Goal: Task Accomplishment & Management: Manage account settings

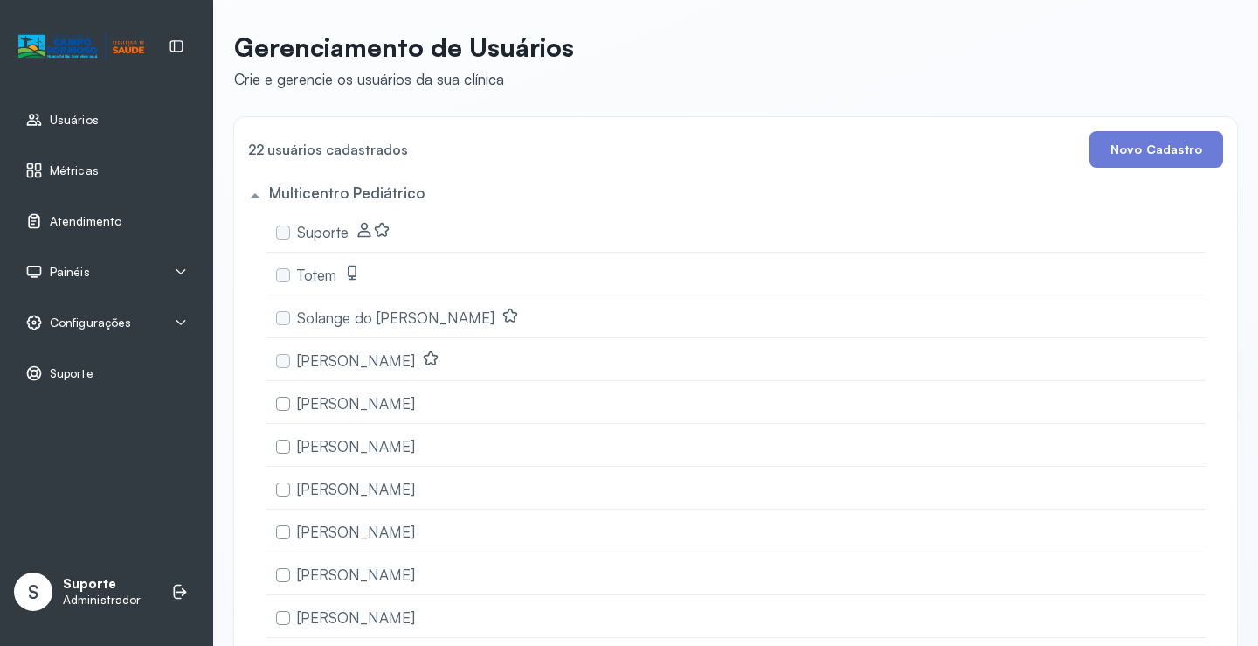
click at [99, 223] on span "Atendimento" at bounding box center [86, 221] width 72 height 15
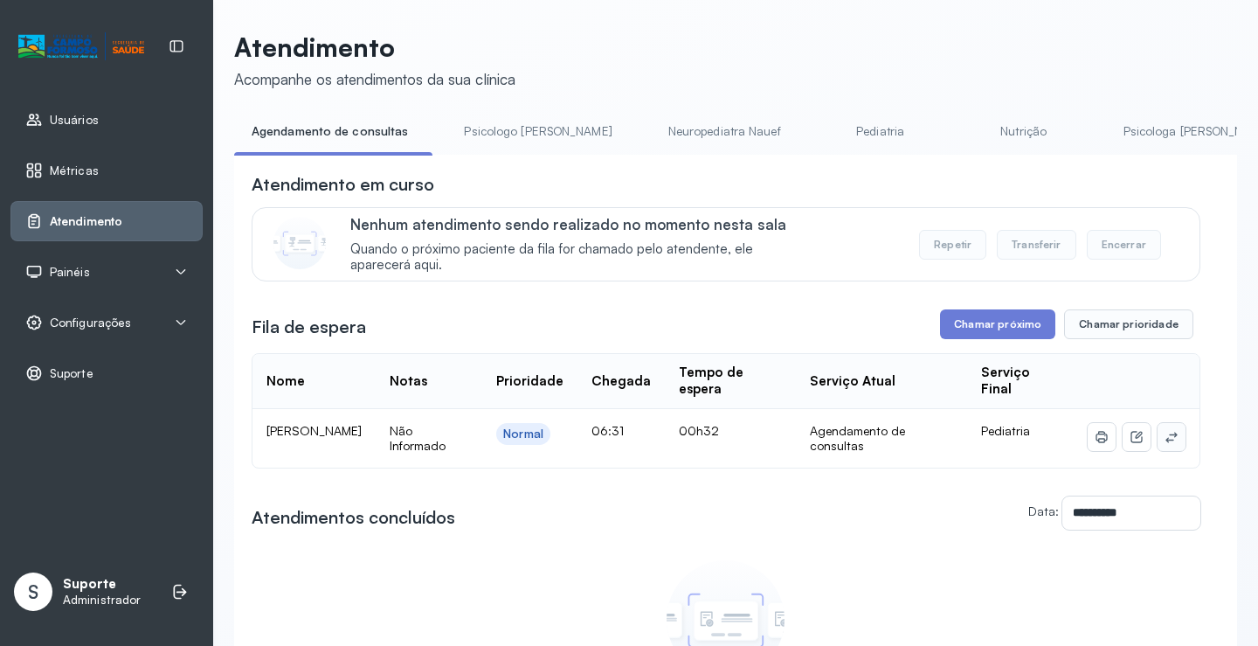
click at [1159, 430] on button at bounding box center [1172, 437] width 28 height 28
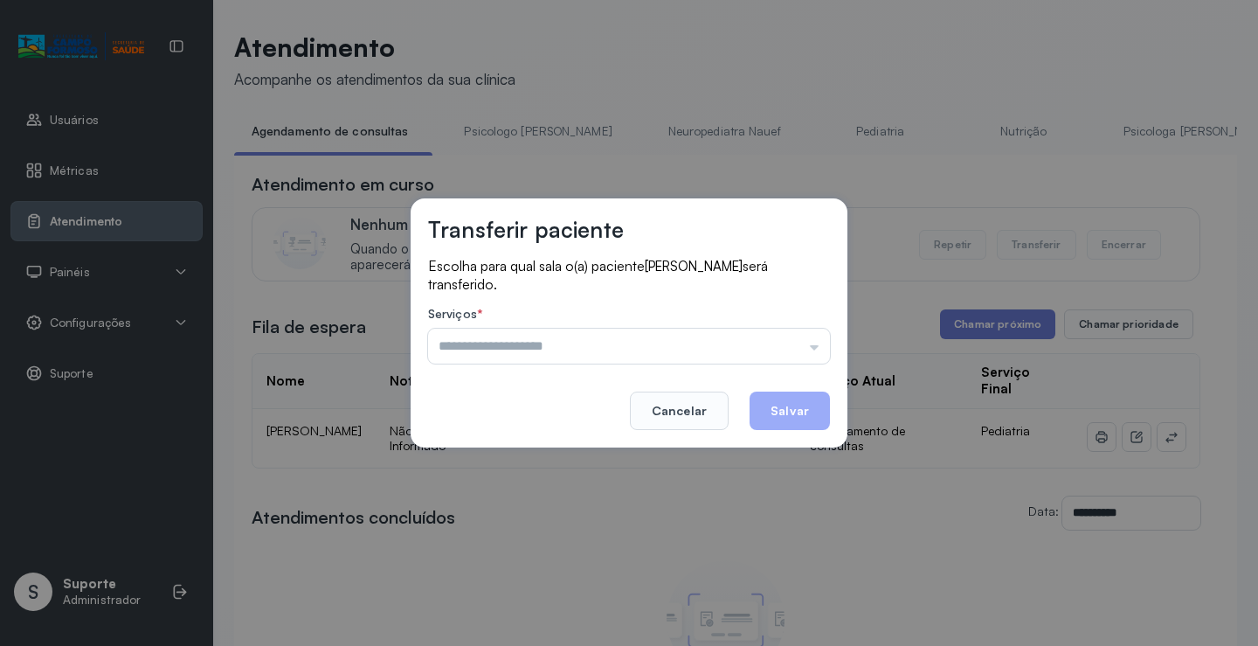
click at [729, 308] on label "Serviços *" at bounding box center [629, 316] width 402 height 18
click at [764, 331] on input "text" at bounding box center [629, 346] width 402 height 35
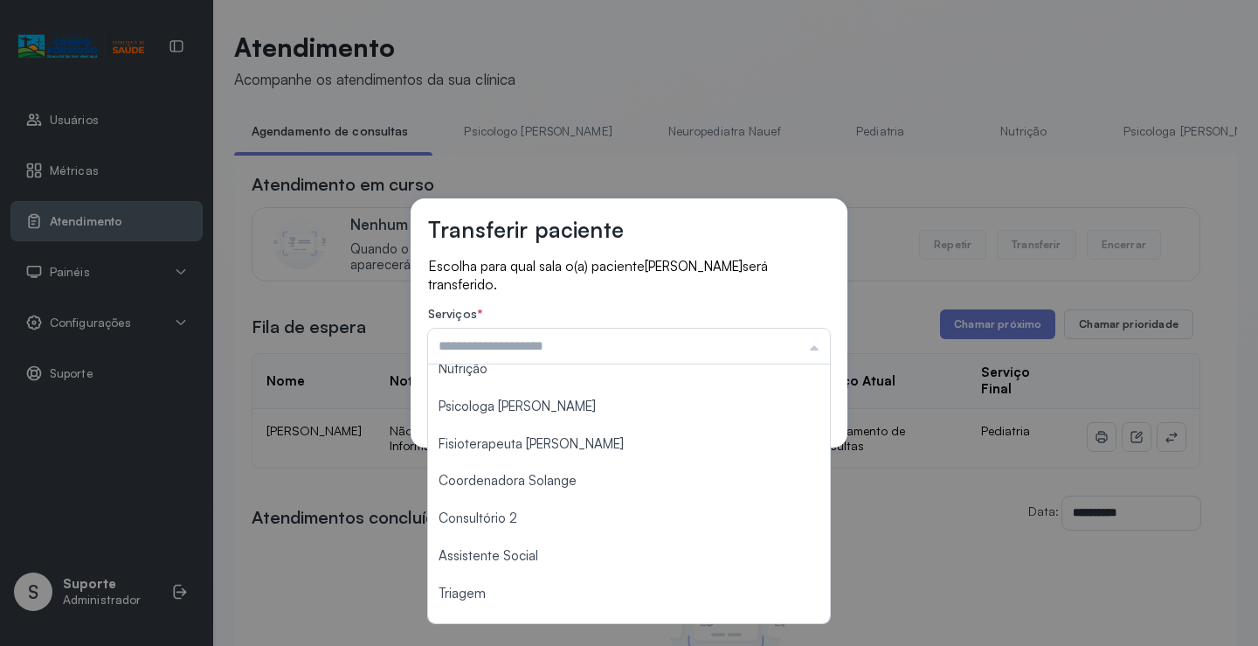
scroll to position [264, 0]
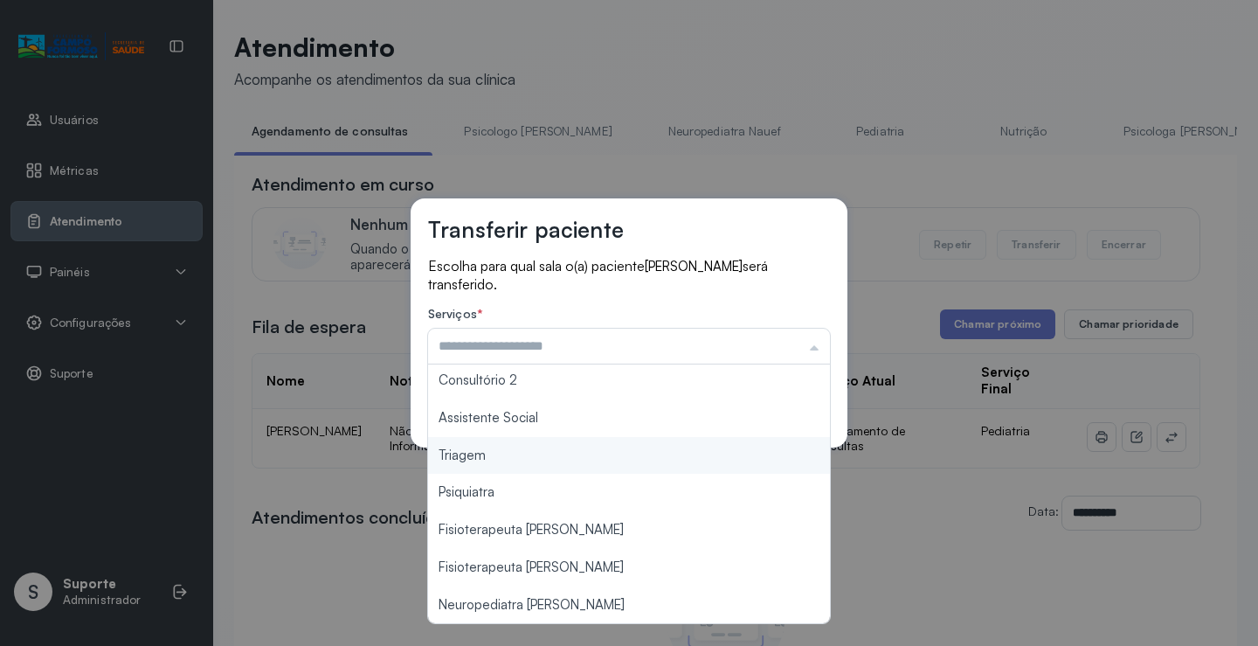
type input "*******"
click at [535, 448] on div "Transferir paciente Escolha para qual sala o(a) paciente Antony santos nascimen…" at bounding box center [629, 323] width 1258 height 646
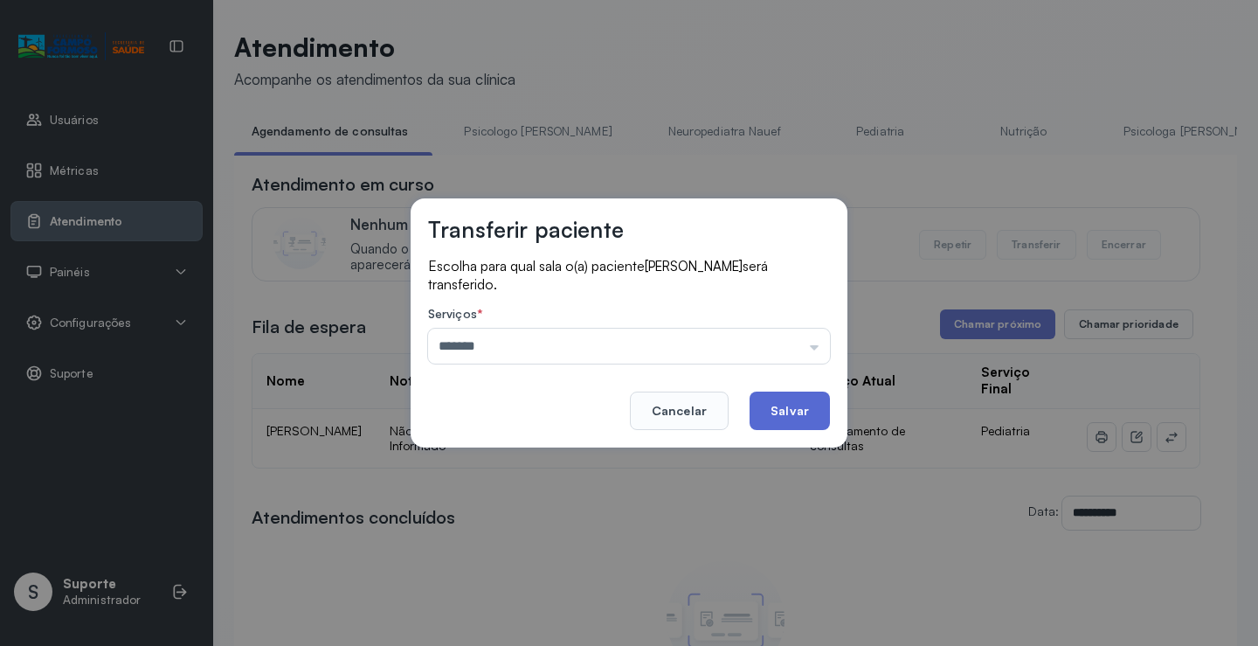
click at [775, 401] on button "Salvar" at bounding box center [790, 411] width 80 height 38
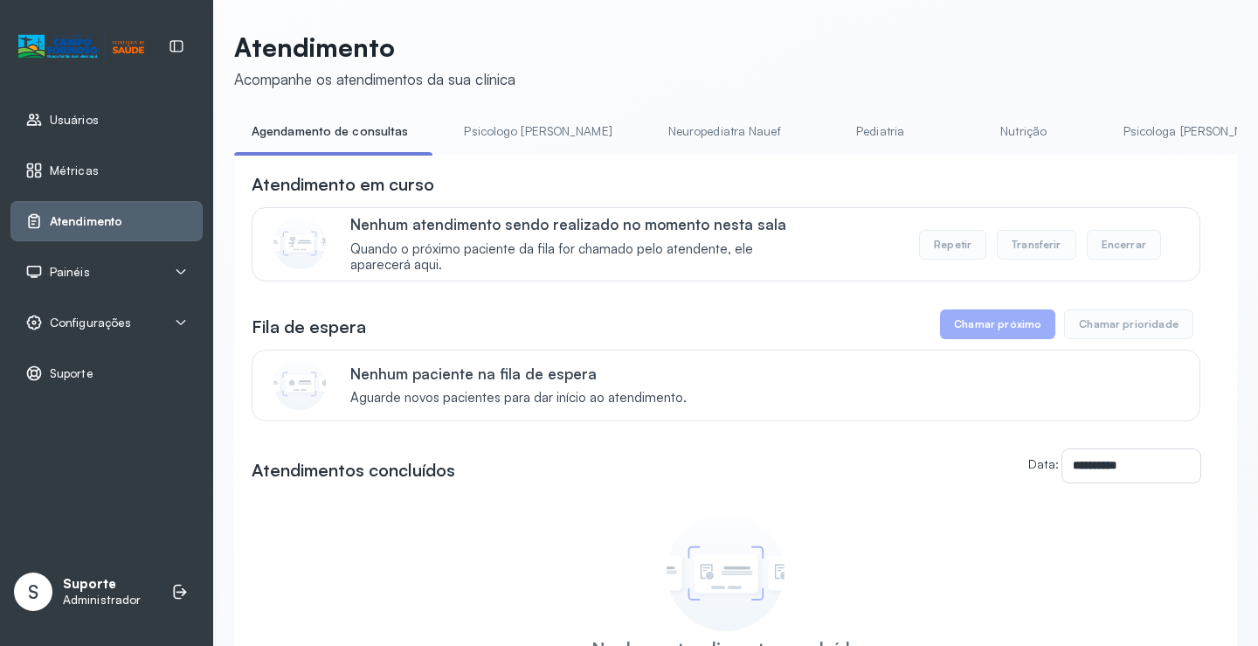
click at [102, 269] on div "Painéis" at bounding box center [106, 271] width 163 height 17
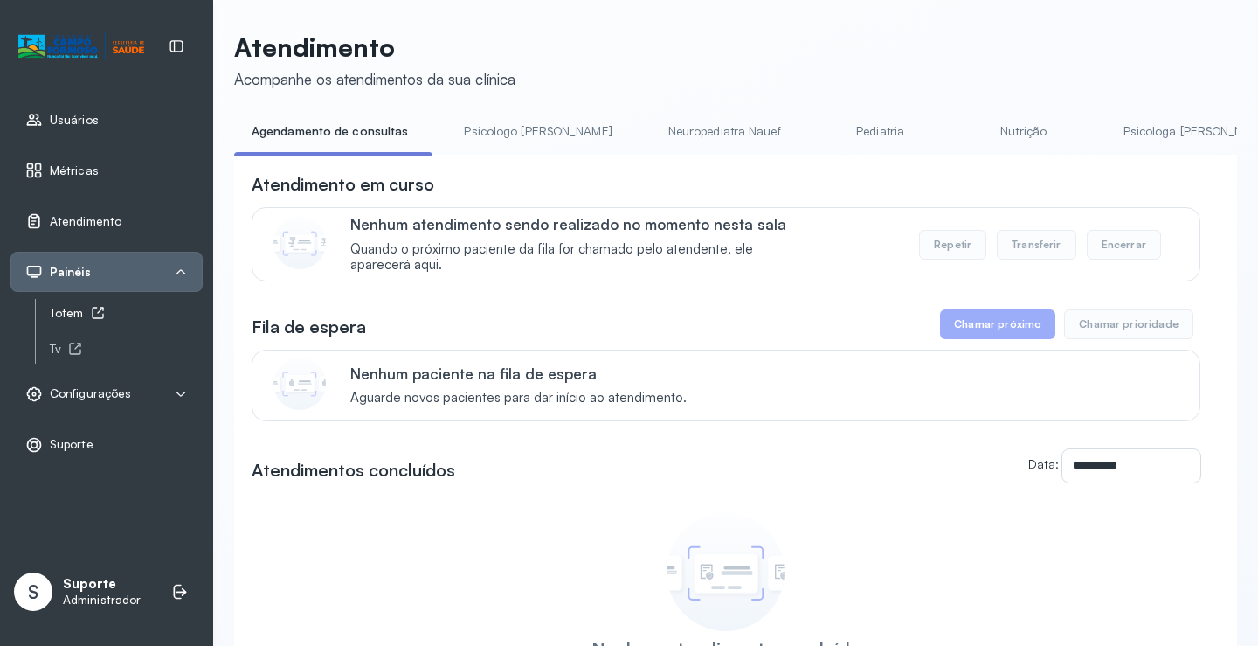
click at [83, 308] on div "Totem" at bounding box center [126, 313] width 153 height 15
click at [510, 134] on link "Psicologo [PERSON_NAME]" at bounding box center [538, 131] width 183 height 29
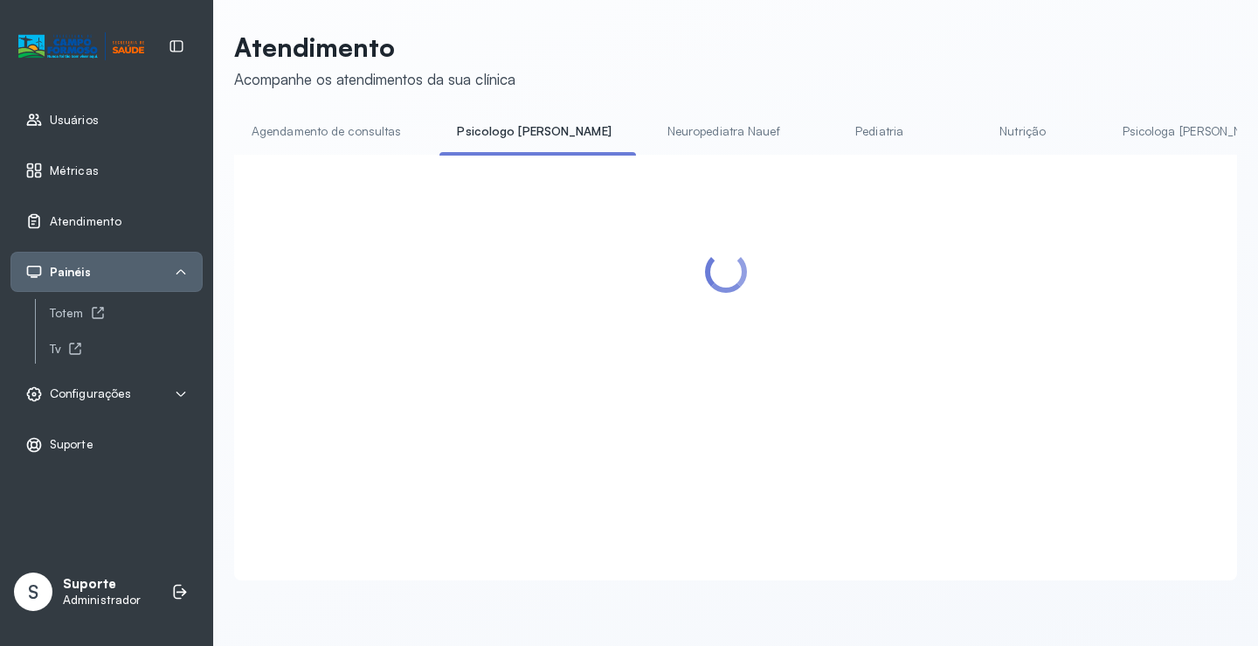
click at [364, 131] on link "Agendamento de consultas" at bounding box center [326, 131] width 184 height 29
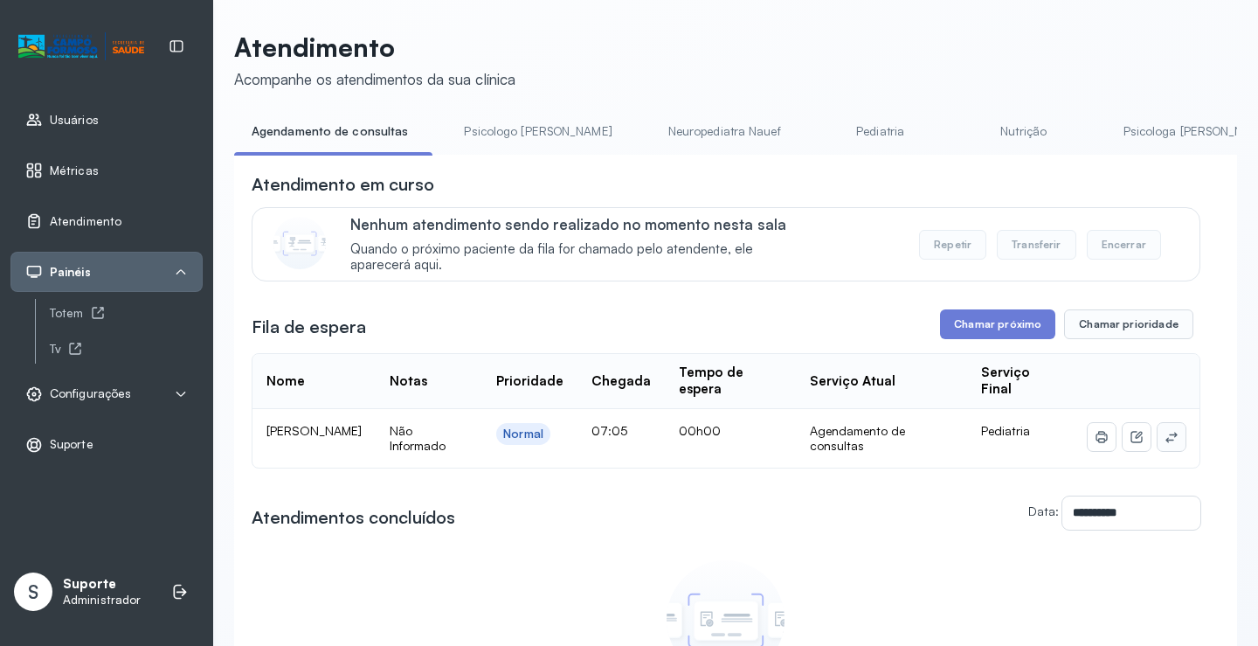
click at [1165, 444] on icon at bounding box center [1172, 437] width 14 height 14
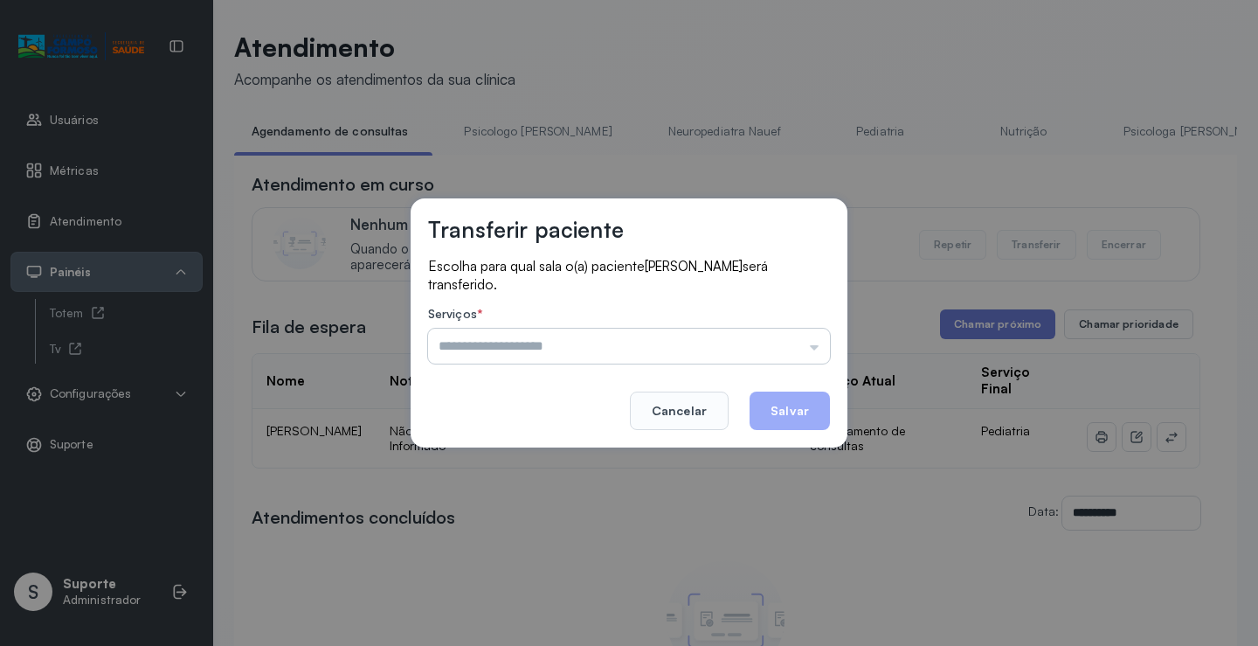
click at [788, 353] on input "text" at bounding box center [629, 346] width 402 height 35
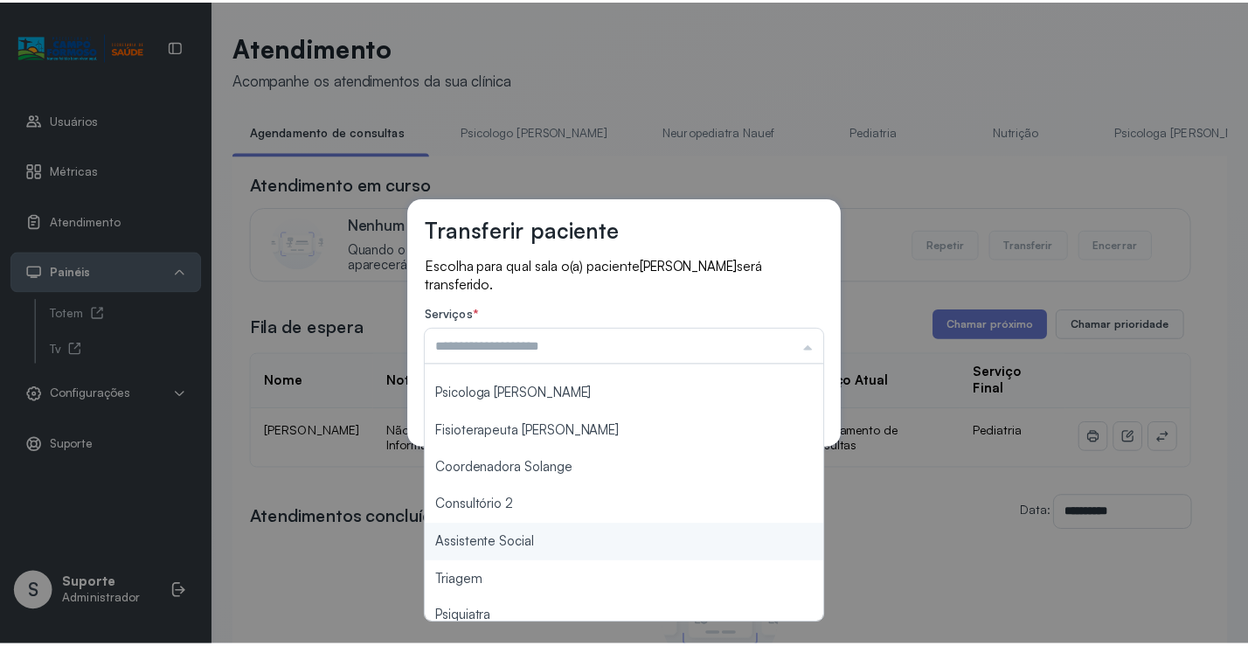
scroll to position [265, 0]
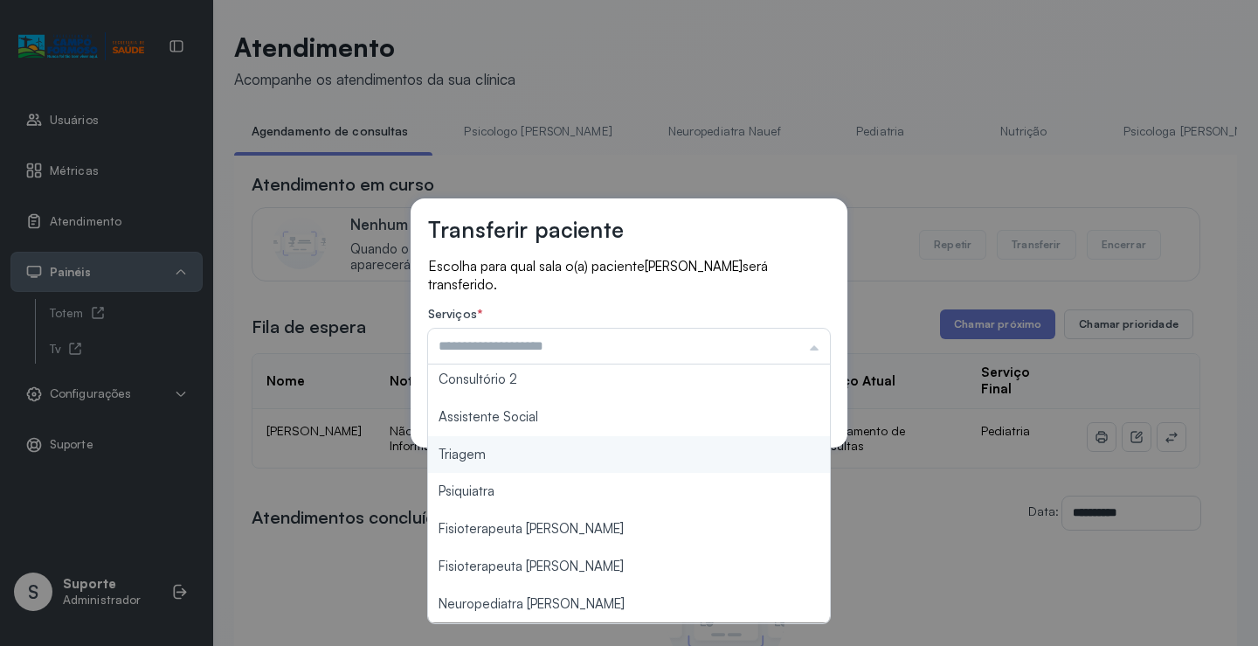
type input "*******"
drag, startPoint x: 510, startPoint y: 456, endPoint x: 634, endPoint y: 432, distance: 125.6
click at [512, 456] on div "Transferir paciente Escolha para qual sala o(a) paciente ANTHONY SANTOS NASCIME…" at bounding box center [629, 323] width 1258 height 646
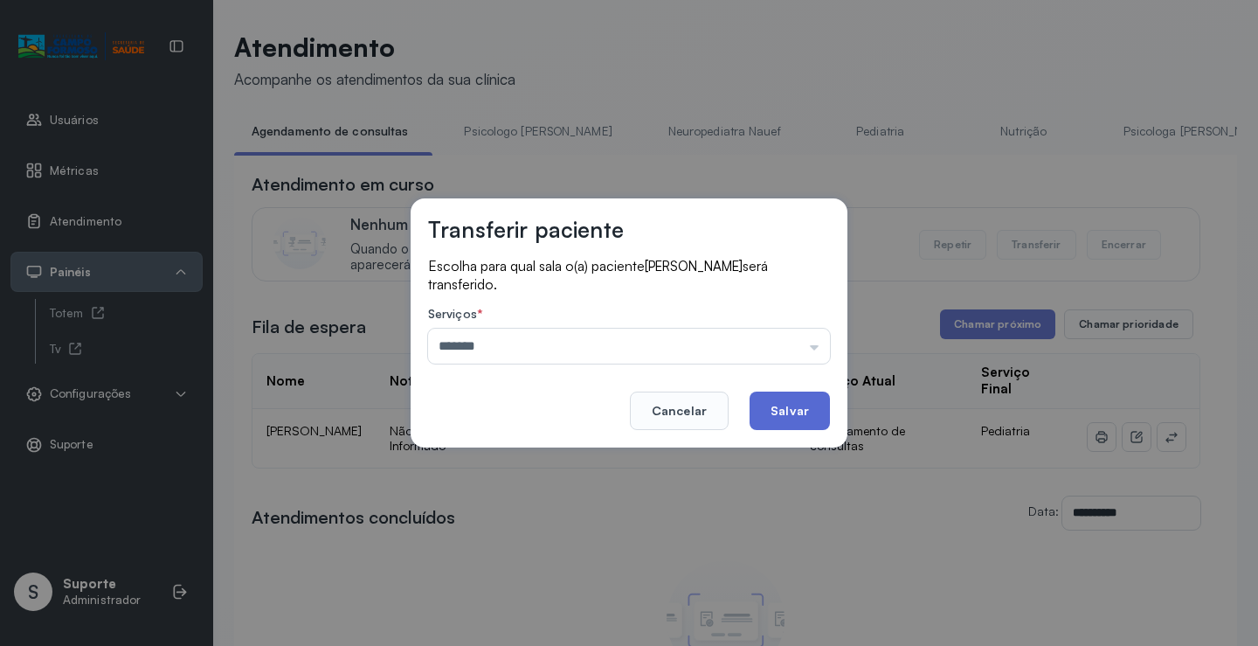
click at [799, 400] on button "Salvar" at bounding box center [790, 411] width 80 height 38
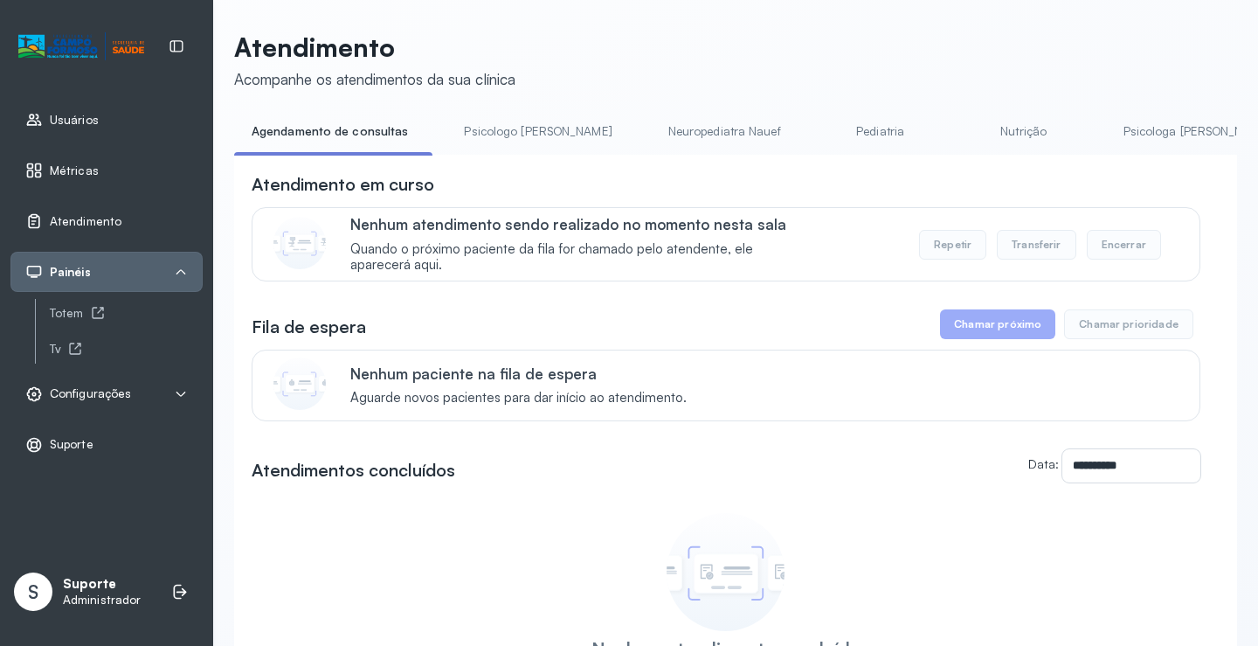
click at [137, 392] on div "Configurações" at bounding box center [106, 393] width 163 height 17
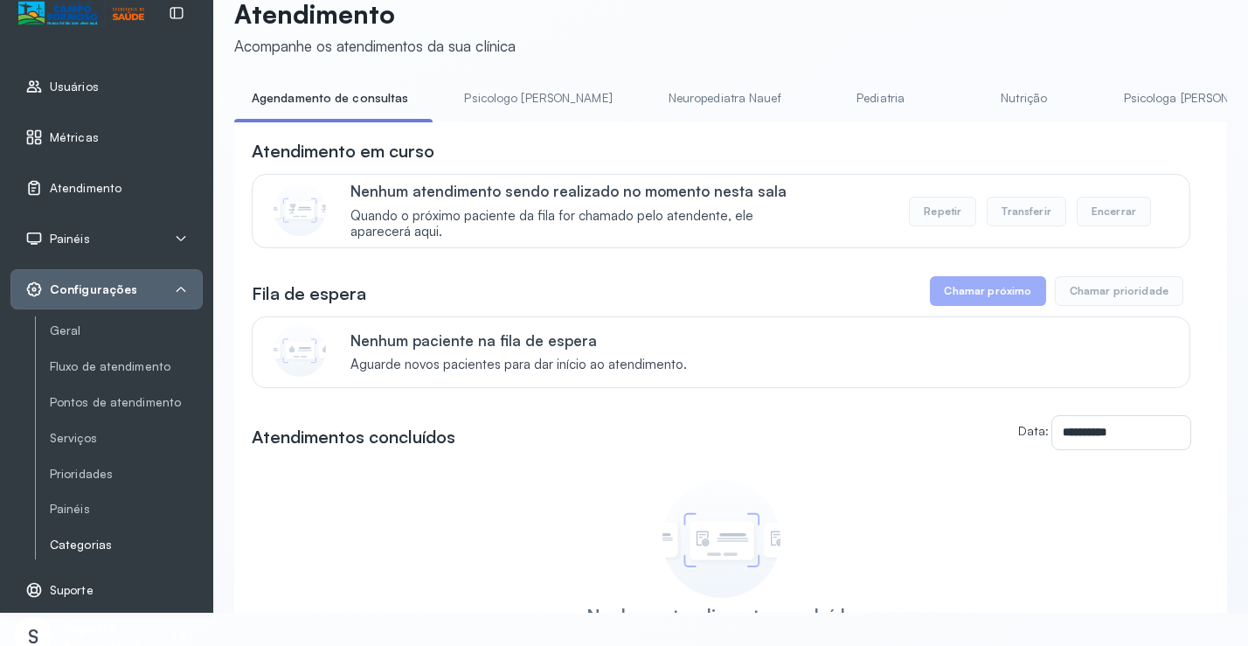
scroll to position [50, 0]
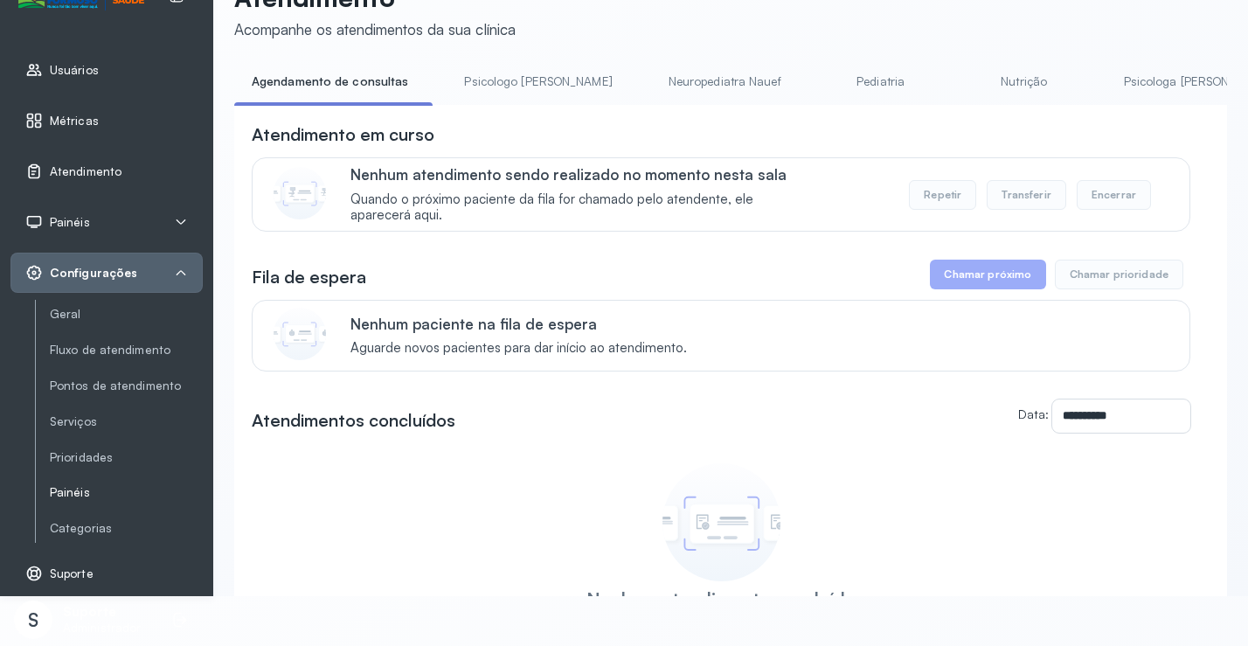
click at [84, 489] on link "Painéis" at bounding box center [126, 492] width 153 height 15
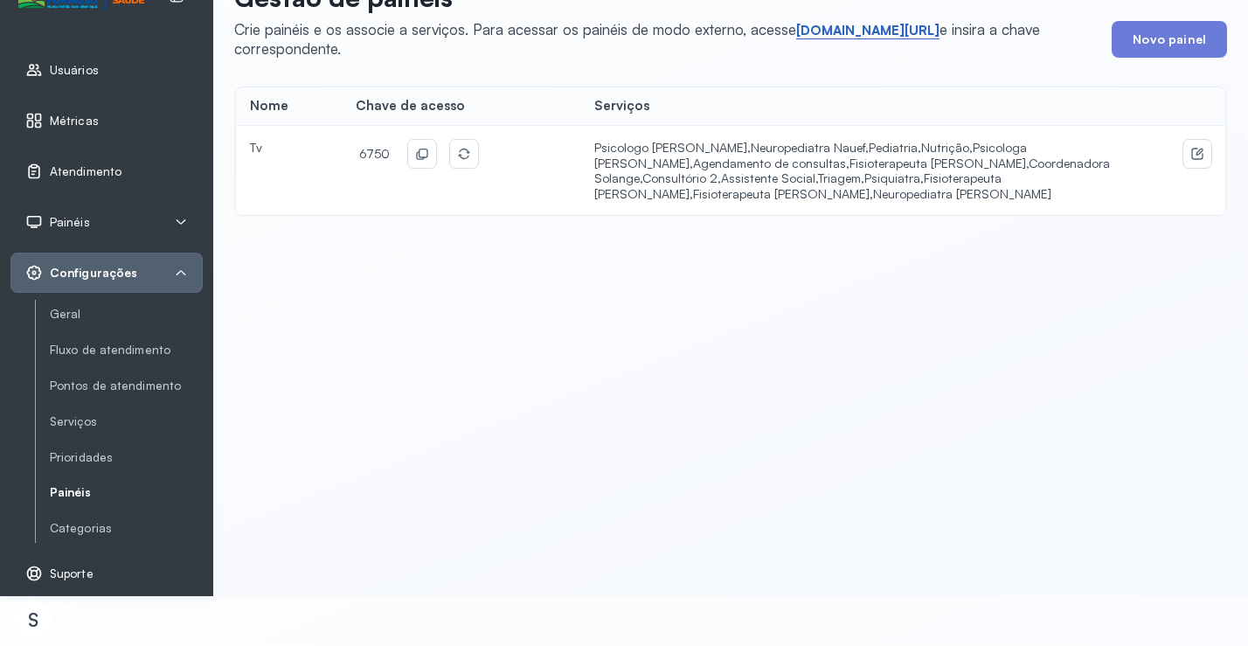
click at [868, 31] on link "short.sysvale.com/tv" at bounding box center [867, 30] width 143 height 17
click at [419, 157] on icon at bounding box center [424, 154] width 10 height 10
click at [100, 161] on div "Atendimento" at bounding box center [106, 171] width 192 height 40
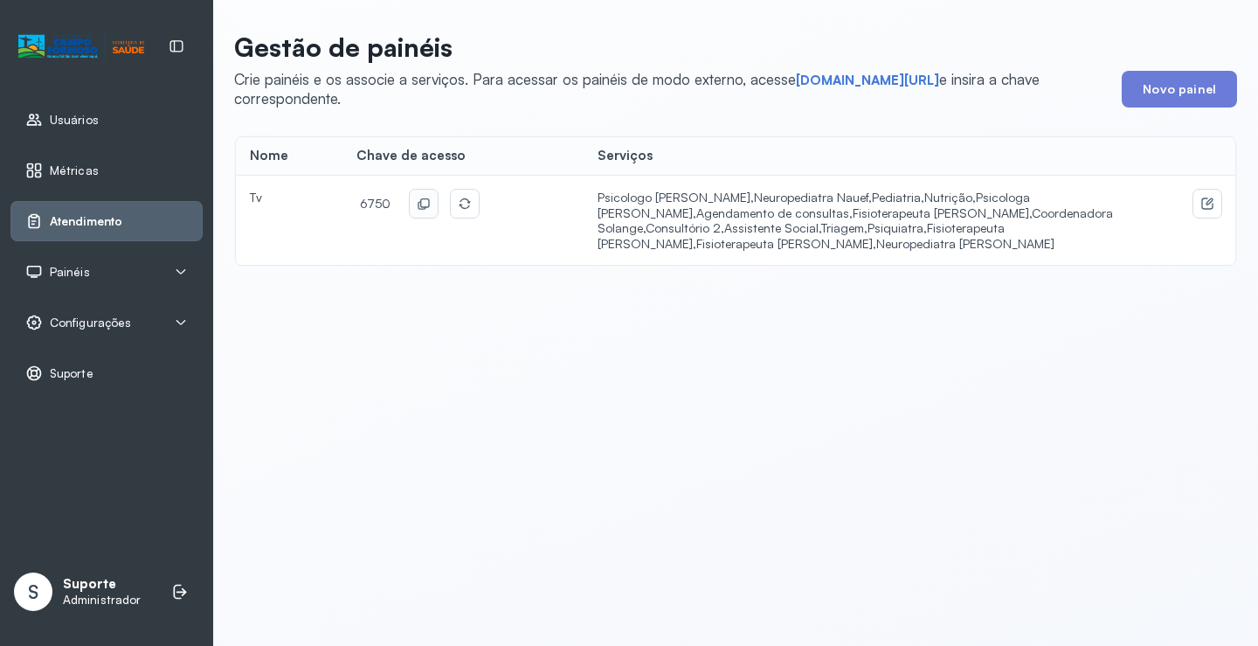
click at [103, 212] on div "Atendimento" at bounding box center [73, 220] width 97 height 17
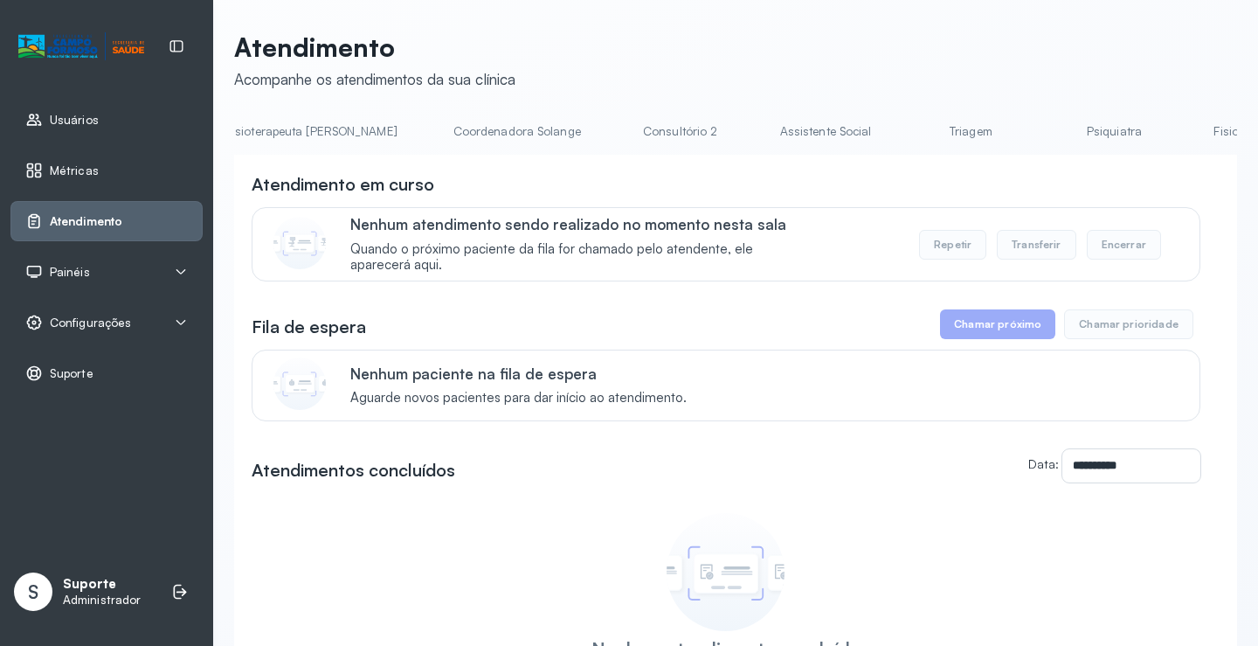
scroll to position [0, 1159]
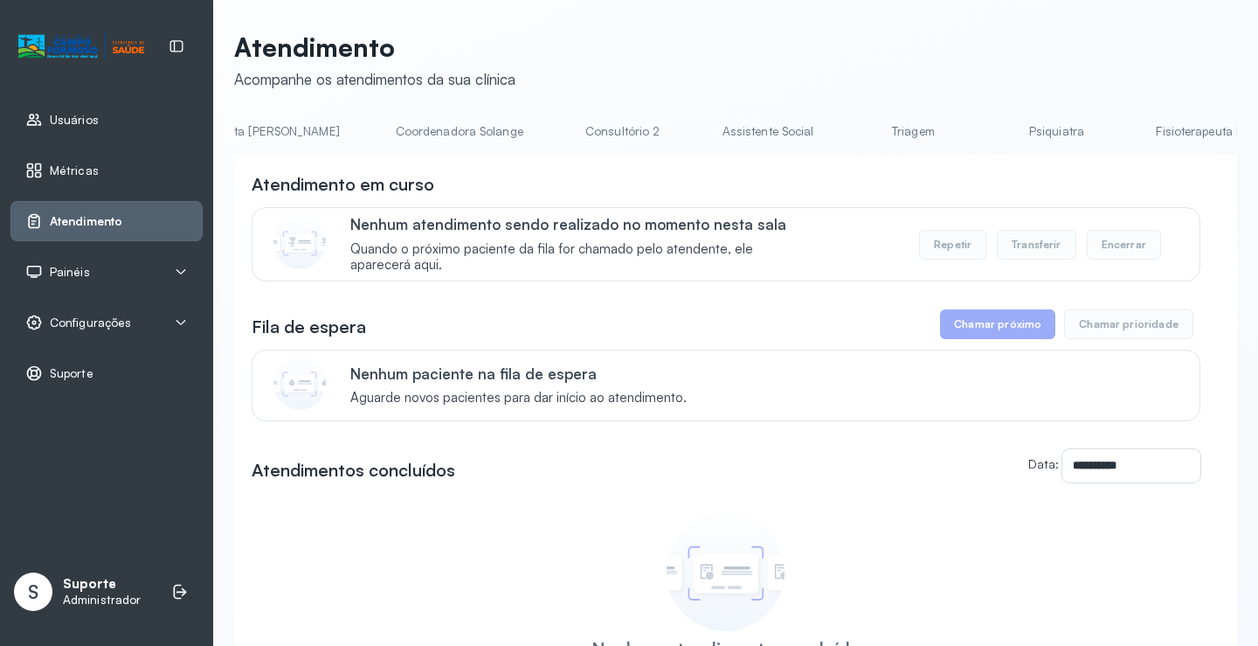
drag, startPoint x: 742, startPoint y: 108, endPoint x: 744, endPoint y: 121, distance: 13.2
click at [743, 118] on div "**********" at bounding box center [735, 416] width 1003 height 770
click at [852, 125] on link "Triagem" at bounding box center [913, 131] width 122 height 29
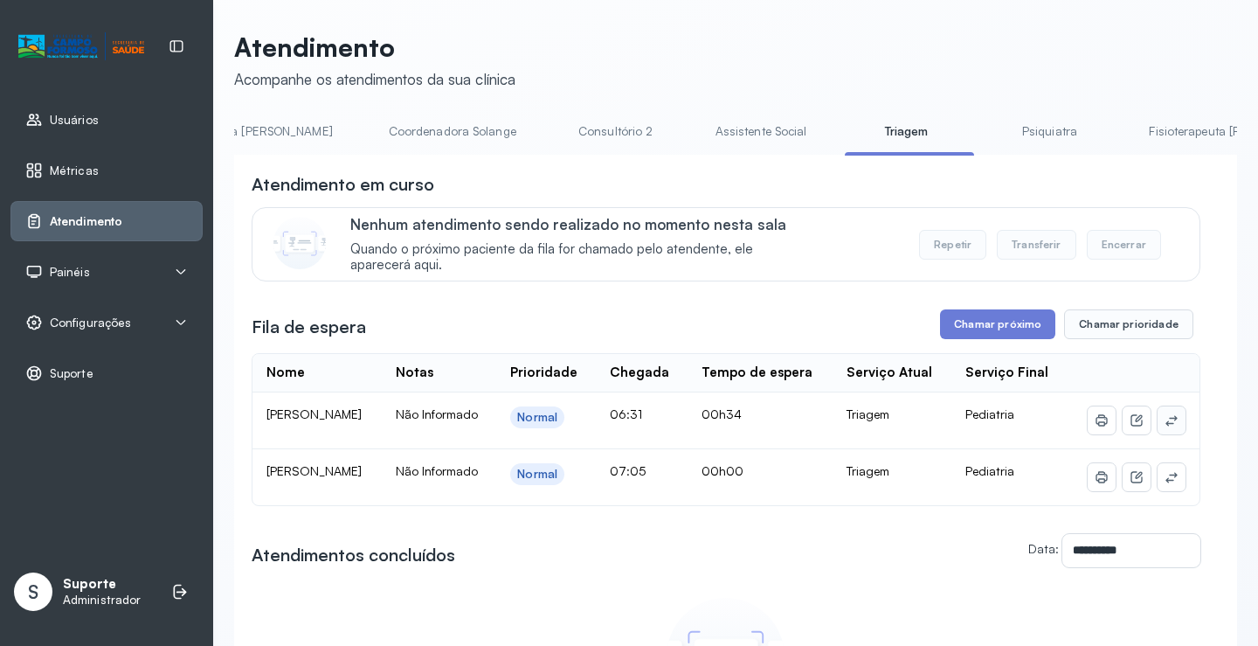
click at [1165, 427] on icon at bounding box center [1172, 420] width 14 height 14
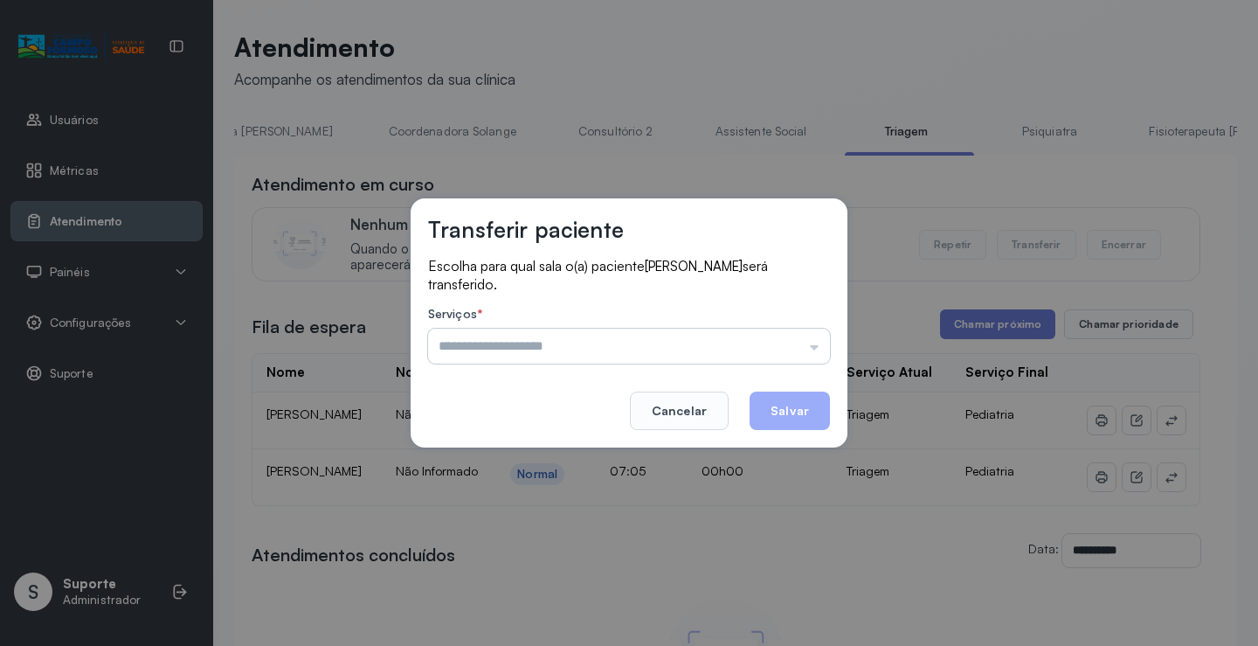
click at [803, 341] on input "text" at bounding box center [629, 346] width 402 height 35
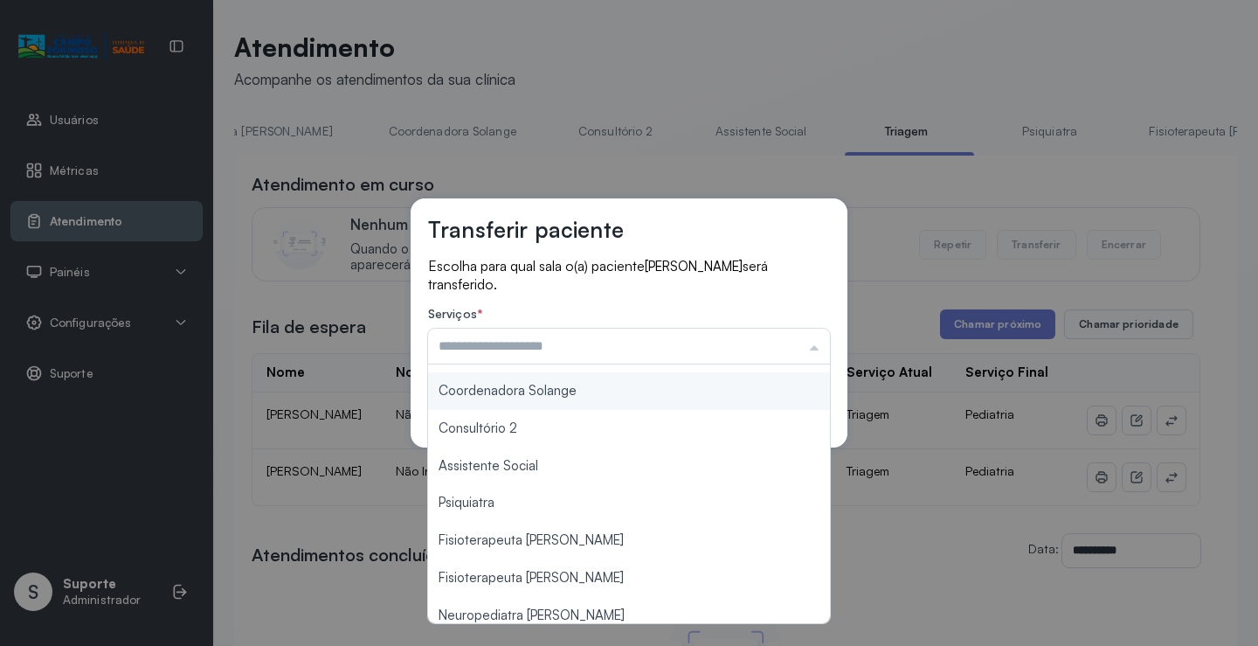
scroll to position [264, 0]
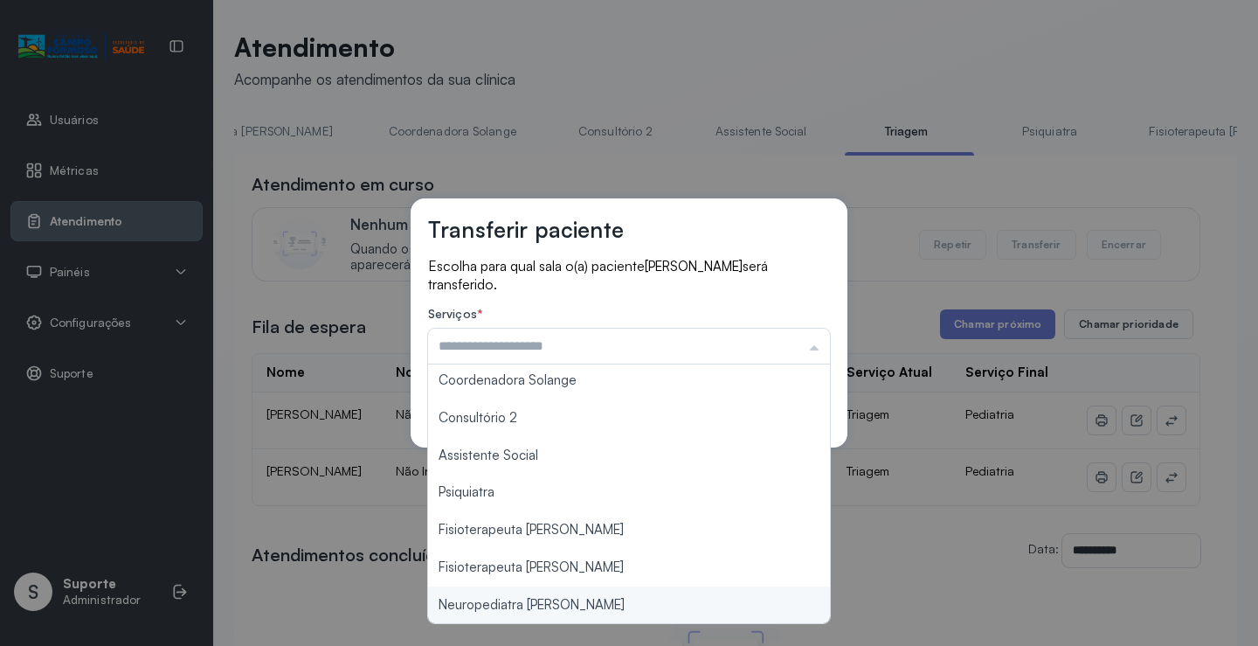
type input "**********"
click at [590, 602] on div "**********" at bounding box center [629, 323] width 1258 height 646
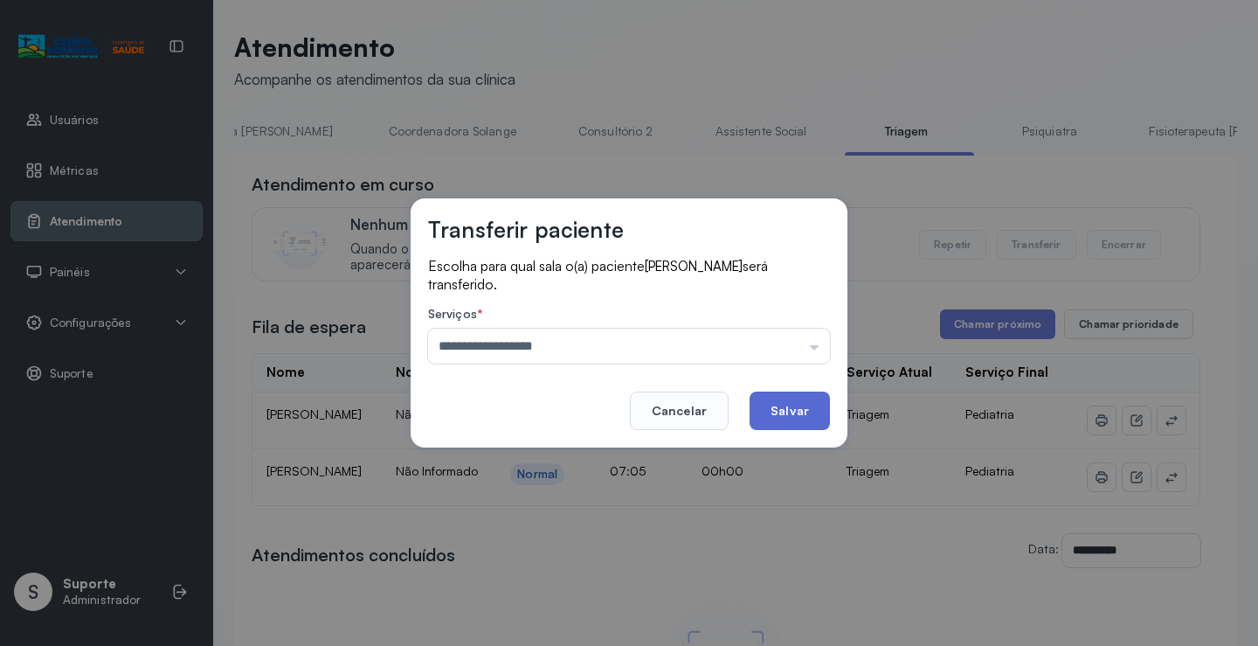
click at [773, 414] on button "Salvar" at bounding box center [790, 411] width 80 height 38
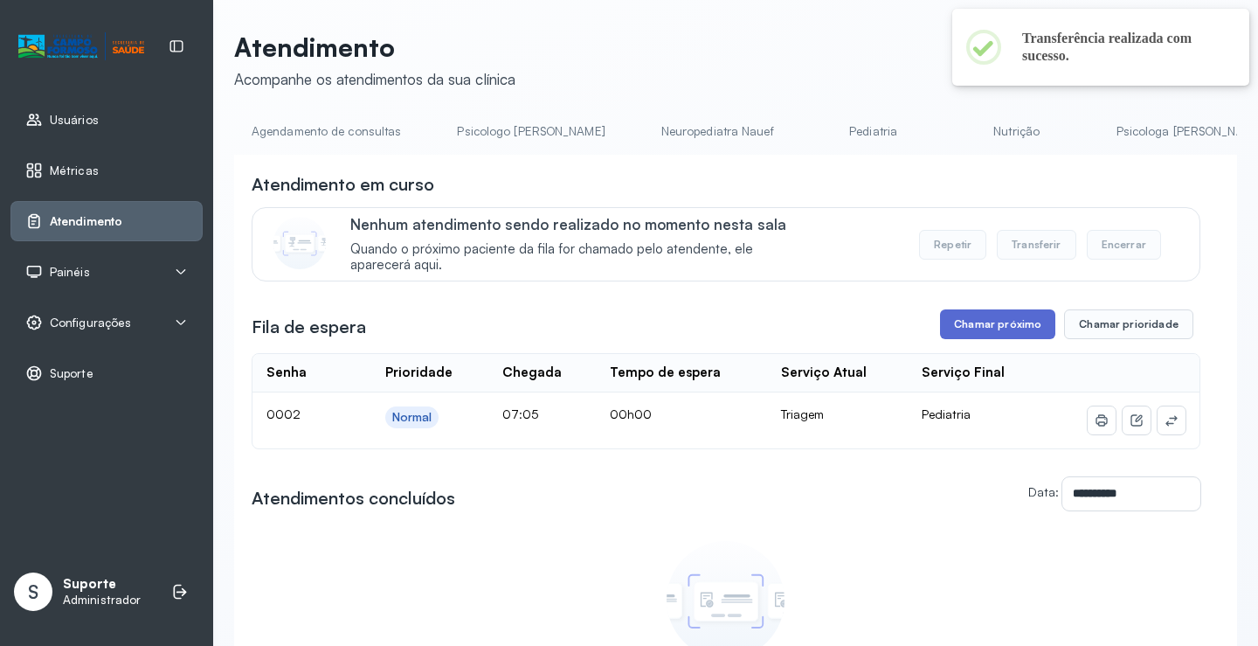
click at [994, 325] on button "Chamar próximo" at bounding box center [997, 324] width 115 height 30
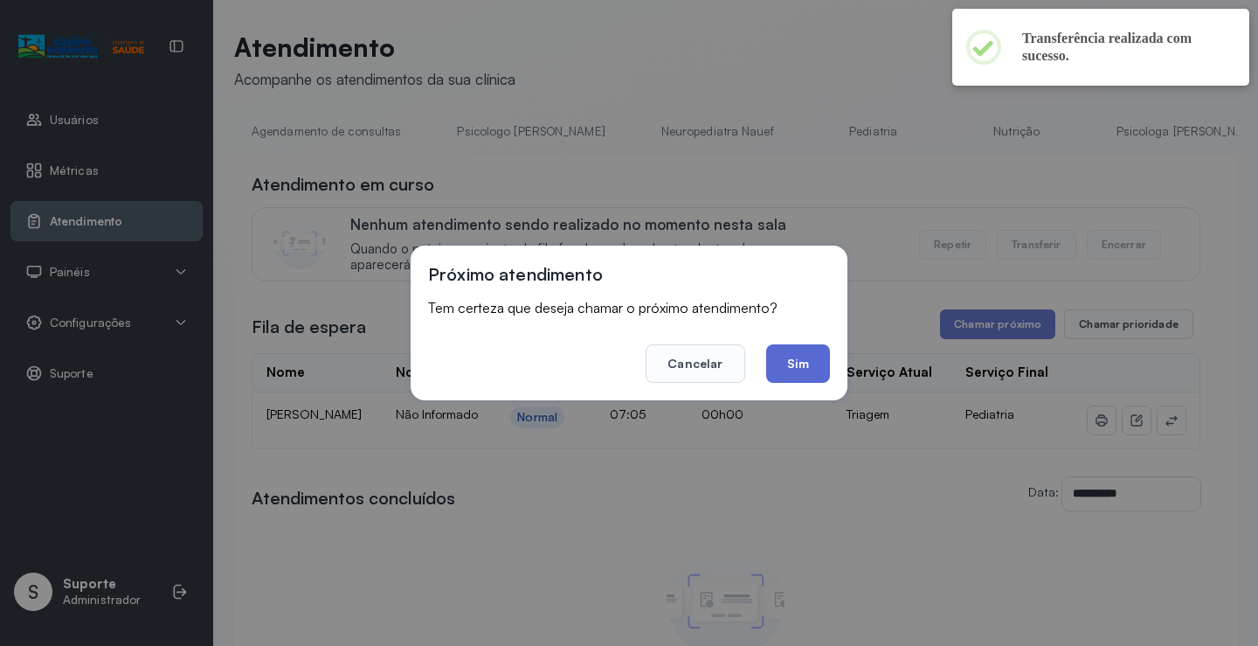
click at [791, 361] on button "Sim" at bounding box center [798, 363] width 64 height 38
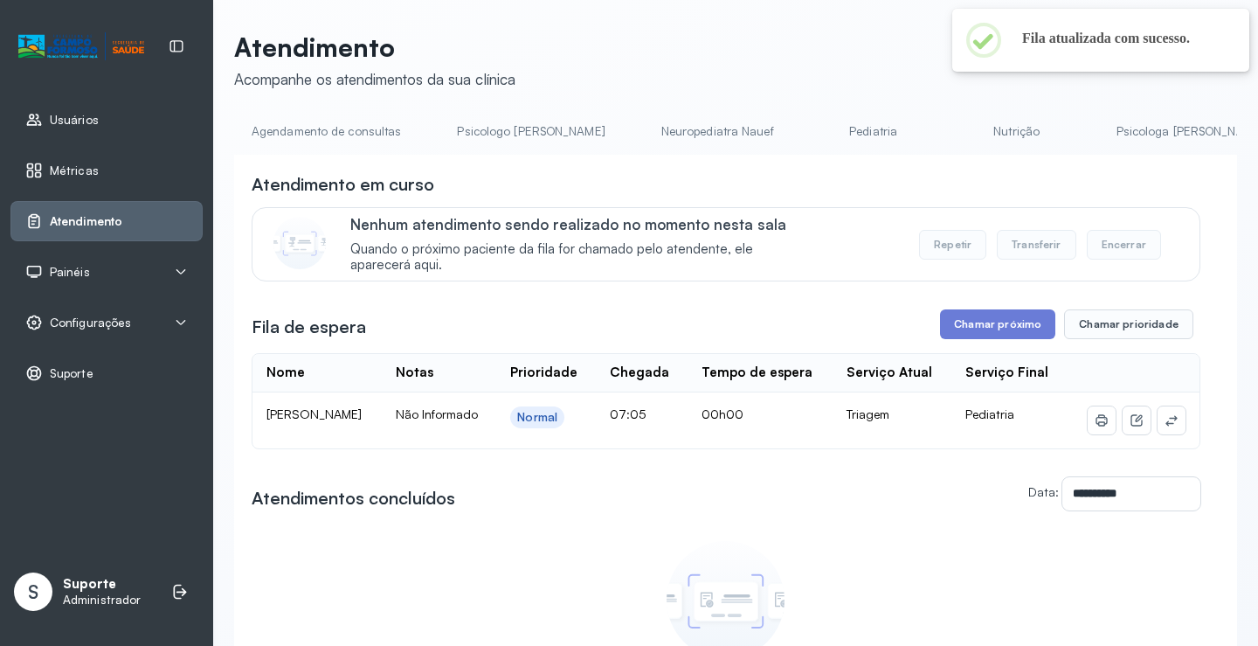
click at [813, 132] on link "Pediatria" at bounding box center [874, 131] width 122 height 29
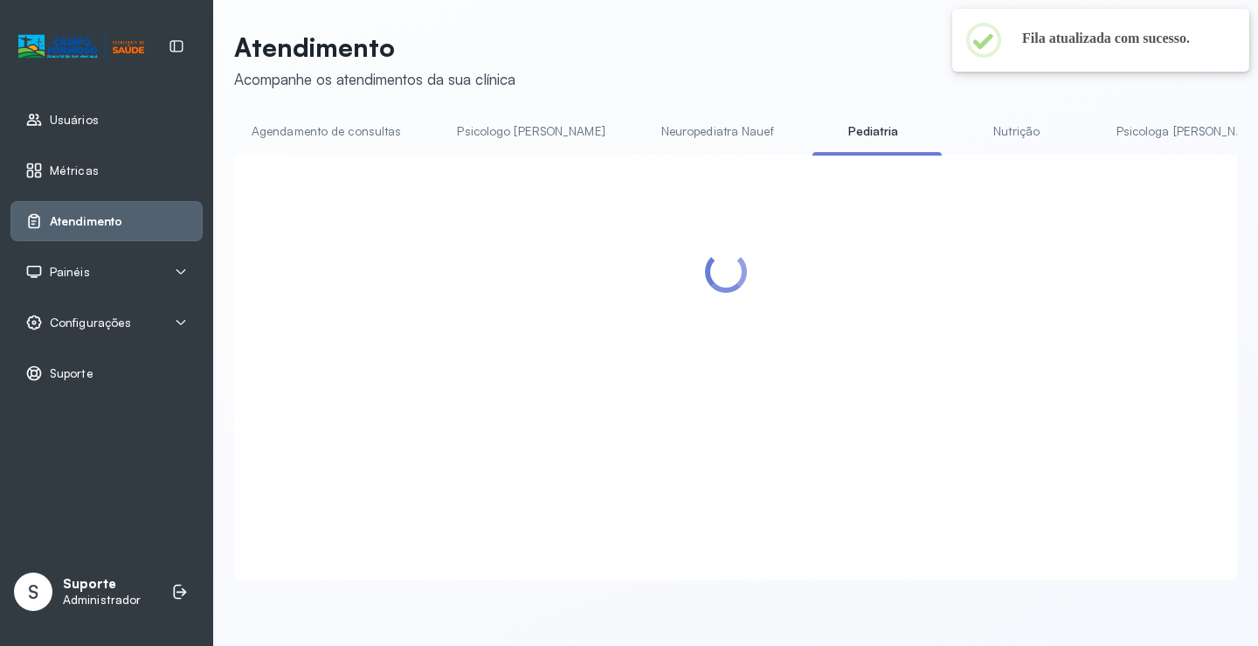
click at [386, 124] on link "Agendamento de consultas" at bounding box center [326, 131] width 184 height 29
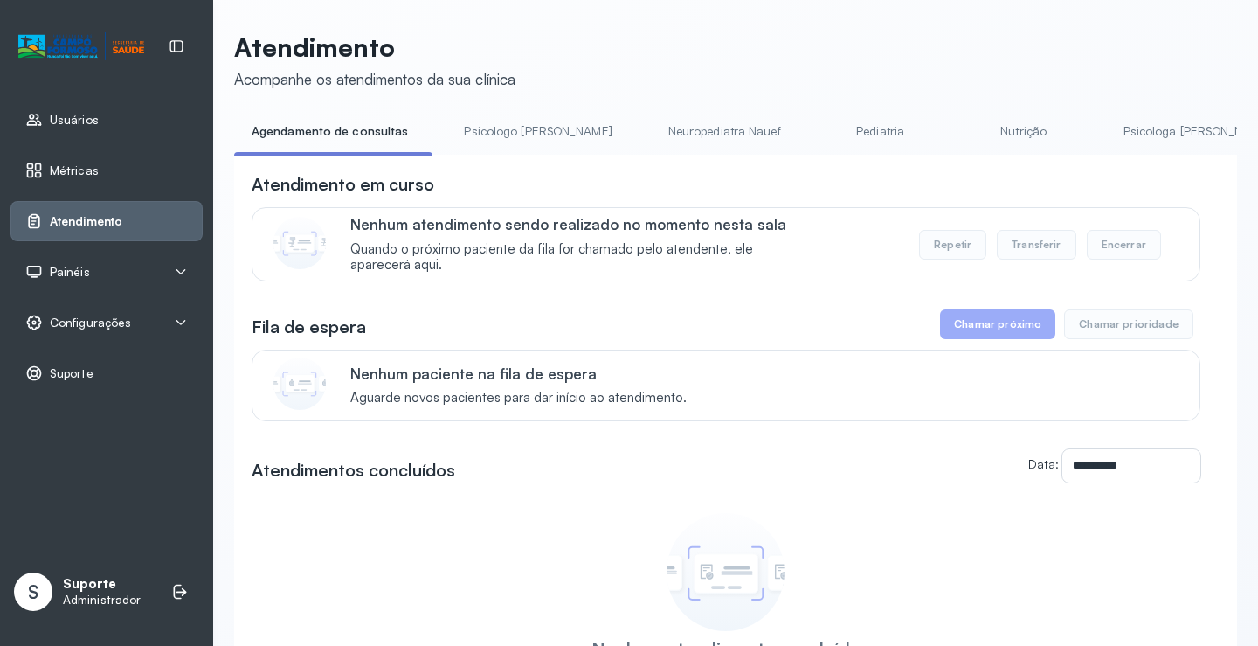
click at [507, 127] on link "Psicologo [PERSON_NAME]" at bounding box center [538, 131] width 183 height 29
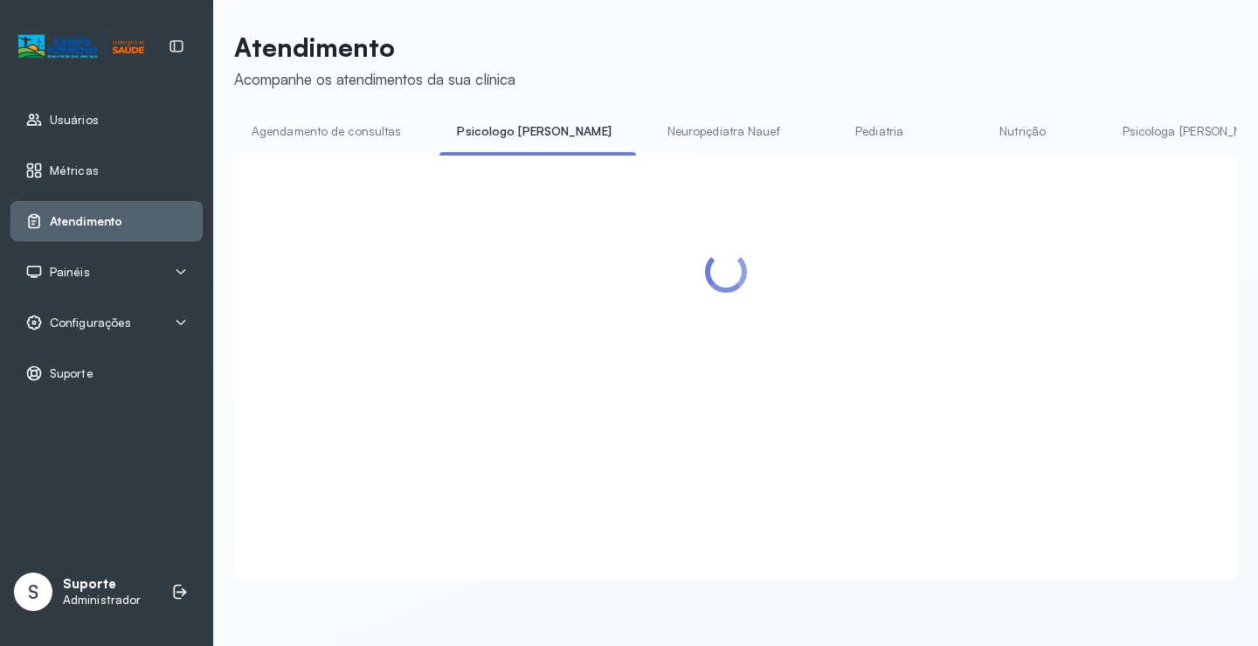
drag, startPoint x: 378, startPoint y: 114, endPoint x: 371, endPoint y: 125, distance: 13.3
click at [373, 121] on div "Atendimento Acompanhe os atendimentos da sua clínica Agendamento de consultas P…" at bounding box center [735, 305] width 1003 height 549
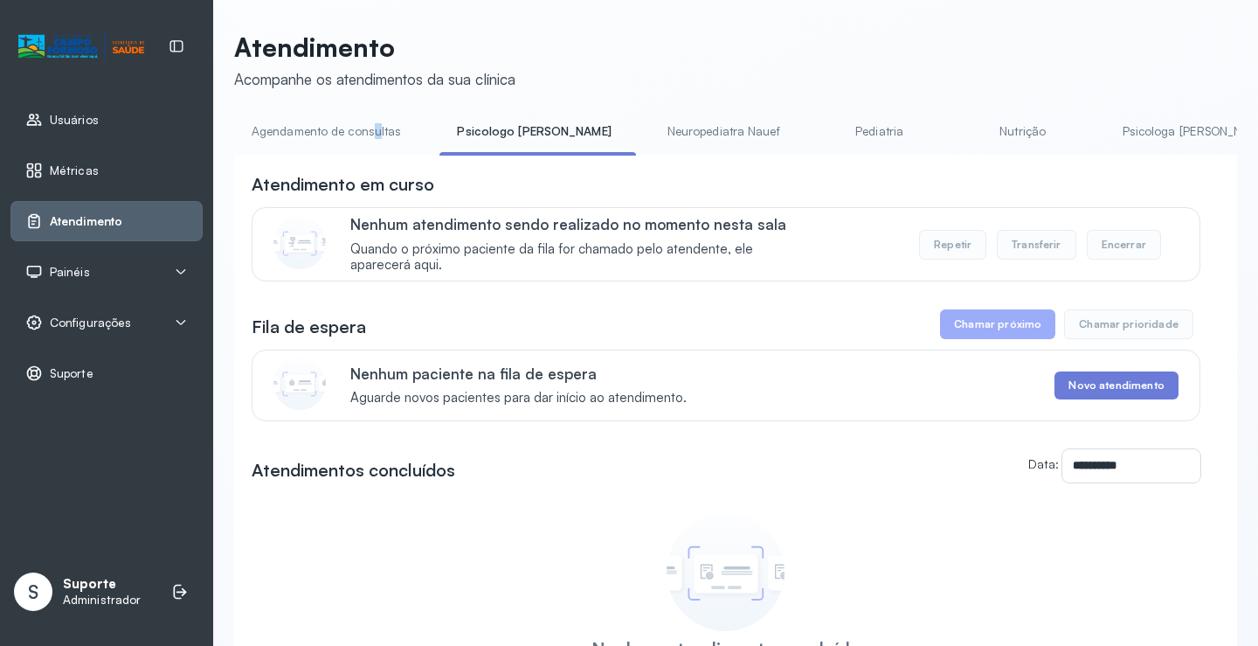
click at [371, 125] on link "Agendamento de consultas" at bounding box center [326, 131] width 184 height 29
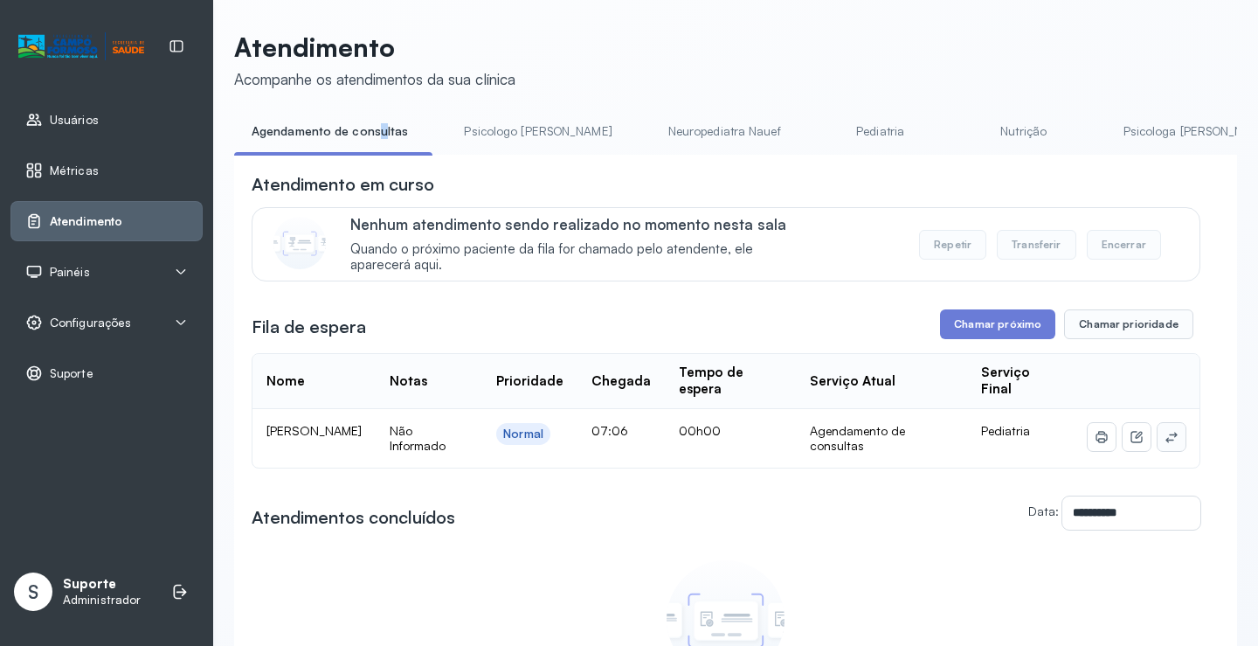
click at [1165, 440] on icon at bounding box center [1172, 437] width 14 height 14
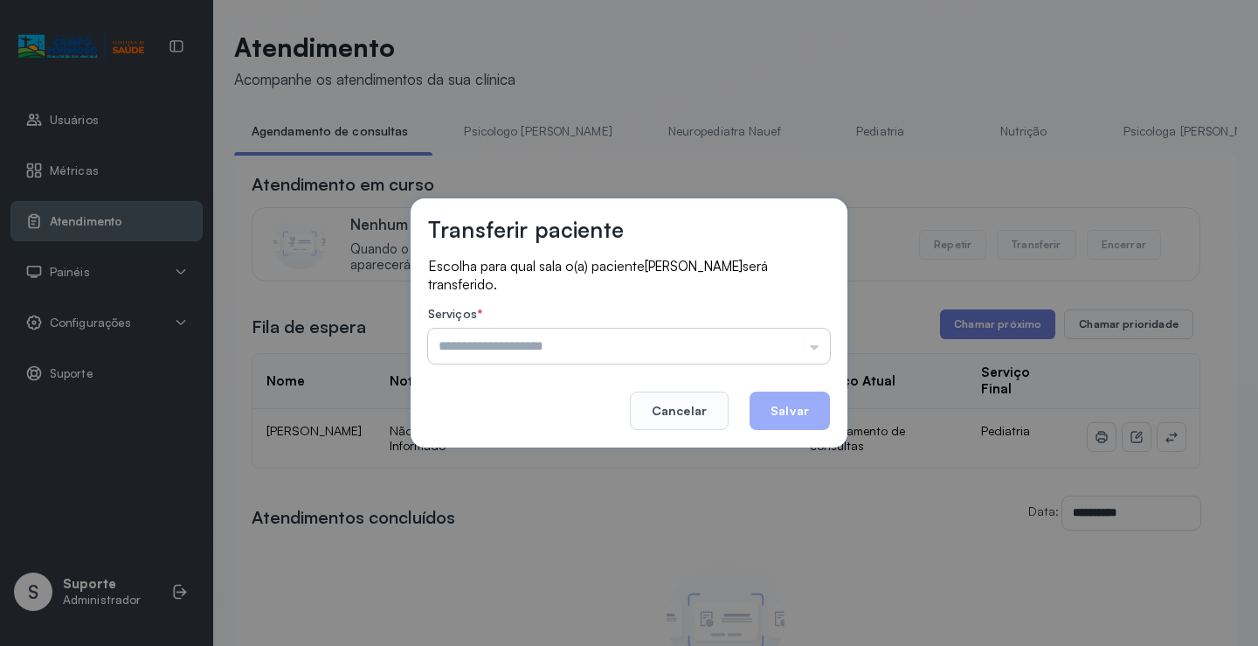
click at [821, 338] on input "text" at bounding box center [629, 346] width 402 height 35
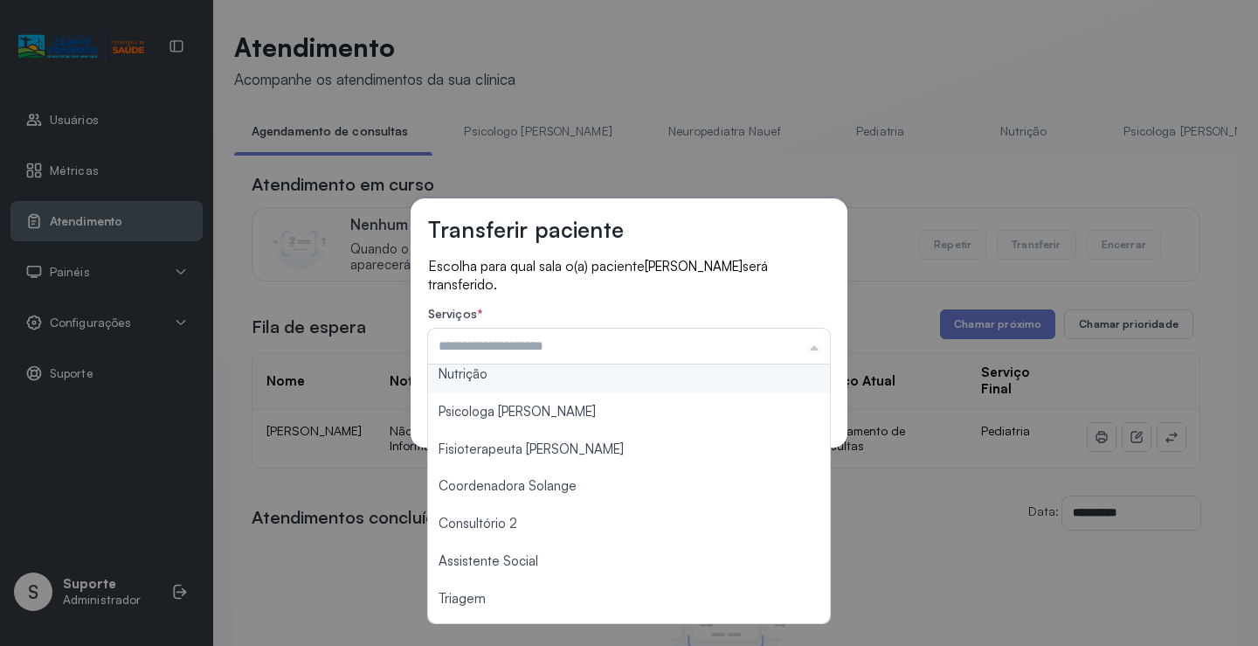
scroll to position [265, 0]
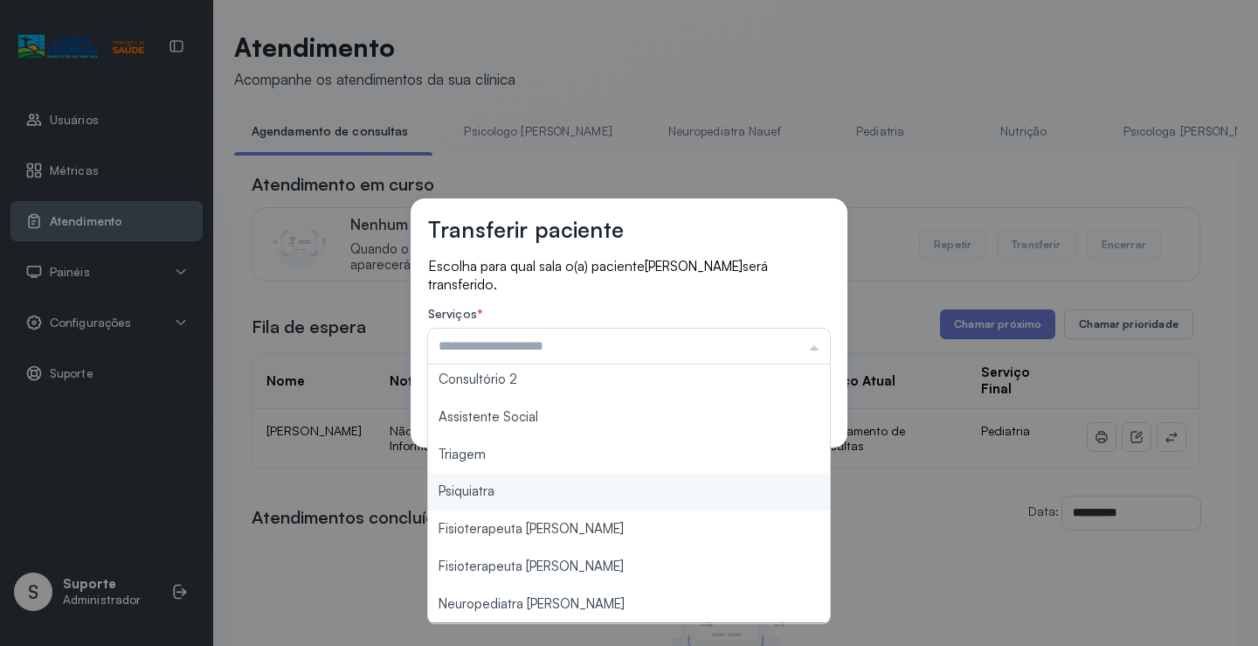
type input "*******"
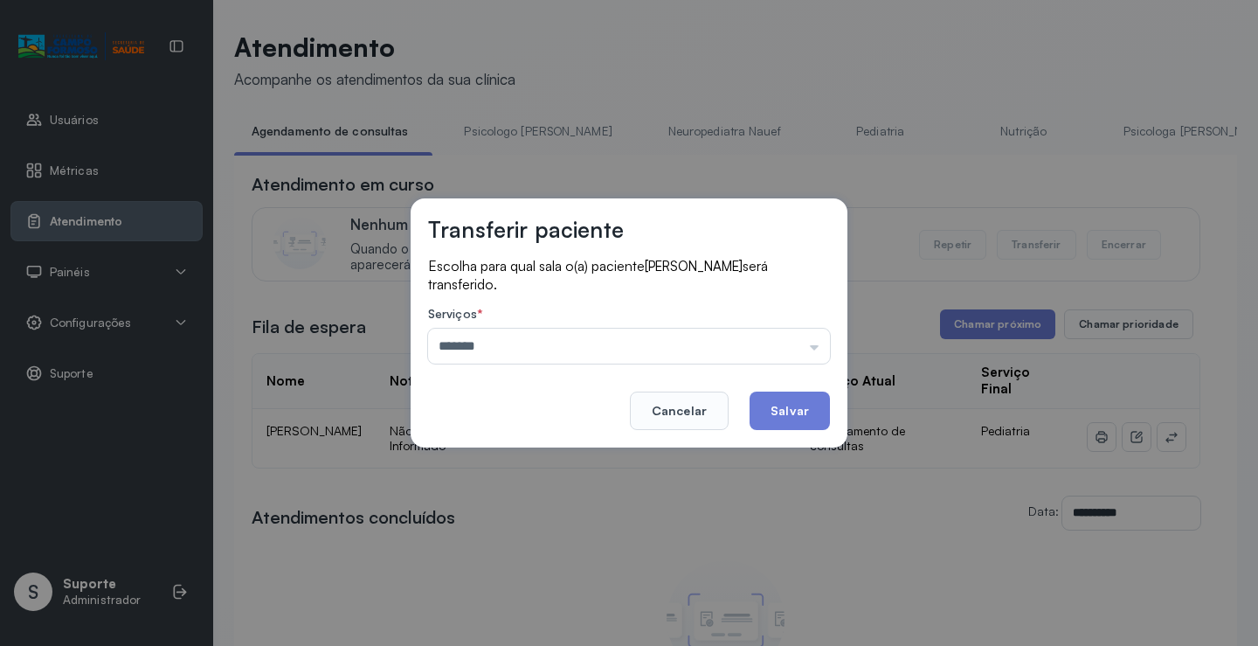
drag, startPoint x: 549, startPoint y: 468, endPoint x: 698, endPoint y: 437, distance: 152.7
click at [549, 466] on div "Transferir paciente Escolha para qual sala o(a) paciente OLIVIA BEATRIZ SOUSA G…" at bounding box center [629, 323] width 1258 height 646
click at [762, 415] on button "Salvar" at bounding box center [790, 411] width 80 height 38
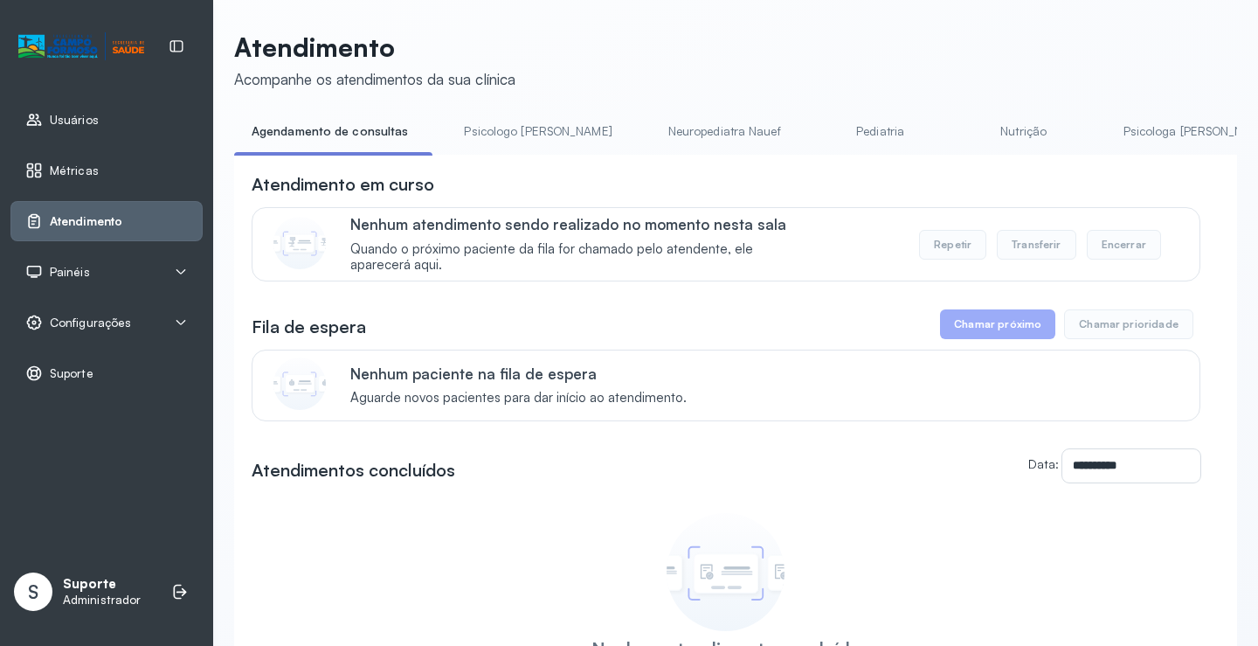
click at [820, 131] on link "Pediatria" at bounding box center [881, 131] width 122 height 29
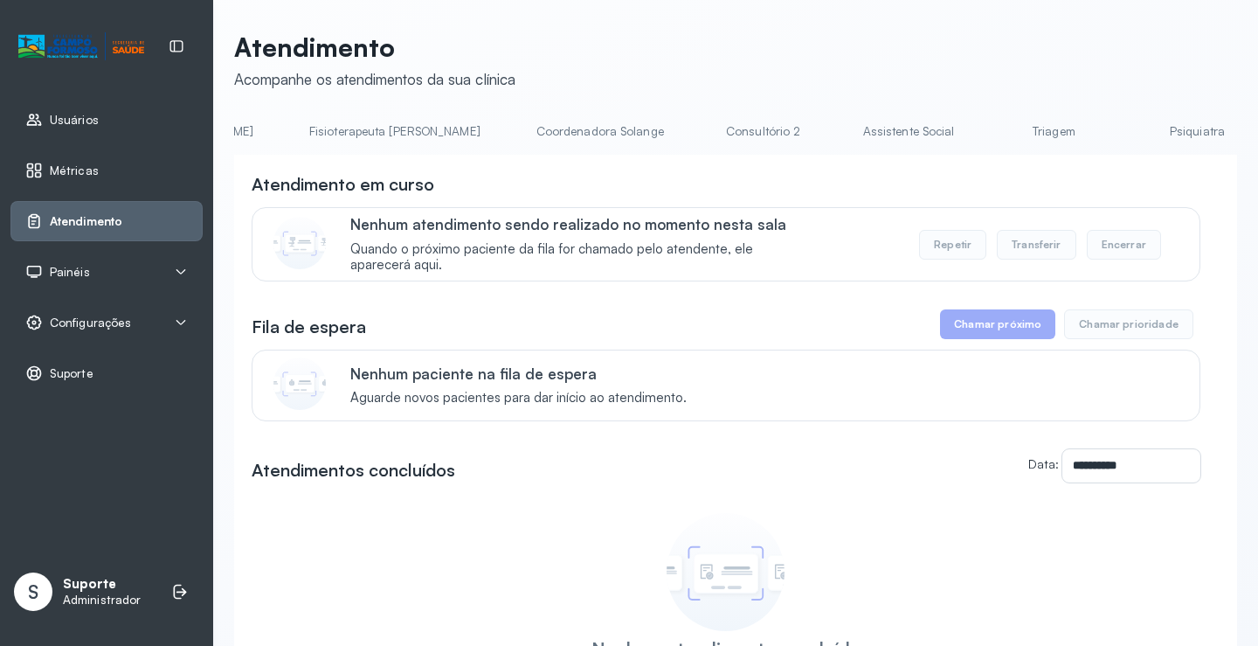
scroll to position [0, 1034]
click at [970, 135] on link "Triagem" at bounding box center [1031, 131] width 122 height 29
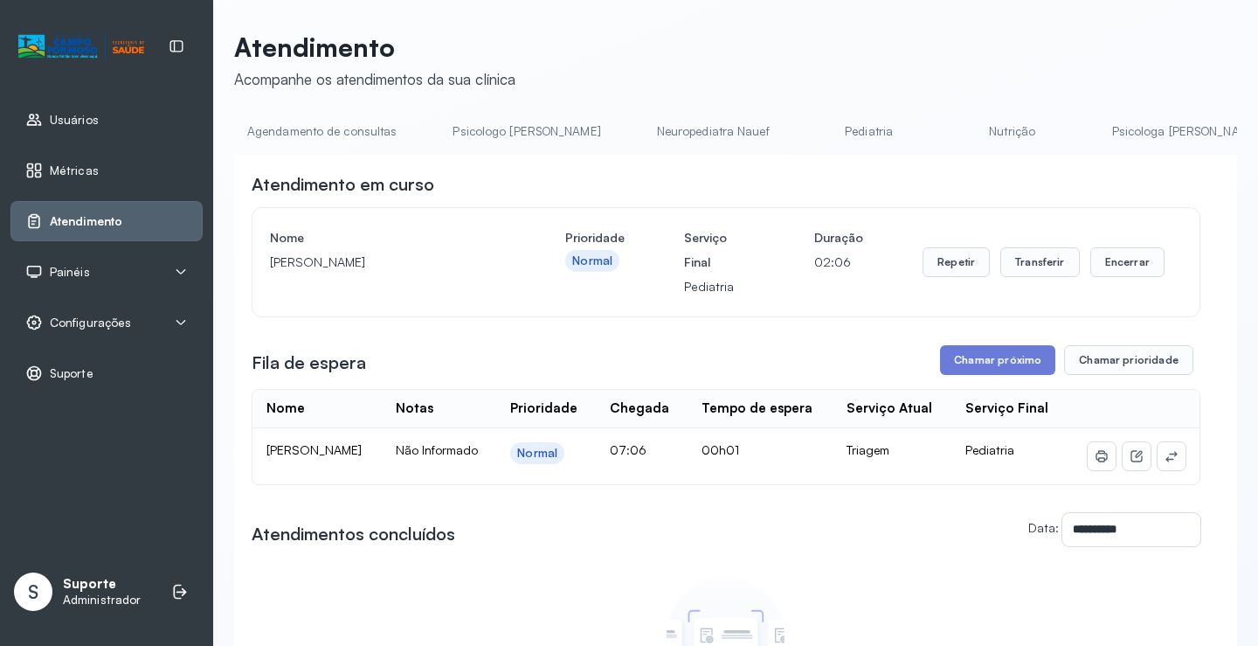
scroll to position [0, 0]
click at [297, 132] on link "Agendamento de consultas" at bounding box center [326, 131] width 184 height 29
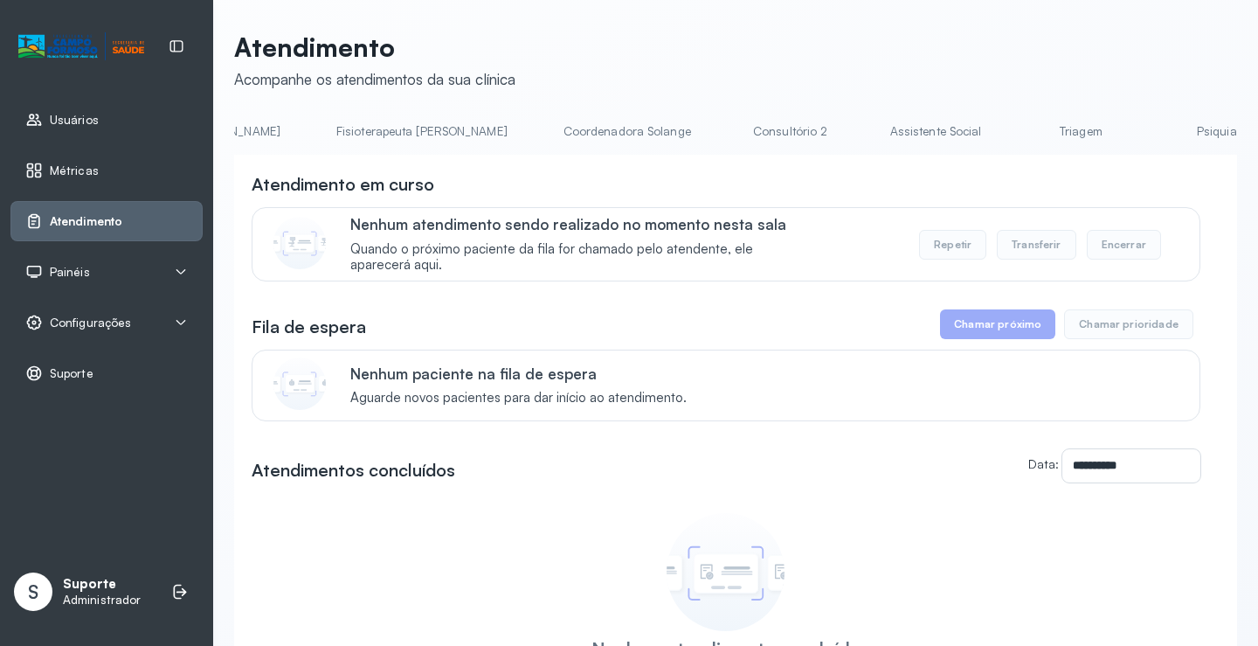
scroll to position [0, 977]
click at [1034, 127] on link "Triagem" at bounding box center [1095, 131] width 122 height 29
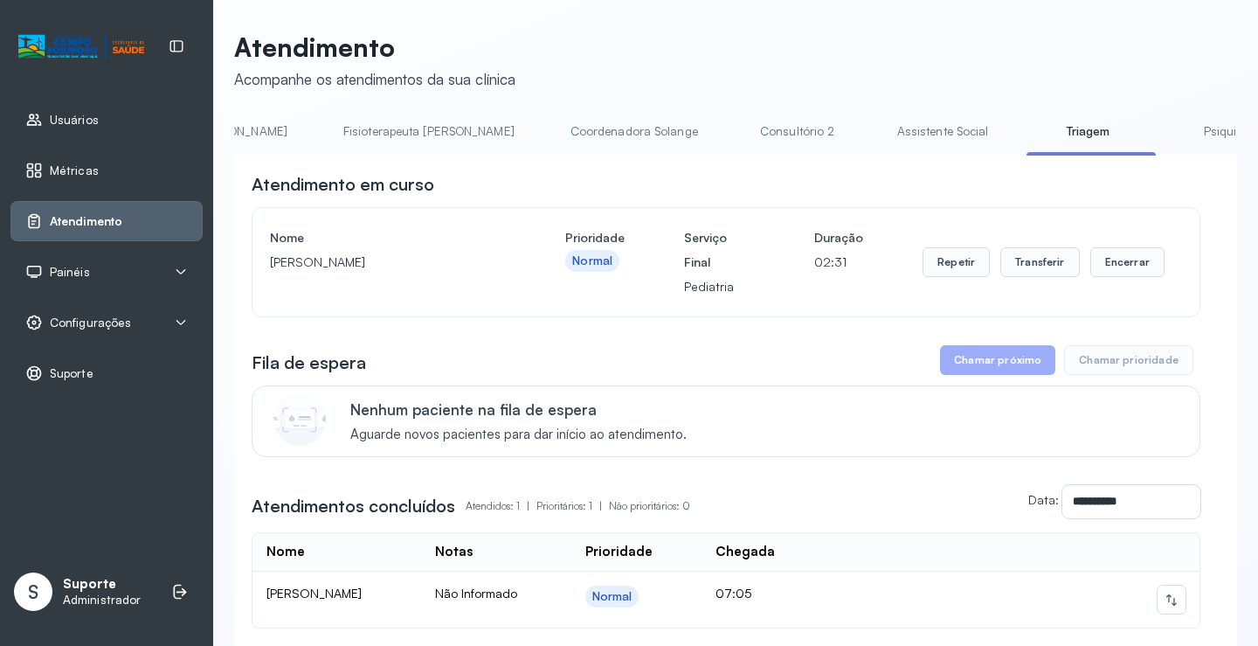
scroll to position [87, 0]
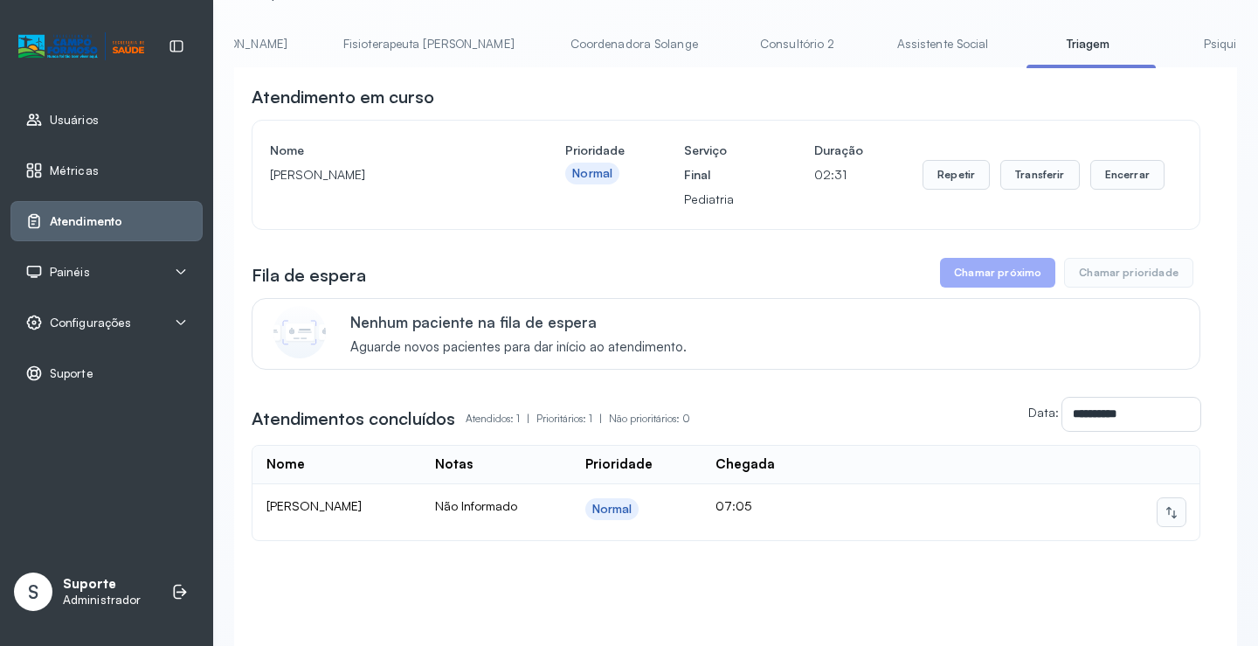
click at [1158, 509] on button at bounding box center [1172, 512] width 28 height 28
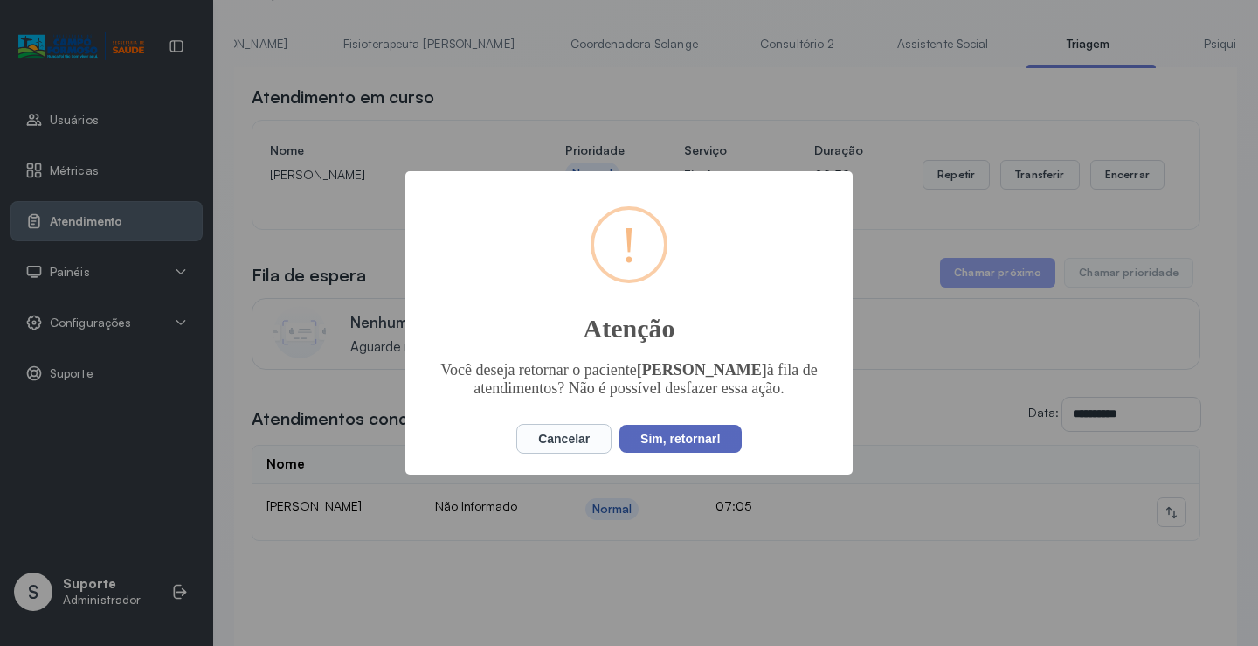
click at [699, 447] on button "Sim, retornar!" at bounding box center [681, 439] width 122 height 28
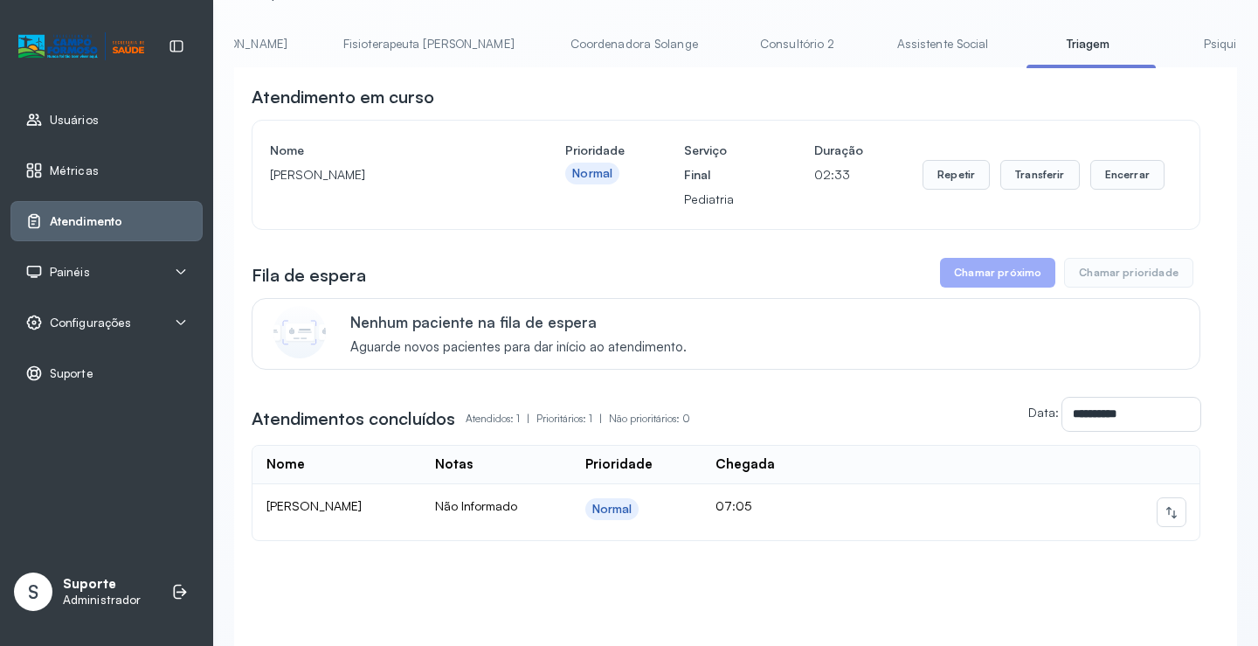
scroll to position [0, 0]
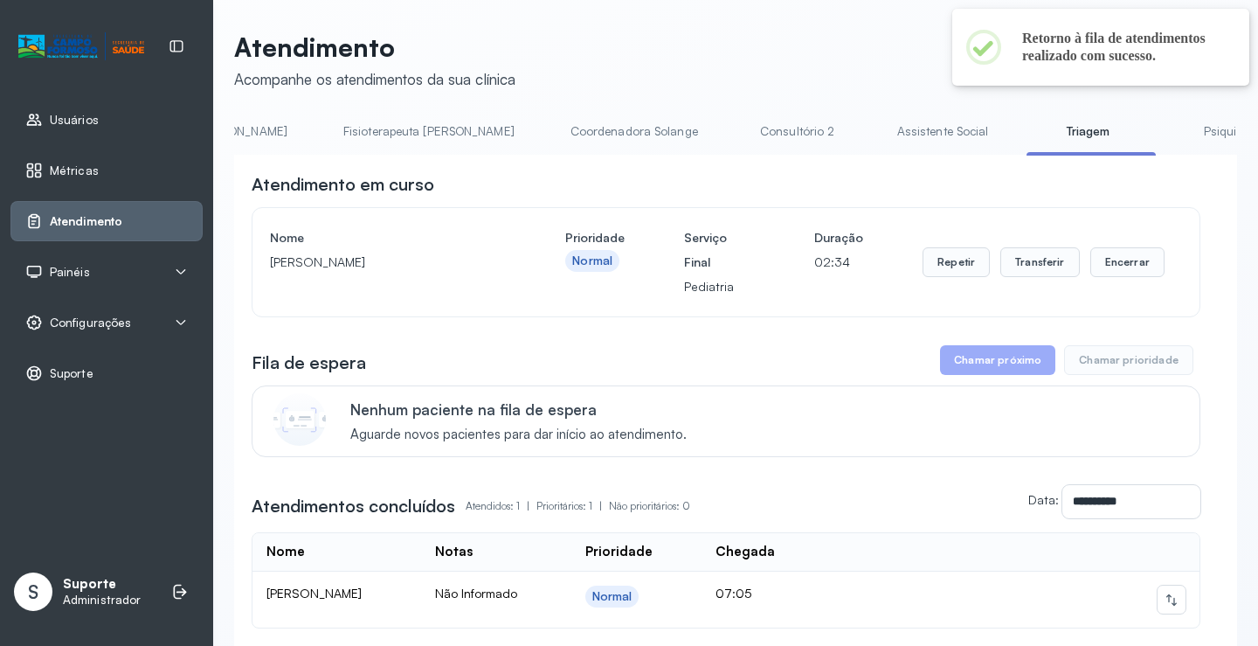
click at [880, 128] on link "Assistente Social" at bounding box center [943, 131] width 127 height 29
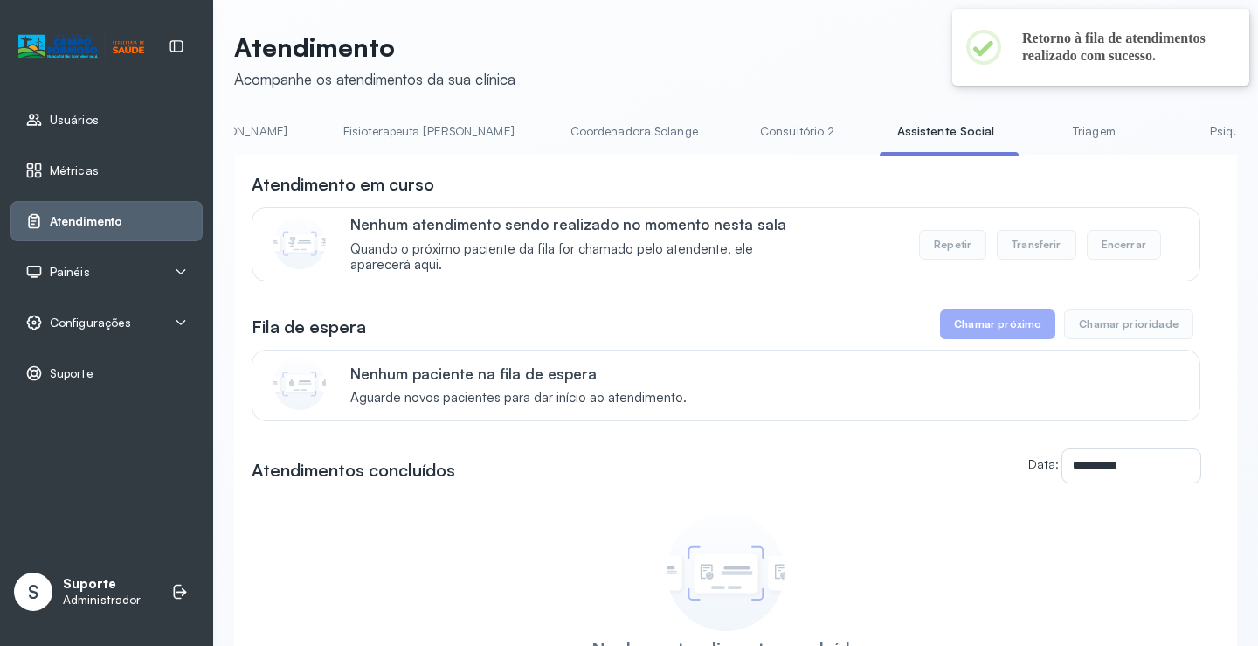
click at [1033, 131] on link "Triagem" at bounding box center [1094, 131] width 122 height 29
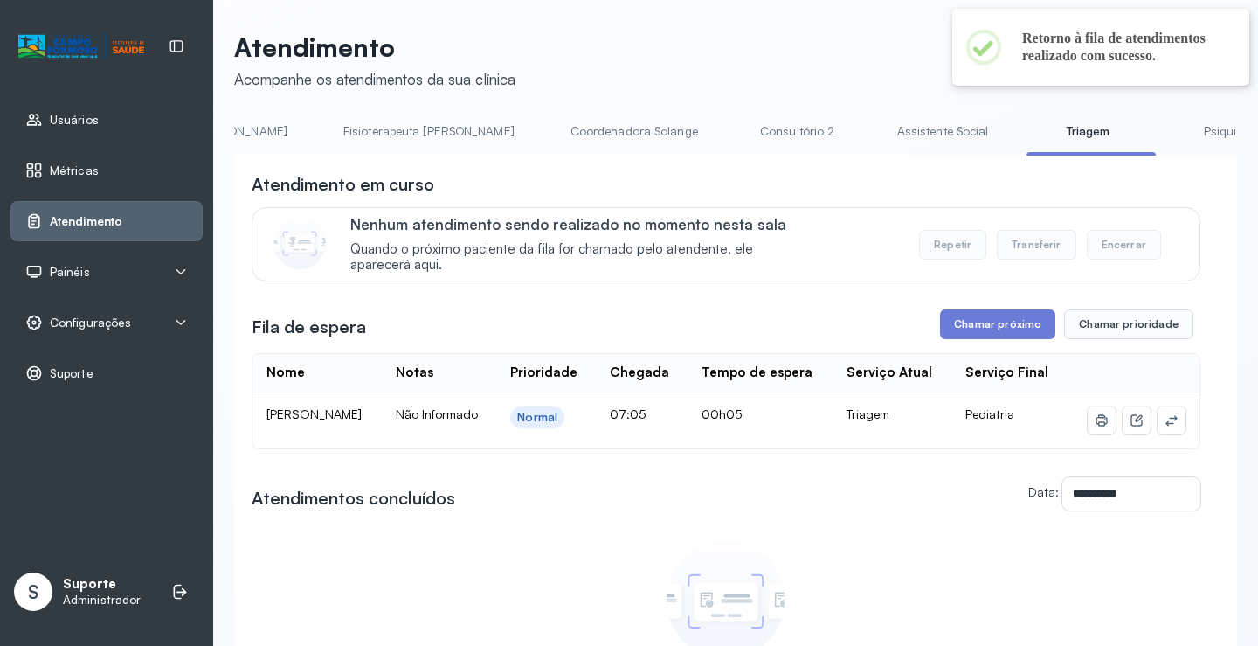
click at [1161, 426] on td at bounding box center [1134, 420] width 132 height 56
click at [1165, 427] on icon at bounding box center [1172, 420] width 14 height 14
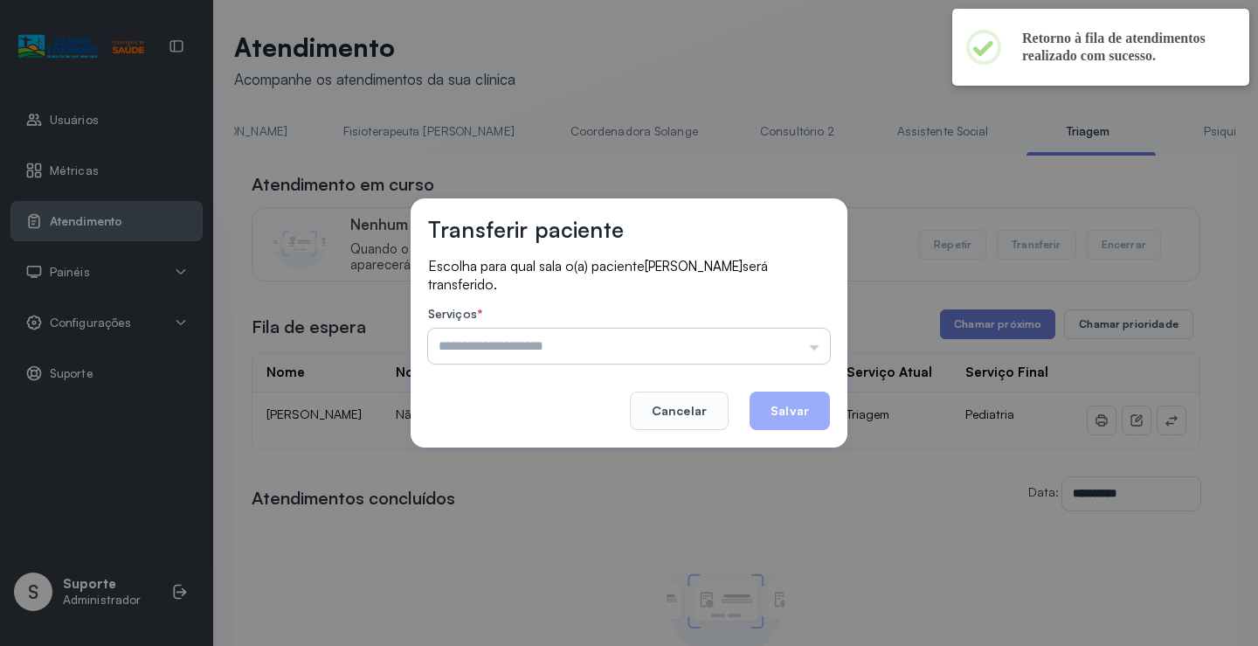
click at [805, 354] on input "text" at bounding box center [629, 346] width 402 height 35
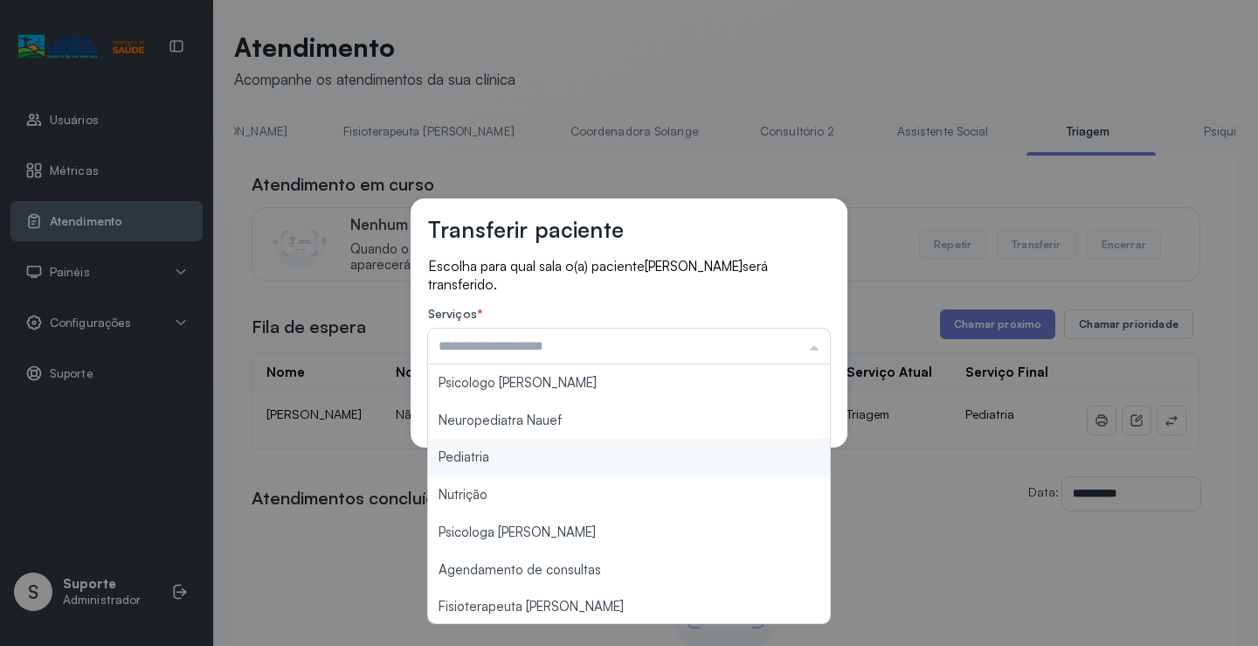
type input "*********"
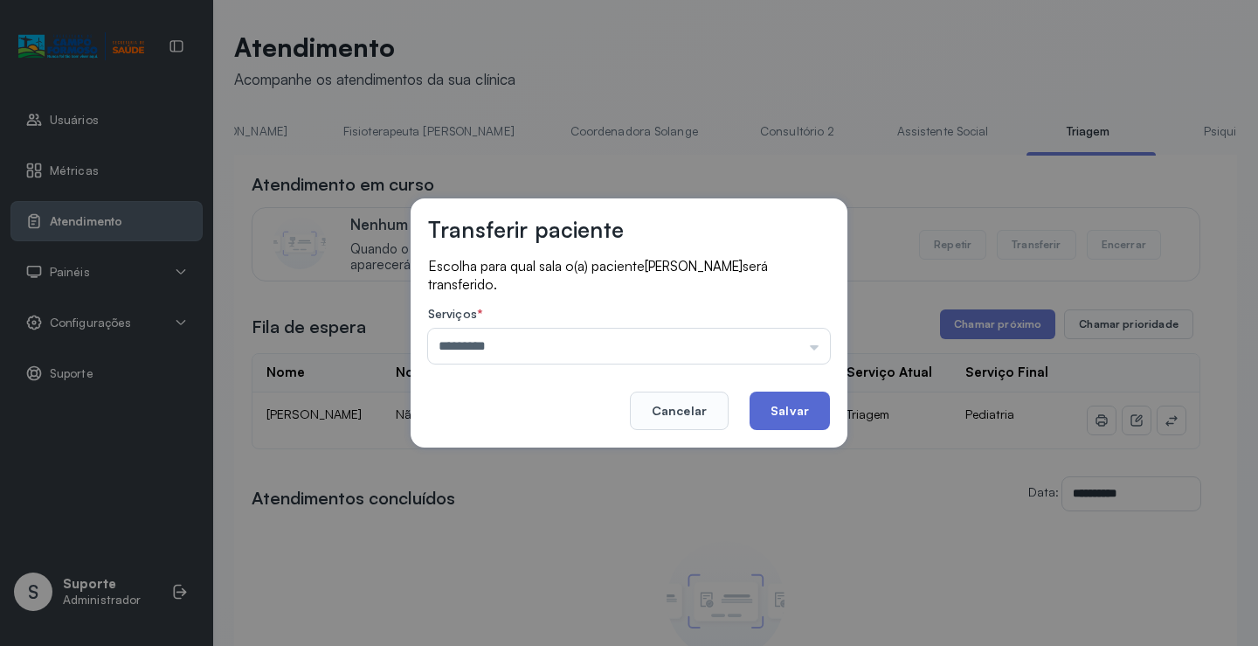
drag, startPoint x: 530, startPoint y: 459, endPoint x: 753, endPoint y: 406, distance: 228.9
click at [542, 453] on div "Transferir paciente Escolha para qual sala o(a) paciente ANTHONY SANTOS NASCIME…" at bounding box center [629, 323] width 1258 height 646
click at [780, 405] on button "Salvar" at bounding box center [790, 411] width 80 height 38
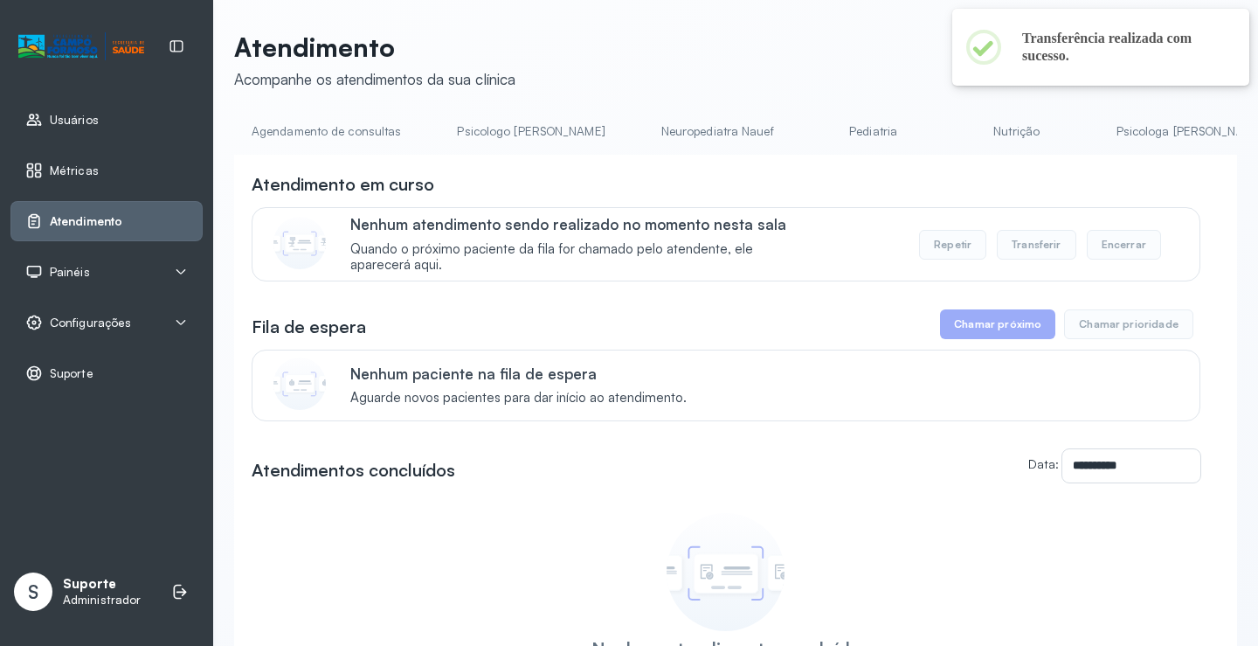
click at [813, 126] on link "Pediatria" at bounding box center [874, 131] width 122 height 29
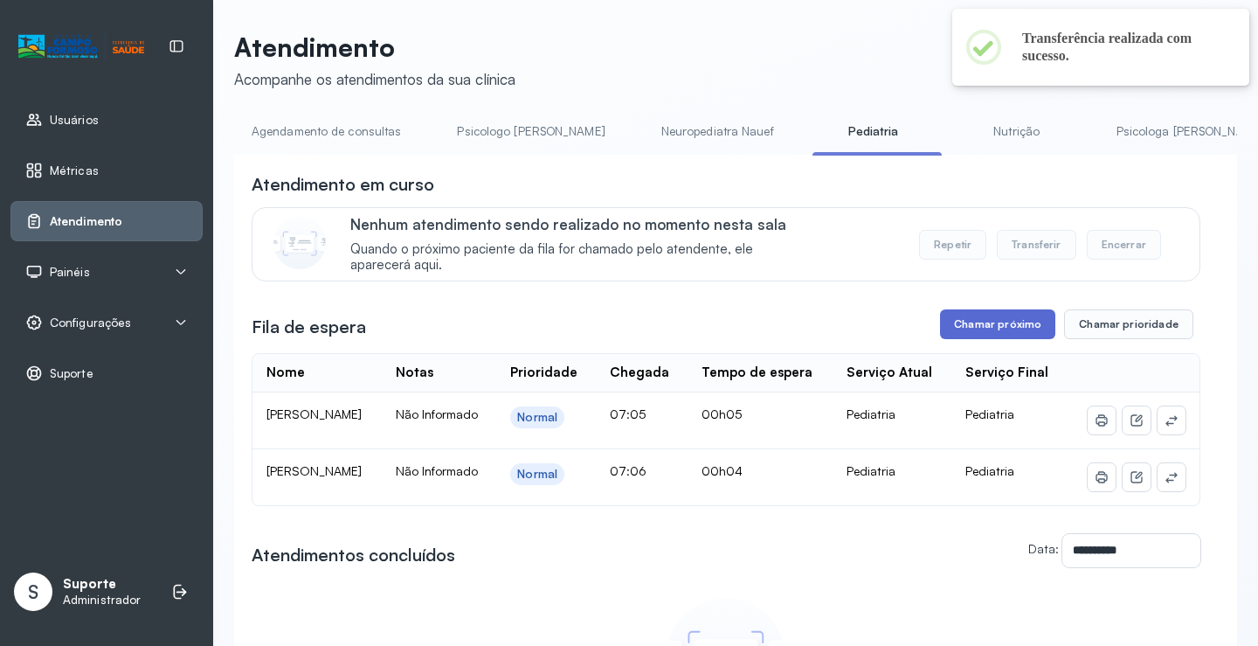
click at [996, 322] on button "Chamar próximo" at bounding box center [997, 324] width 115 height 30
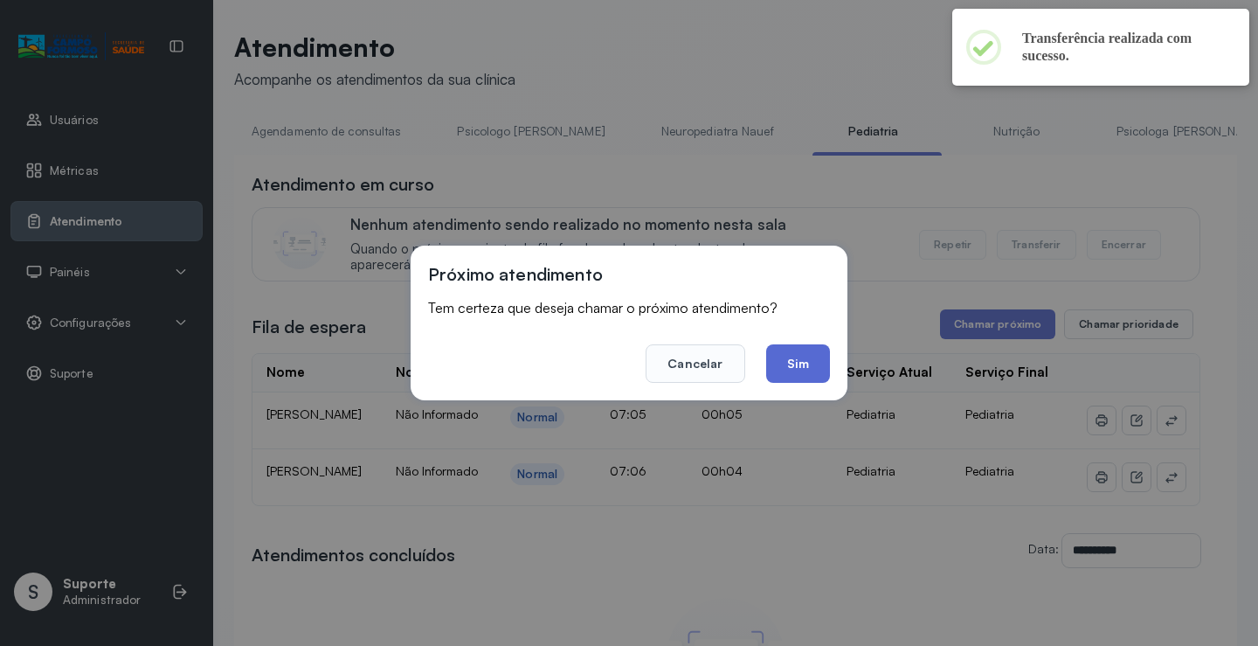
click at [798, 361] on button "Sim" at bounding box center [798, 363] width 64 height 38
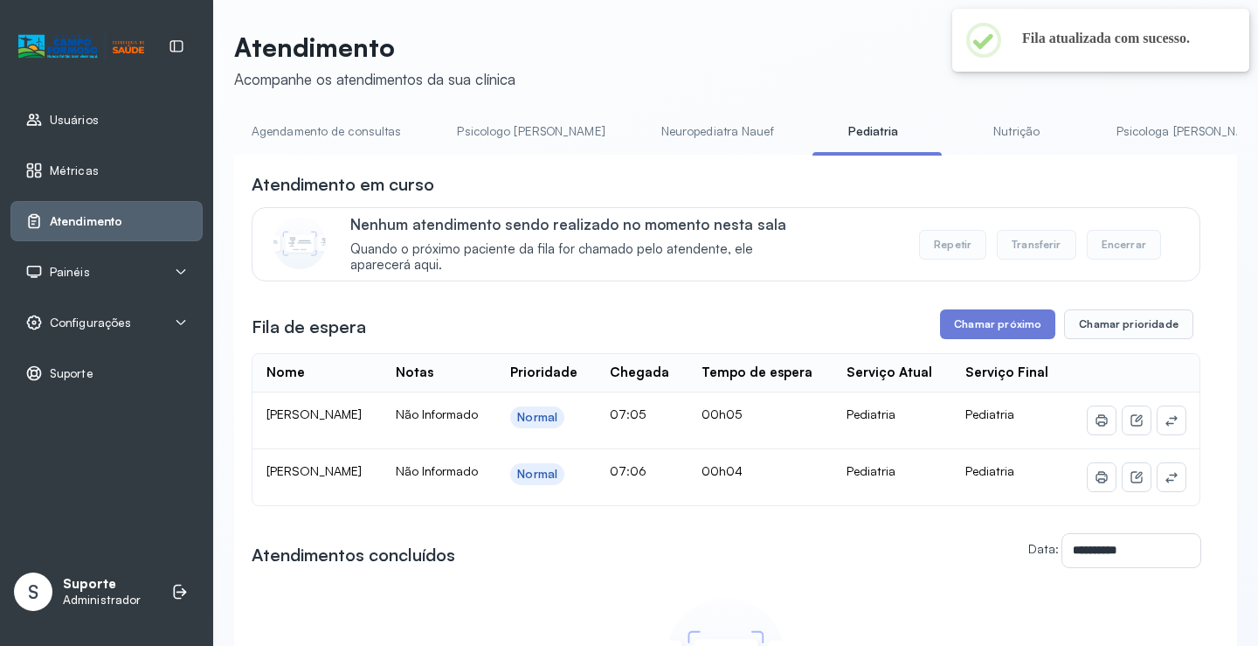
click at [644, 135] on link "Neuropediatra Nauef" at bounding box center [718, 131] width 148 height 29
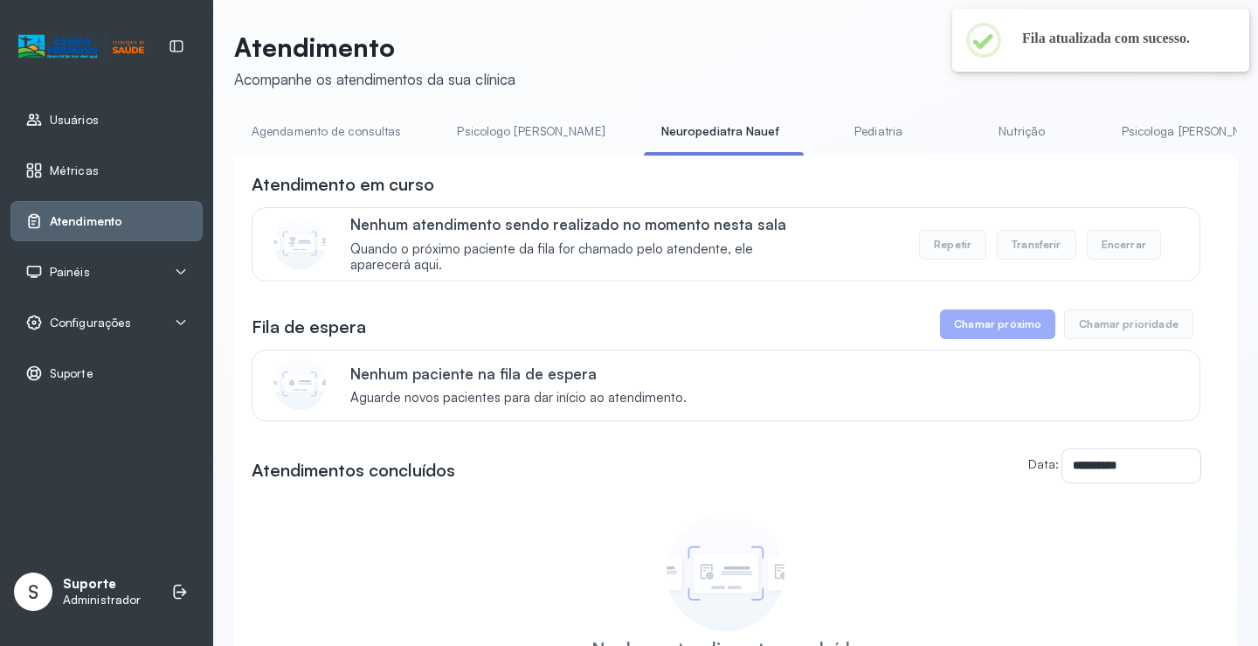
click at [818, 131] on link "Pediatria" at bounding box center [879, 131] width 122 height 29
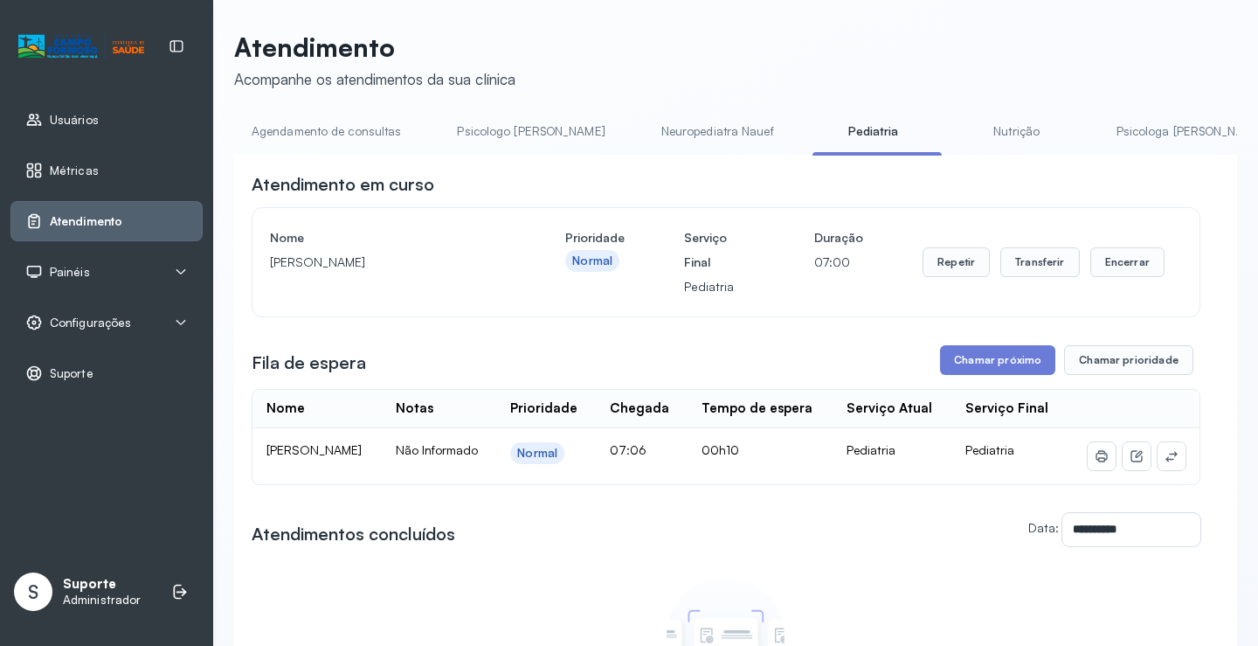
click at [385, 130] on link "Agendamento de consultas" at bounding box center [326, 131] width 184 height 29
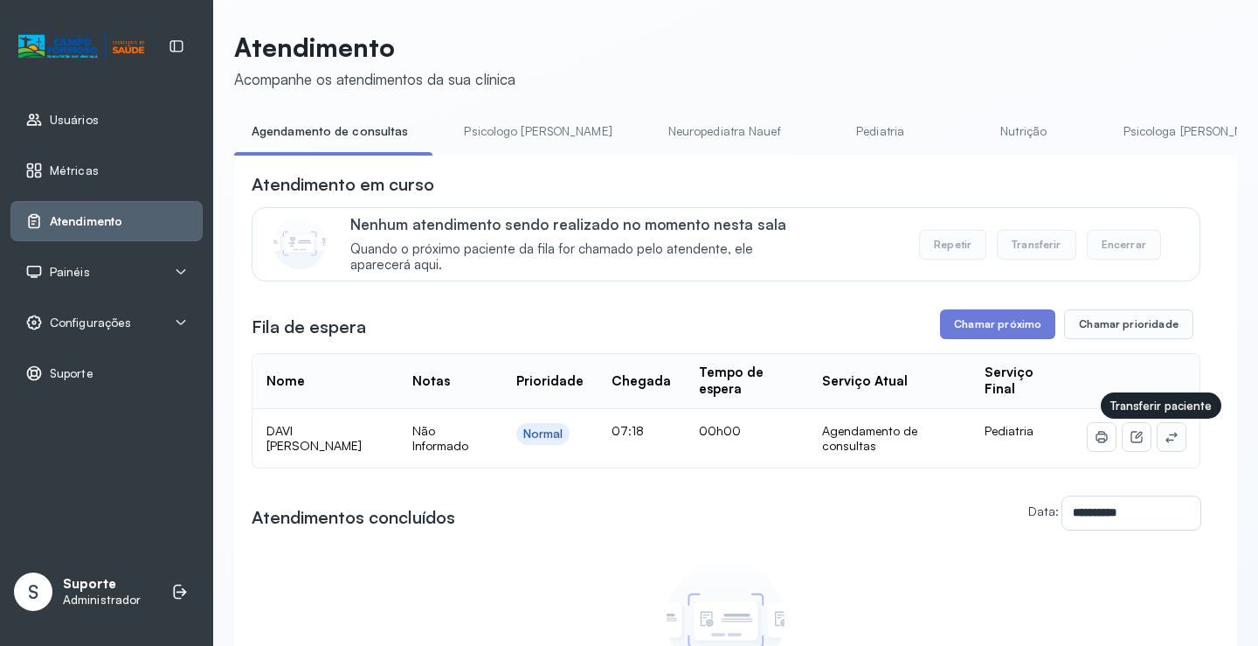
click at [1165, 441] on icon at bounding box center [1172, 437] width 14 height 14
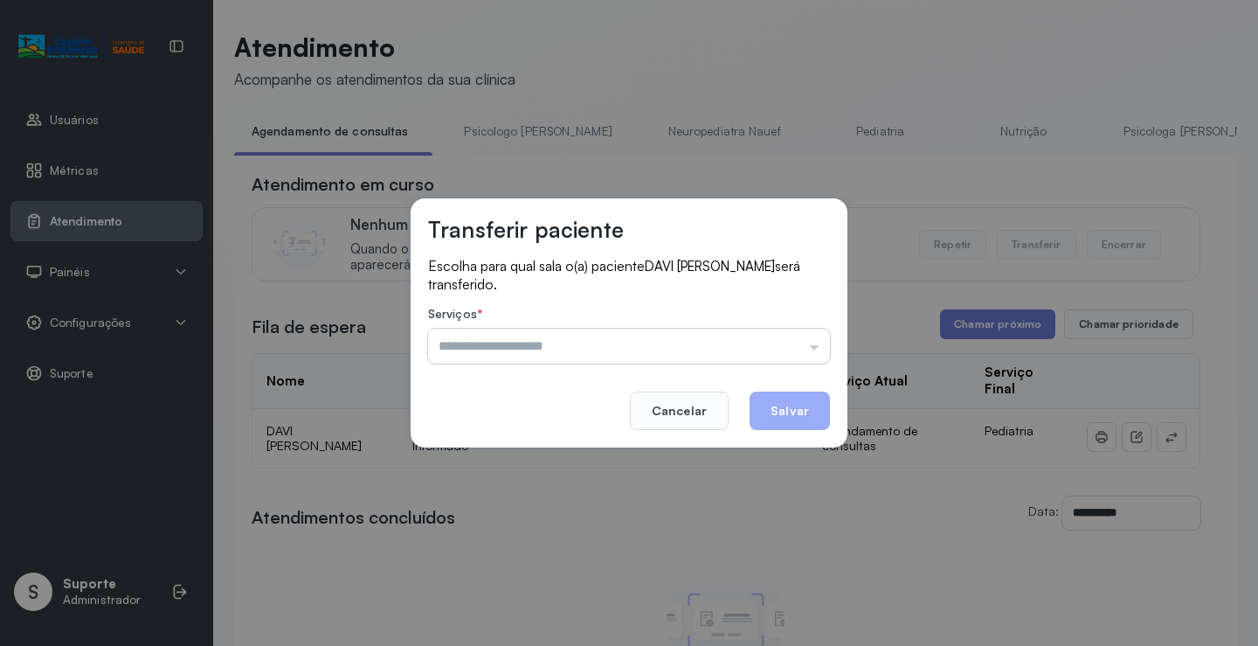
click at [789, 339] on input "text" at bounding box center [629, 346] width 402 height 35
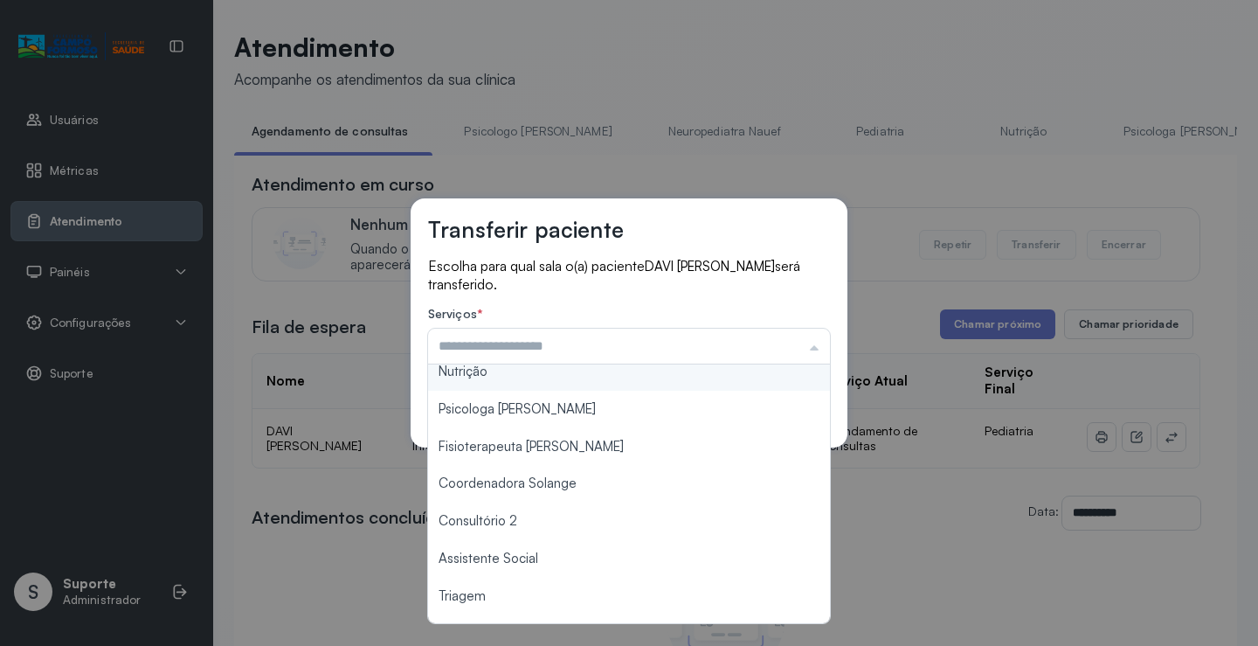
scroll to position [265, 0]
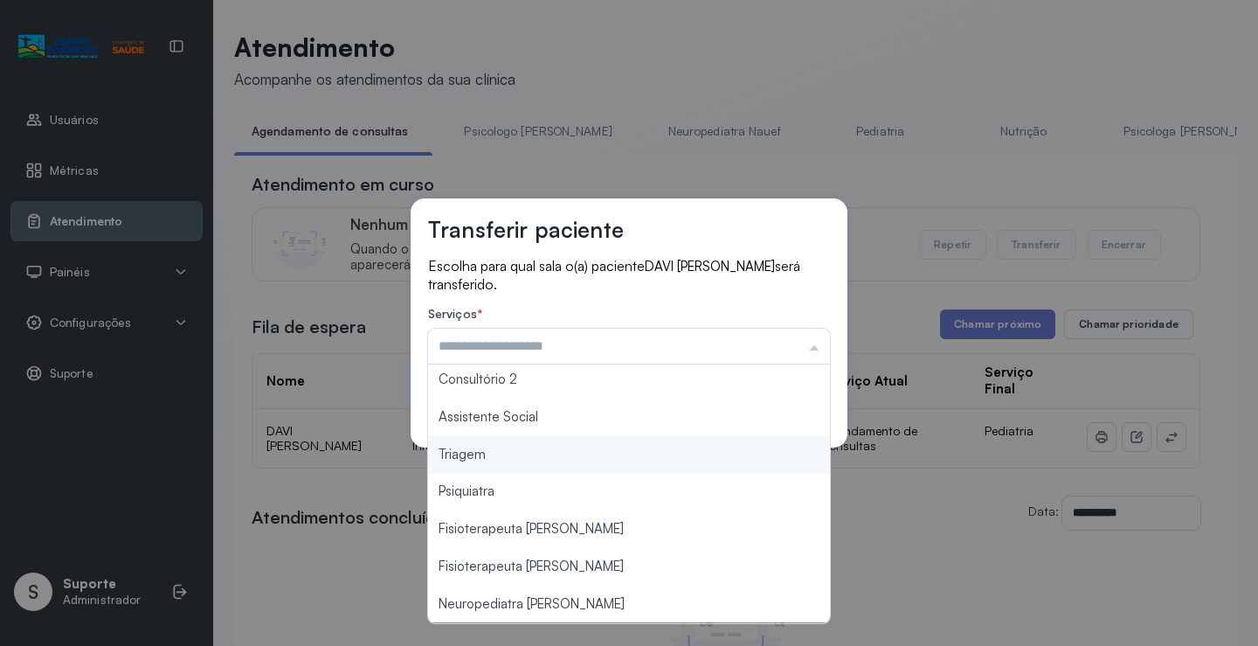
type input "*******"
drag, startPoint x: 559, startPoint y: 461, endPoint x: 745, endPoint y: 420, distance: 190.6
click at [565, 461] on div "Transferir paciente Escolha para qual sala o(a) paciente DAVI JULIO ARAUJO NAZA…" at bounding box center [629, 323] width 1258 height 646
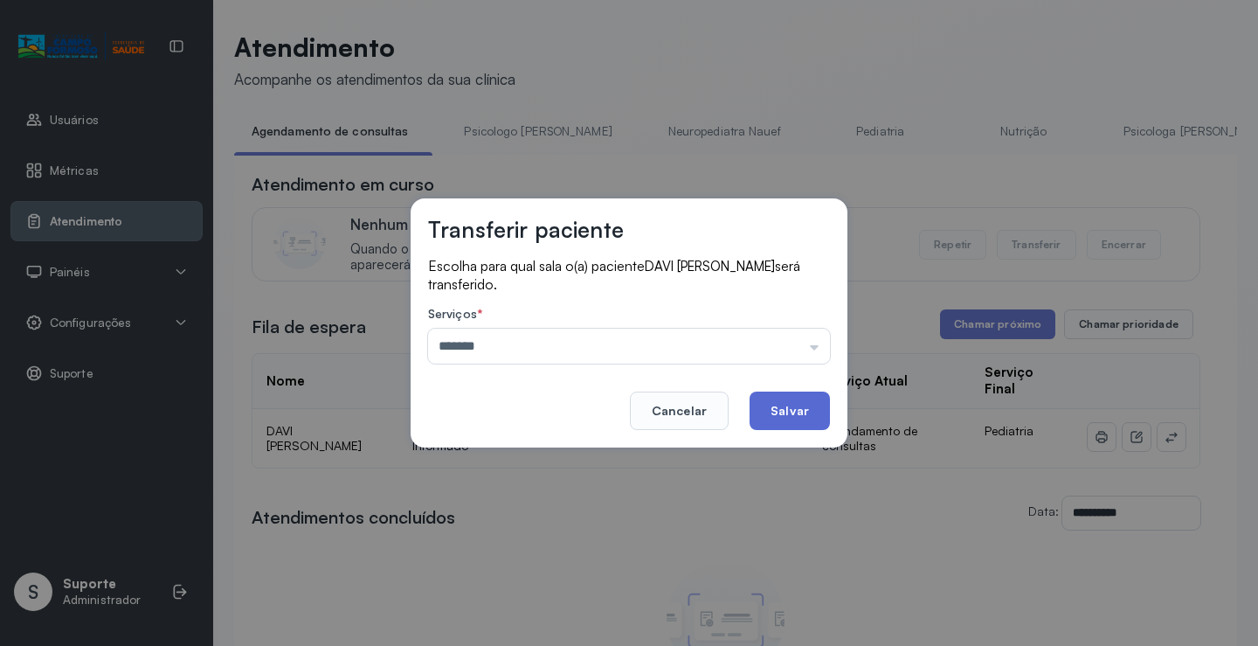
click at [771, 417] on button "Salvar" at bounding box center [790, 411] width 80 height 38
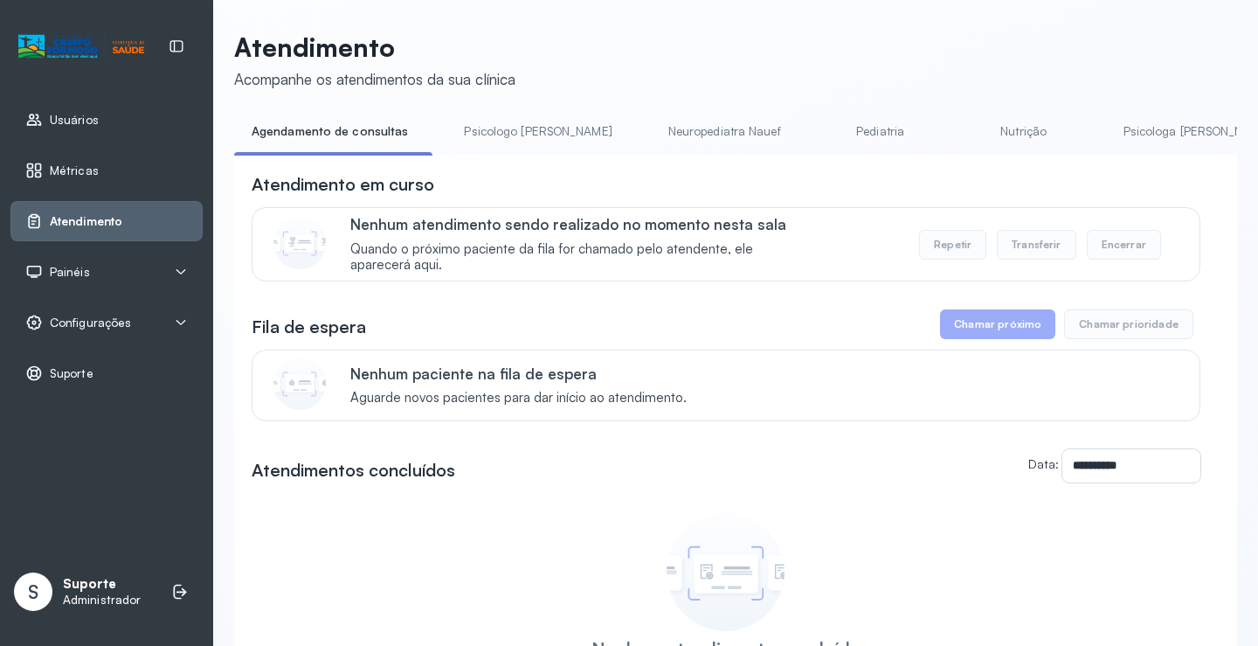
click at [820, 132] on link "Pediatria" at bounding box center [881, 131] width 122 height 29
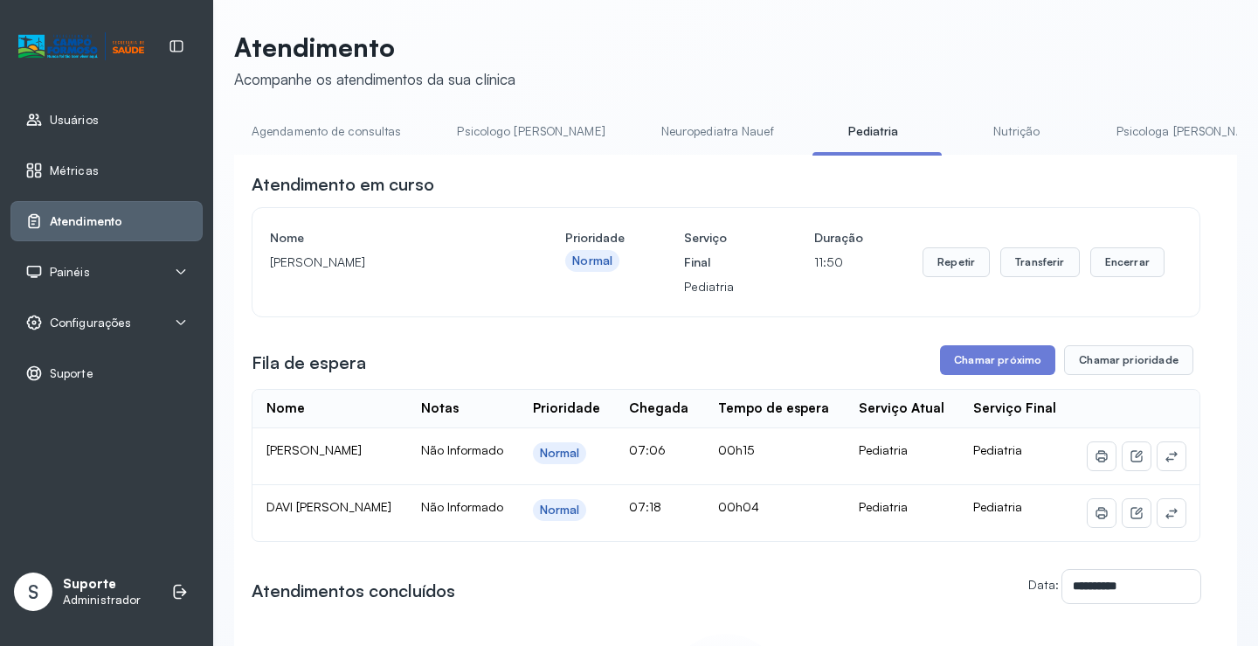
click at [337, 132] on link "Agendamento de consultas" at bounding box center [326, 131] width 184 height 29
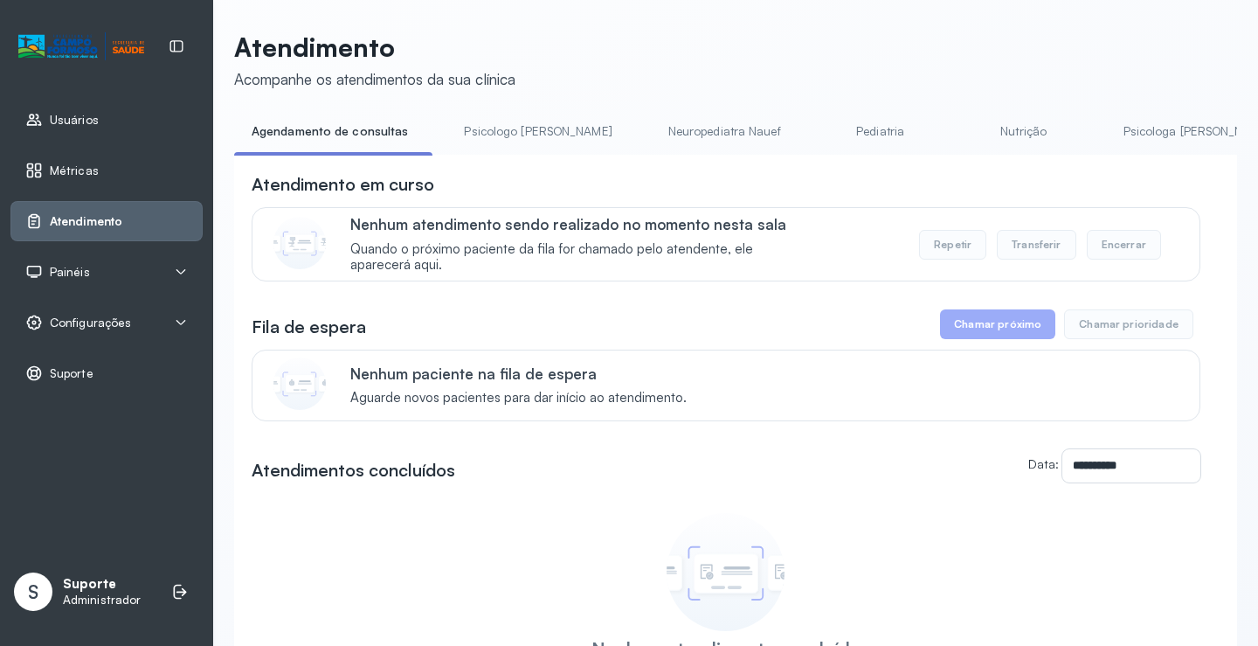
click at [494, 138] on link "Psicologo Pedro" at bounding box center [538, 131] width 183 height 29
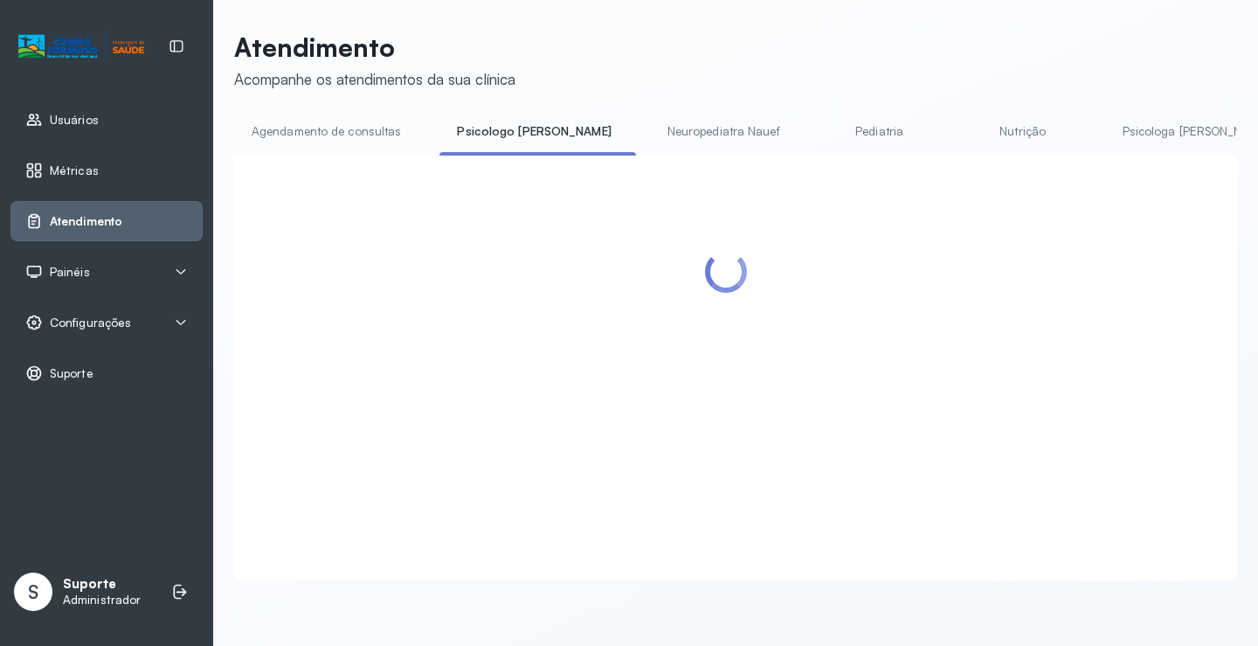
click at [382, 139] on link "Agendamento de consultas" at bounding box center [326, 131] width 184 height 29
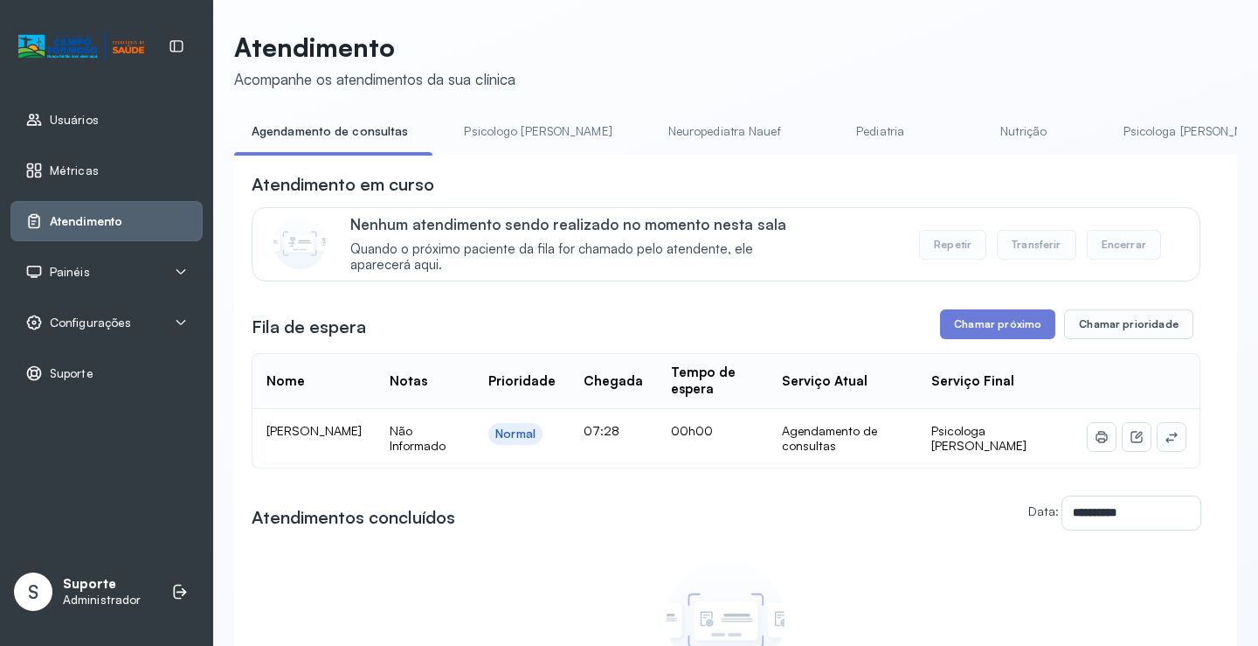
click at [1162, 430] on button at bounding box center [1172, 437] width 28 height 28
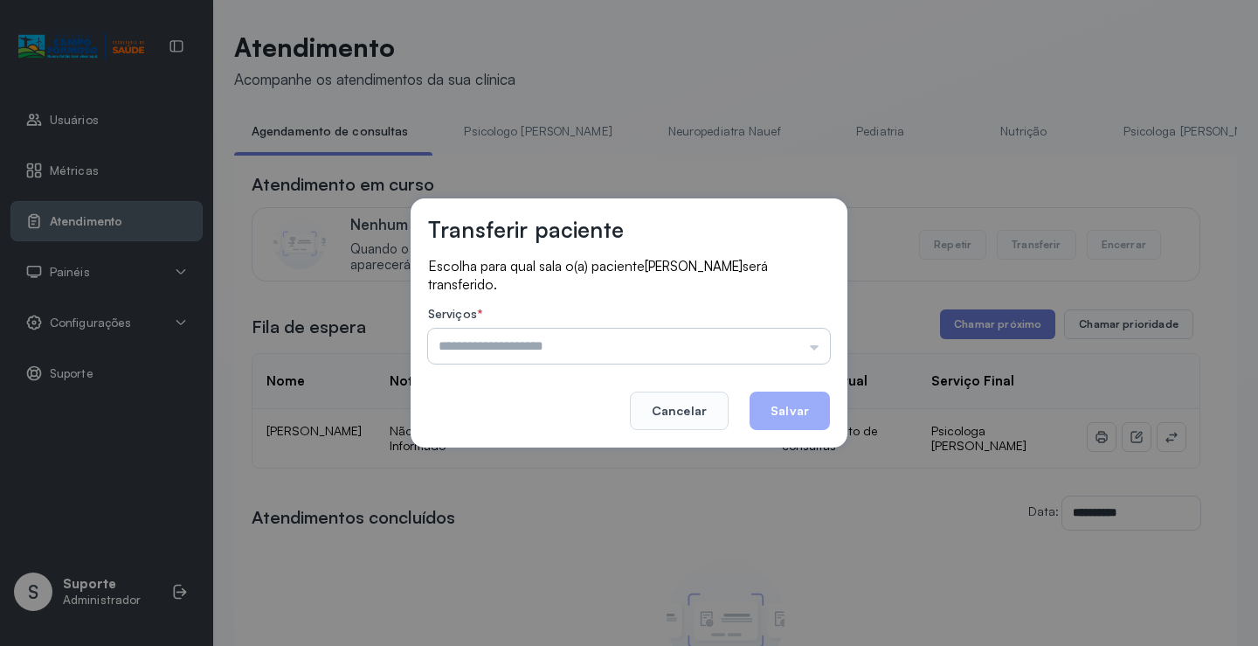
click at [775, 342] on input "text" at bounding box center [629, 346] width 402 height 35
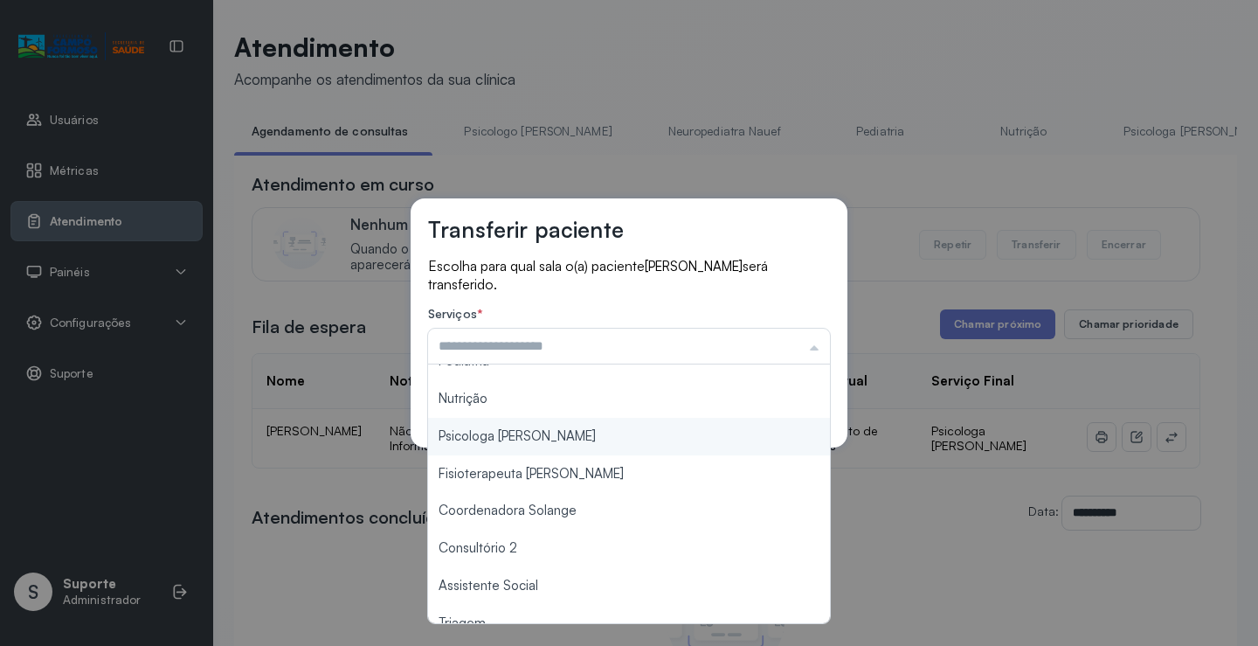
scroll to position [0, 0]
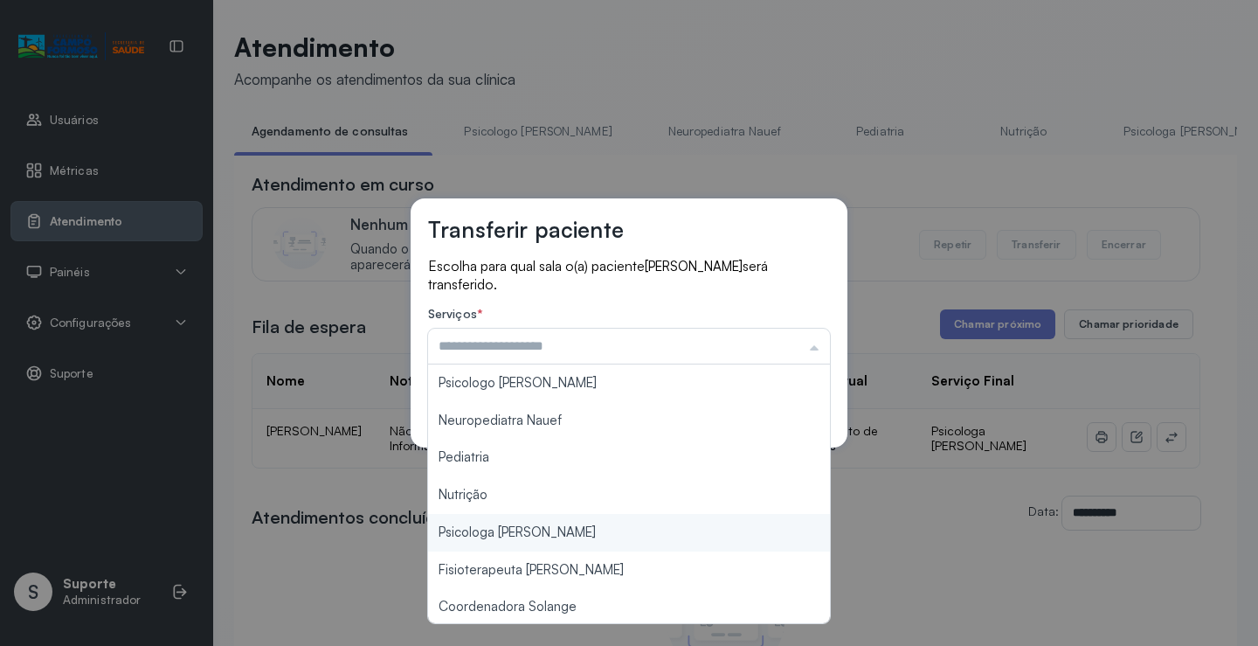
type input "**********"
drag, startPoint x: 512, startPoint y: 528, endPoint x: 645, endPoint y: 469, distance: 145.2
click at [513, 527] on div "**********" at bounding box center [629, 323] width 1258 height 646
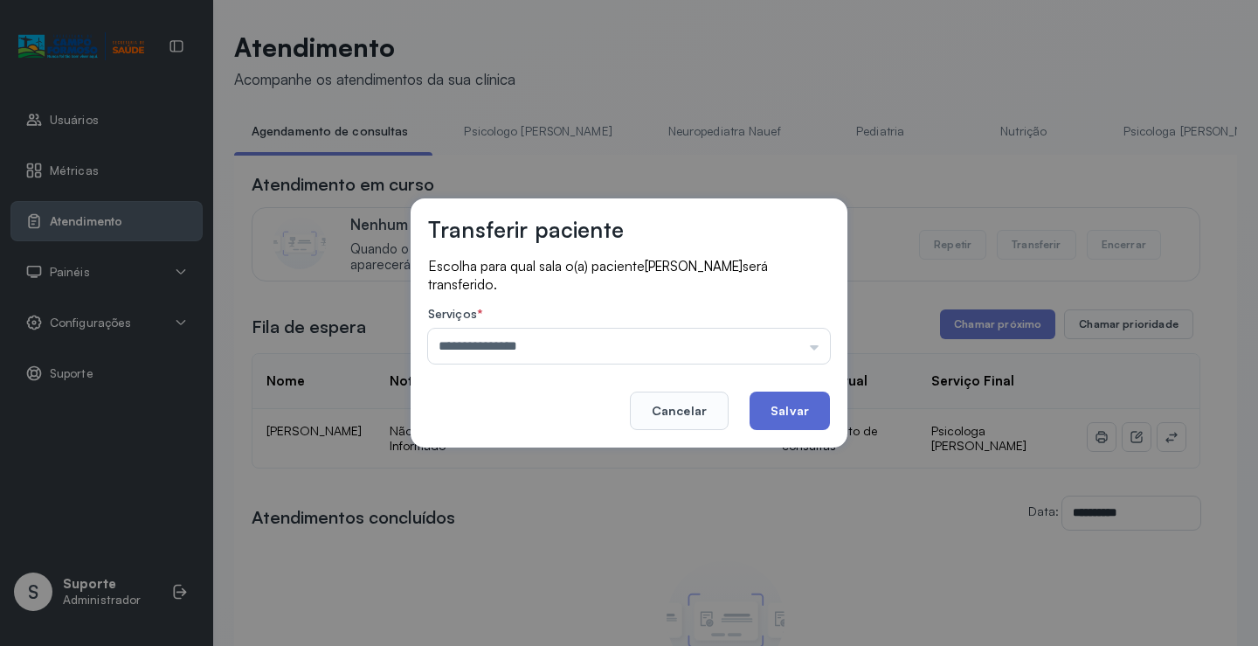
click at [777, 405] on button "Salvar" at bounding box center [790, 411] width 80 height 38
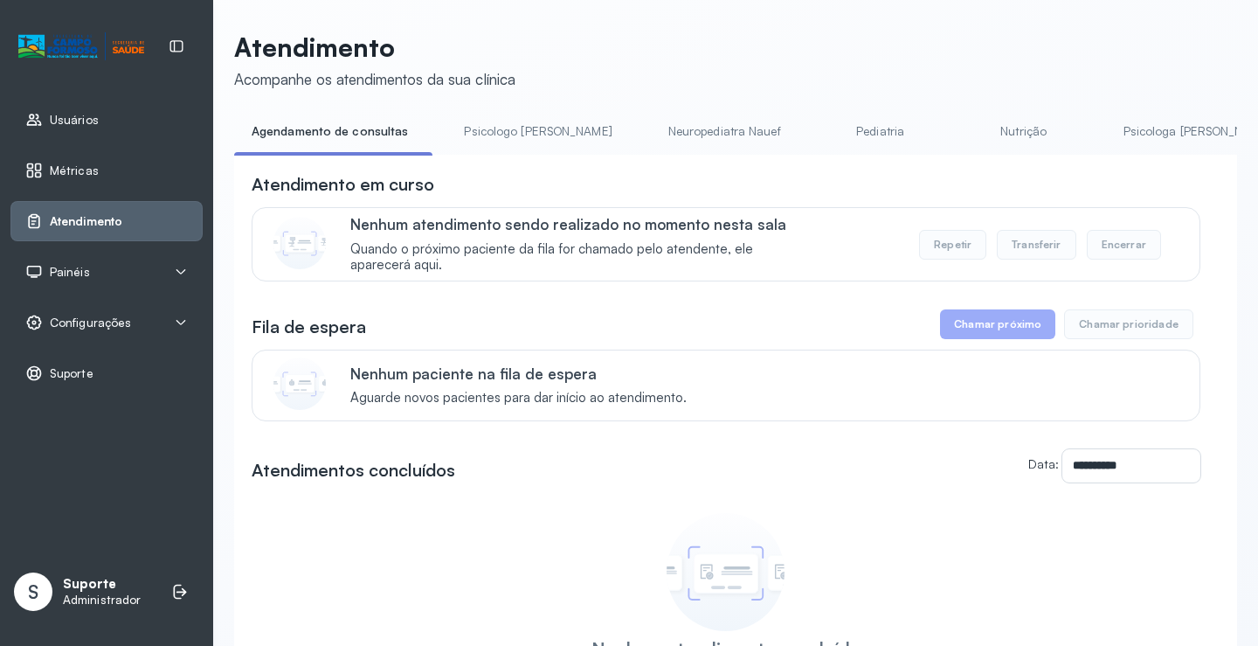
click at [502, 134] on link "Psicologo Pedro" at bounding box center [538, 131] width 183 height 29
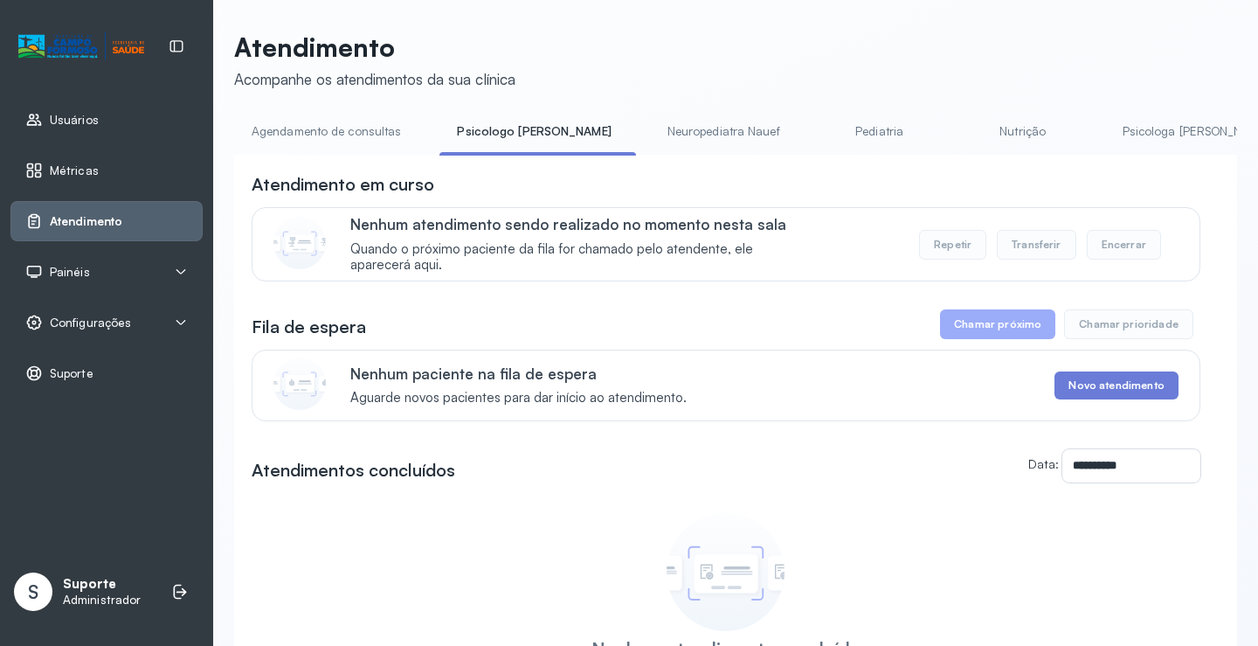
click at [371, 126] on link "Agendamento de consultas" at bounding box center [326, 131] width 184 height 29
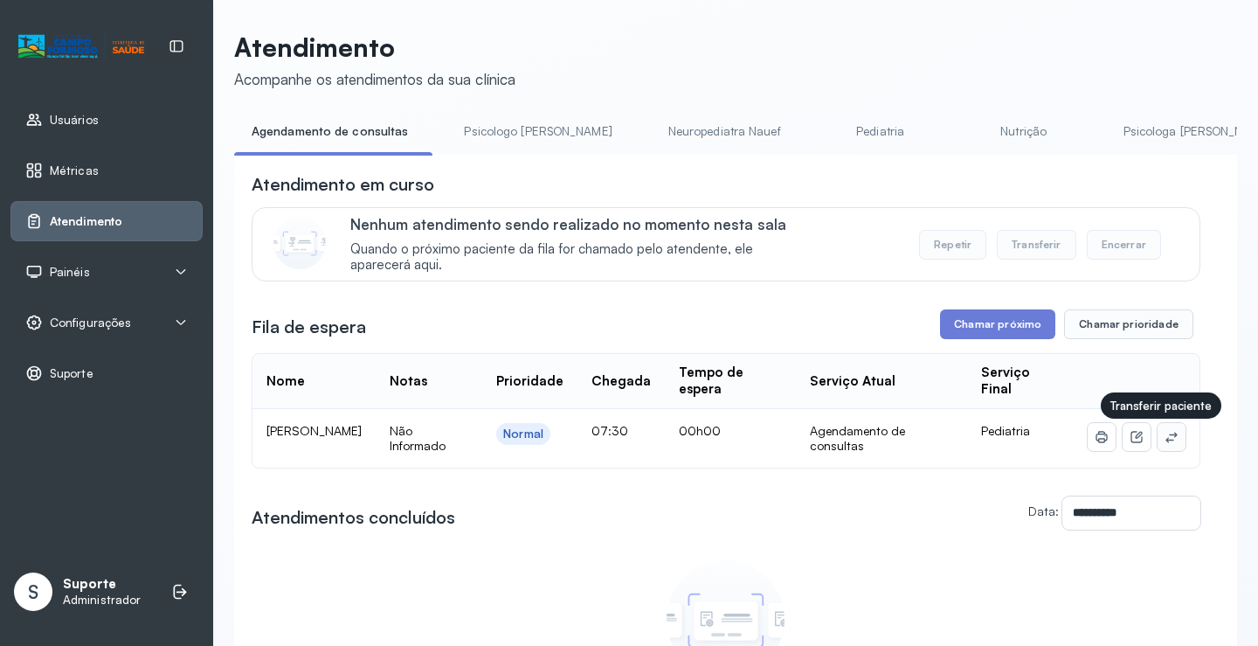
click at [1158, 449] on button at bounding box center [1172, 437] width 28 height 28
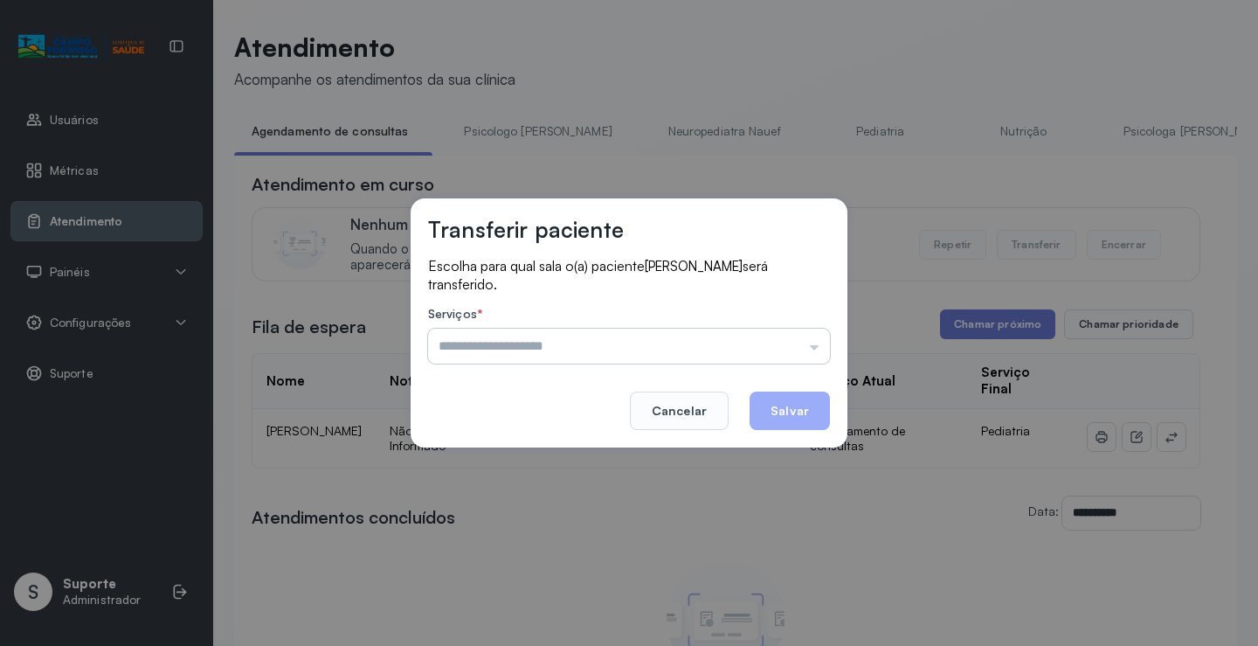
drag, startPoint x: 802, startPoint y: 341, endPoint x: 765, endPoint y: 358, distance: 41.4
click at [800, 342] on input "text" at bounding box center [629, 346] width 402 height 35
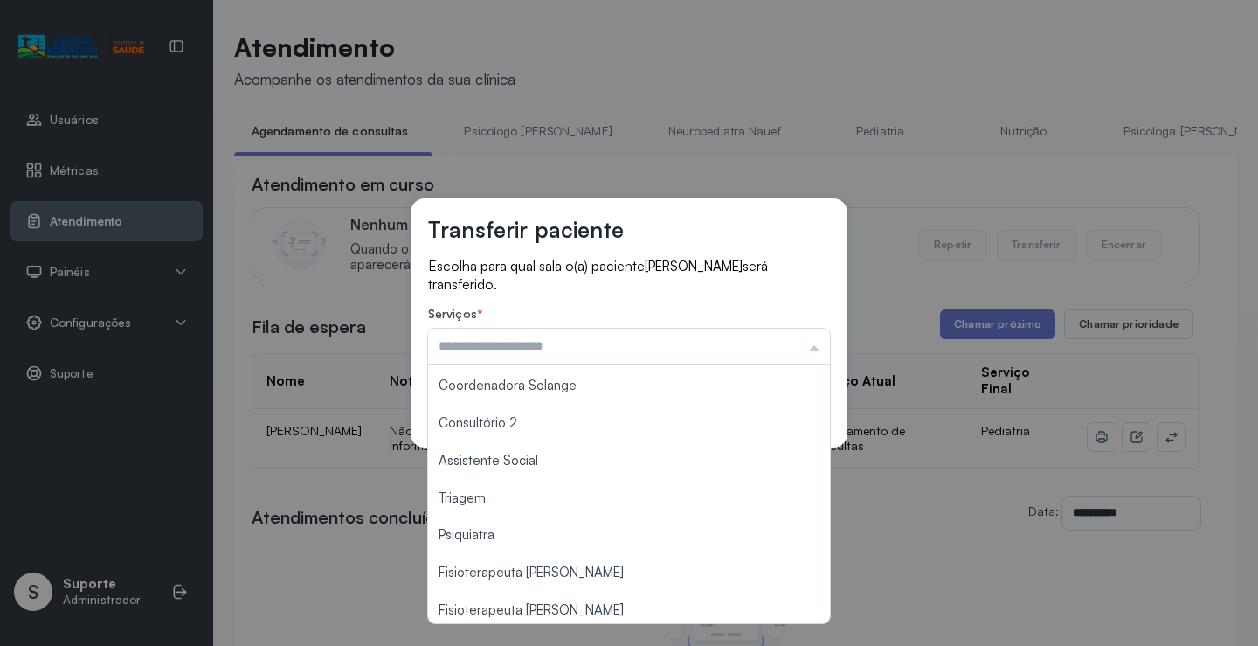
scroll to position [264, 0]
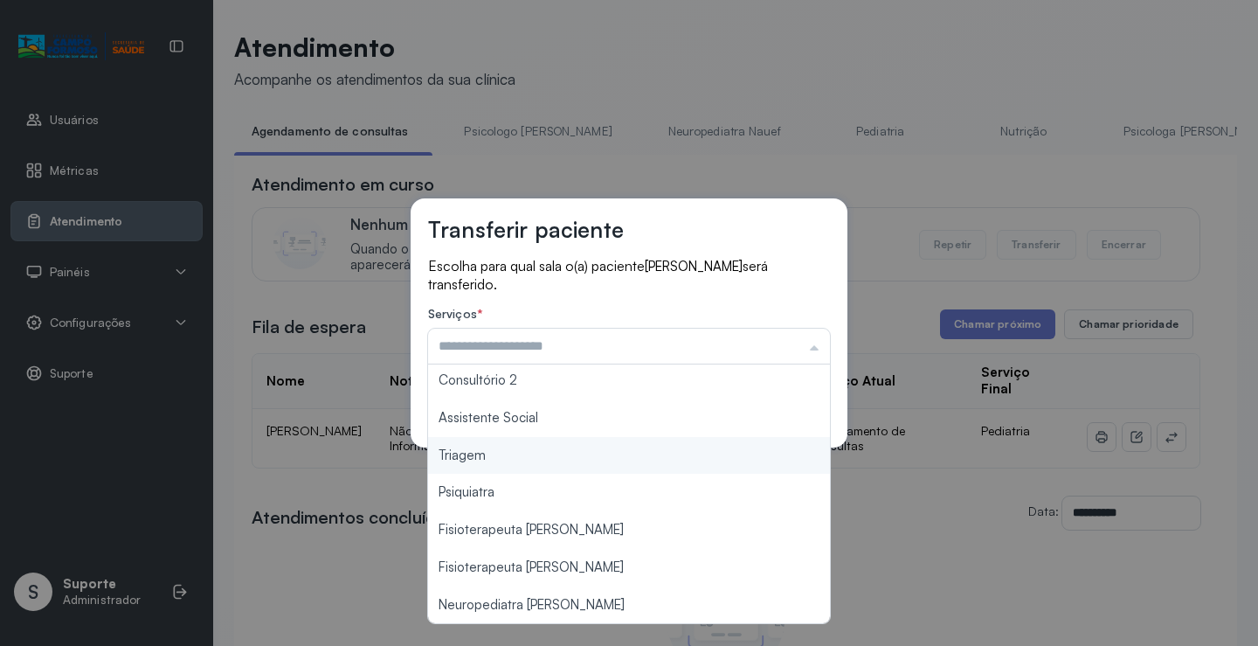
type input "*******"
drag, startPoint x: 541, startPoint y: 454, endPoint x: 725, endPoint y: 433, distance: 185.7
click at [549, 452] on div "Transferir paciente Escolha para qual sala o(a) paciente SAMUEL DOS SANTOS CRUZ…" at bounding box center [629, 323] width 1258 height 646
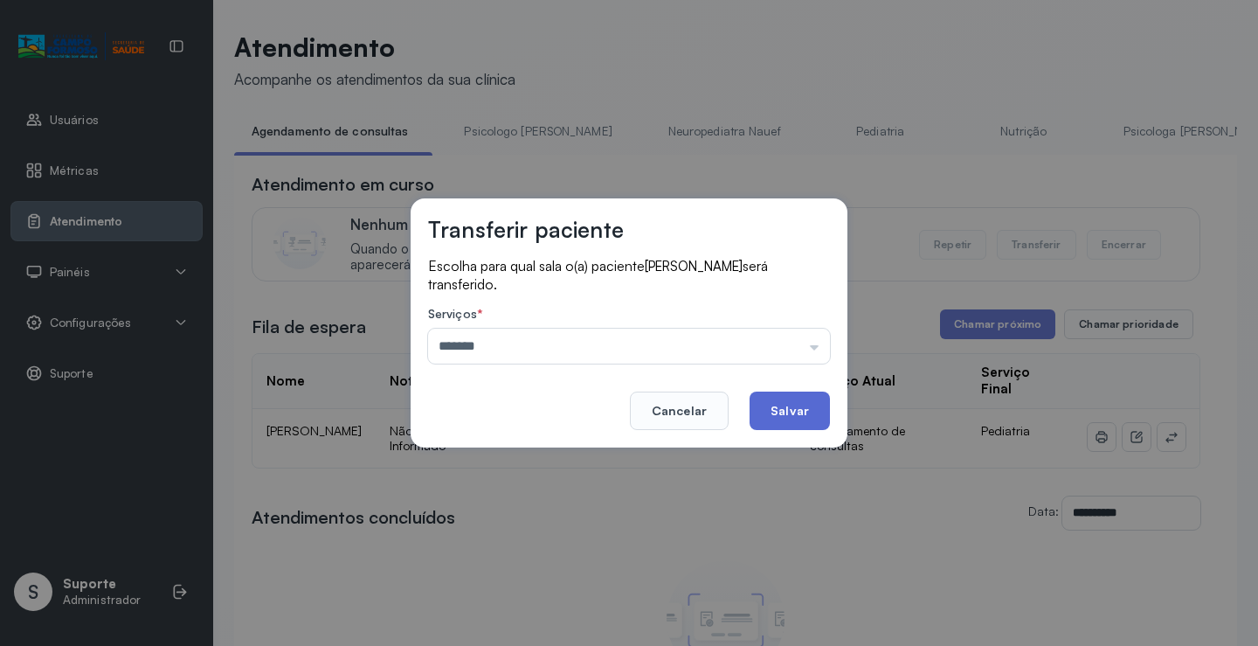
click at [780, 422] on button "Salvar" at bounding box center [790, 411] width 80 height 38
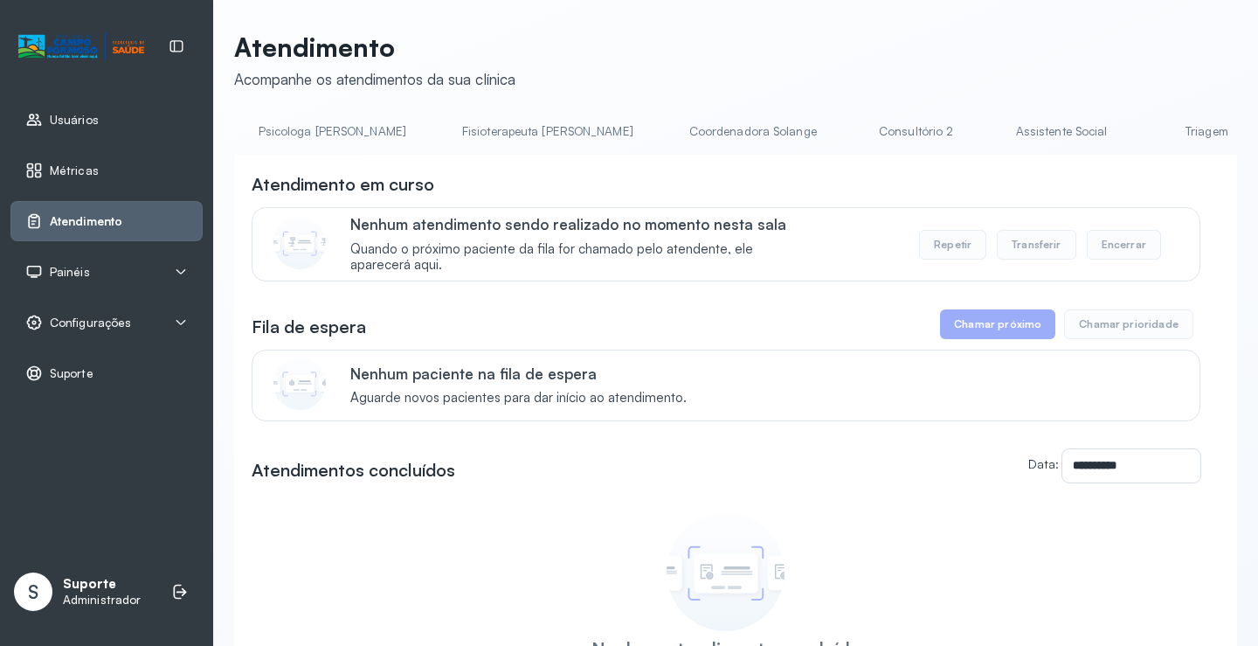
scroll to position [0, 888]
click at [1123, 134] on link "Triagem" at bounding box center [1184, 131] width 122 height 29
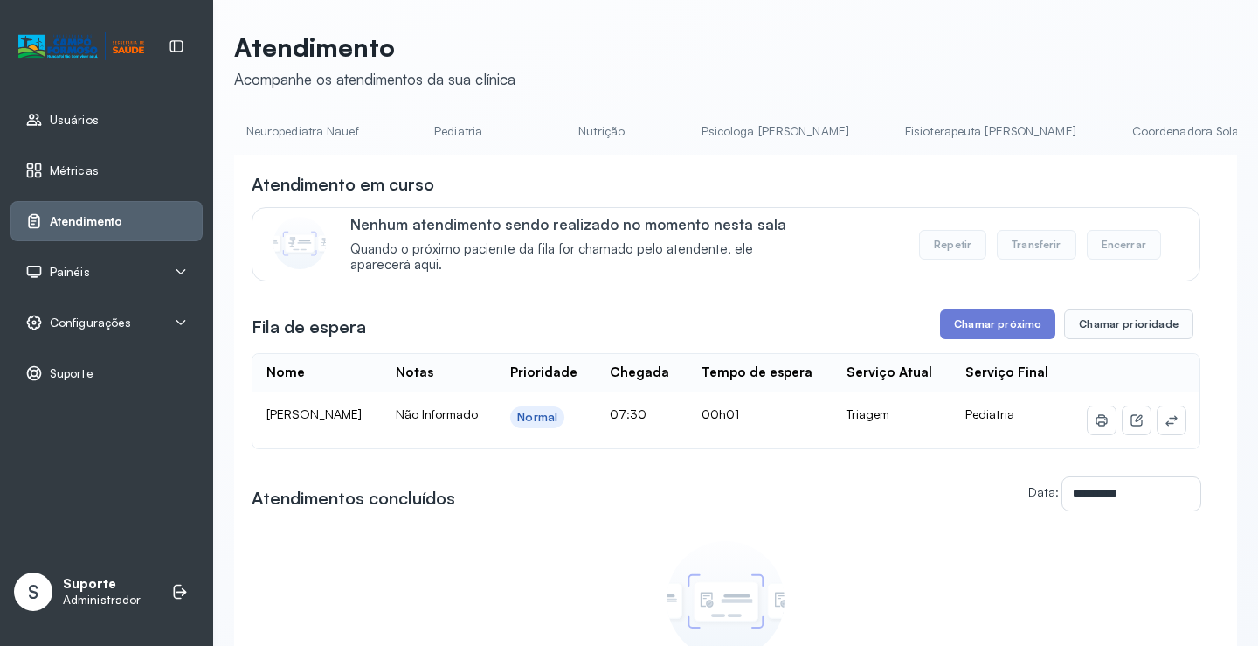
scroll to position [0, 0]
click at [305, 100] on div "**********" at bounding box center [735, 430] width 1003 height 798
drag, startPoint x: 347, startPoint y: 128, endPoint x: 207, endPoint y: 17, distance: 179.1
click at [344, 127] on link "Agendamento de consultas" at bounding box center [326, 131] width 184 height 29
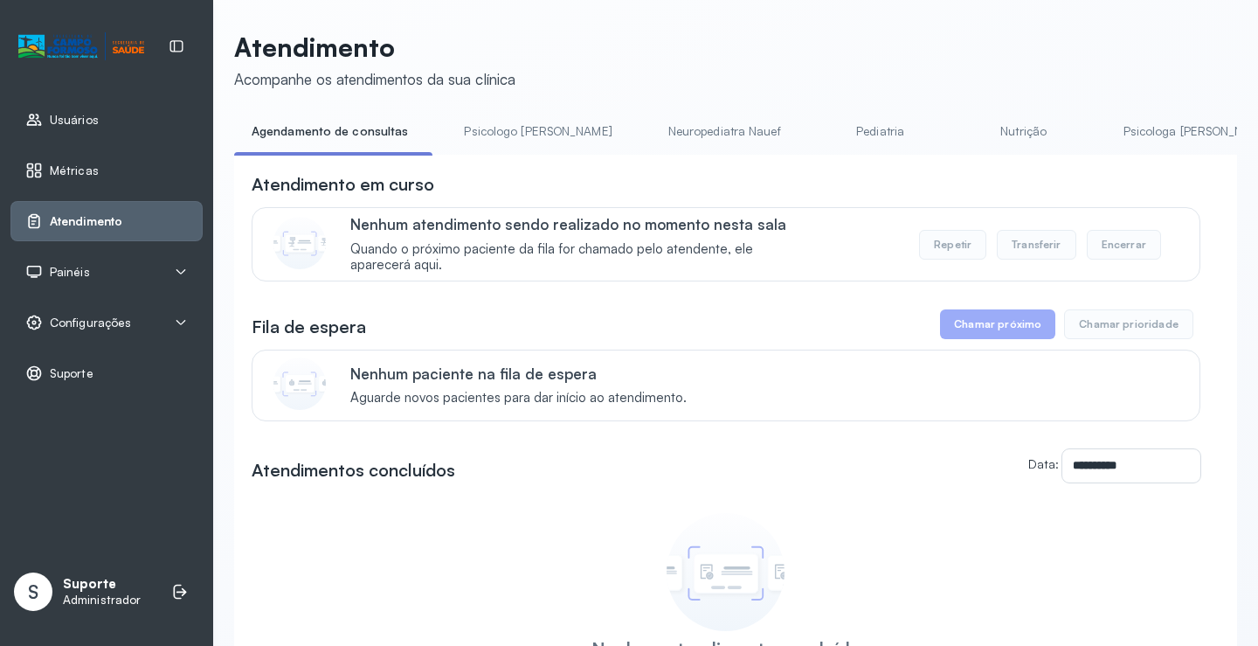
drag, startPoint x: 499, startPoint y: 146, endPoint x: 475, endPoint y: 141, distance: 24.2
click at [498, 146] on li "Psicologo Pedro" at bounding box center [542, 136] width 190 height 39
drag, startPoint x: 373, startPoint y: 132, endPoint x: 431, endPoint y: 121, distance: 58.8
click at [373, 131] on link "Agendamento de consultas" at bounding box center [329, 131] width 191 height 29
drag, startPoint x: 517, startPoint y: 117, endPoint x: 367, endPoint y: 135, distance: 151.3
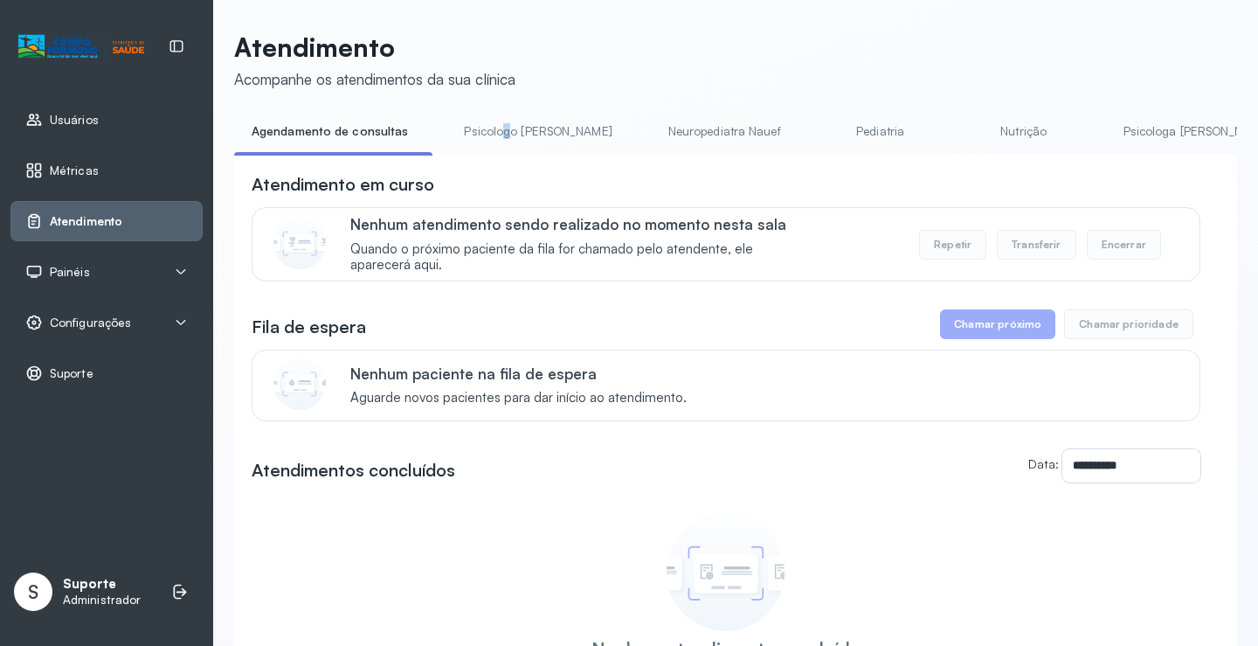
click at [518, 117] on link "Psicologo Pedro" at bounding box center [538, 131] width 183 height 29
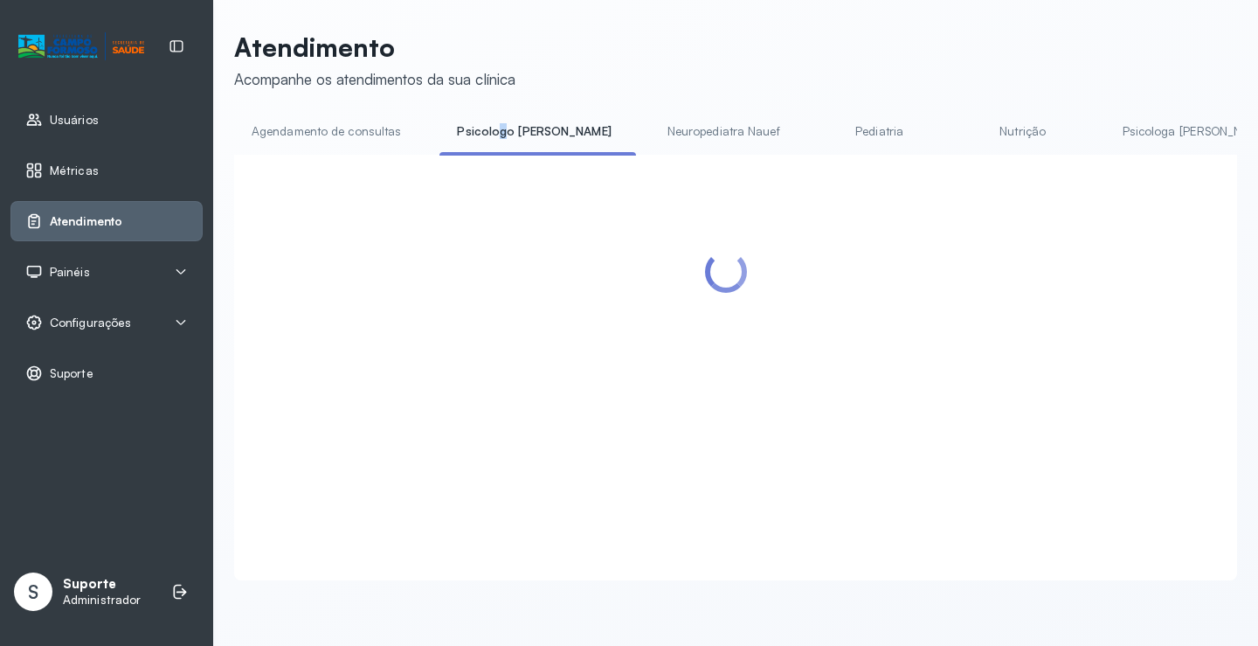
click at [357, 133] on link "Agendamento de consultas" at bounding box center [326, 131] width 184 height 29
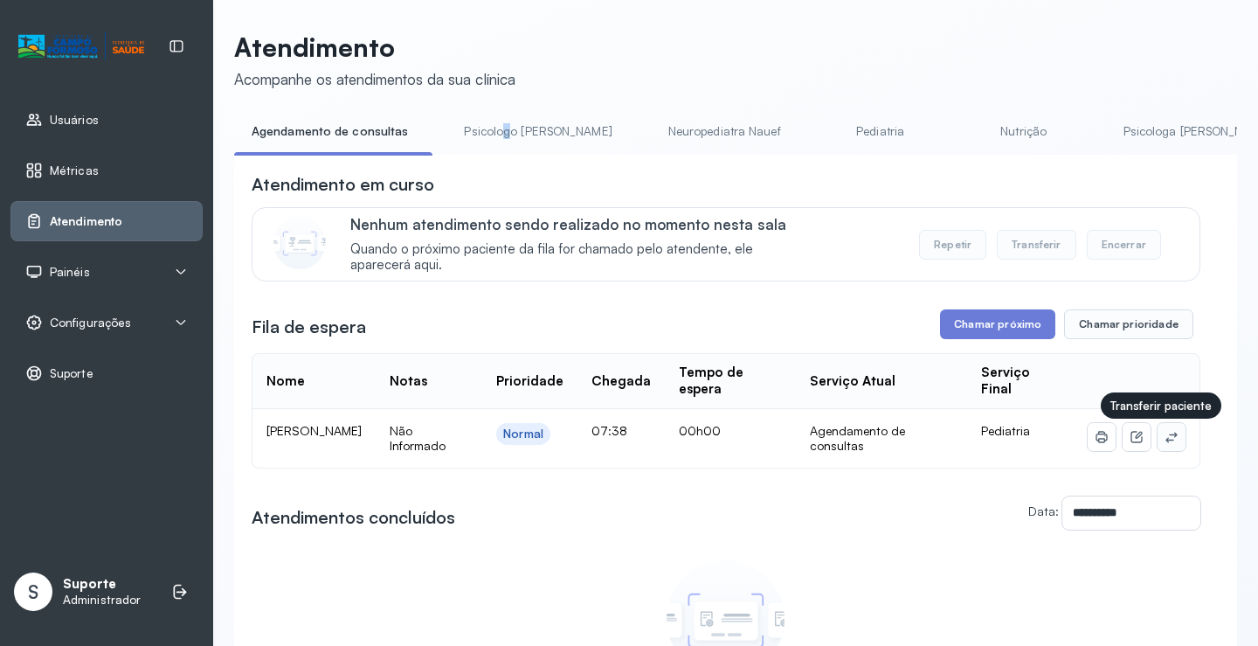
click at [1158, 436] on button at bounding box center [1172, 437] width 28 height 28
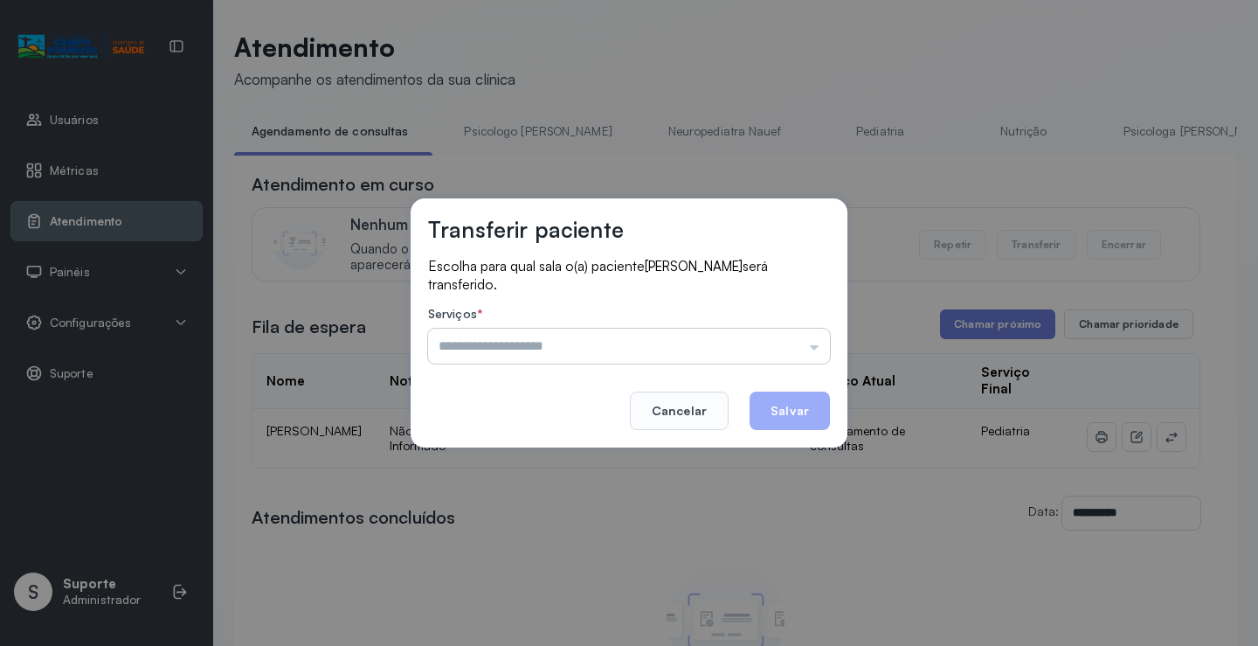
click at [729, 341] on input "text" at bounding box center [629, 346] width 402 height 35
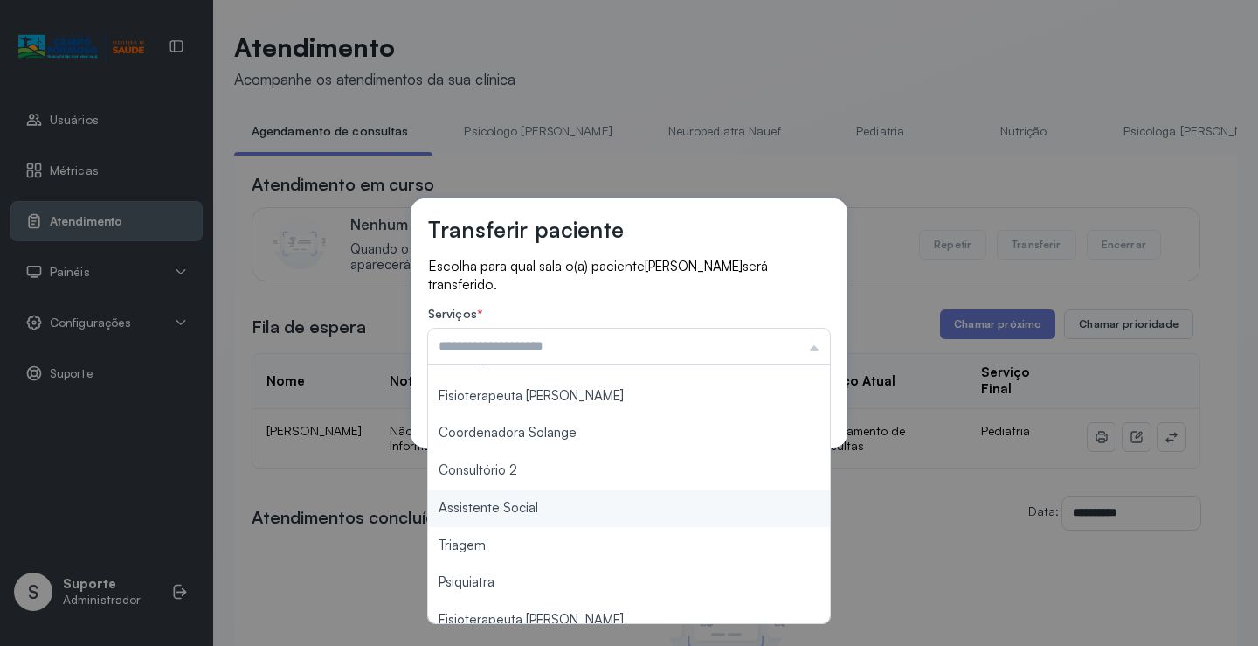
scroll to position [175, 0]
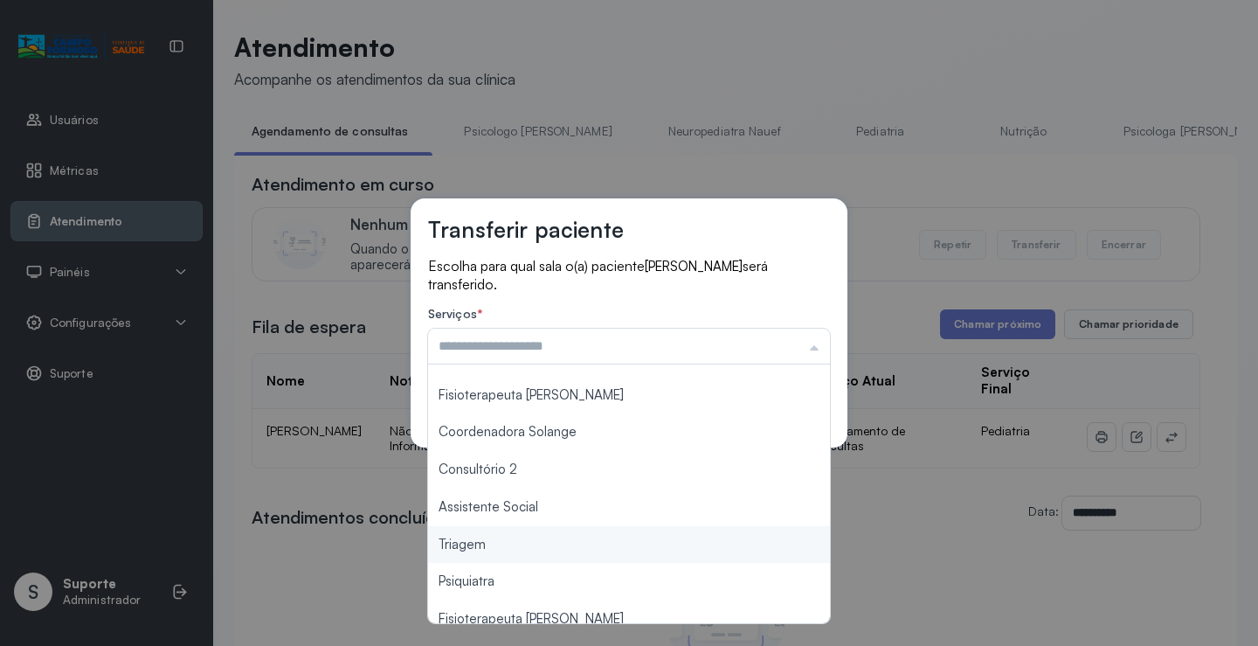
type input "*******"
drag, startPoint x: 482, startPoint y: 546, endPoint x: 509, endPoint y: 535, distance: 29.4
click at [485, 545] on div "Transferir paciente Escolha para qual sala o(a) paciente SAMUEL CARVALHO DE SOU…" at bounding box center [629, 323] width 1258 height 646
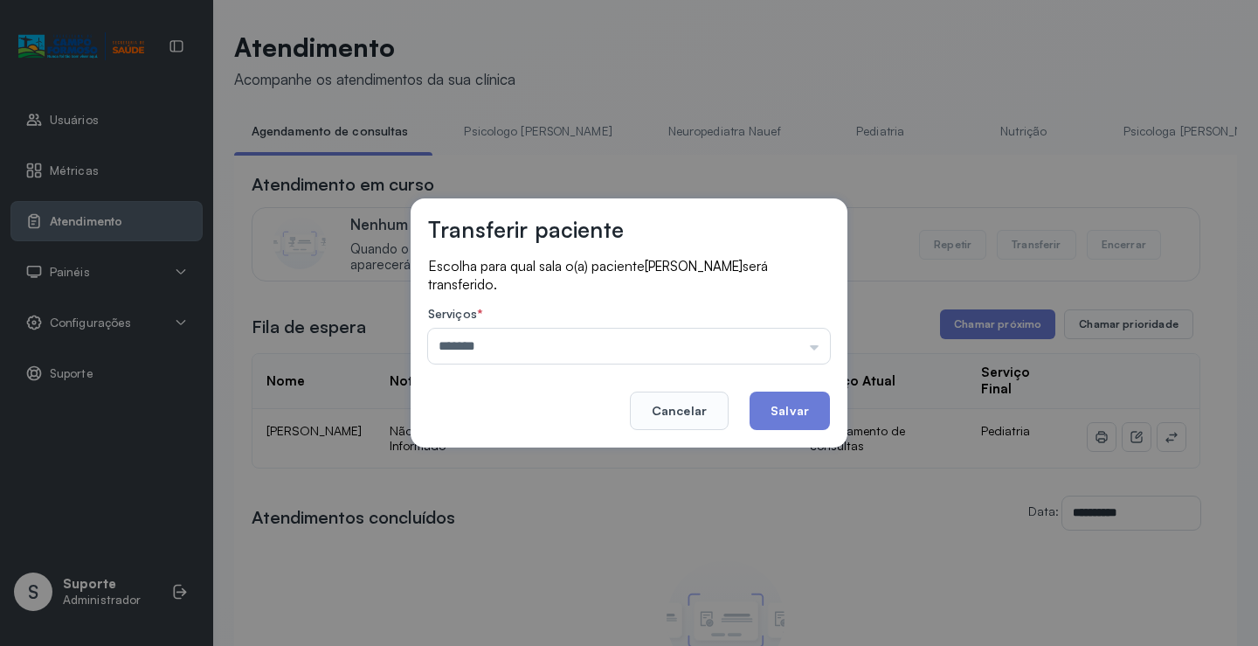
click at [771, 419] on button "Salvar" at bounding box center [790, 411] width 80 height 38
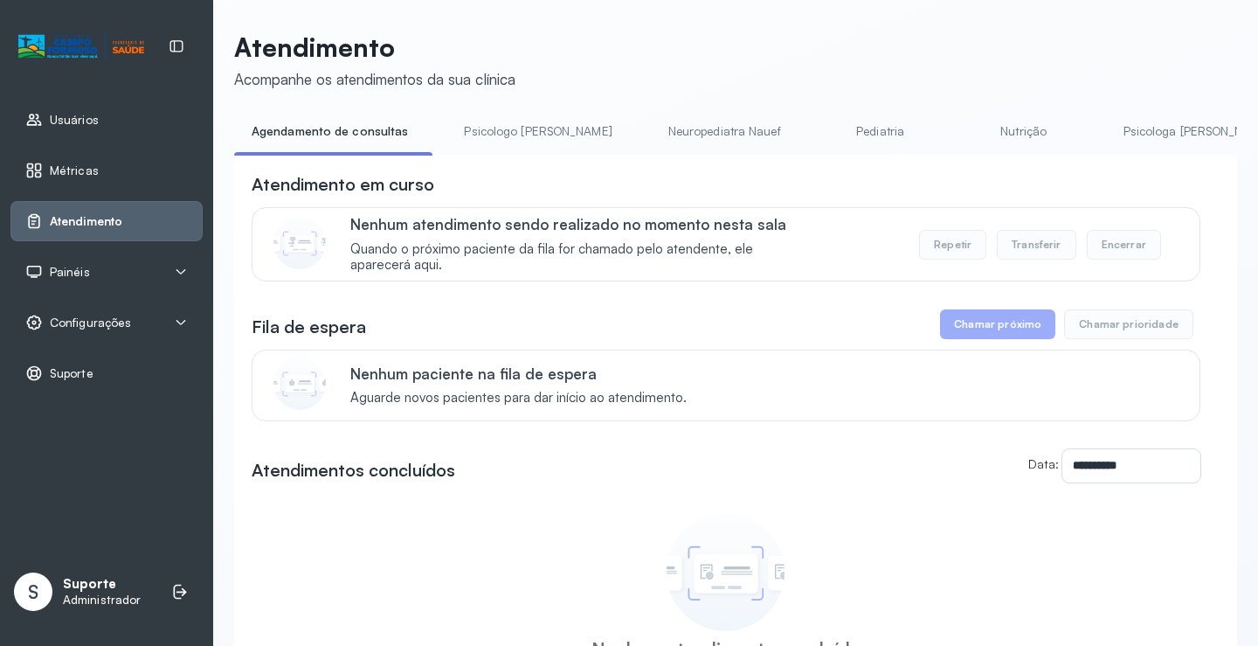
drag, startPoint x: 484, startPoint y: 135, endPoint x: 427, endPoint y: 128, distance: 57.2
click at [484, 134] on link "Psicologo Pedro" at bounding box center [538, 131] width 183 height 29
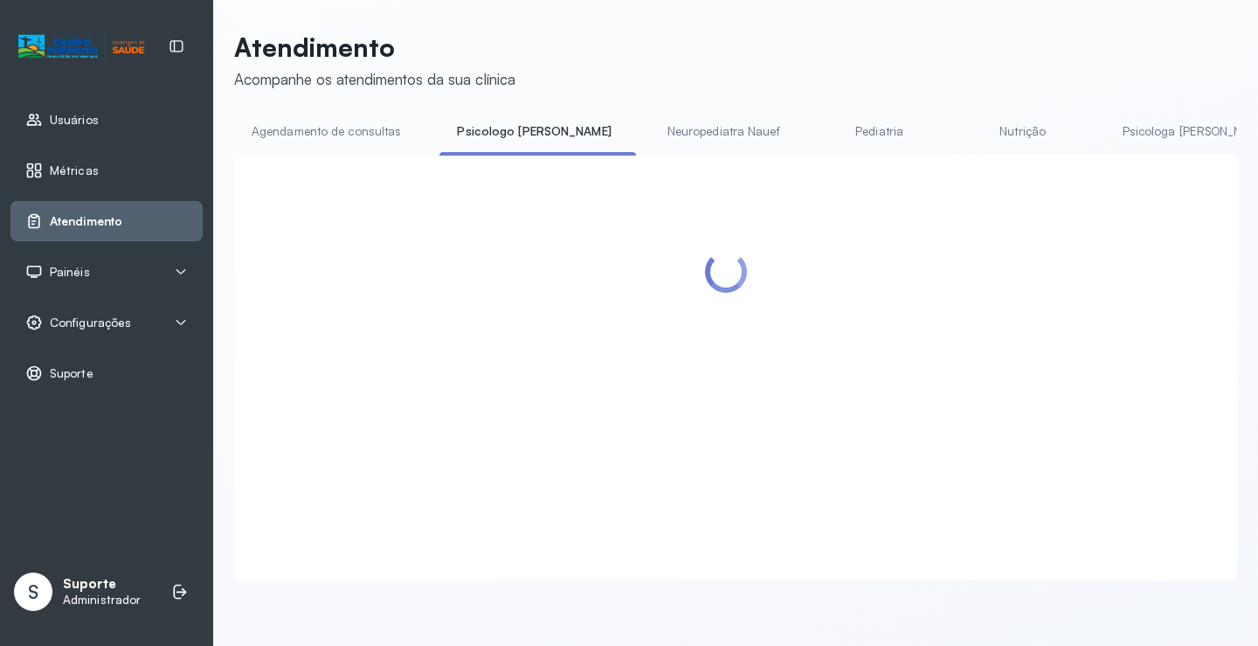
click at [391, 128] on link "Agendamento de consultas" at bounding box center [326, 131] width 184 height 29
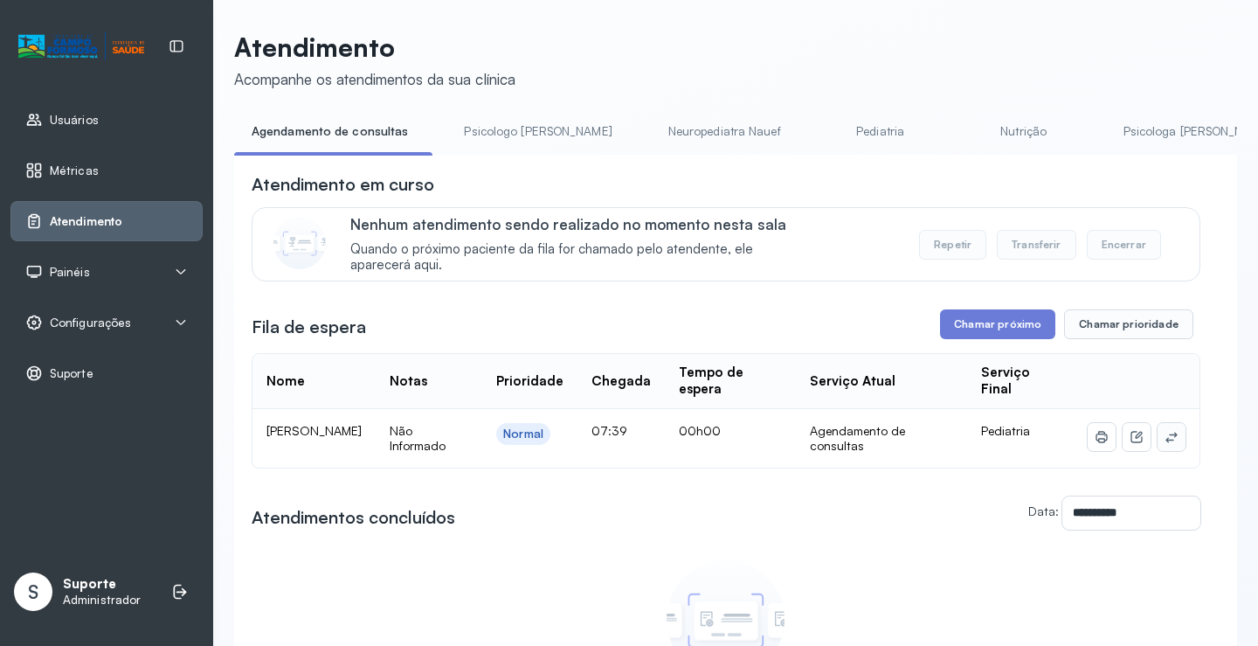
click at [1165, 444] on icon at bounding box center [1172, 437] width 14 height 14
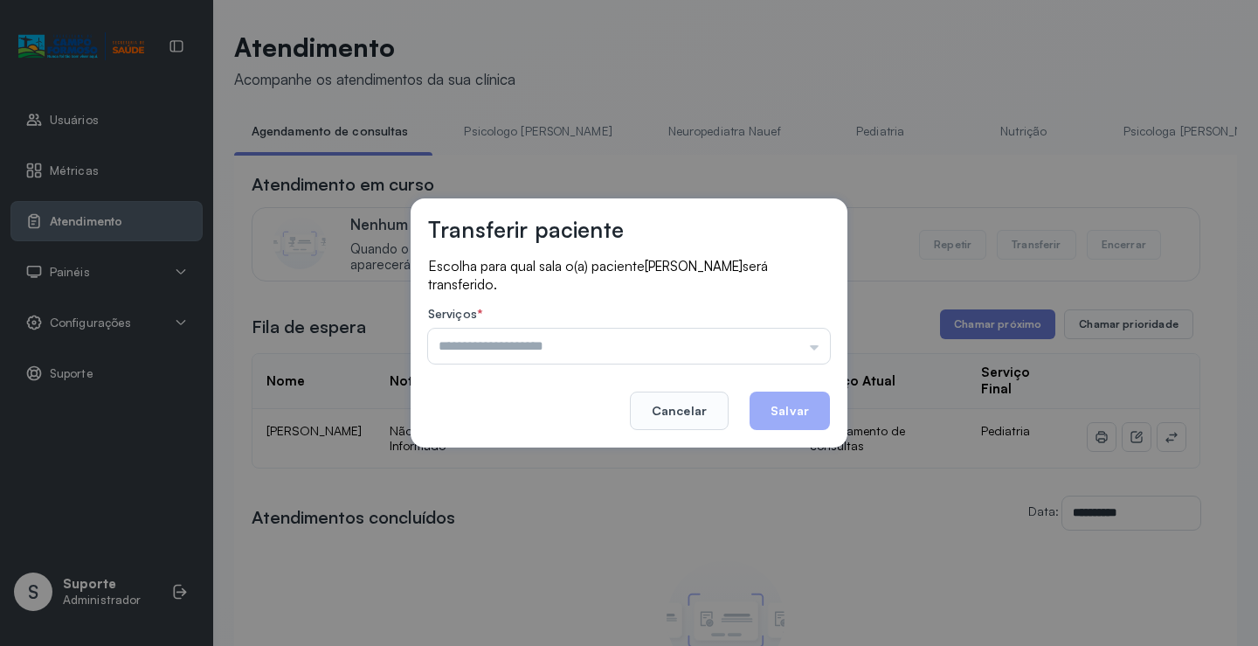
drag, startPoint x: 746, startPoint y: 336, endPoint x: 730, endPoint y: 372, distance: 39.5
click at [747, 337] on input "text" at bounding box center [629, 346] width 402 height 35
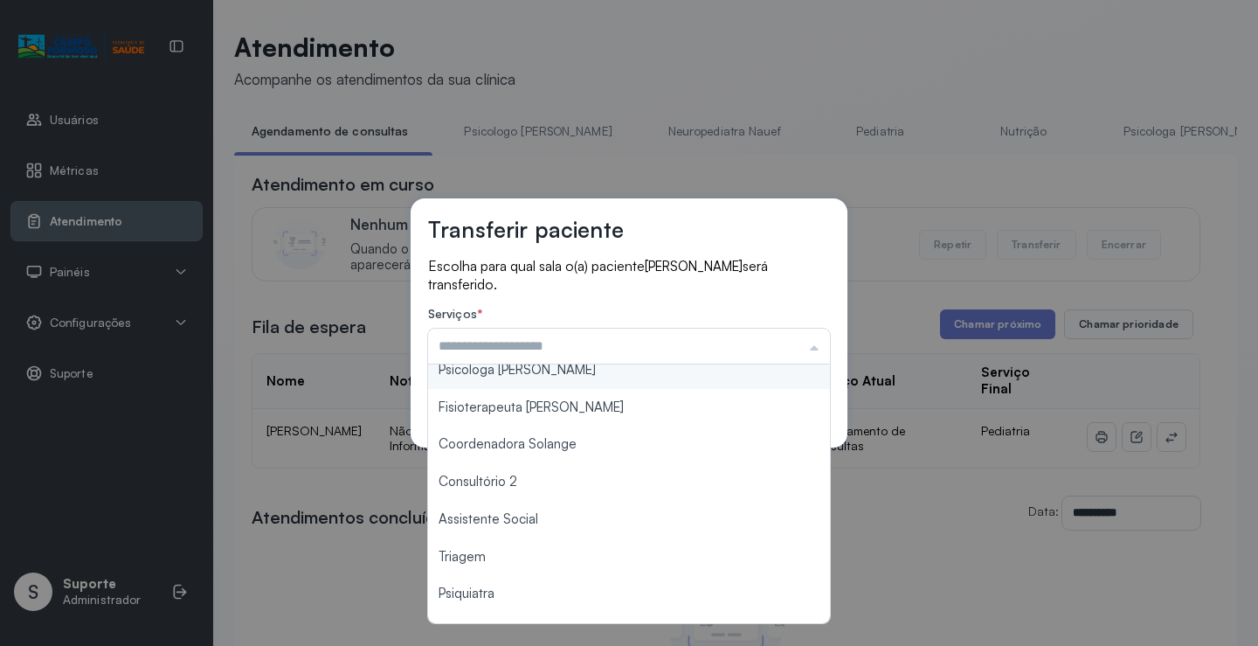
scroll to position [264, 0]
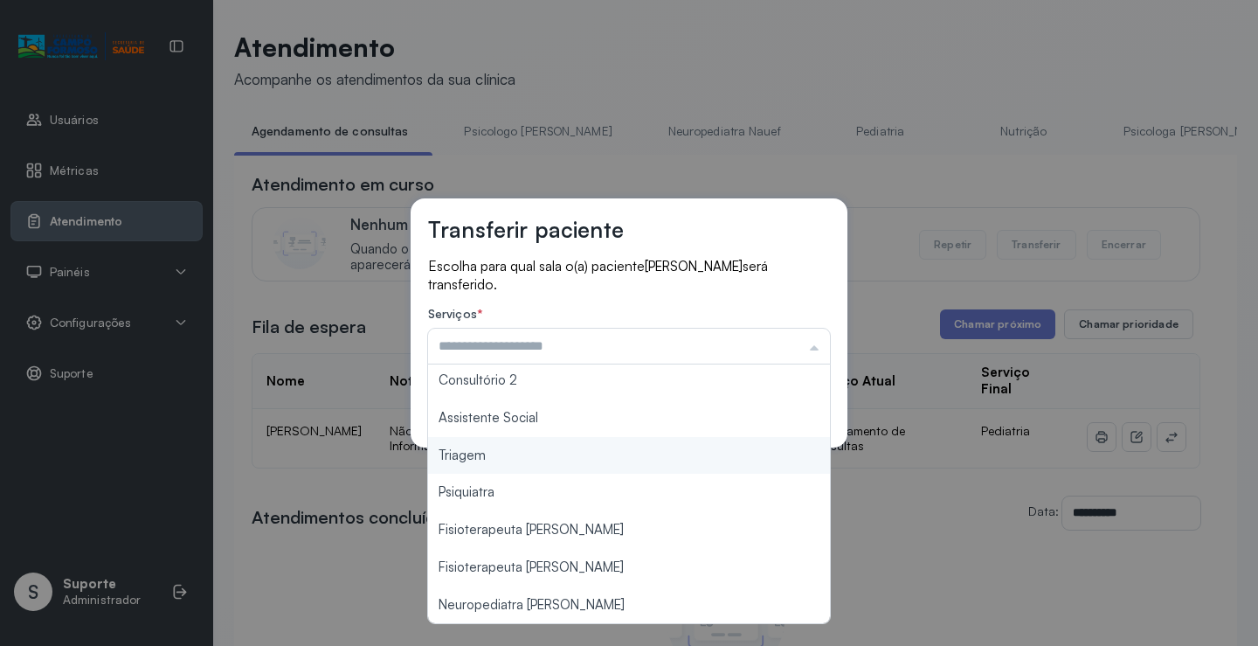
type input "*******"
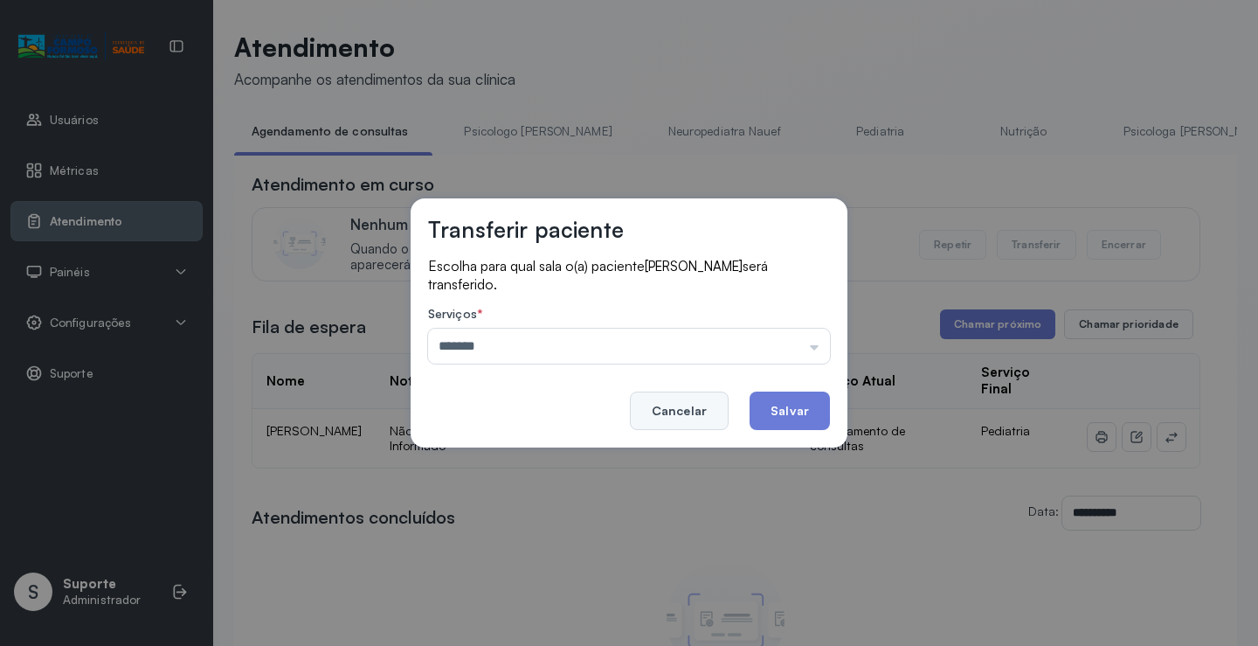
drag, startPoint x: 556, startPoint y: 457, endPoint x: 717, endPoint y: 420, distance: 165.8
click at [566, 456] on div "Transferir paciente Escolha para qual sala o(a) paciente ESTHER AGATHA DA SILVA…" at bounding box center [629, 323] width 1258 height 646
click at [787, 400] on button "Salvar" at bounding box center [790, 411] width 80 height 38
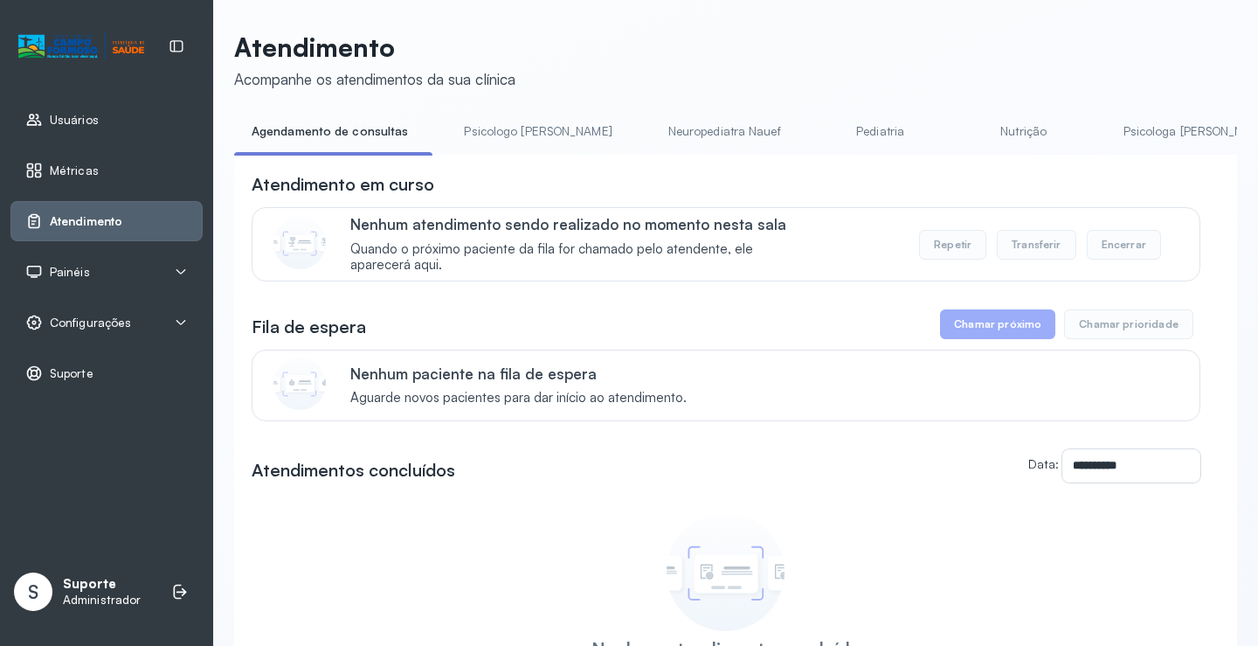
click at [480, 127] on link "Psicologo Pedro" at bounding box center [538, 131] width 183 height 29
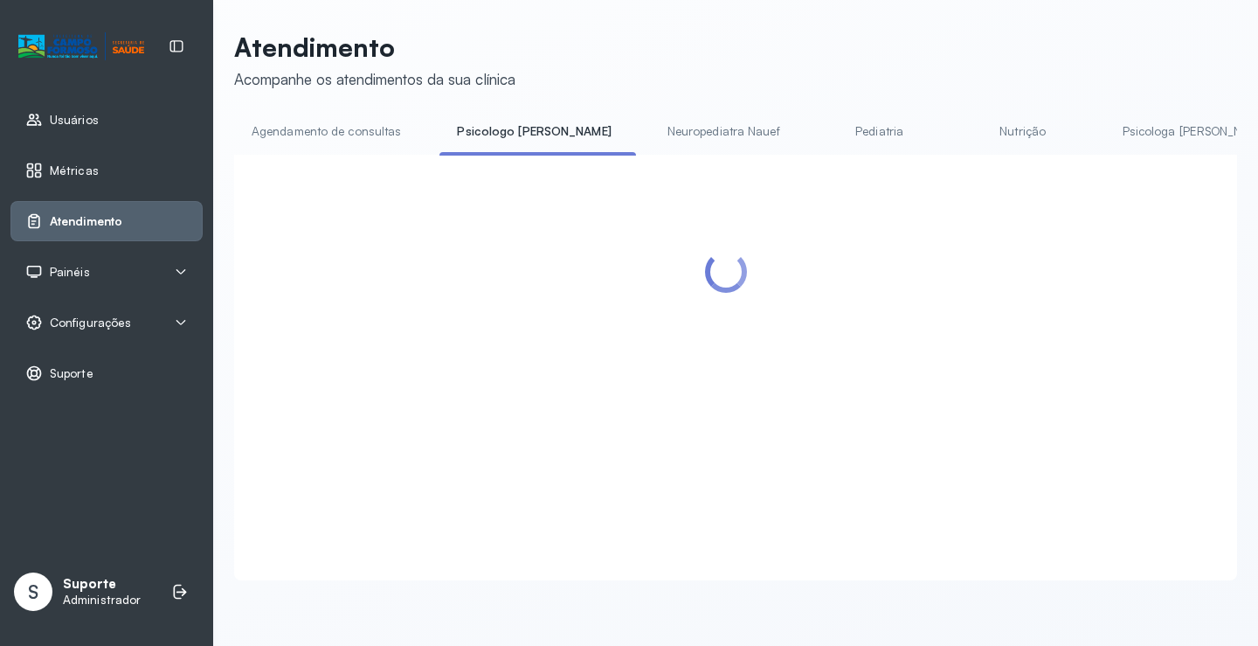
click at [350, 143] on link "Agendamento de consultas" at bounding box center [326, 131] width 184 height 29
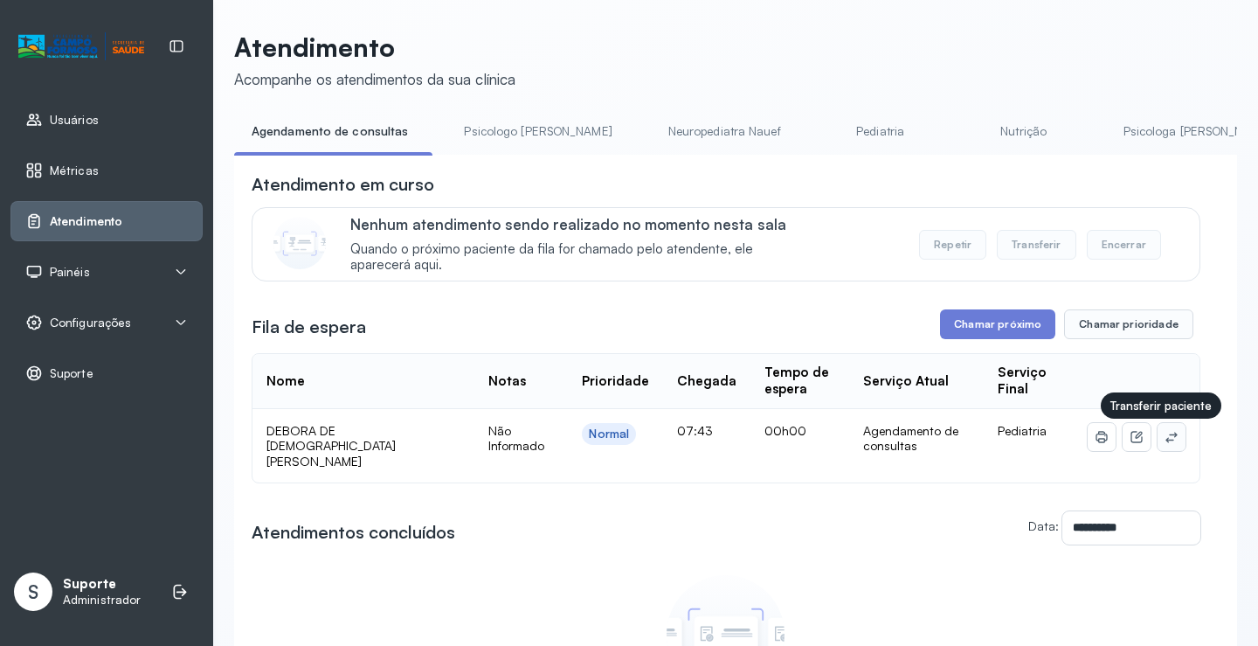
click at [1166, 439] on icon at bounding box center [1171, 437] width 11 height 10
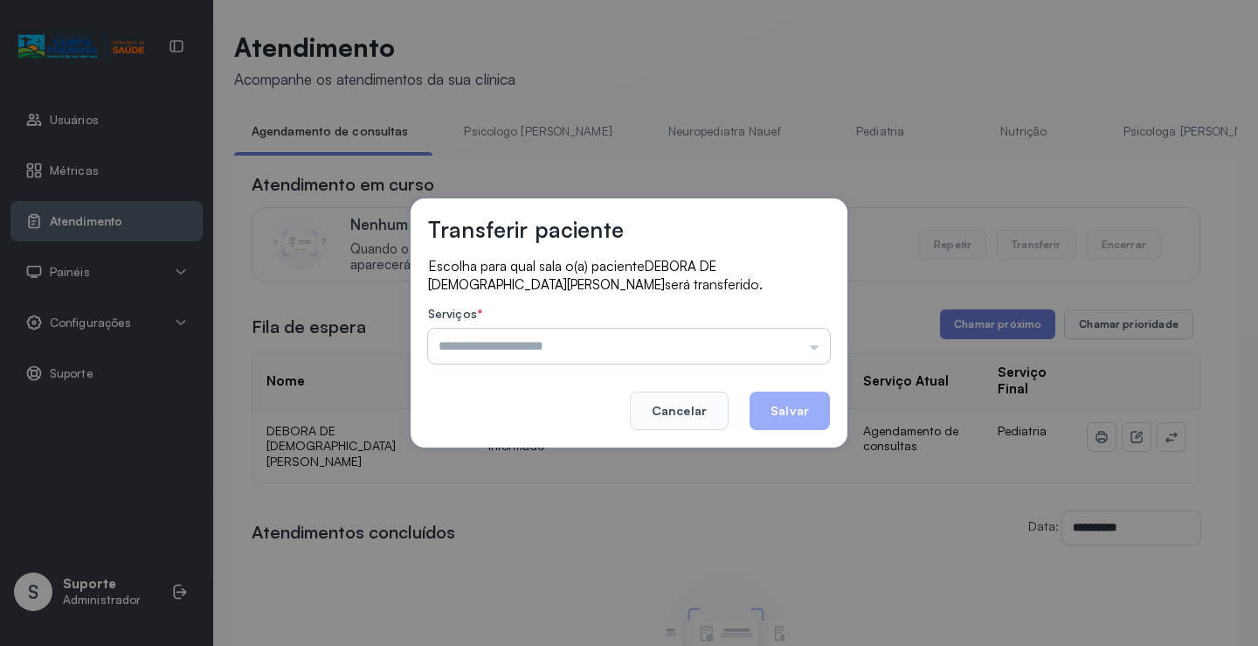
click at [763, 333] on input "text" at bounding box center [629, 346] width 402 height 35
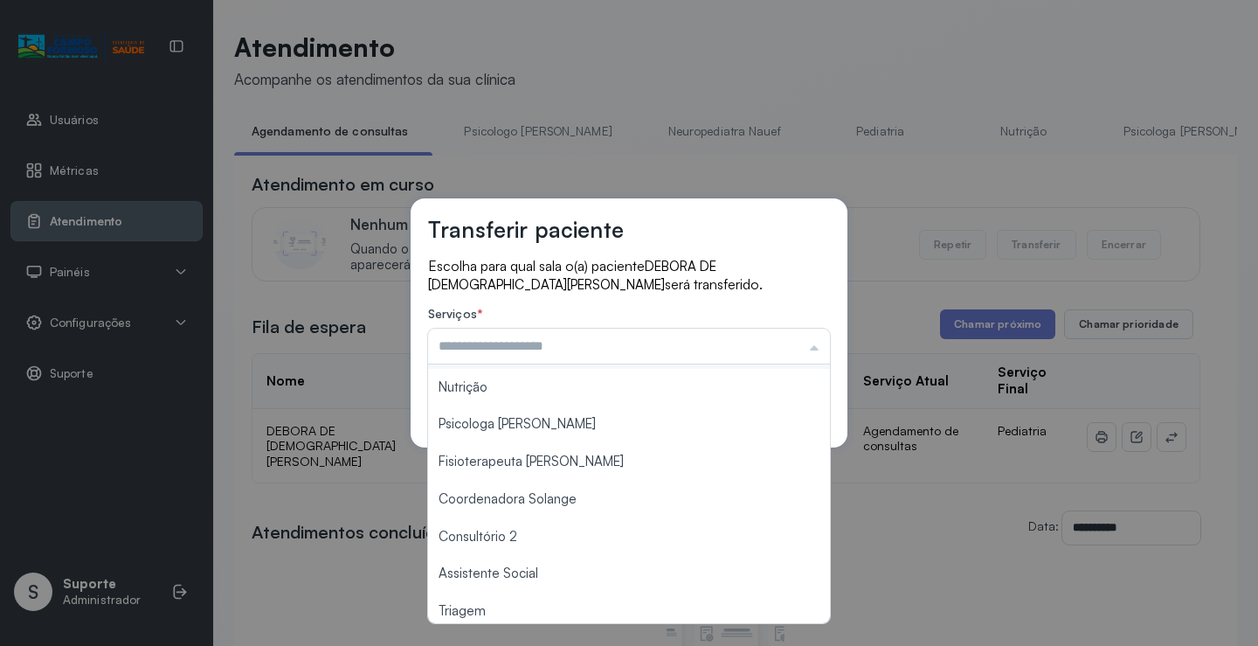
scroll to position [262, 0]
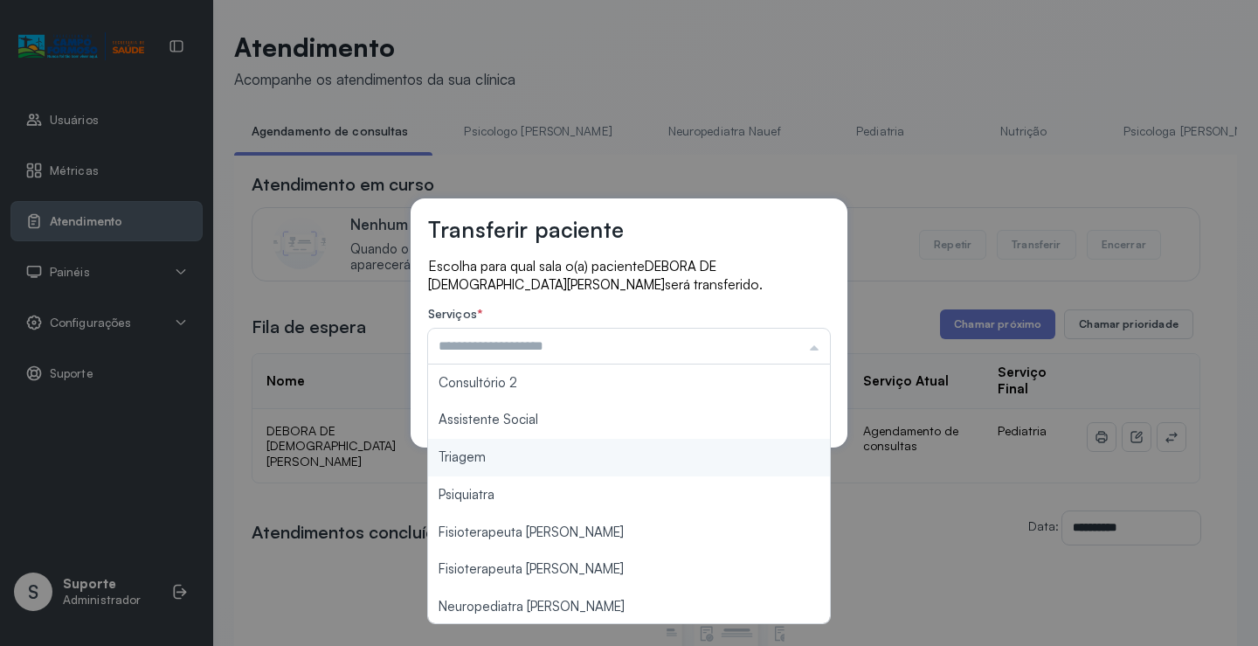
type input "*******"
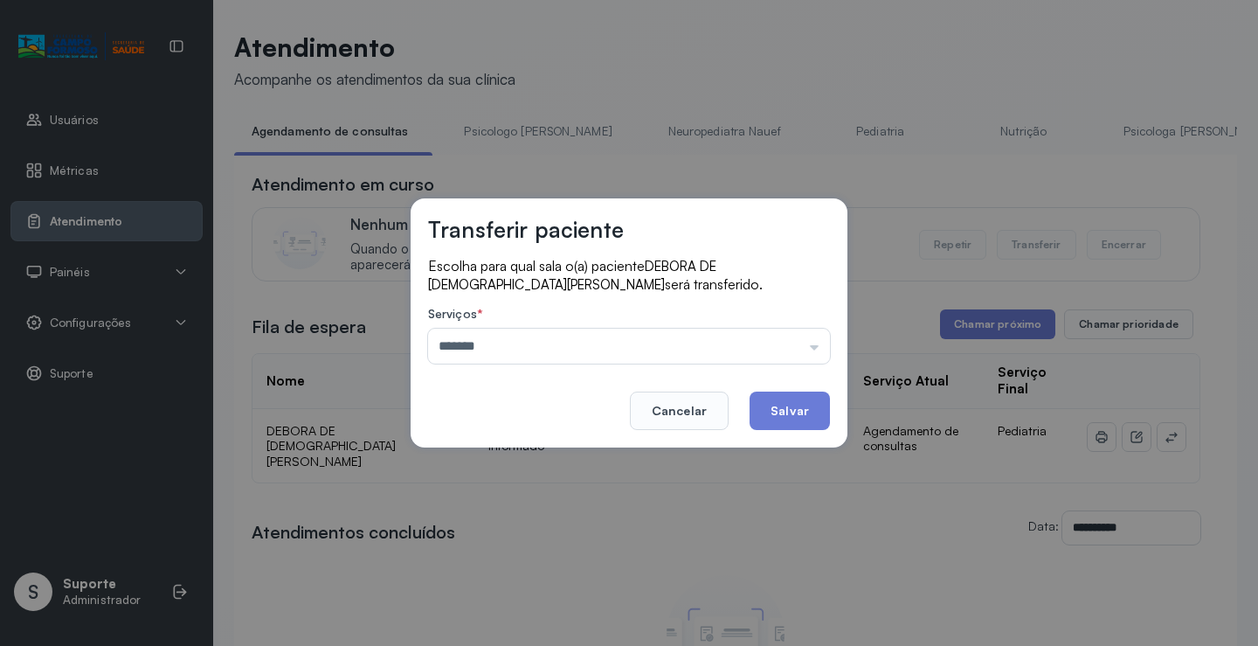
click at [529, 459] on div "Transferir paciente Escolha para qual sala o(a) paciente DEBORA DE JESUS NASCIM…" at bounding box center [629, 323] width 1258 height 646
click at [780, 396] on button "Salvar" at bounding box center [790, 411] width 80 height 38
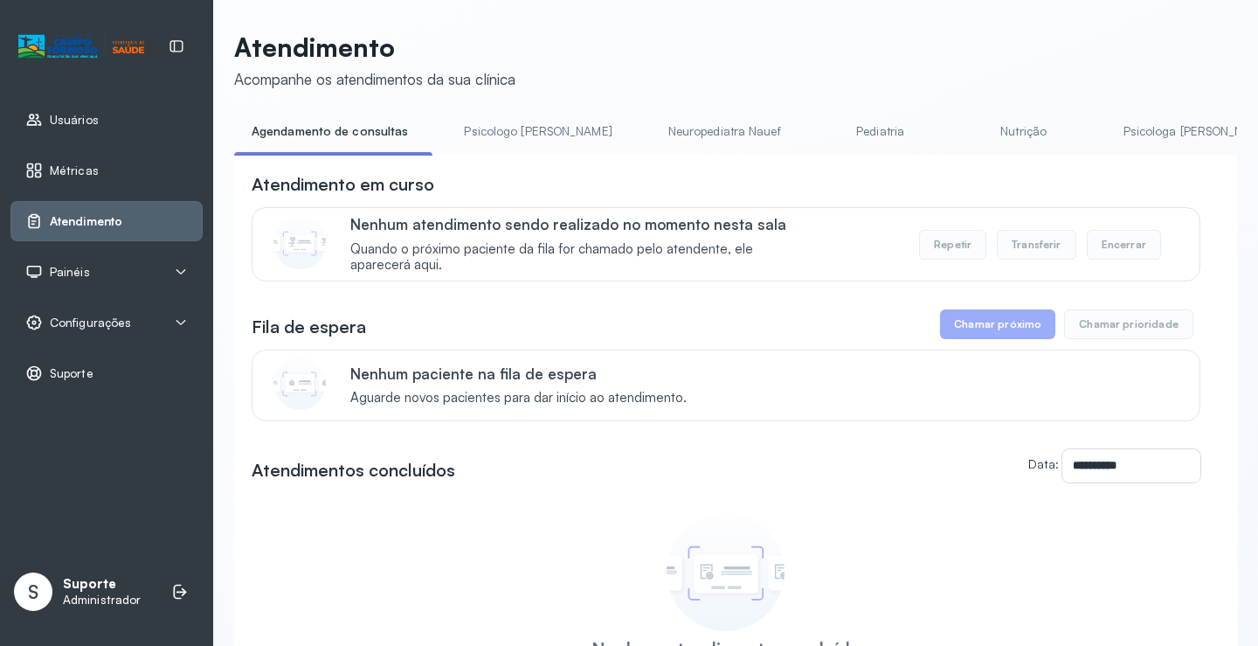
click at [820, 127] on link "Pediatria" at bounding box center [881, 131] width 122 height 29
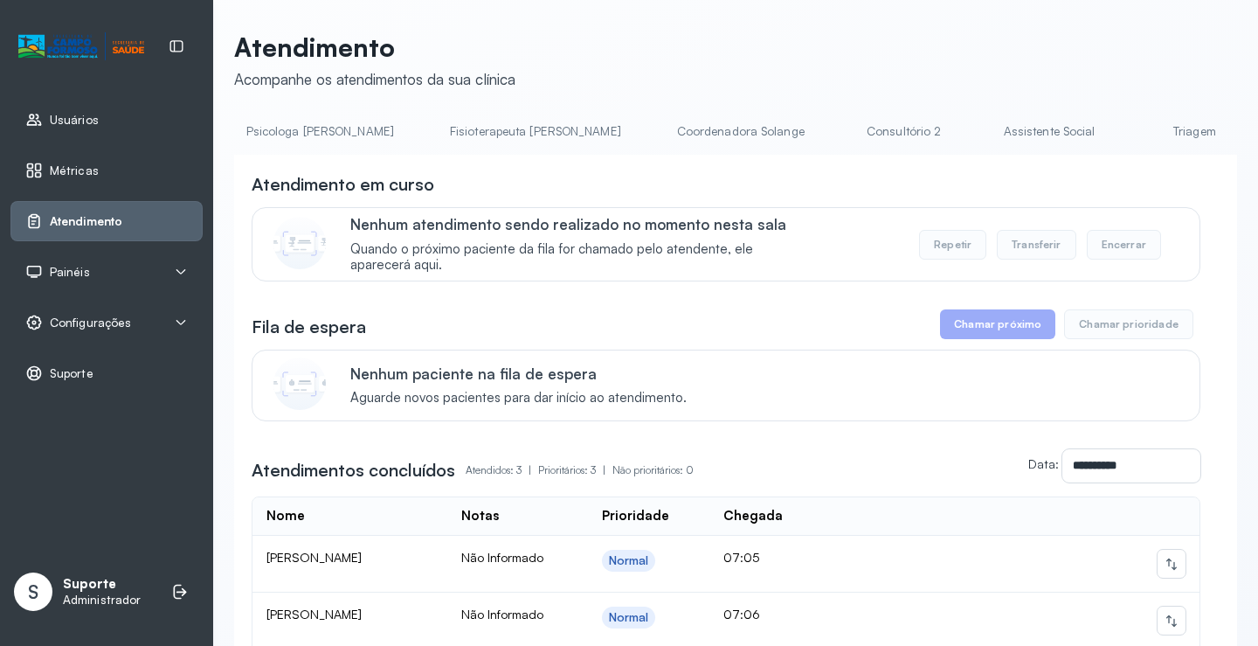
scroll to position [0, 883]
click at [1121, 135] on link "Triagem" at bounding box center [1182, 131] width 122 height 29
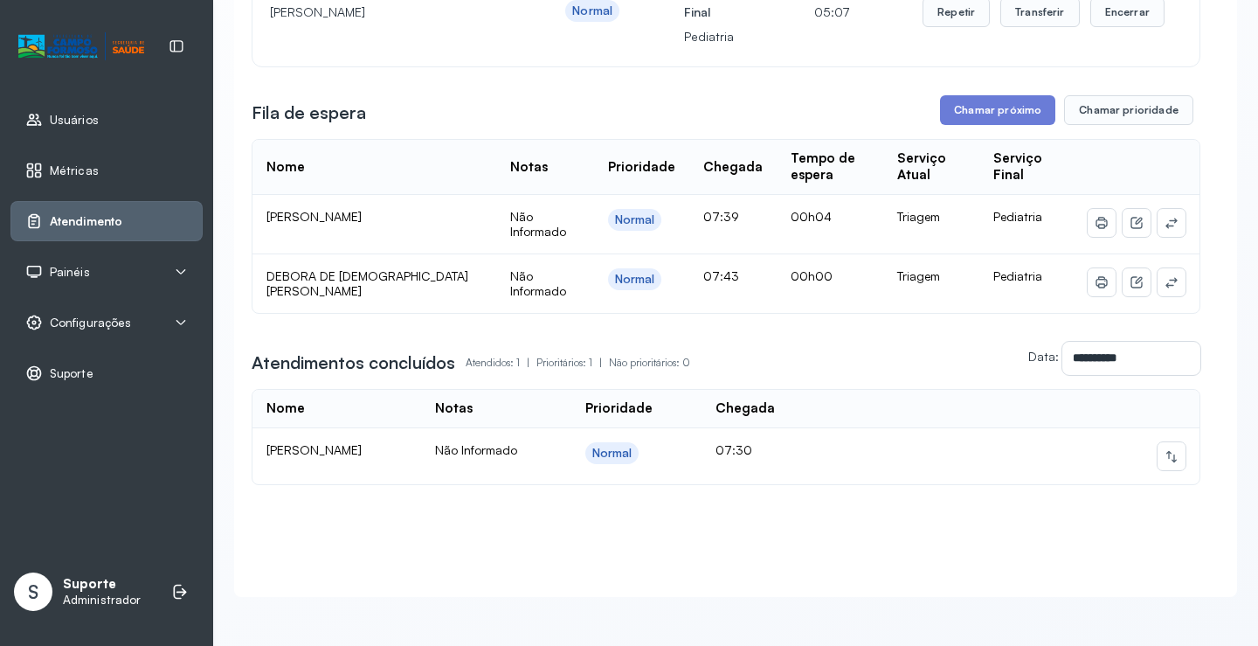
scroll to position [268, 0]
click at [1165, 449] on icon at bounding box center [1172, 456] width 14 height 14
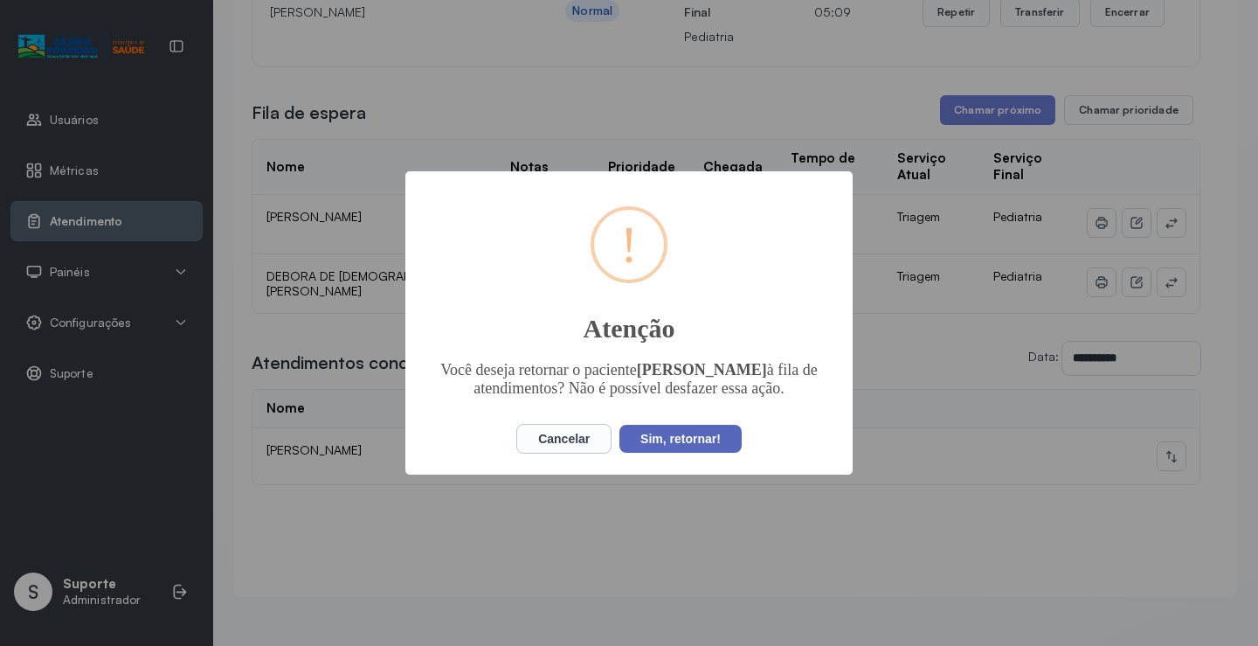
click at [691, 440] on button "Sim, retornar!" at bounding box center [681, 439] width 122 height 28
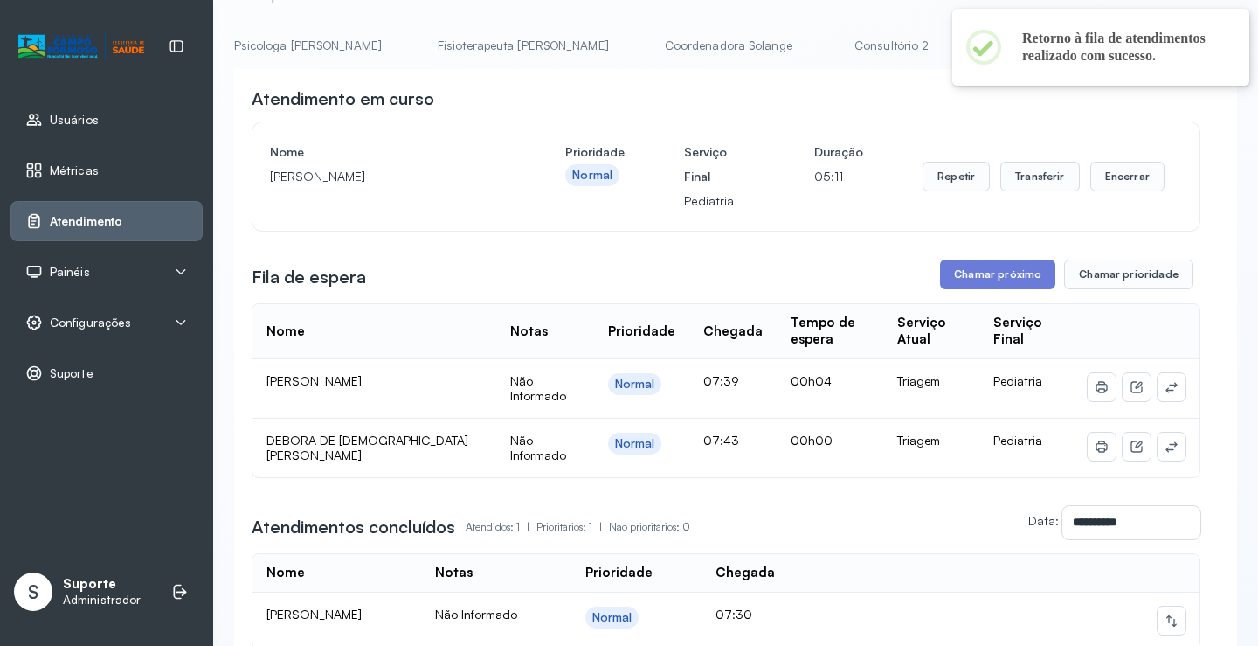
scroll to position [0, 0]
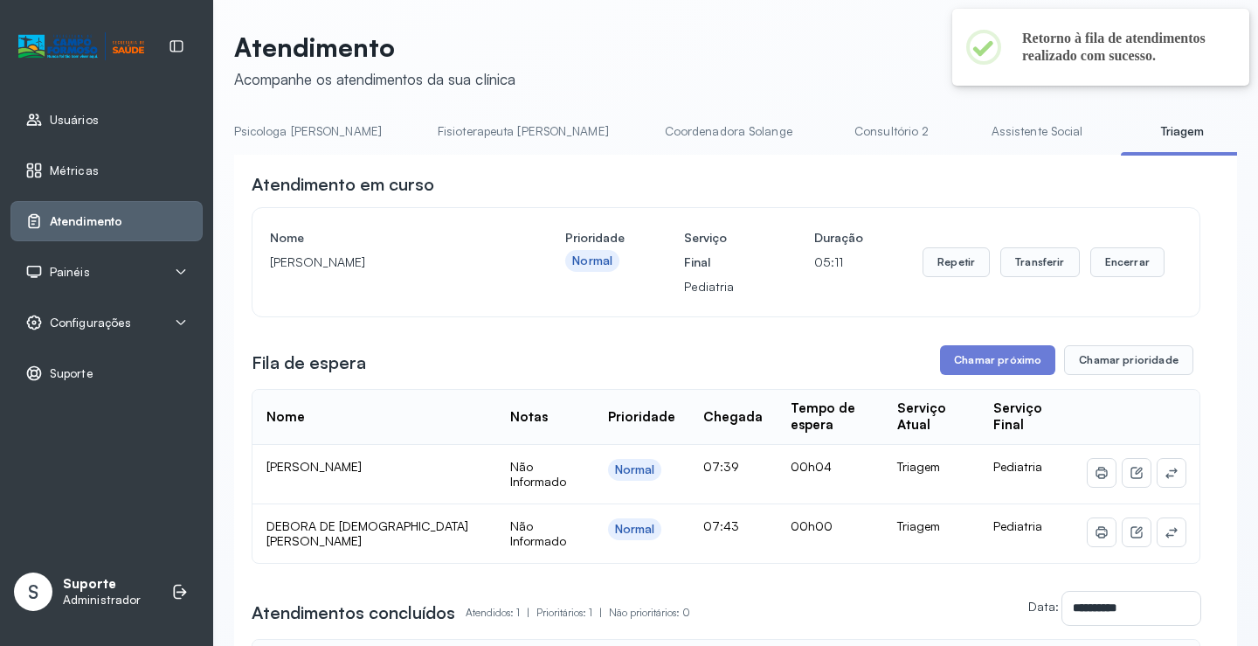
click at [974, 133] on link "Assistente Social" at bounding box center [1037, 131] width 127 height 29
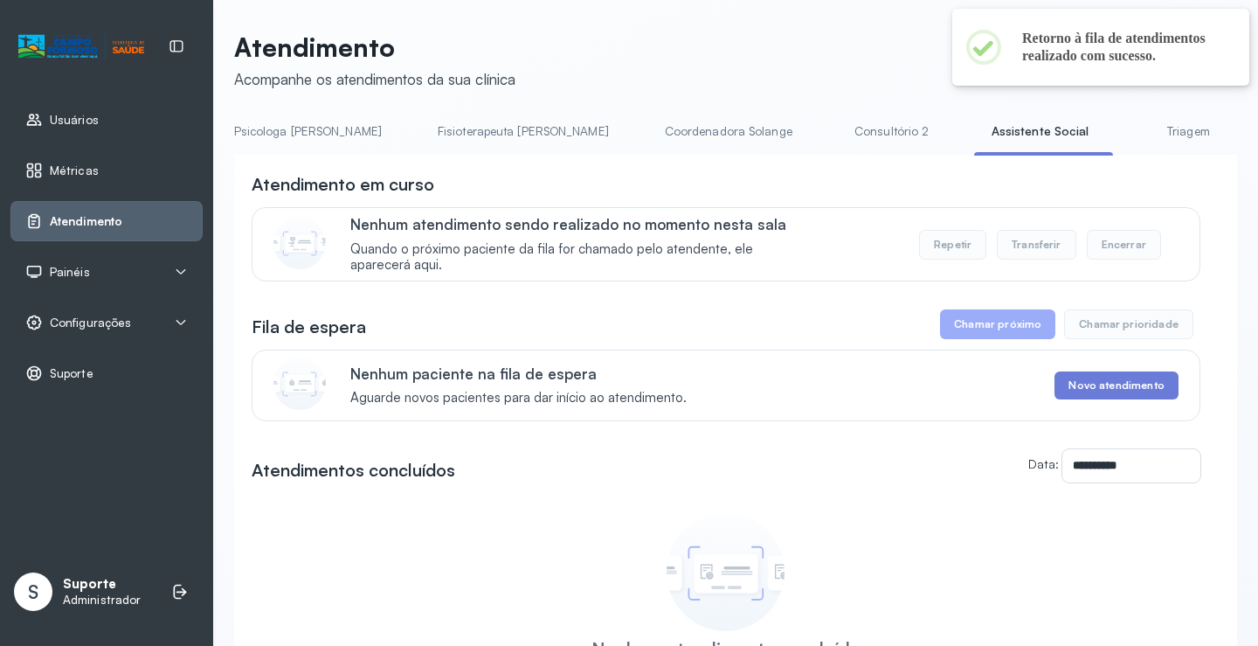
click at [1127, 136] on link "Triagem" at bounding box center [1188, 131] width 122 height 29
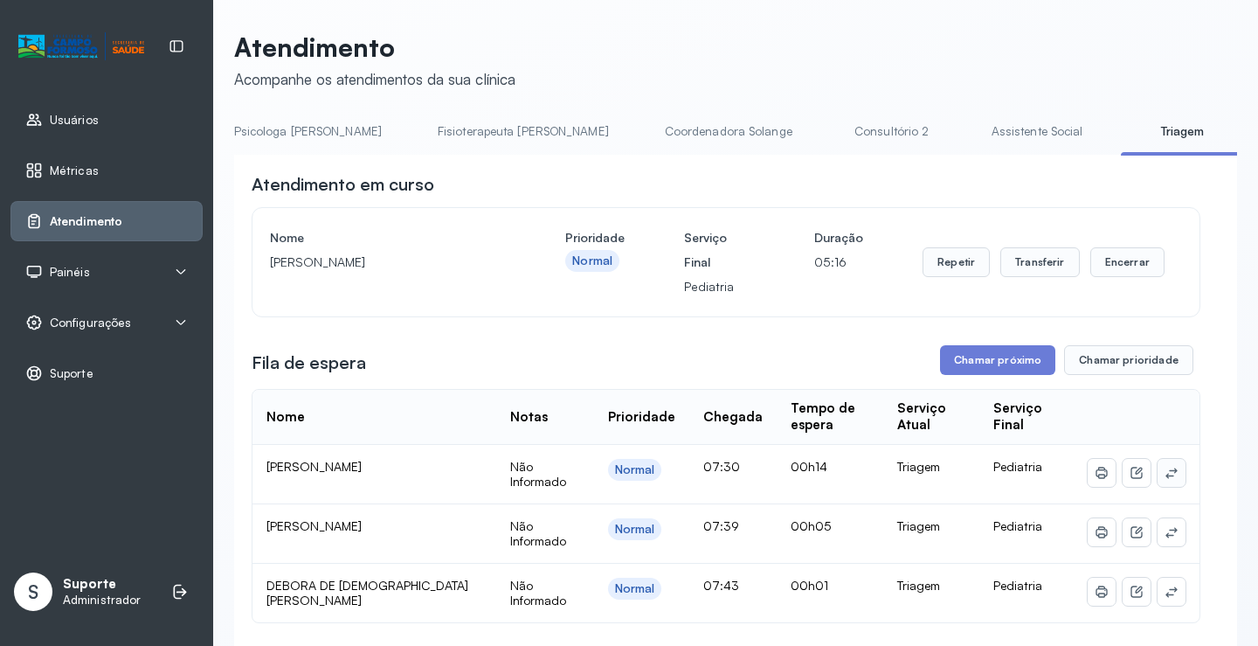
click at [1165, 472] on icon at bounding box center [1172, 473] width 14 height 14
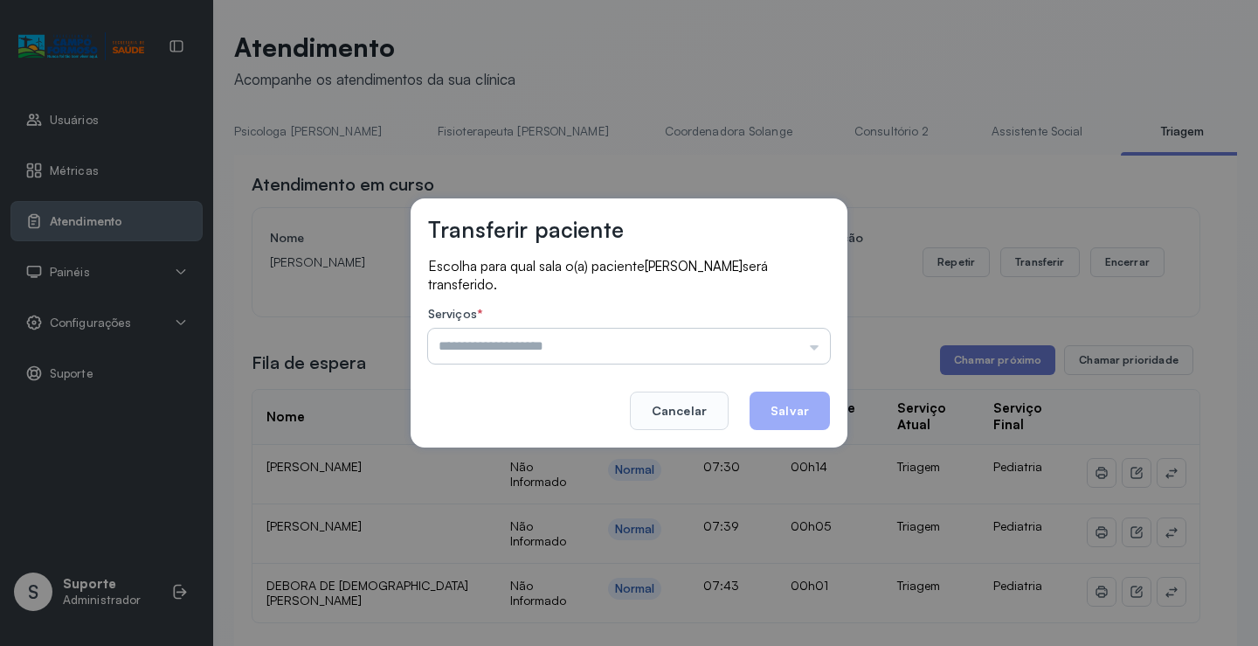
click at [804, 347] on input "text" at bounding box center [629, 346] width 402 height 35
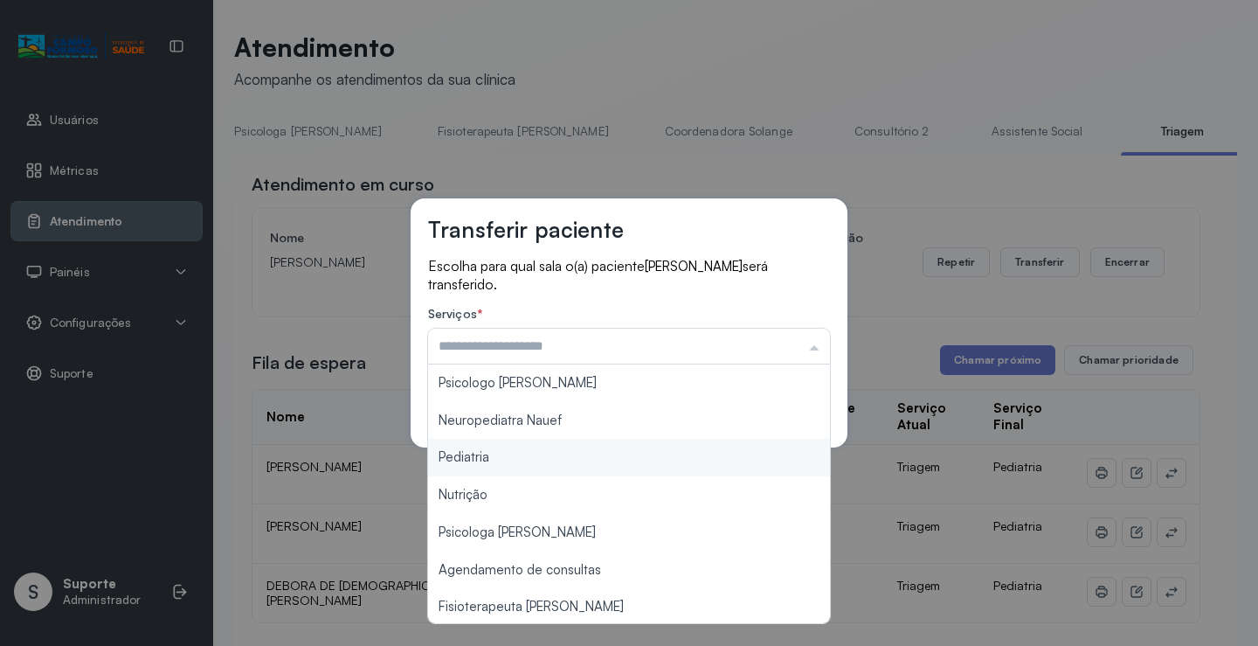
type input "*********"
drag, startPoint x: 533, startPoint y: 463, endPoint x: 612, endPoint y: 446, distance: 80.6
click at [536, 461] on div "Transferir paciente Escolha para qual sala o(a) paciente SAMUEL DOS SANTOS CRUZ…" at bounding box center [629, 323] width 1258 height 646
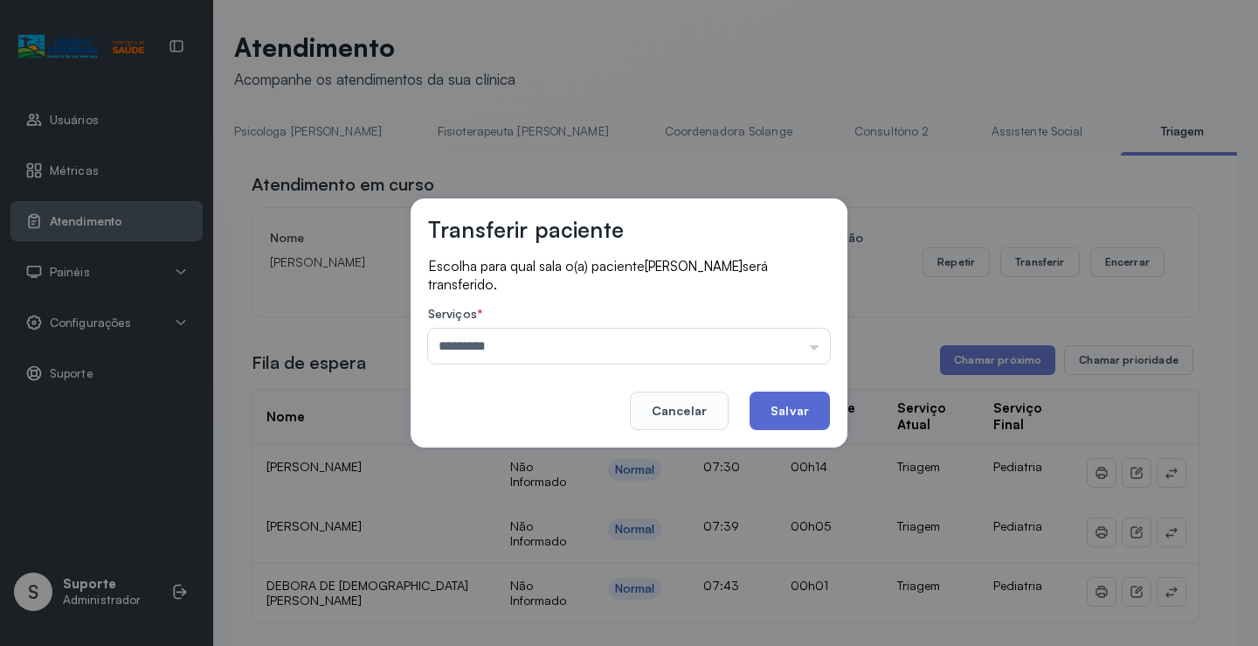
click at [795, 418] on button "Salvar" at bounding box center [790, 411] width 80 height 38
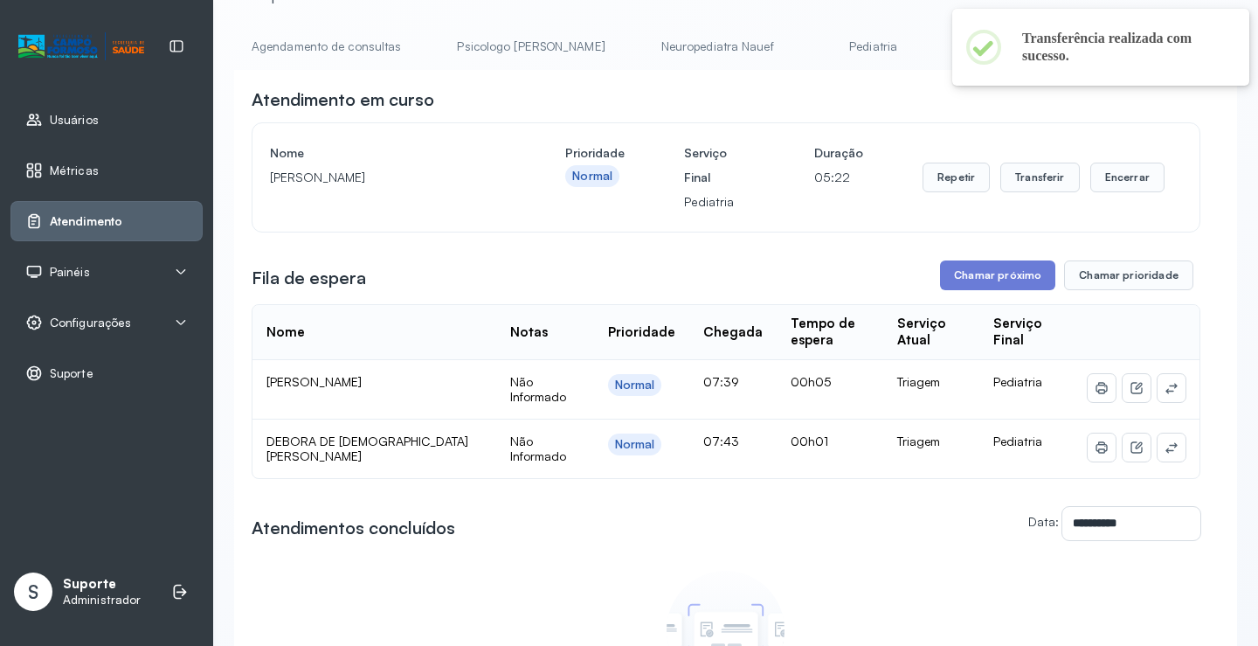
scroll to position [87, 0]
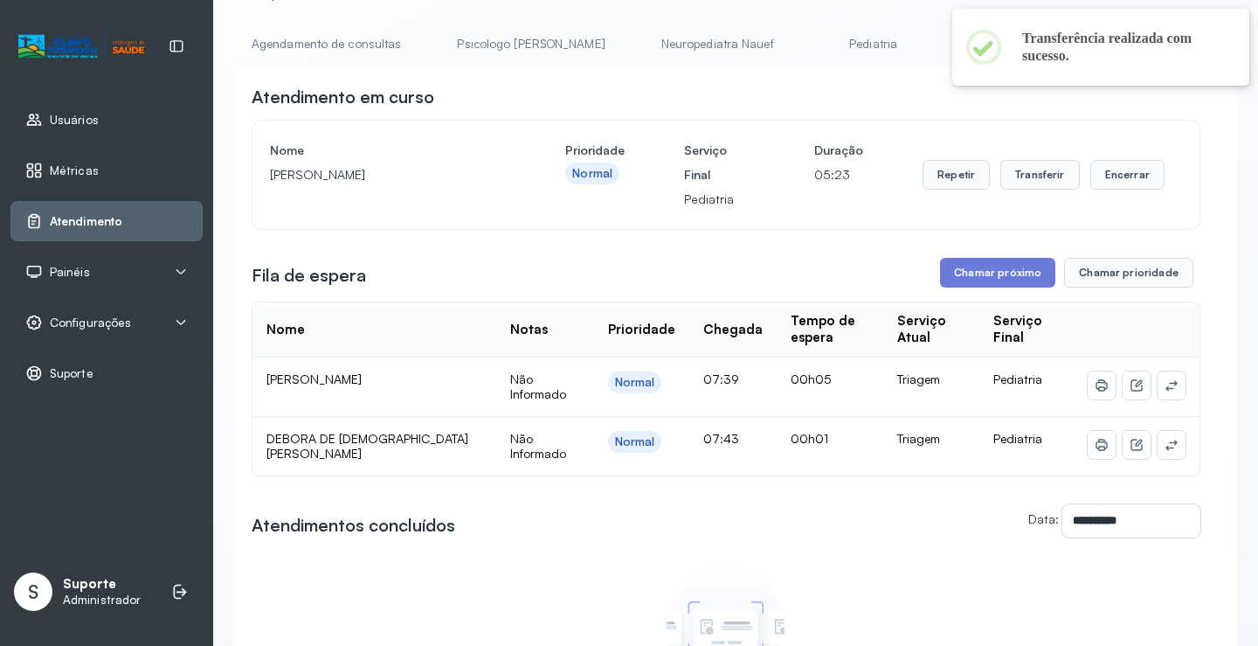
click at [813, 37] on link "Pediatria" at bounding box center [874, 44] width 122 height 29
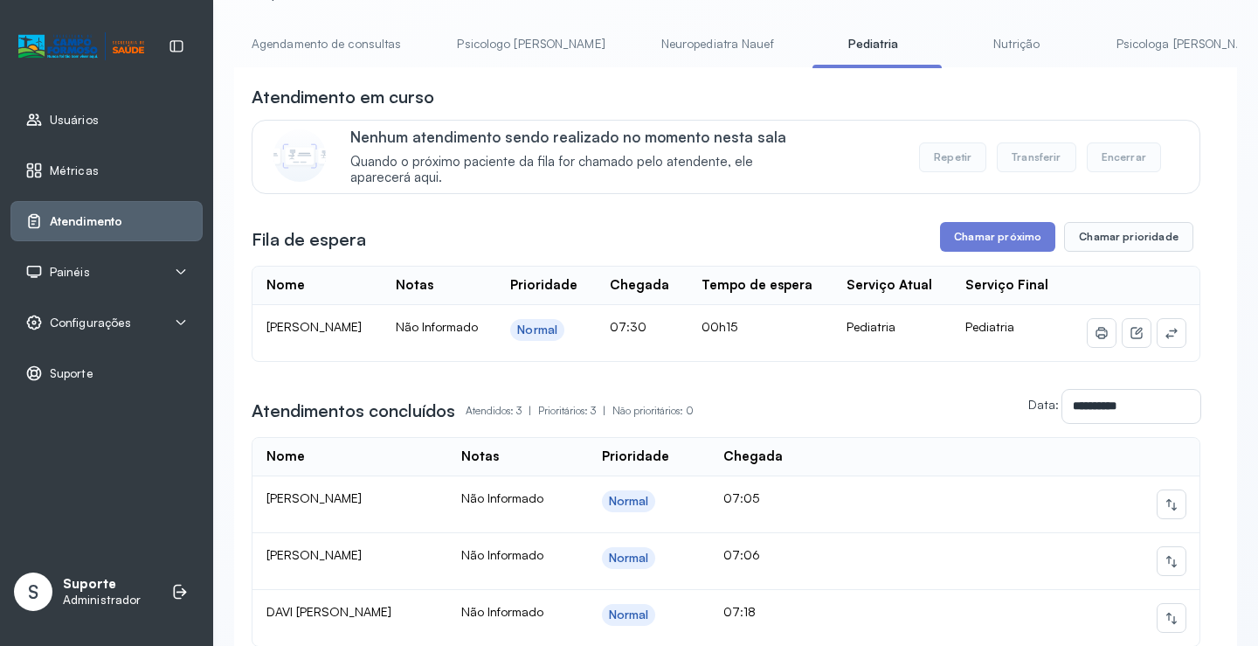
click at [377, 45] on link "Agendamento de consultas" at bounding box center [326, 44] width 184 height 29
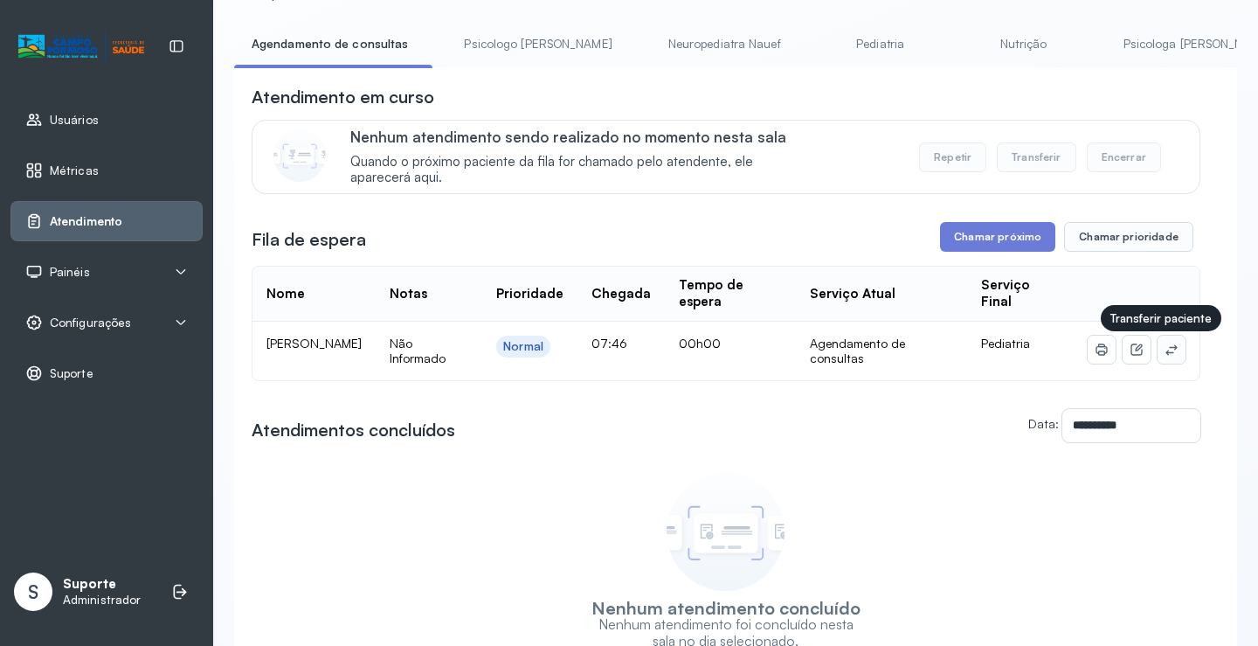
click at [1165, 353] on icon at bounding box center [1172, 350] width 14 height 14
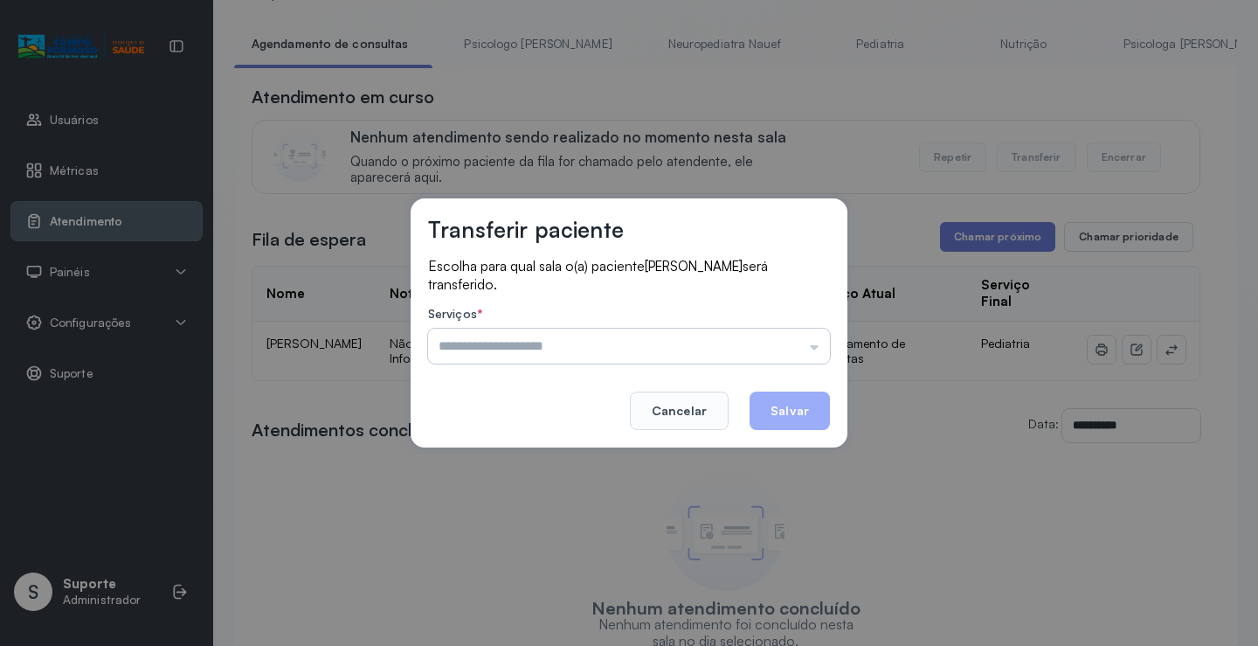
click at [788, 343] on input "text" at bounding box center [629, 346] width 402 height 35
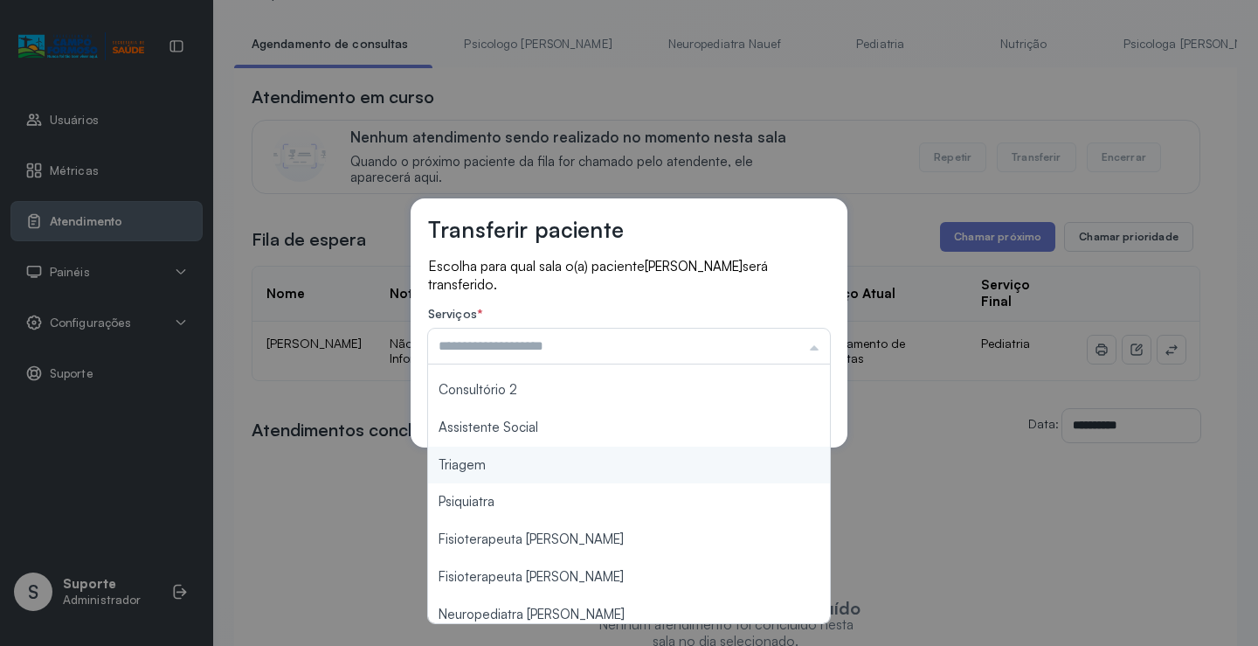
scroll to position [265, 0]
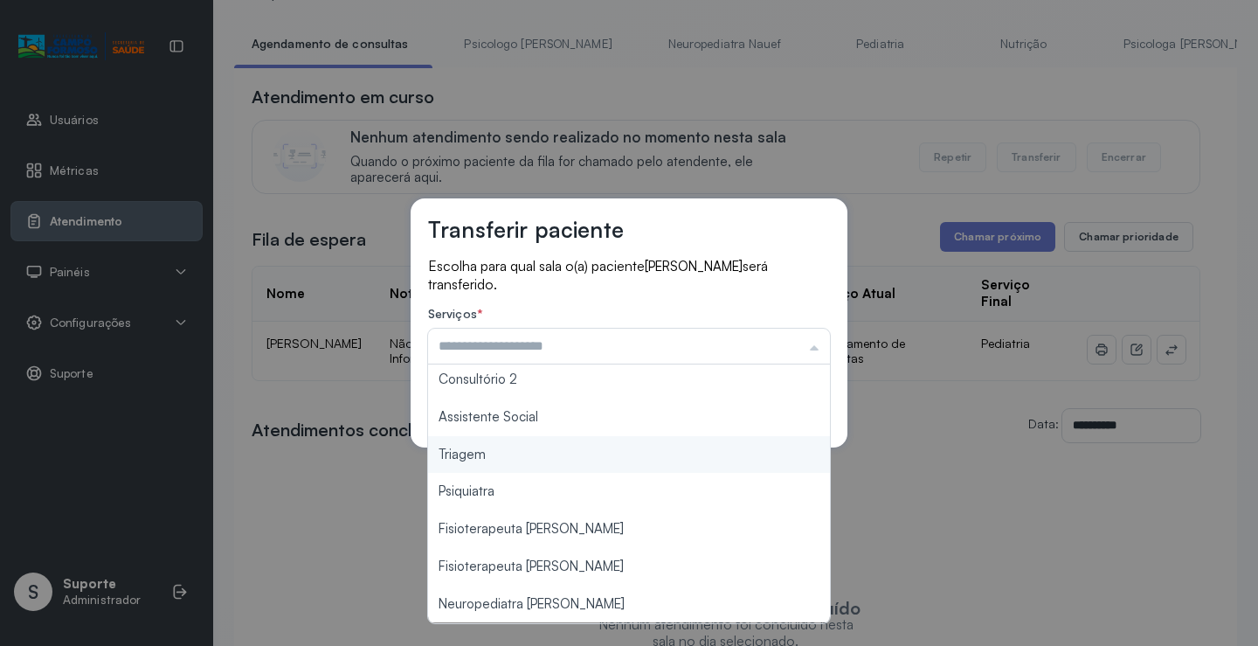
type input "*******"
drag, startPoint x: 523, startPoint y: 460, endPoint x: 602, endPoint y: 447, distance: 79.6
click at [533, 454] on div "Transferir paciente Escolha para qual sala o(a) paciente ADRIELLY MULUNGU NASCI…" at bounding box center [629, 323] width 1258 height 646
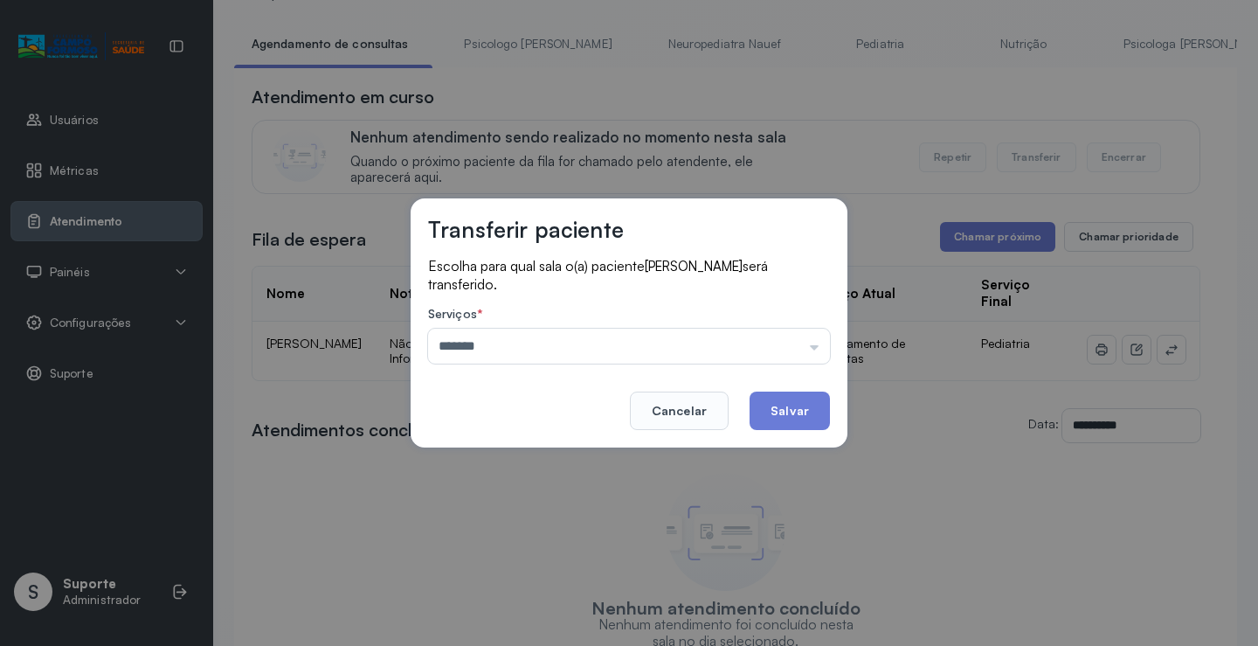
click at [780, 412] on button "Salvar" at bounding box center [790, 411] width 80 height 38
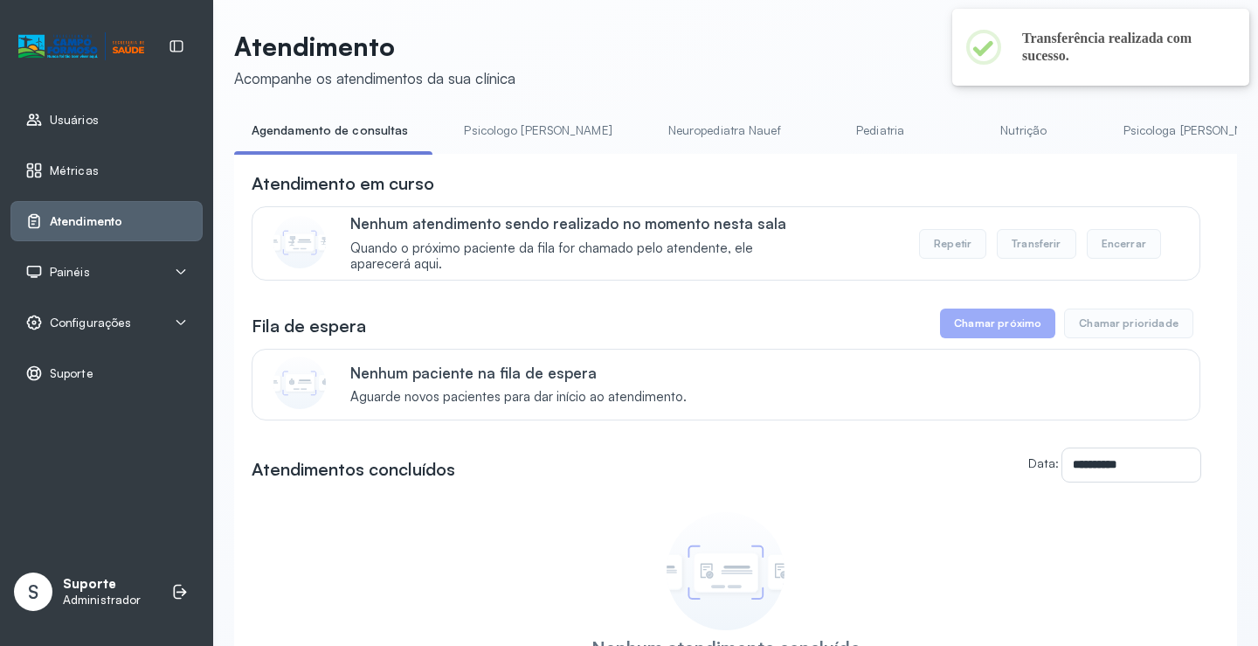
scroll to position [87, 0]
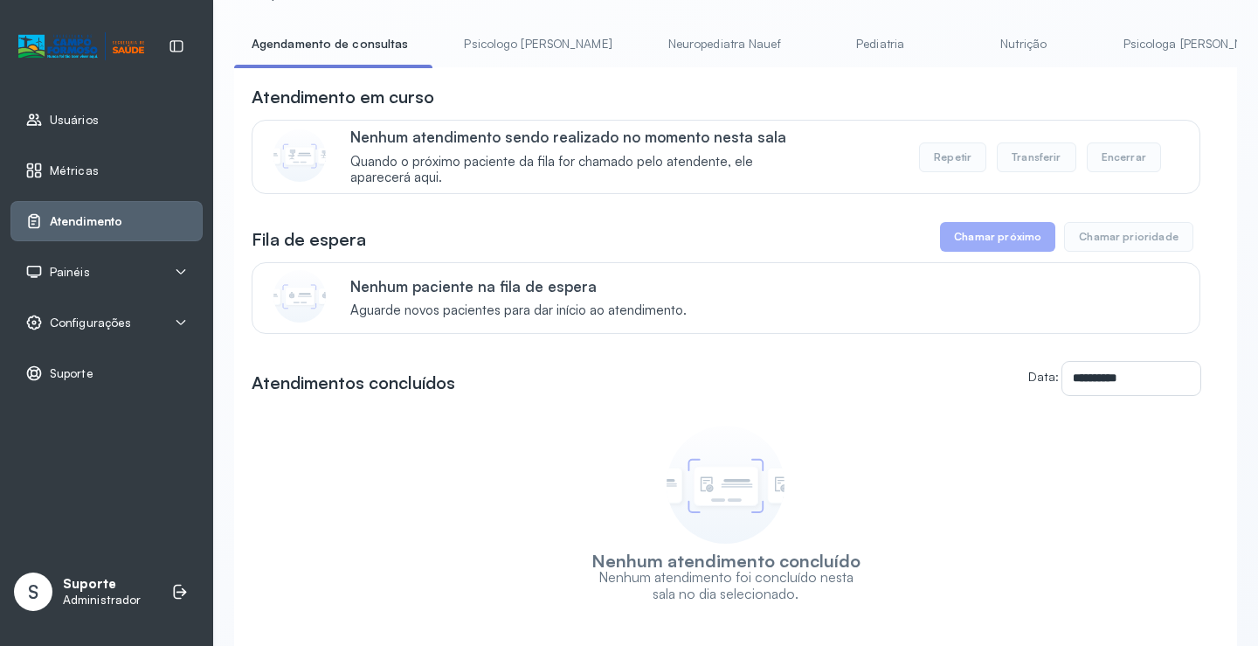
drag, startPoint x: 523, startPoint y: 57, endPoint x: 414, endPoint y: 56, distance: 109.2
click at [523, 57] on link "Psicologo Pedro" at bounding box center [538, 44] width 183 height 29
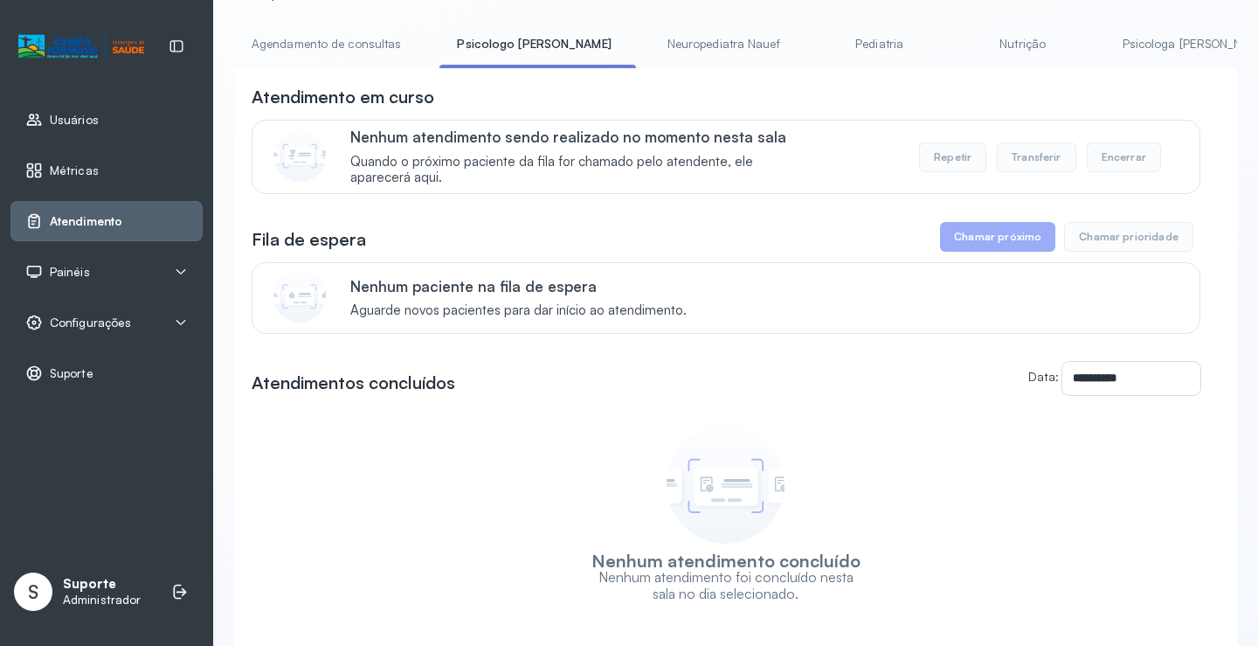
click at [337, 63] on li "Agendamento de consultas" at bounding box center [329, 49] width 191 height 39
click at [336, 47] on link "Agendamento de consultas" at bounding box center [326, 44] width 184 height 29
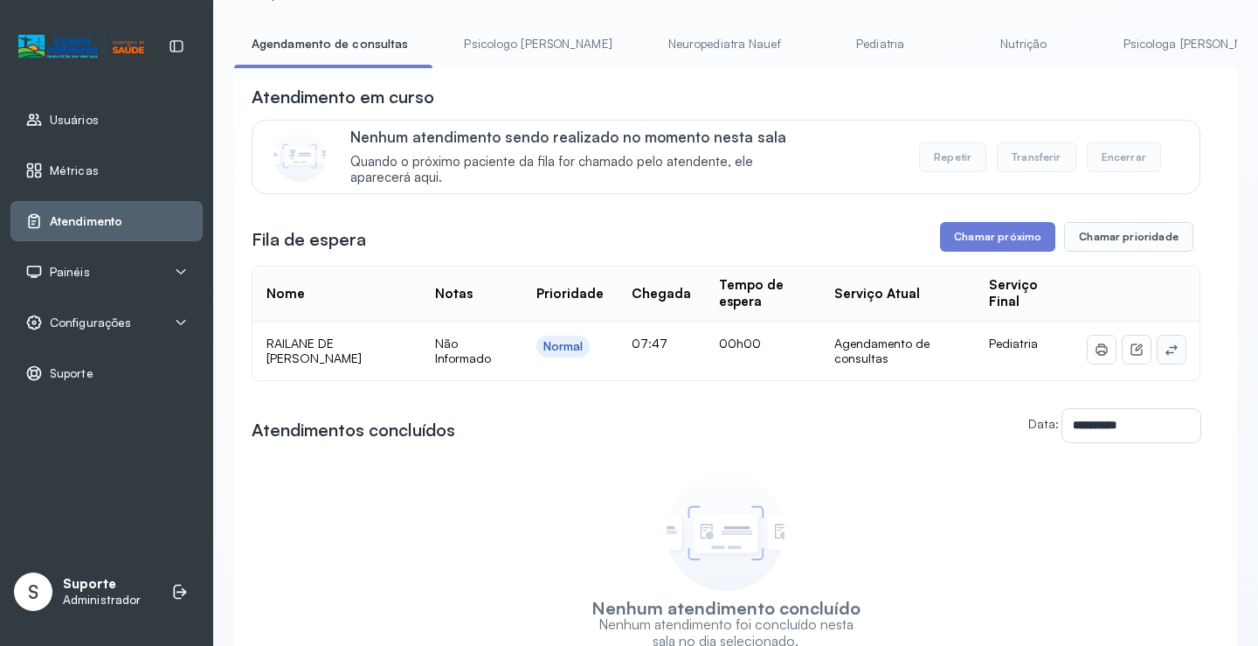
click at [1165, 353] on icon at bounding box center [1172, 350] width 14 height 14
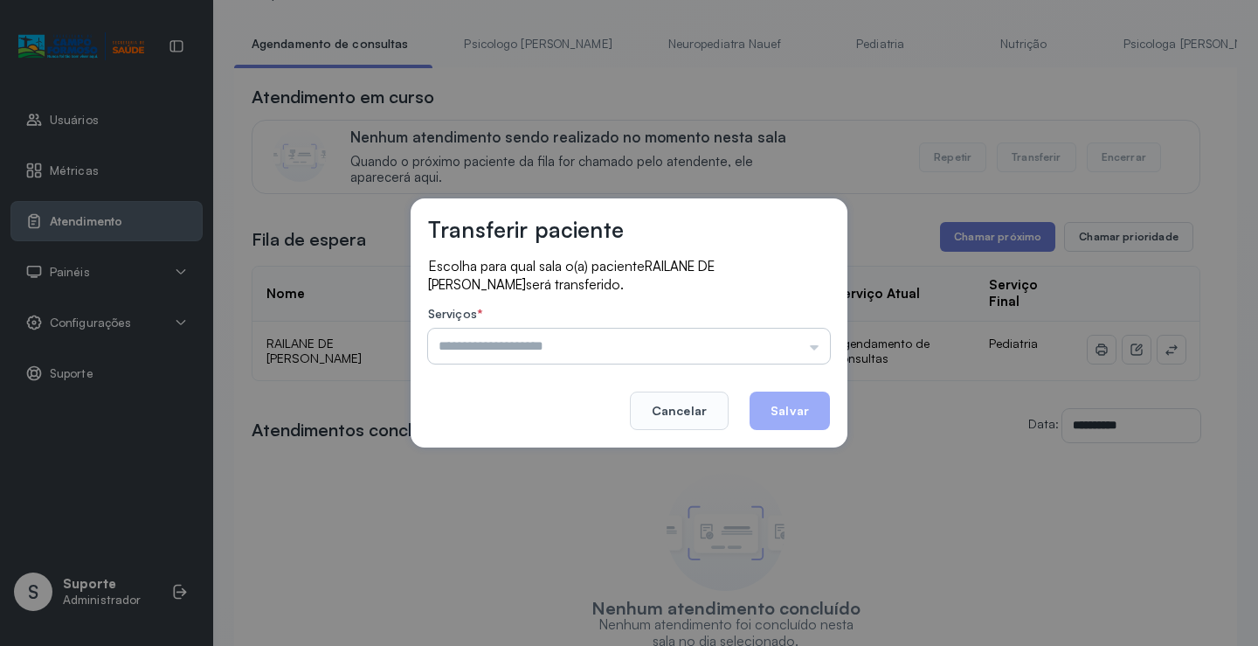
click at [755, 350] on input "text" at bounding box center [629, 346] width 402 height 35
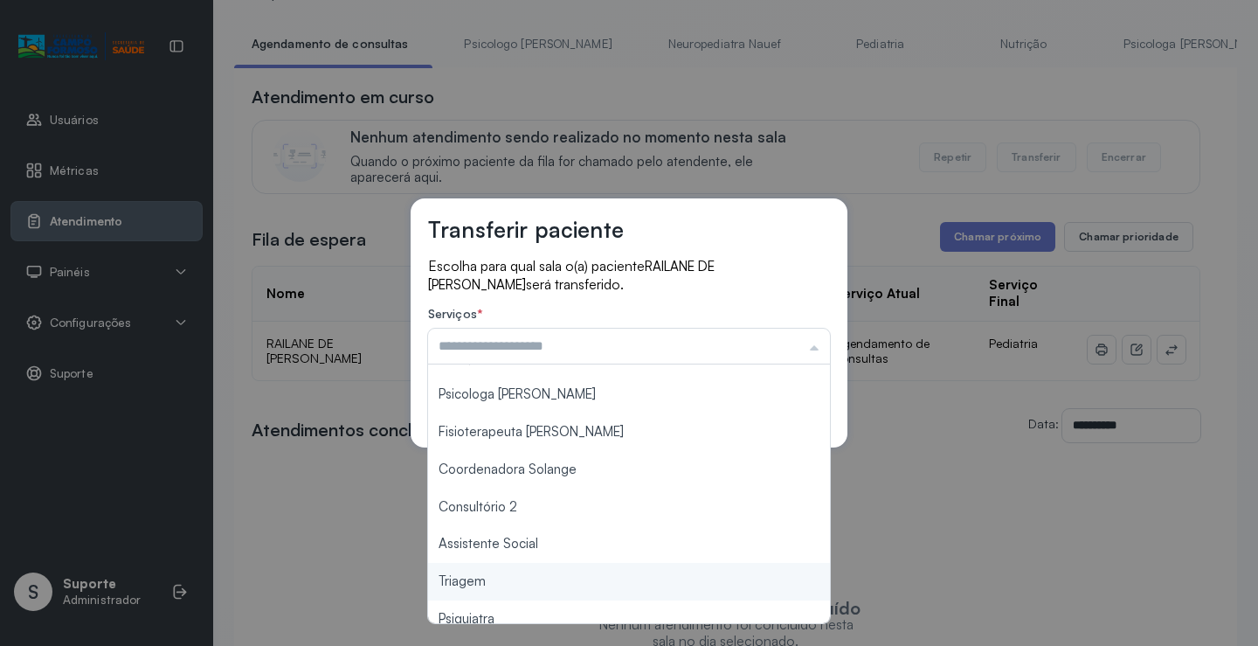
scroll to position [265, 0]
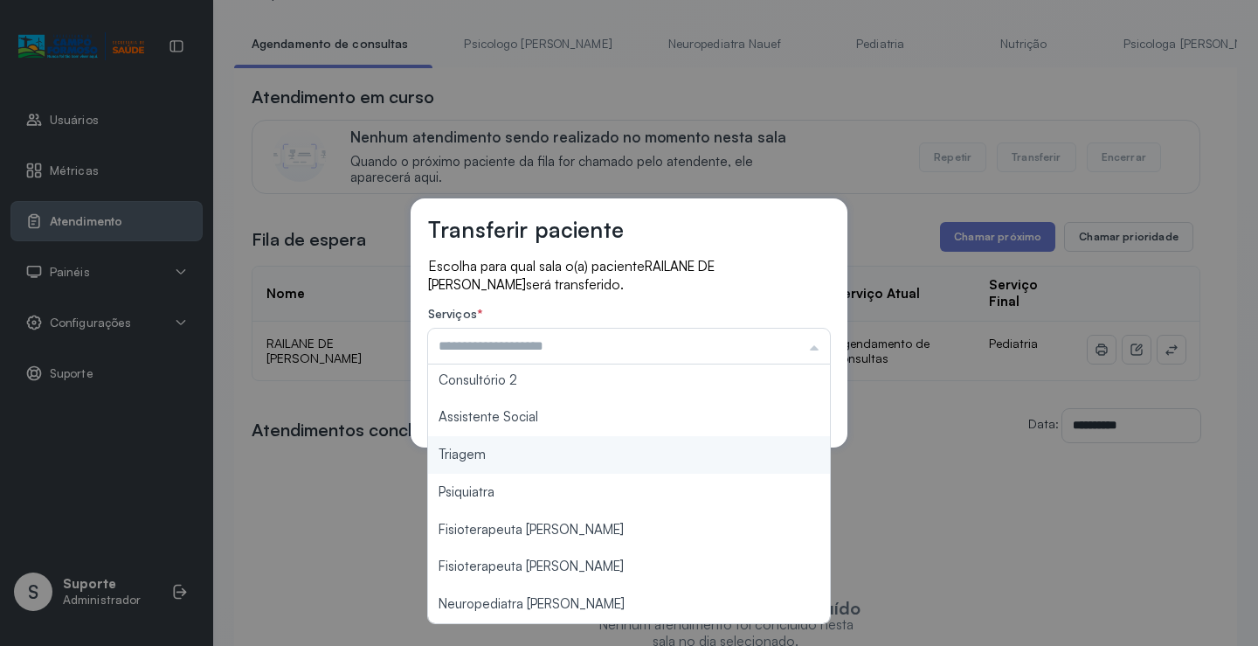
type input "*******"
drag, startPoint x: 517, startPoint y: 465, endPoint x: 751, endPoint y: 411, distance: 239.5
click at [516, 465] on div "Transferir paciente Escolha para qual sala o(a) paciente RAILANE DE JESUS MULUN…" at bounding box center [629, 323] width 1258 height 646
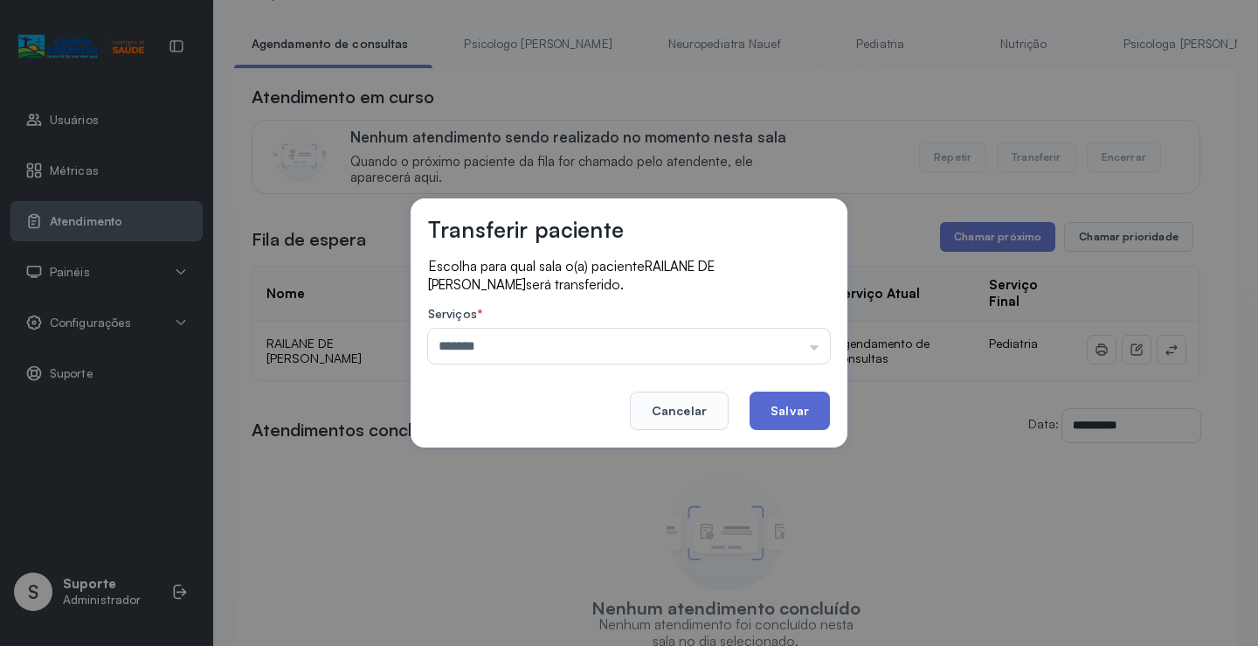
click at [791, 400] on button "Salvar" at bounding box center [790, 411] width 80 height 38
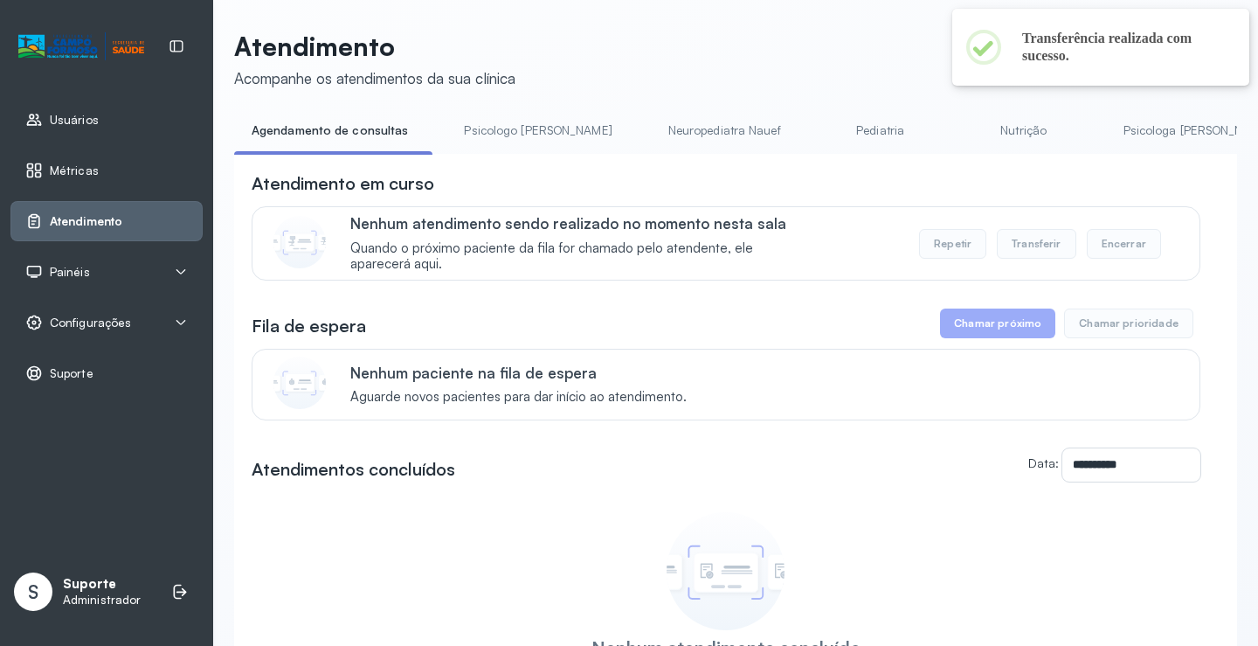
scroll to position [87, 0]
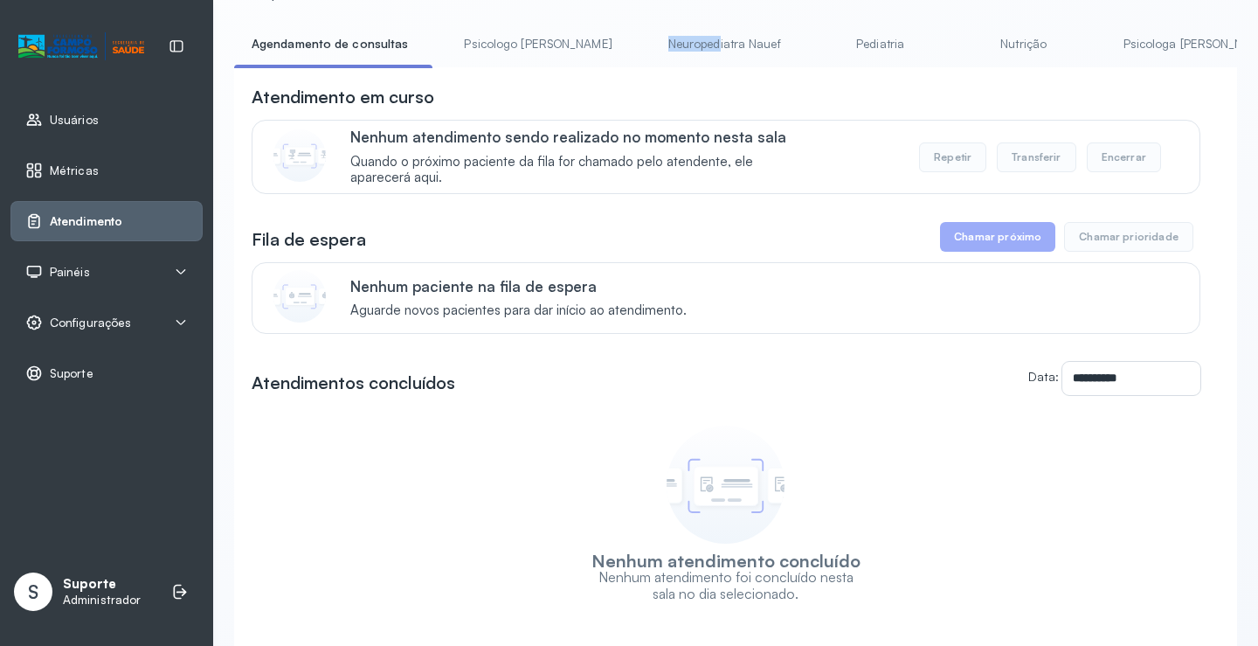
drag, startPoint x: 578, startPoint y: 67, endPoint x: 653, endPoint y: 67, distance: 75.2
click at [653, 67] on ul "Agendamento de consultas Psicologo Pedro Neuropediatra Nauef Pediatria Nutrição…" at bounding box center [735, 49] width 1003 height 39
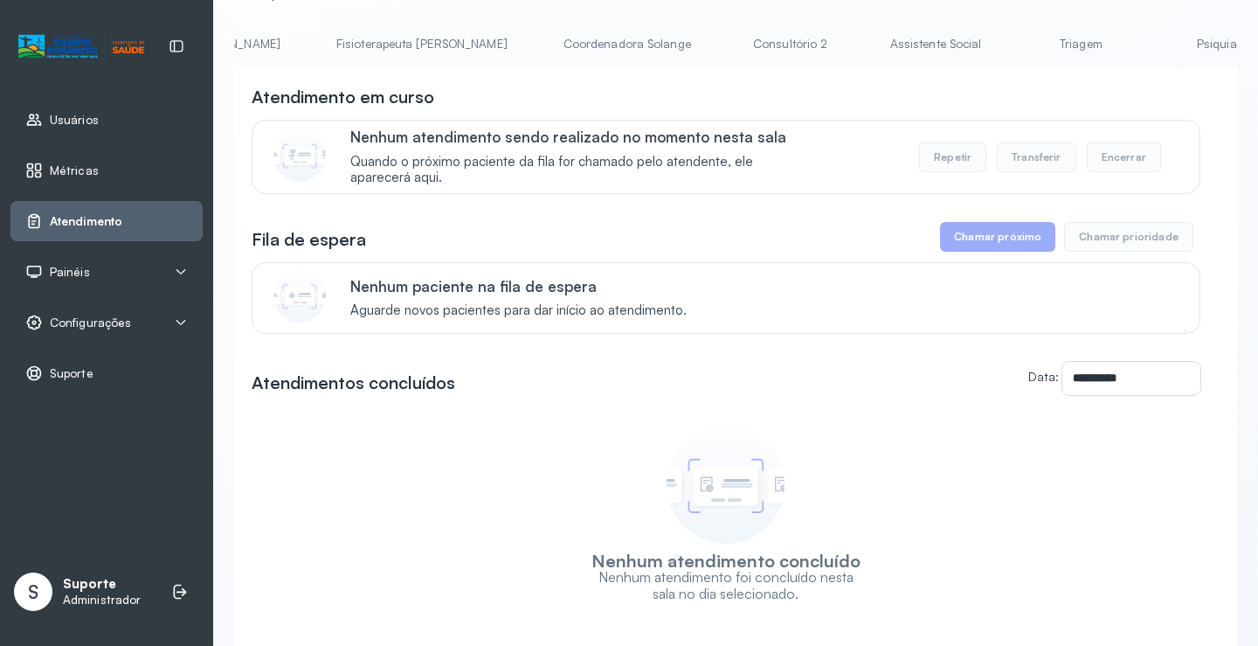
scroll to position [0, 1021]
click at [990, 49] on link "Triagem" at bounding box center [1051, 44] width 122 height 29
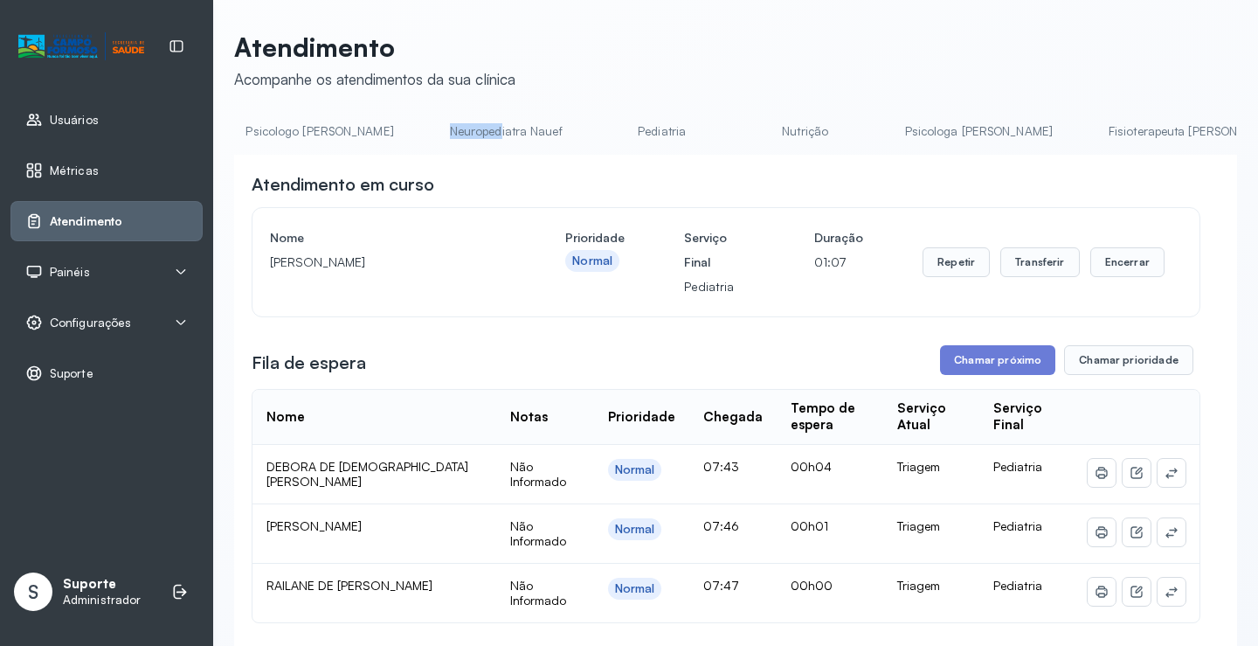
scroll to position [0, 0]
click at [343, 130] on link "Agendamento de consultas" at bounding box center [326, 131] width 184 height 29
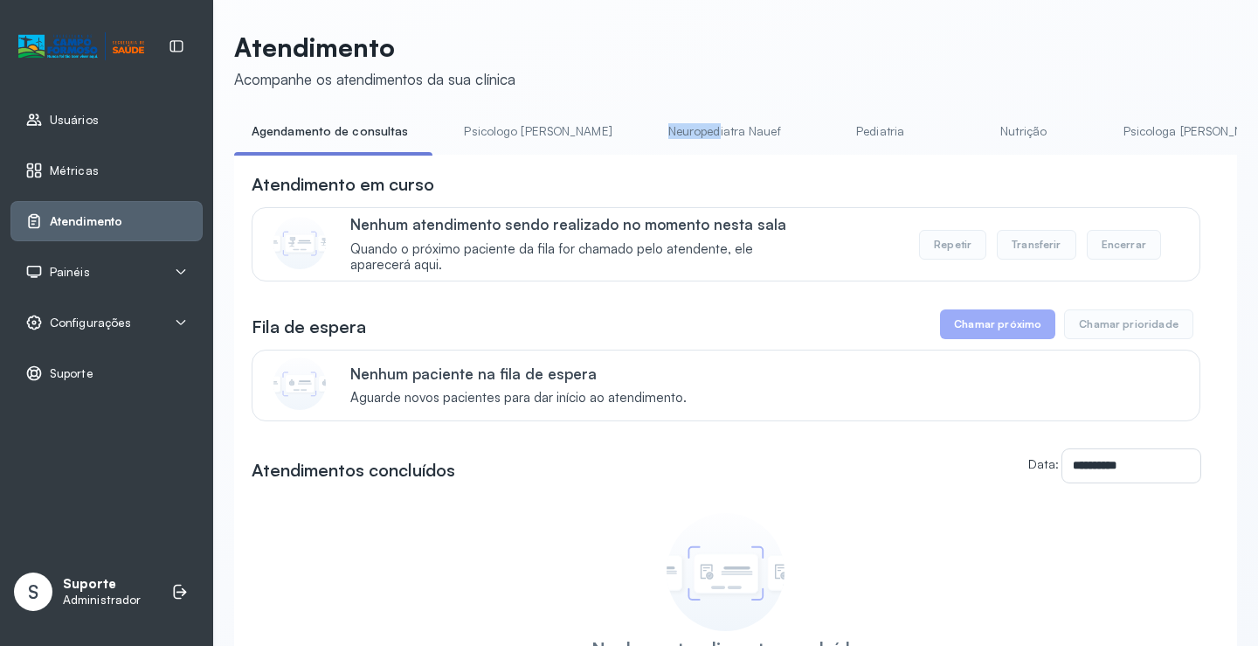
click at [820, 128] on link "Pediatria" at bounding box center [881, 131] width 122 height 29
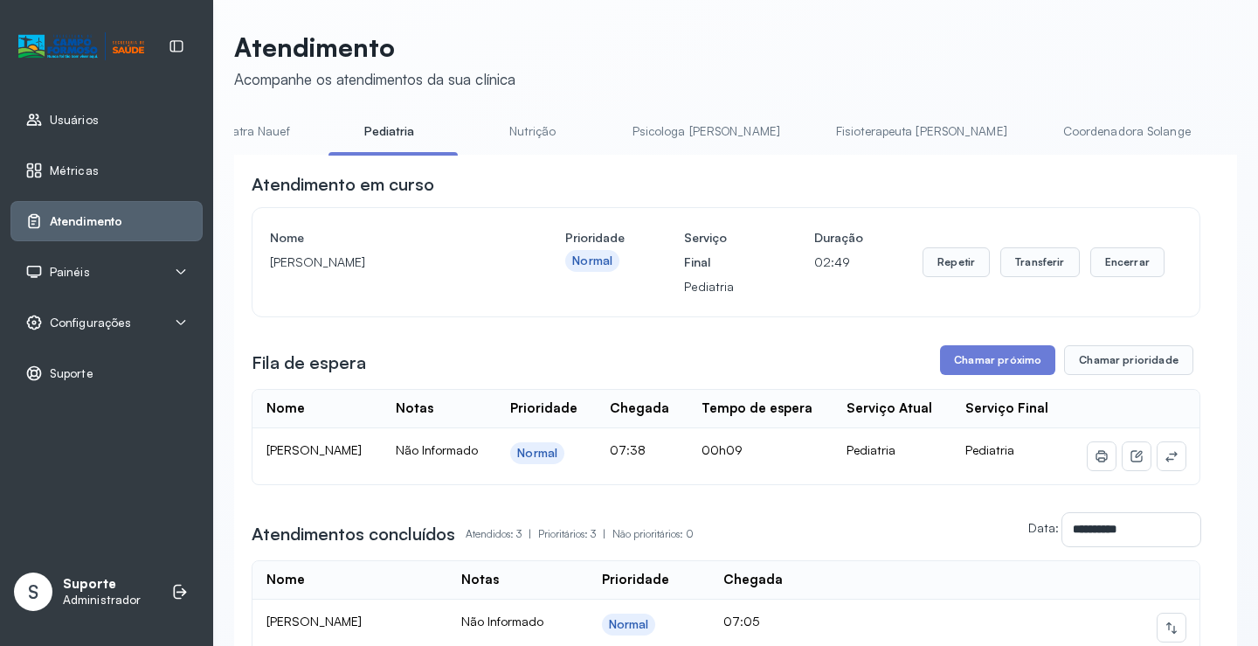
scroll to position [0, 717]
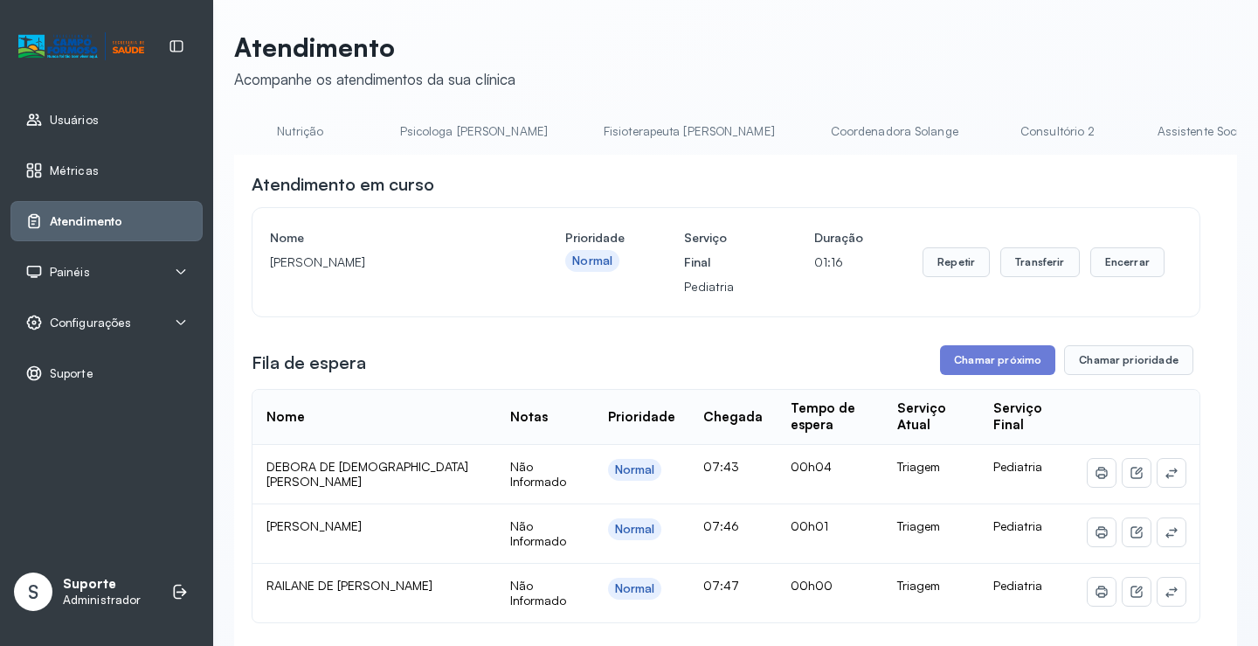
scroll to position [175, 0]
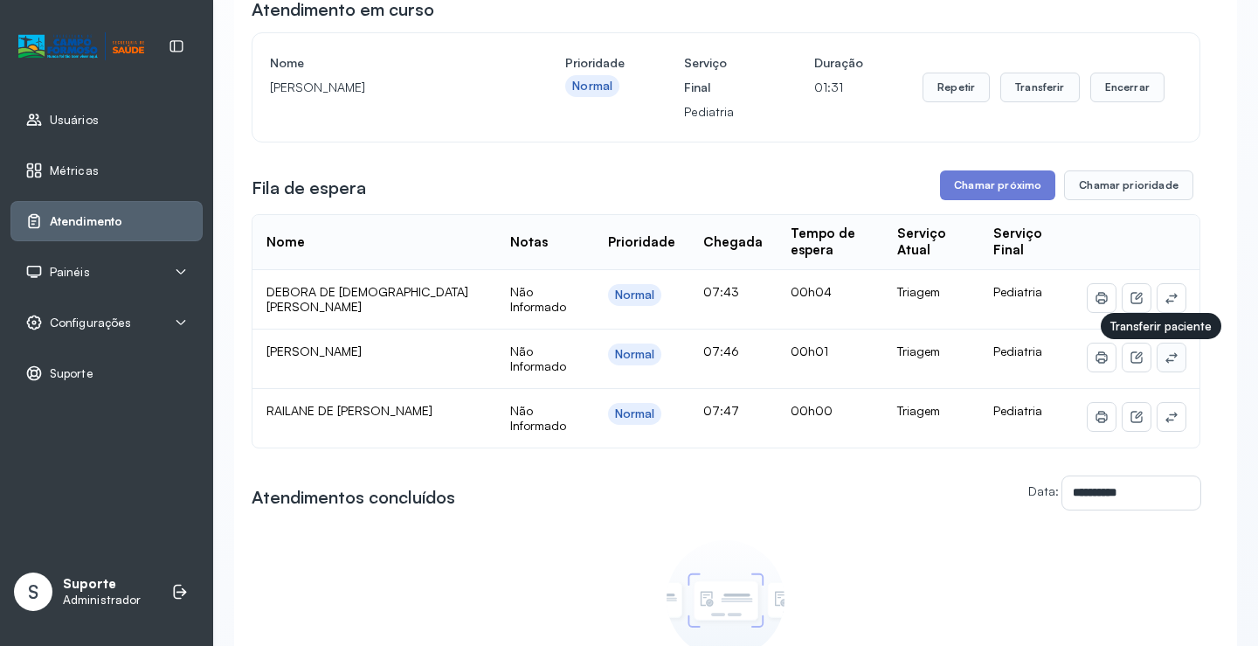
click at [1165, 363] on icon at bounding box center [1172, 357] width 14 height 14
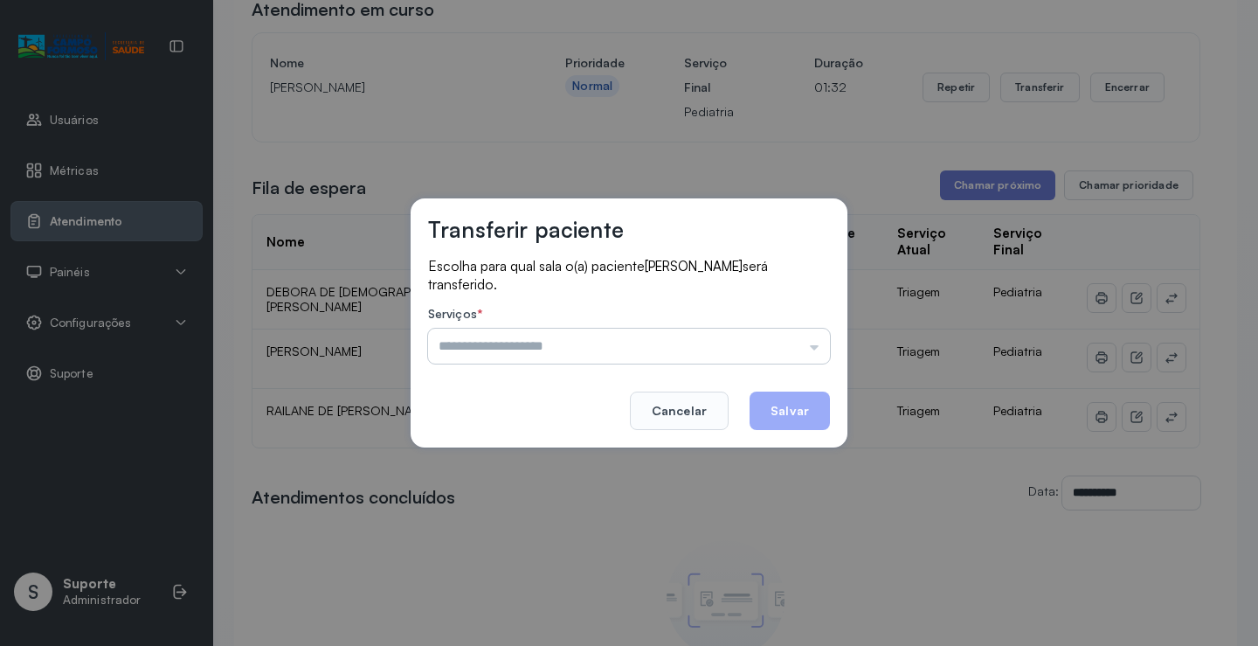
click at [796, 343] on input "text" at bounding box center [629, 346] width 402 height 35
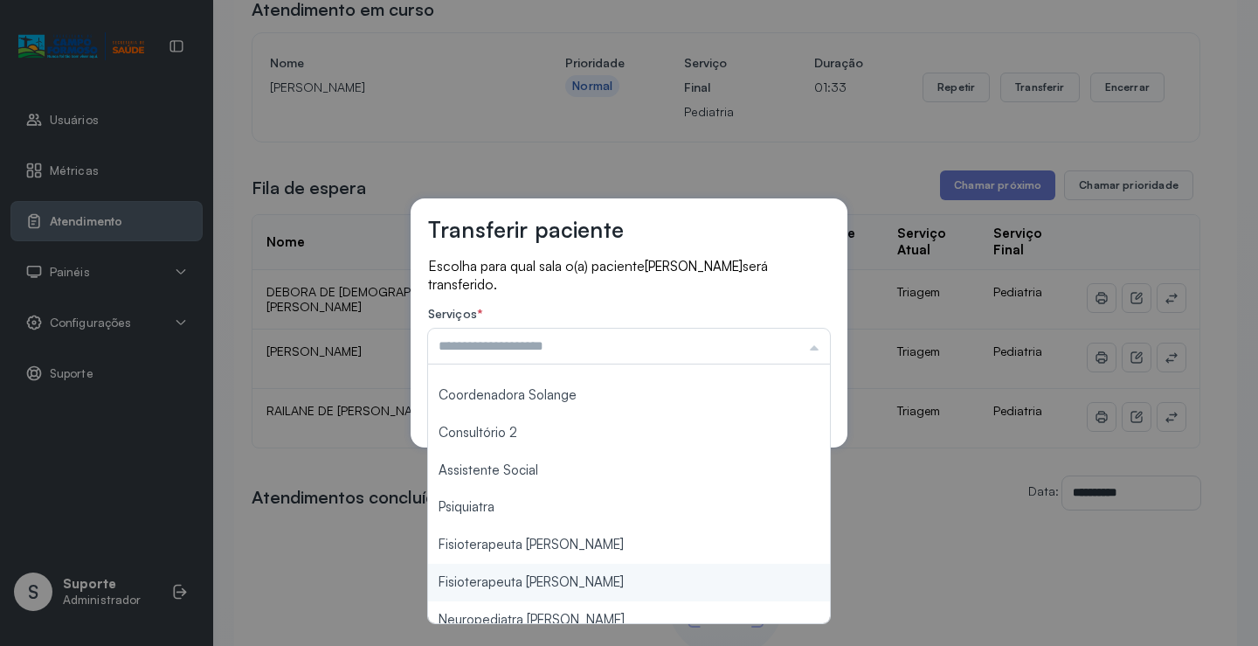
scroll to position [265, 0]
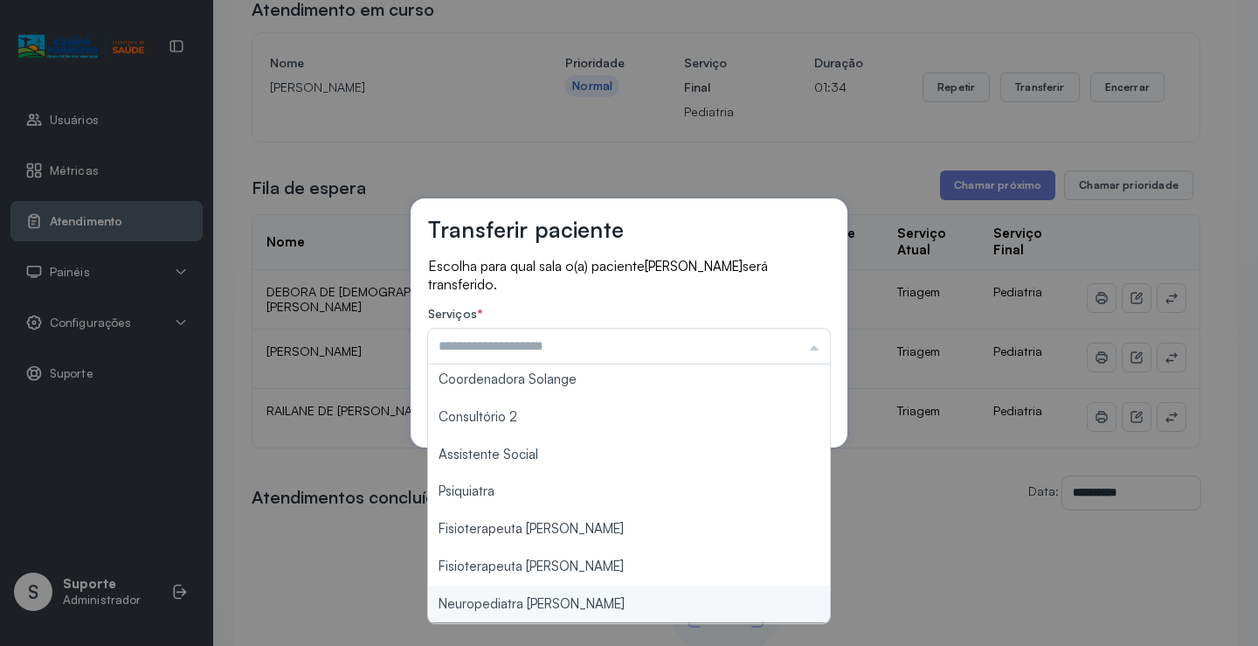
type input "**********"
drag, startPoint x: 589, startPoint y: 607, endPoint x: 611, endPoint y: 594, distance: 25.5
click at [603, 598] on div "**********" at bounding box center [629, 323] width 1258 height 646
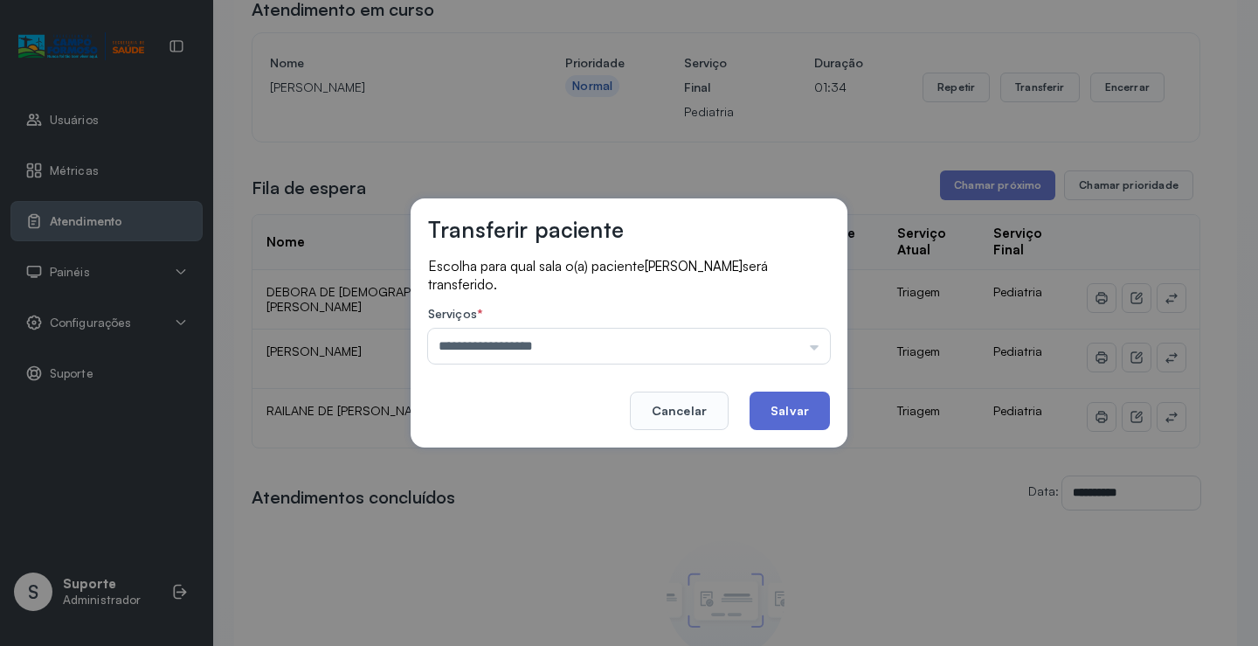
click at [791, 418] on button "Salvar" at bounding box center [790, 411] width 80 height 38
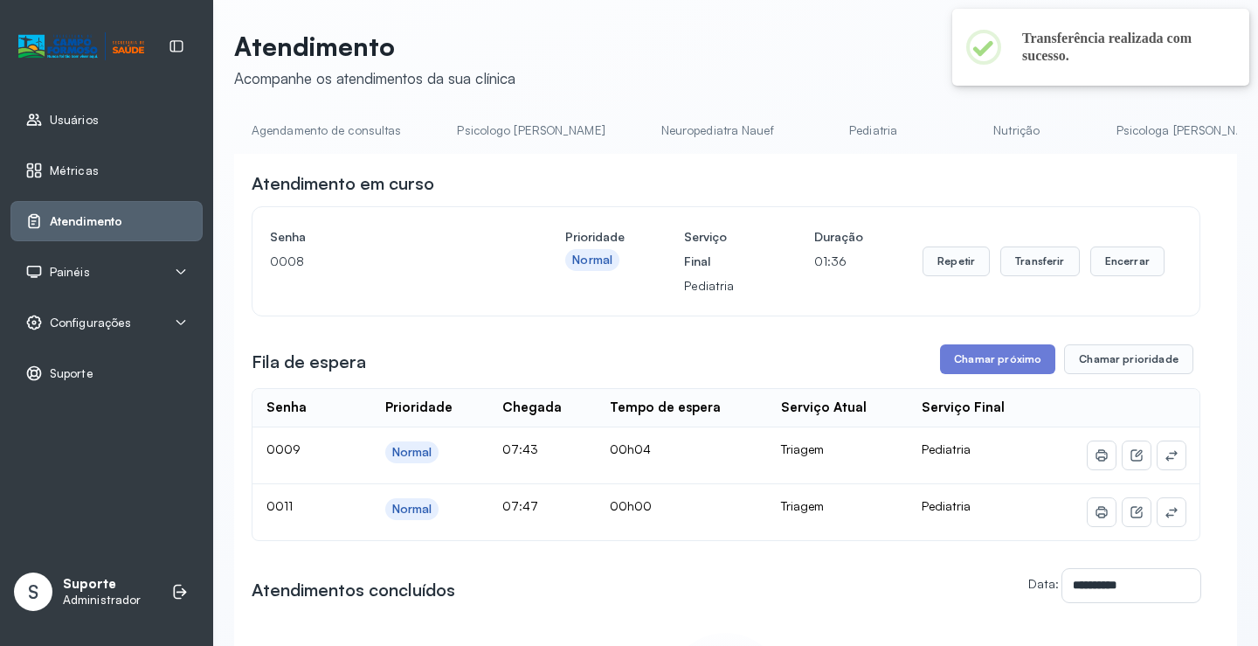
scroll to position [175, 0]
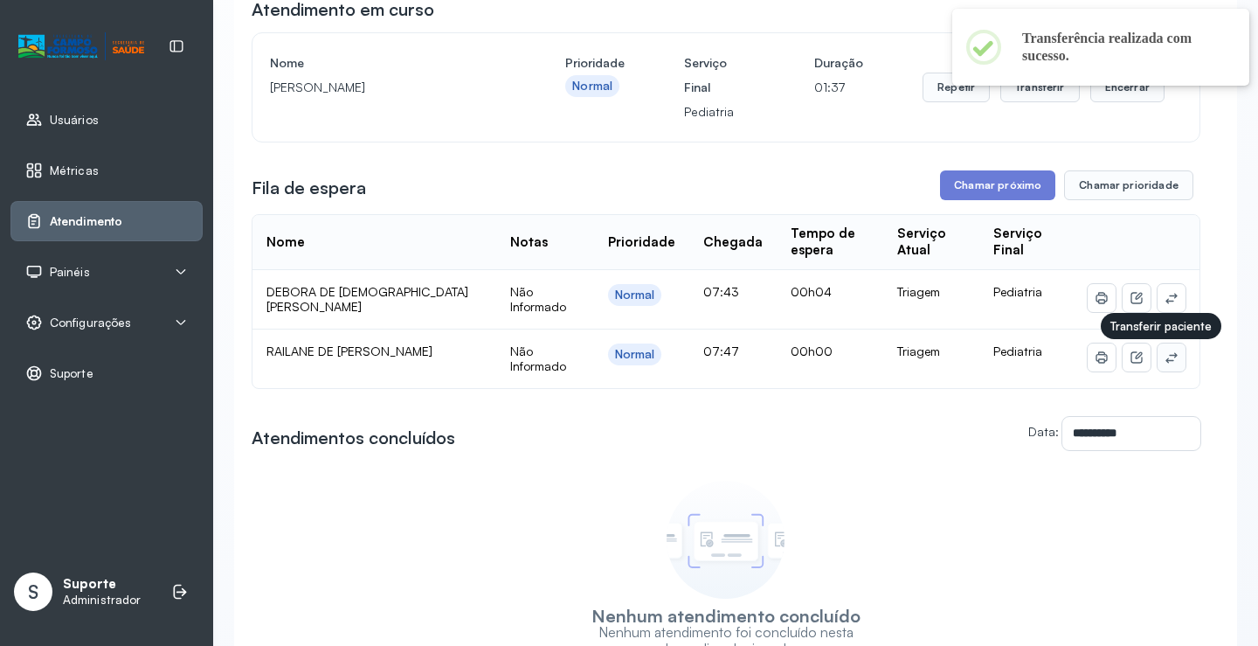
click at [1165, 355] on icon at bounding box center [1172, 357] width 14 height 14
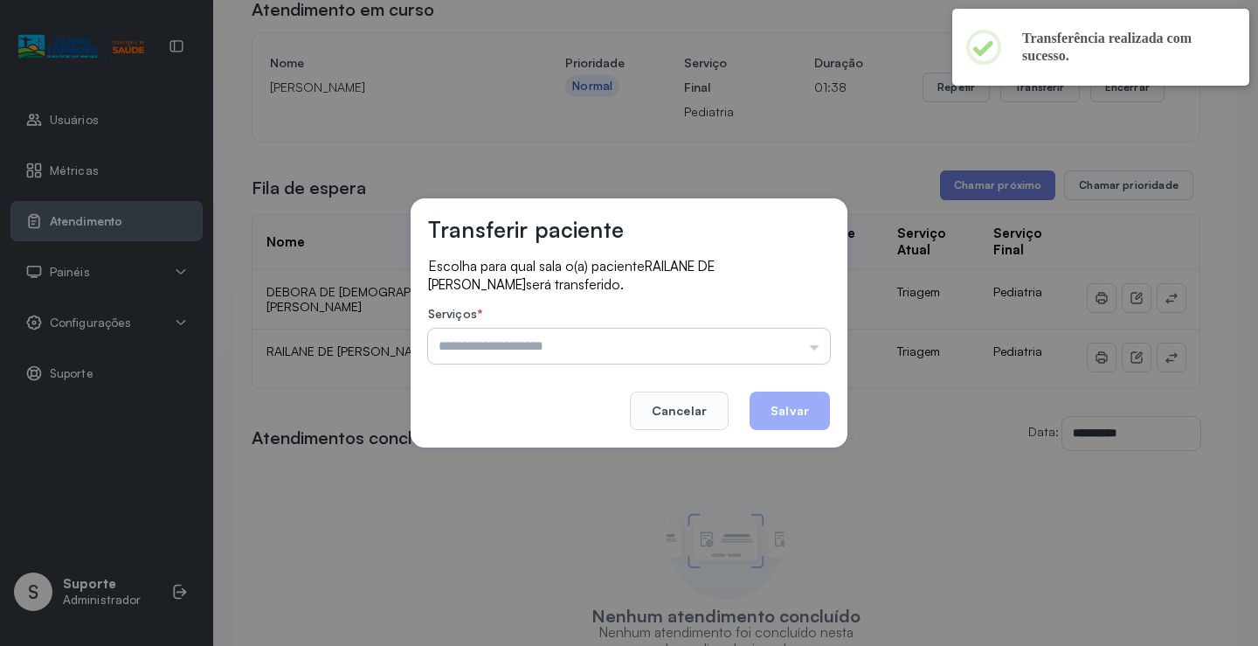
click at [791, 336] on input "text" at bounding box center [629, 346] width 402 height 35
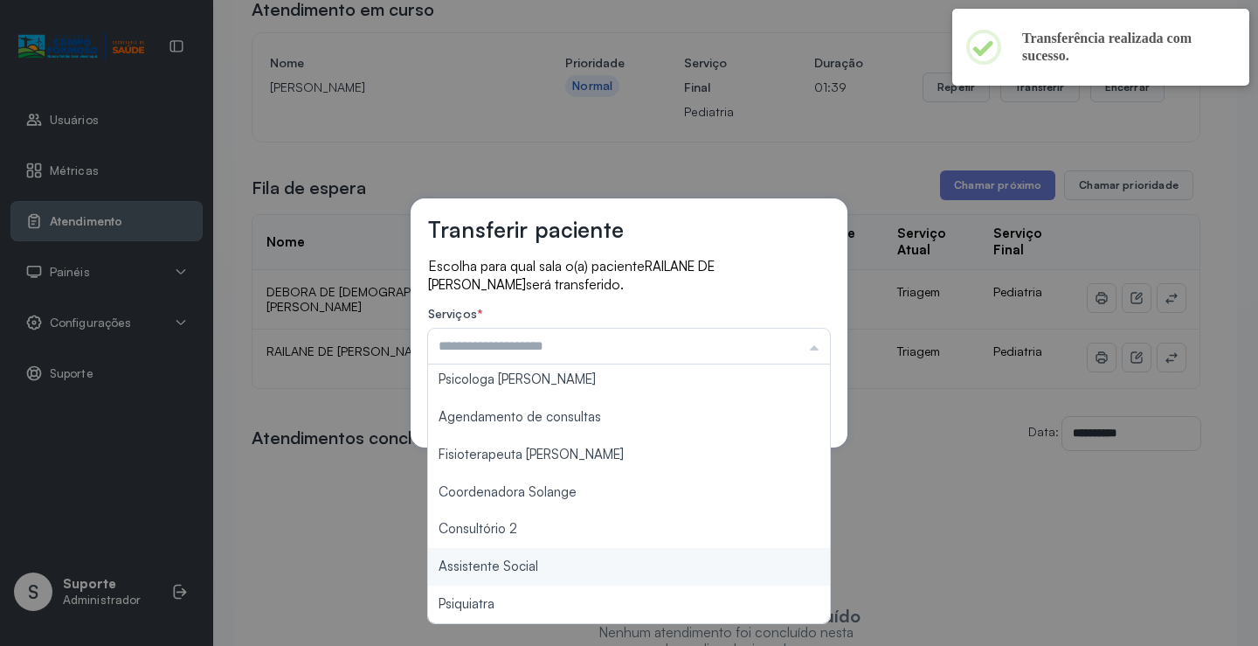
scroll to position [265, 0]
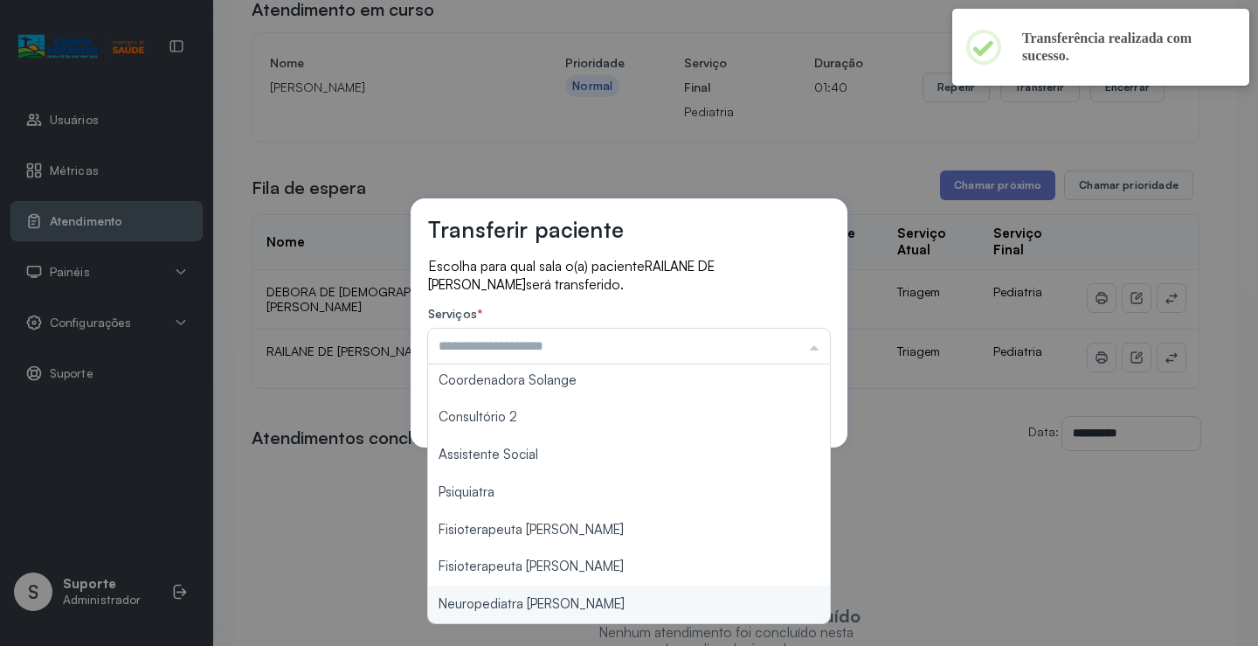
type input "**********"
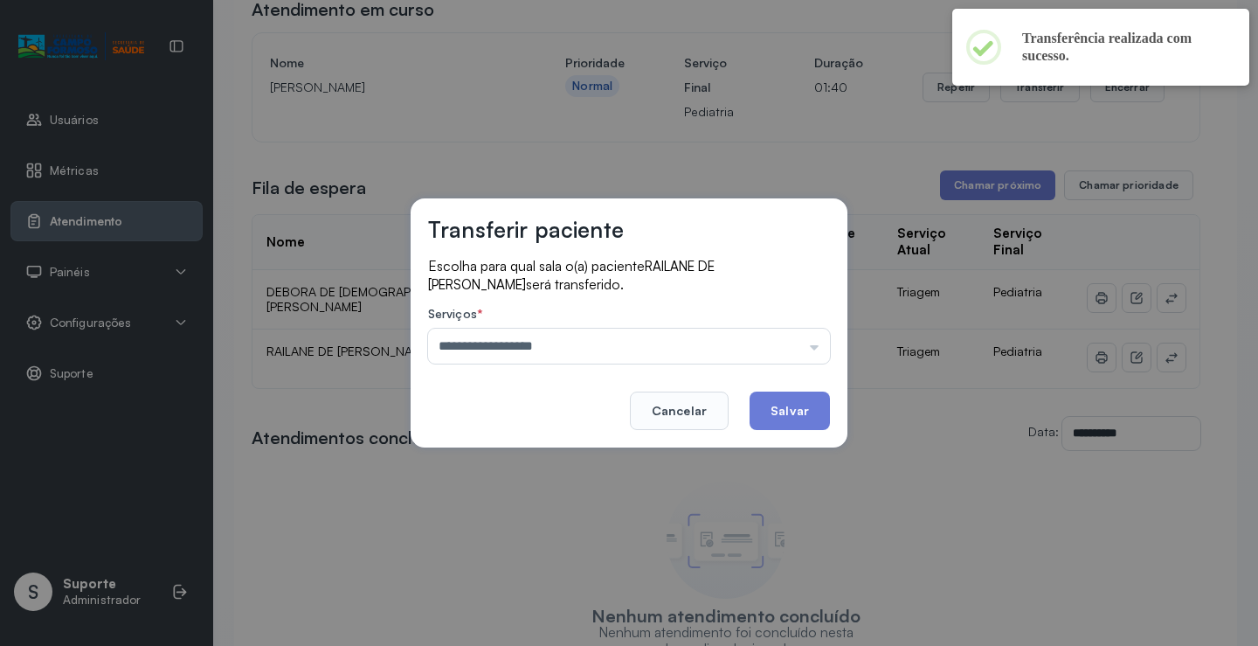
click at [544, 620] on div "**********" at bounding box center [629, 323] width 1258 height 646
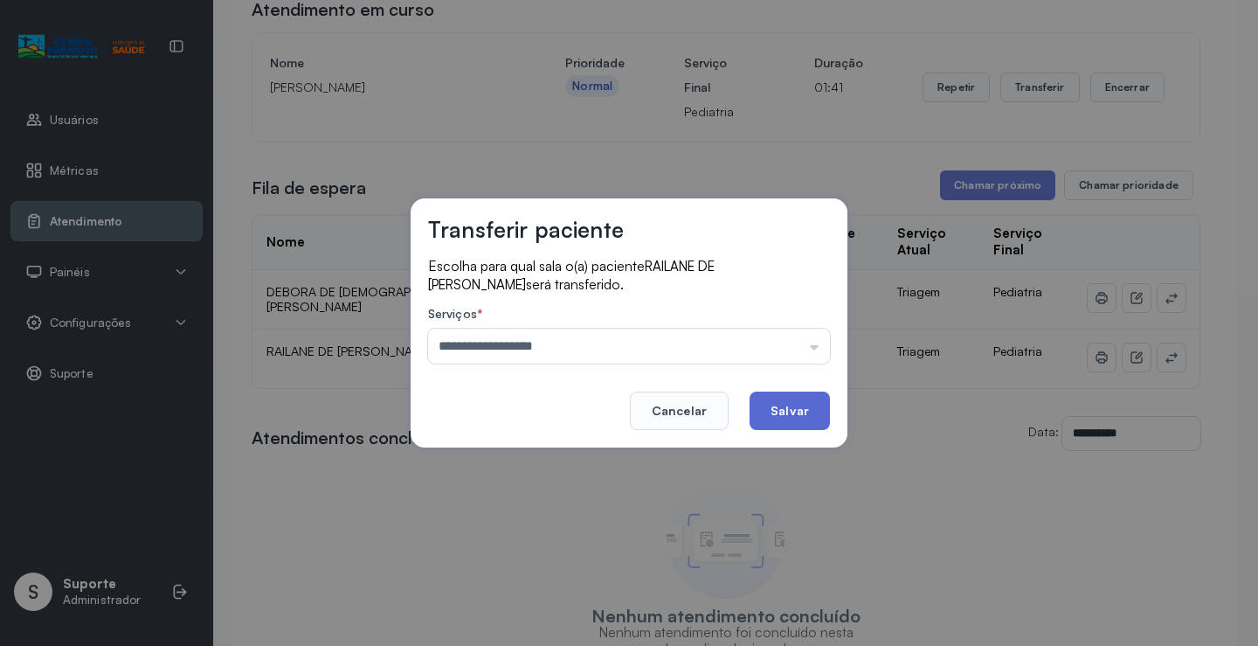
click at [799, 401] on button "Salvar" at bounding box center [790, 411] width 80 height 38
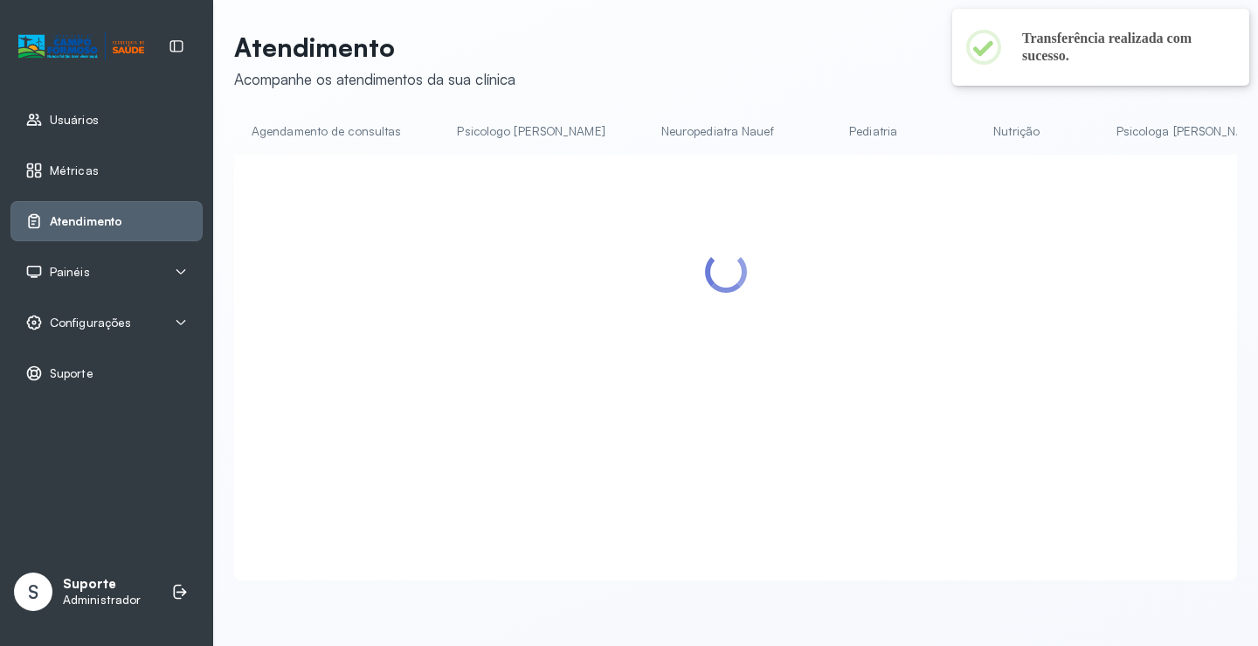
scroll to position [0, 0]
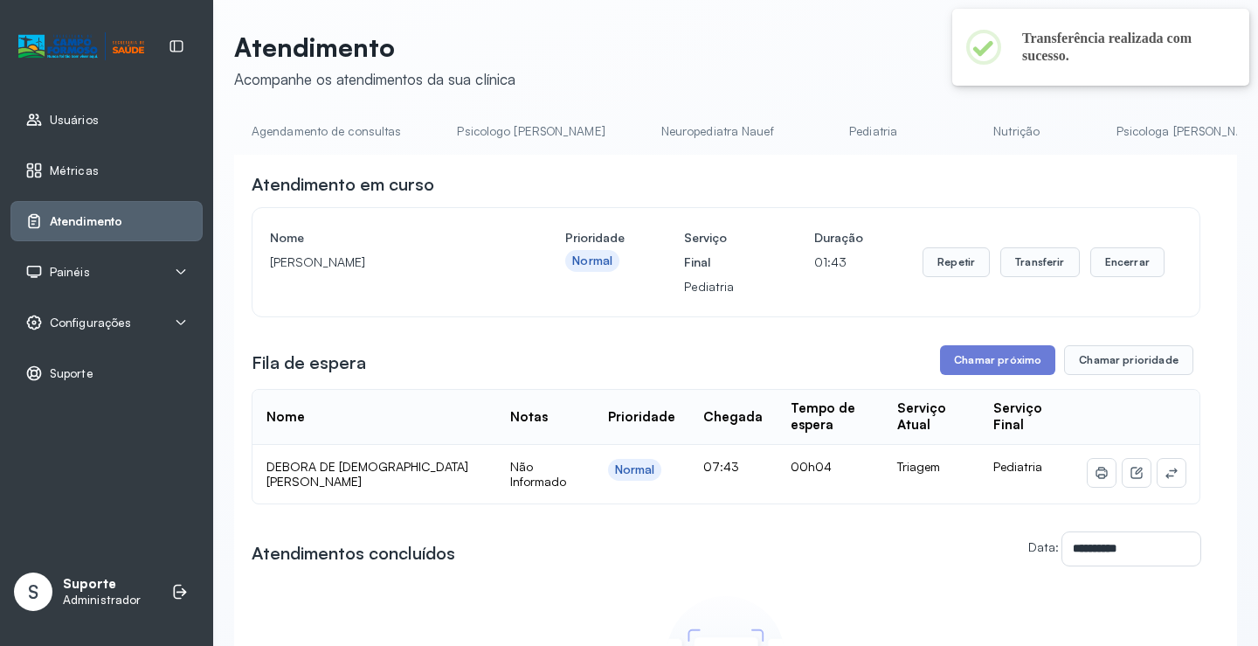
click at [371, 128] on link "Agendamento de consultas" at bounding box center [326, 131] width 184 height 29
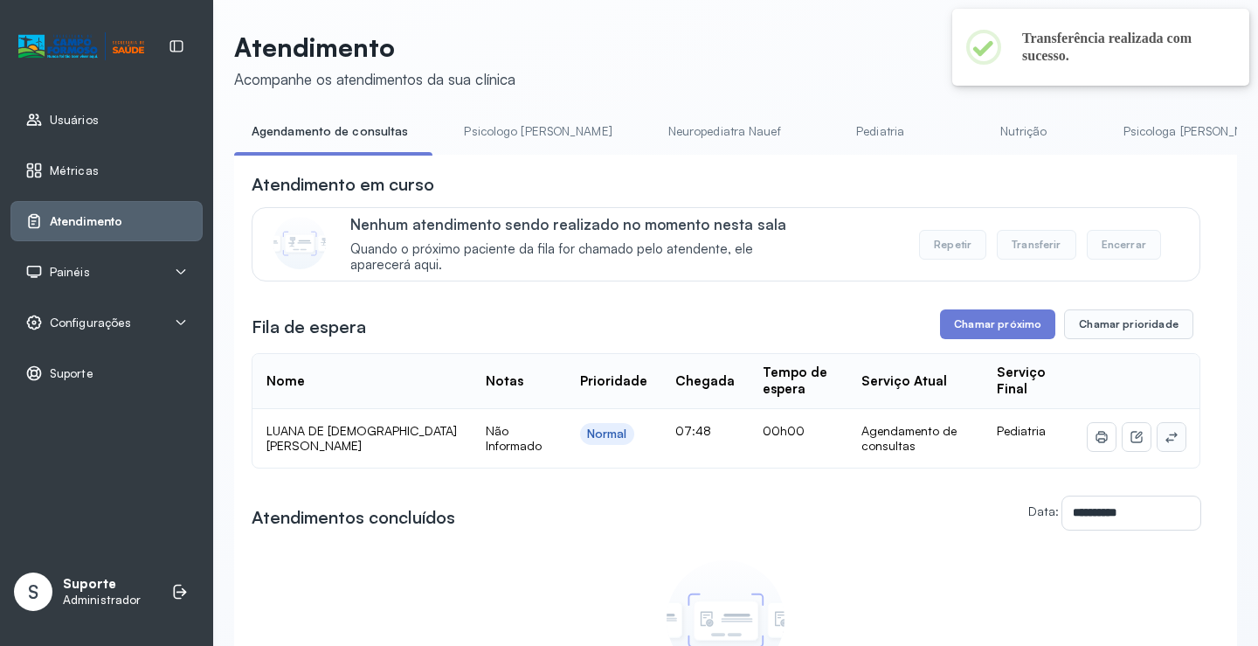
click at [1165, 441] on icon at bounding box center [1172, 437] width 14 height 14
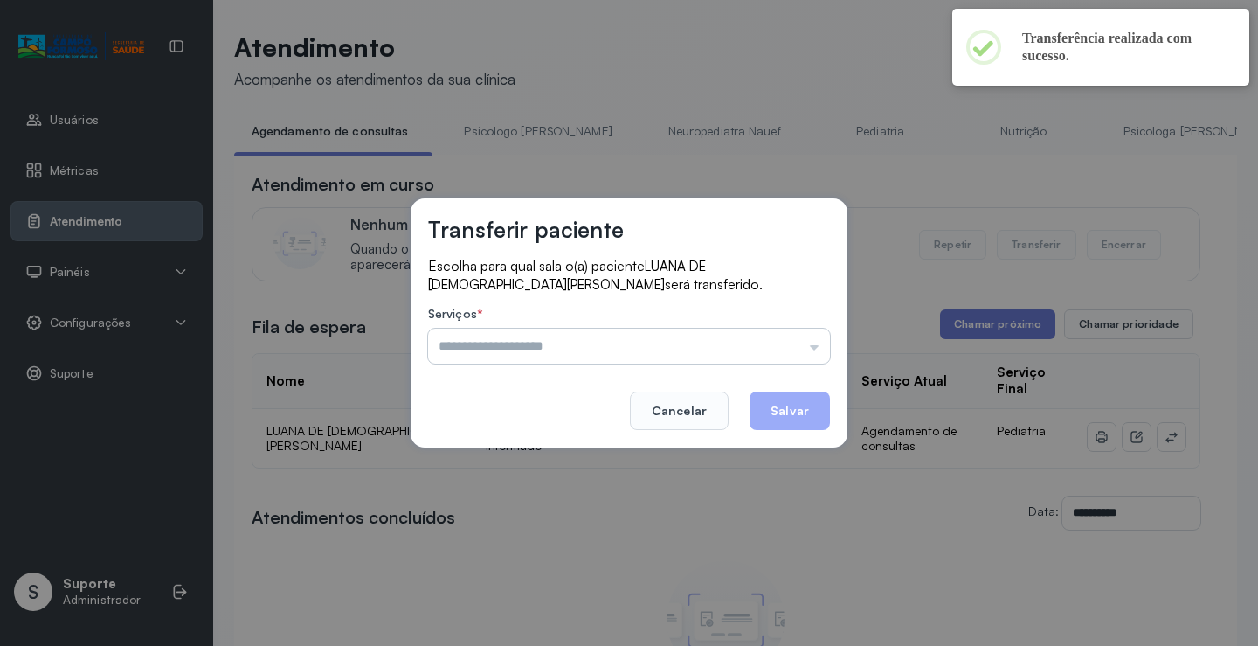
click at [803, 355] on input "text" at bounding box center [629, 346] width 402 height 35
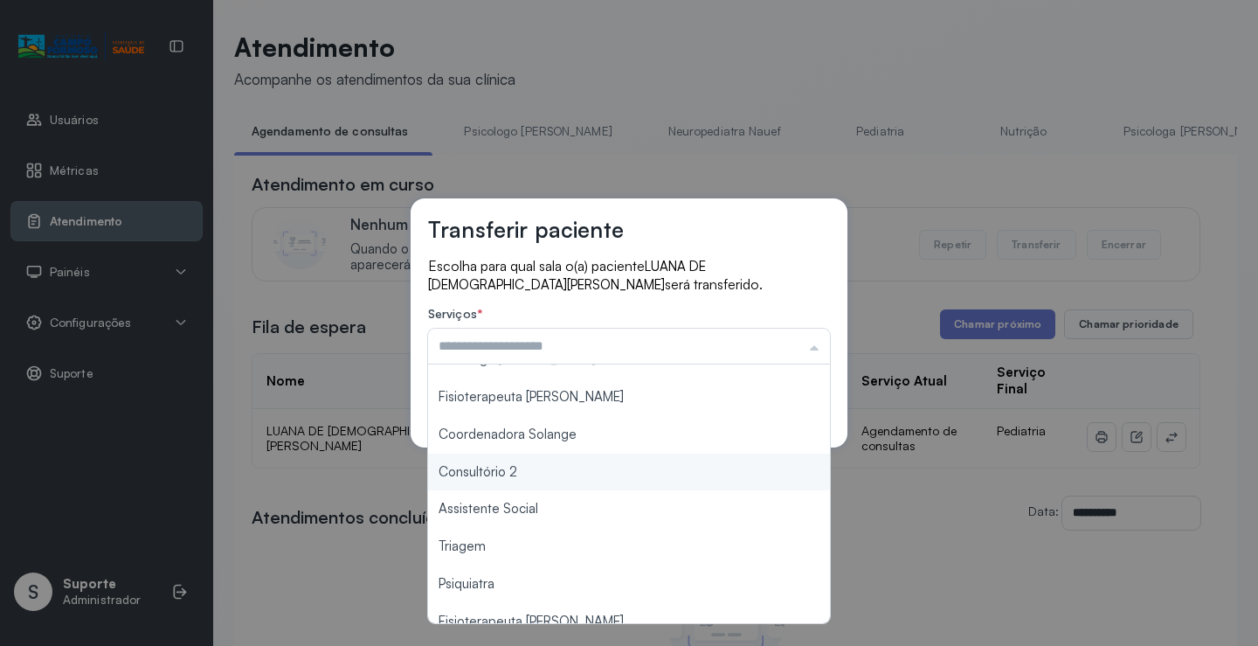
scroll to position [175, 0]
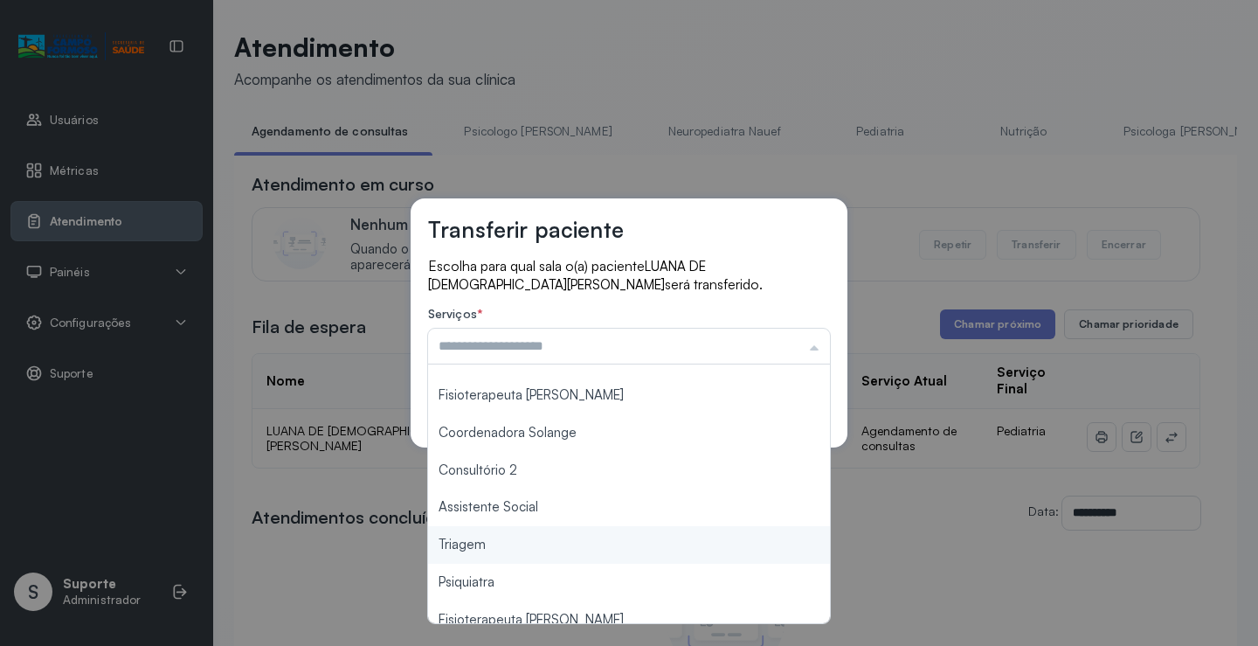
type input "*******"
click at [501, 554] on div "Transferir paciente Escolha para qual sala o(a) paciente LUANA DE JESUS NASCIME…" at bounding box center [629, 323] width 1258 height 646
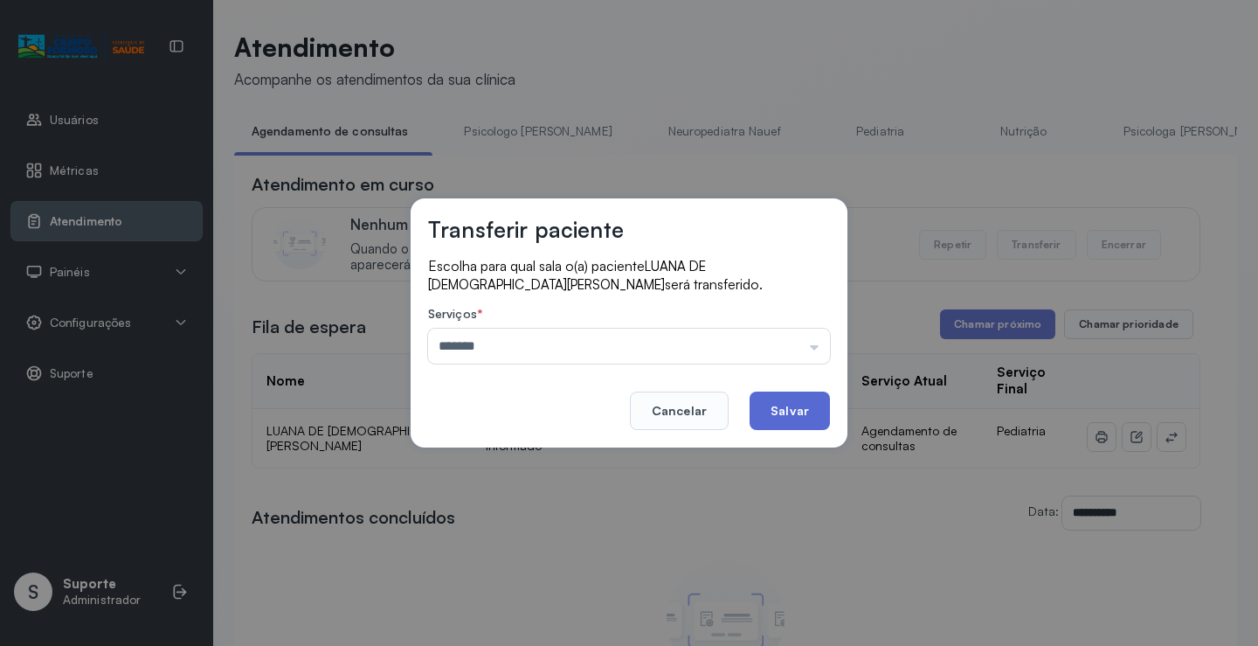
click at [759, 405] on button "Salvar" at bounding box center [790, 411] width 80 height 38
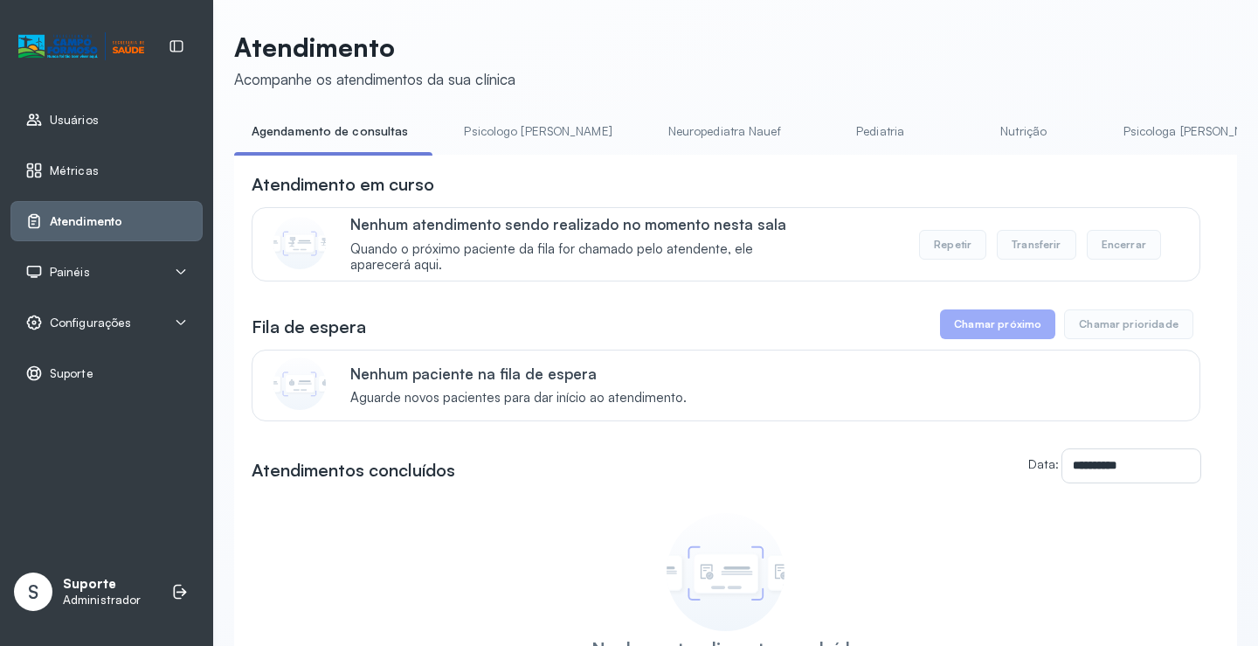
click at [523, 117] on link "Psicologo Pedro" at bounding box center [538, 131] width 183 height 29
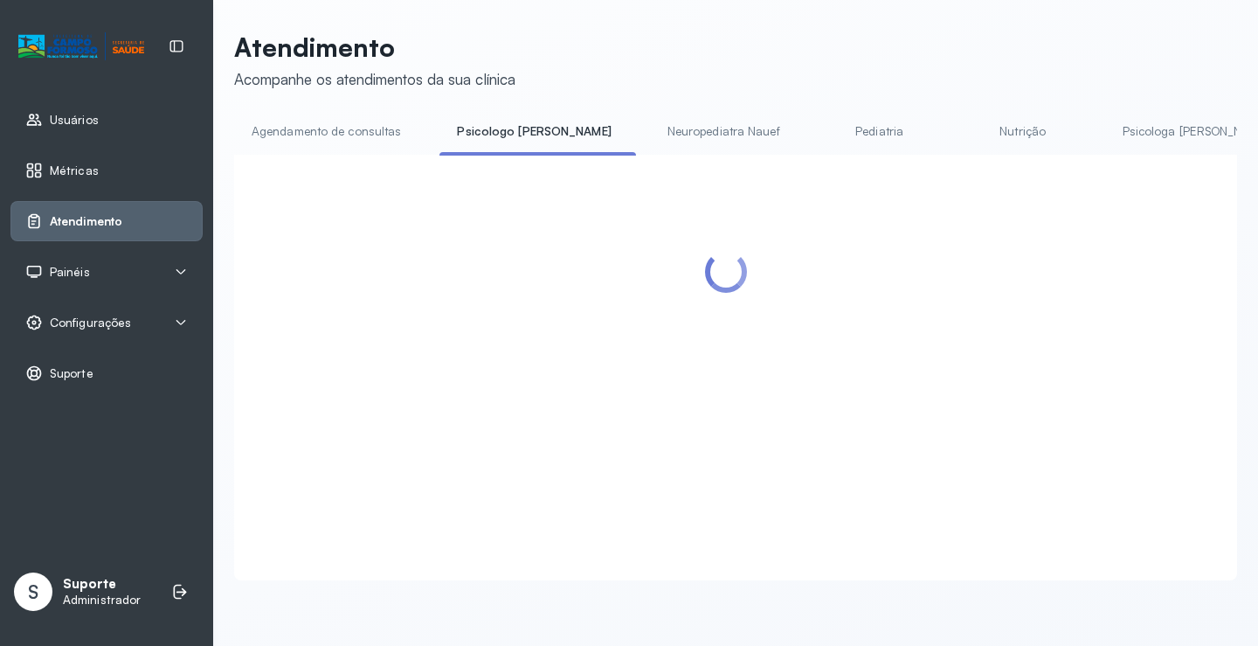
click at [385, 127] on link "Agendamento de consultas" at bounding box center [326, 131] width 184 height 29
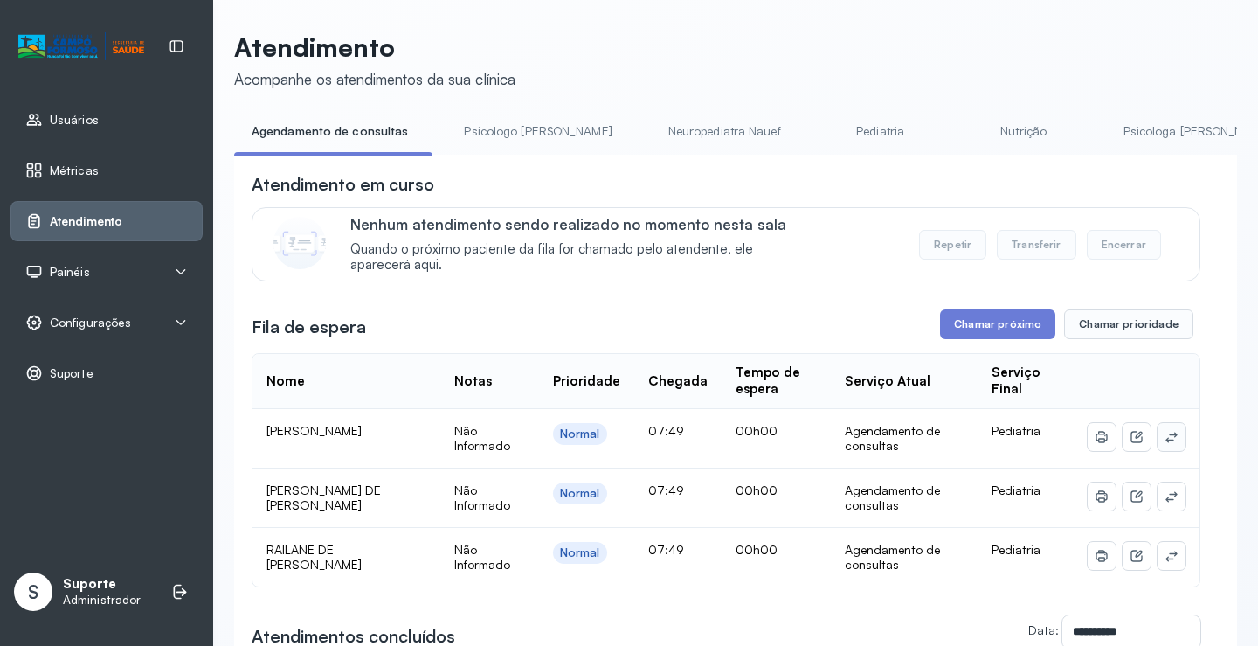
click at [1172, 447] on button at bounding box center [1172, 437] width 28 height 28
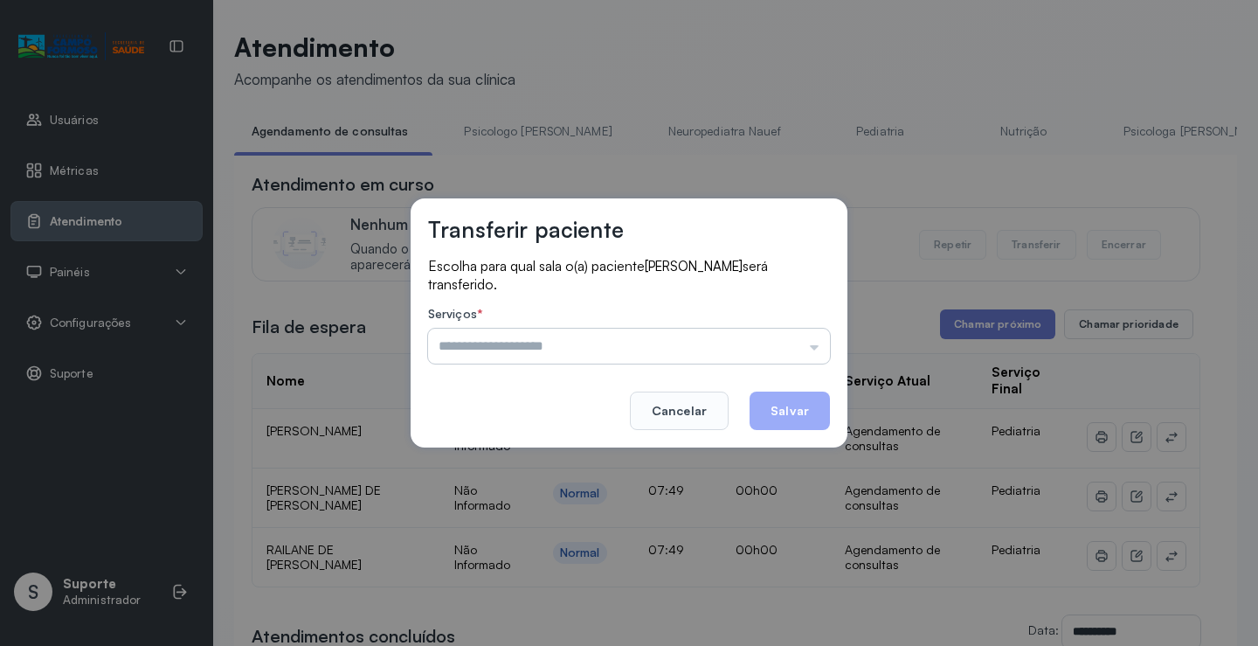
click at [800, 354] on input "text" at bounding box center [629, 346] width 402 height 35
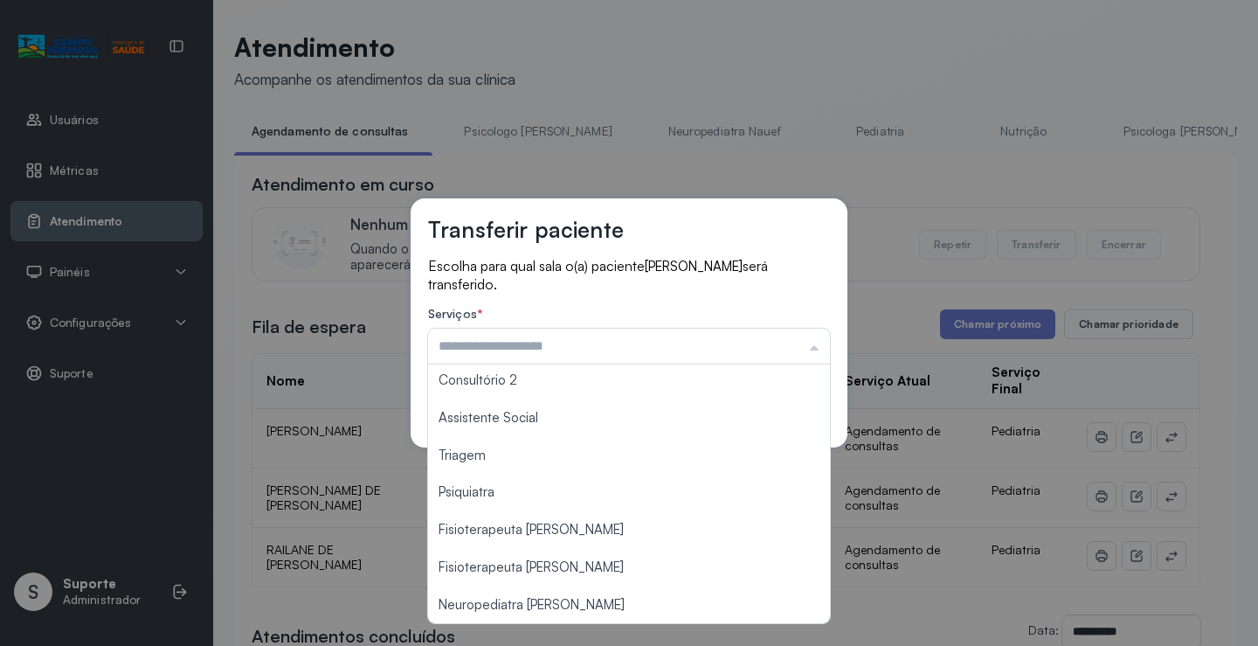
scroll to position [265, 0]
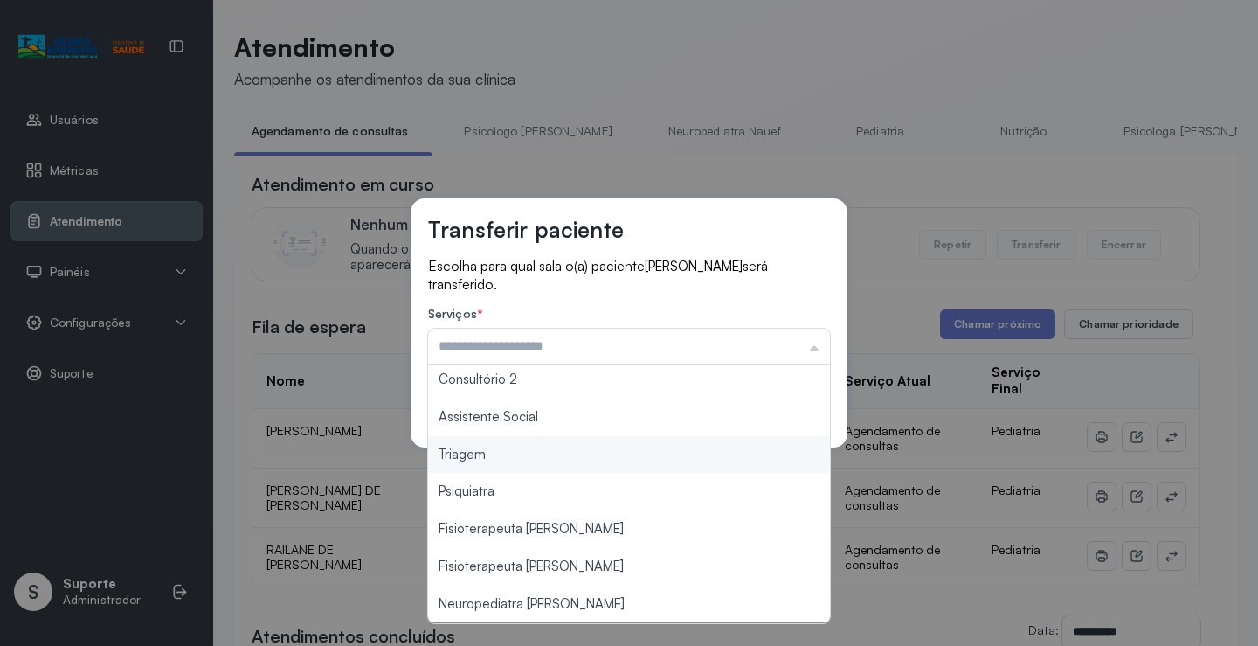
type input "*******"
drag, startPoint x: 534, startPoint y: 454, endPoint x: 721, endPoint y: 432, distance: 188.3
click at [558, 447] on div "Transferir paciente Escolha para qual sala o(a) paciente ADRIELLY MULUNGU NASCI…" at bounding box center [629, 322] width 437 height 249
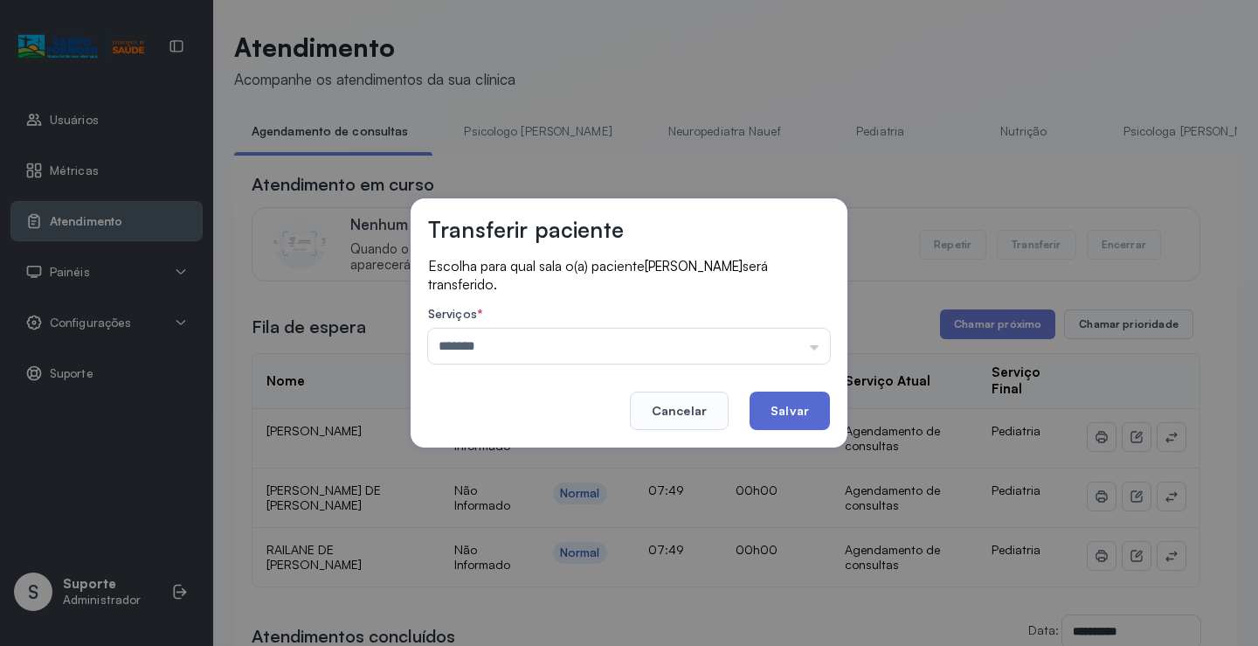
click at [780, 420] on button "Salvar" at bounding box center [790, 411] width 80 height 38
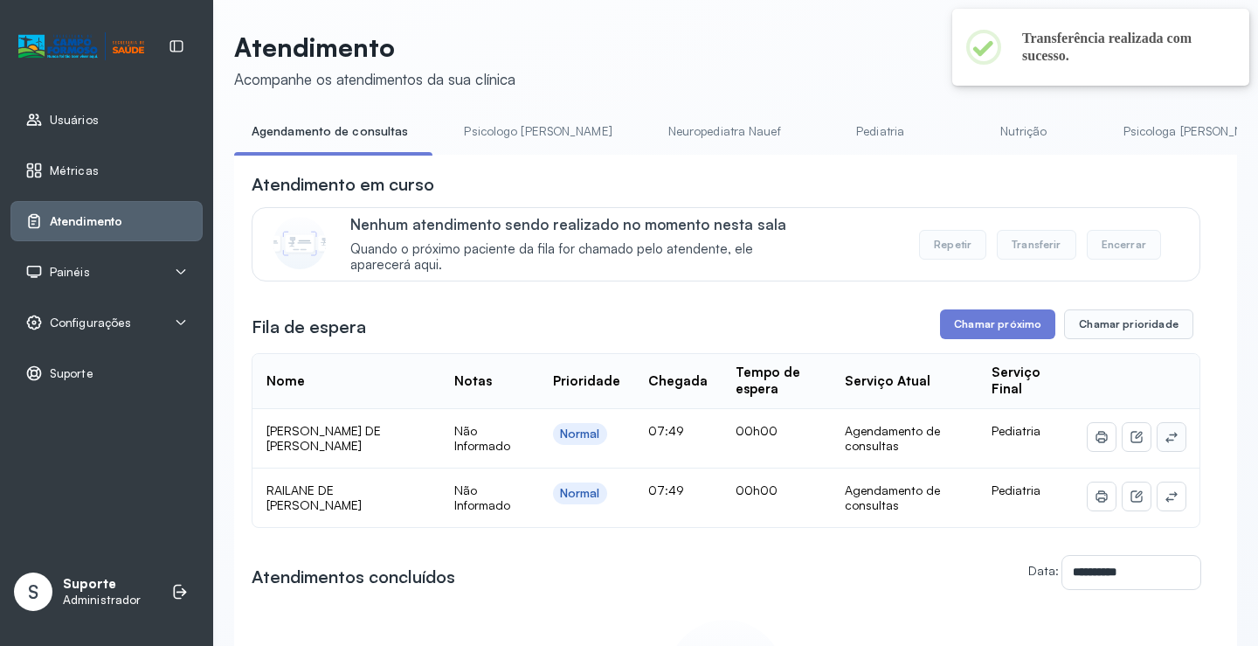
click at [1165, 436] on icon at bounding box center [1172, 437] width 14 height 14
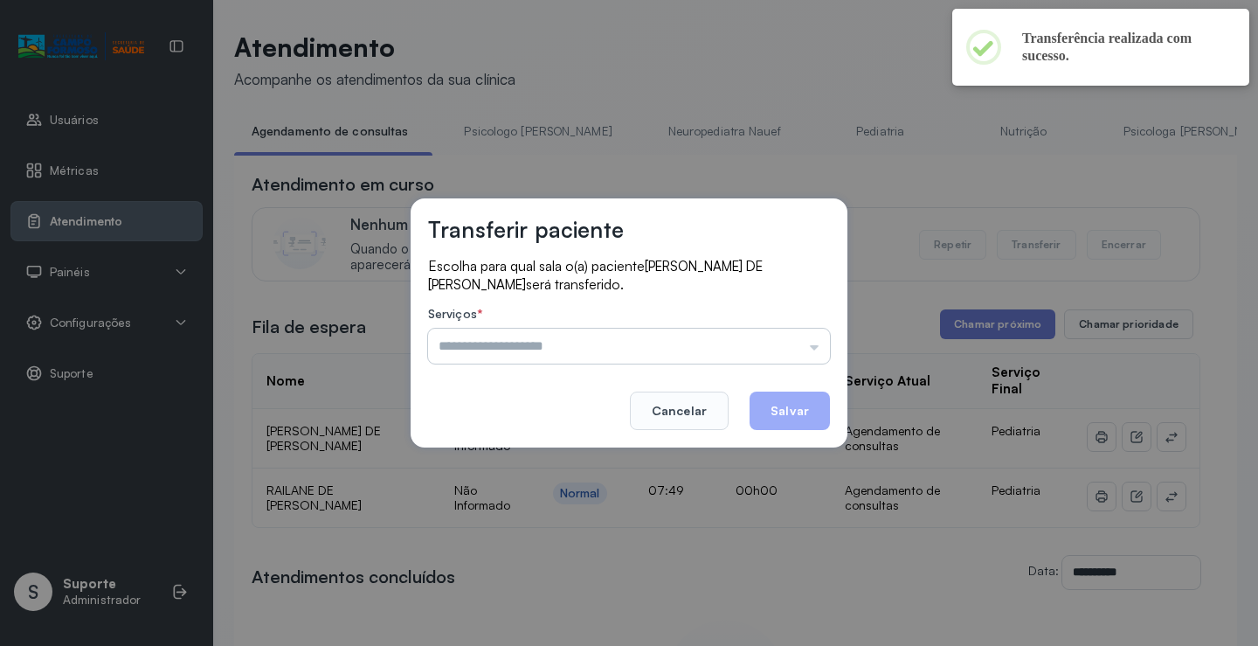
click at [756, 336] on input "text" at bounding box center [629, 346] width 402 height 35
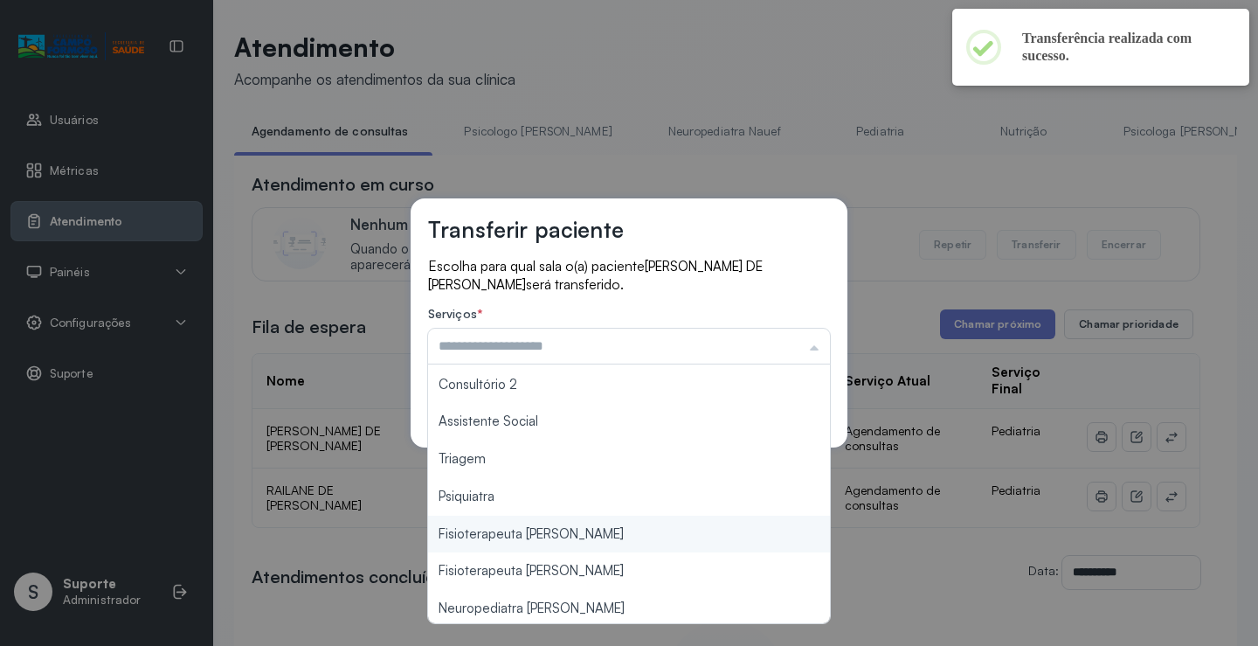
scroll to position [264, 0]
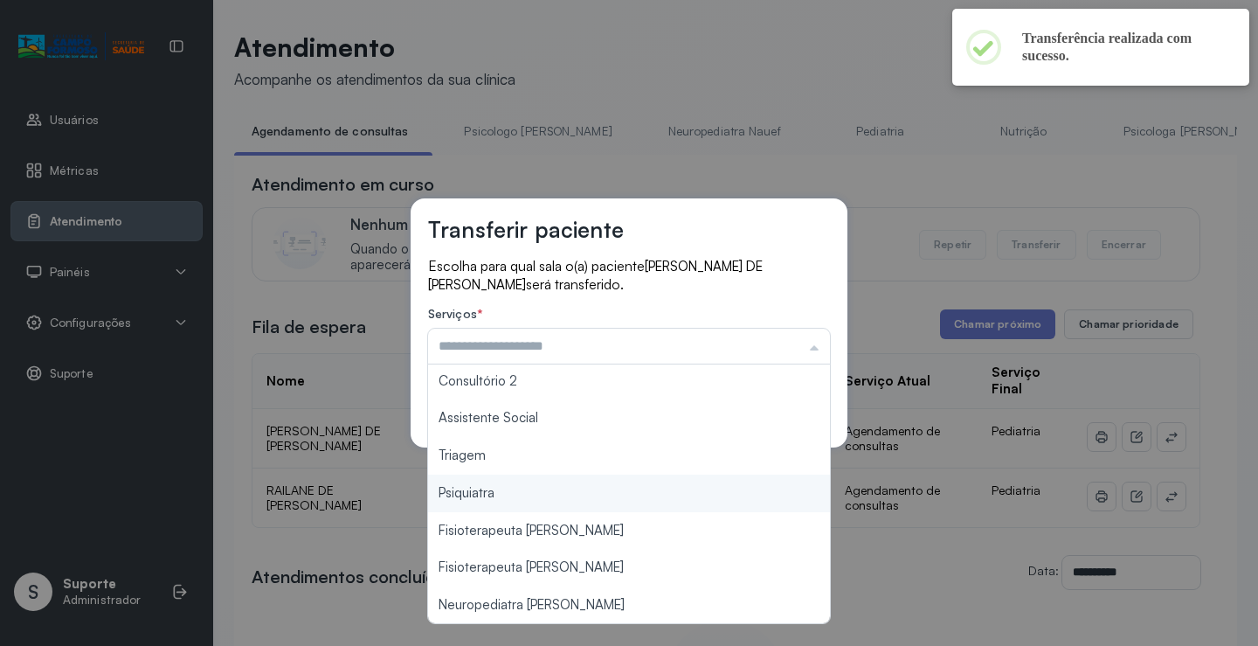
type input "*******"
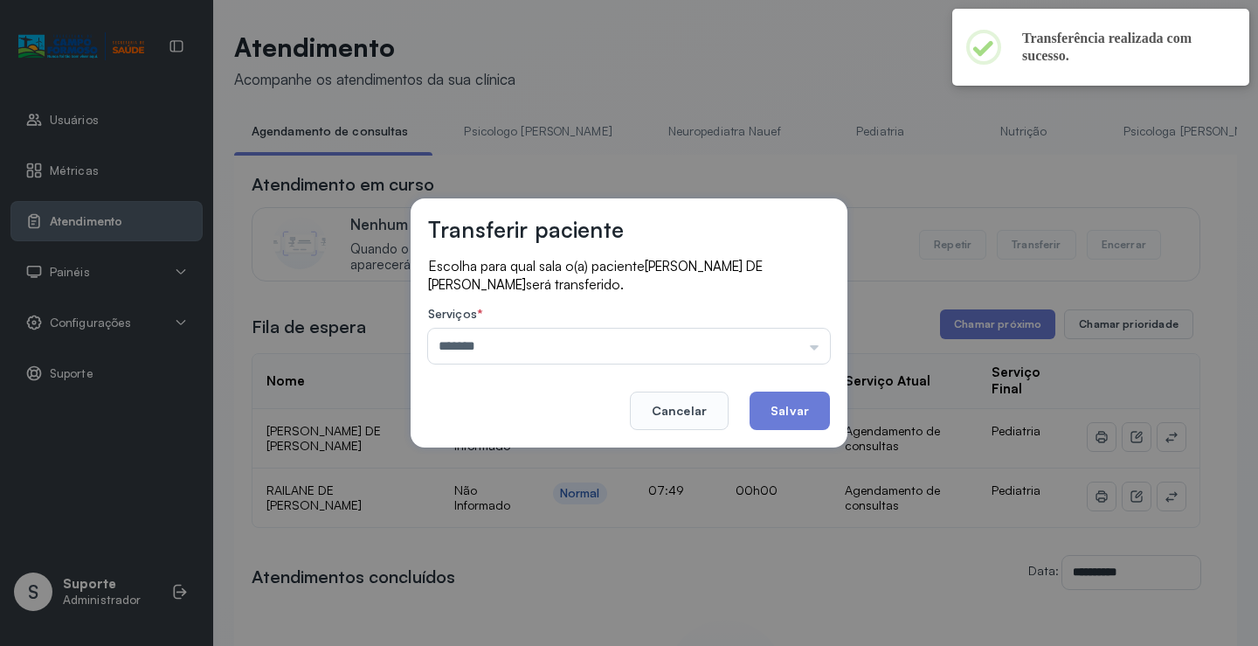
drag, startPoint x: 530, startPoint y: 458, endPoint x: 811, endPoint y: 448, distance: 281.6
click at [535, 454] on div "Transferir paciente Escolha para qual sala o(a) paciente ALAN DE JESUS MULUNGU …" at bounding box center [629, 323] width 1258 height 646
click at [798, 402] on button "Salvar" at bounding box center [790, 411] width 80 height 38
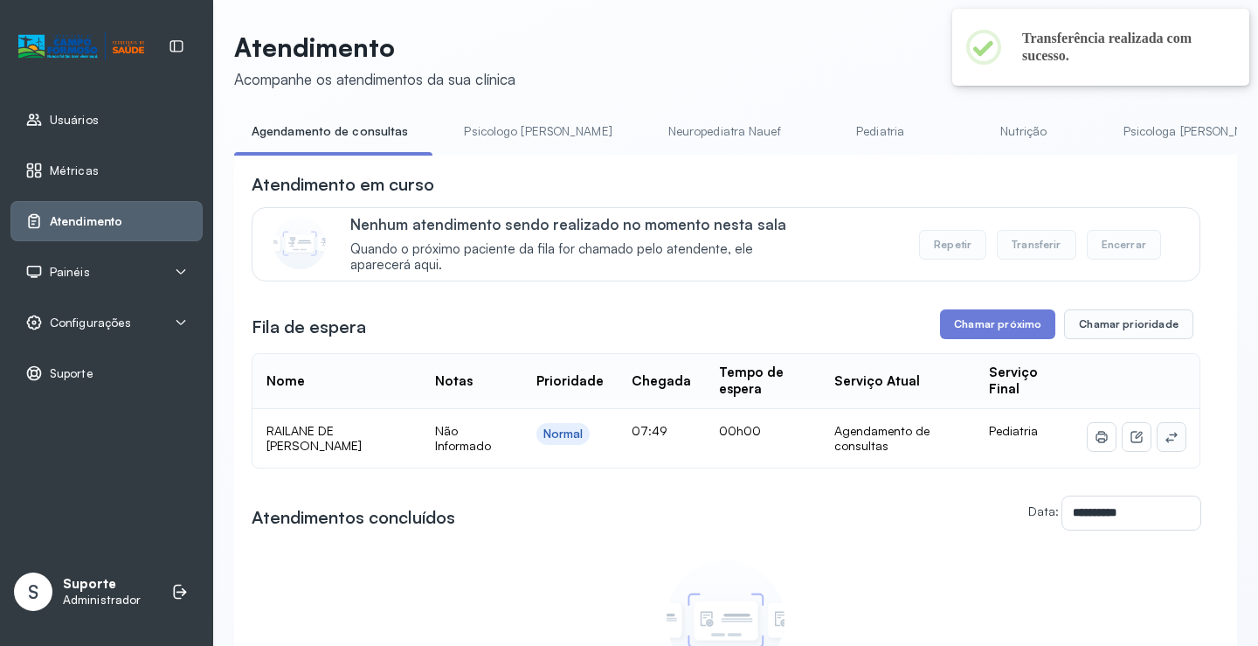
click at [1165, 443] on icon at bounding box center [1172, 437] width 14 height 14
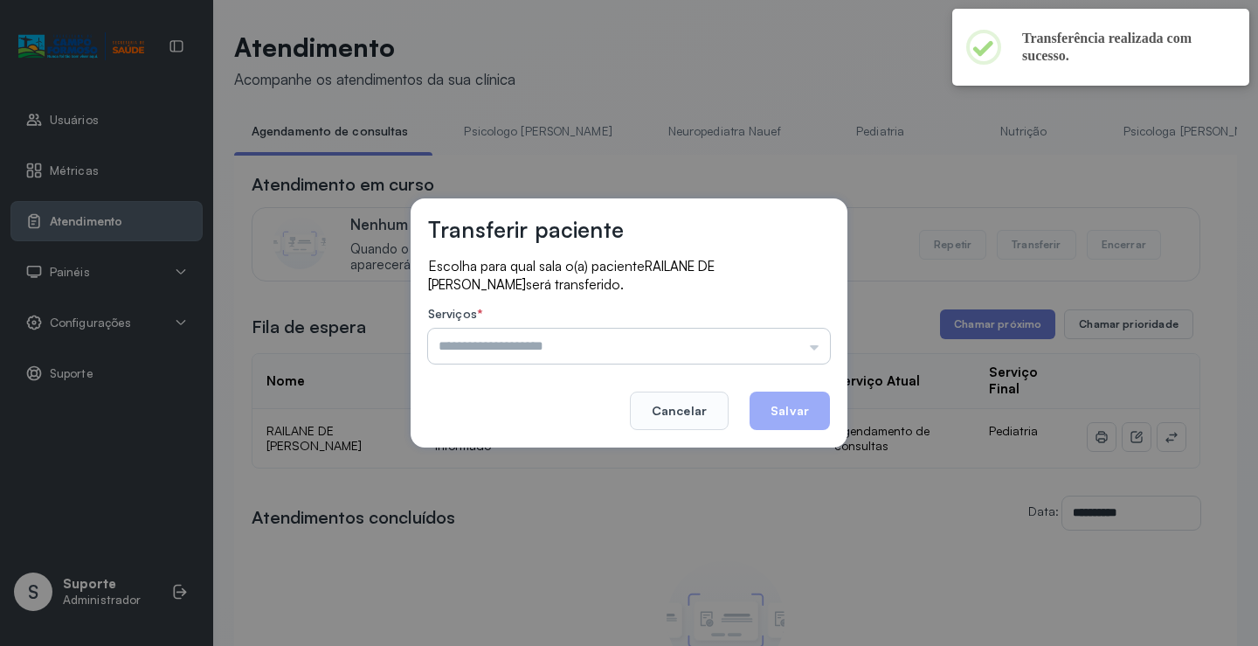
click at [668, 344] on input "text" at bounding box center [629, 346] width 402 height 35
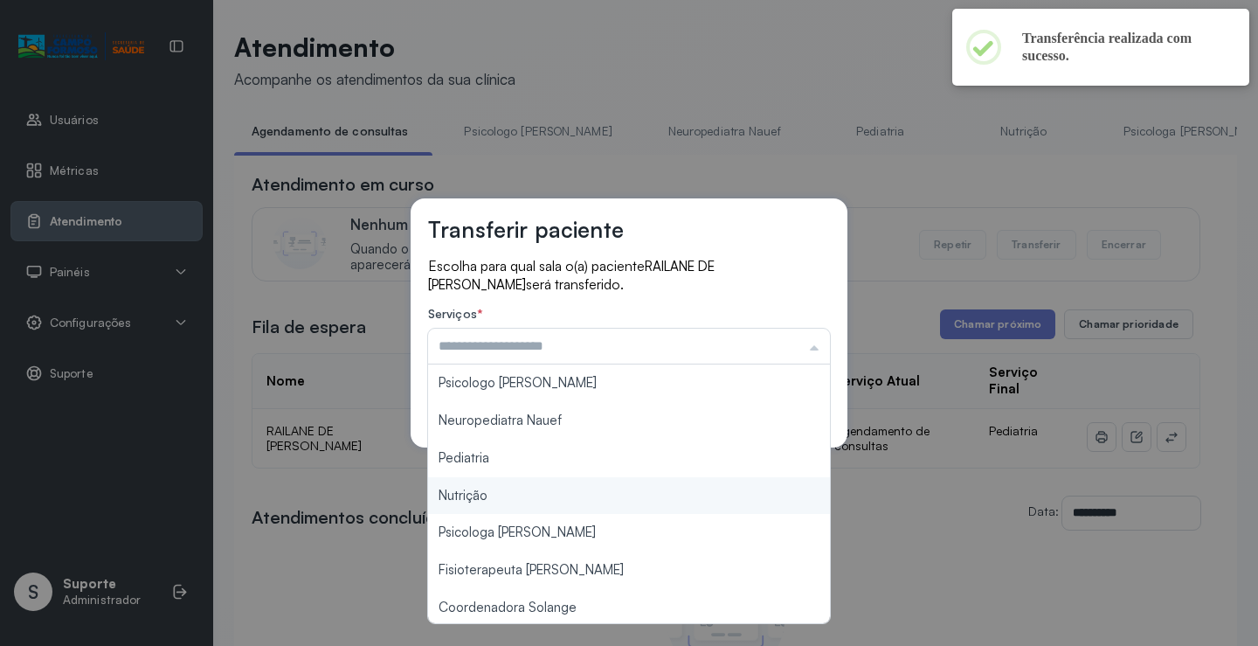
scroll to position [265, 0]
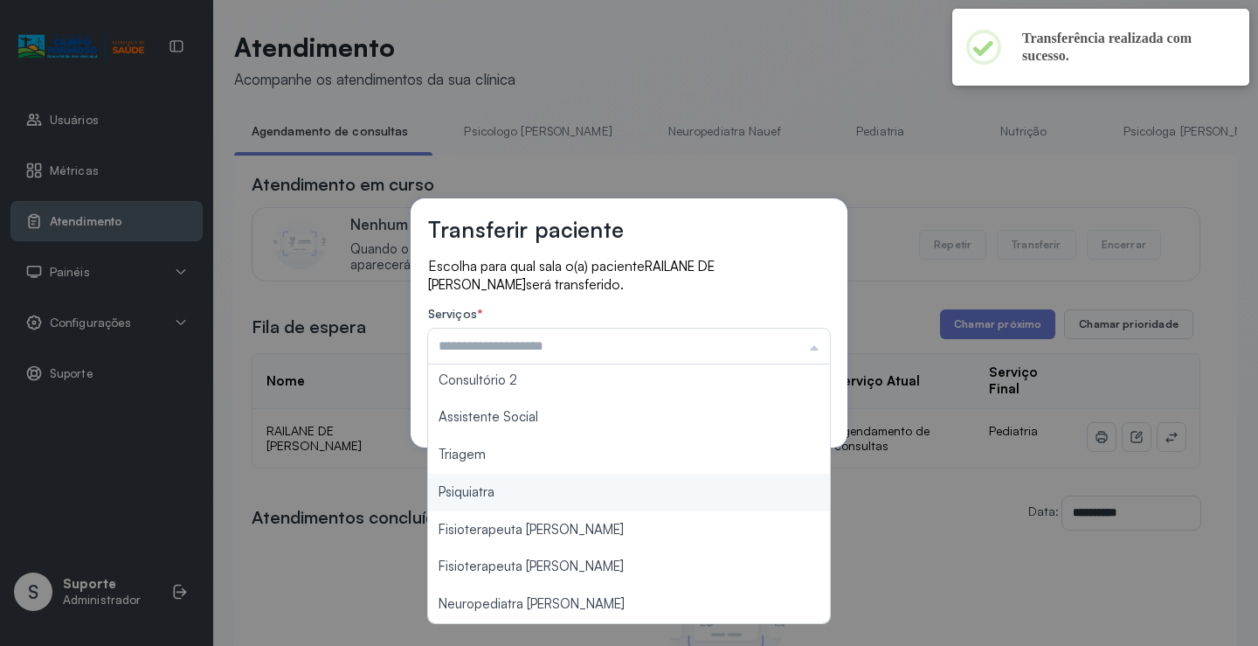
type input "*******"
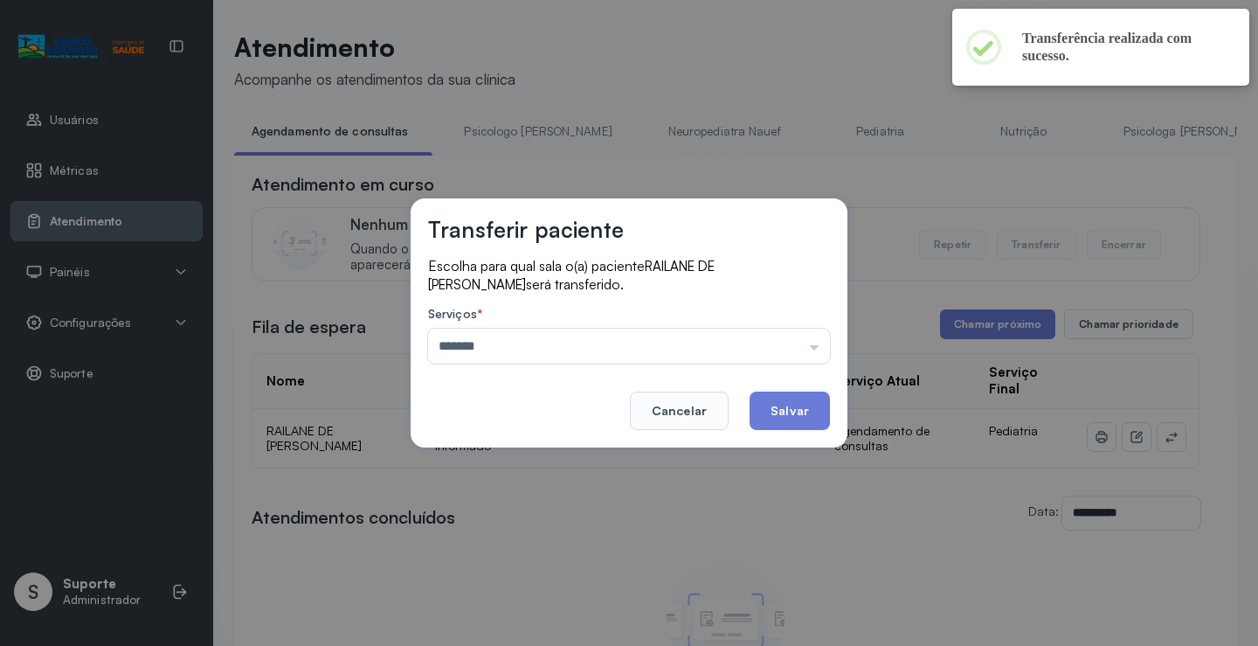
drag, startPoint x: 530, startPoint y: 456, endPoint x: 747, endPoint y: 414, distance: 220.7
click at [558, 447] on div "Transferir paciente Escolha para qual sala o(a) paciente RAILANE DE JESUS MULUN…" at bounding box center [629, 323] width 437 height 250
click at [814, 411] on button "Salvar" at bounding box center [790, 411] width 80 height 38
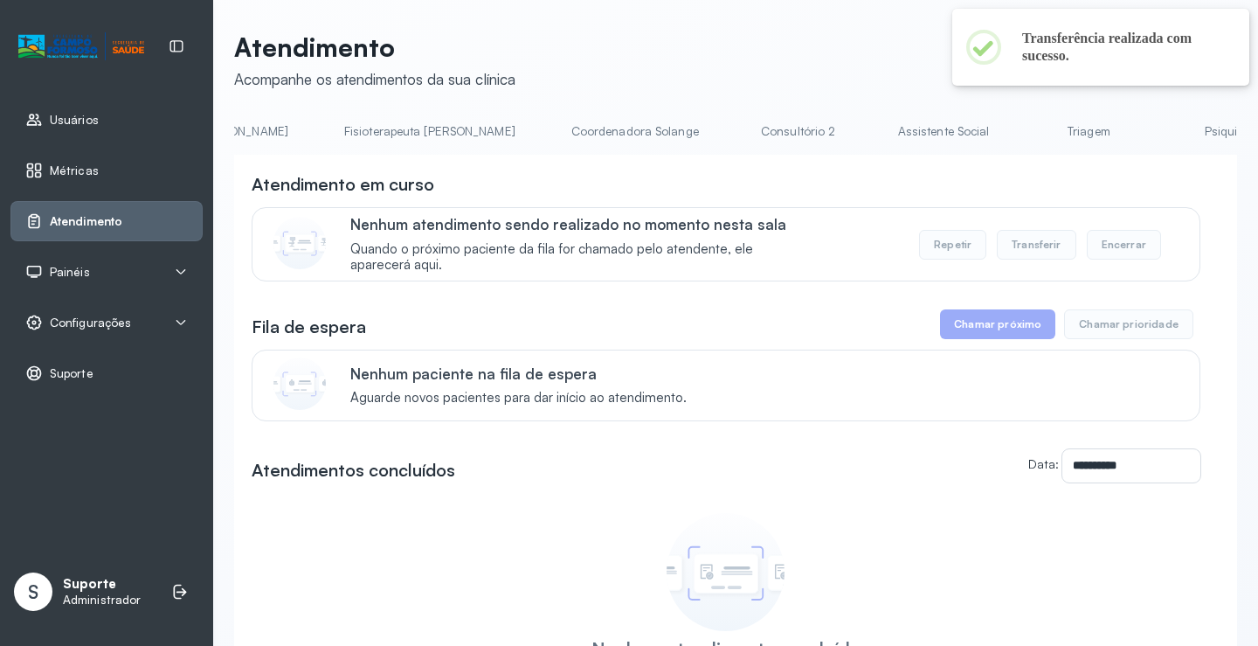
scroll to position [0, 1017]
click at [994, 138] on link "Triagem" at bounding box center [1055, 131] width 122 height 29
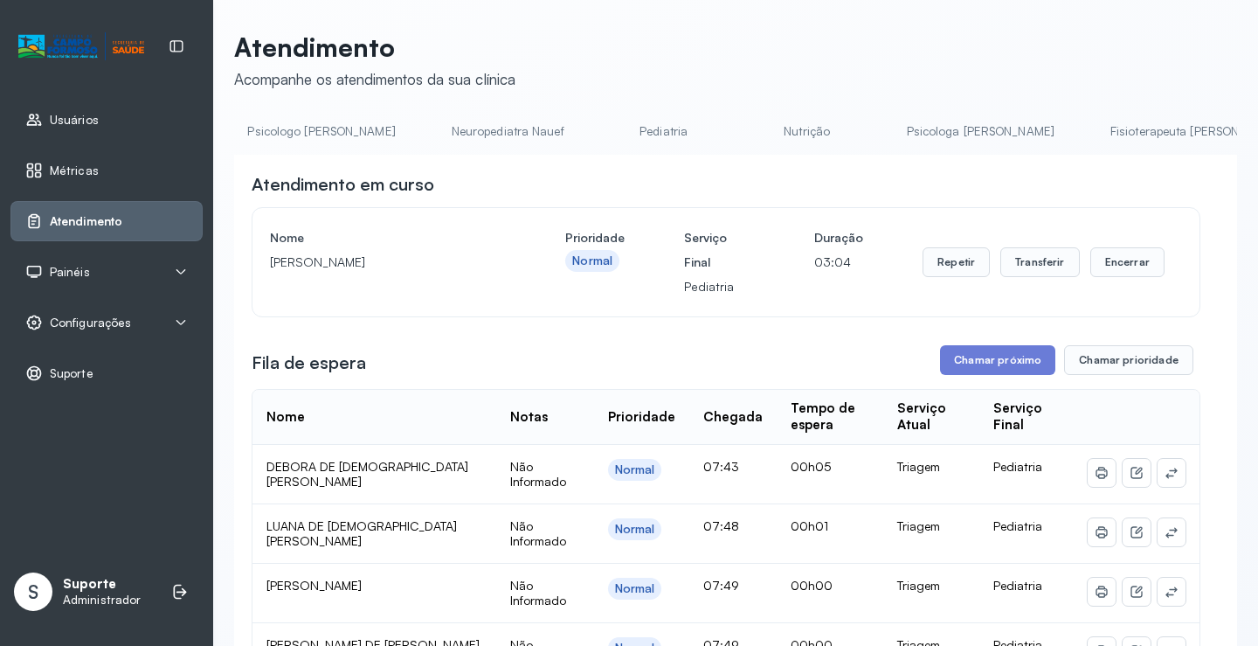
scroll to position [0, 199]
click at [613, 121] on link "Pediatria" at bounding box center [674, 131] width 122 height 29
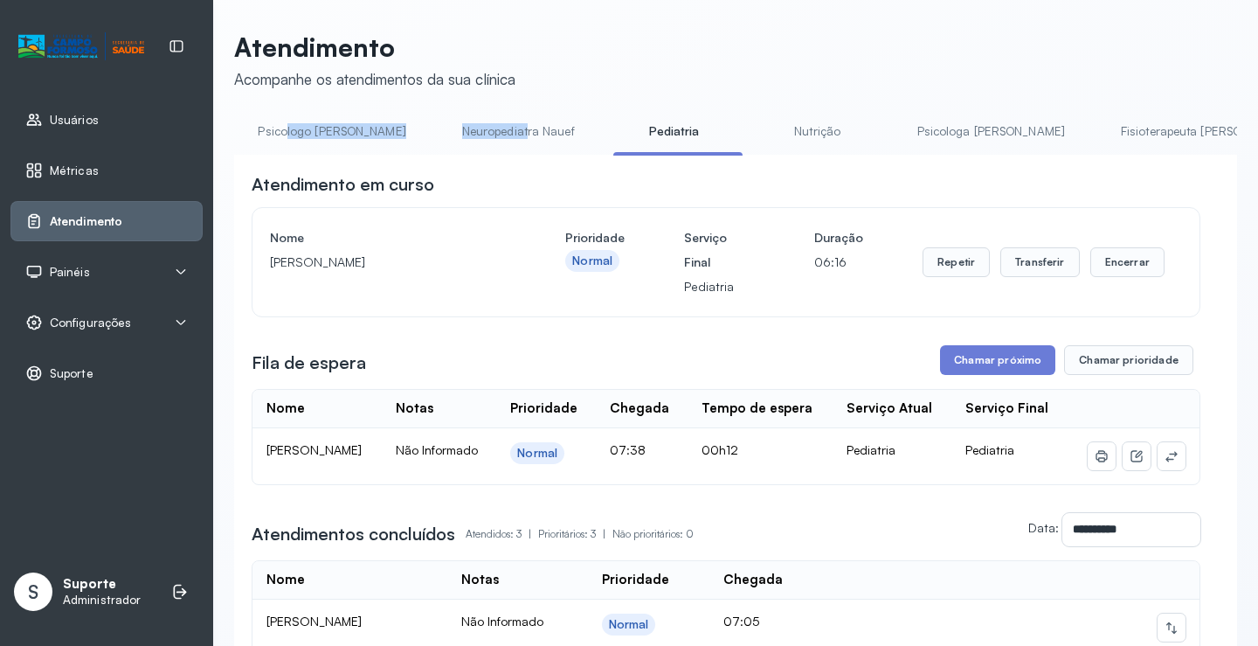
drag, startPoint x: 461, startPoint y: 155, endPoint x: 279, endPoint y: 155, distance: 182.6
click at [279, 155] on ul "Agendamento de consultas Psicologo Pedro Neuropediatra Nauef Pediatria Nutrição…" at bounding box center [536, 136] width 1003 height 39
click at [300, 122] on link "Psicologo Pedro" at bounding box center [331, 131] width 183 height 29
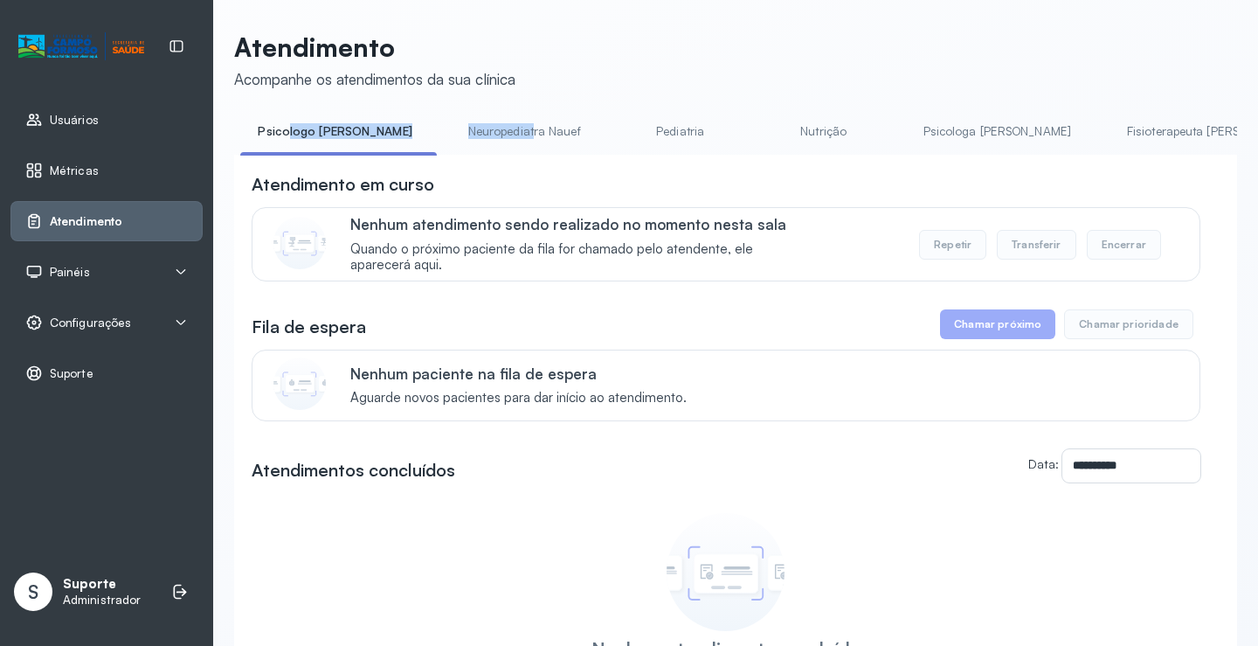
scroll to position [0, 0]
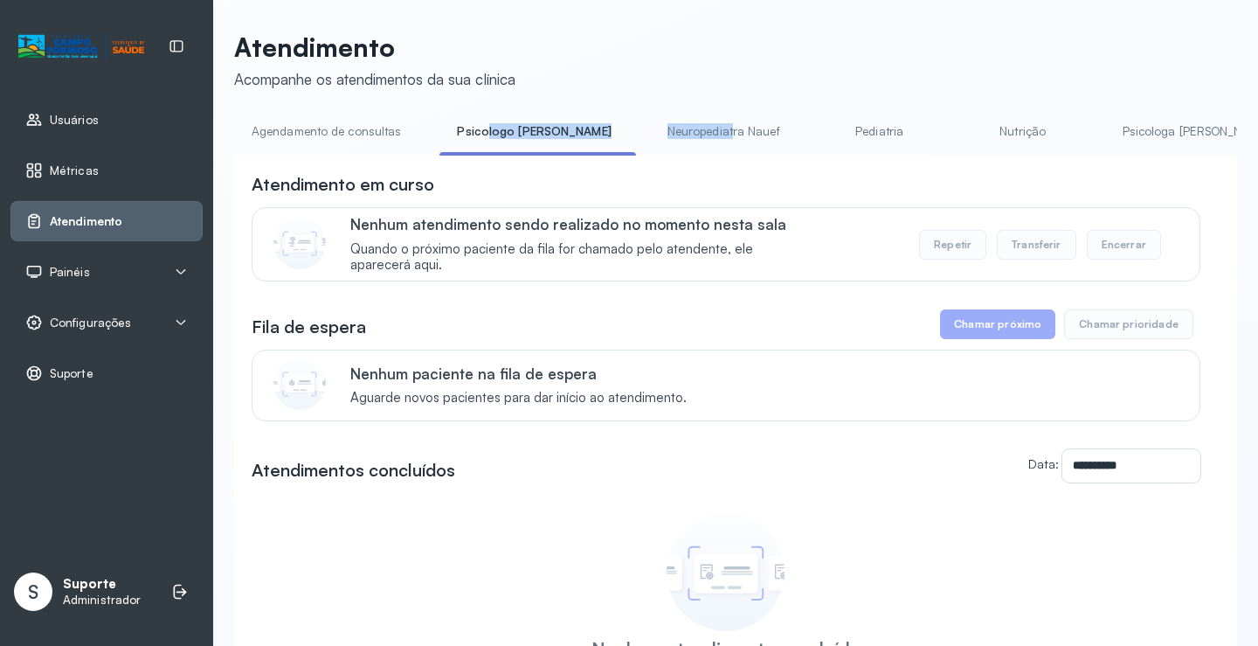
click at [294, 123] on link "Agendamento de consultas" at bounding box center [326, 131] width 184 height 29
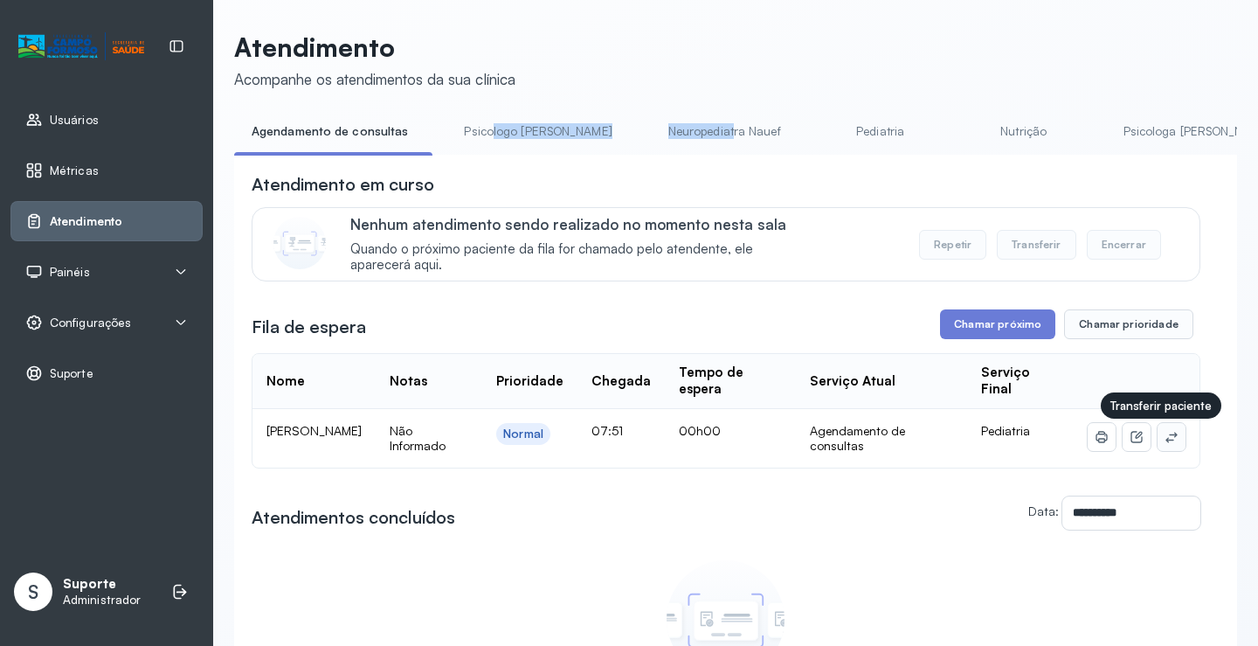
click at [1165, 437] on icon at bounding box center [1172, 437] width 14 height 14
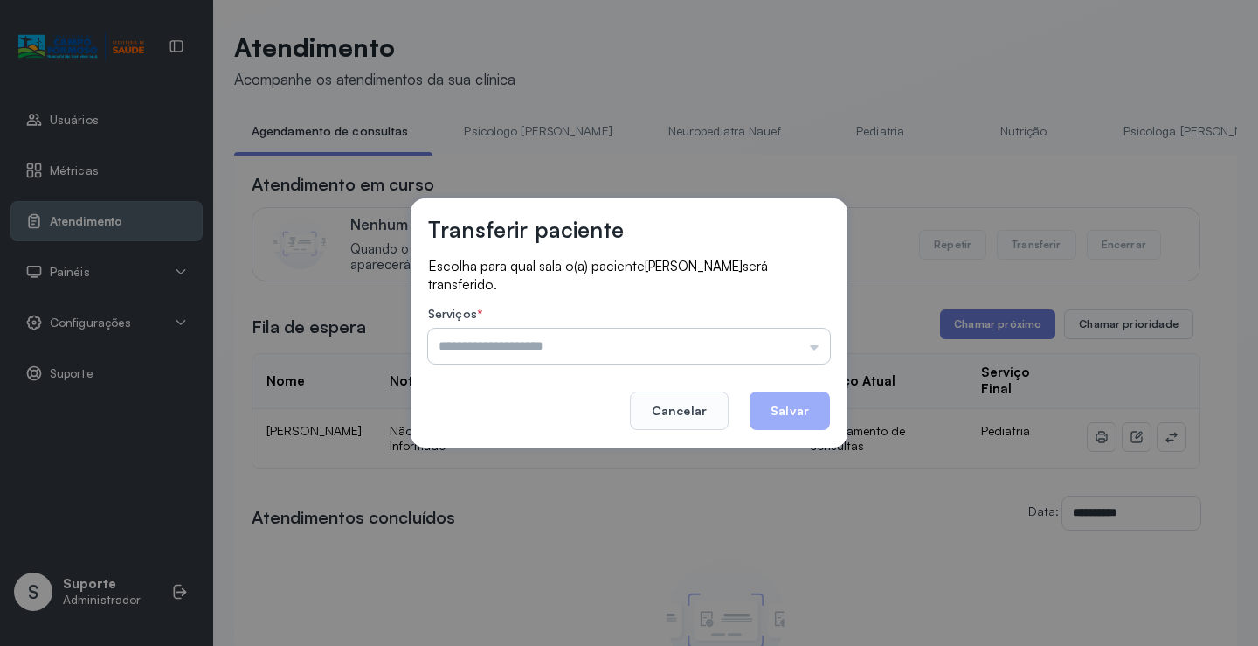
click at [735, 342] on input "text" at bounding box center [629, 346] width 402 height 35
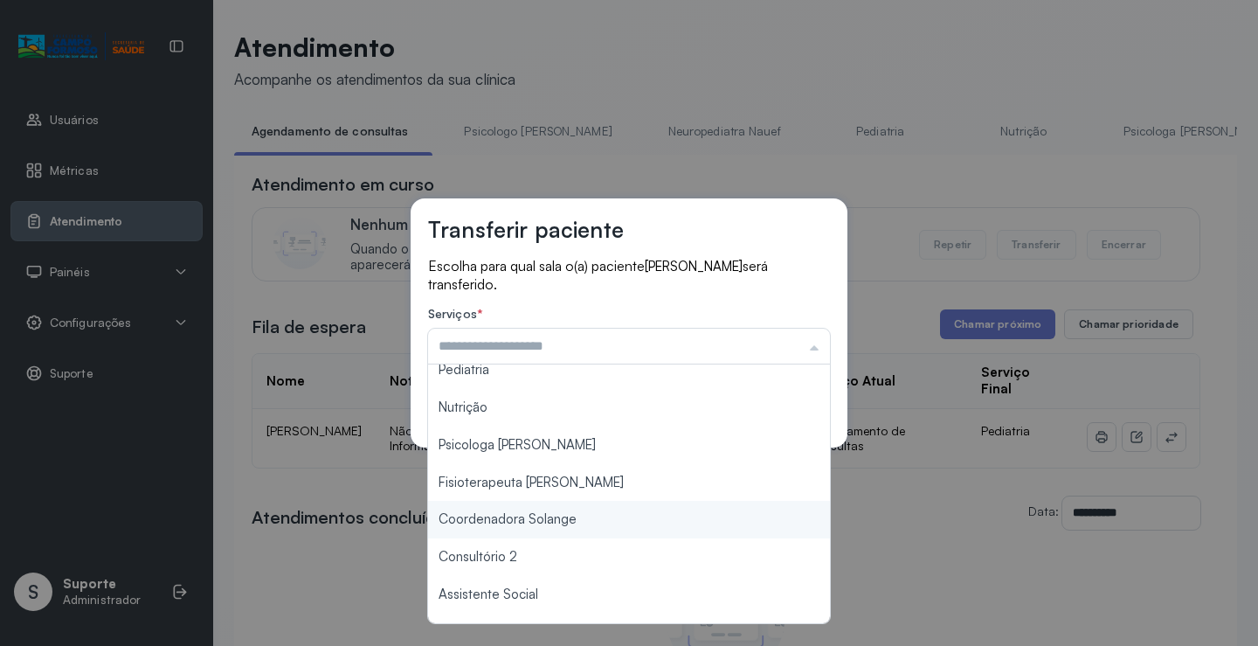
scroll to position [264, 0]
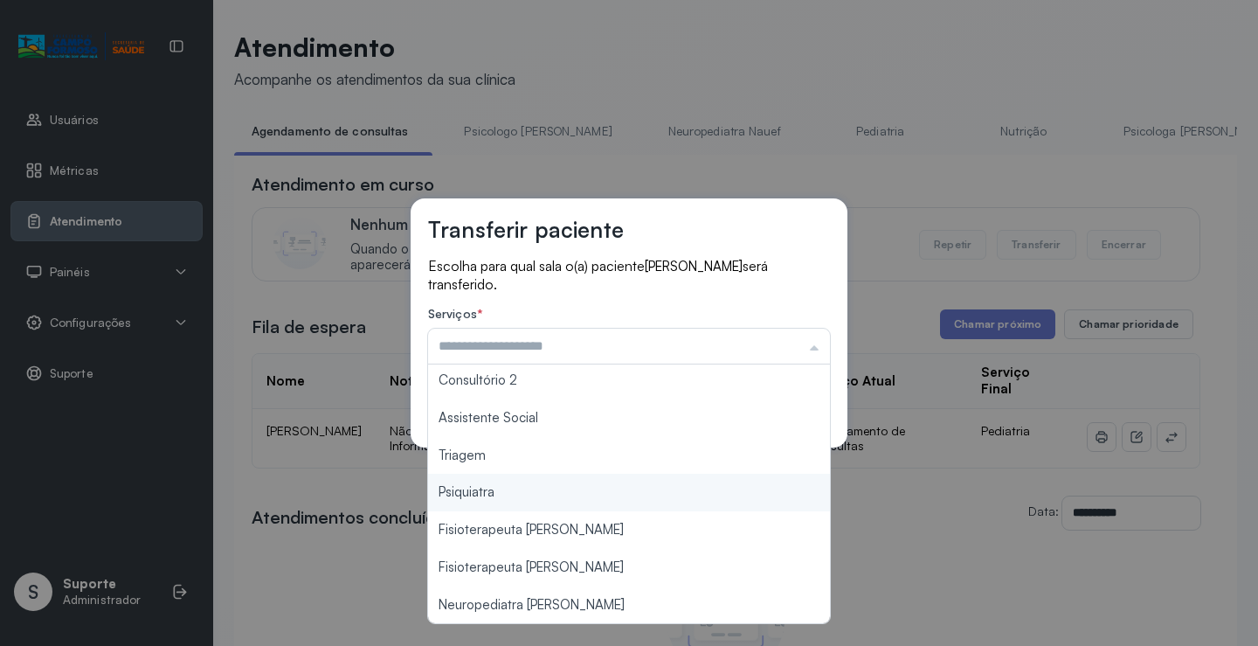
type input "*******"
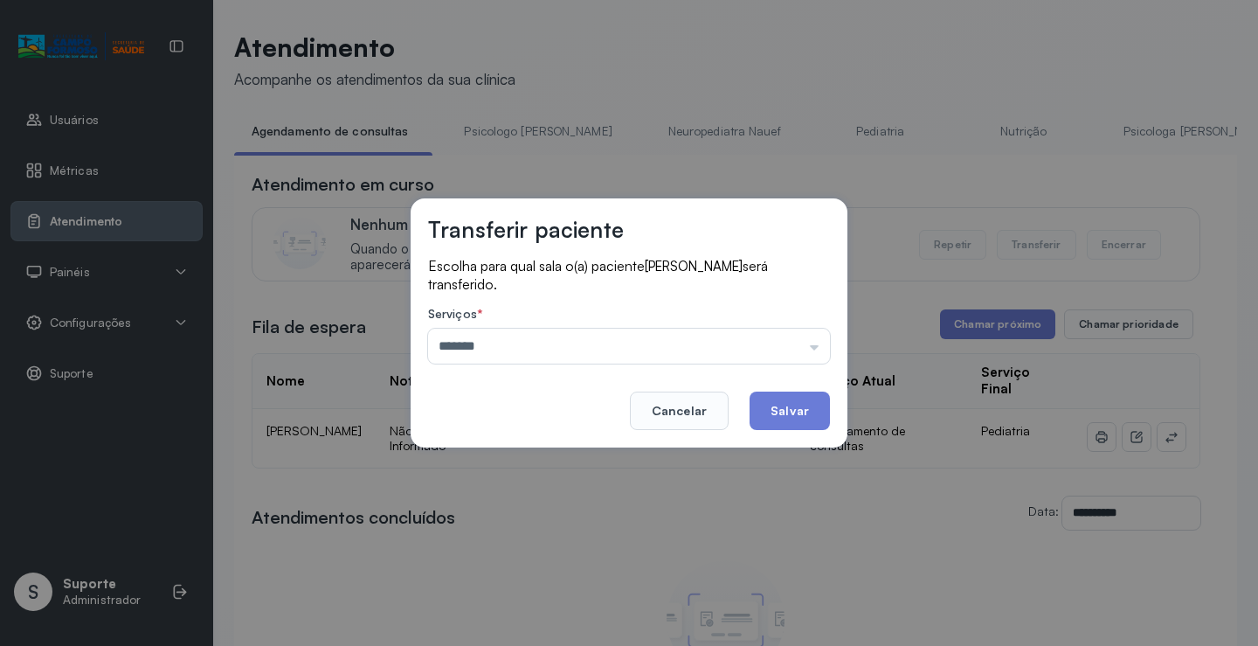
drag, startPoint x: 524, startPoint y: 451, endPoint x: 681, endPoint y: 445, distance: 156.5
click at [529, 448] on div "Transferir paciente Escolha para qual sala o(a) paciente MARIA CECILIA SOUZA LI…" at bounding box center [629, 323] width 1258 height 646
click at [778, 420] on button "Salvar" at bounding box center [790, 411] width 80 height 38
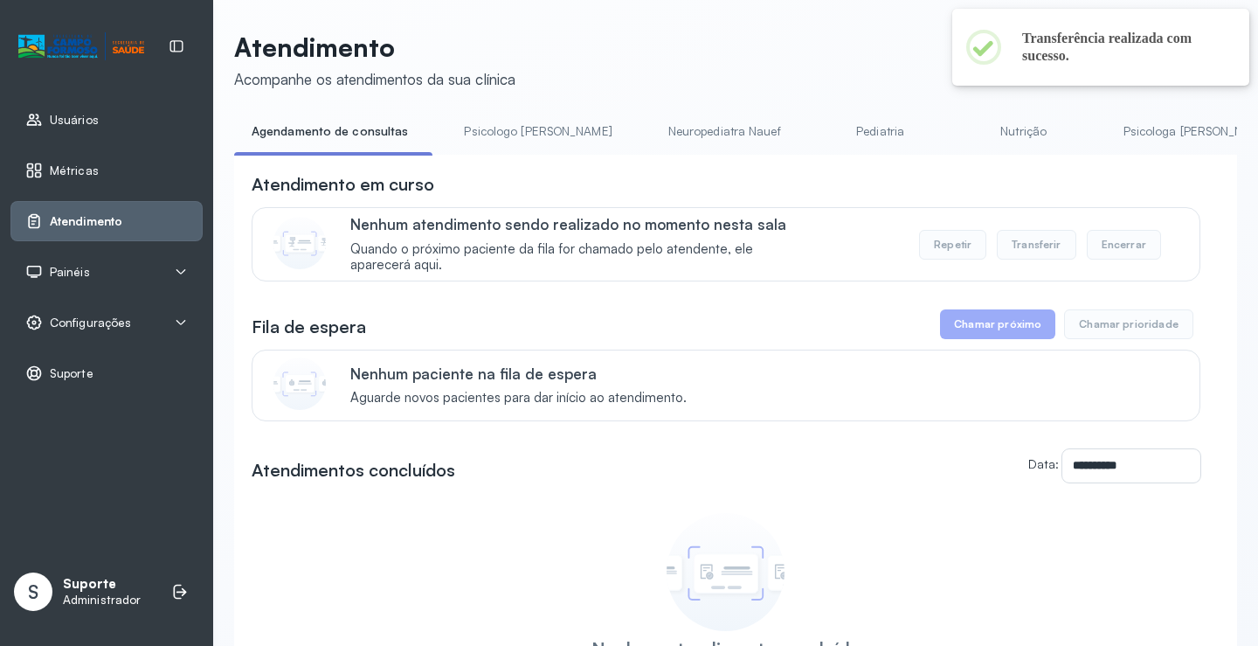
click at [830, 117] on link "Pediatria" at bounding box center [881, 131] width 122 height 29
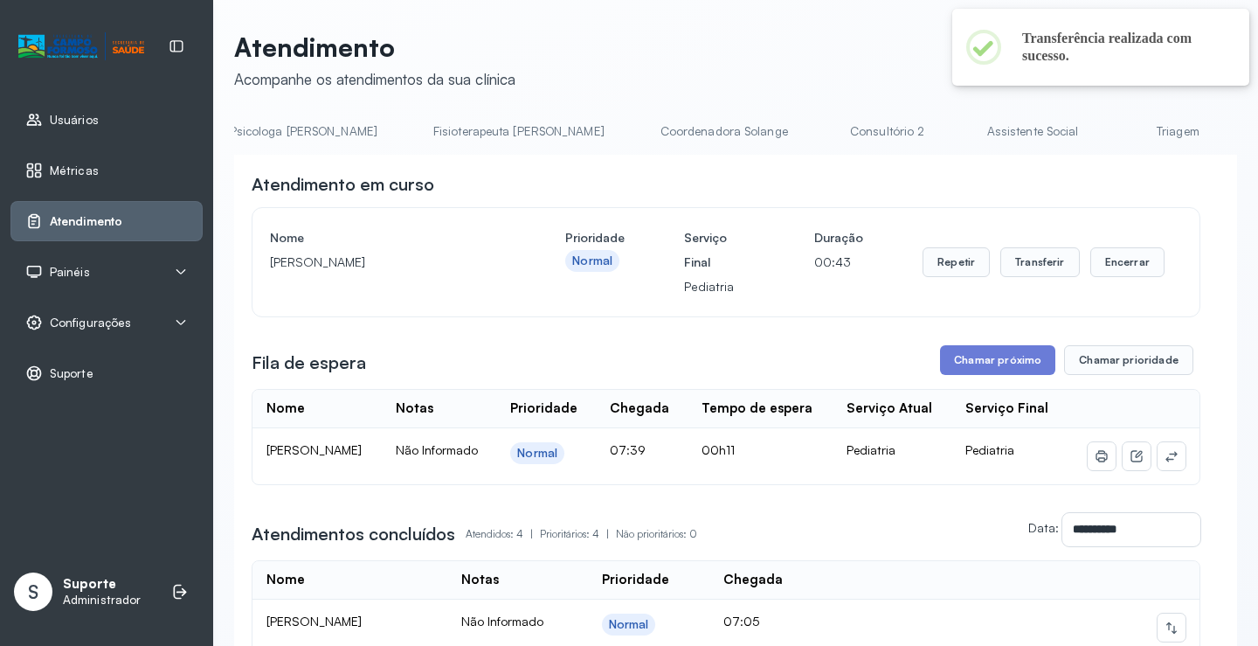
scroll to position [0, 891]
click at [1112, 133] on link "Triagem" at bounding box center [1173, 131] width 122 height 29
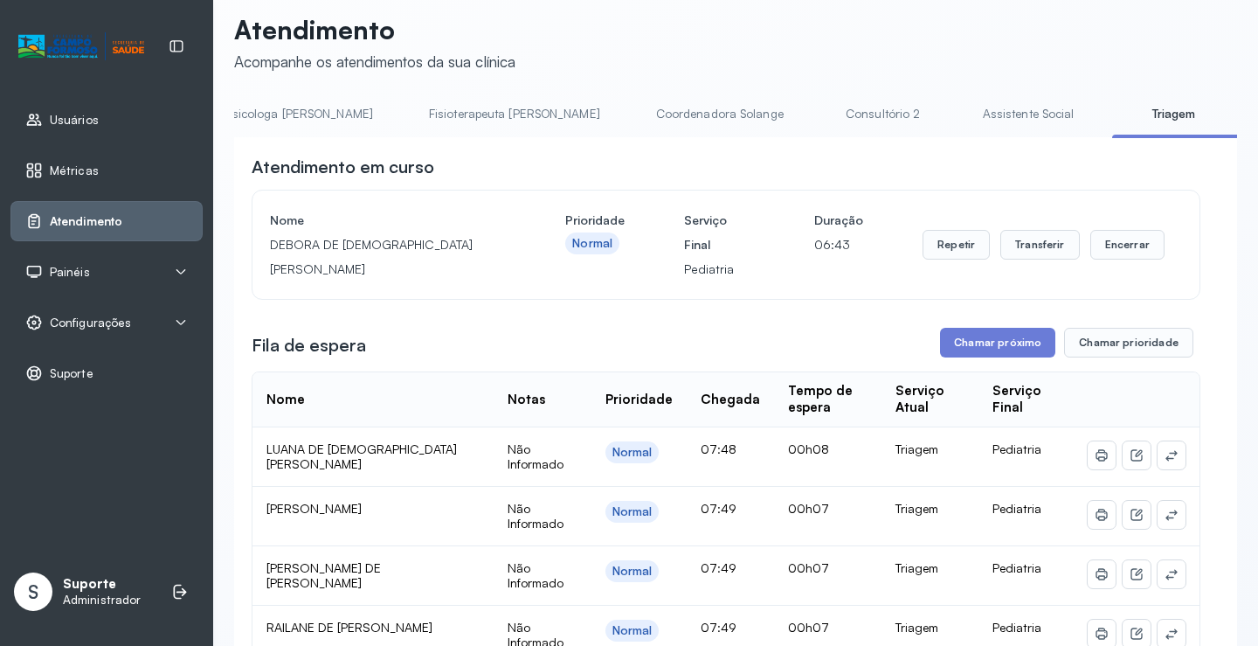
scroll to position [0, 0]
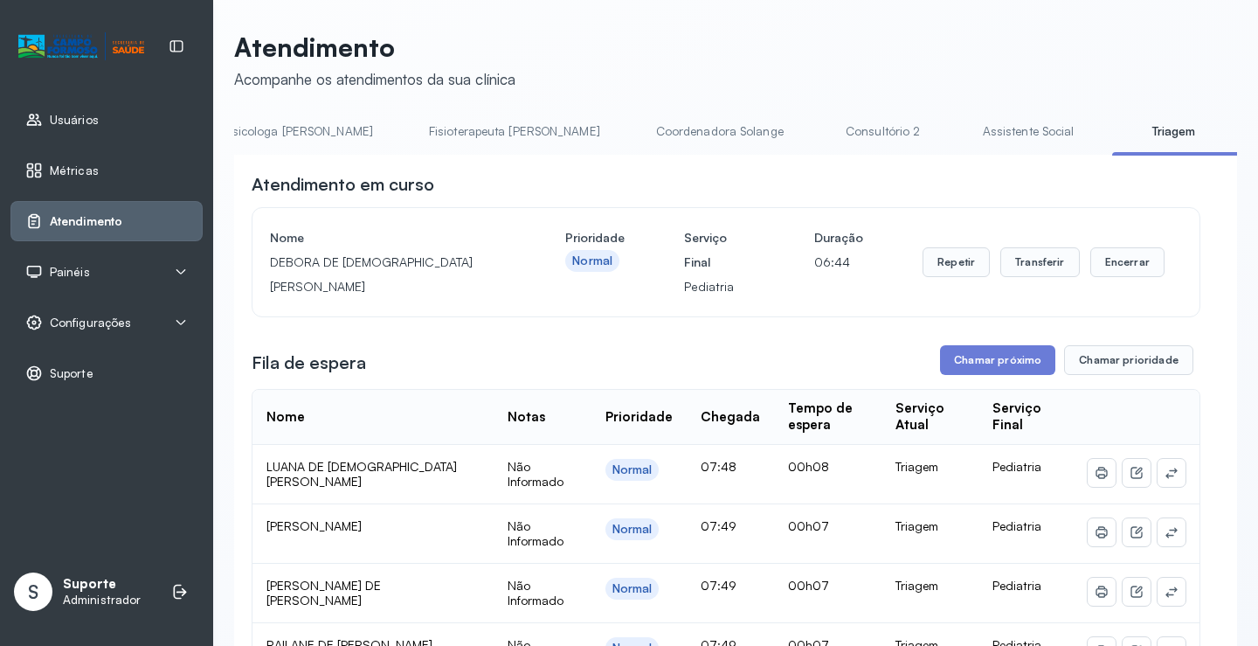
click at [966, 128] on link "Assistente Social" at bounding box center [1029, 131] width 127 height 29
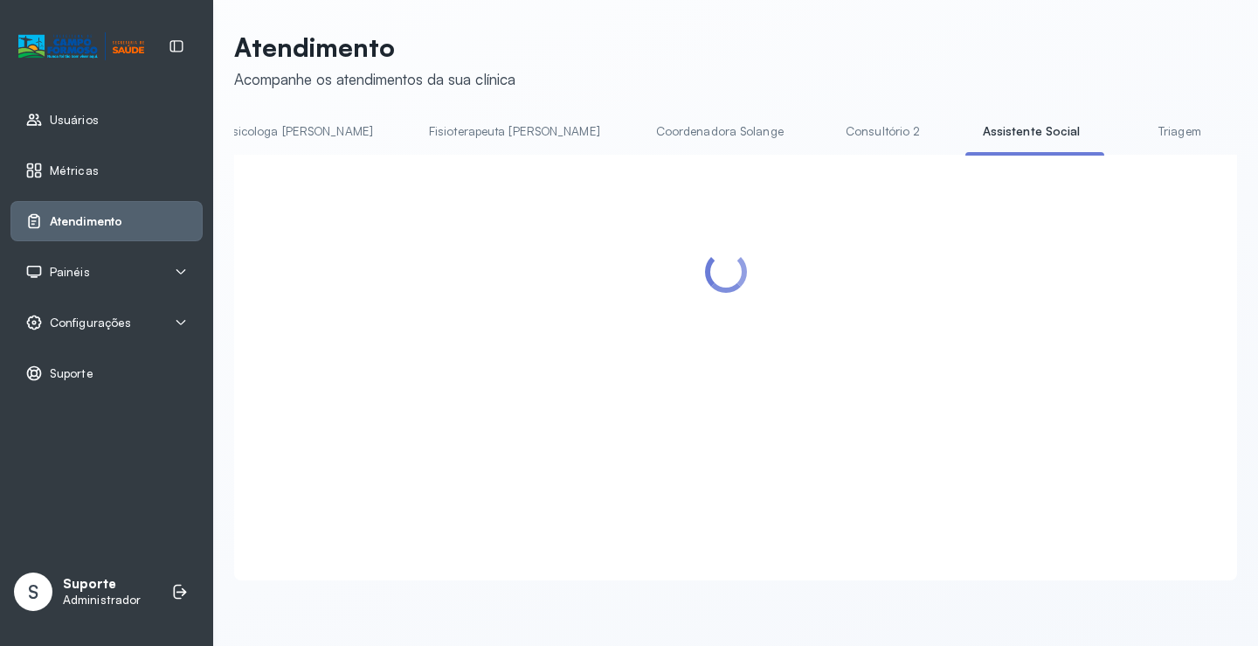
click at [1119, 128] on link "Triagem" at bounding box center [1180, 131] width 122 height 29
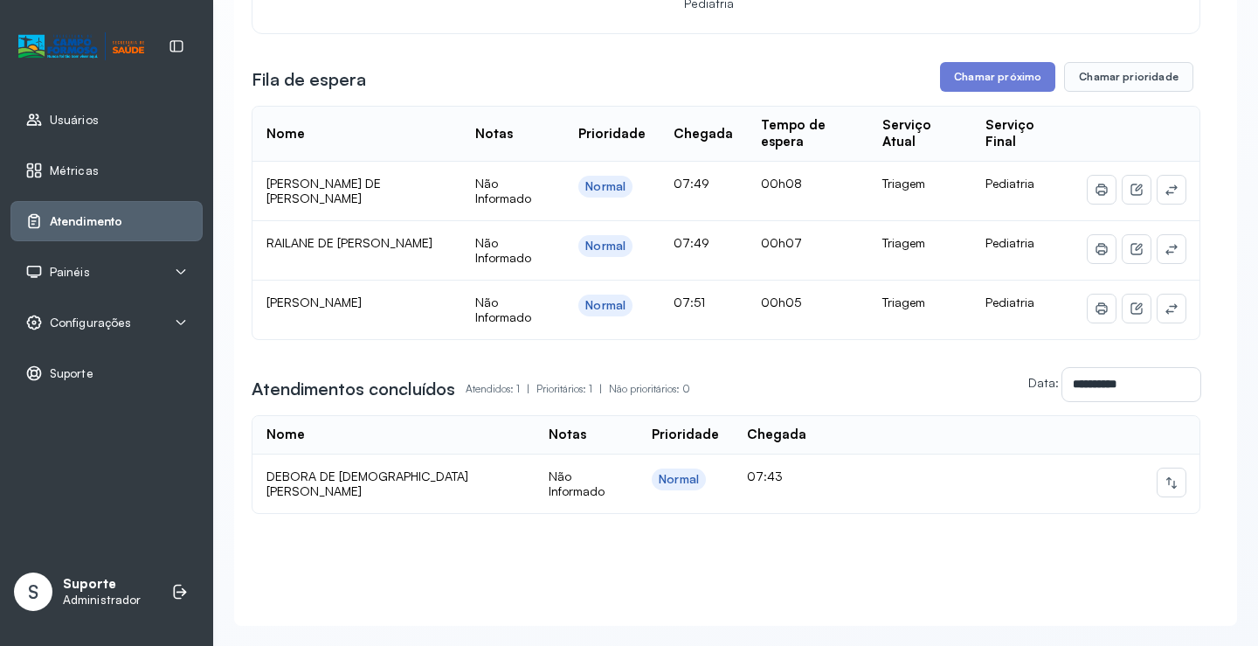
scroll to position [328, 0]
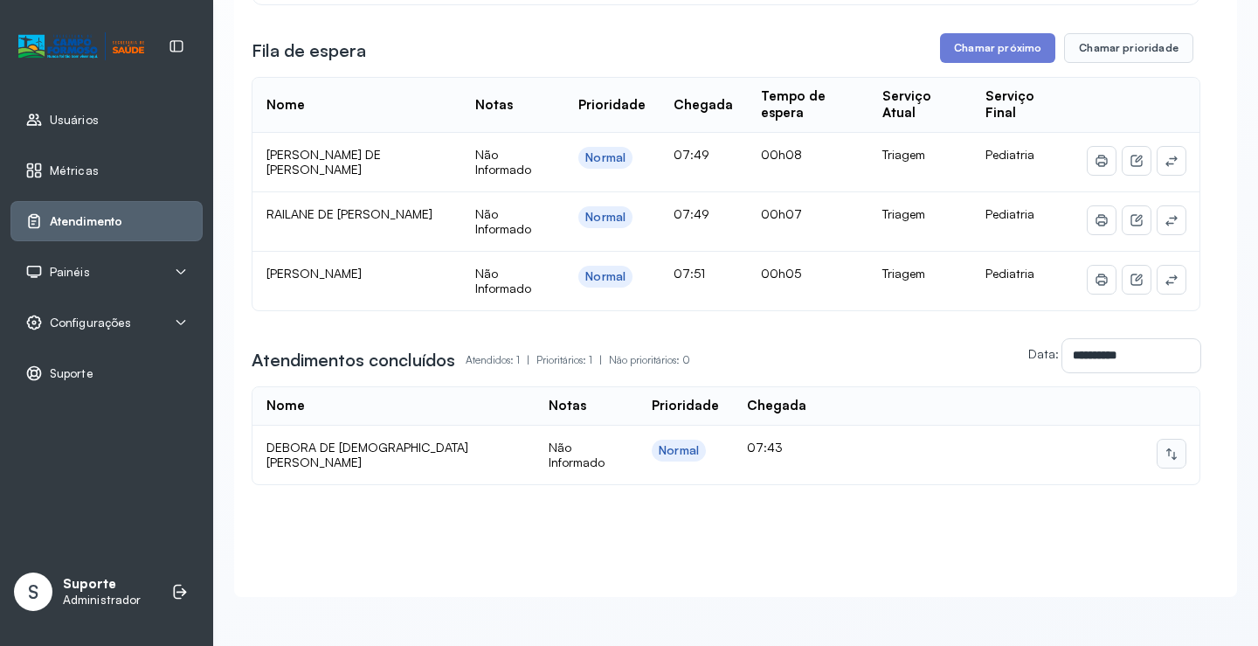
click at [1165, 447] on icon at bounding box center [1172, 454] width 14 height 14
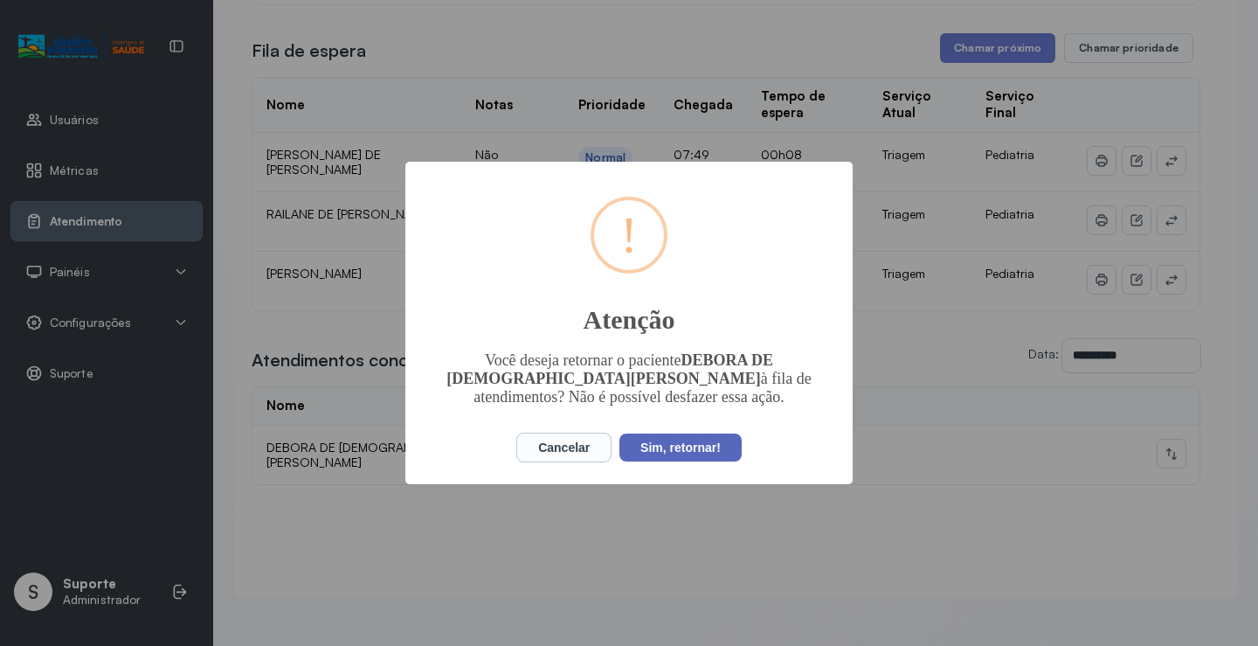
click at [708, 454] on button "Sim, retornar!" at bounding box center [681, 447] width 122 height 28
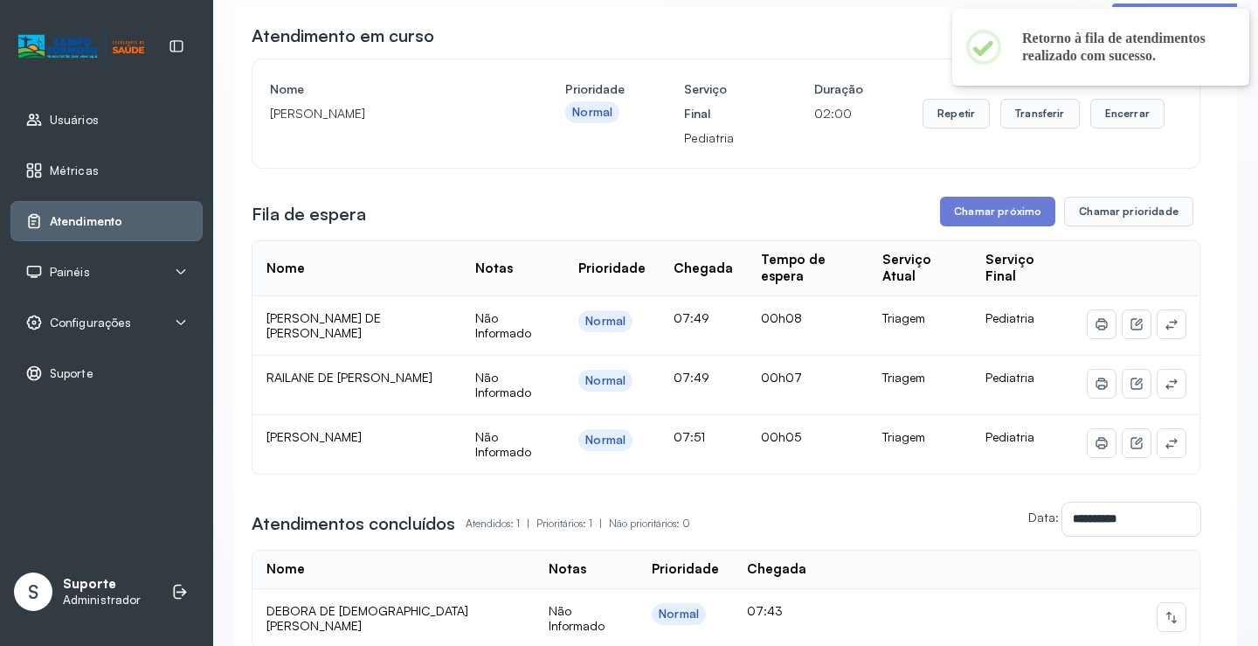
scroll to position [0, 0]
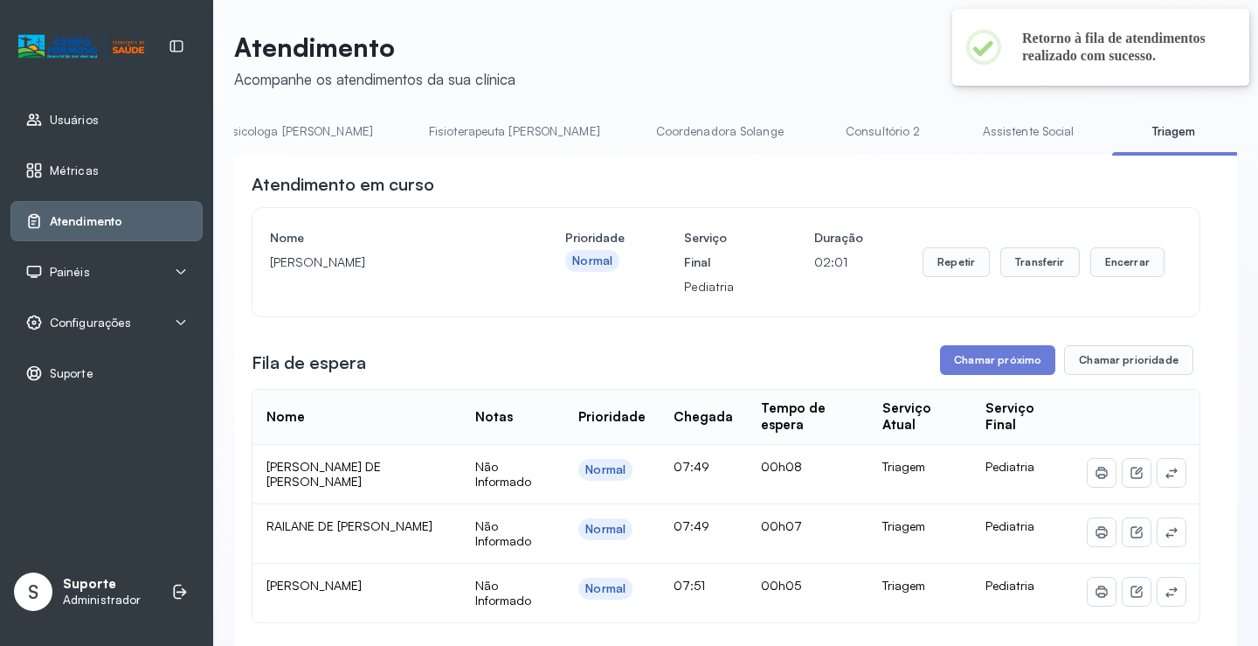
click at [966, 120] on link "Assistente Social" at bounding box center [1029, 131] width 127 height 29
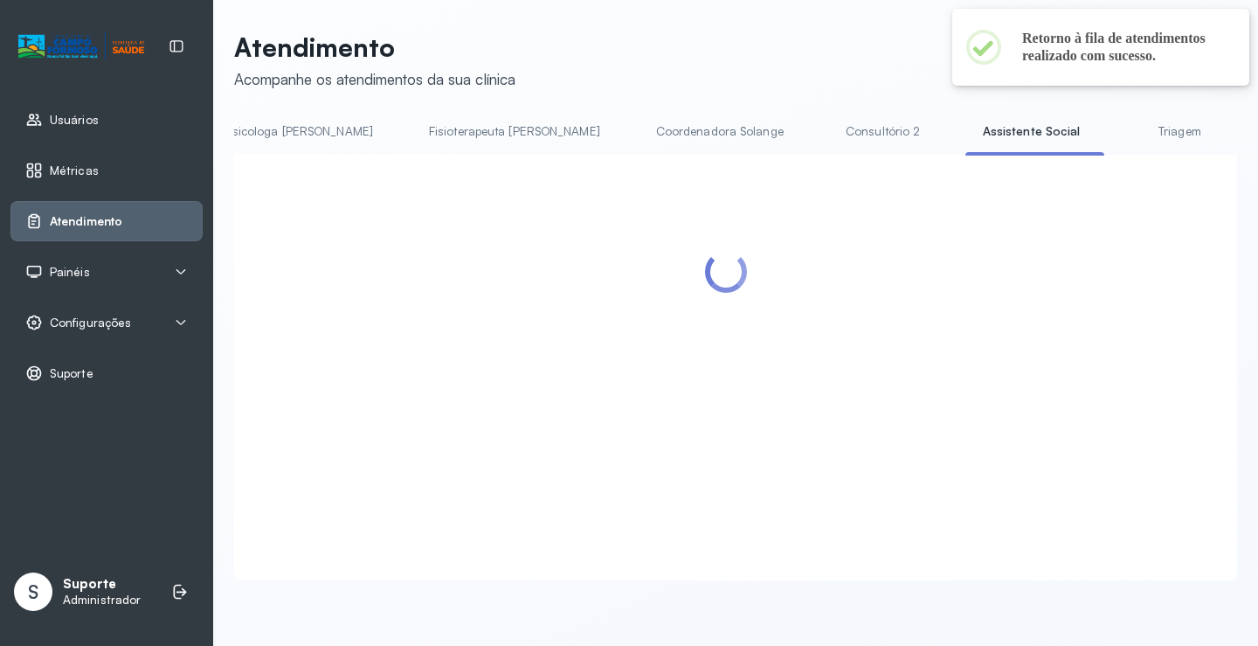
click at [1119, 130] on link "Triagem" at bounding box center [1180, 131] width 122 height 29
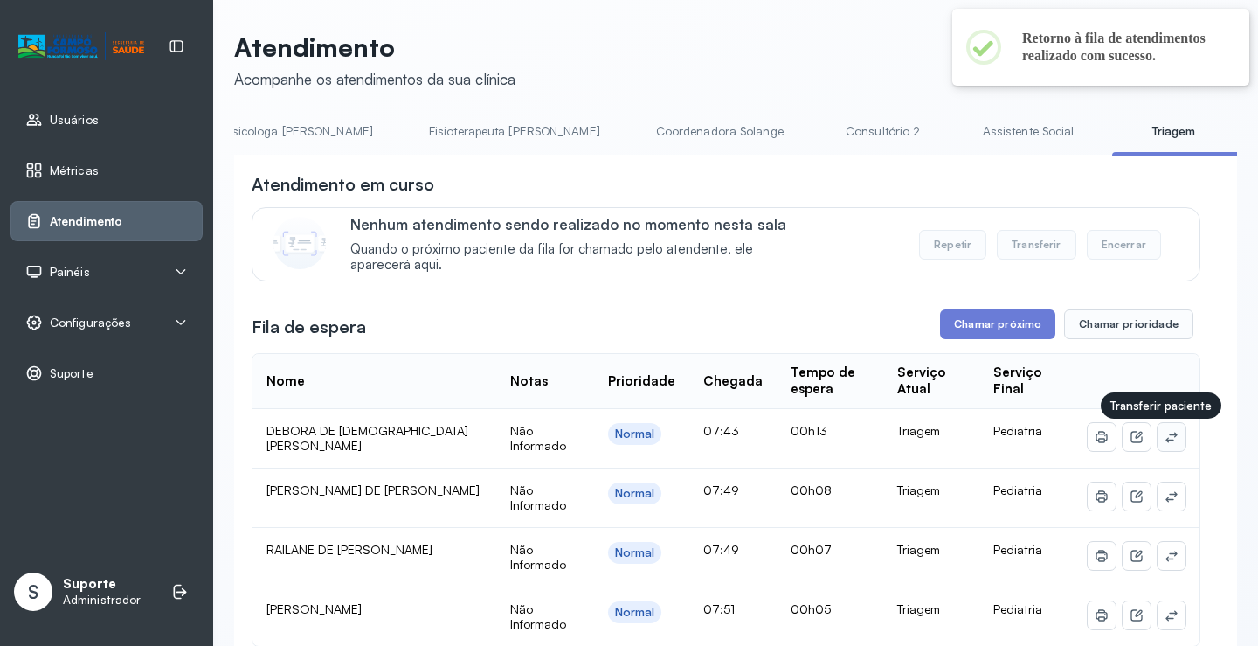
click at [1165, 434] on icon at bounding box center [1172, 437] width 14 height 14
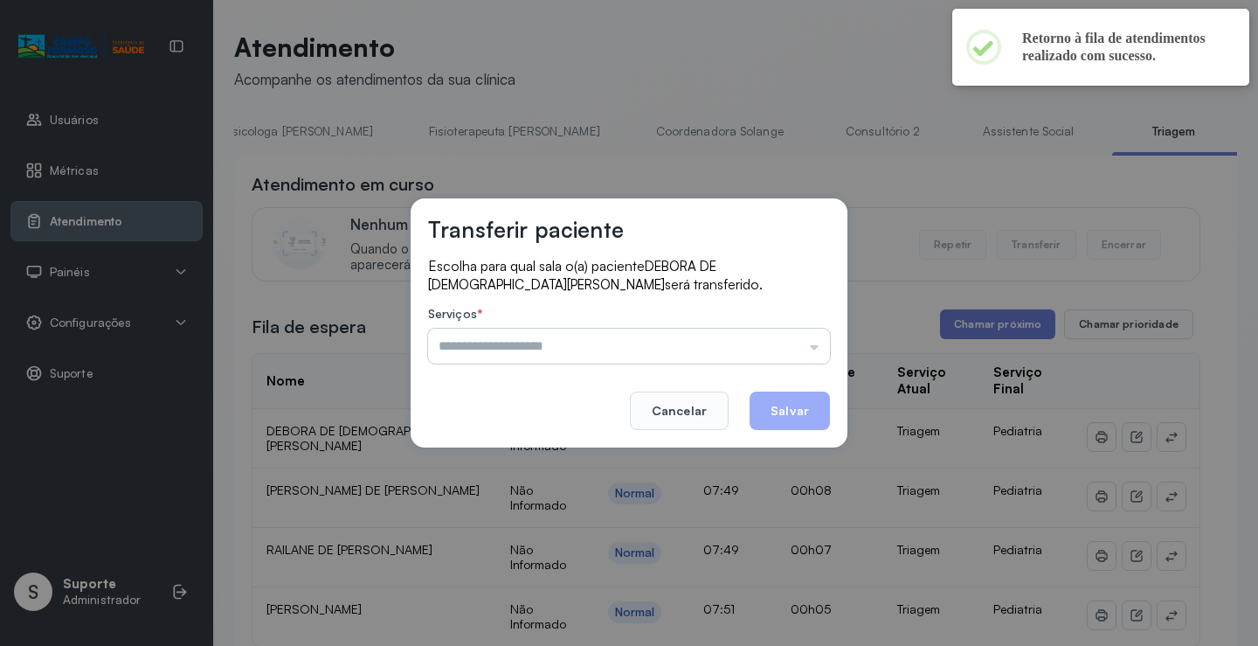
click at [786, 353] on input "text" at bounding box center [629, 346] width 402 height 35
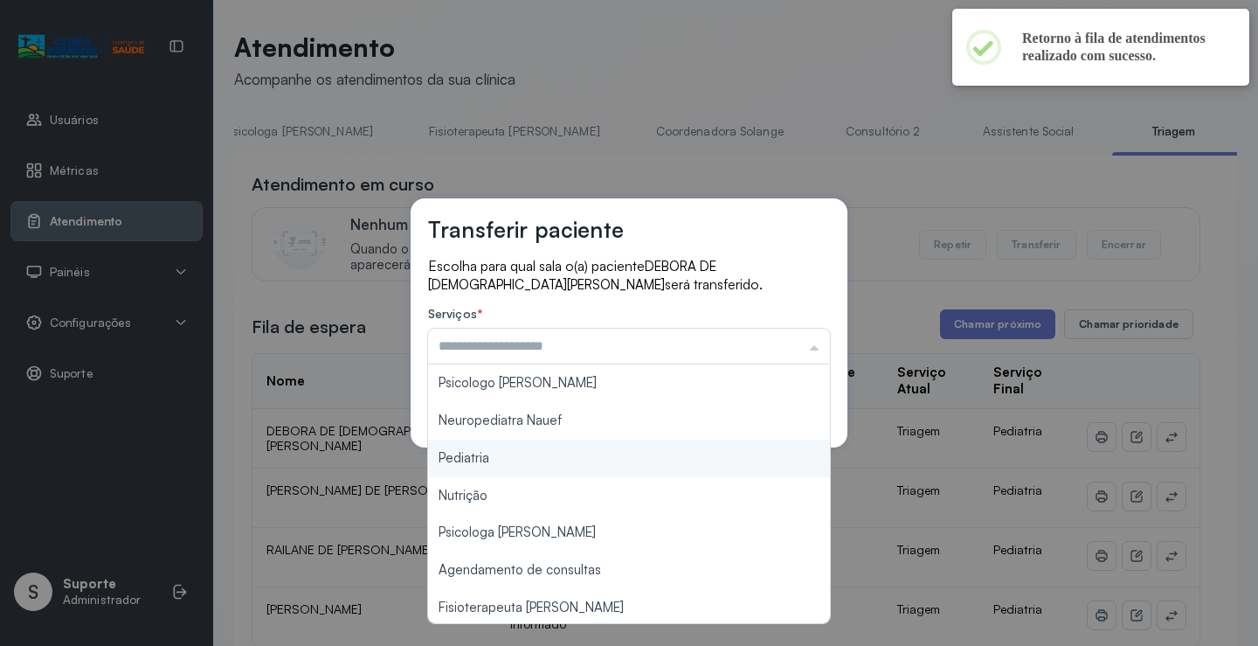
type input "*********"
click at [577, 475] on div "Transferir paciente Escolha para qual sala o(a) paciente DEBORA DE JESUS NASCIM…" at bounding box center [629, 323] width 1258 height 646
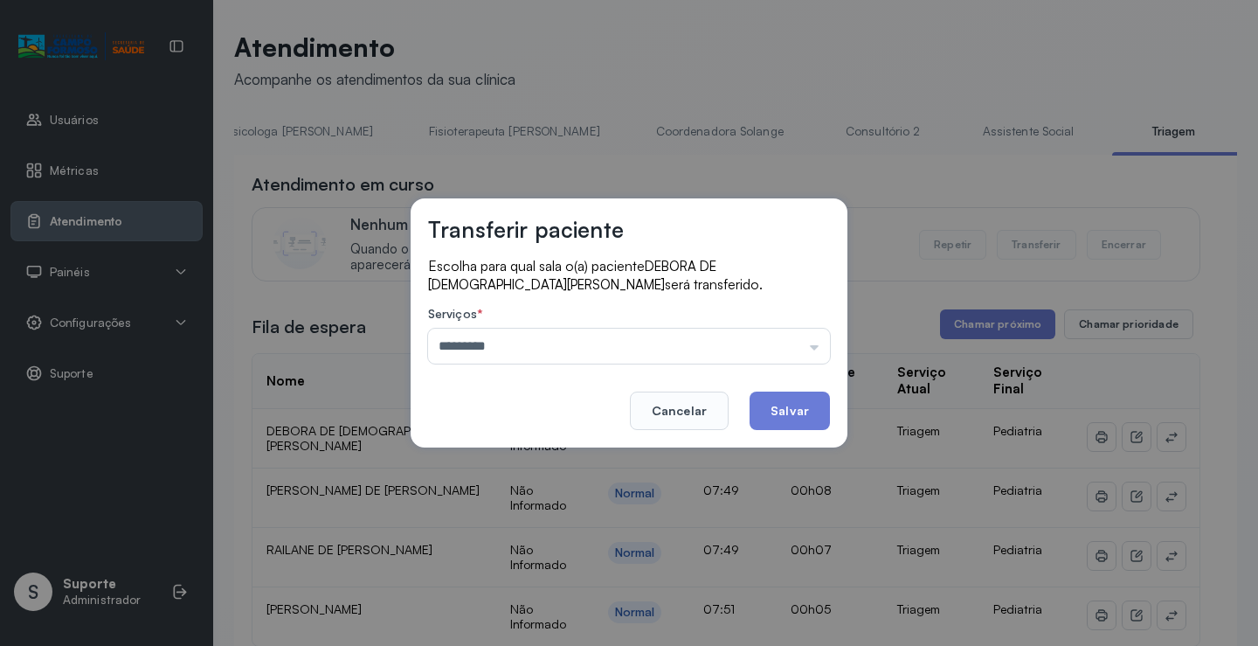
click at [776, 411] on button "Salvar" at bounding box center [790, 411] width 80 height 38
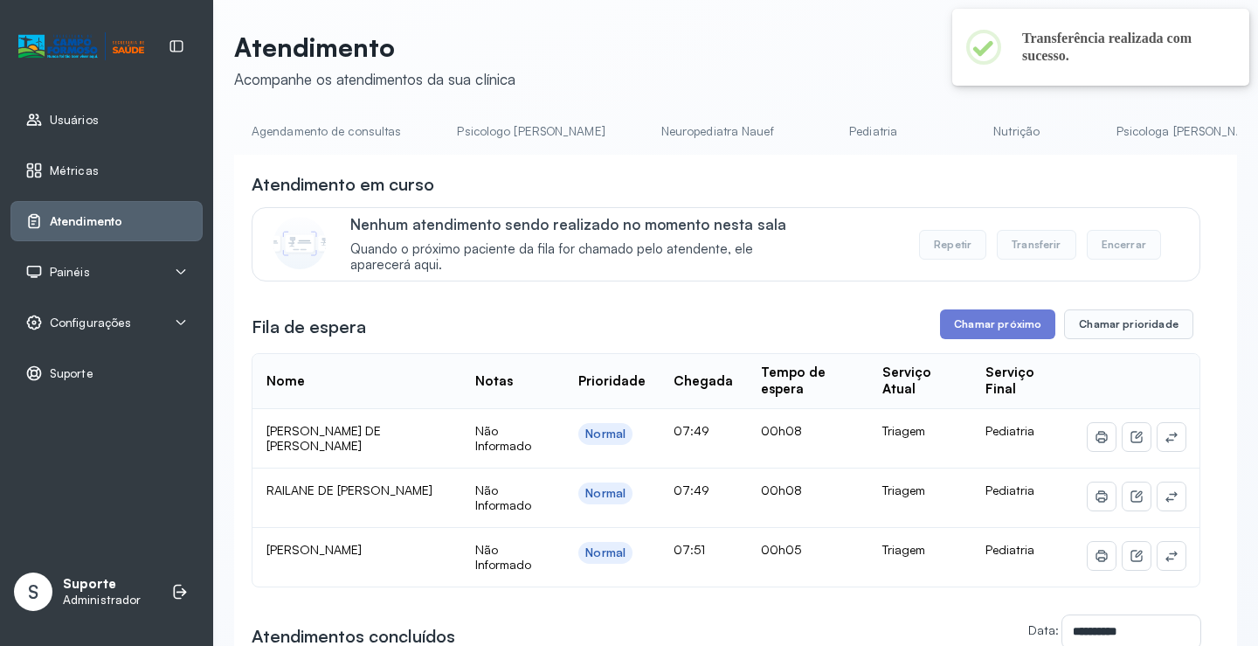
click at [813, 135] on link "Pediatria" at bounding box center [874, 131] width 122 height 29
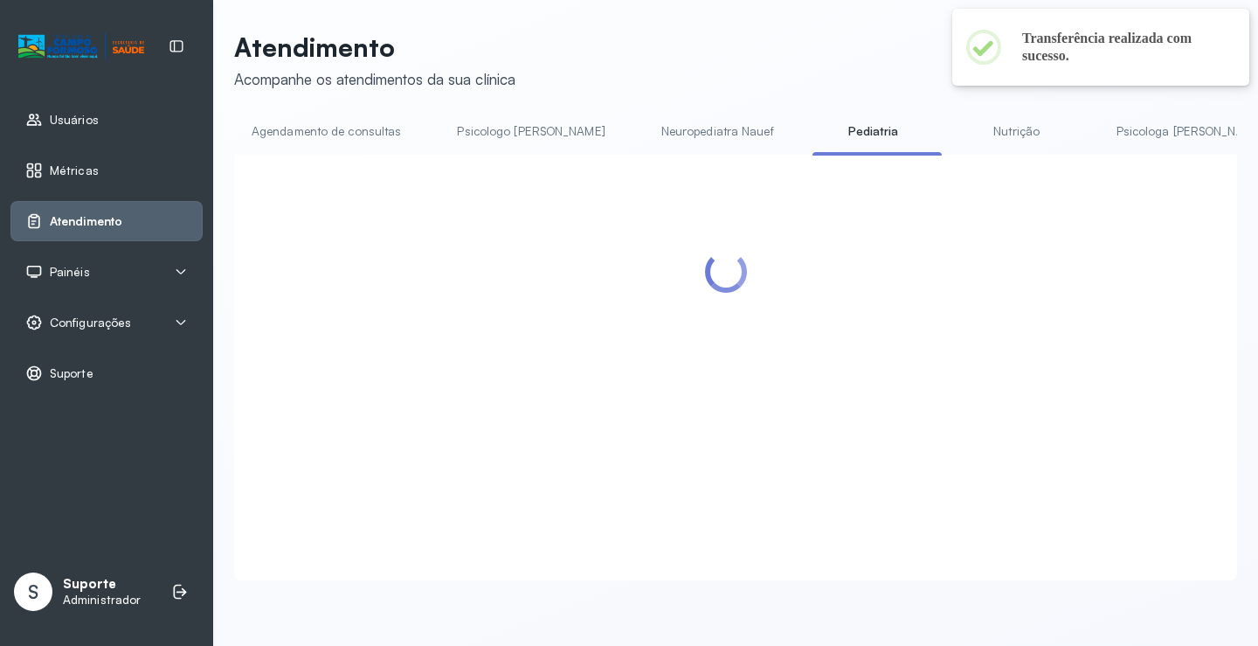
click at [648, 134] on link "Neuropediatra Nauef" at bounding box center [718, 131] width 148 height 29
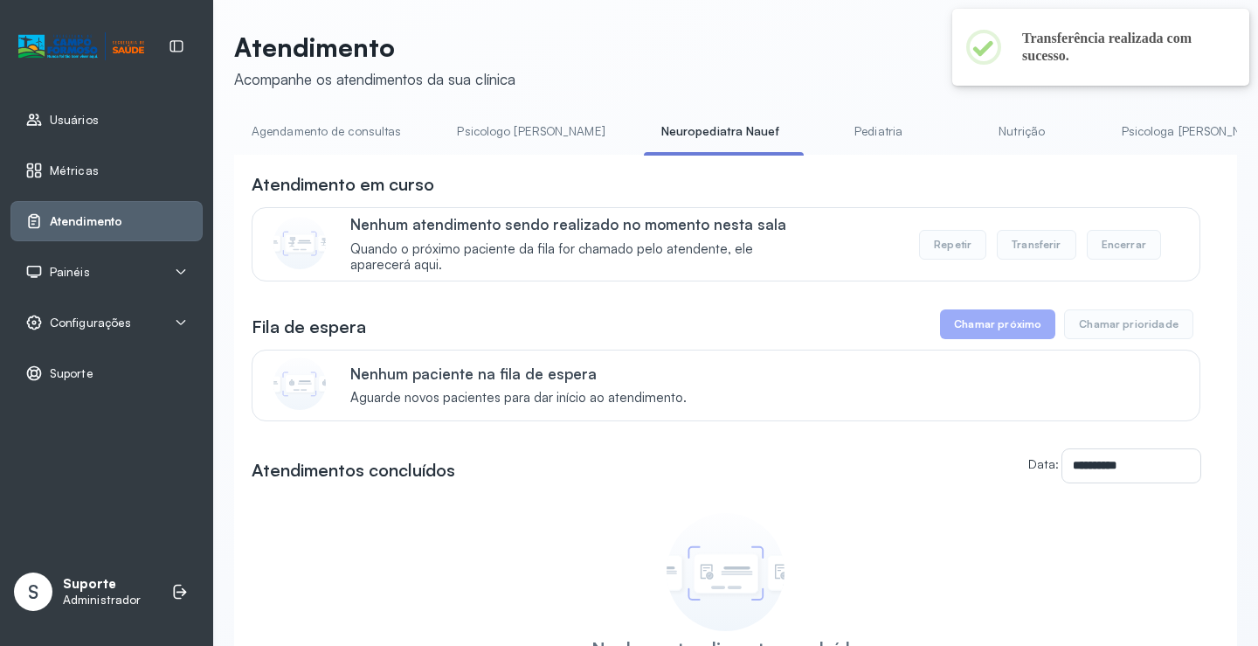
click at [818, 129] on link "Pediatria" at bounding box center [879, 131] width 122 height 29
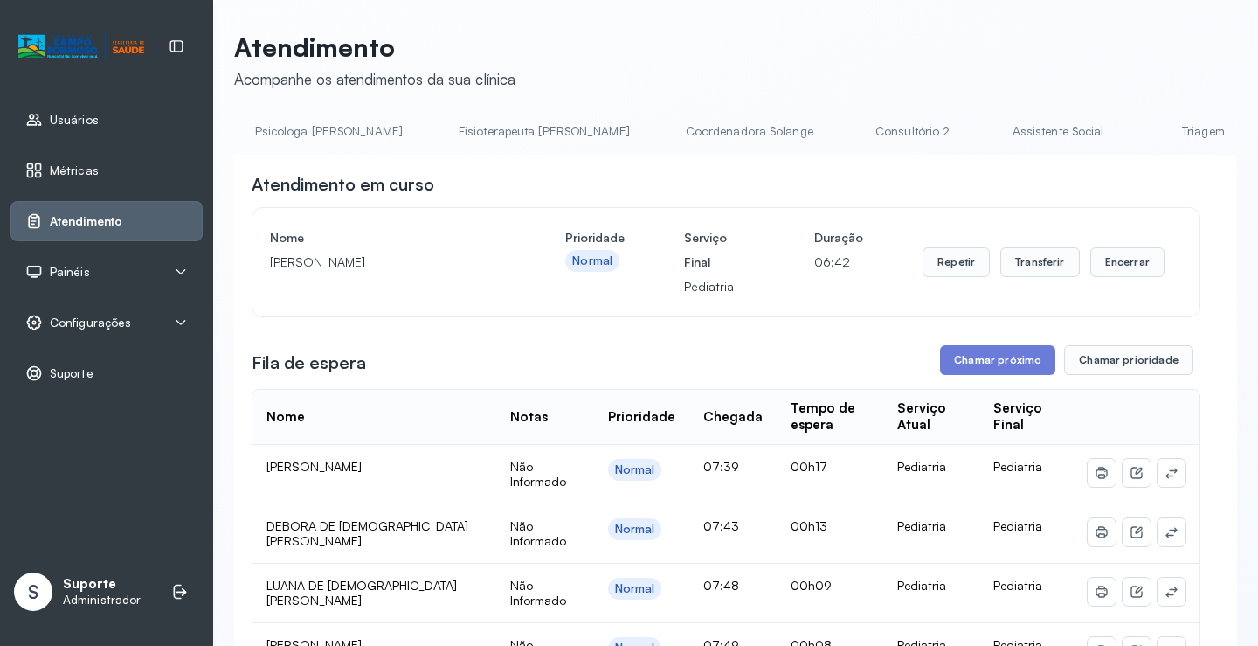
scroll to position [0, 879]
click at [1125, 133] on link "Triagem" at bounding box center [1186, 131] width 122 height 29
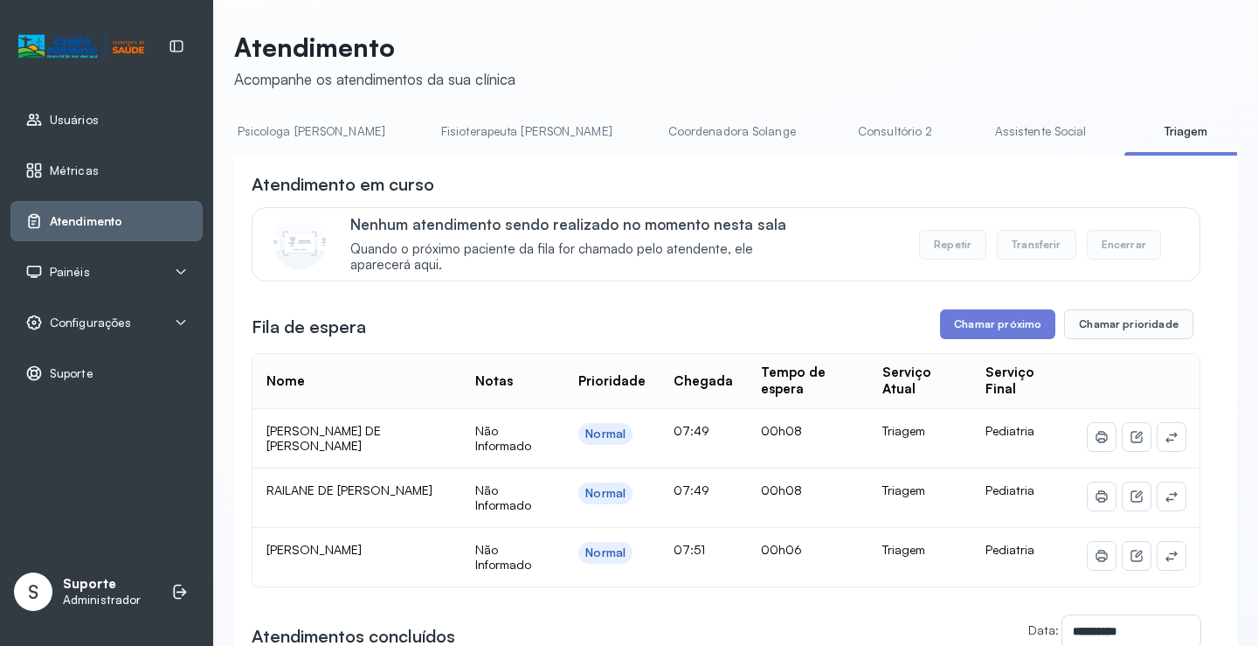
click at [978, 125] on link "Assistente Social" at bounding box center [1041, 131] width 127 height 29
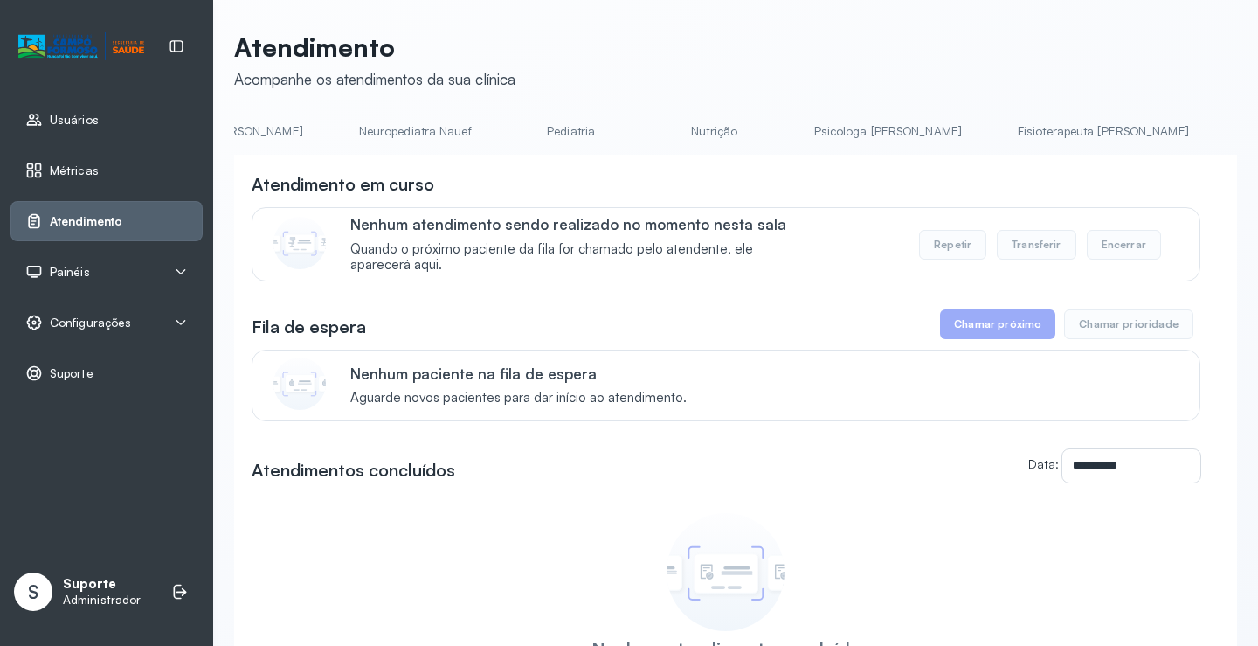
scroll to position [0, 121]
click at [691, 127] on link "Pediatria" at bounding box center [752, 131] width 122 height 29
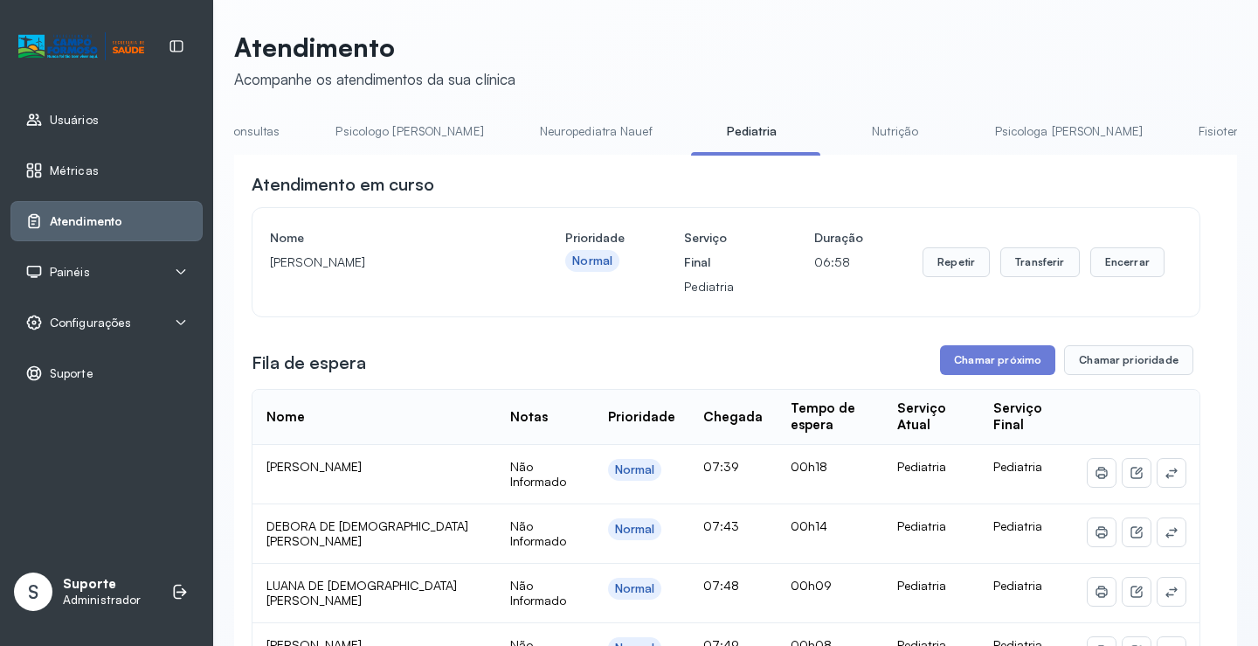
scroll to position [0, 0]
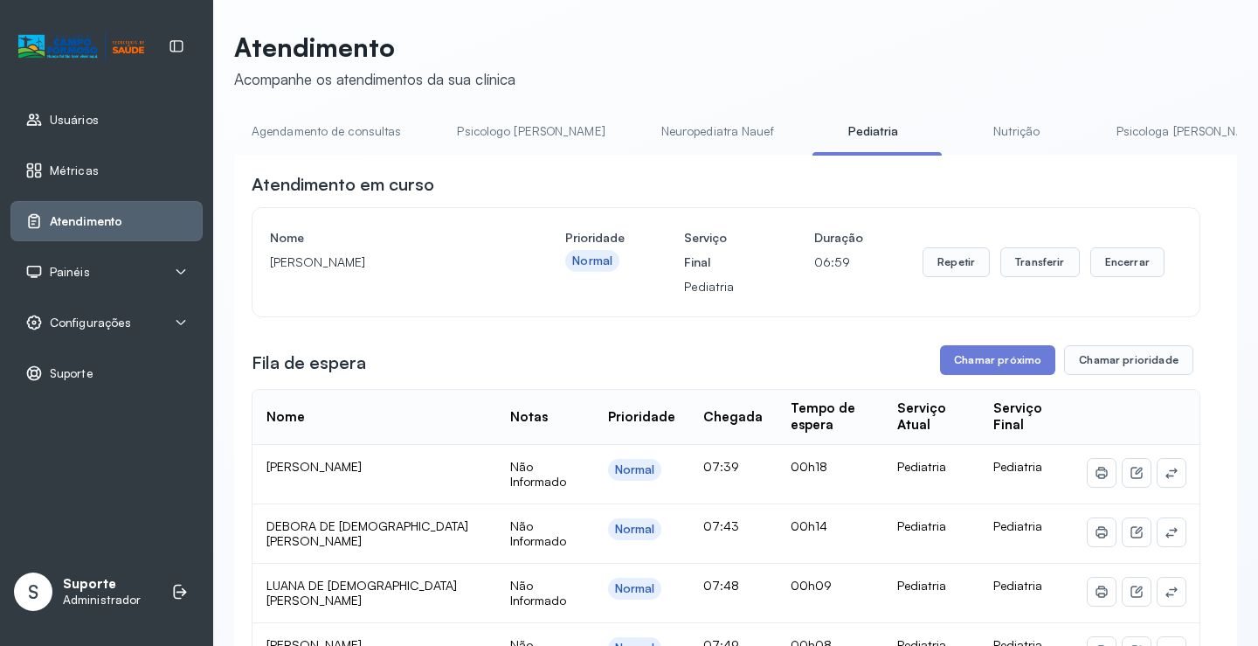
click at [277, 136] on link "Agendamento de consultas" at bounding box center [326, 131] width 184 height 29
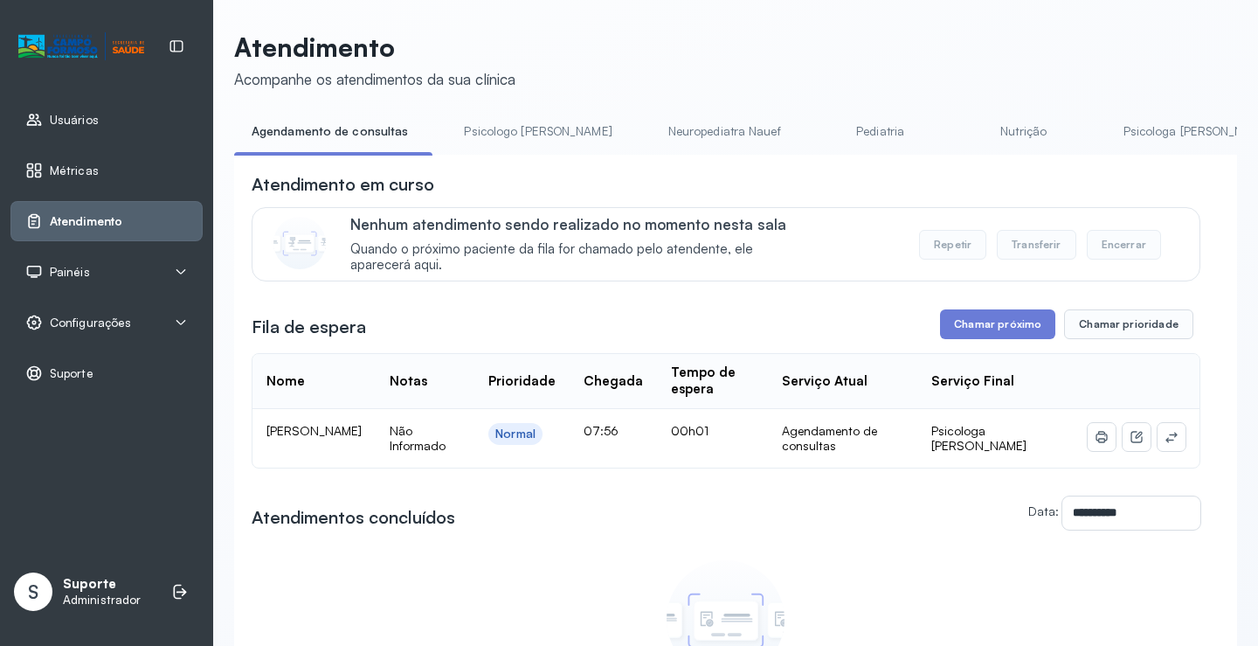
click at [516, 127] on link "Psicologo Pedro" at bounding box center [538, 131] width 183 height 29
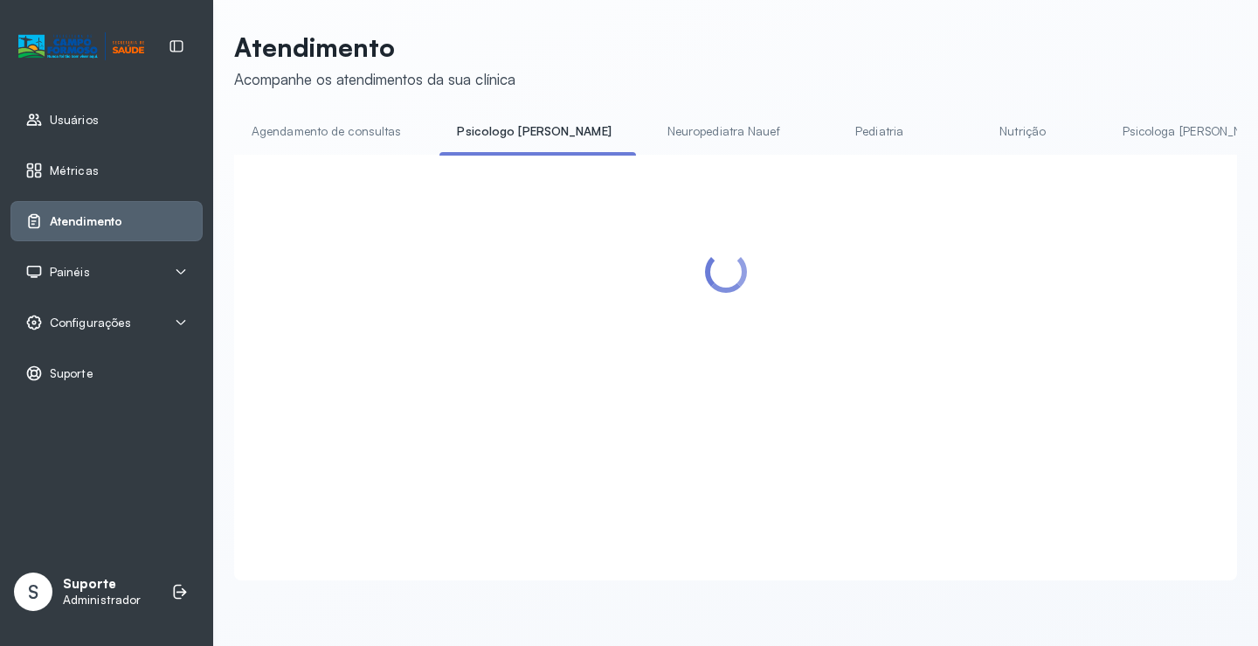
click at [355, 127] on link "Agendamento de consultas" at bounding box center [326, 131] width 184 height 29
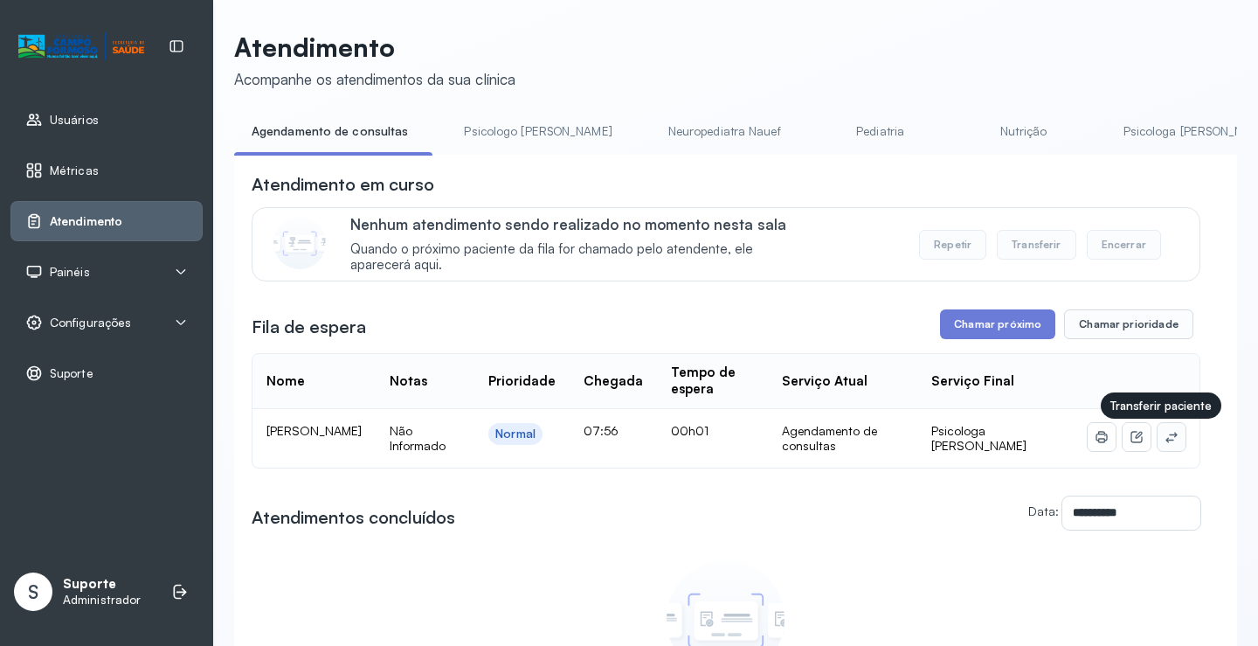
click at [1166, 439] on icon at bounding box center [1171, 437] width 11 height 10
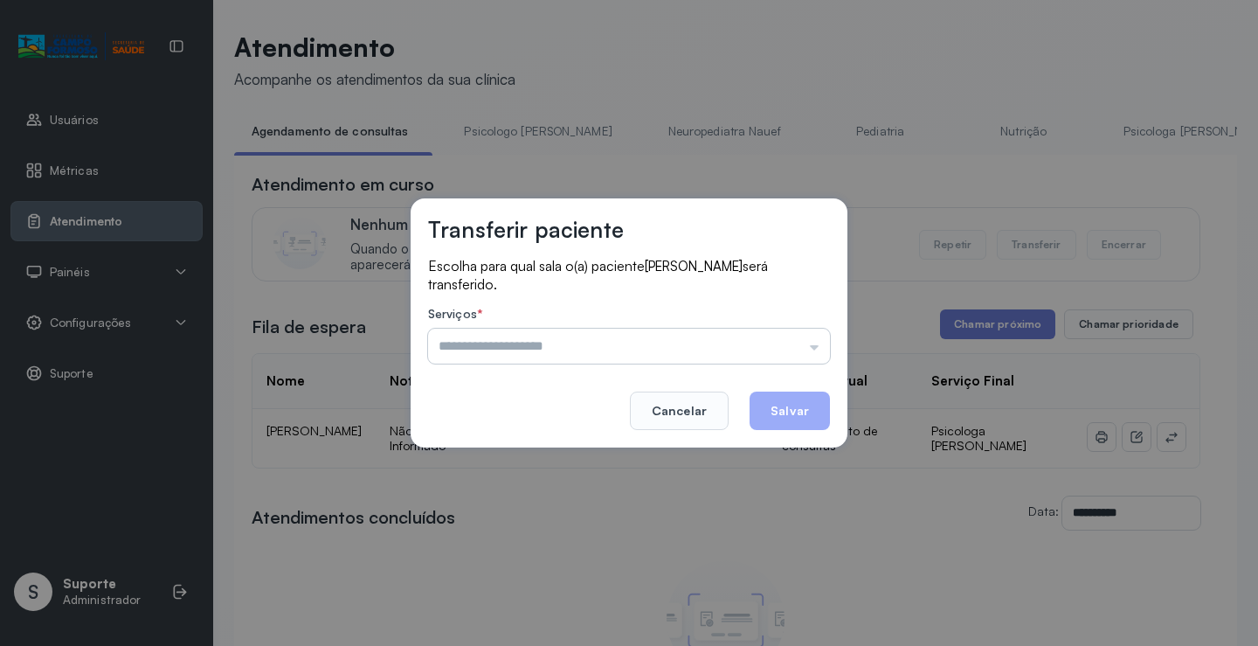
click at [761, 337] on input "text" at bounding box center [629, 346] width 402 height 35
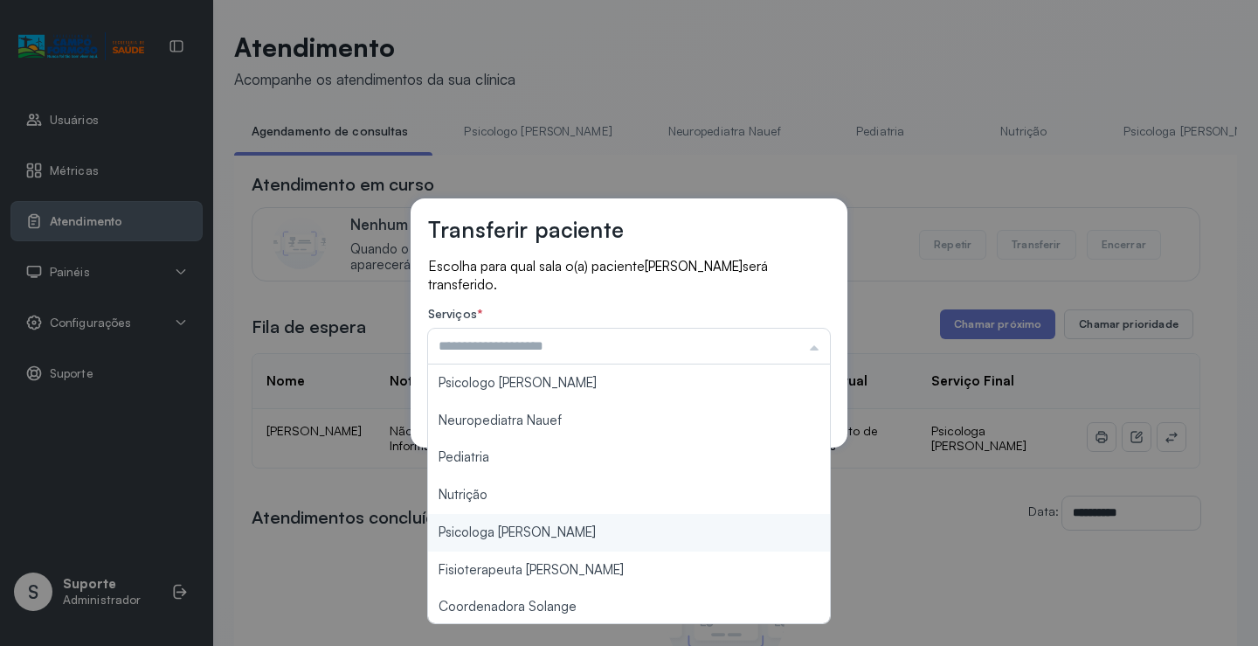
type input "**********"
drag, startPoint x: 554, startPoint y: 535, endPoint x: 606, endPoint y: 522, distance: 53.2
click at [557, 534] on div "**********" at bounding box center [629, 323] width 1258 height 646
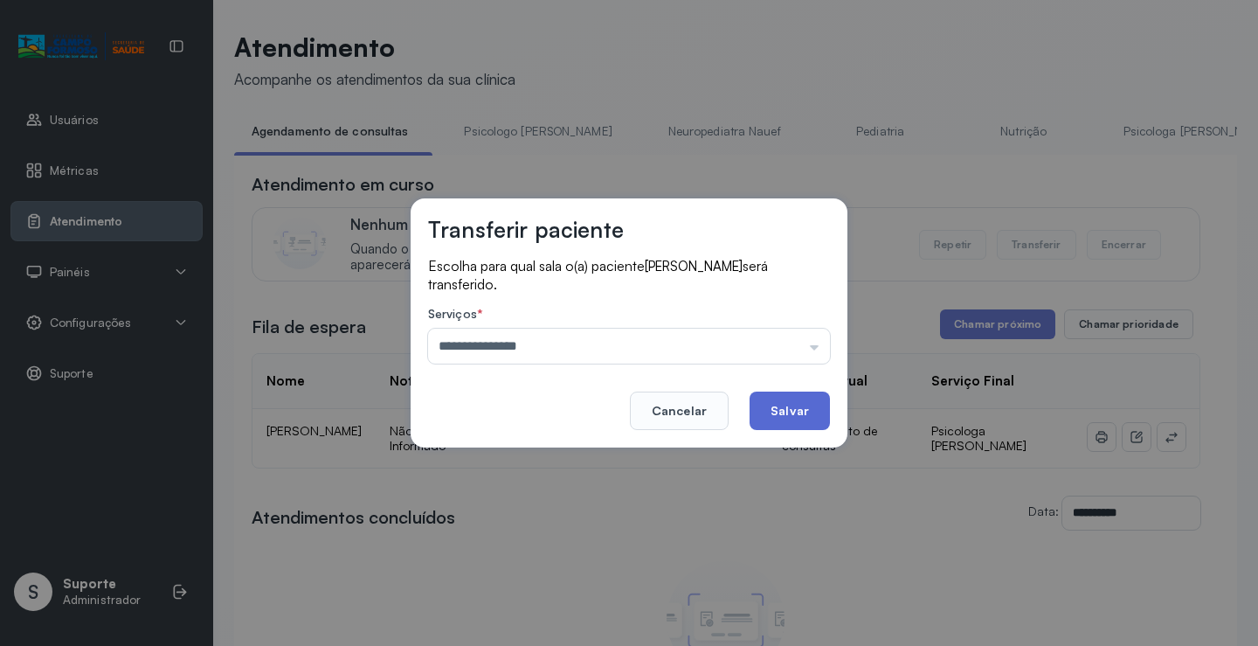
click at [821, 400] on button "Salvar" at bounding box center [790, 411] width 80 height 38
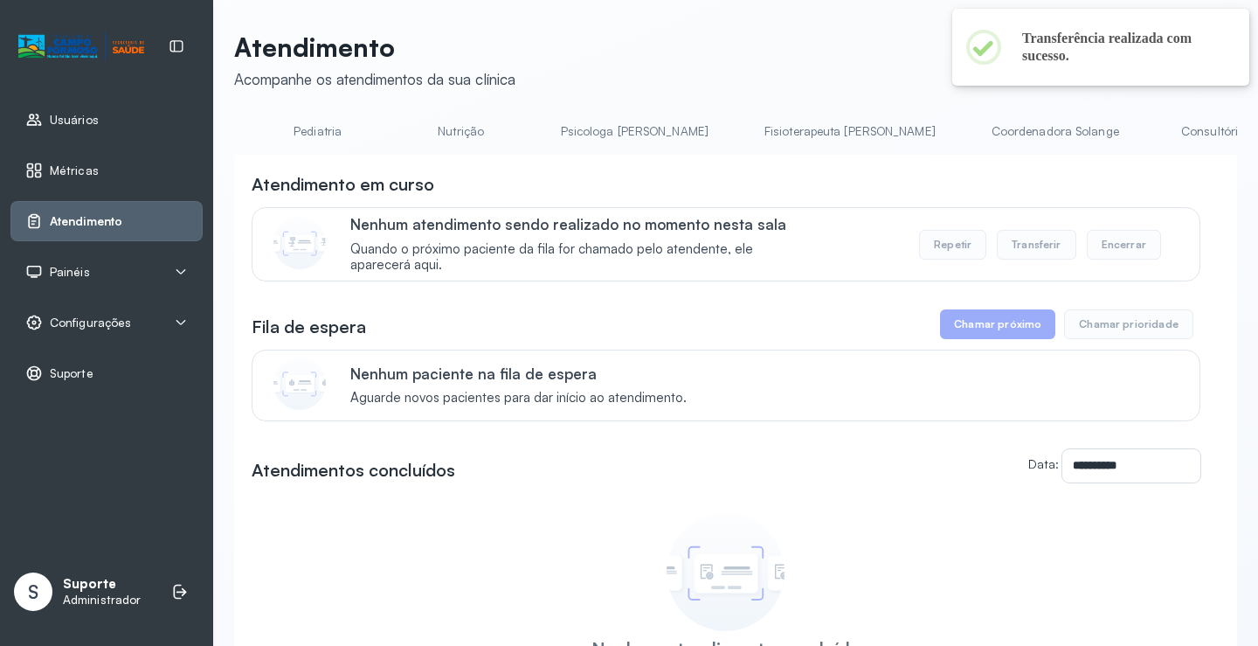
scroll to position [0, 416]
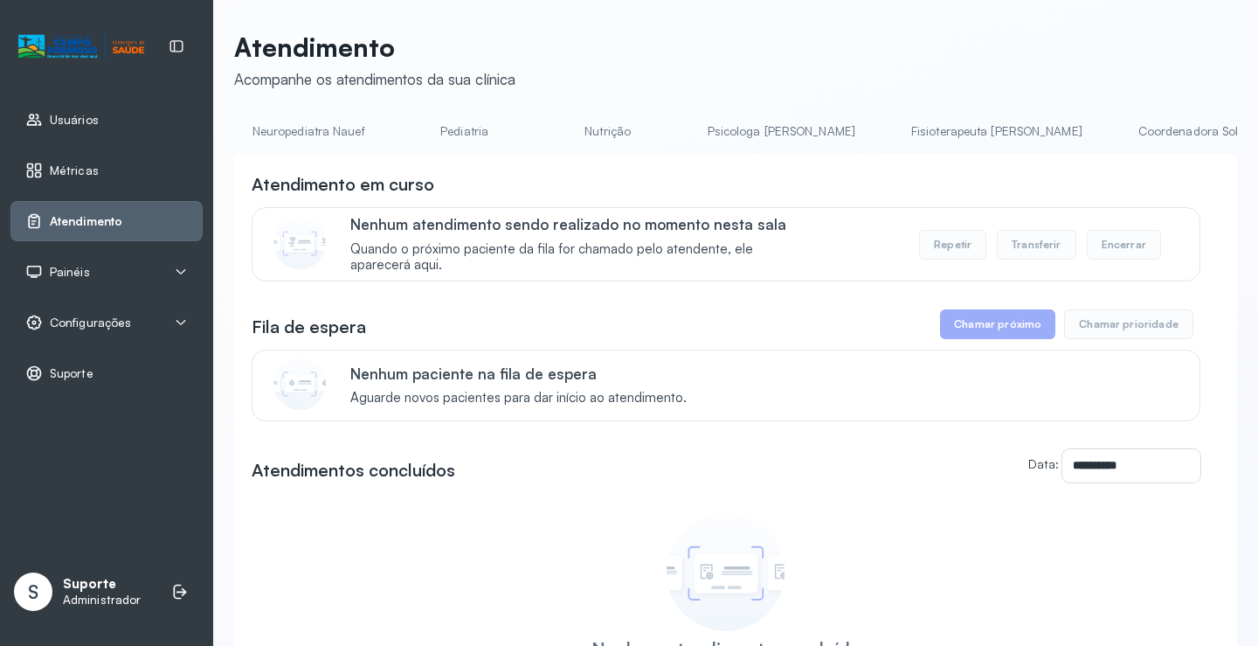
click at [690, 121] on link "Psicologa Alana" at bounding box center [781, 131] width 183 height 29
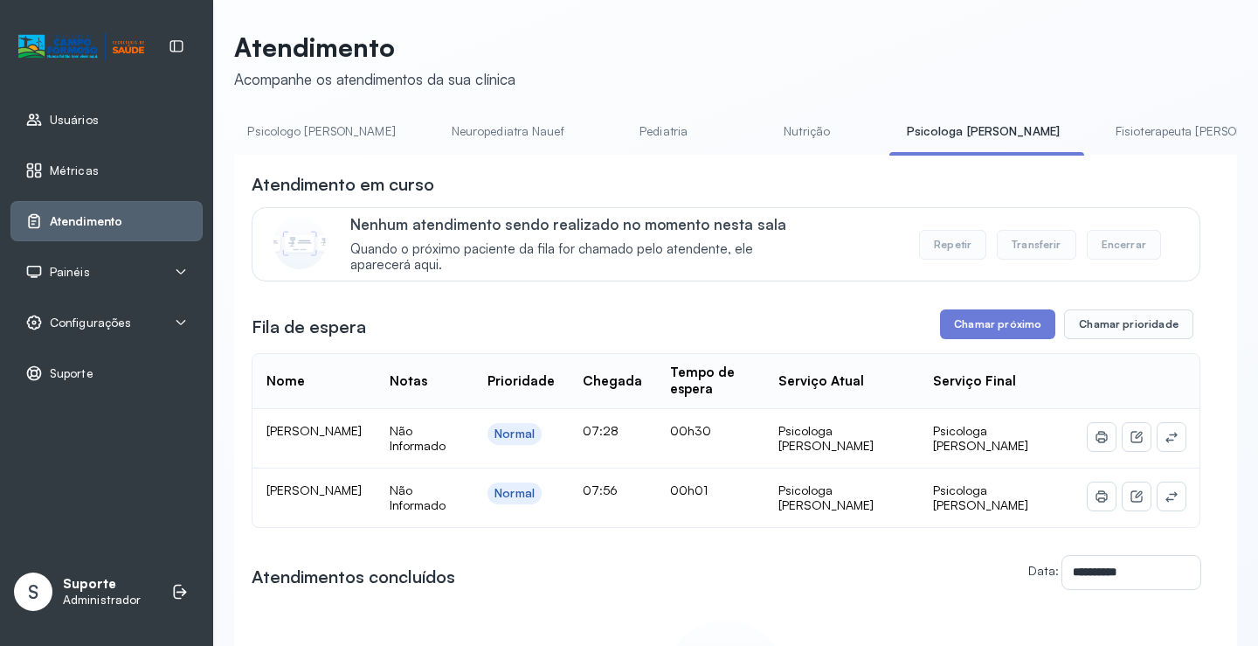
scroll to position [0, 0]
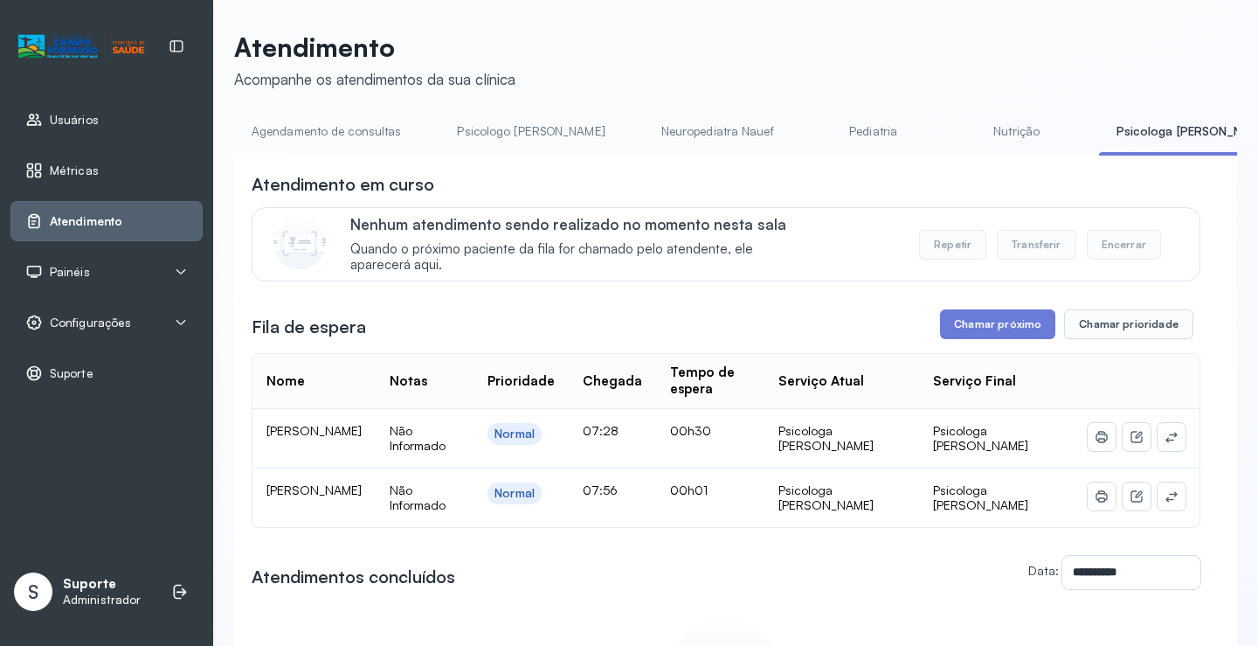
click at [813, 130] on link "Pediatria" at bounding box center [874, 131] width 122 height 29
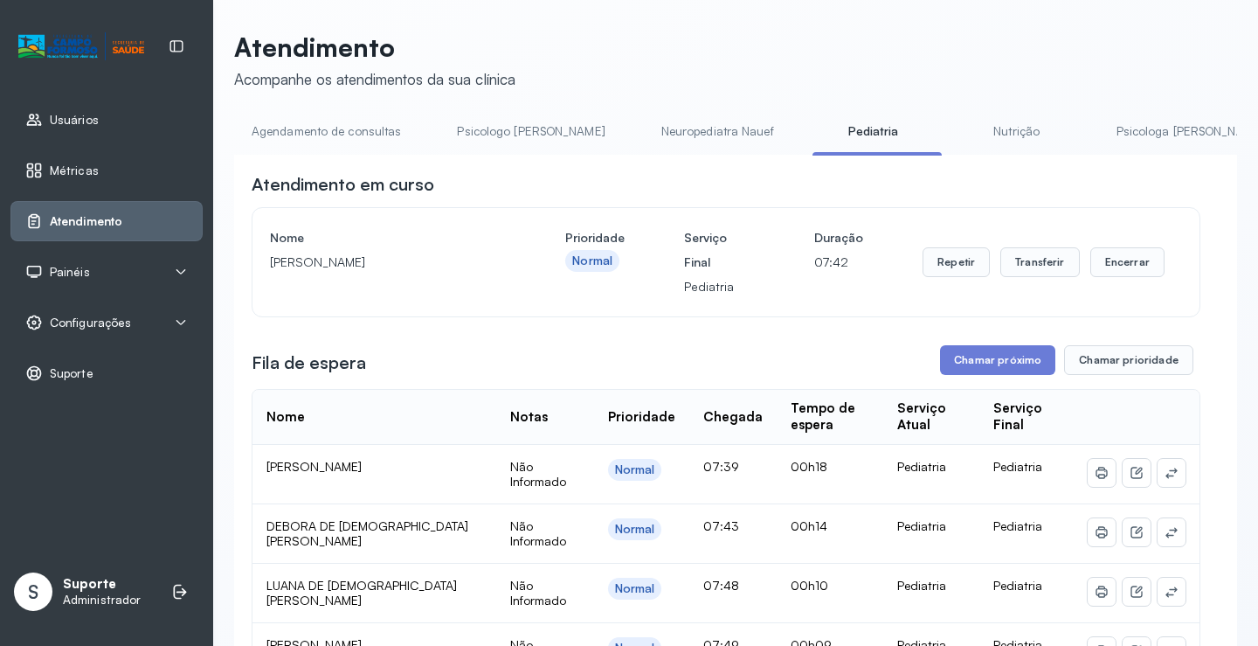
click at [313, 139] on link "Agendamento de consultas" at bounding box center [326, 131] width 184 height 29
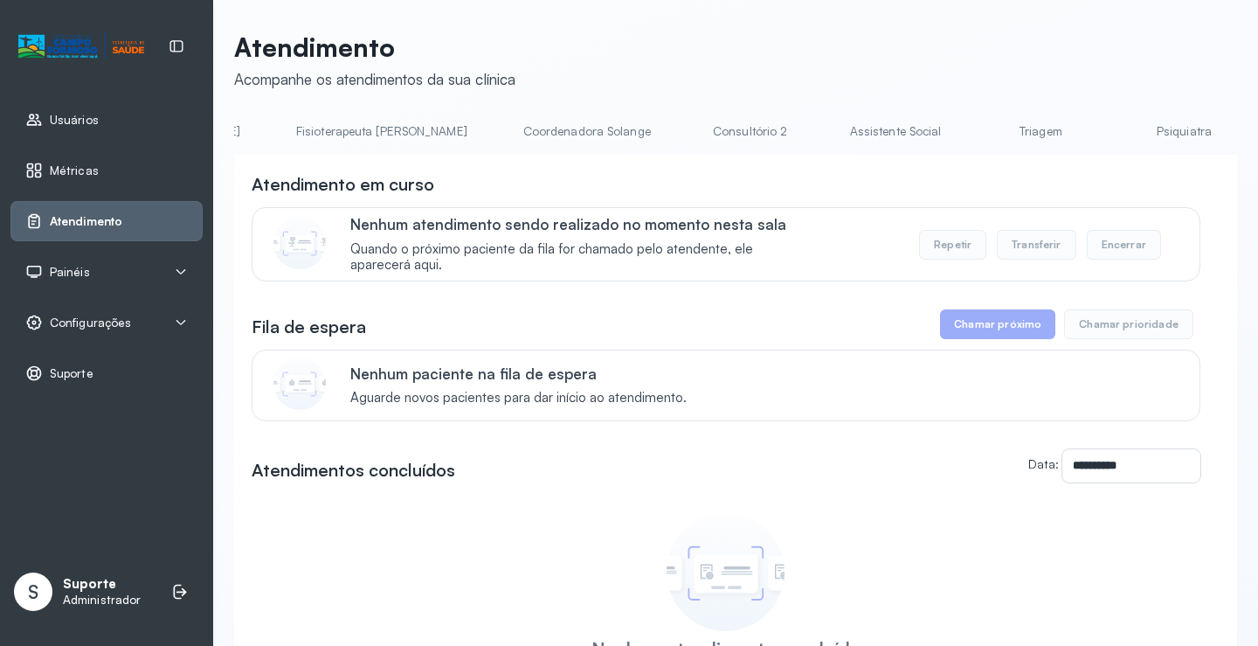
scroll to position [0, 1390]
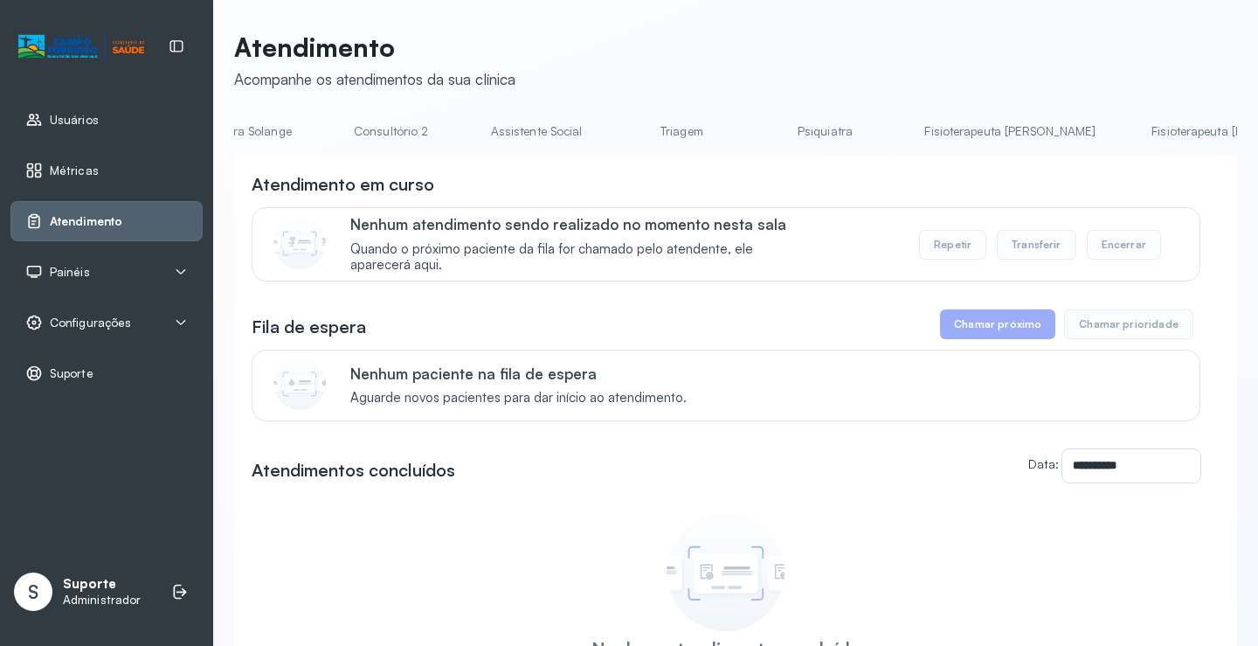
click at [620, 135] on link "Triagem" at bounding box center [681, 131] width 122 height 29
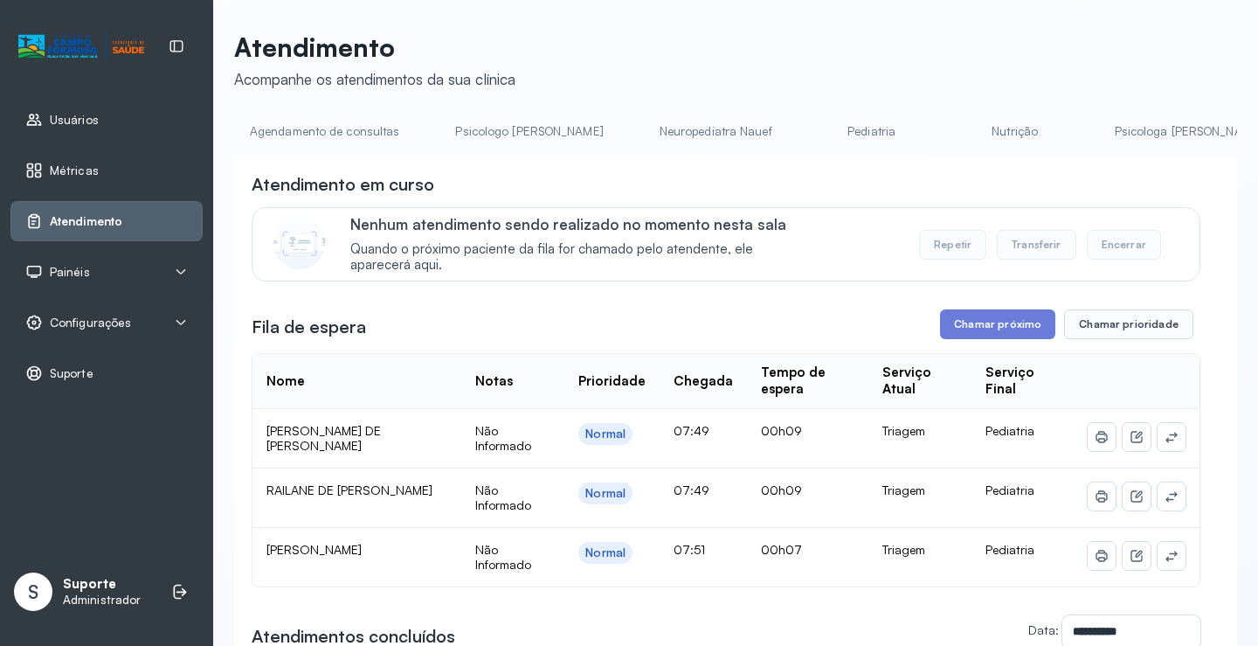
scroll to position [0, 0]
click at [304, 144] on link "Agendamento de consultas" at bounding box center [326, 131] width 184 height 29
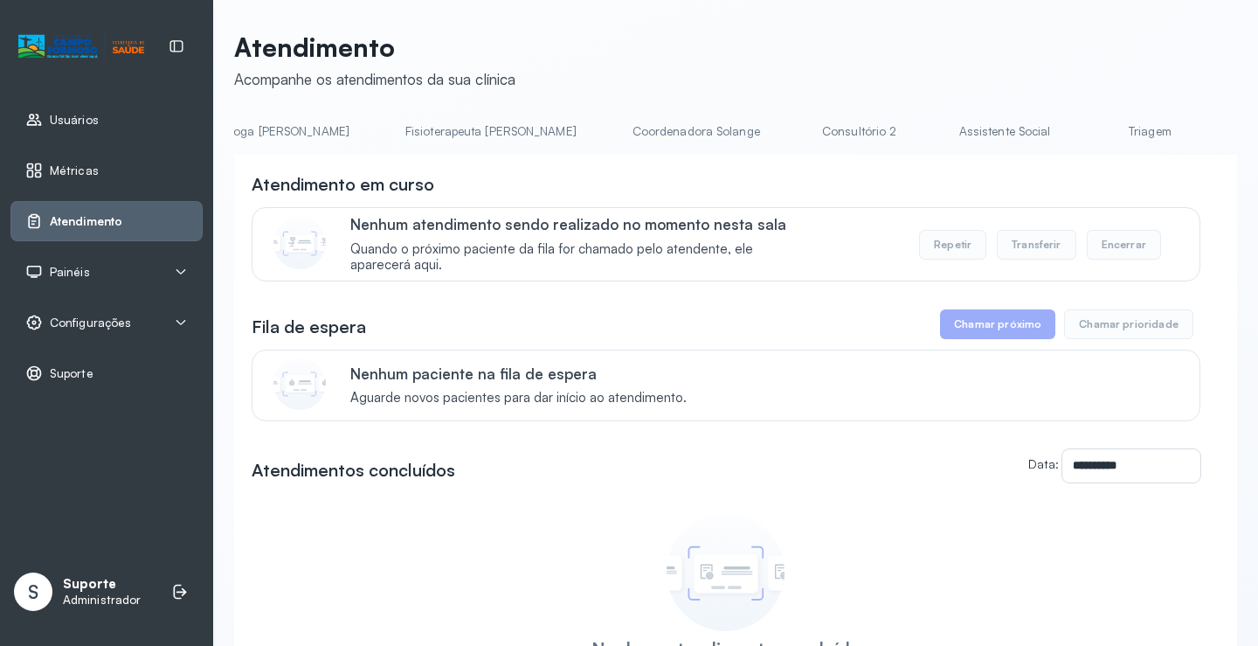
scroll to position [0, 994]
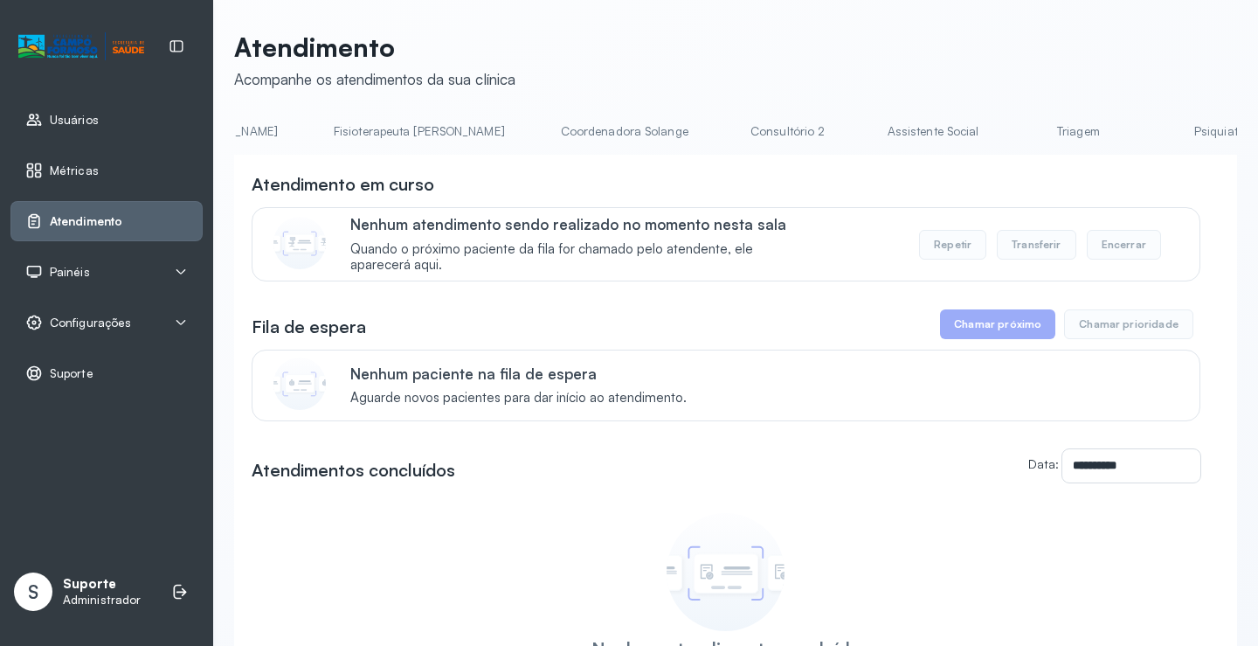
click at [1017, 138] on link "Triagem" at bounding box center [1078, 131] width 122 height 29
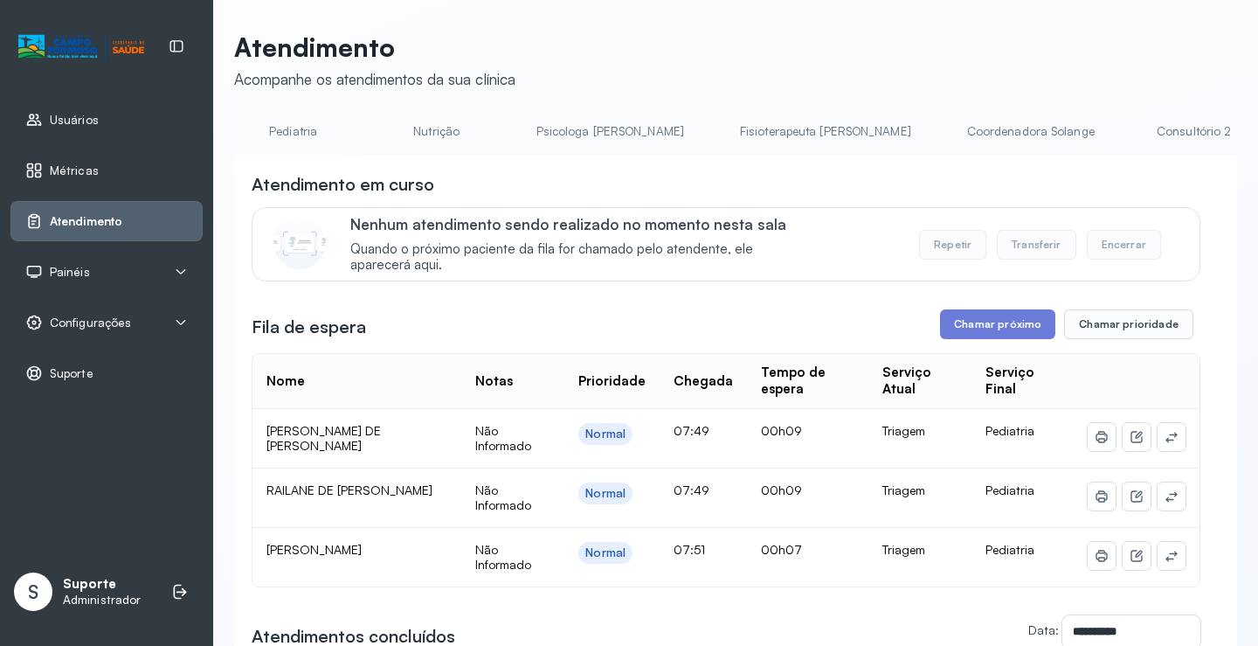
scroll to position [0, 283]
click at [533, 125] on link "Pediatria" at bounding box center [591, 131] width 122 height 29
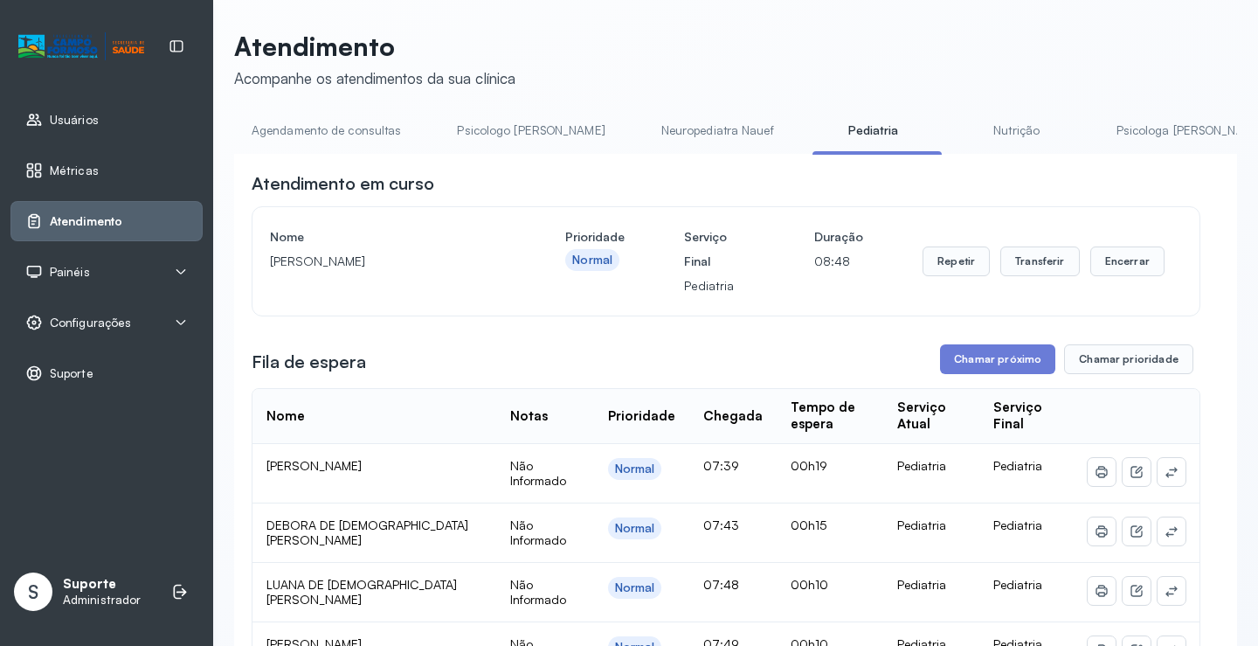
scroll to position [0, 0]
drag, startPoint x: 949, startPoint y: 134, endPoint x: 916, endPoint y: 133, distance: 33.2
click at [956, 133] on link "Nutrição" at bounding box center [1017, 131] width 122 height 29
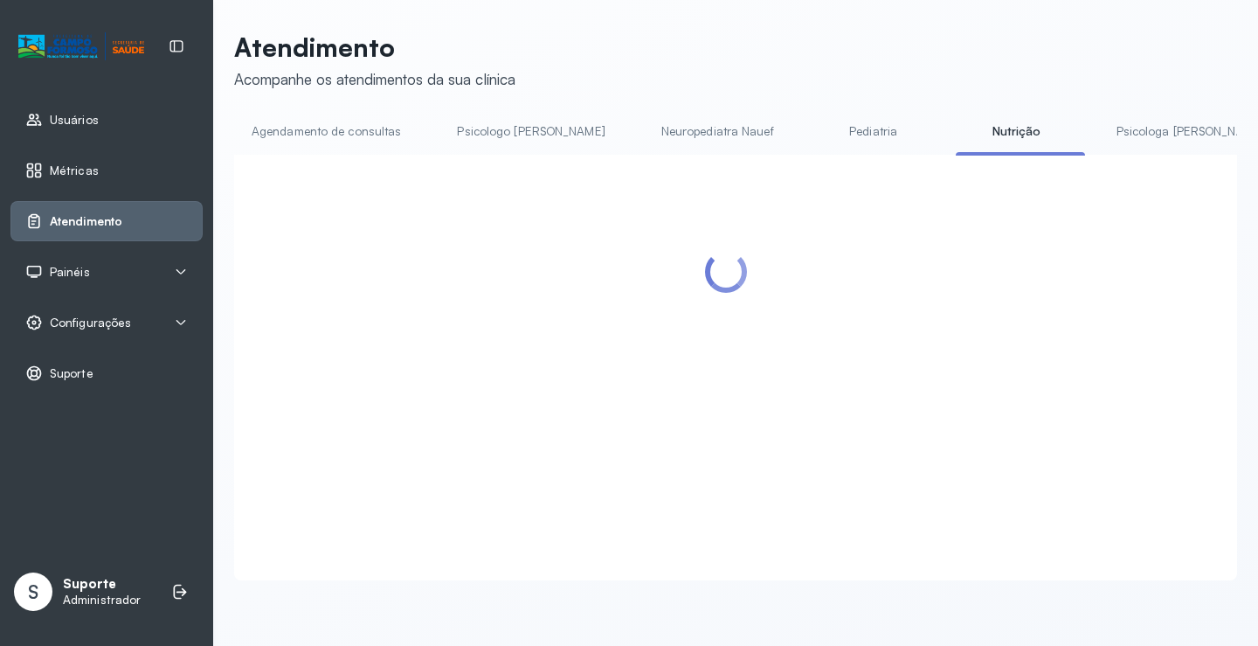
click at [644, 125] on link "Neuropediatra Nauef" at bounding box center [718, 131] width 148 height 29
click at [818, 127] on link "Pediatria" at bounding box center [879, 131] width 122 height 29
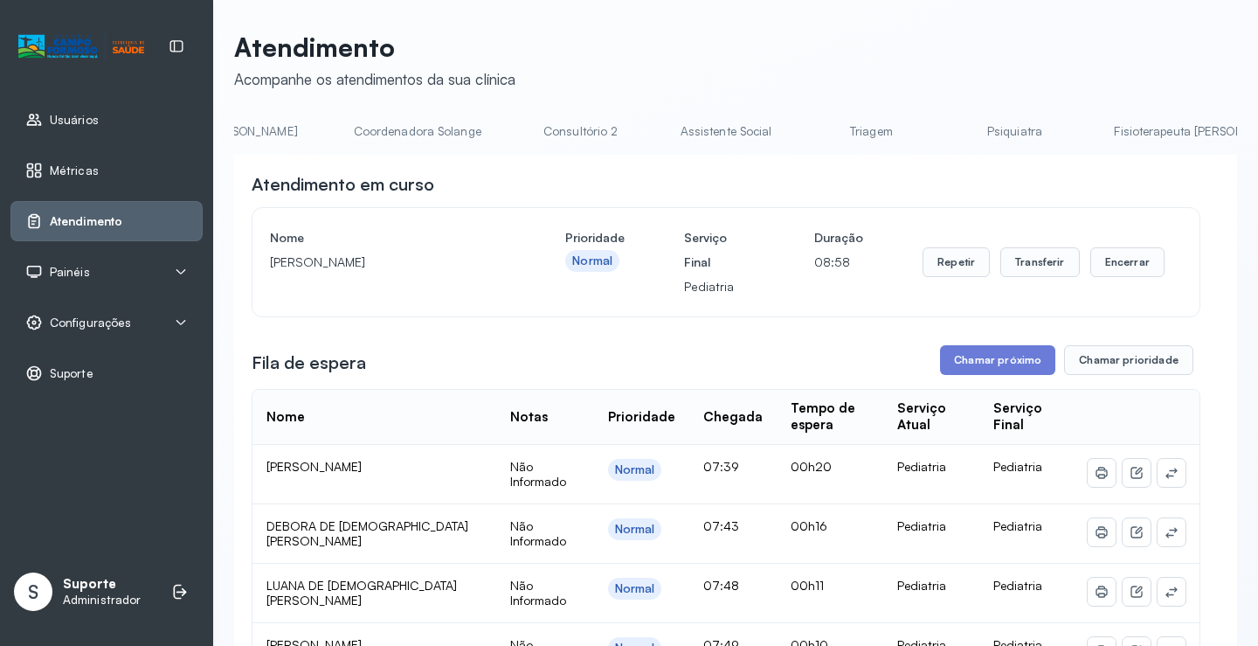
scroll to position [0, 1200]
click at [804, 132] on link "Triagem" at bounding box center [865, 131] width 122 height 29
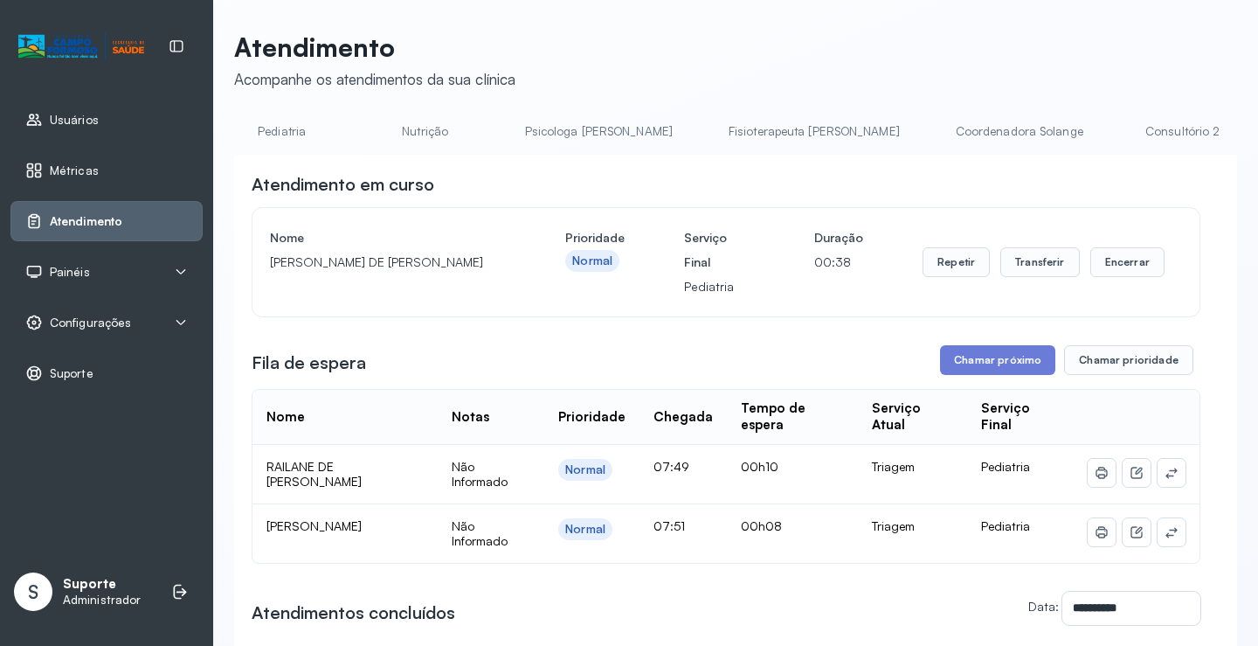
scroll to position [0, 0]
click at [1048, 277] on button "Transferir" at bounding box center [1041, 262] width 80 height 30
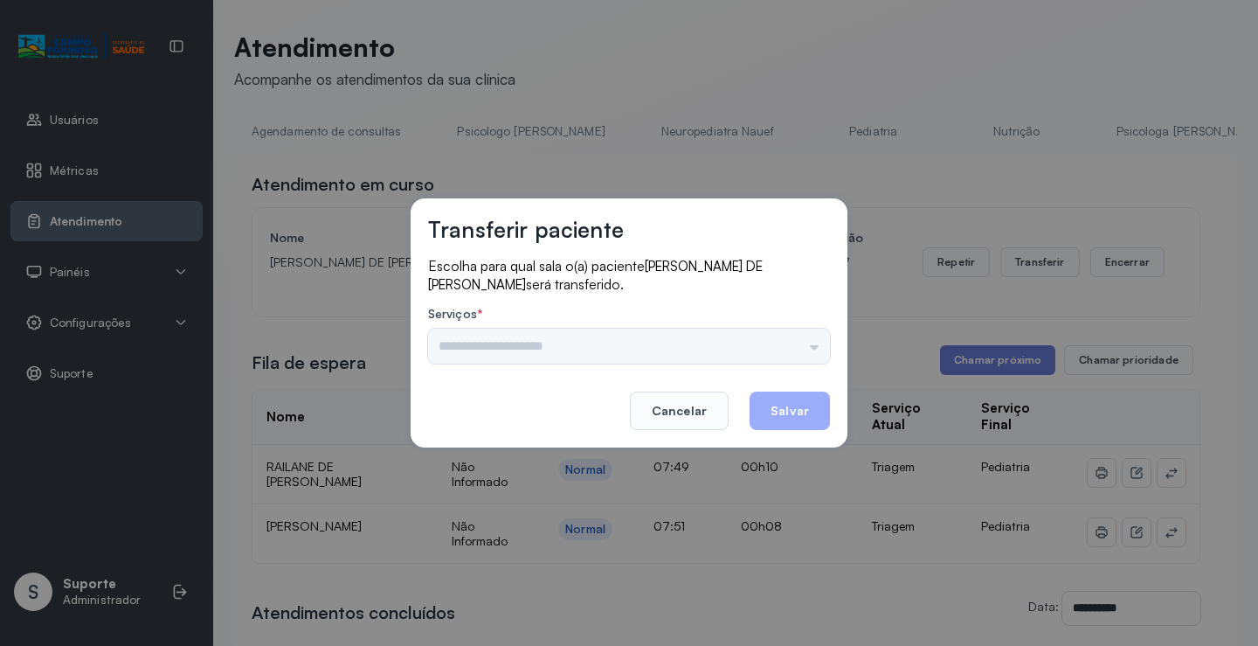
click at [797, 351] on div "Psicologo Pedro Neuropediatra Nauef Pediatria Nutrição Psicologa Alana Fisioter…" at bounding box center [629, 346] width 402 height 35
click at [770, 345] on input "text" at bounding box center [629, 346] width 402 height 35
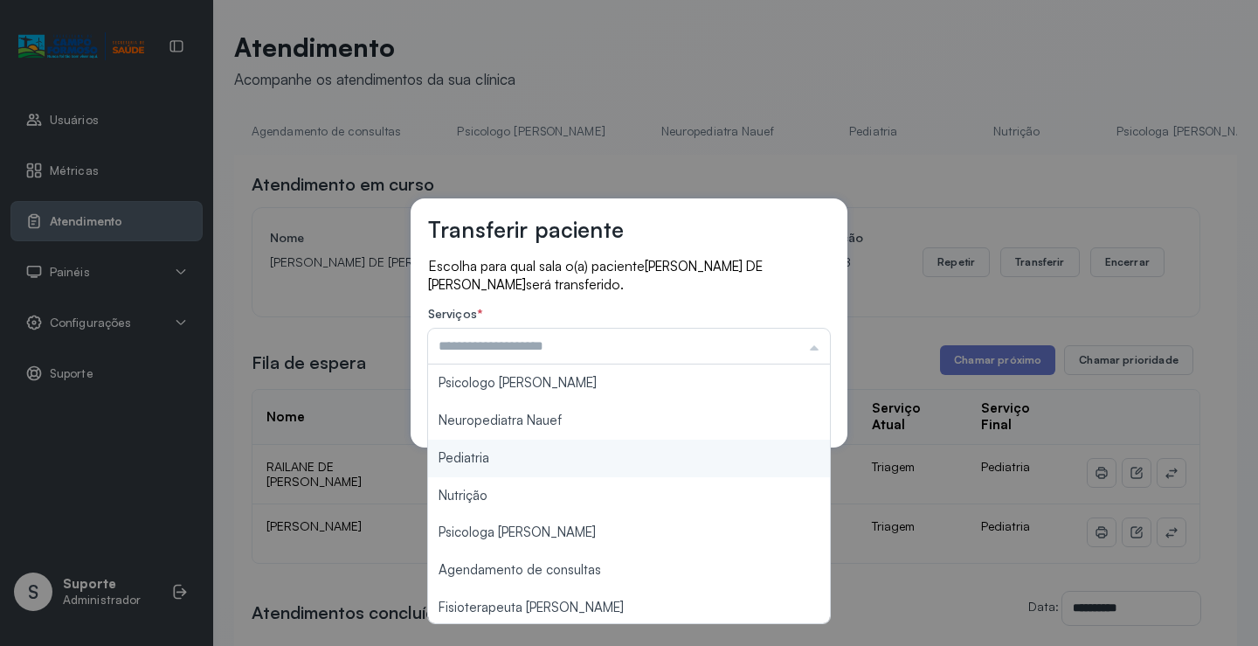
type input "*********"
drag, startPoint x: 538, startPoint y: 464, endPoint x: 627, endPoint y: 446, distance: 91.0
click at [538, 463] on div "Transferir paciente Escolha para qual sala o(a) paciente ALAN DE JESUS MULUNGU …" at bounding box center [629, 323] width 1258 height 646
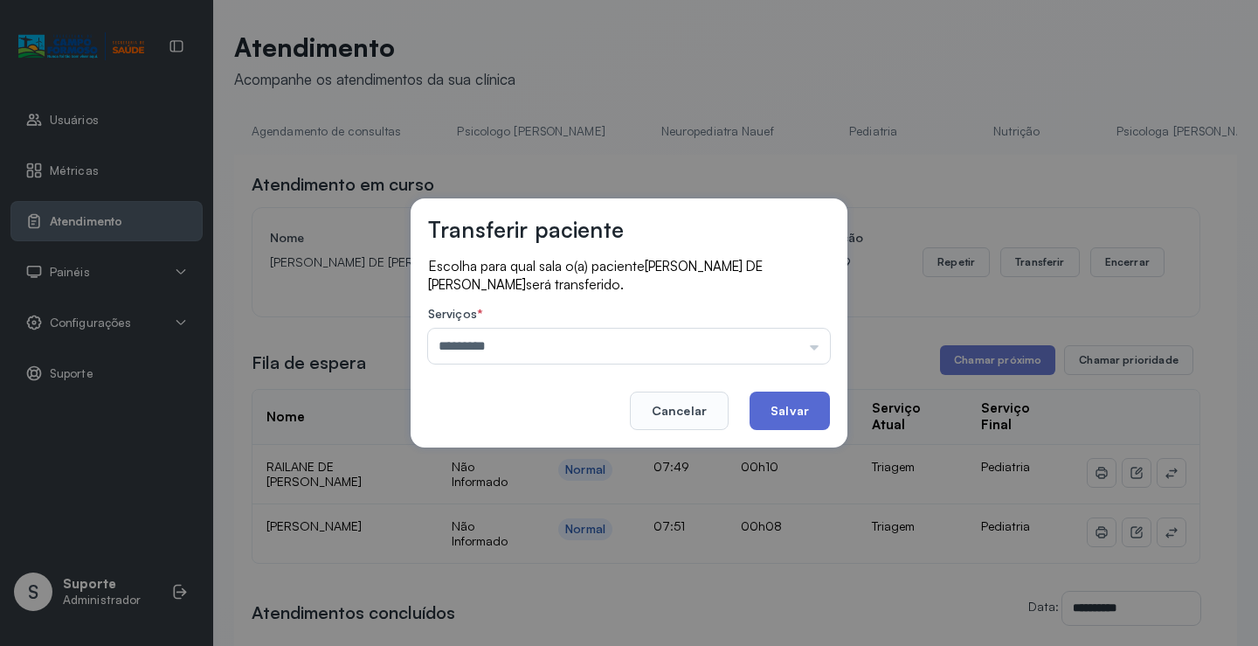
click at [780, 408] on button "Salvar" at bounding box center [790, 411] width 80 height 38
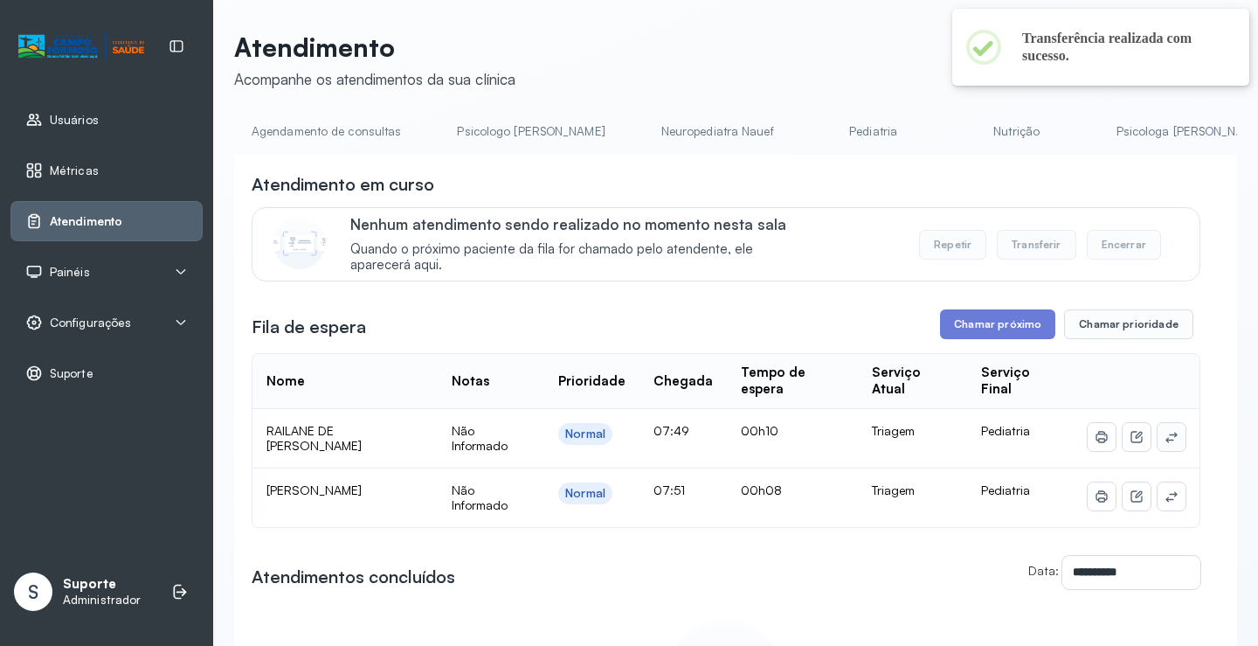
click at [1165, 442] on icon at bounding box center [1172, 437] width 14 height 14
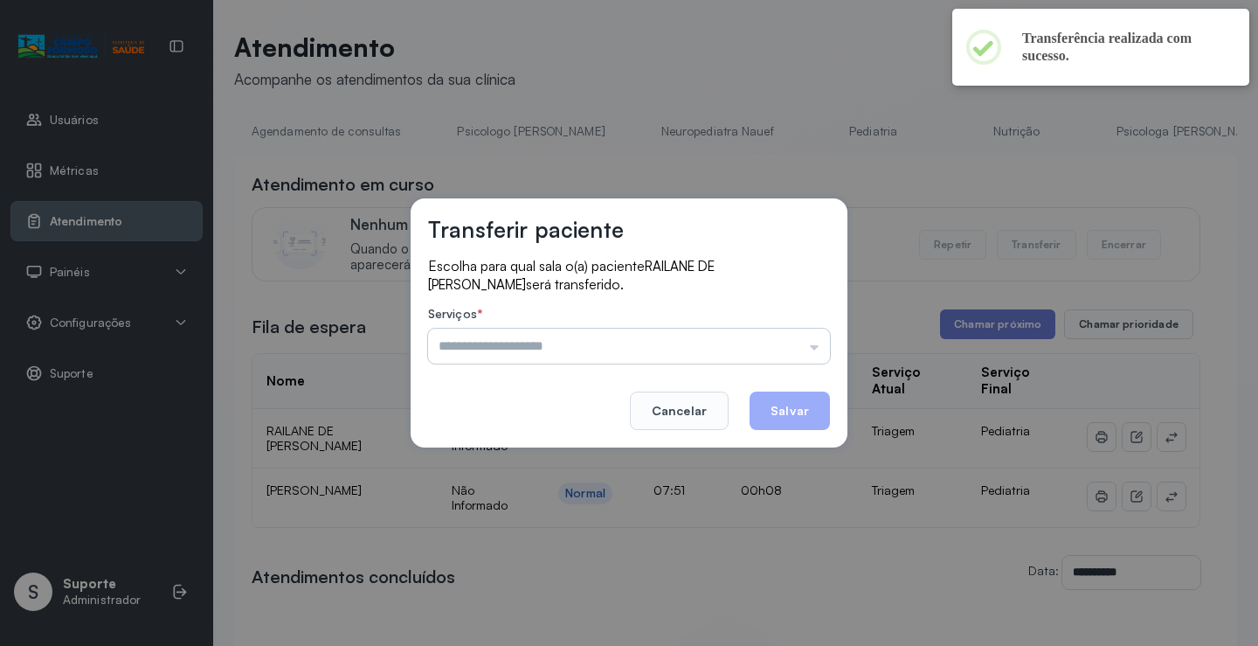
drag, startPoint x: 778, startPoint y: 335, endPoint x: 669, endPoint y: 379, distance: 117.2
click at [775, 337] on input "text" at bounding box center [629, 346] width 402 height 35
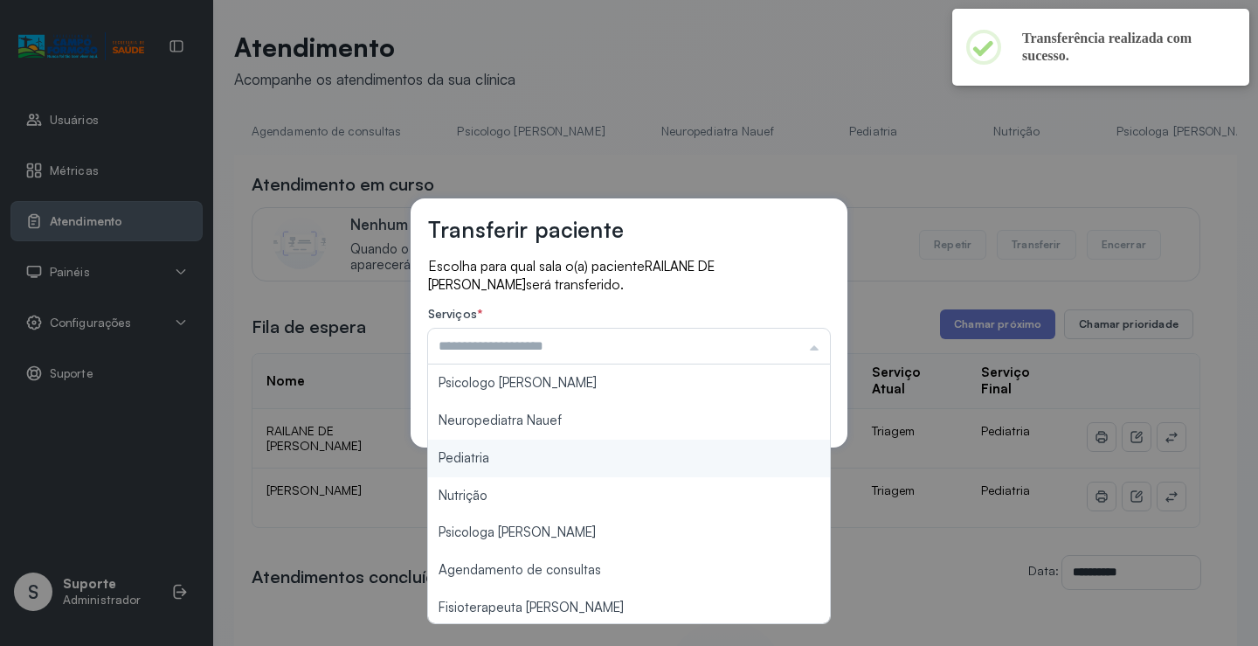
type input "*********"
click at [549, 454] on div "Transferir paciente Escolha para qual sala o(a) paciente RAILANE DE JESUS MULUN…" at bounding box center [629, 323] width 1258 height 646
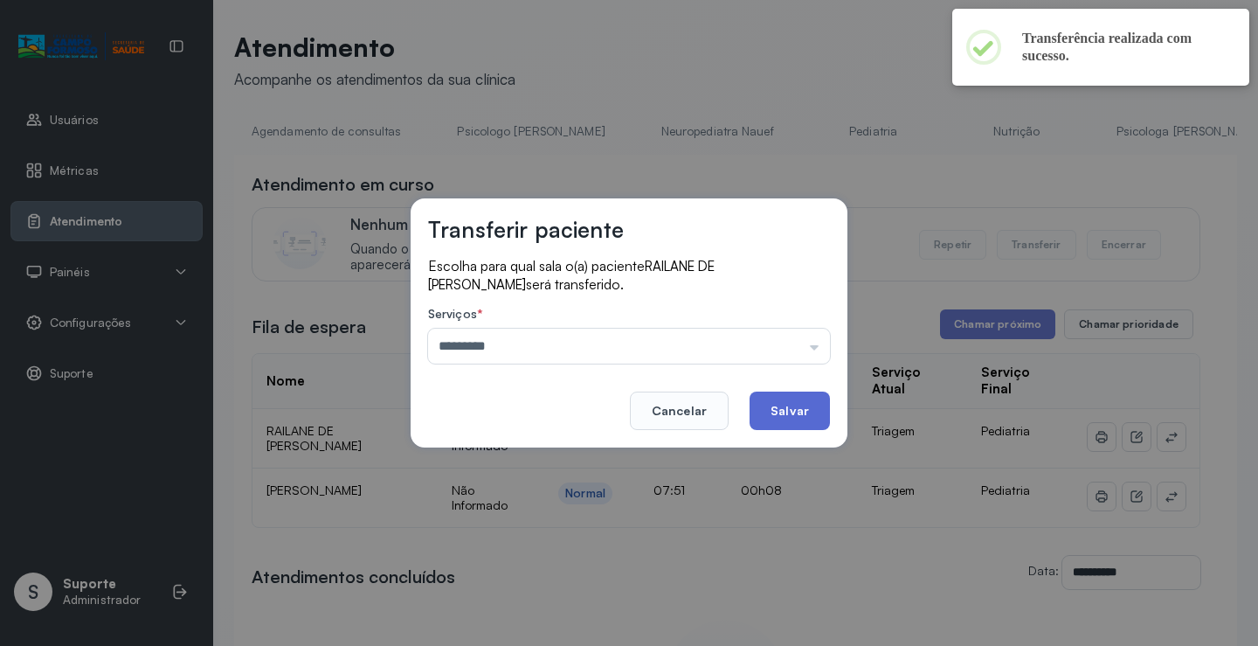
click at [782, 410] on button "Salvar" at bounding box center [790, 411] width 80 height 38
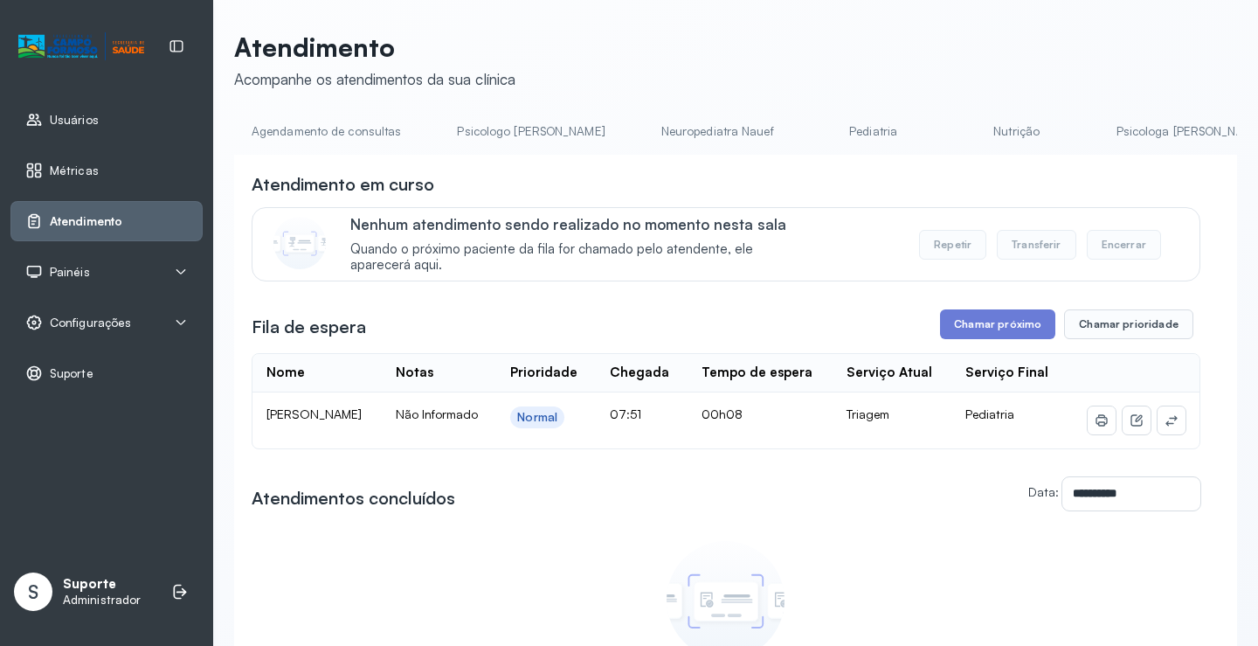
click at [813, 137] on link "Pediatria" at bounding box center [874, 131] width 122 height 29
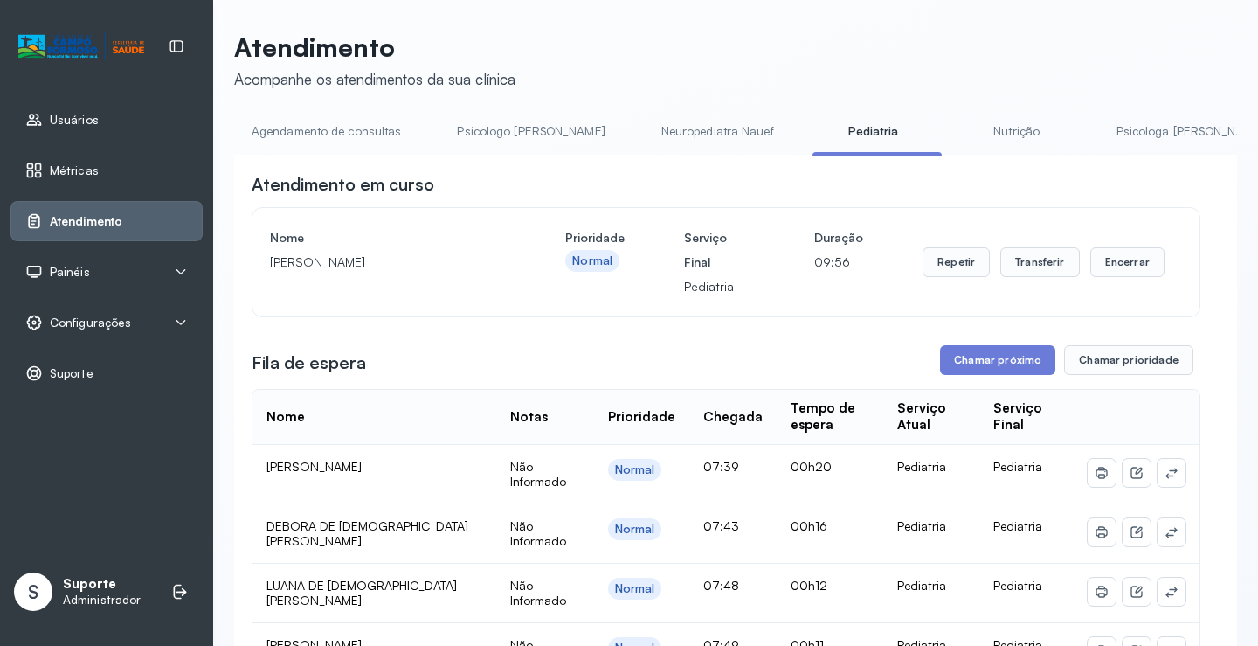
click at [342, 130] on link "Agendamento de consultas" at bounding box center [326, 131] width 184 height 29
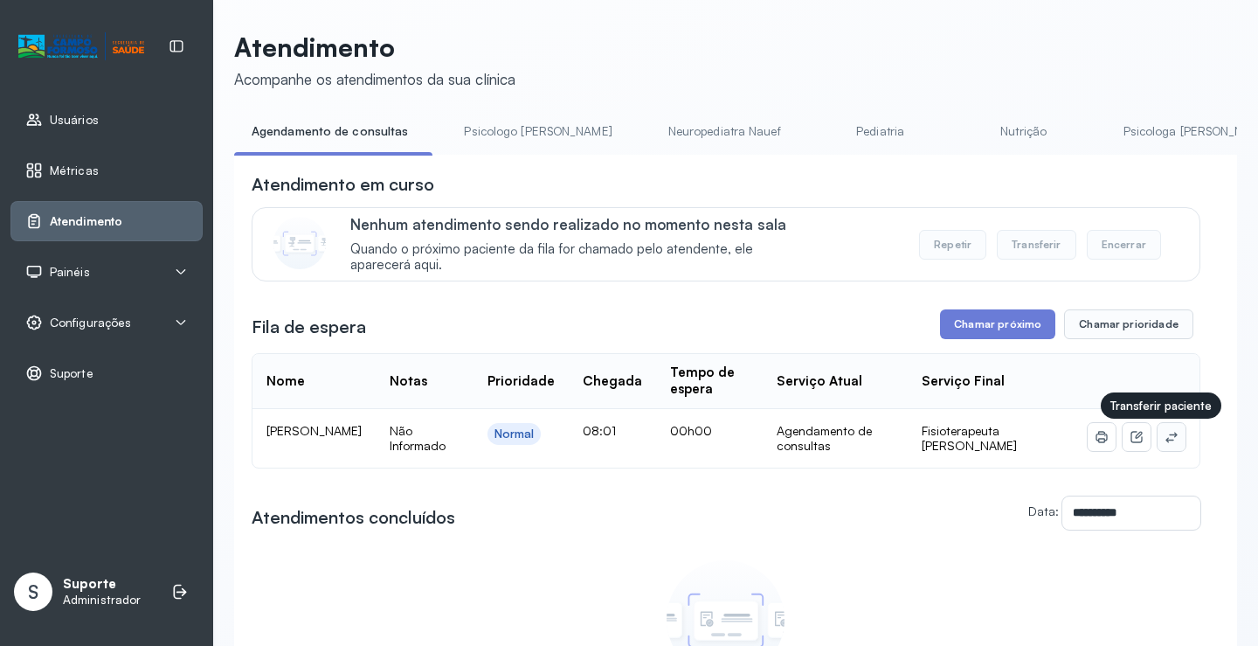
click at [1165, 435] on icon at bounding box center [1172, 437] width 14 height 14
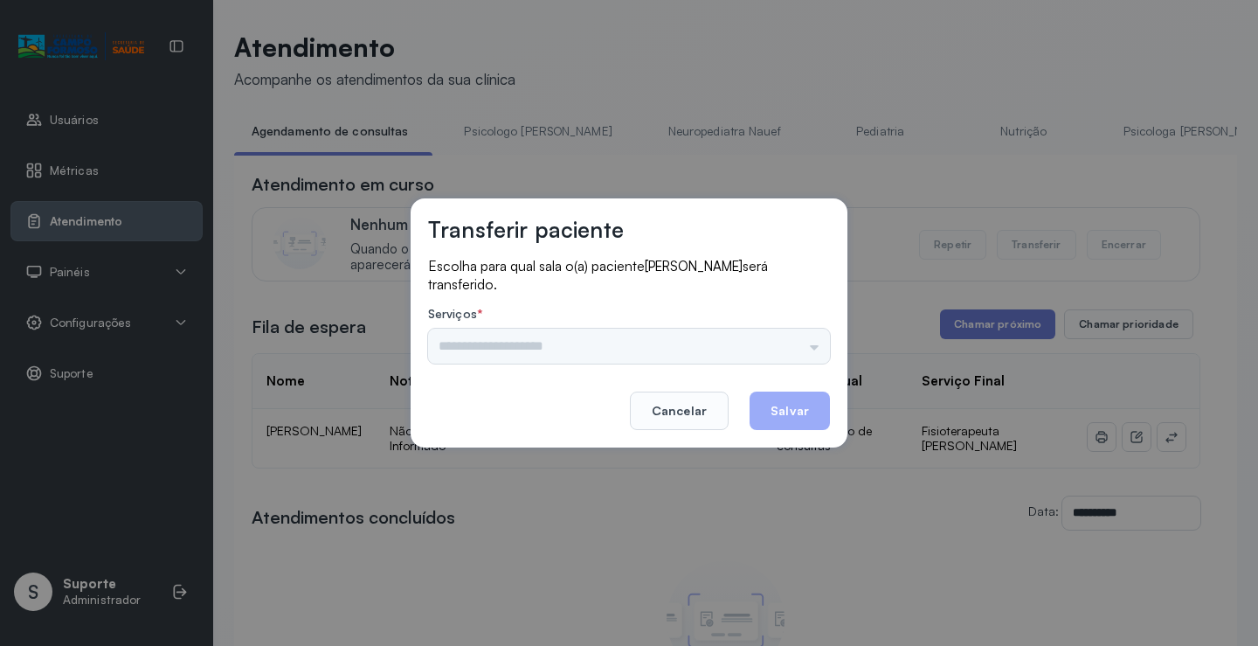
click at [799, 350] on div "Psicologo Pedro Neuropediatra Nauef Pediatria Nutrição Psicologa Alana Agendame…" at bounding box center [629, 346] width 402 height 35
click at [734, 348] on input "text" at bounding box center [629, 346] width 402 height 35
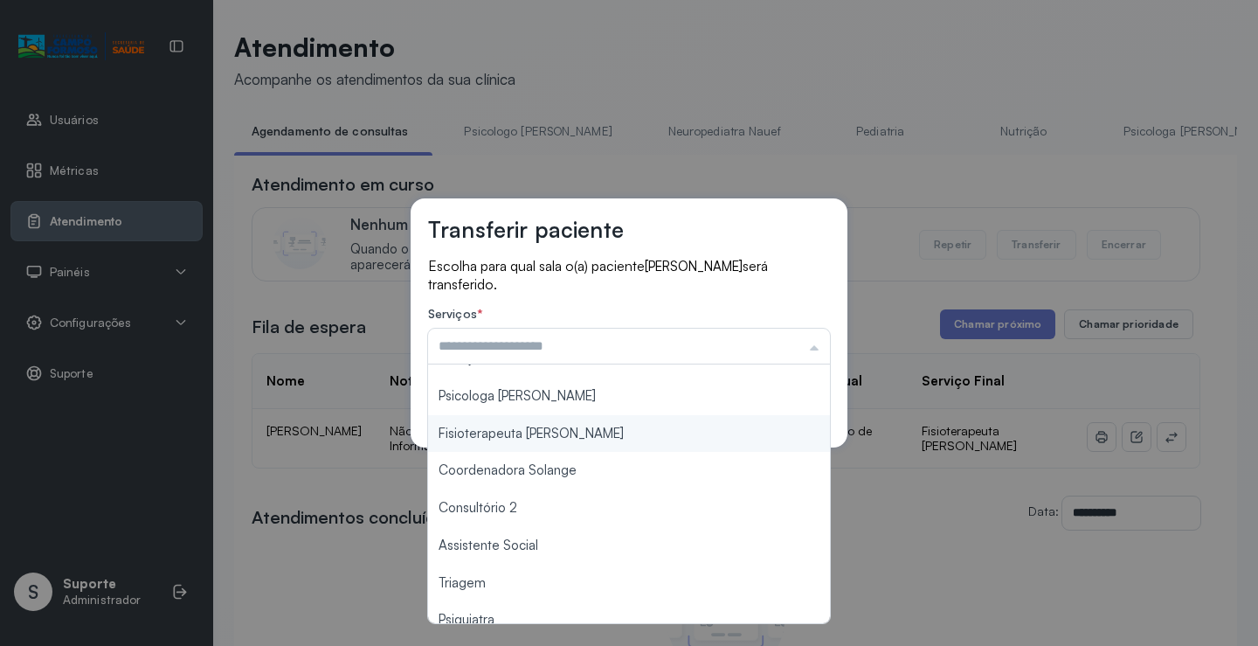
scroll to position [264, 0]
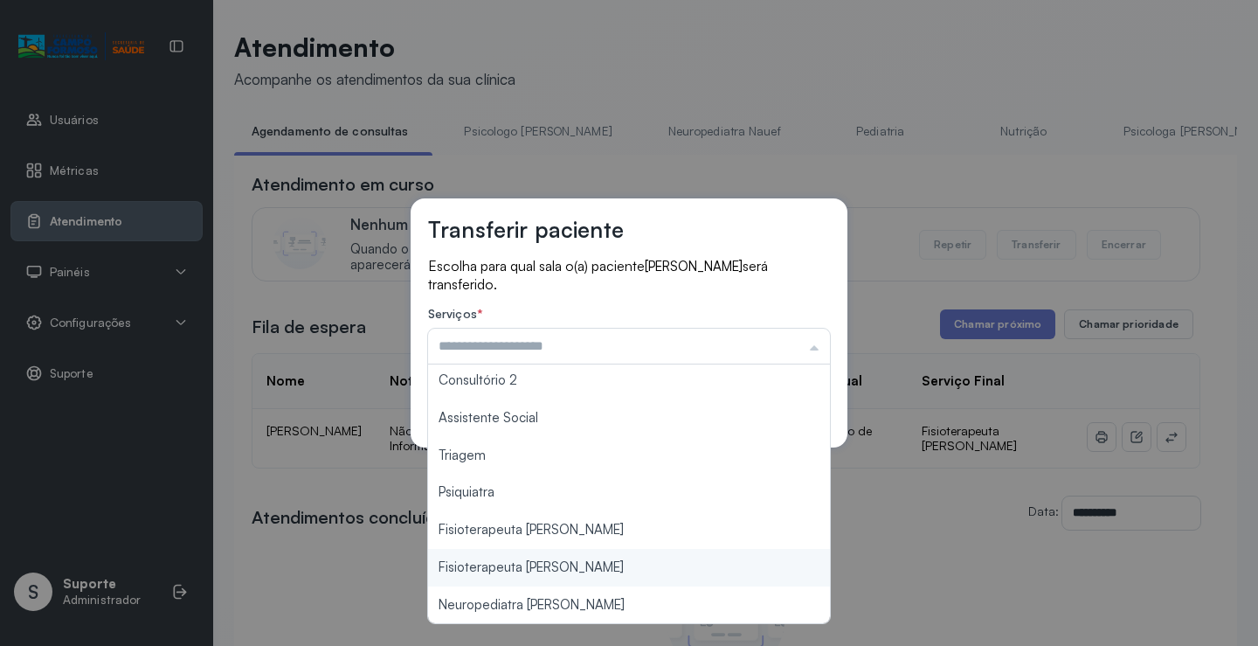
type input "**********"
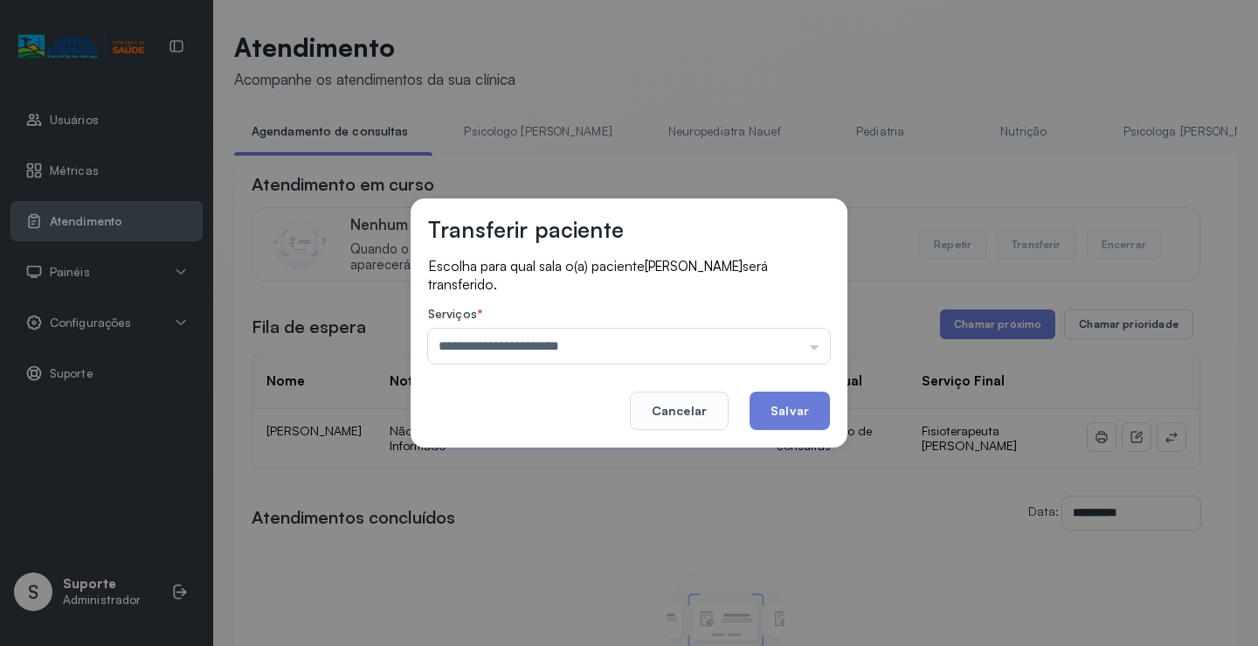
drag, startPoint x: 618, startPoint y: 537, endPoint x: 778, endPoint y: 445, distance: 184.4
click at [620, 534] on div "**********" at bounding box center [629, 323] width 1258 height 646
click at [807, 421] on button "Salvar" at bounding box center [790, 411] width 80 height 38
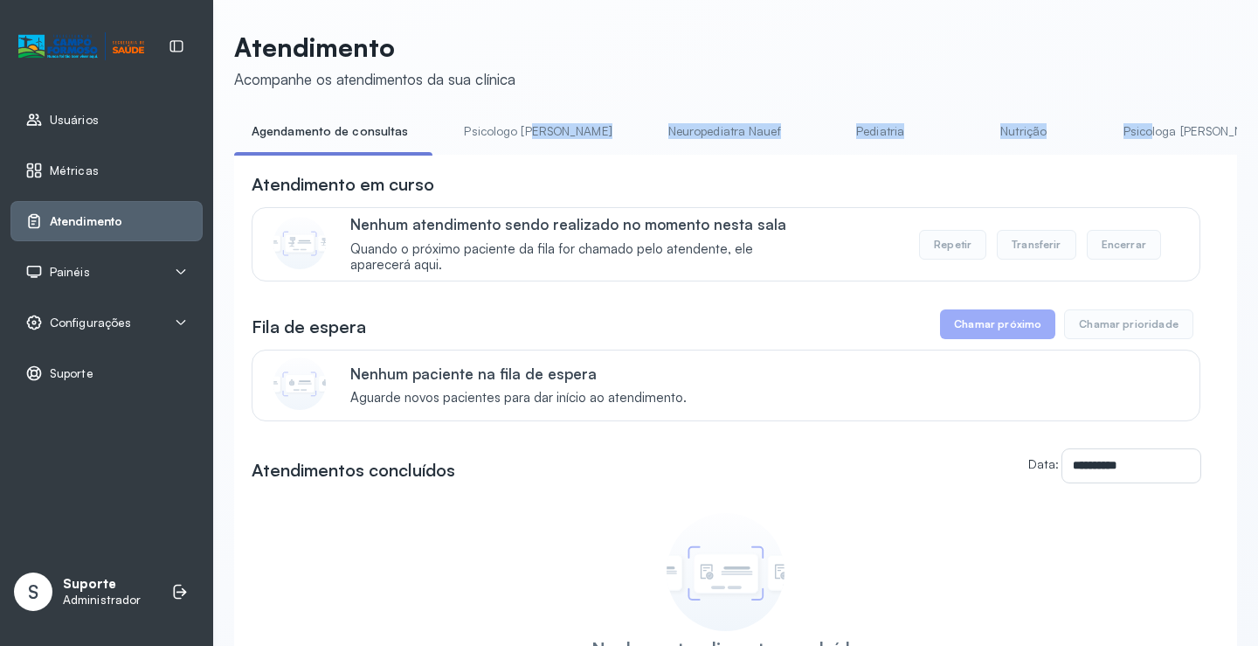
drag, startPoint x: 525, startPoint y: 154, endPoint x: 1080, endPoint y: 148, distance: 555.0
click at [1080, 148] on ul "Agendamento de consultas Psicologo Pedro Neuropediatra Nauef Pediatria Nutrição…" at bounding box center [735, 136] width 1003 height 39
click at [1106, 151] on li "Psicologa Alana" at bounding box center [1201, 136] width 190 height 39
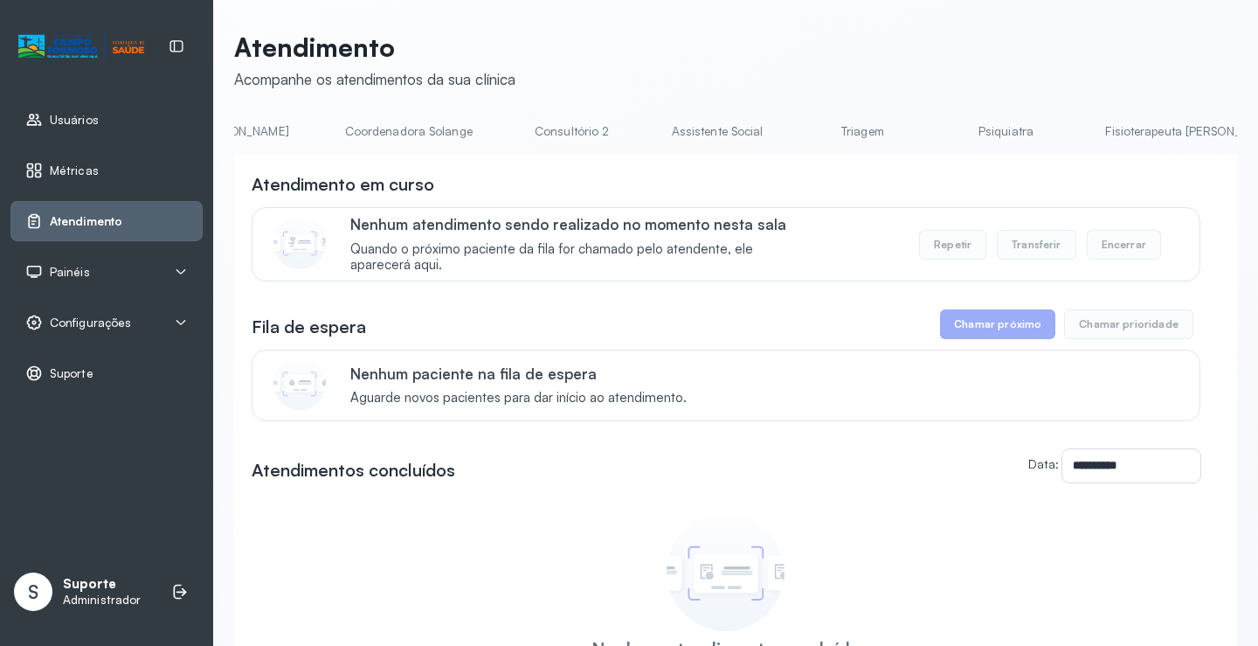
scroll to position [0, 1325]
click at [686, 129] on link "Triagem" at bounding box center [747, 131] width 122 height 29
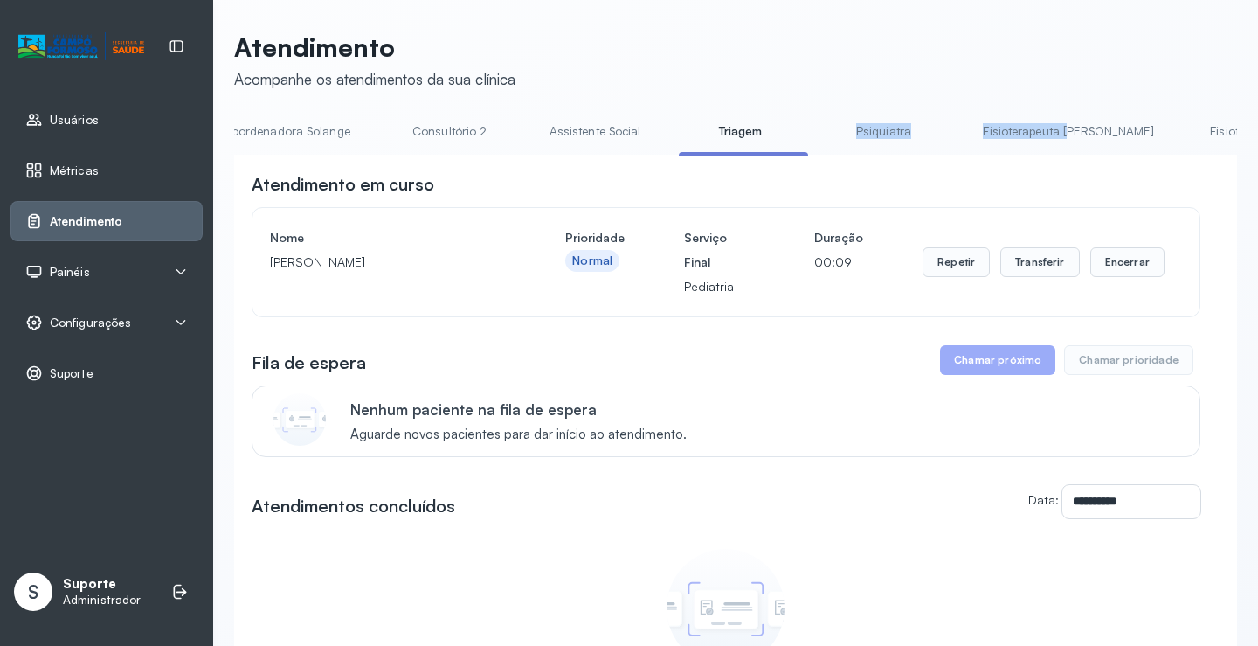
drag, startPoint x: 729, startPoint y: 155, endPoint x: 539, endPoint y: 155, distance: 189.6
click at [760, 197] on div "Atendimento em curso" at bounding box center [726, 184] width 949 height 24
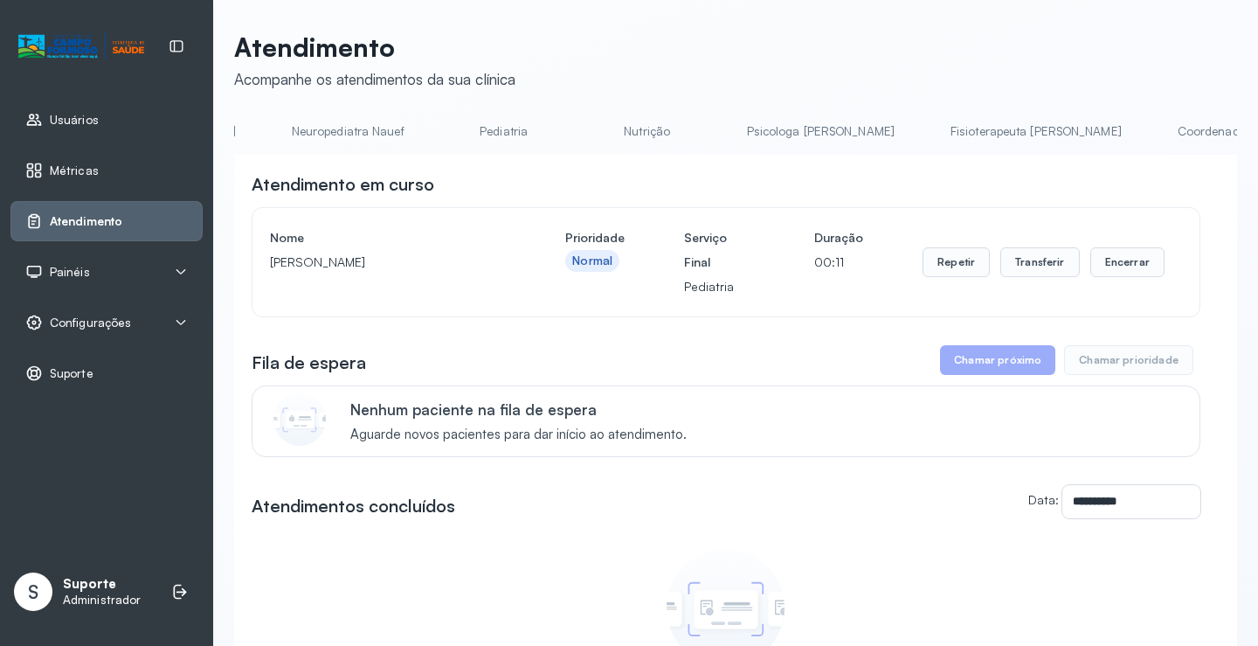
scroll to position [0, 334]
click at [479, 128] on link "Pediatria" at bounding box center [540, 131] width 122 height 29
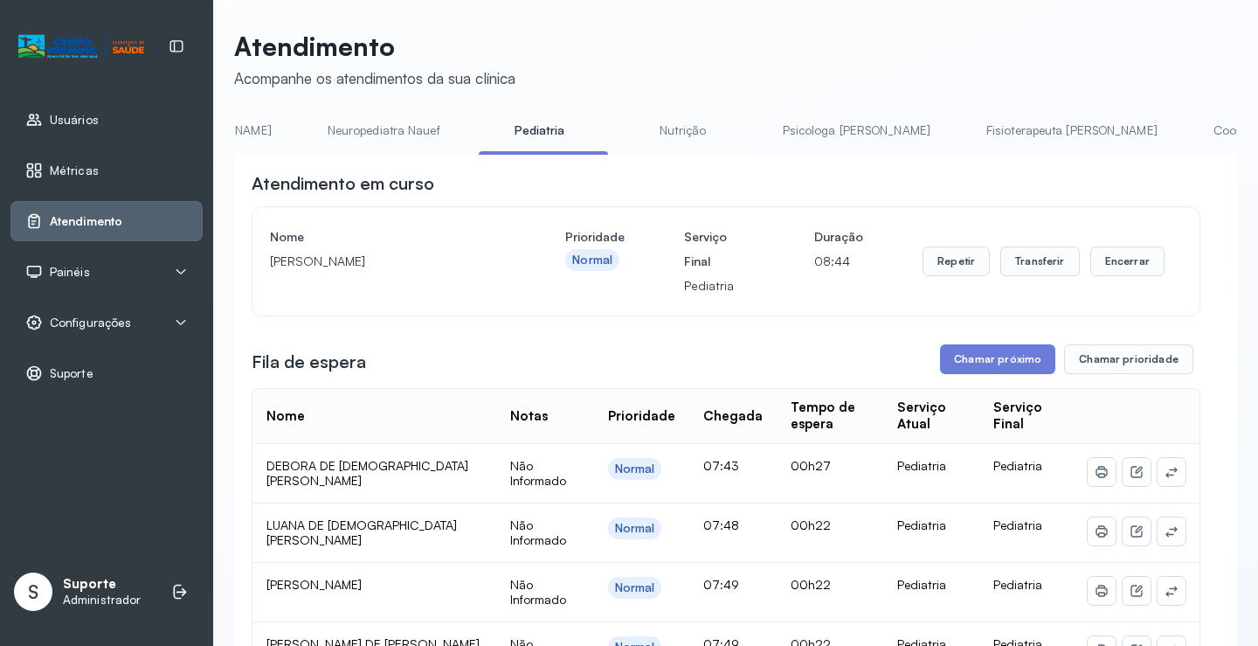
scroll to position [0, 0]
click at [648, 130] on link "Nutrição" at bounding box center [683, 131] width 122 height 29
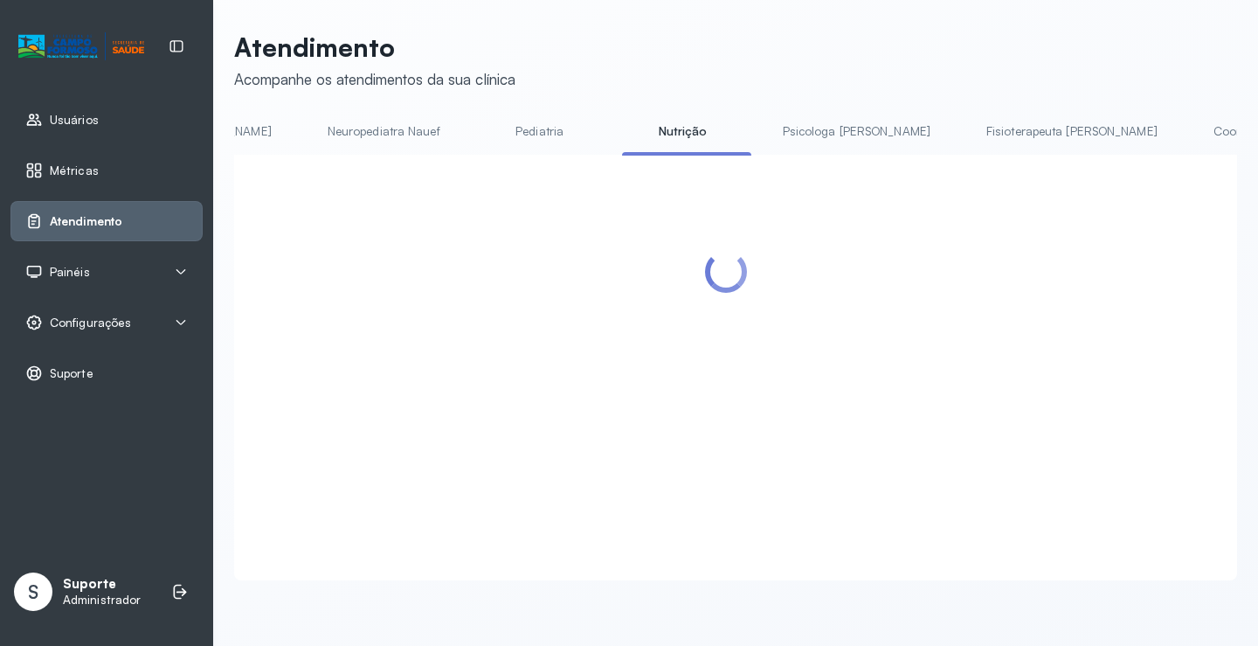
click at [491, 128] on link "Pediatria" at bounding box center [540, 131] width 122 height 29
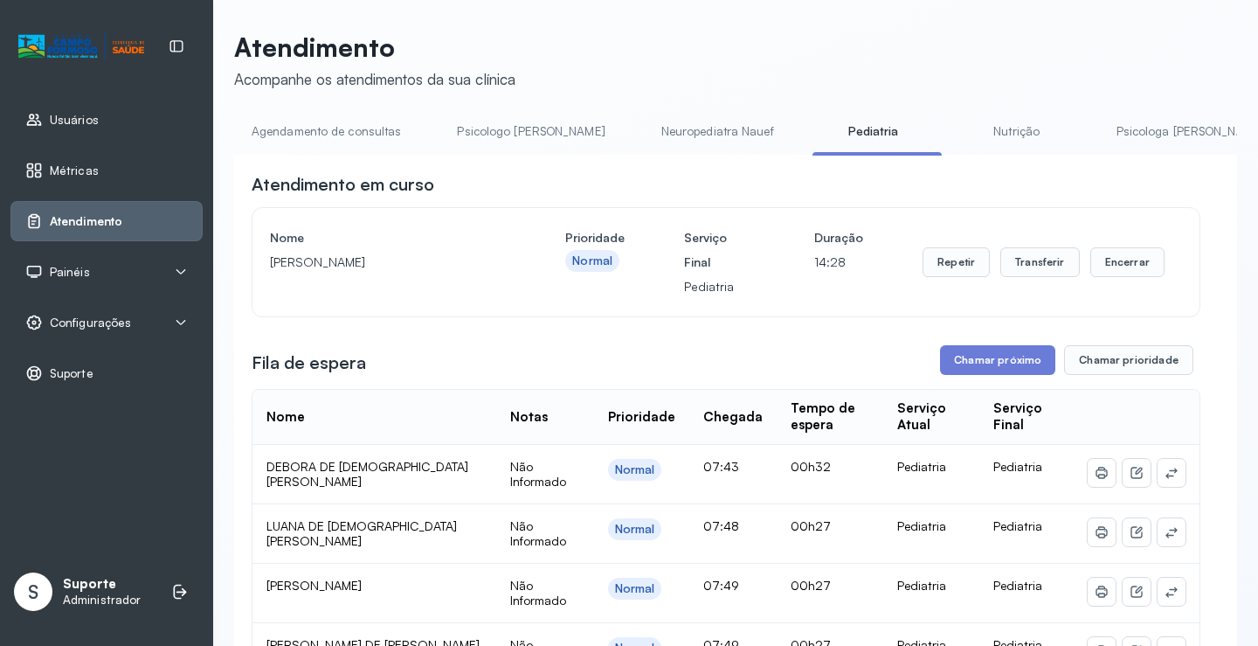
click at [291, 120] on link "Agendamento de consultas" at bounding box center [326, 131] width 184 height 29
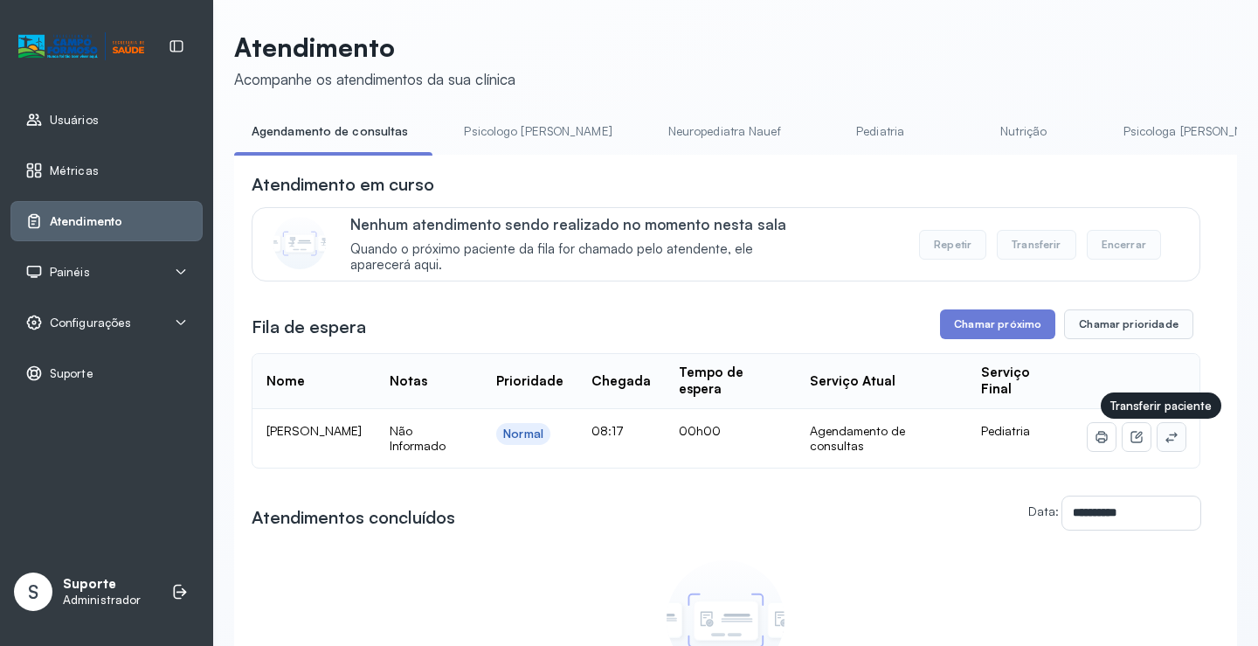
click at [1165, 443] on icon at bounding box center [1172, 437] width 14 height 14
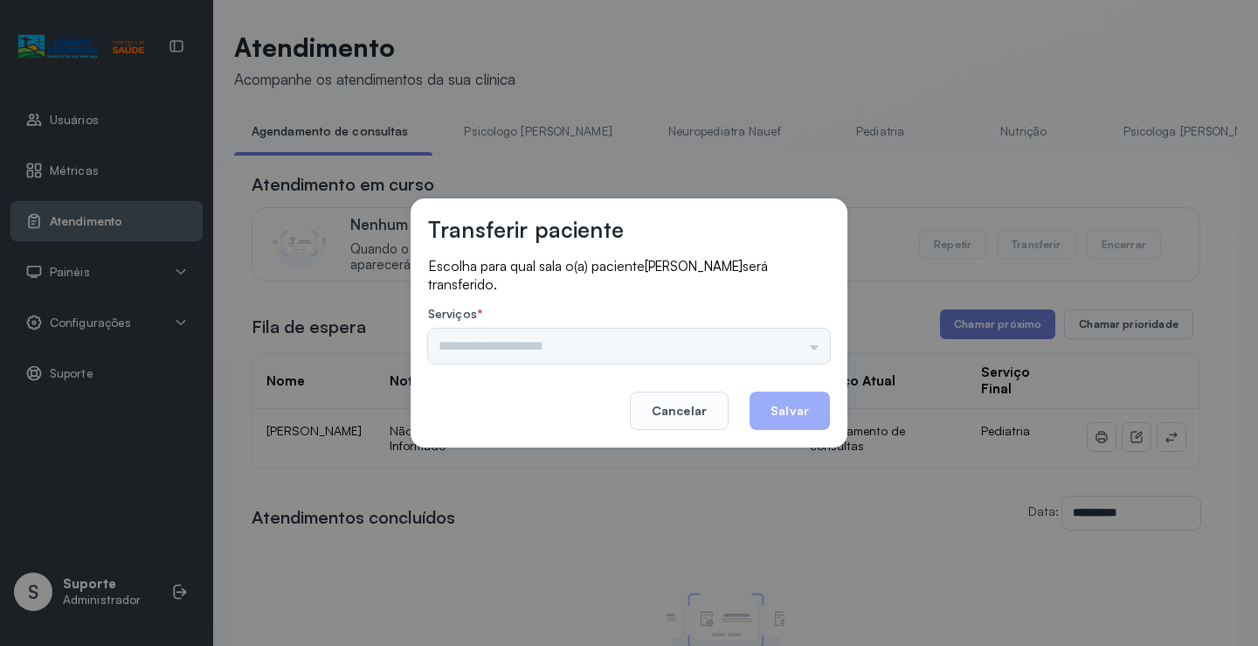
click at [780, 332] on input "text" at bounding box center [629, 346] width 402 height 35
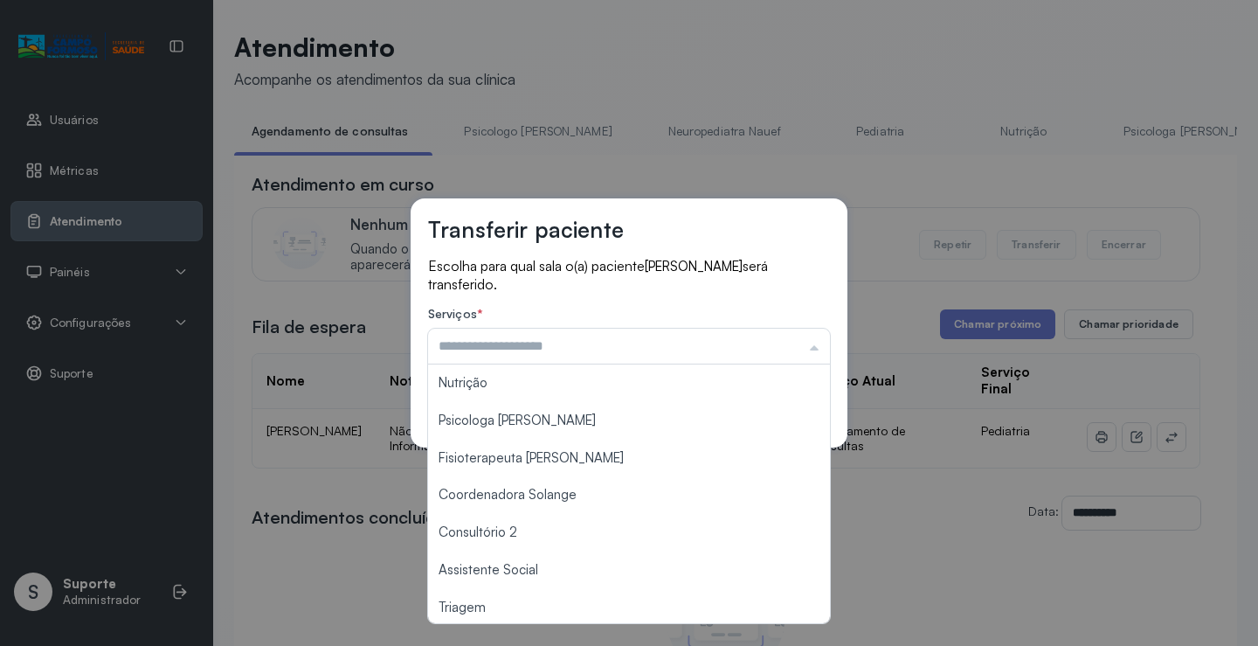
scroll to position [262, 0]
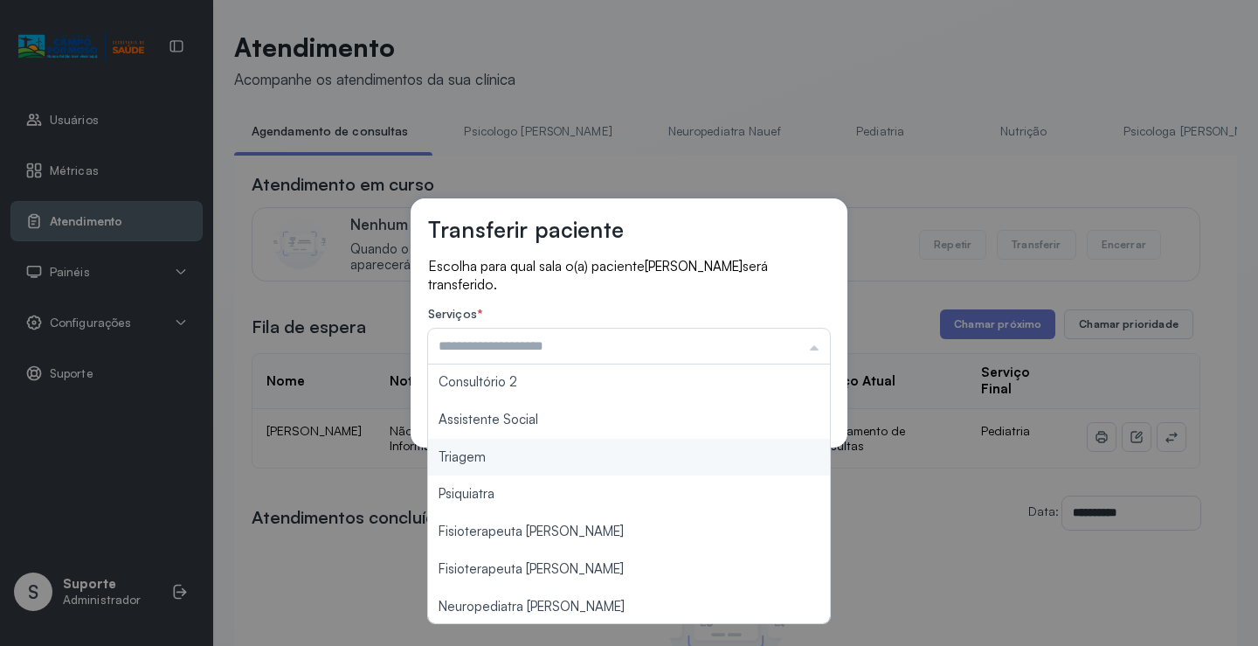
type input "*******"
click at [531, 465] on div "Transferir paciente Escolha para qual sala o(a) paciente CAIO CESAR ANDRADE FER…" at bounding box center [629, 323] width 1258 height 646
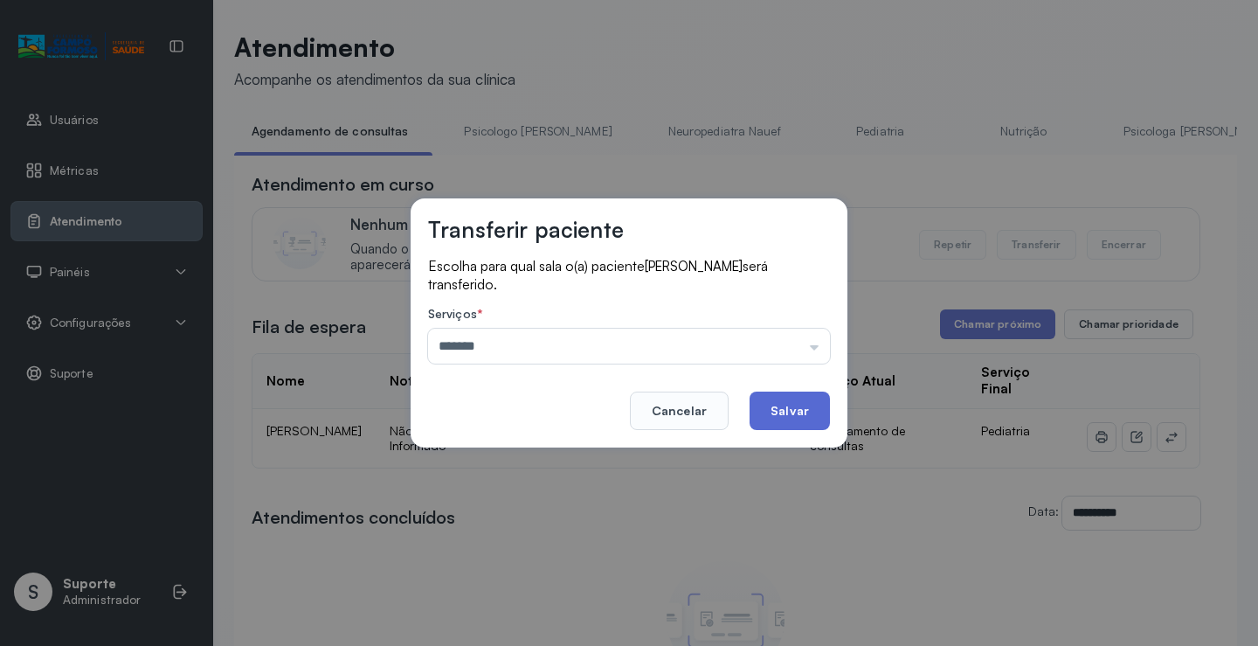
click at [800, 412] on button "Salvar" at bounding box center [790, 411] width 80 height 38
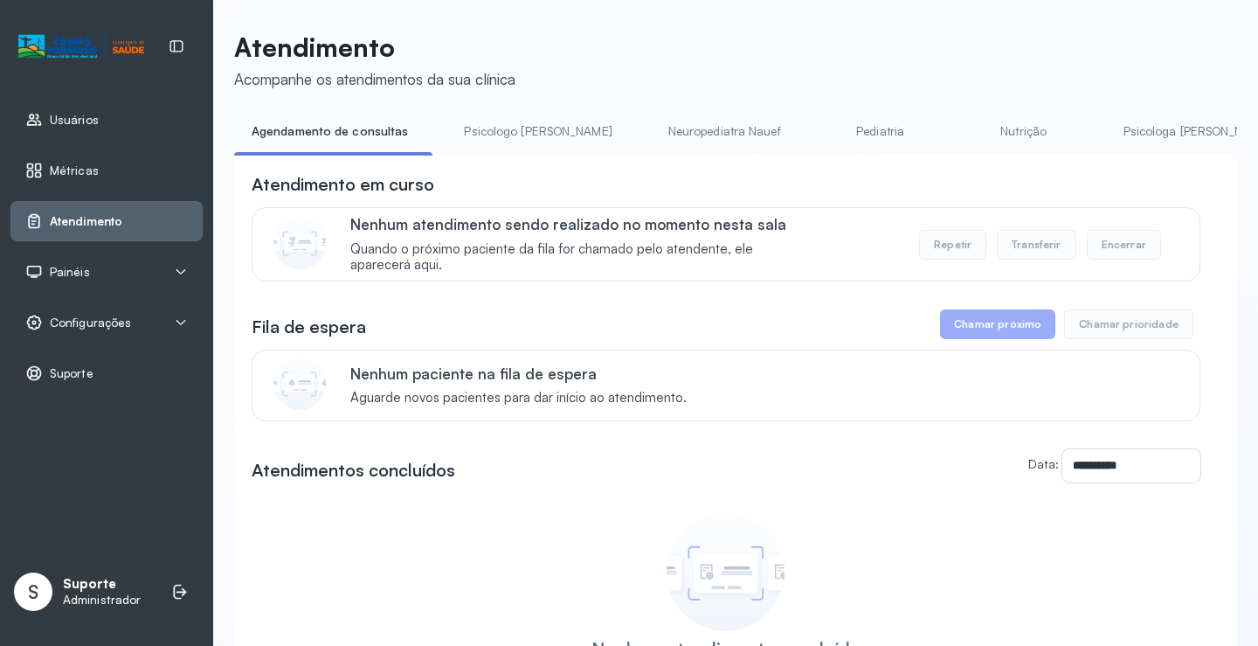
click at [519, 128] on link "Psicologo Pedro" at bounding box center [538, 131] width 183 height 29
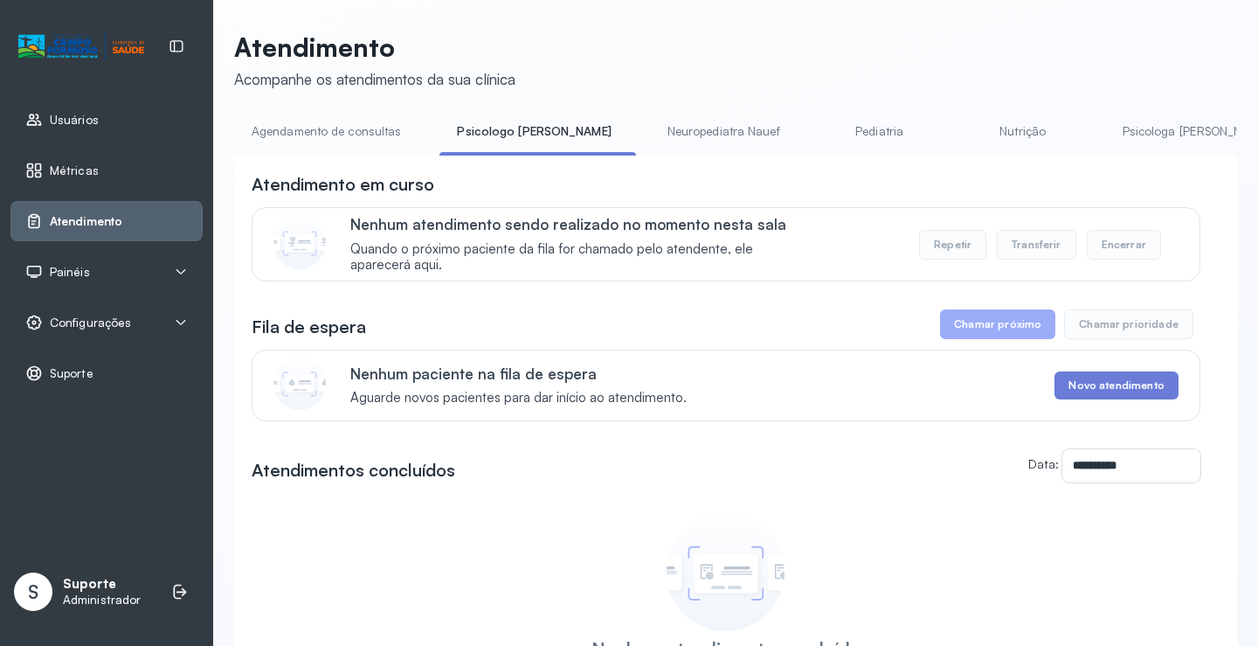
click at [359, 121] on link "Agendamento de consultas" at bounding box center [326, 131] width 184 height 29
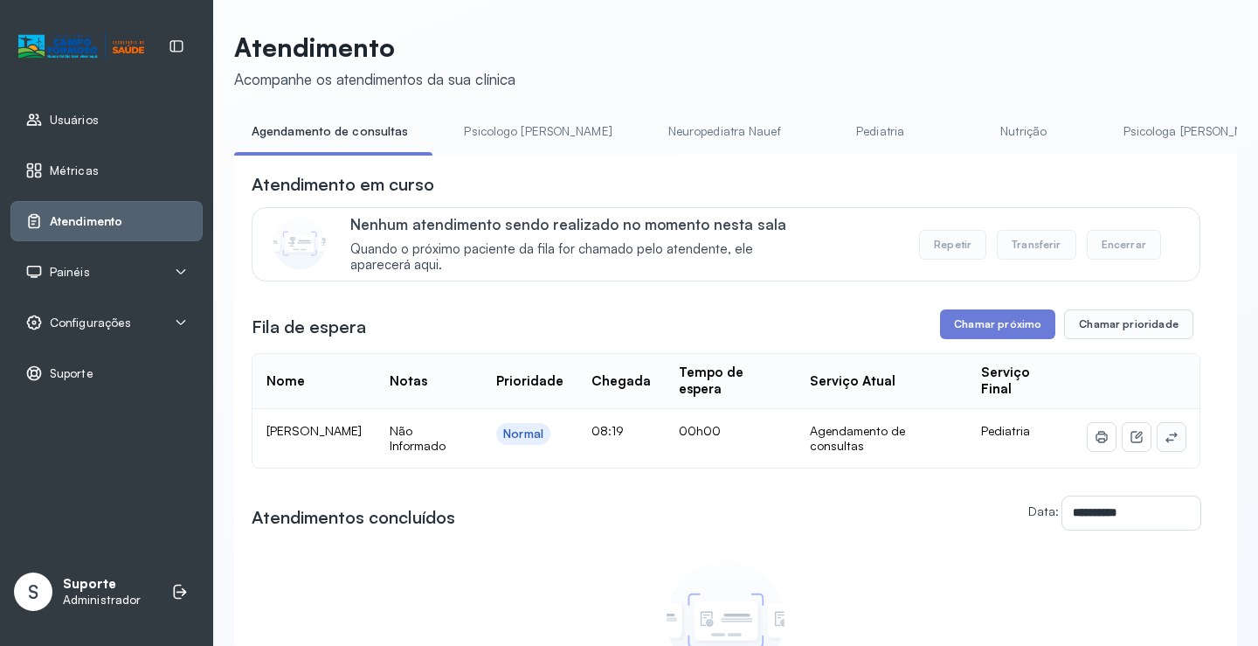
click at [1165, 440] on icon at bounding box center [1172, 437] width 14 height 14
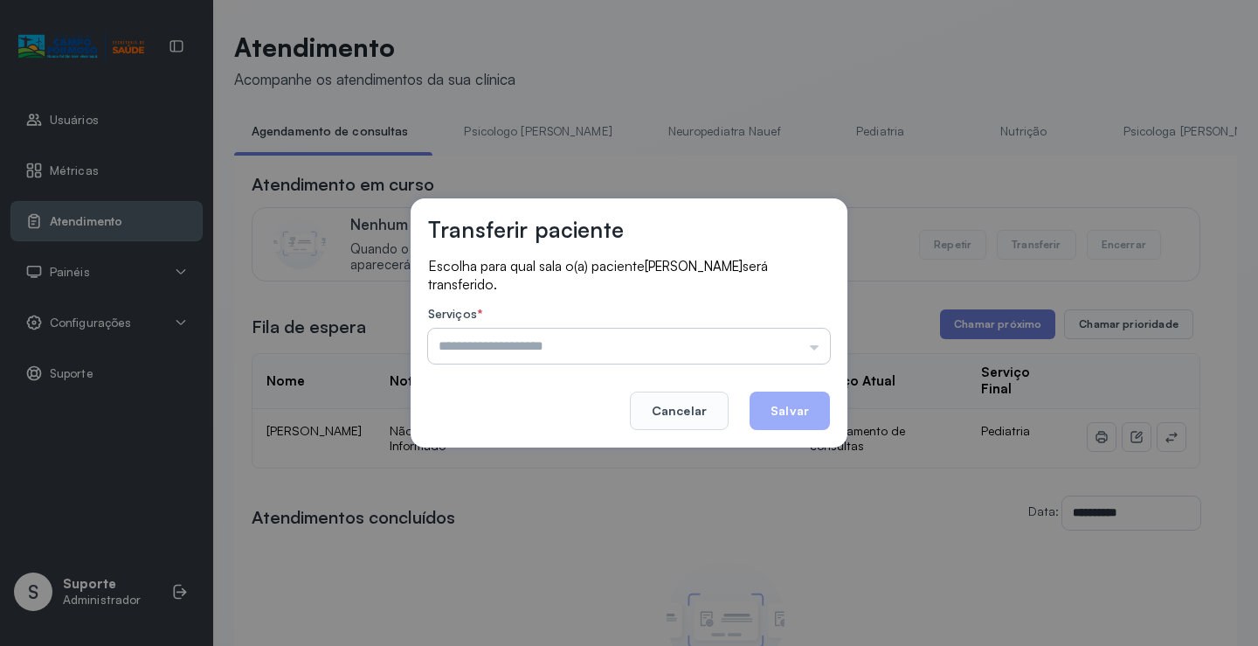
click at [795, 342] on input "text" at bounding box center [629, 346] width 402 height 35
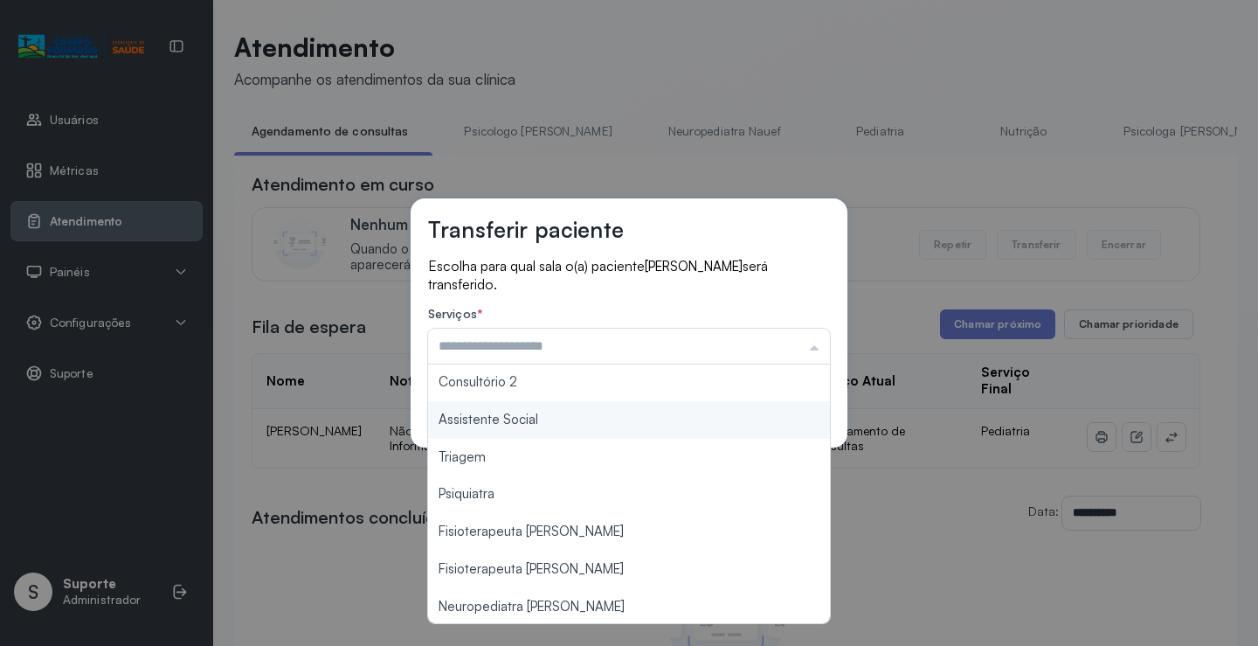
scroll to position [264, 0]
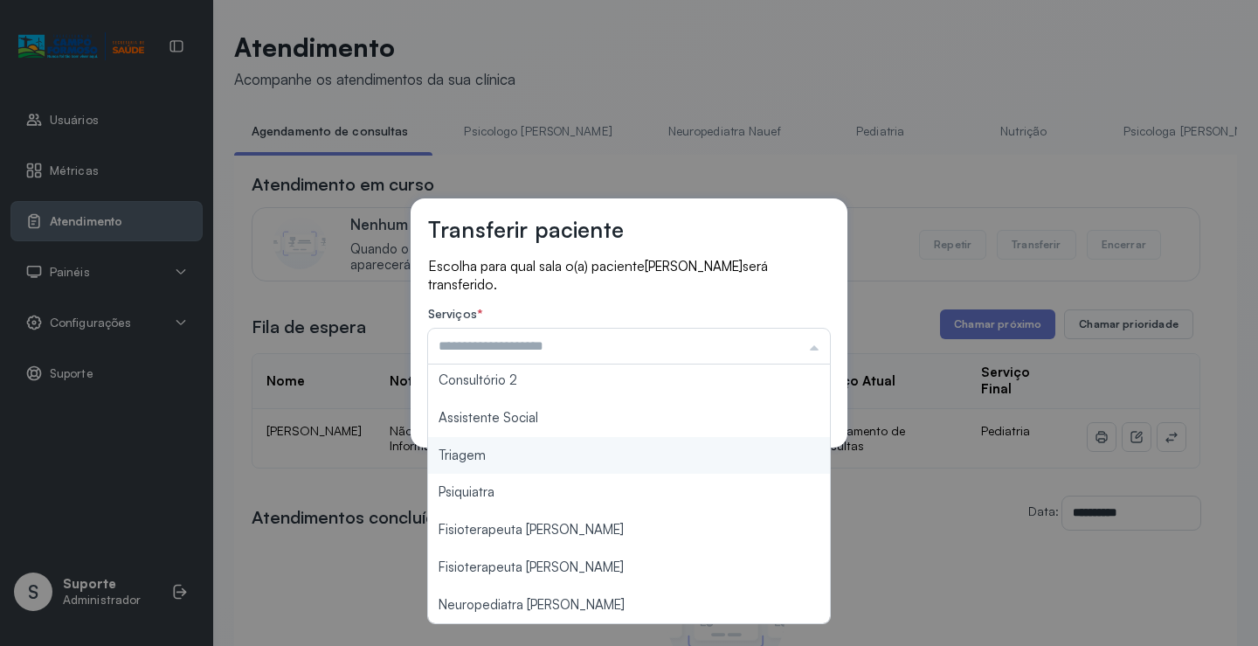
type input "*******"
click at [558, 460] on div "Transferir paciente Escolha para qual sala o(a) paciente ARTHUR SILVA DE JESUS …" at bounding box center [629, 323] width 1258 height 646
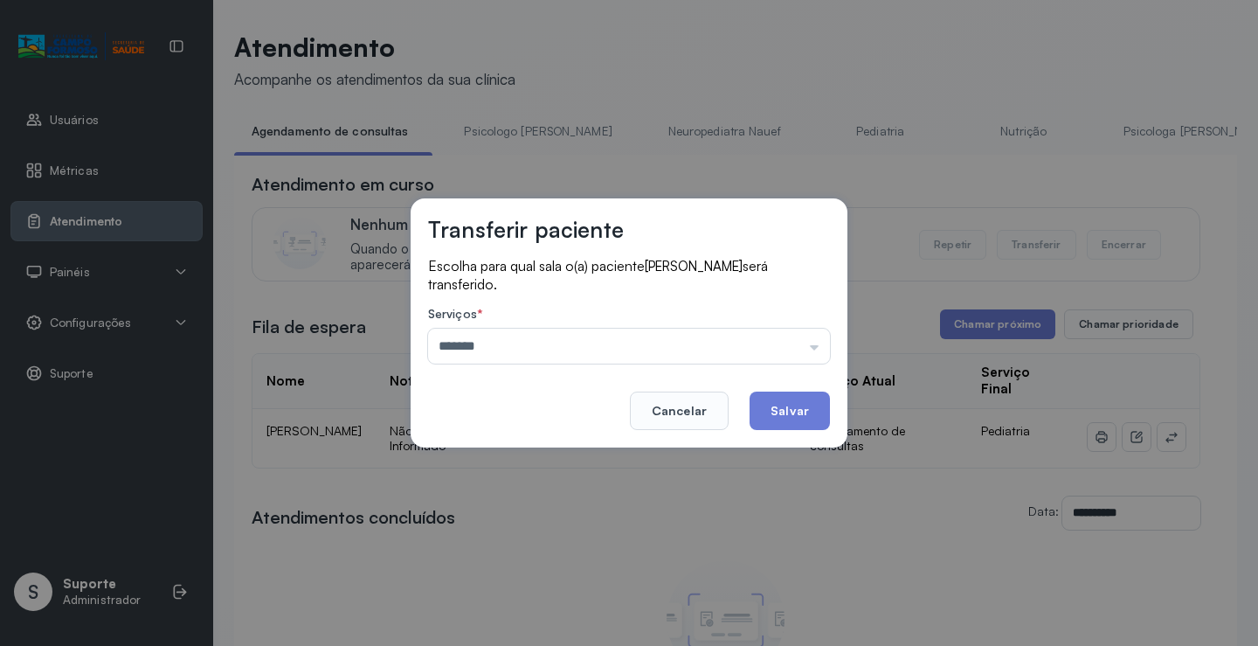
click at [793, 415] on button "Salvar" at bounding box center [790, 411] width 80 height 38
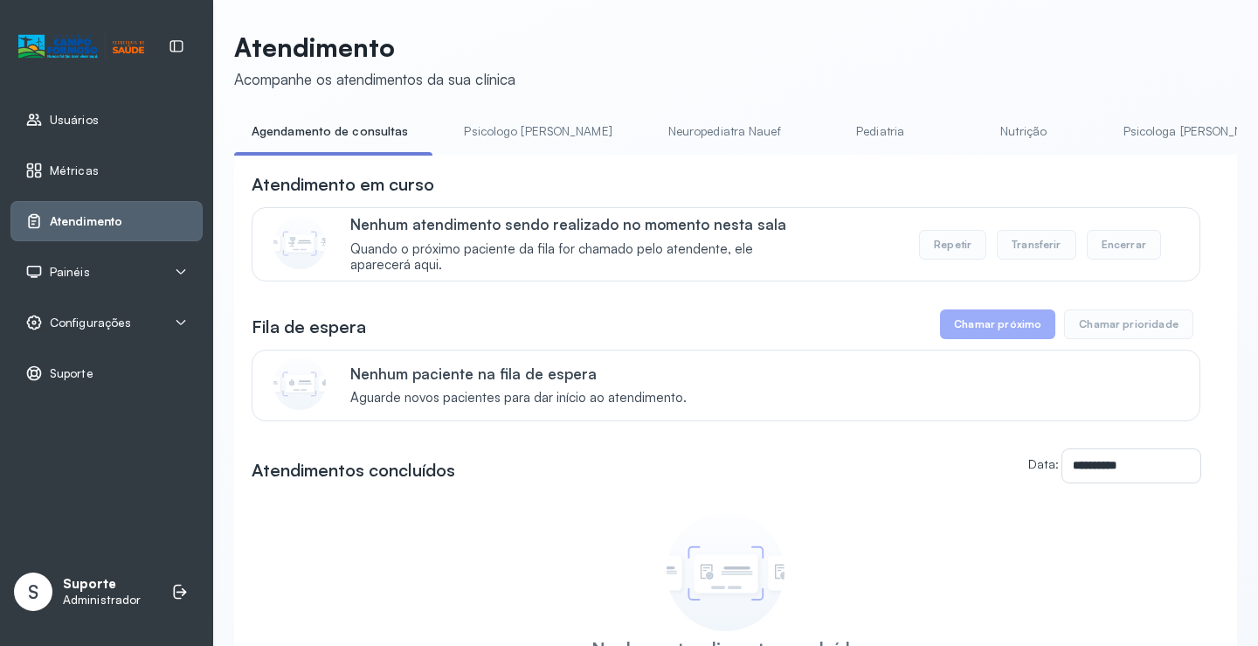
click at [651, 142] on link "Neuropediatra Nauef" at bounding box center [725, 131] width 148 height 29
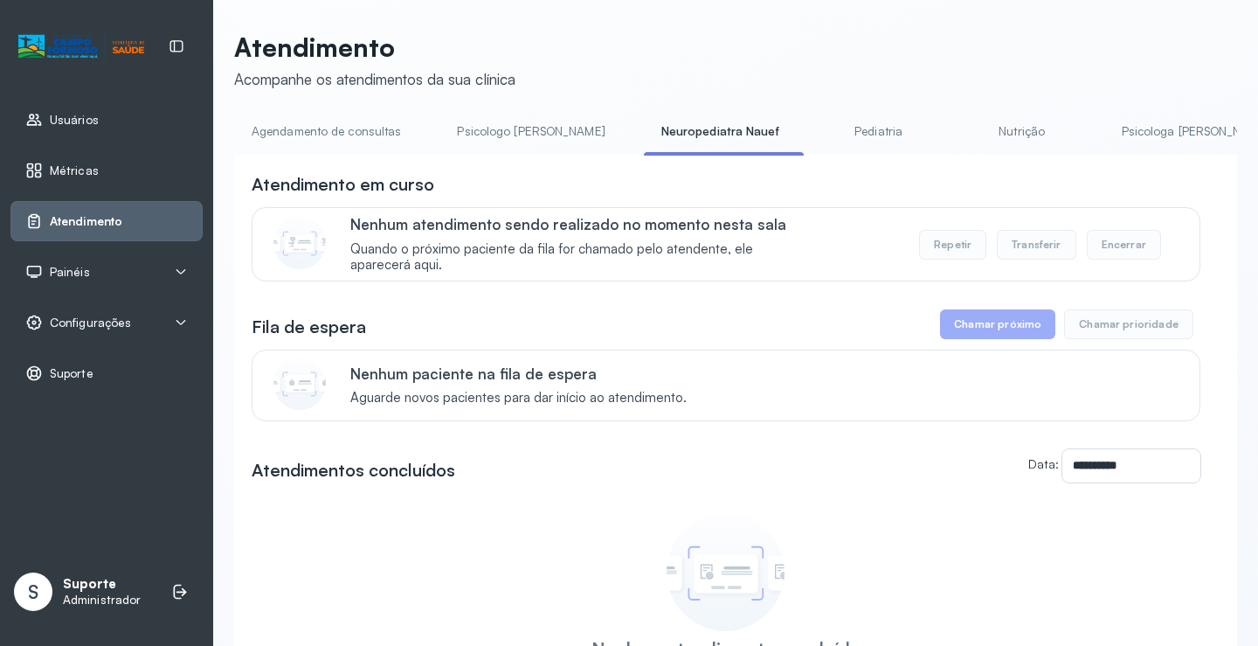
click at [351, 117] on link "Agendamento de consultas" at bounding box center [326, 131] width 184 height 29
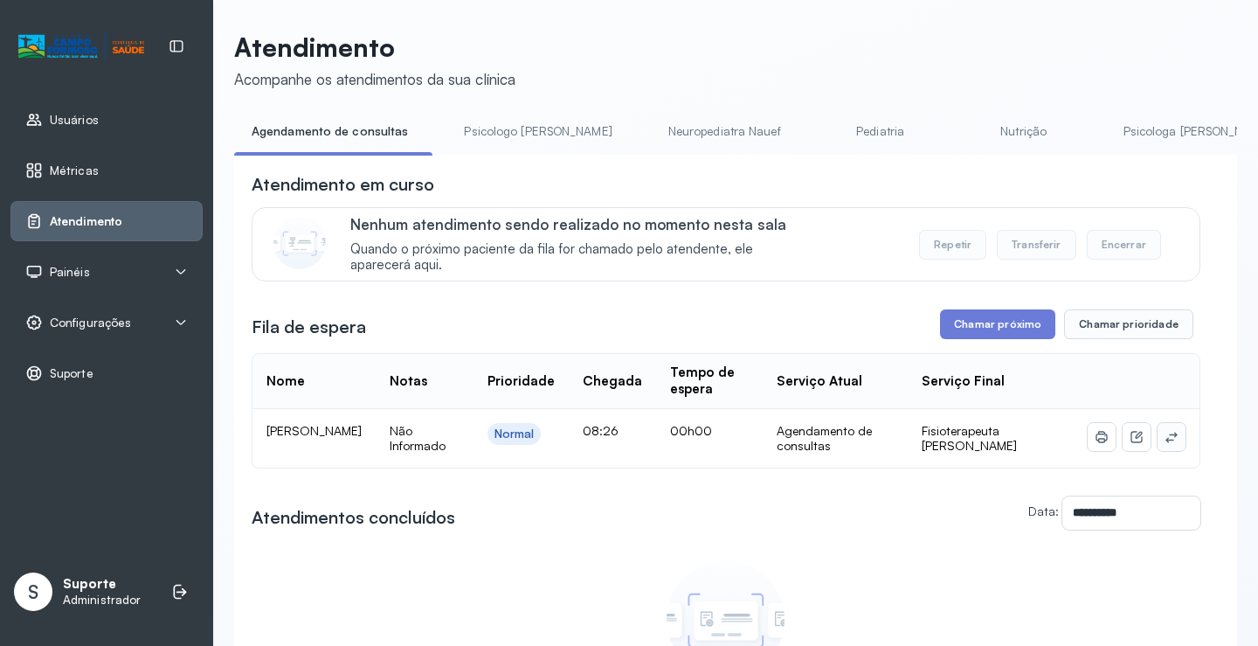
click at [1165, 433] on icon at bounding box center [1172, 437] width 14 height 14
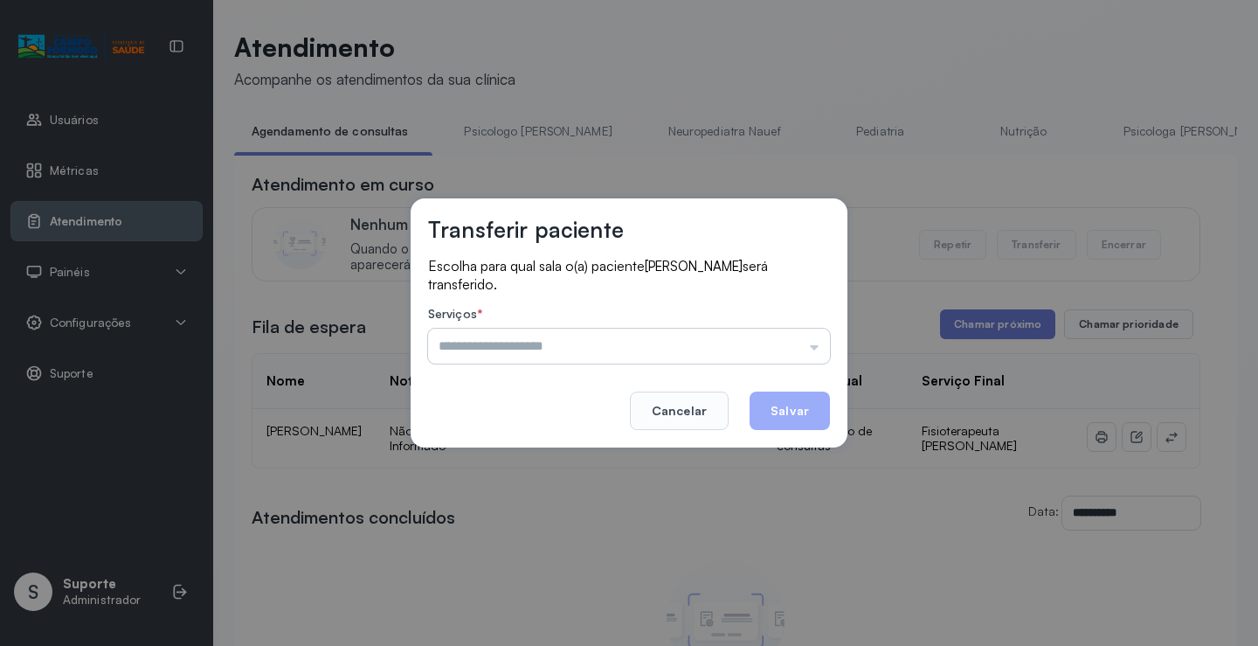
drag, startPoint x: 795, startPoint y: 330, endPoint x: 785, endPoint y: 341, distance: 14.8
click at [793, 333] on input "text" at bounding box center [629, 346] width 402 height 35
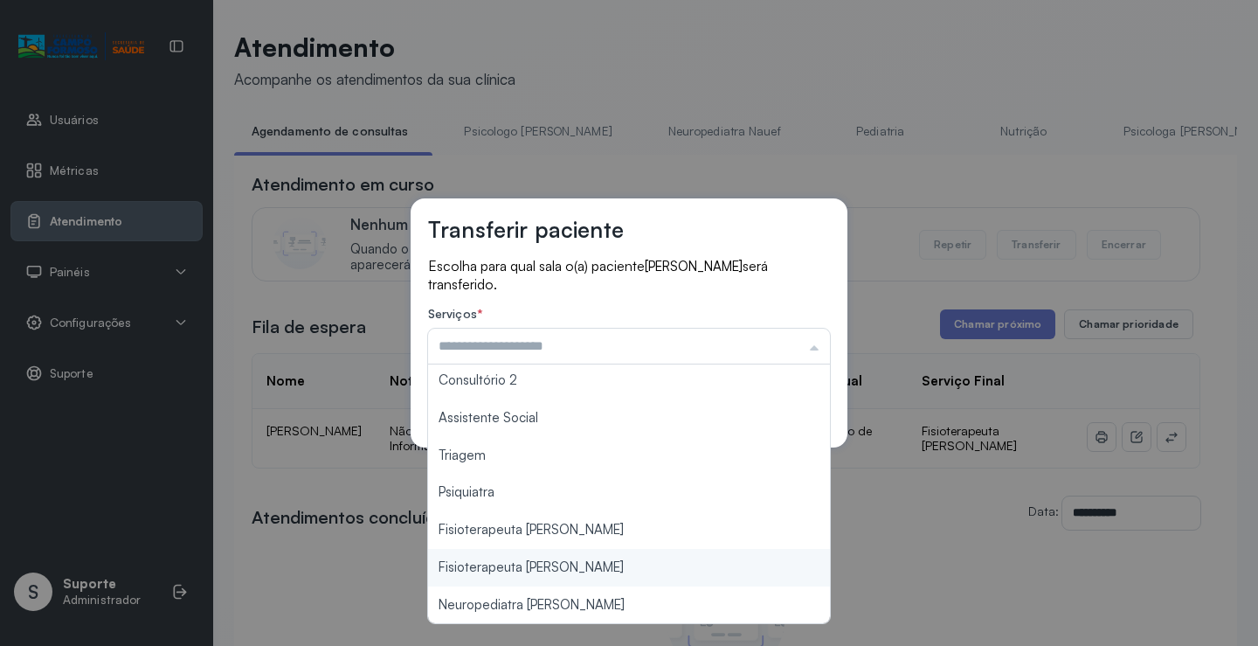
scroll to position [177, 0]
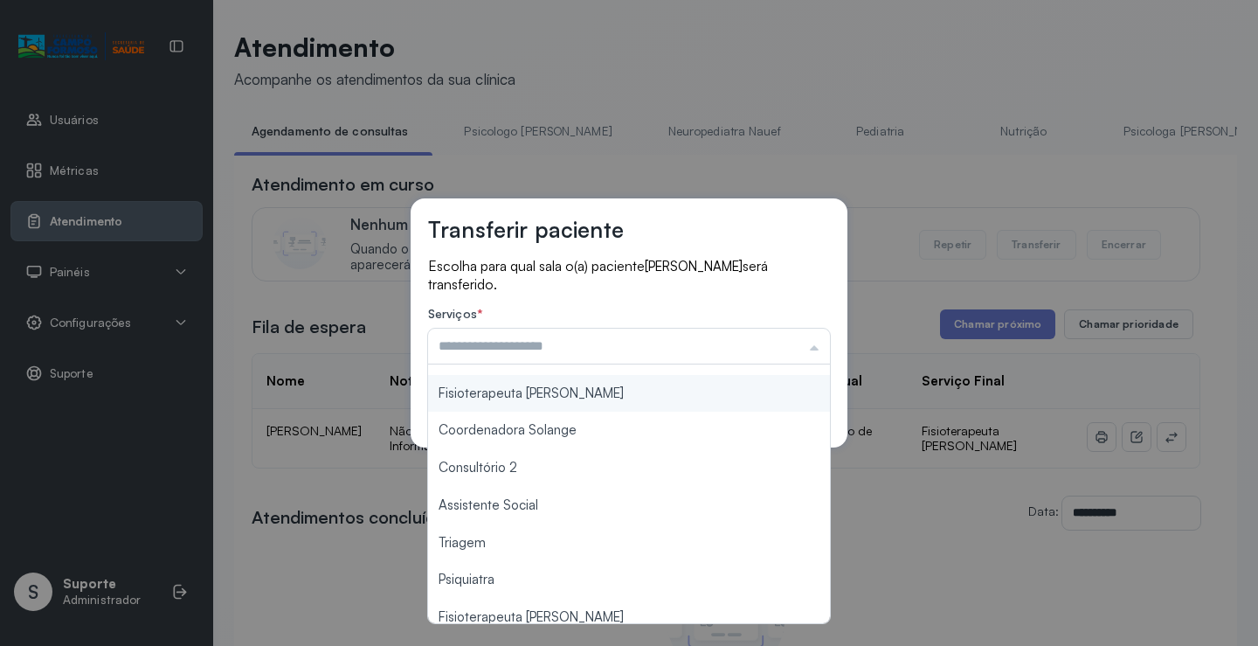
type input "**********"
click at [635, 395] on div "**********" at bounding box center [629, 322] width 437 height 249
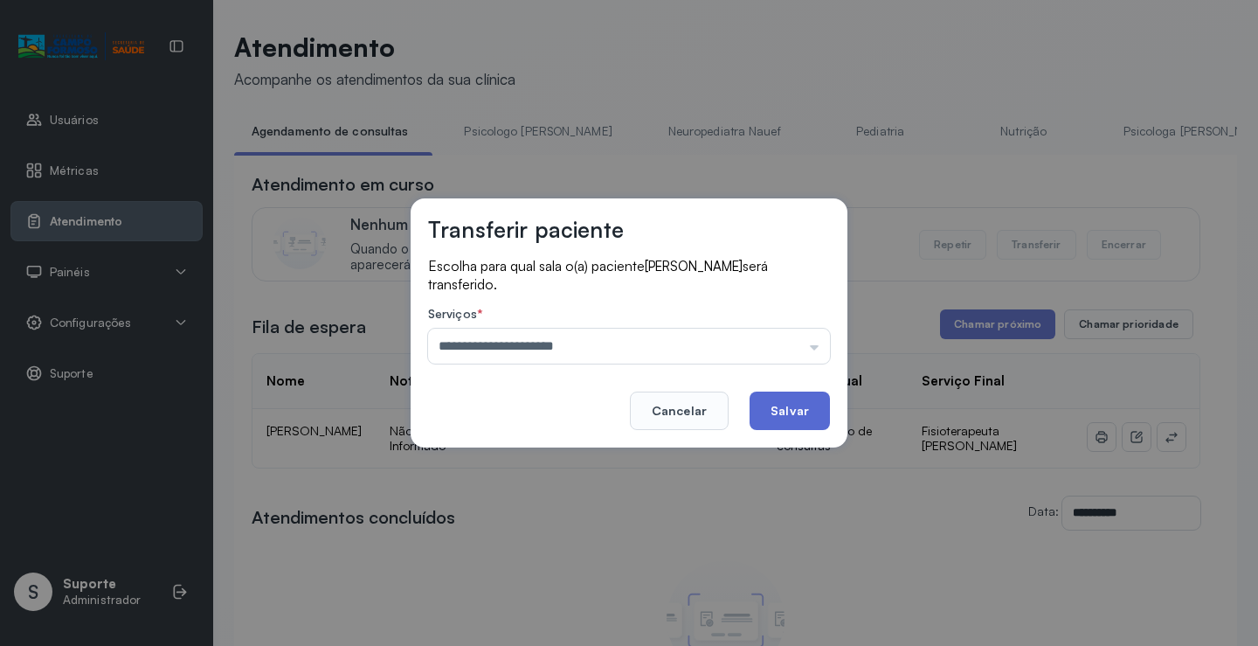
click at [791, 395] on button "Salvar" at bounding box center [790, 411] width 80 height 38
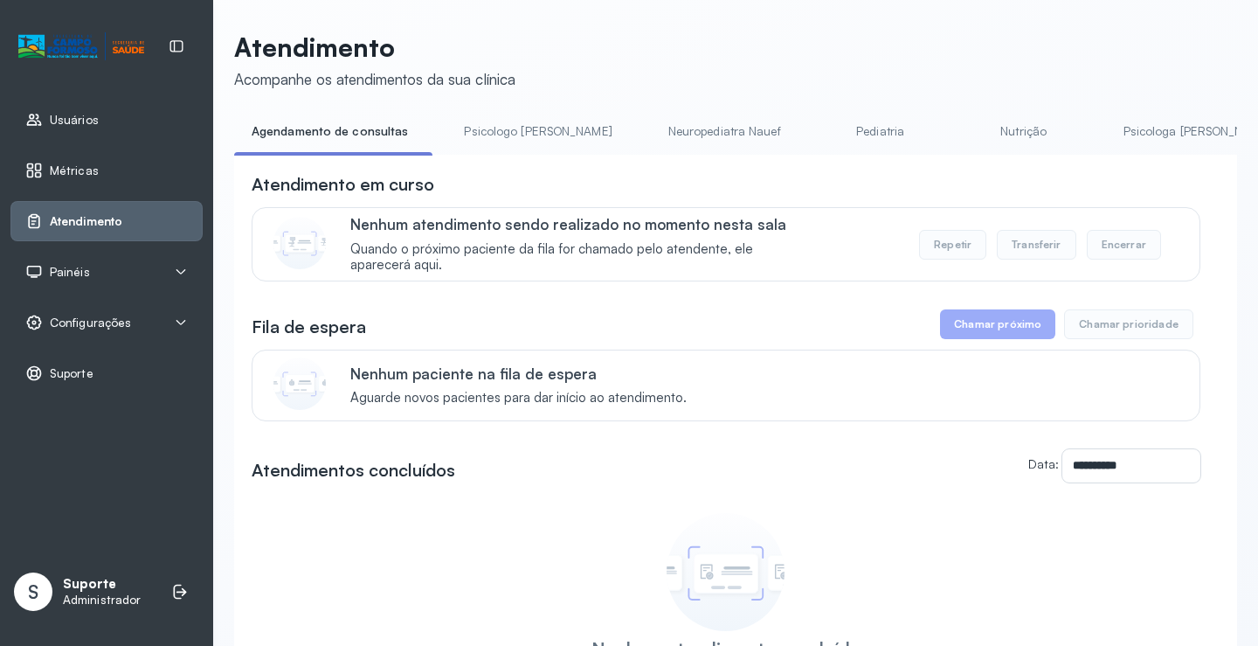
drag, startPoint x: 520, startPoint y: 127, endPoint x: 502, endPoint y: 125, distance: 17.6
click at [517, 125] on link "Psicologo Pedro" at bounding box center [538, 131] width 183 height 29
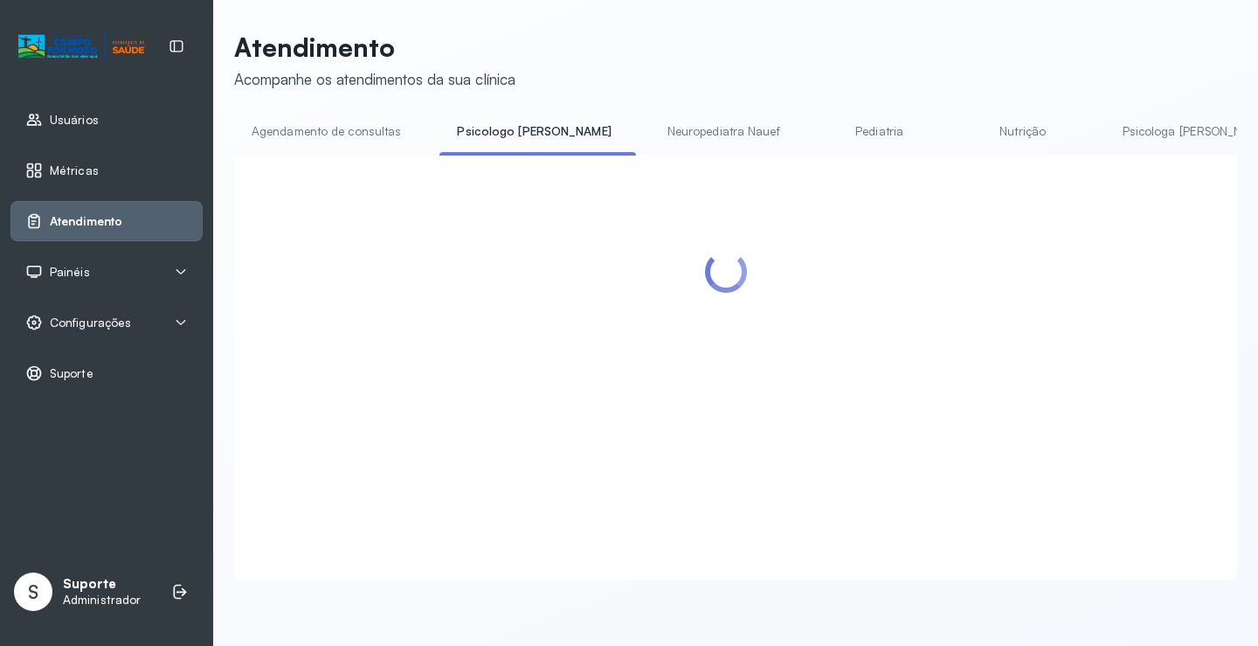
click at [363, 137] on link "Agendamento de consultas" at bounding box center [326, 131] width 184 height 29
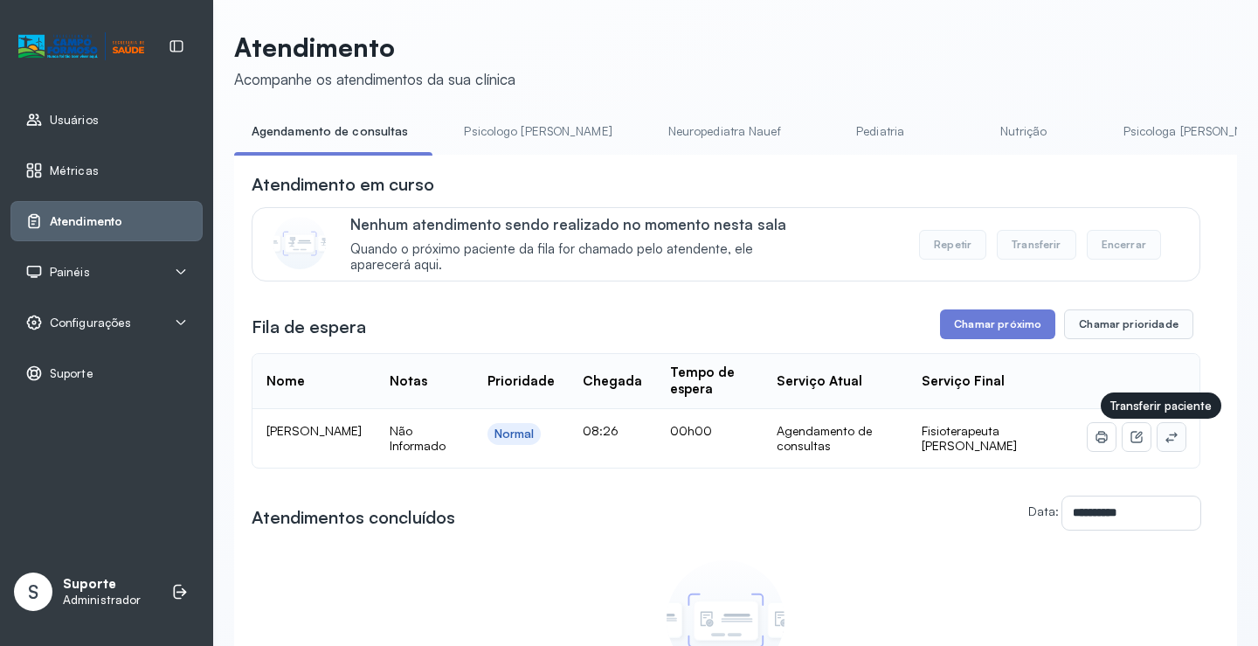
click at [1166, 440] on button at bounding box center [1172, 437] width 28 height 28
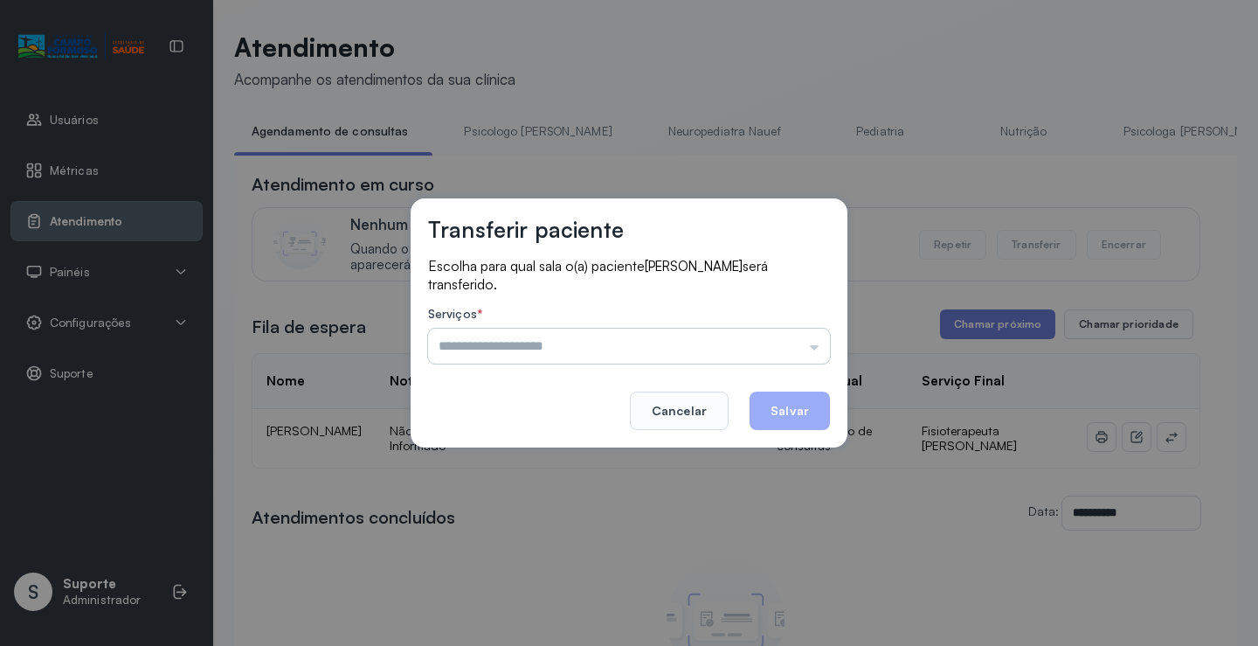
click at [760, 334] on input "text" at bounding box center [629, 346] width 402 height 35
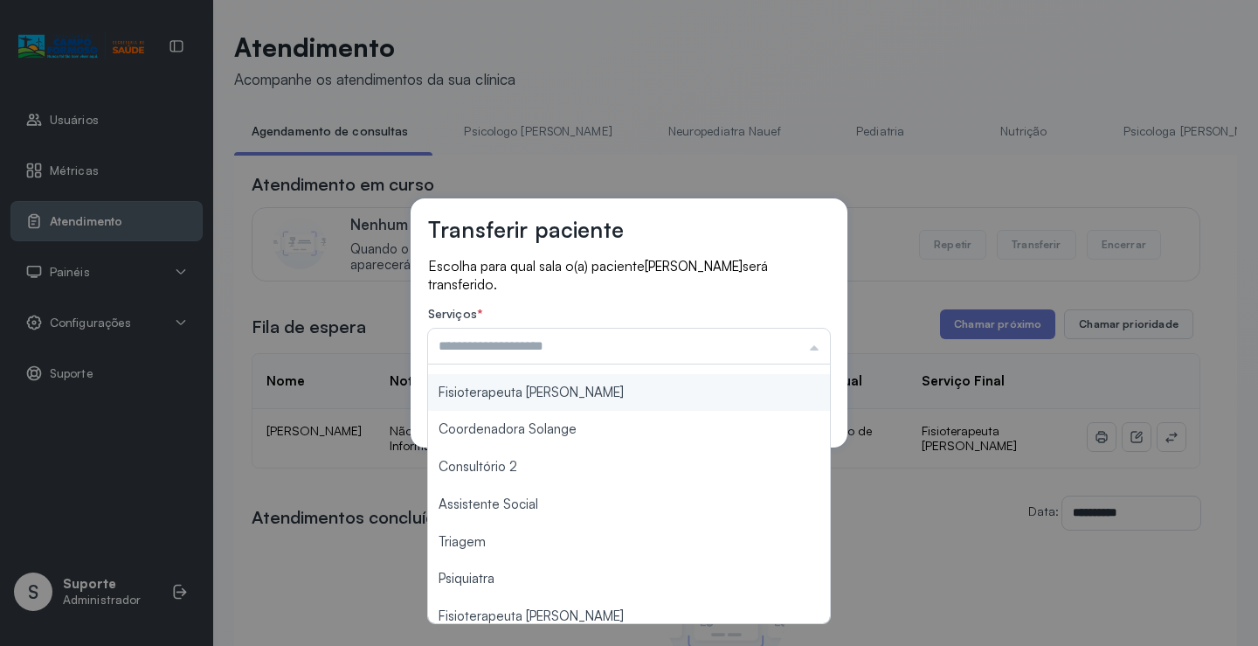
scroll to position [264, 0]
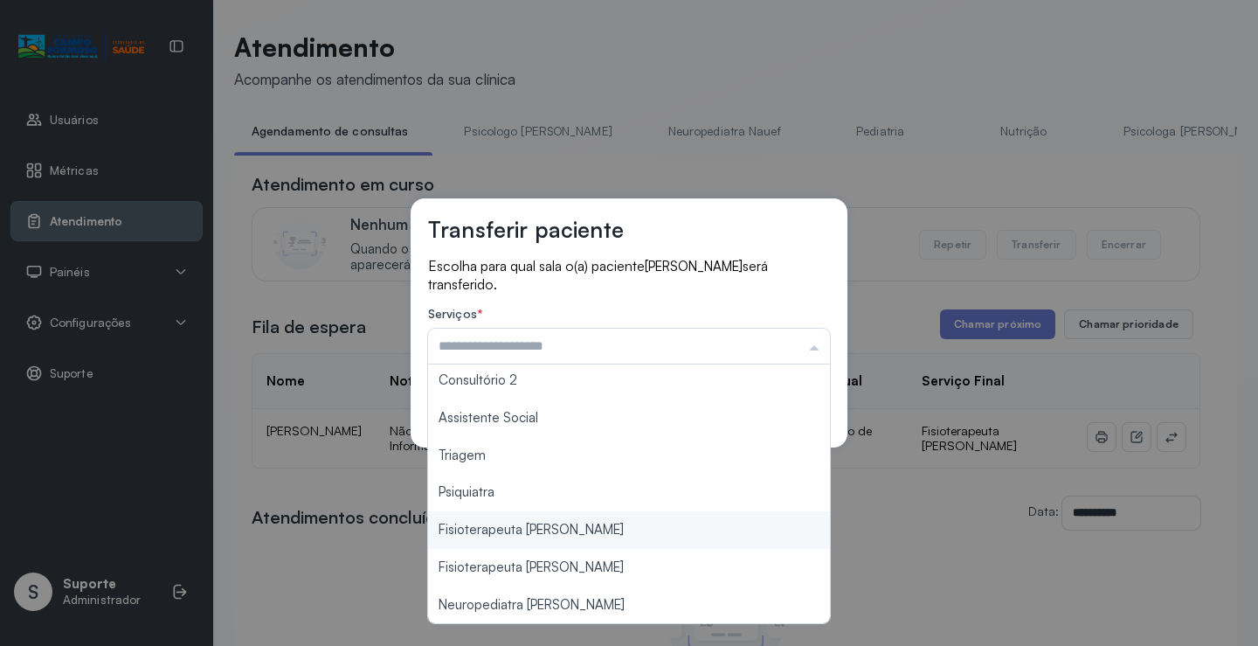
type input "**********"
drag, startPoint x: 589, startPoint y: 534, endPoint x: 776, endPoint y: 424, distance: 217.0
click at [597, 528] on div "**********" at bounding box center [629, 323] width 1258 height 646
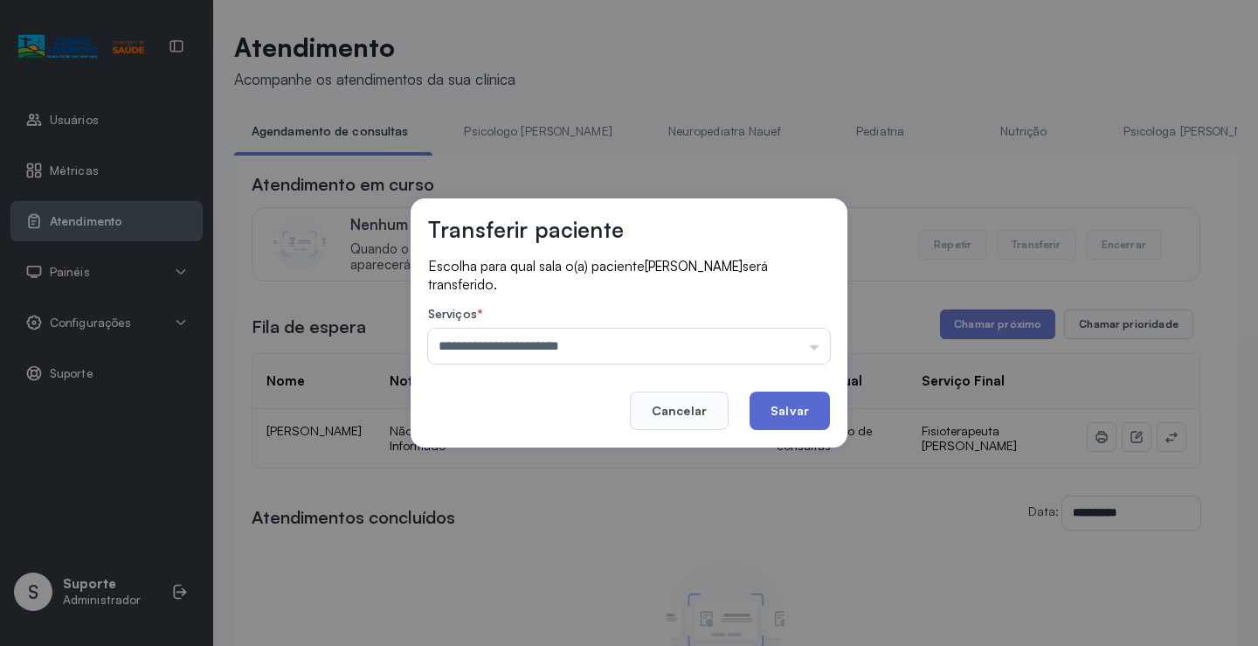
click at [793, 405] on button "Salvar" at bounding box center [790, 411] width 80 height 38
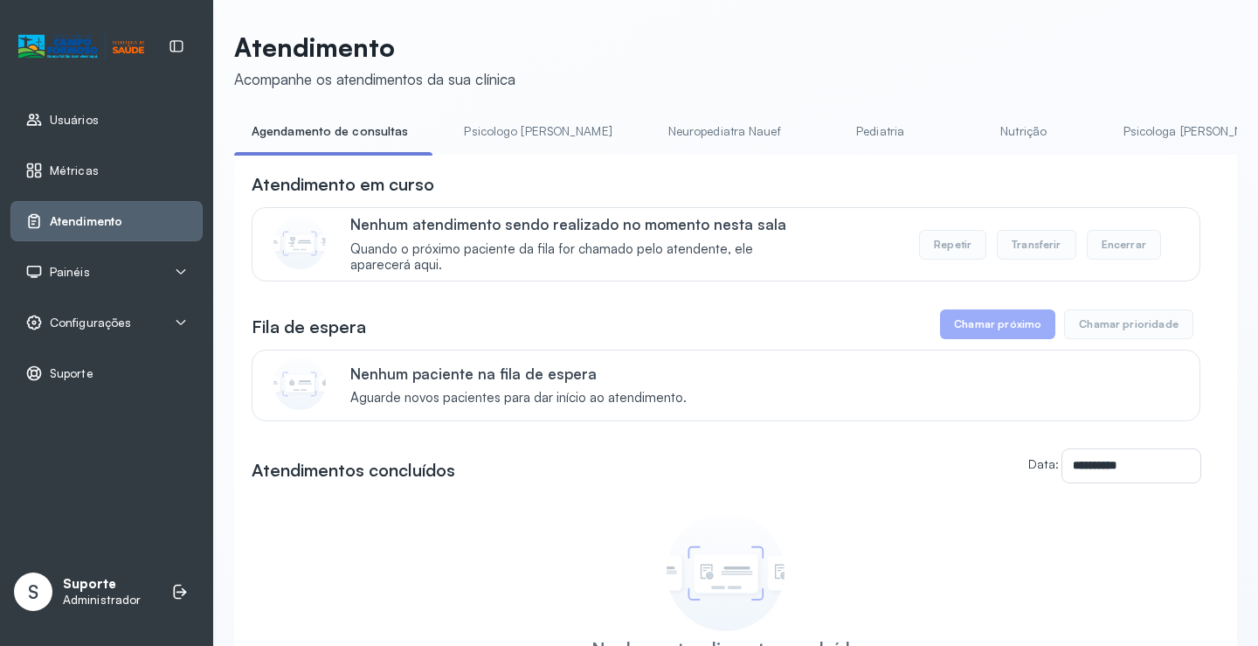
click at [820, 117] on link "Pediatria" at bounding box center [881, 131] width 122 height 29
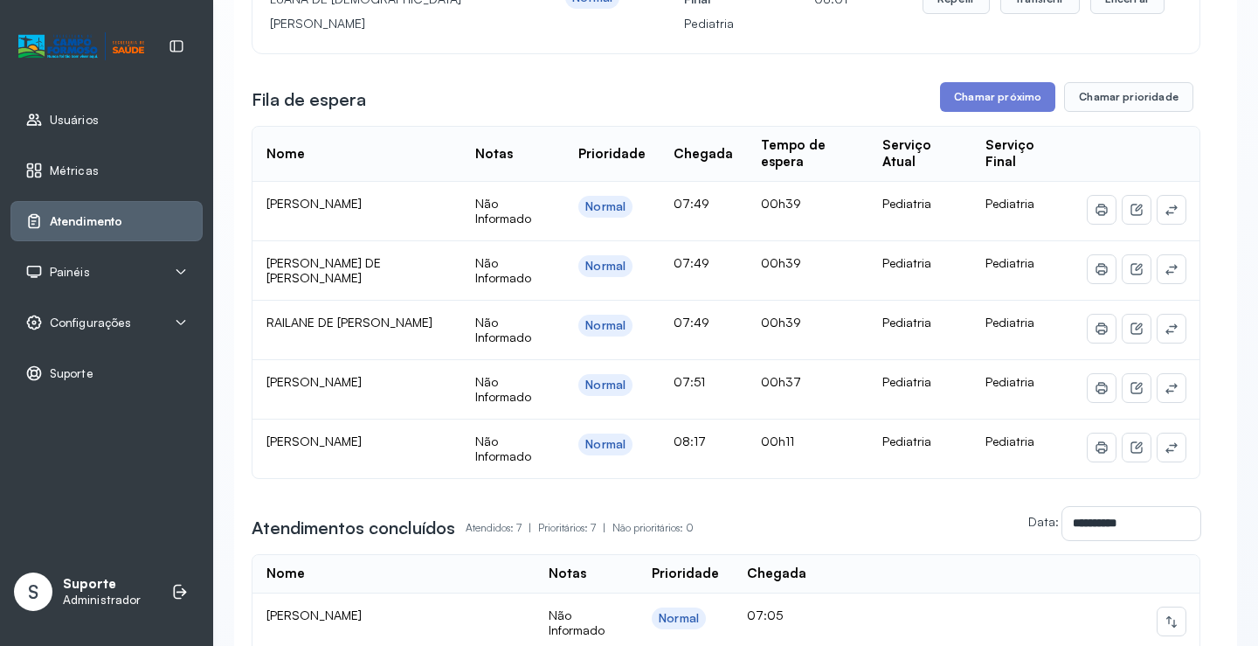
scroll to position [0, 0]
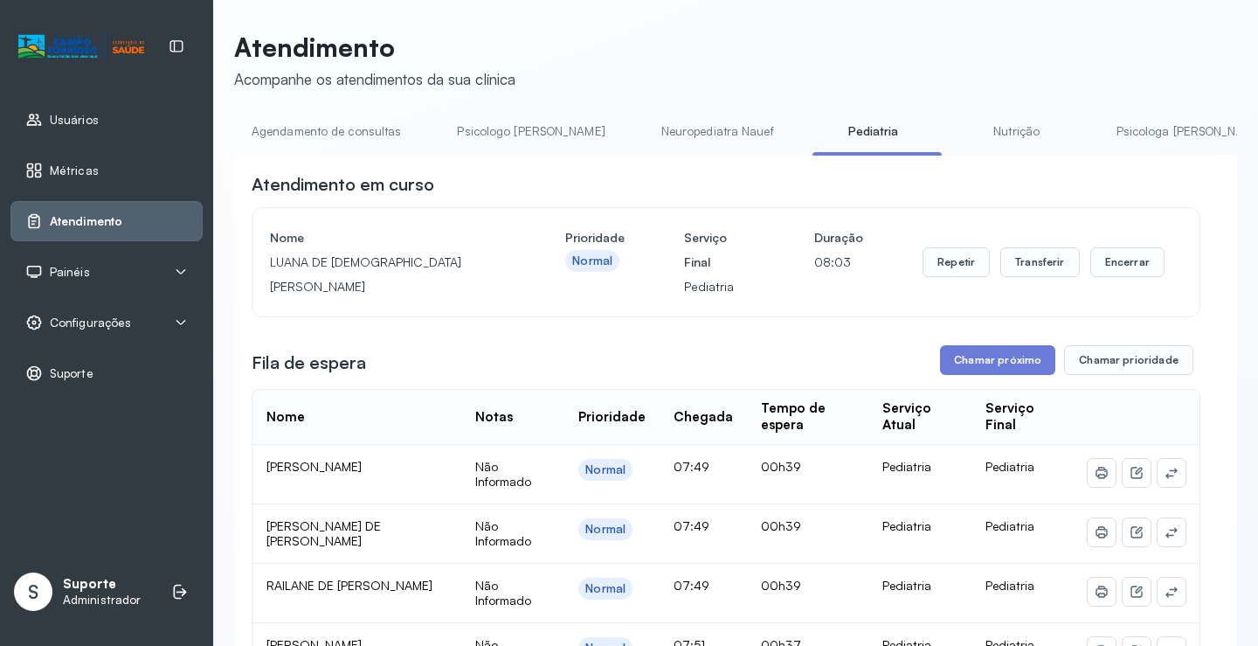
click at [347, 143] on link "Agendamento de consultas" at bounding box center [326, 131] width 184 height 29
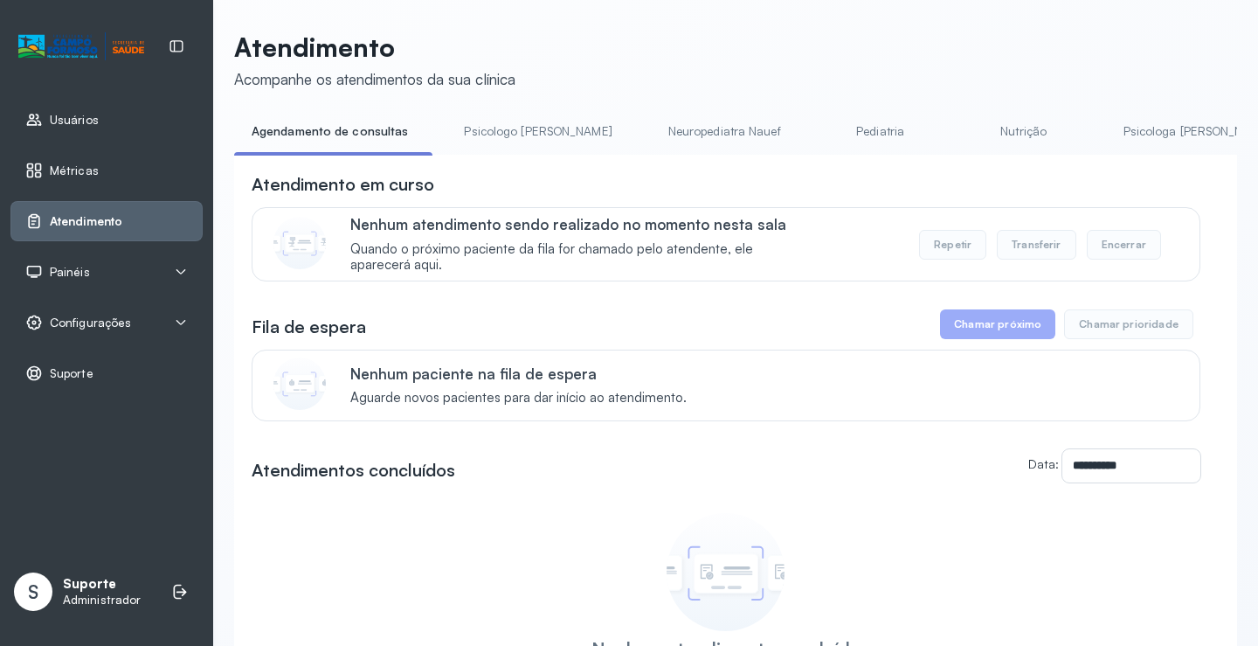
click at [490, 118] on link "Psicologo Pedro" at bounding box center [538, 131] width 183 height 29
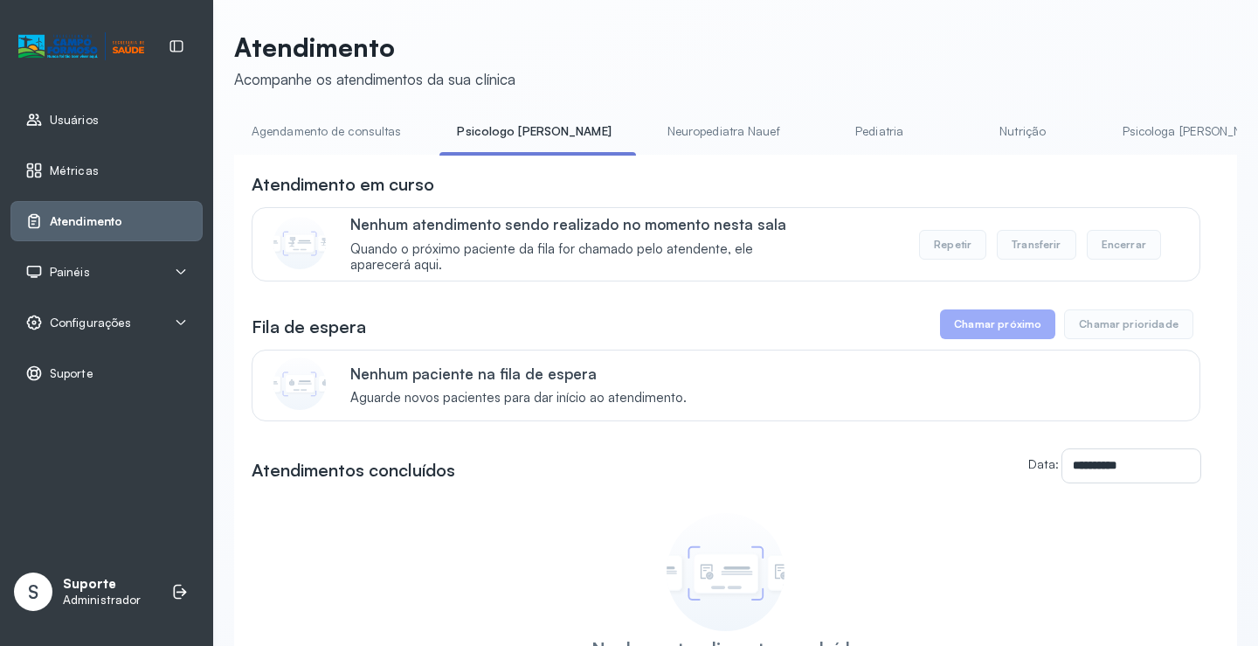
click at [381, 130] on link "Agendamento de consultas" at bounding box center [326, 131] width 184 height 29
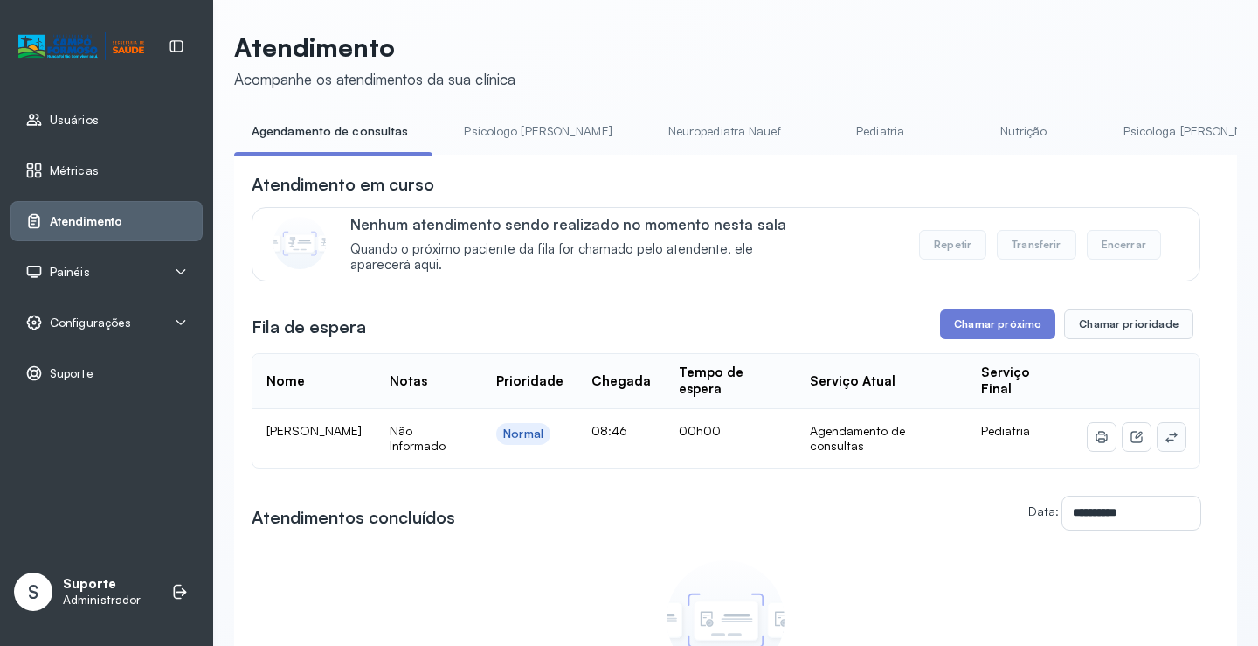
click at [1166, 434] on icon at bounding box center [1172, 437] width 14 height 14
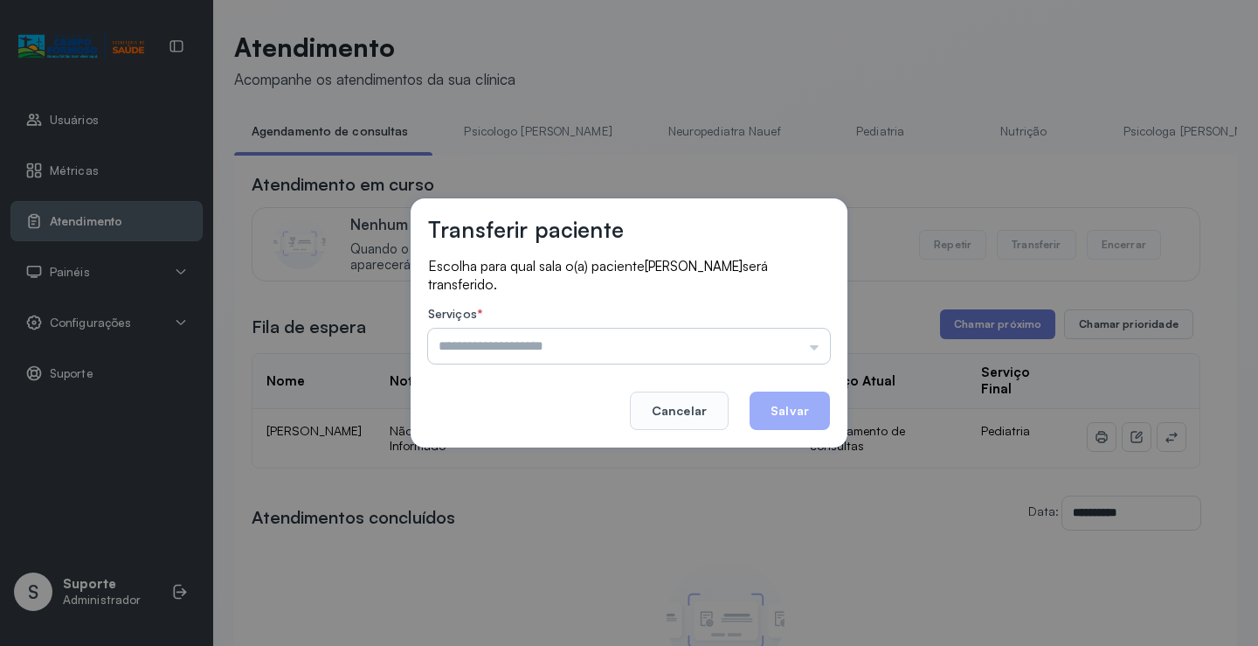
drag, startPoint x: 795, startPoint y: 332, endPoint x: 728, endPoint y: 357, distance: 71.9
click at [794, 333] on input "text" at bounding box center [629, 346] width 402 height 35
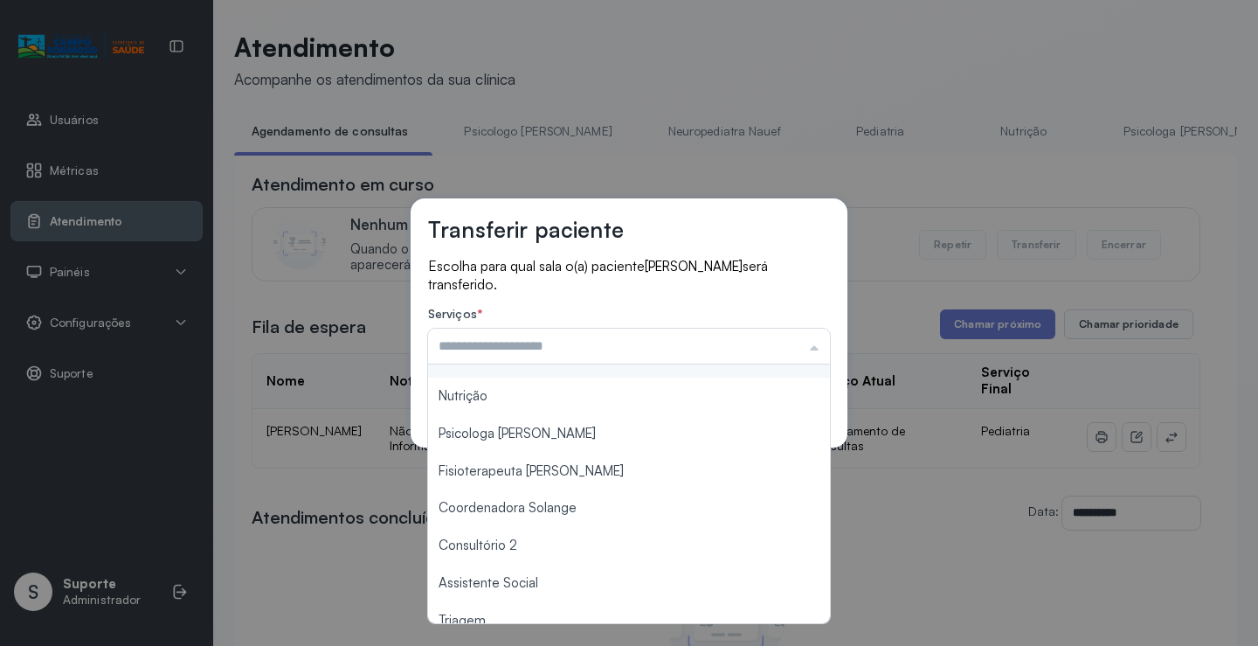
scroll to position [175, 0]
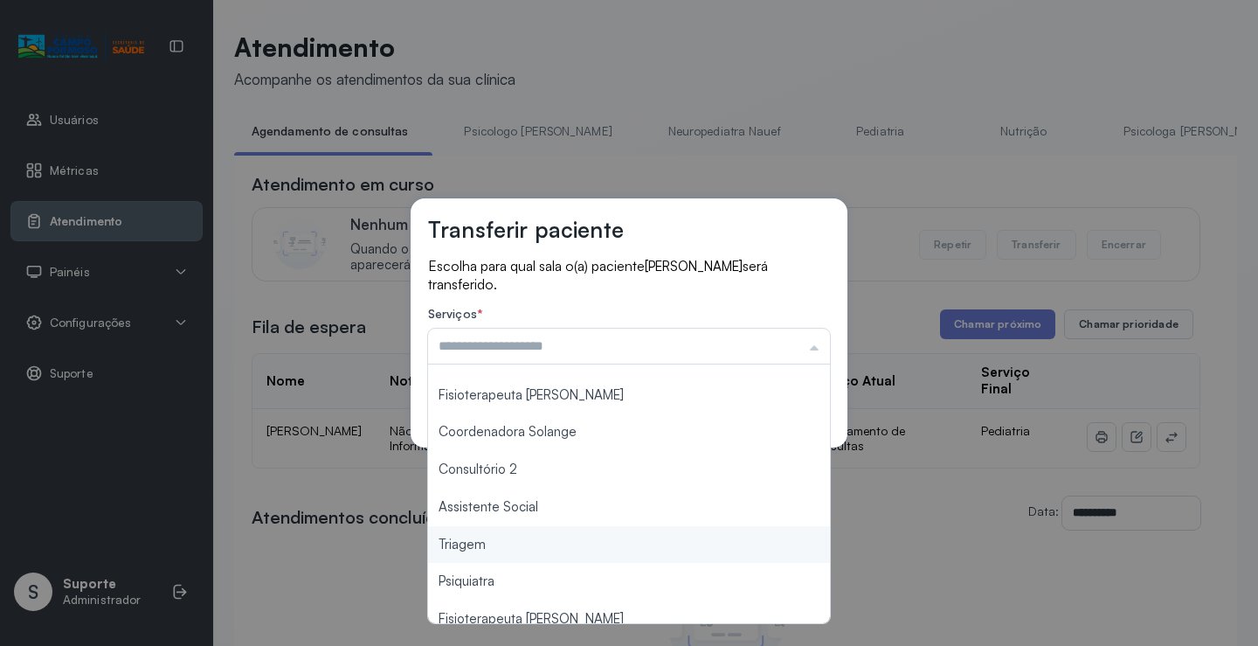
type input "*******"
click at [493, 545] on div "Transferir paciente Escolha para qual sala o(a) paciente EDUARDA HELENA FERREIR…" at bounding box center [629, 323] width 1258 height 646
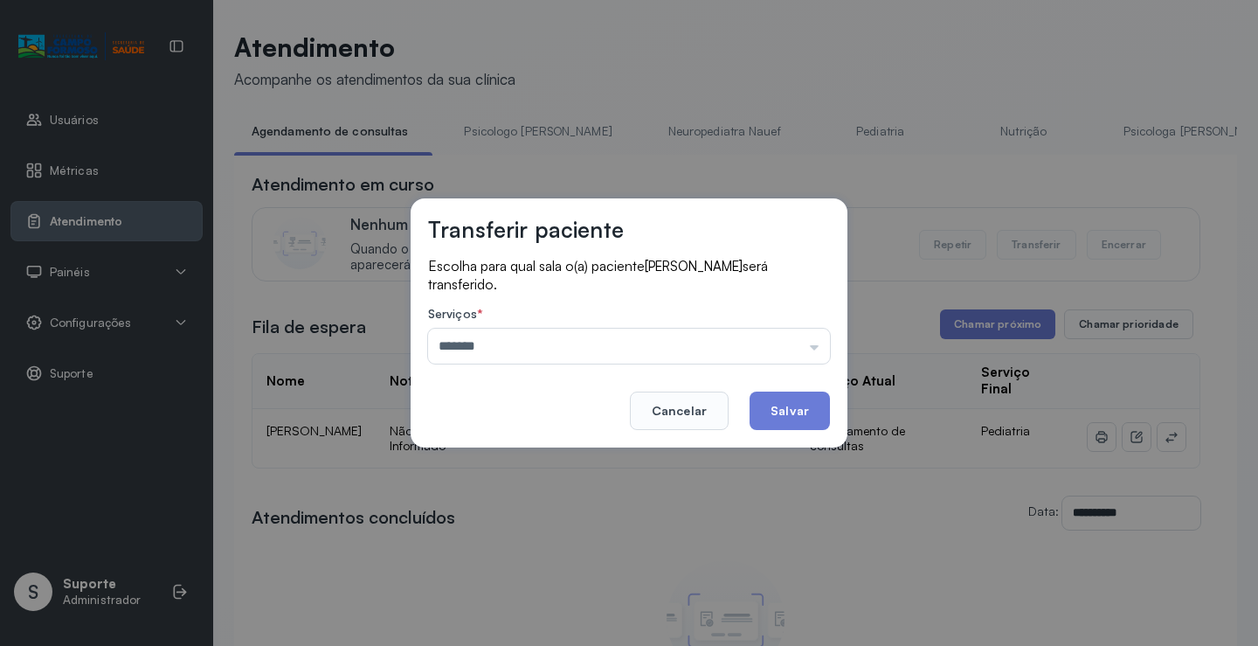
click at [804, 415] on button "Salvar" at bounding box center [790, 411] width 80 height 38
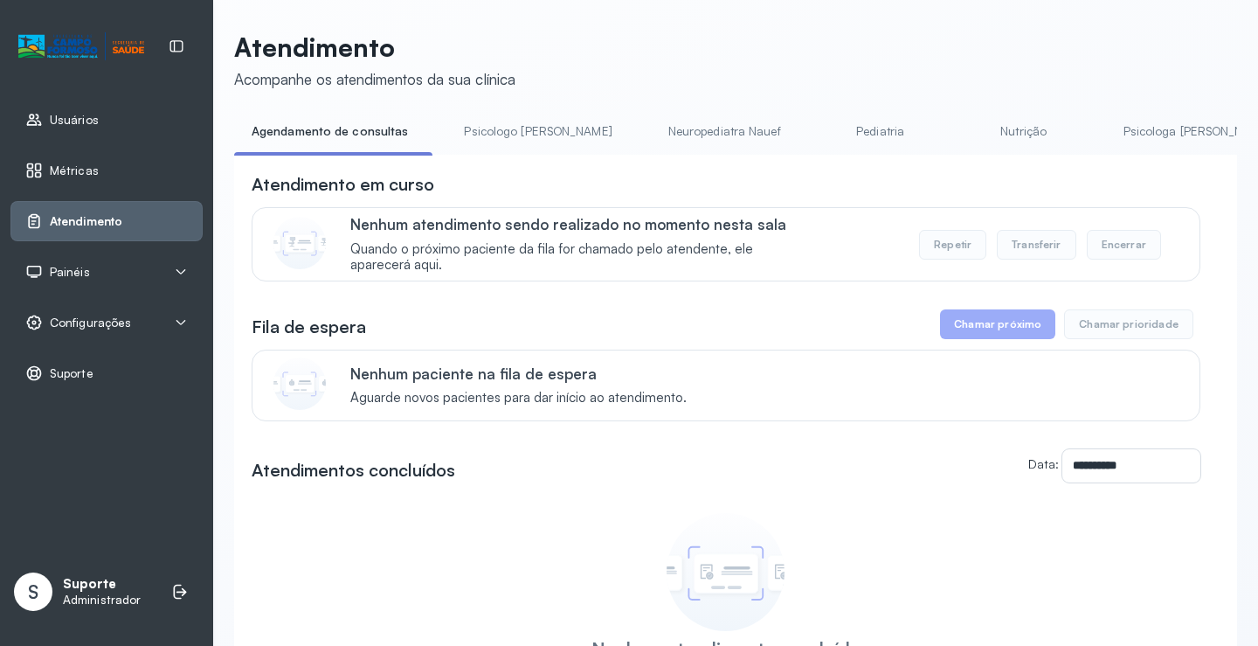
click at [523, 135] on link "Psicologo Pedro" at bounding box center [538, 131] width 183 height 29
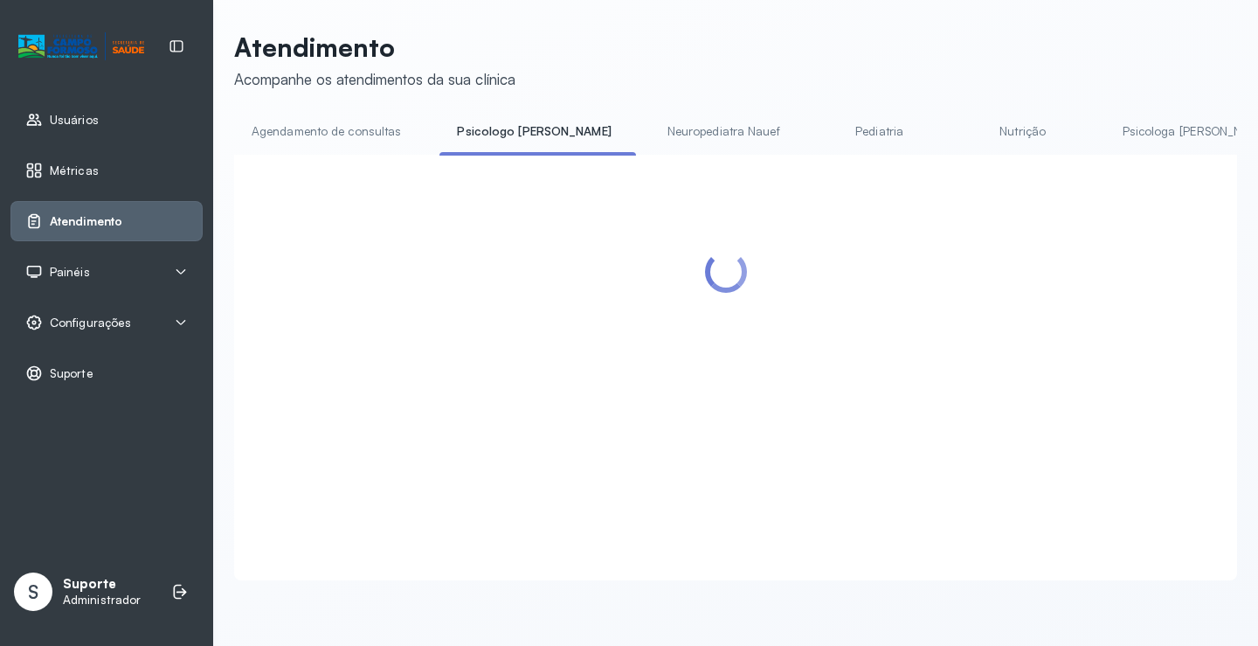
click at [369, 130] on link "Agendamento de consultas" at bounding box center [326, 131] width 184 height 29
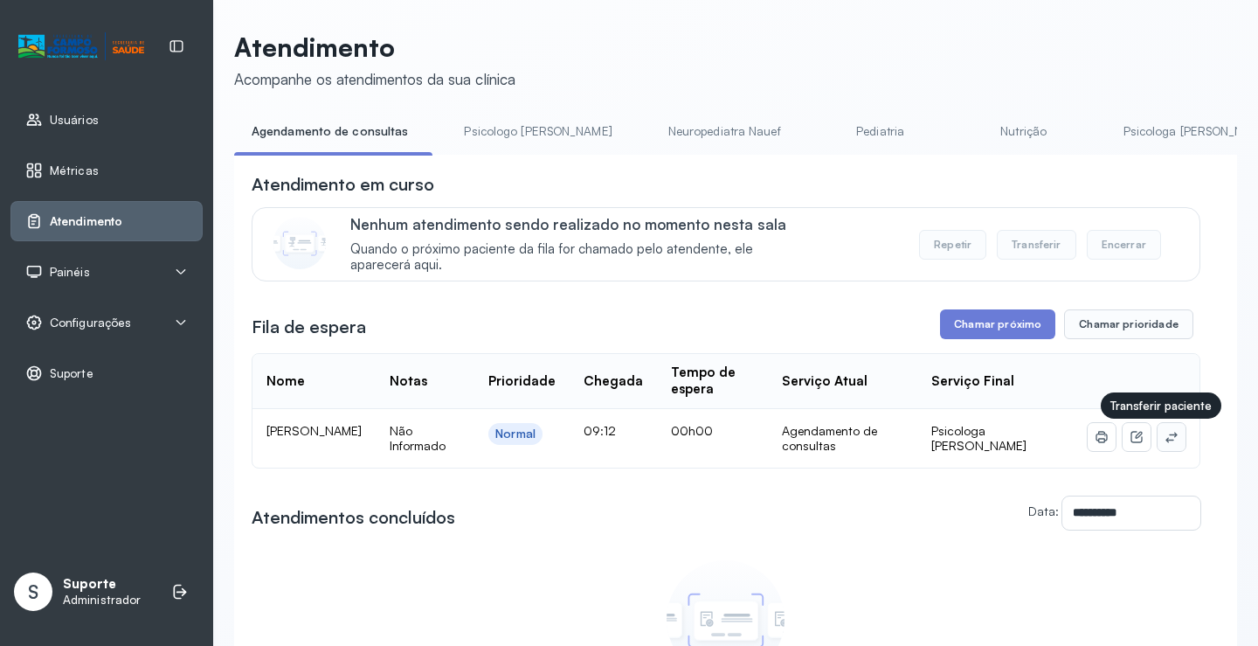
click at [1165, 434] on icon at bounding box center [1172, 437] width 14 height 14
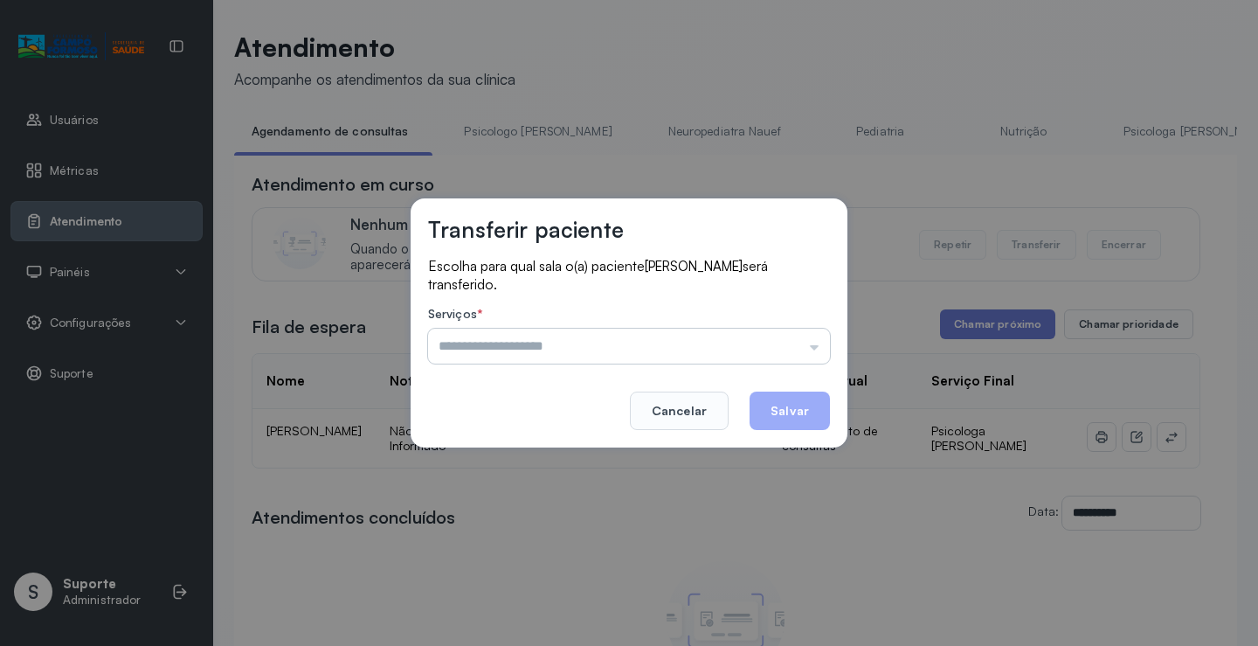
drag, startPoint x: 784, startPoint y: 371, endPoint x: 783, endPoint y: 356, distance: 15.8
click at [783, 363] on div "Transferir paciente Escolha para qual sala o(a) paciente Maria Esther Alves da …" at bounding box center [629, 322] width 437 height 249
click at [783, 355] on input "text" at bounding box center [629, 346] width 402 height 35
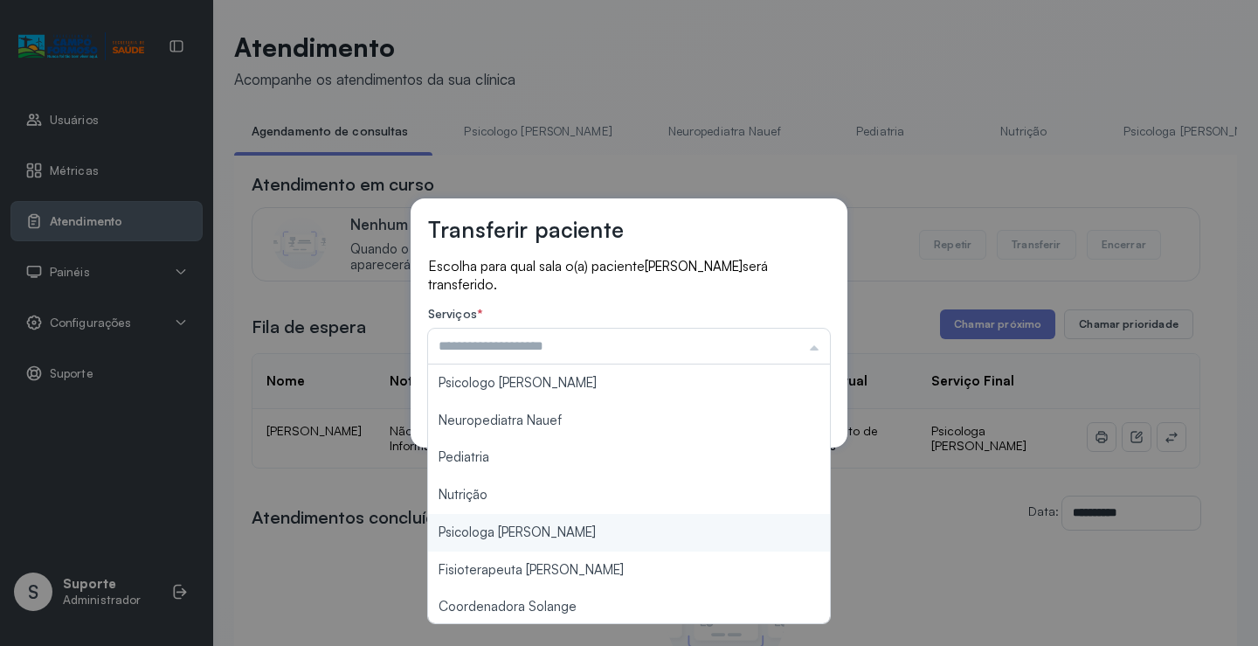
type input "**********"
drag, startPoint x: 562, startPoint y: 532, endPoint x: 582, endPoint y: 522, distance: 22.7
click at [574, 524] on div "**********" at bounding box center [629, 323] width 1258 height 646
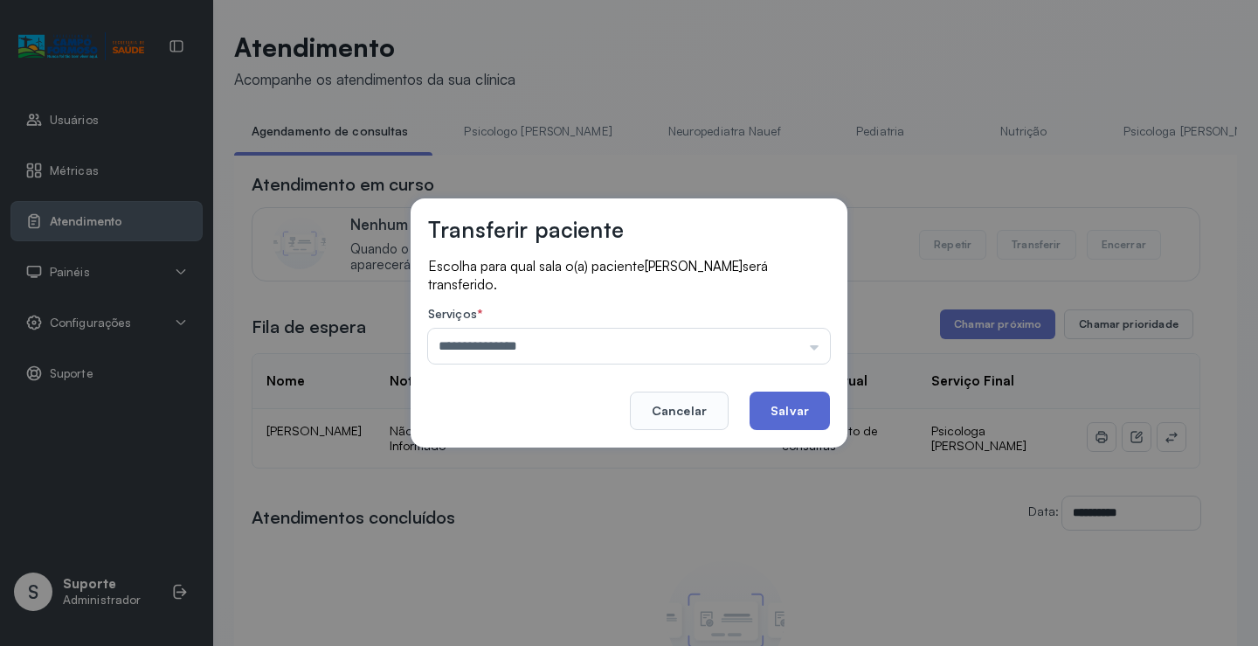
click at [793, 398] on button "Salvar" at bounding box center [790, 411] width 80 height 38
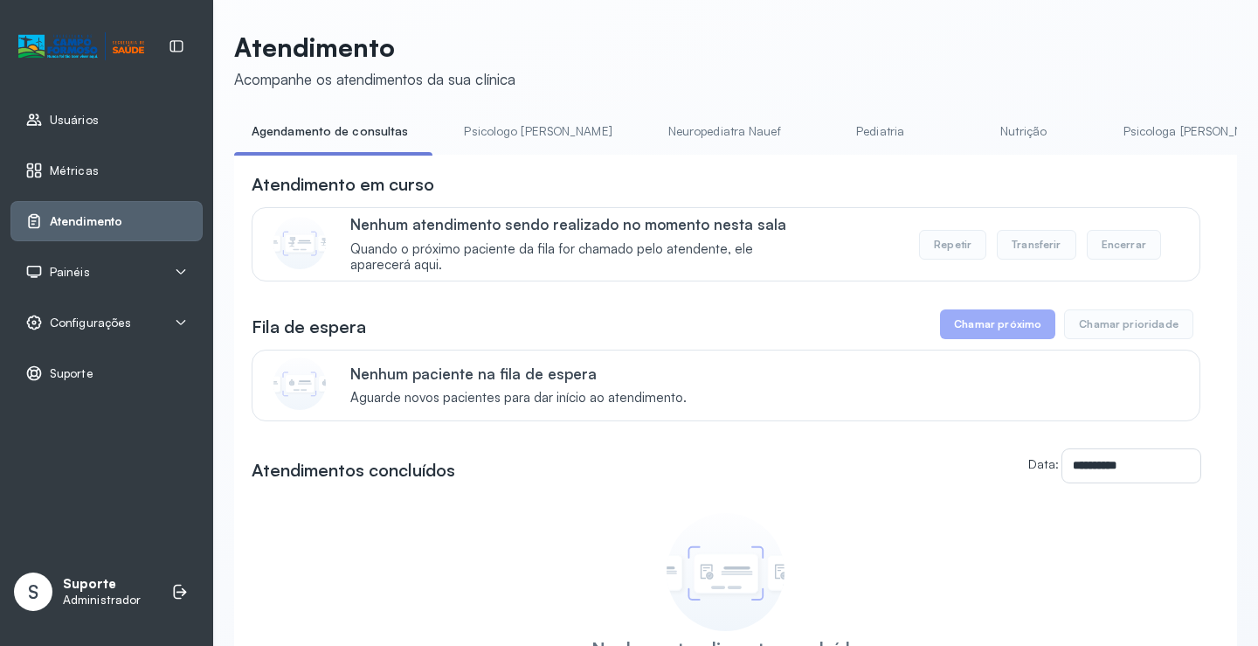
click at [490, 139] on link "Psicologo Pedro" at bounding box center [538, 131] width 183 height 29
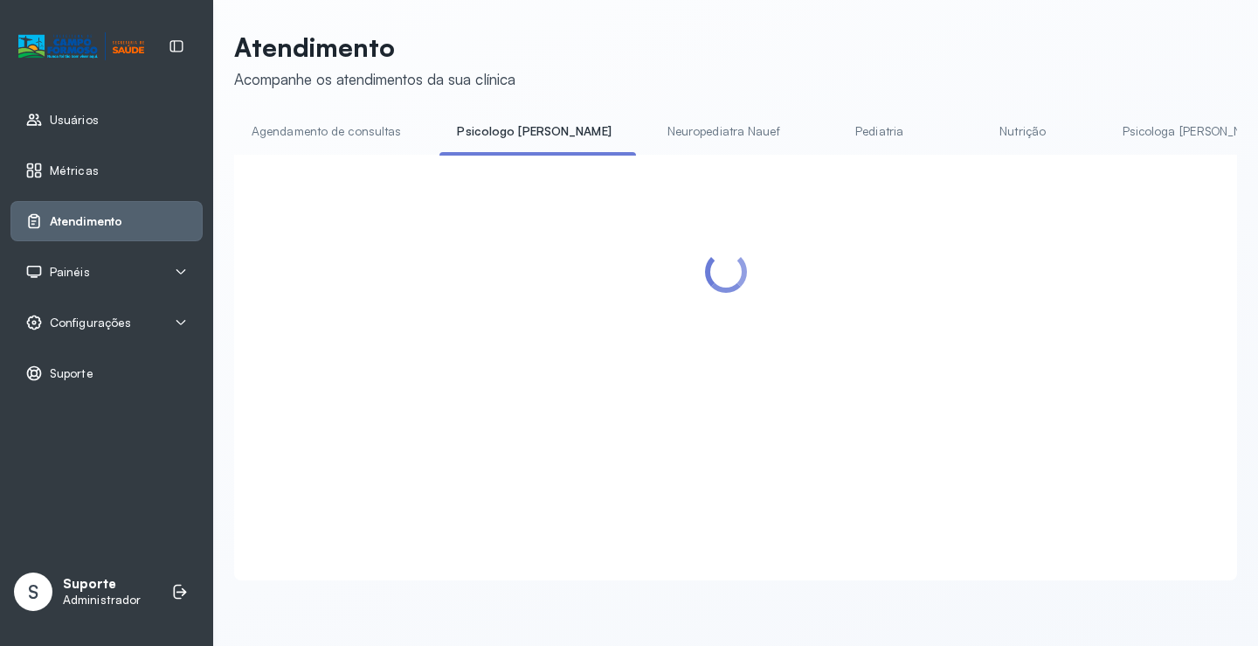
click at [385, 128] on link "Agendamento de consultas" at bounding box center [326, 131] width 184 height 29
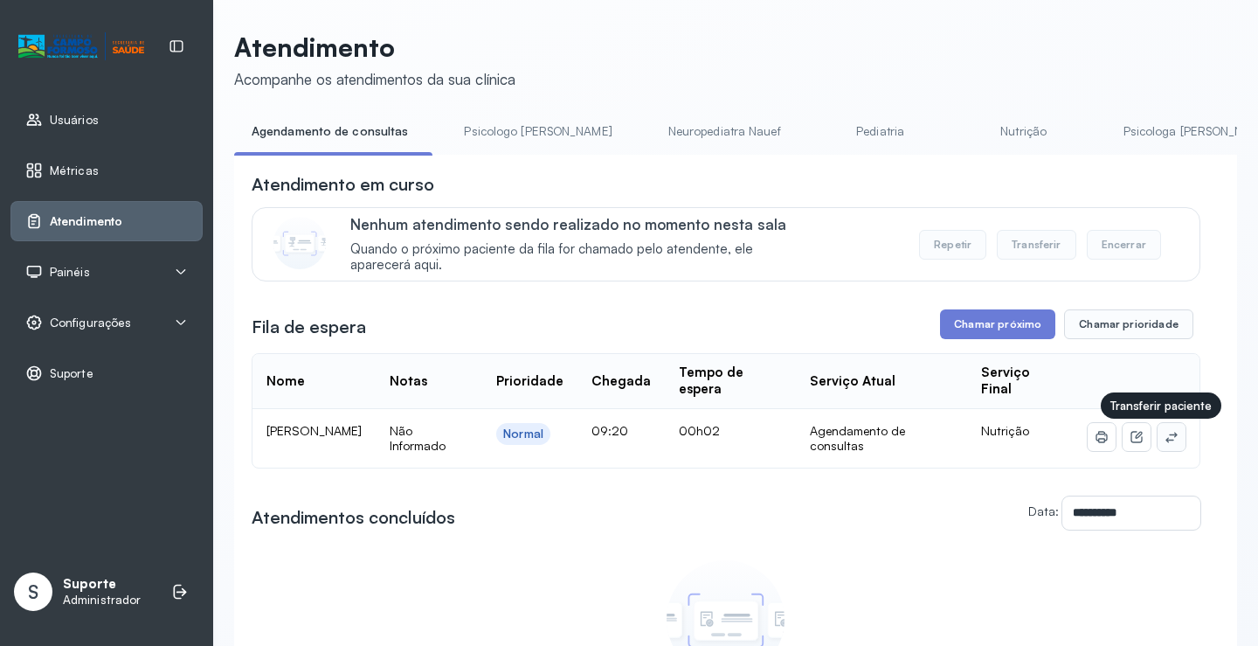
click at [1165, 444] on icon at bounding box center [1172, 437] width 14 height 14
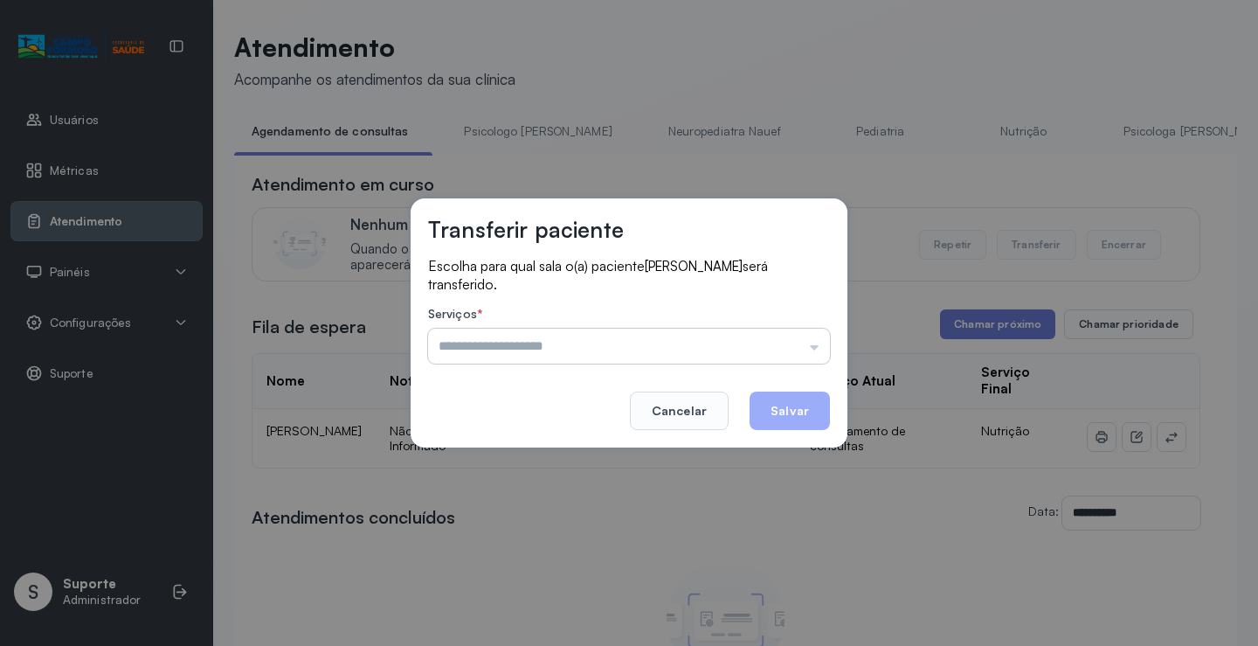
click at [801, 344] on input "text" at bounding box center [629, 346] width 402 height 35
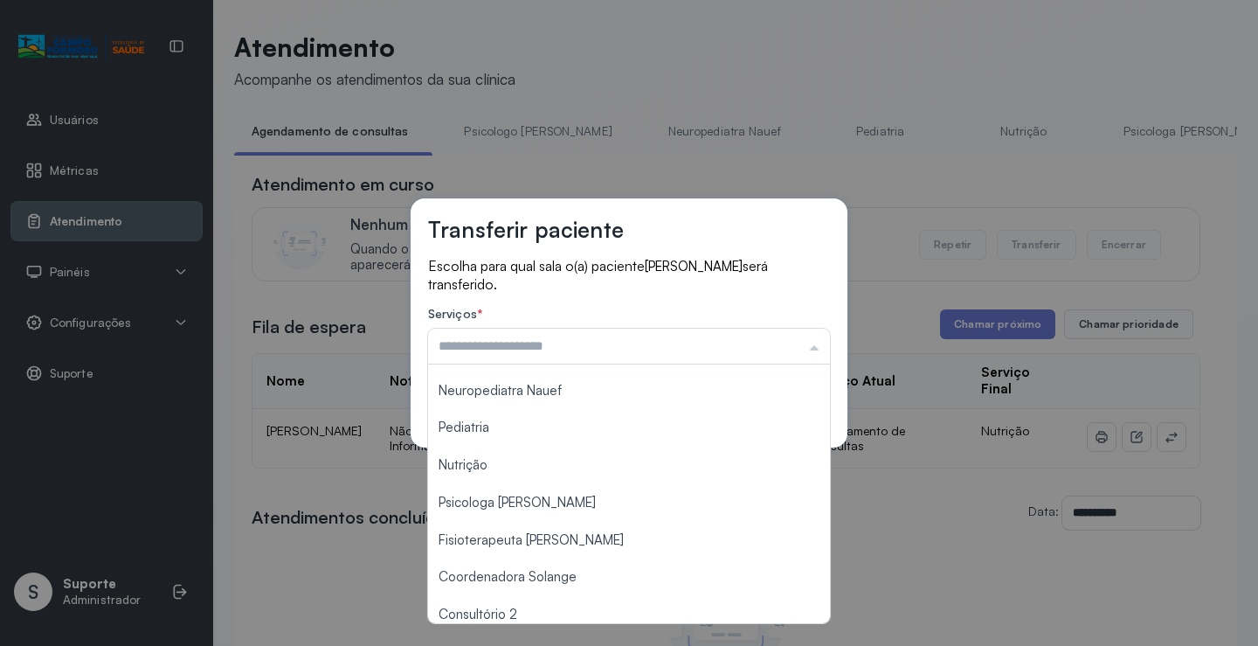
scroll to position [0, 0]
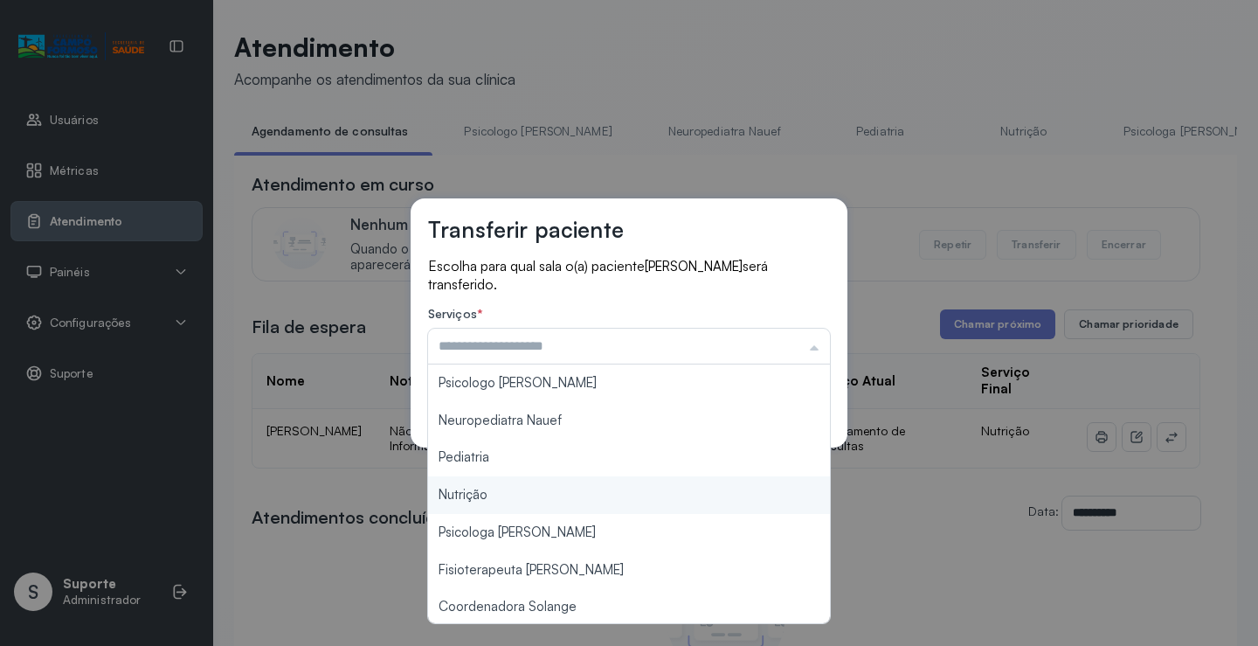
type input "********"
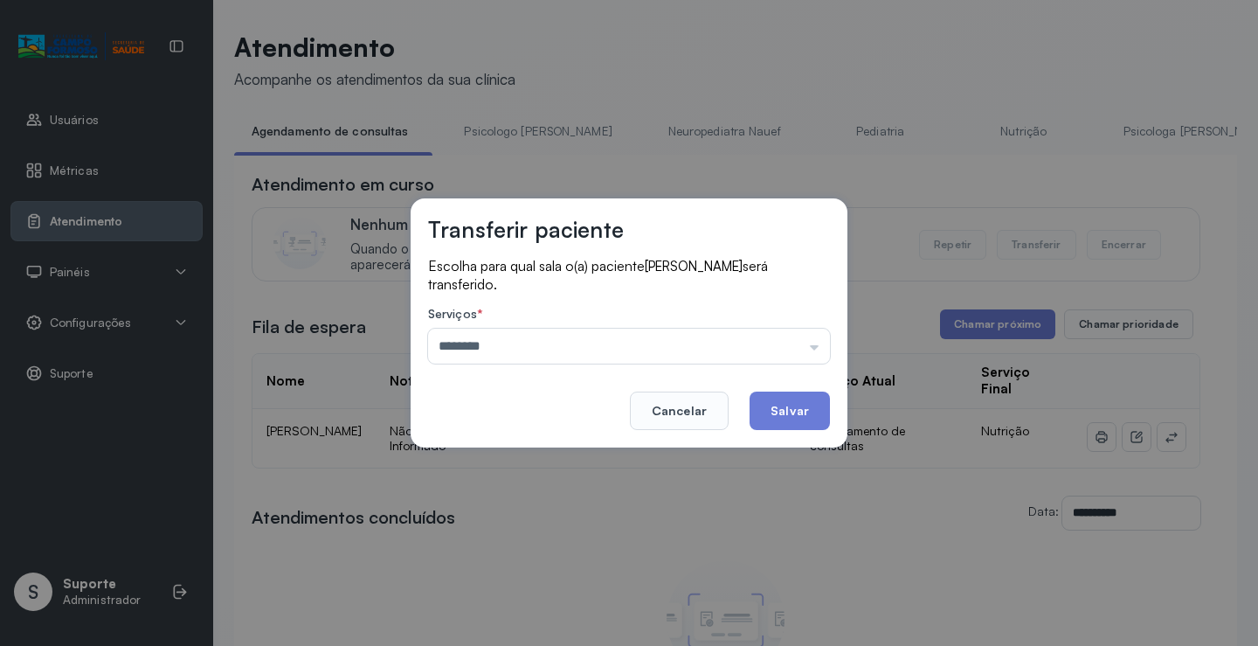
drag, startPoint x: 536, startPoint y: 491, endPoint x: 669, endPoint y: 452, distance: 139.4
click at [537, 492] on div "Transferir paciente Escolha para qual sala o(a) paciente Luara Amorim dos Santo…" at bounding box center [629, 323] width 1258 height 646
click at [791, 410] on button "Salvar" at bounding box center [790, 411] width 80 height 38
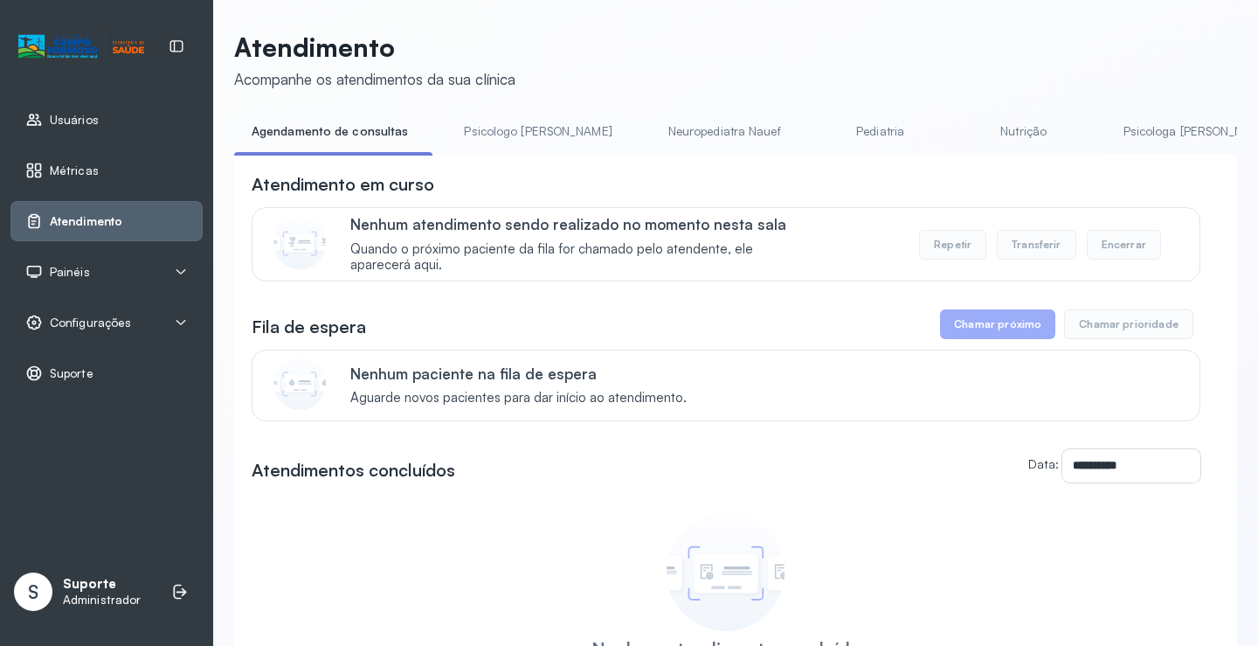
click at [497, 132] on link "Psicologo Pedro" at bounding box center [538, 131] width 183 height 29
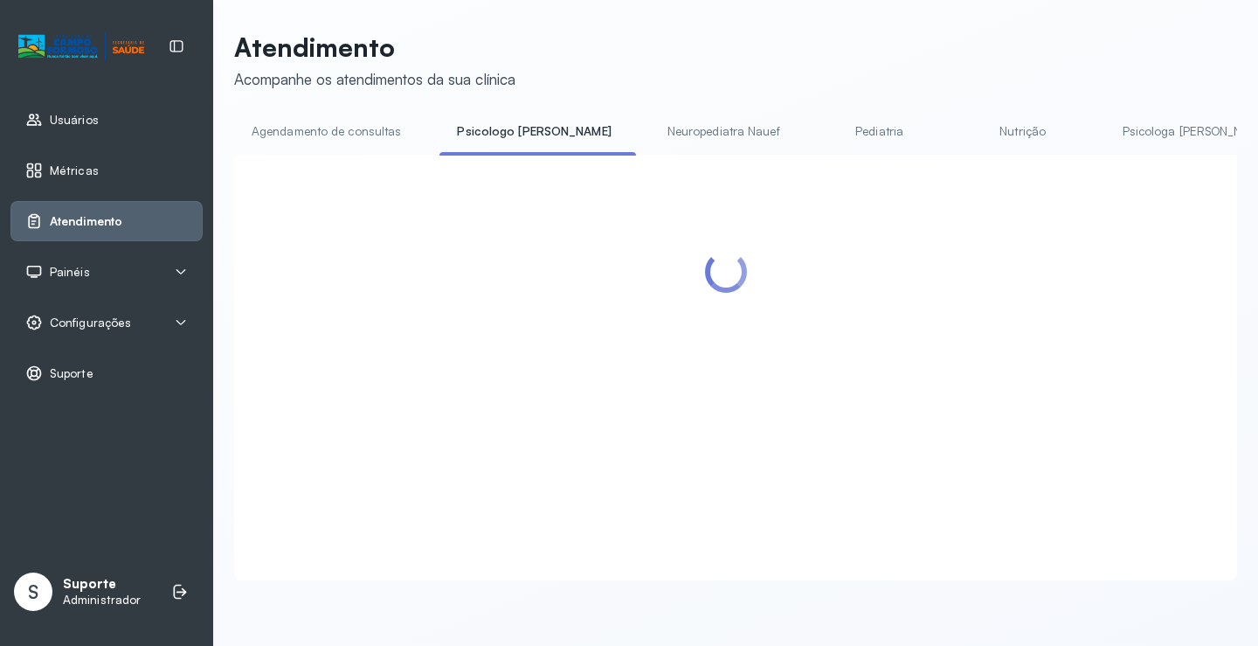
click at [375, 128] on link "Agendamento de consultas" at bounding box center [326, 131] width 184 height 29
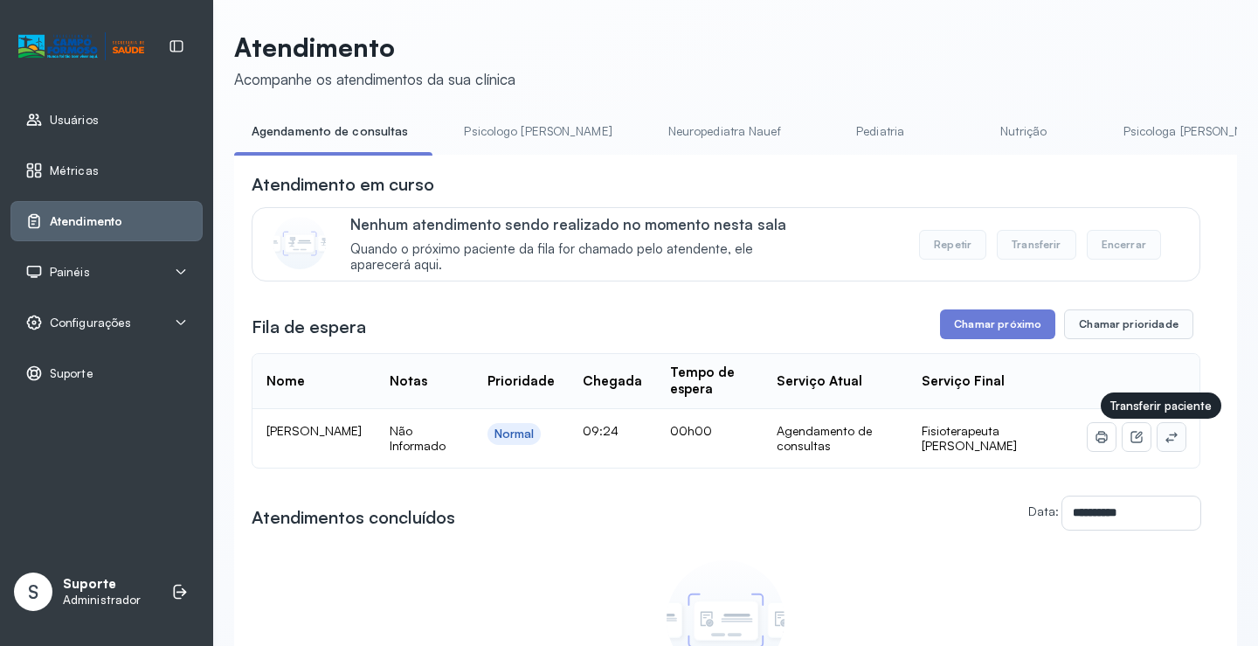
click at [1165, 443] on icon at bounding box center [1172, 437] width 14 height 14
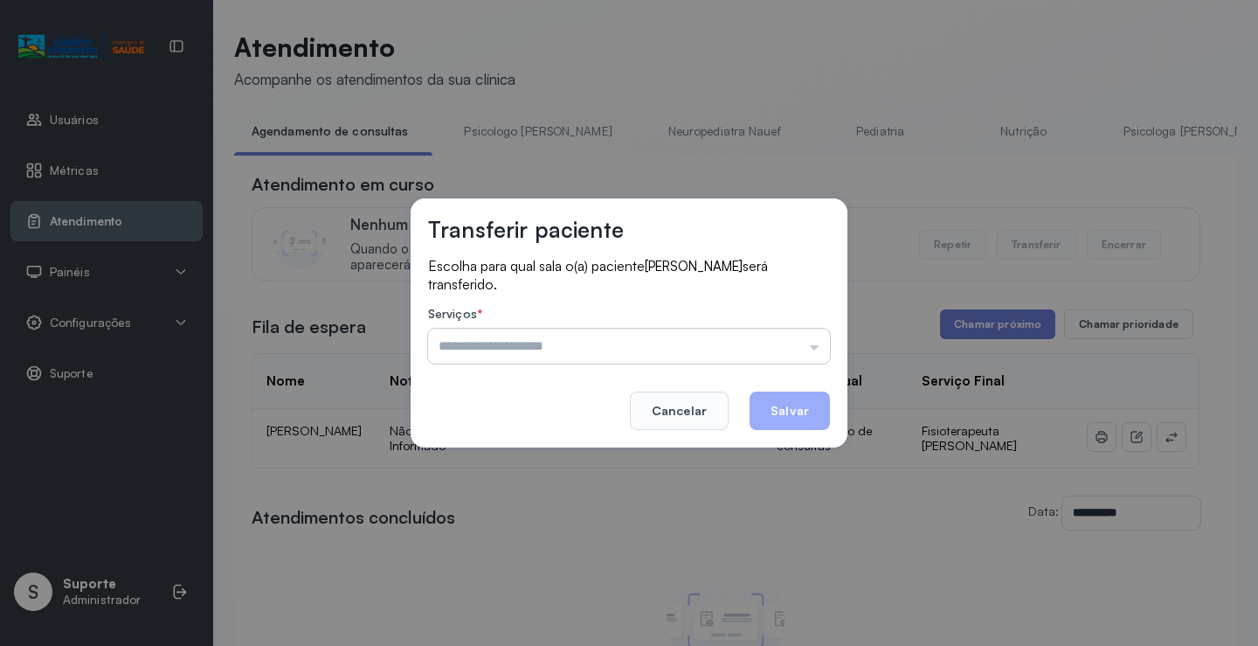
click at [729, 353] on input "text" at bounding box center [629, 346] width 402 height 35
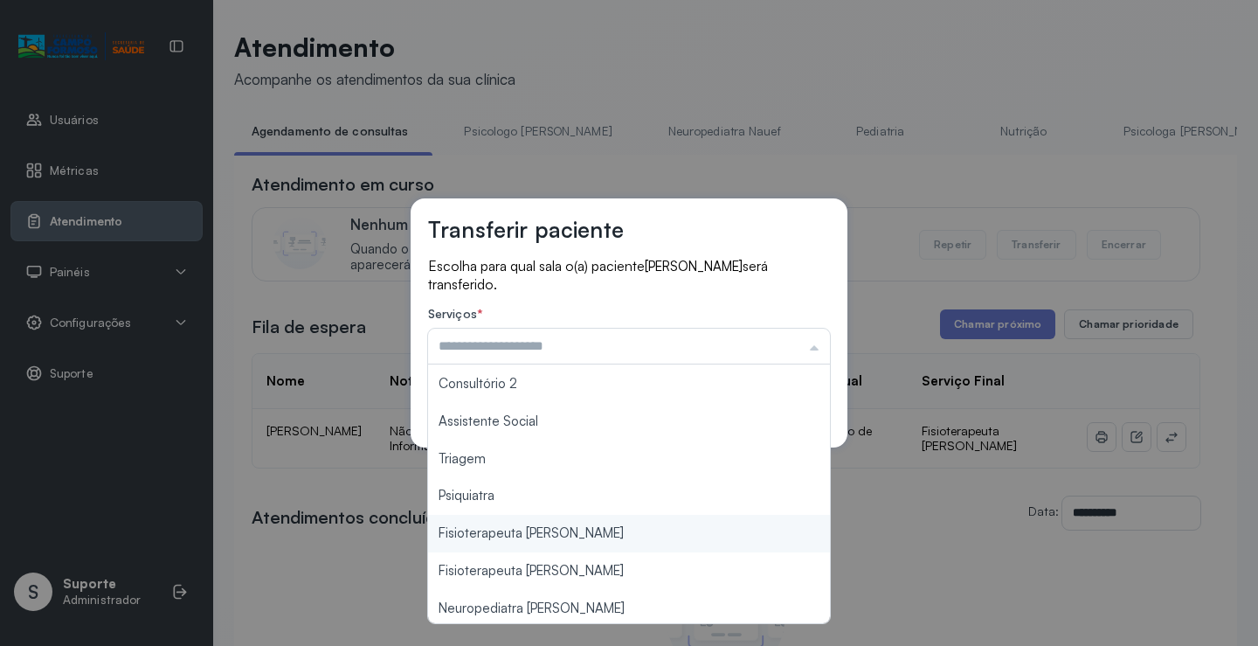
scroll to position [262, 0]
type input "**********"
drag, startPoint x: 598, startPoint y: 530, endPoint x: 774, endPoint y: 445, distance: 195.8
click at [611, 526] on div "**********" at bounding box center [629, 323] width 1258 height 646
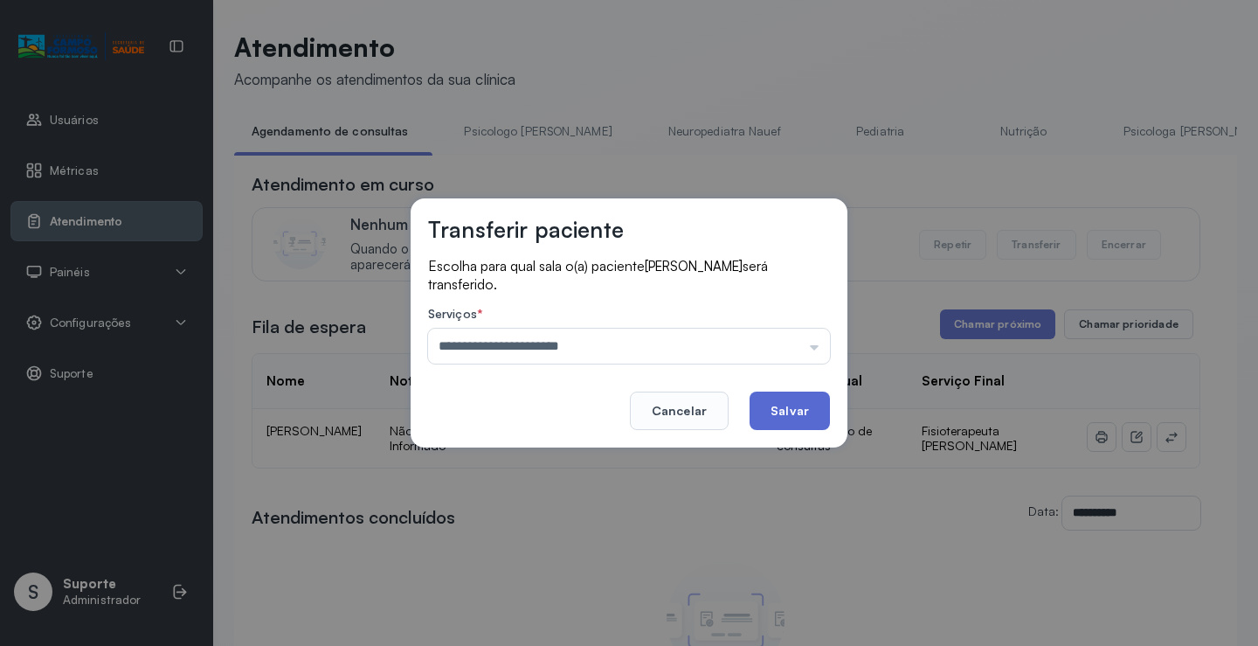
click at [787, 418] on button "Salvar" at bounding box center [790, 411] width 80 height 38
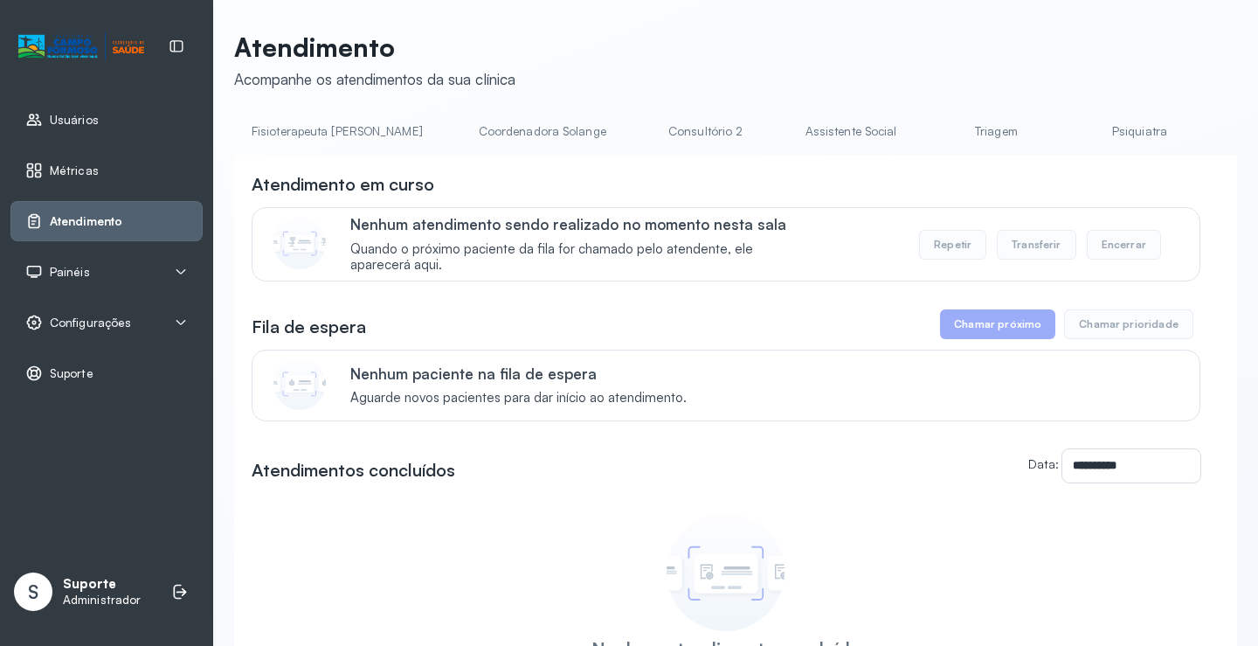
scroll to position [0, 1390]
click at [907, 120] on link "Fisioterapeuta Francyne" at bounding box center [1010, 131] width 206 height 29
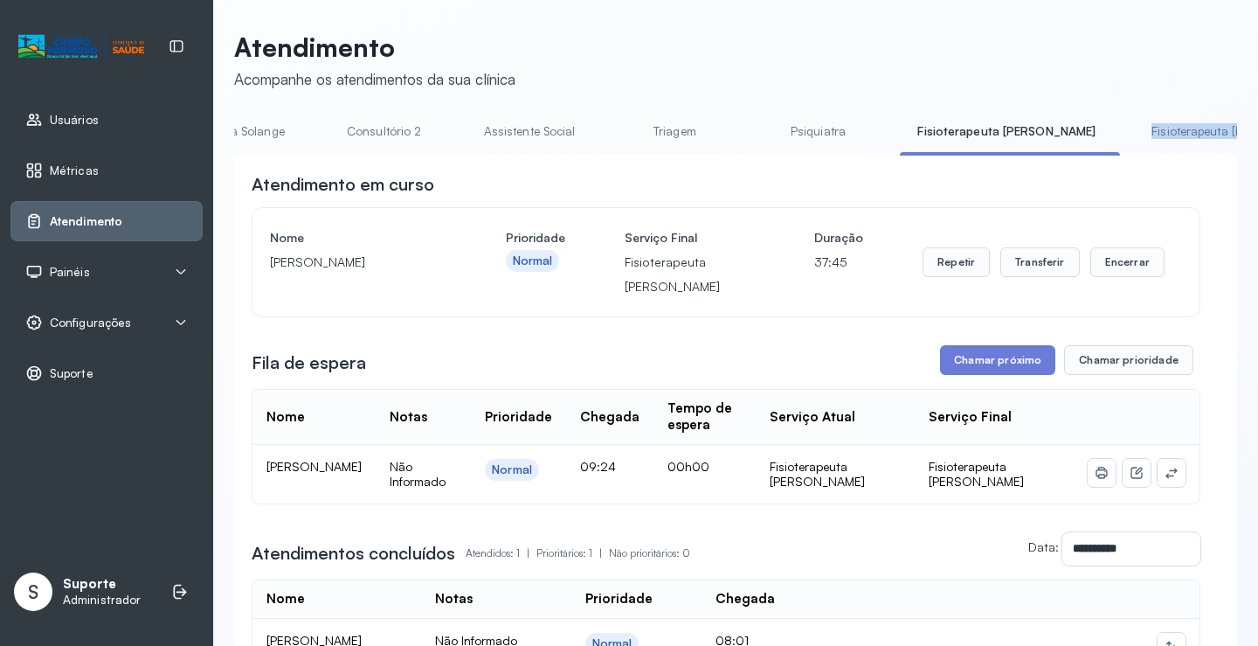
drag, startPoint x: 1121, startPoint y: 154, endPoint x: 878, endPoint y: 154, distance: 242.9
click at [943, 175] on div "**********" at bounding box center [735, 471] width 1003 height 632
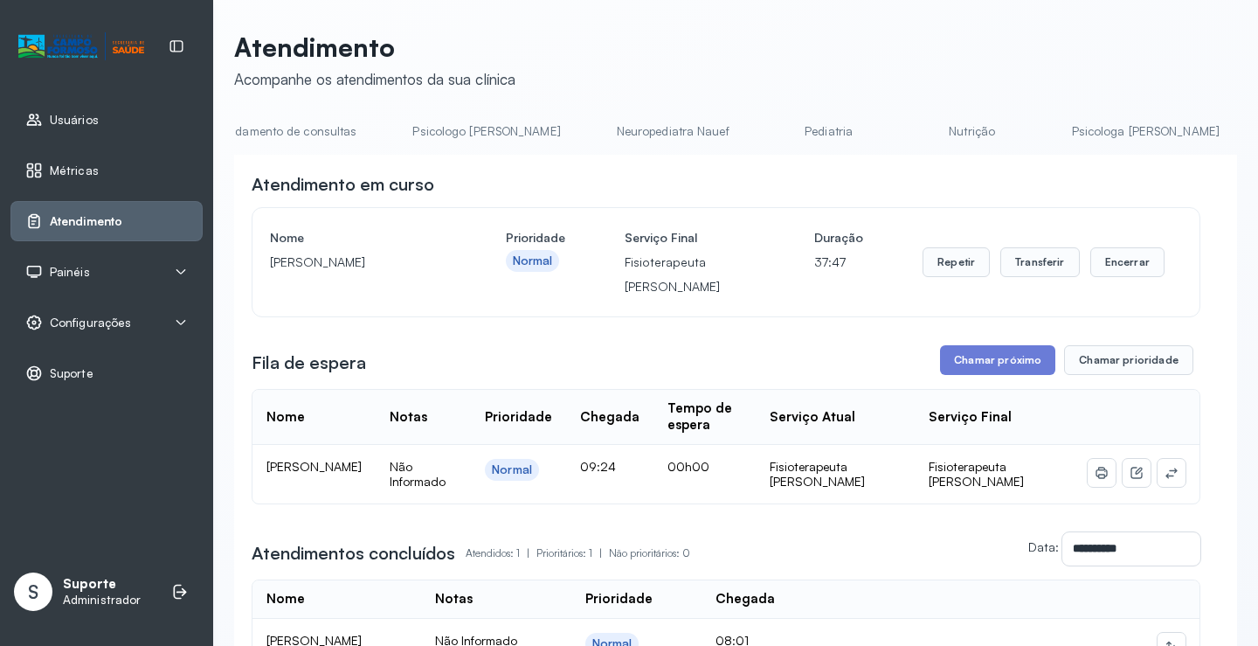
scroll to position [0, 0]
click at [333, 126] on link "Agendamento de consultas" at bounding box center [326, 131] width 184 height 29
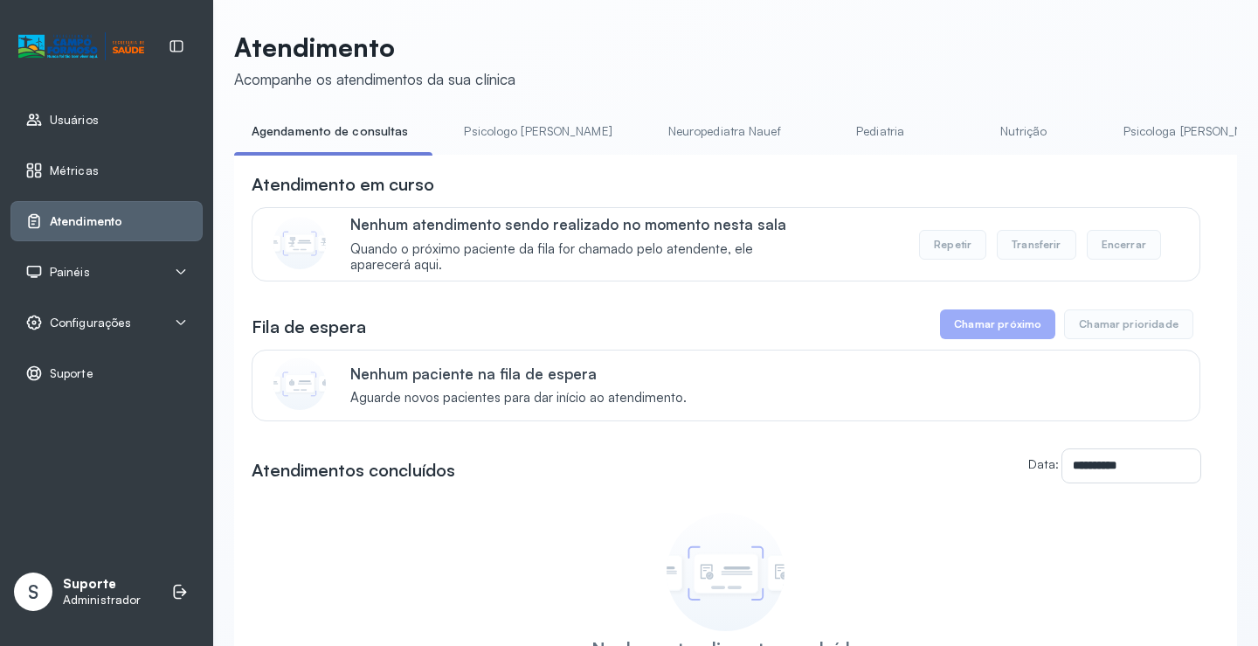
click at [355, 126] on link "Agendamento de consultas" at bounding box center [329, 131] width 191 height 29
click at [471, 128] on link "Psicologo Pedro" at bounding box center [538, 131] width 183 height 29
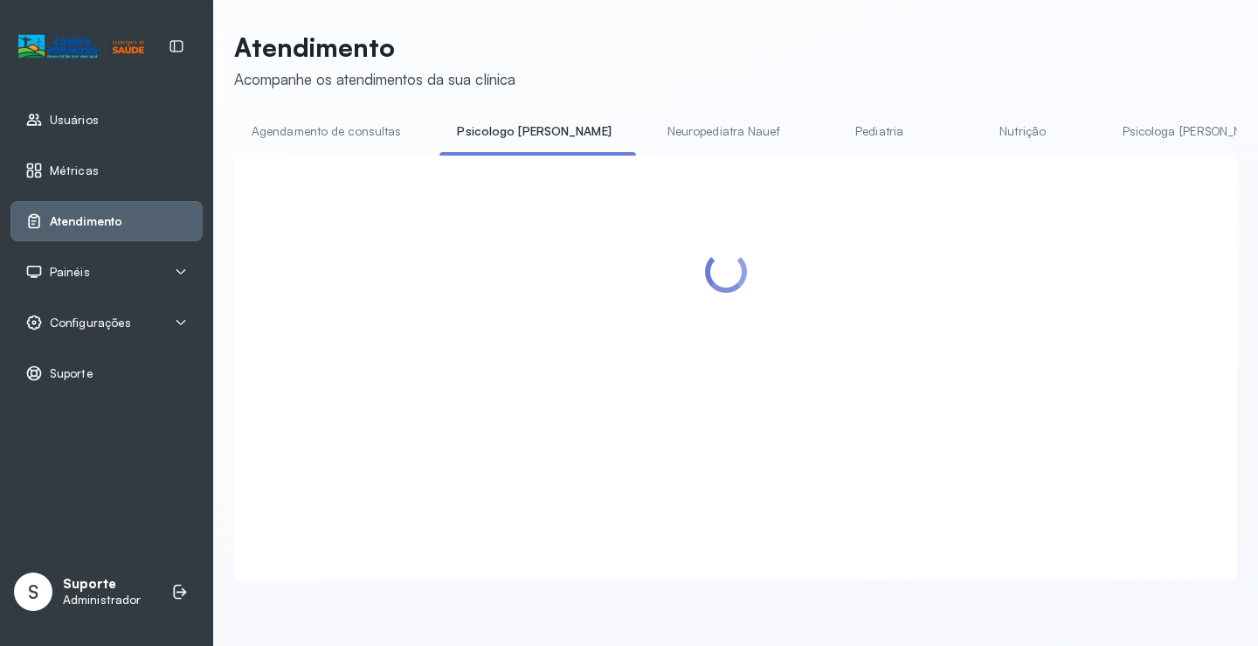
click at [407, 128] on link "Agendamento de consultas" at bounding box center [326, 131] width 184 height 29
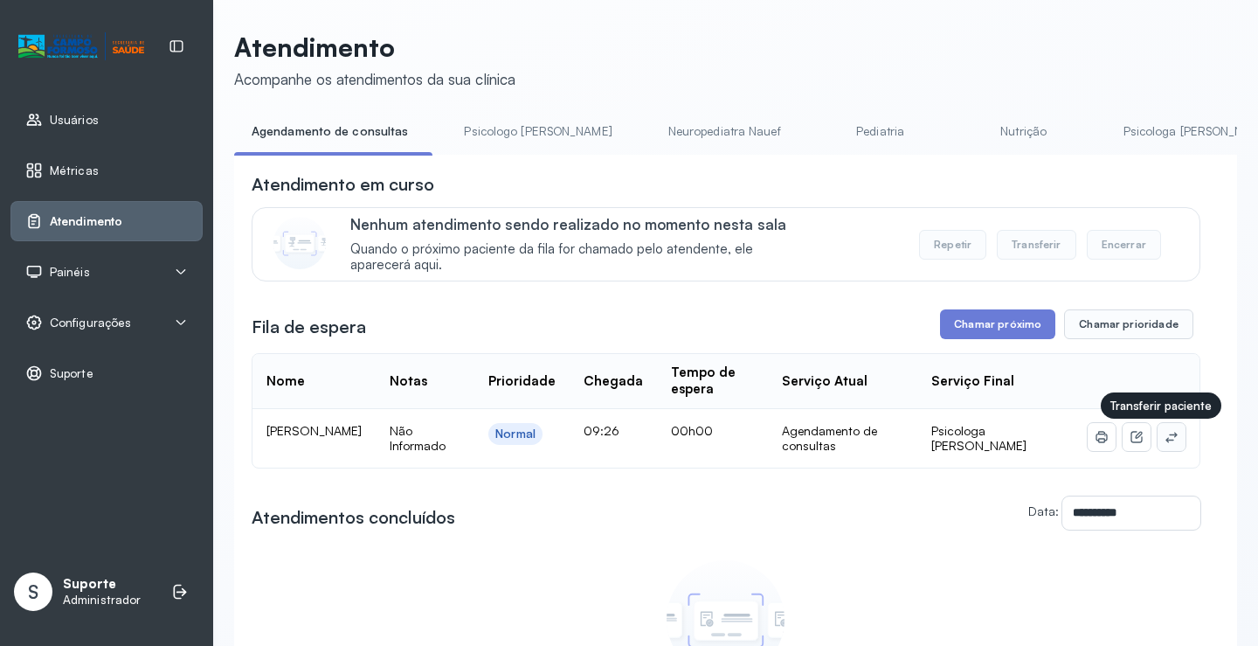
click at [1165, 435] on icon at bounding box center [1172, 437] width 14 height 14
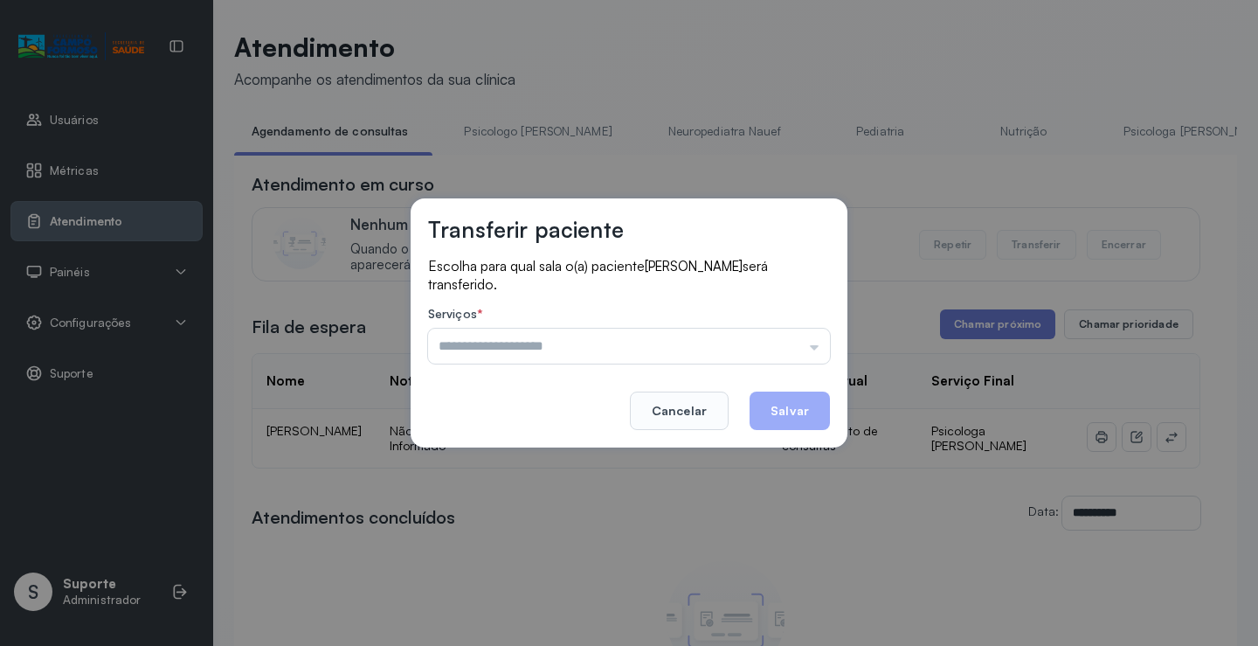
drag, startPoint x: 773, startPoint y: 347, endPoint x: 701, endPoint y: 392, distance: 84.9
click at [772, 347] on input "text" at bounding box center [629, 346] width 402 height 35
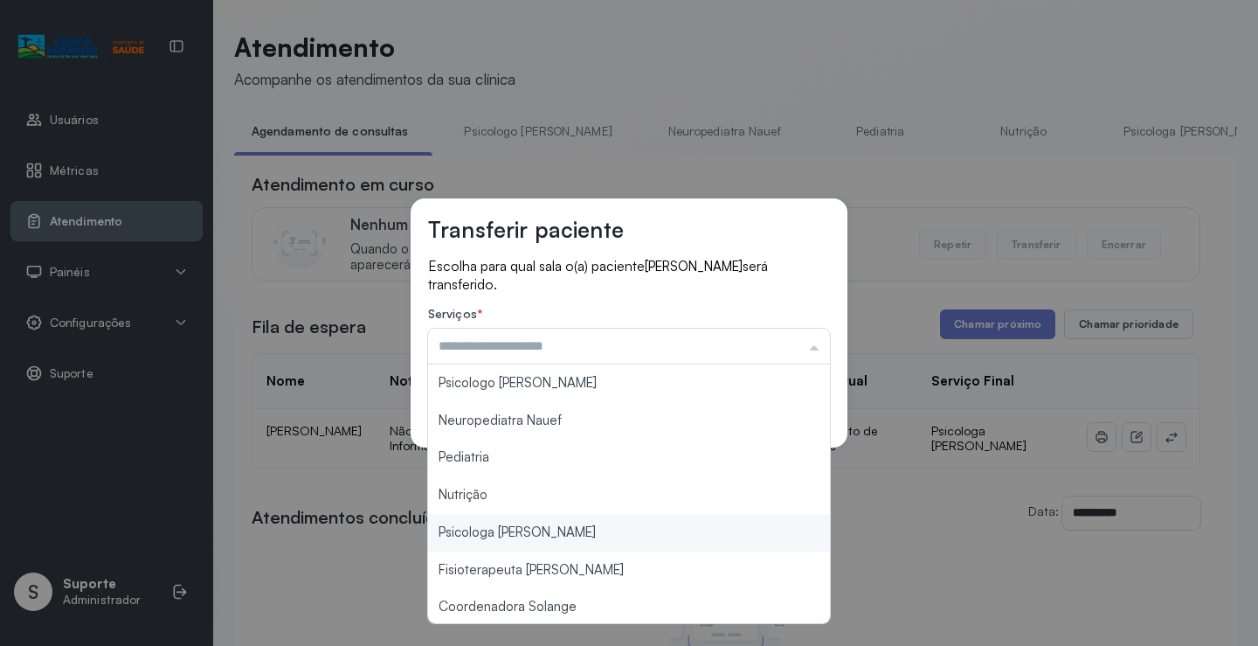
type input "**********"
click at [537, 534] on div "**********" at bounding box center [629, 323] width 1258 height 646
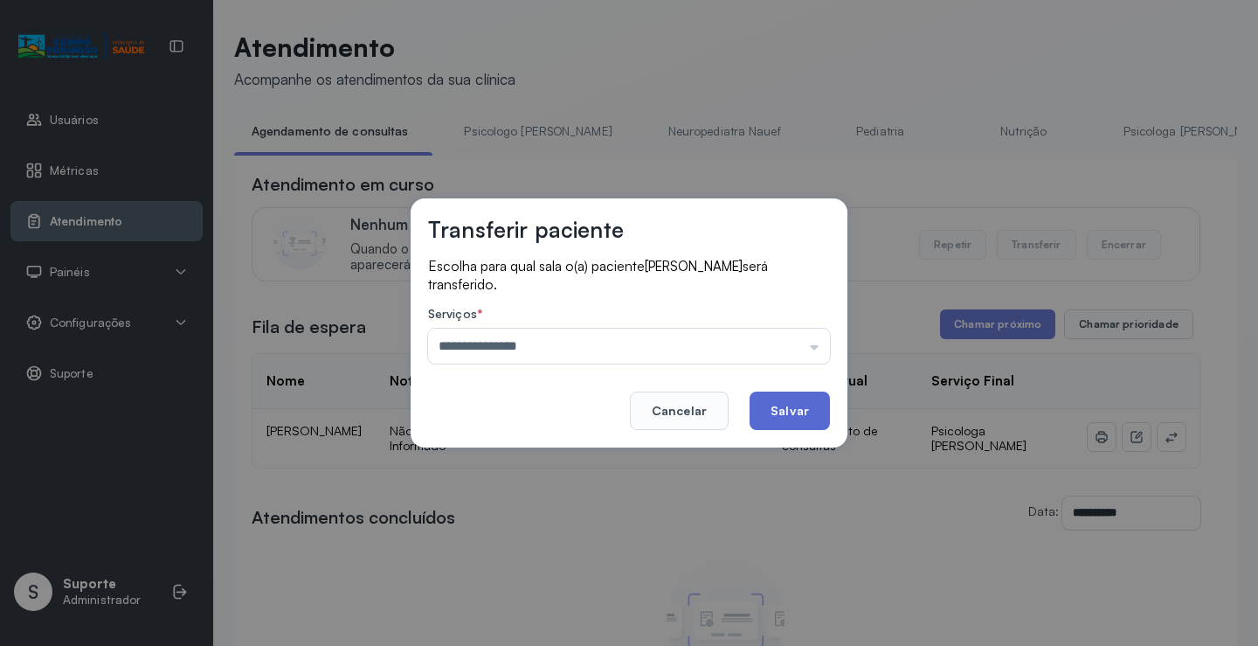
click at [775, 403] on button "Salvar" at bounding box center [790, 411] width 80 height 38
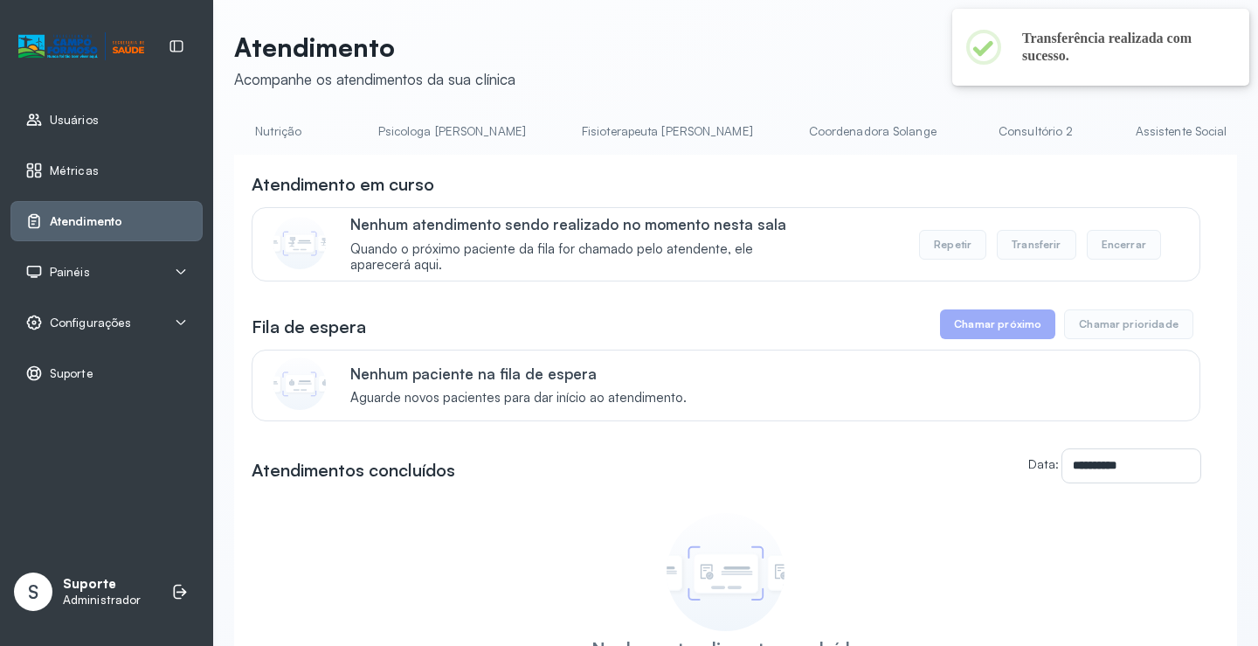
scroll to position [0, 746]
click at [396, 129] on link "Psicologa Alana" at bounding box center [451, 131] width 183 height 29
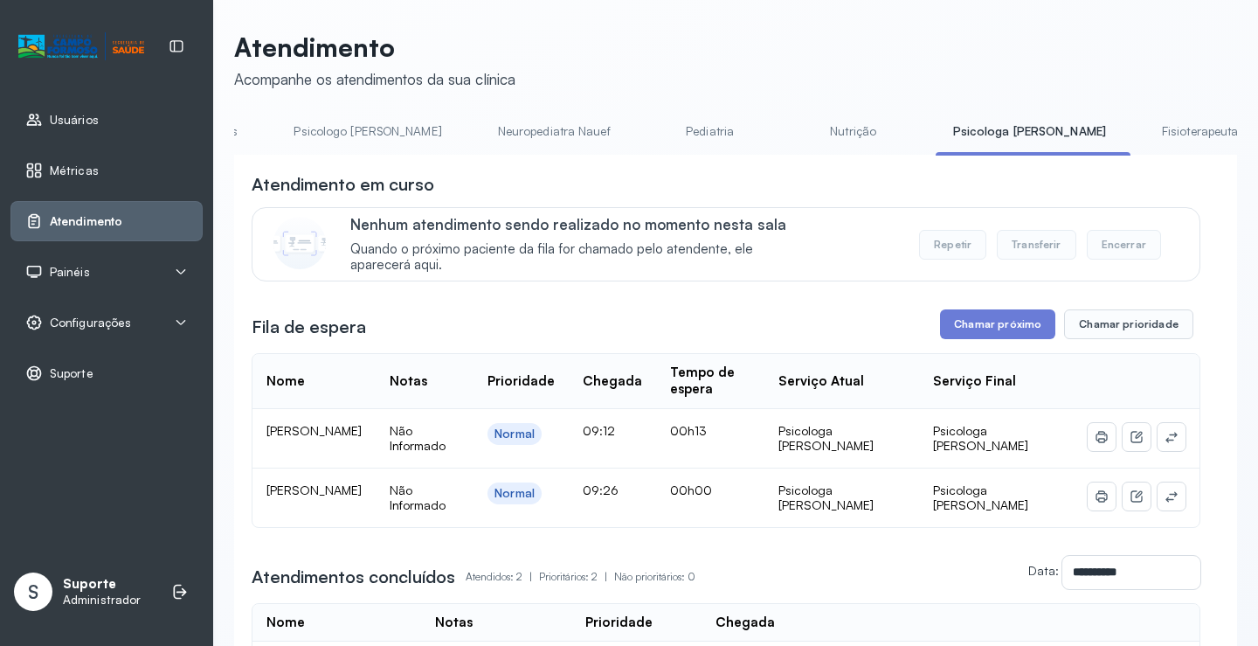
scroll to position [0, 0]
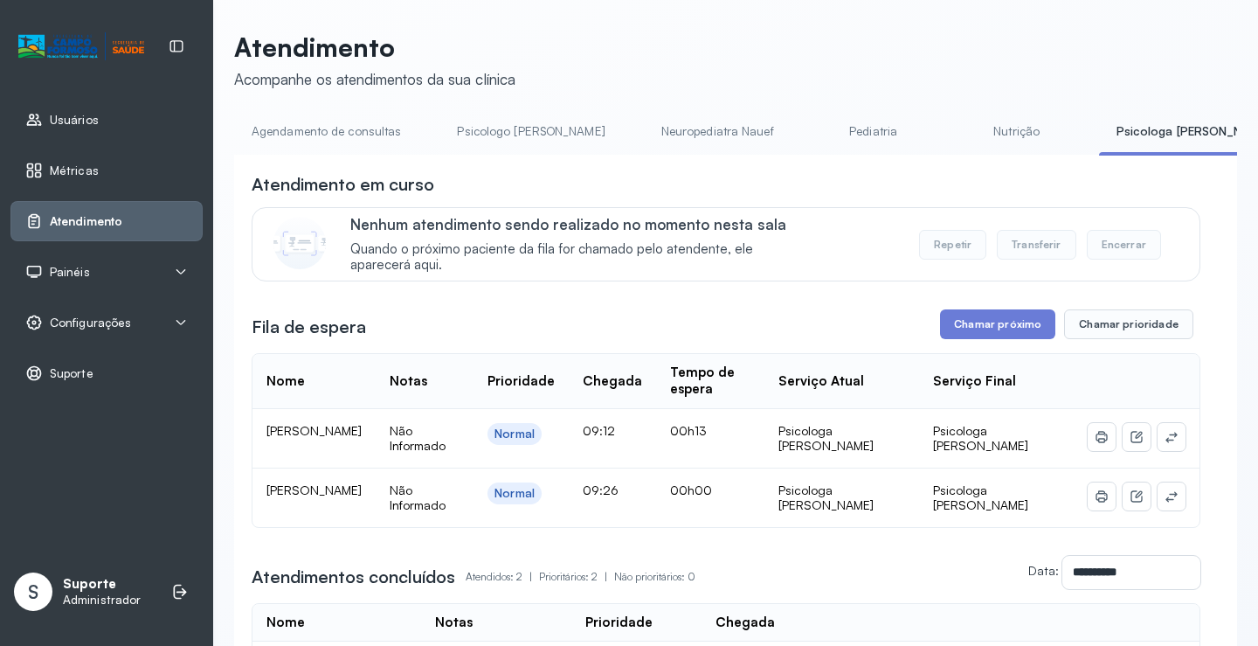
click at [333, 136] on link "Agendamento de consultas" at bounding box center [326, 131] width 184 height 29
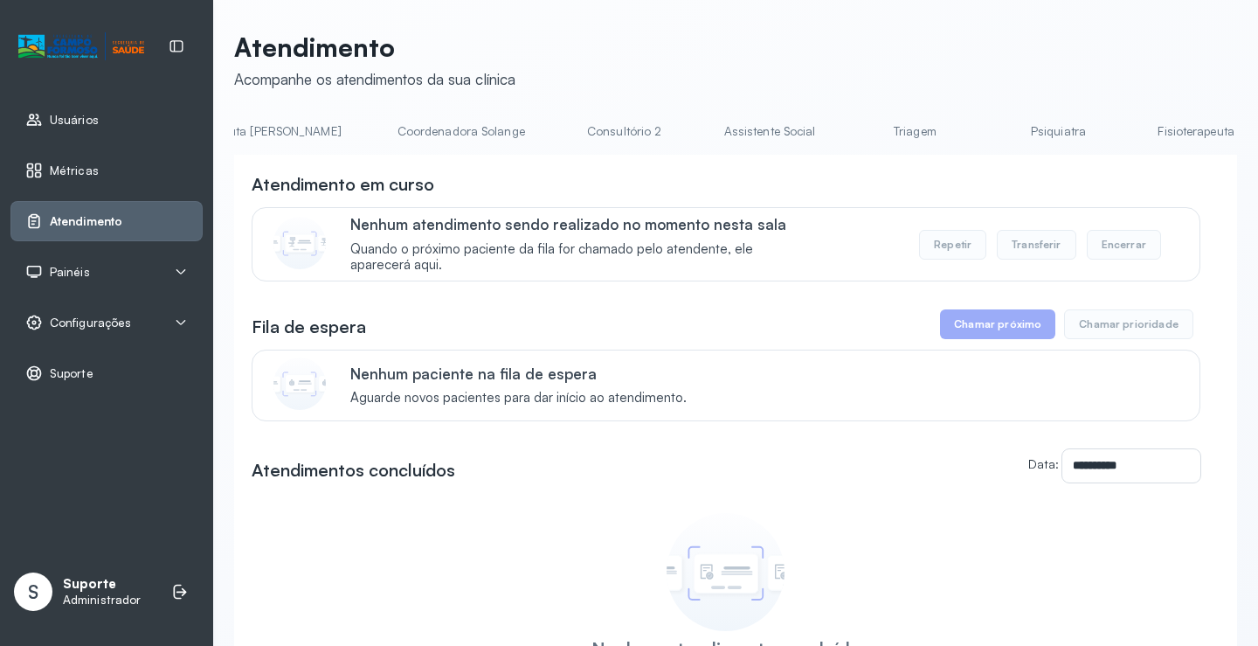
scroll to position [0, 1134]
click at [877, 130] on link "Triagem" at bounding box center [938, 131] width 122 height 29
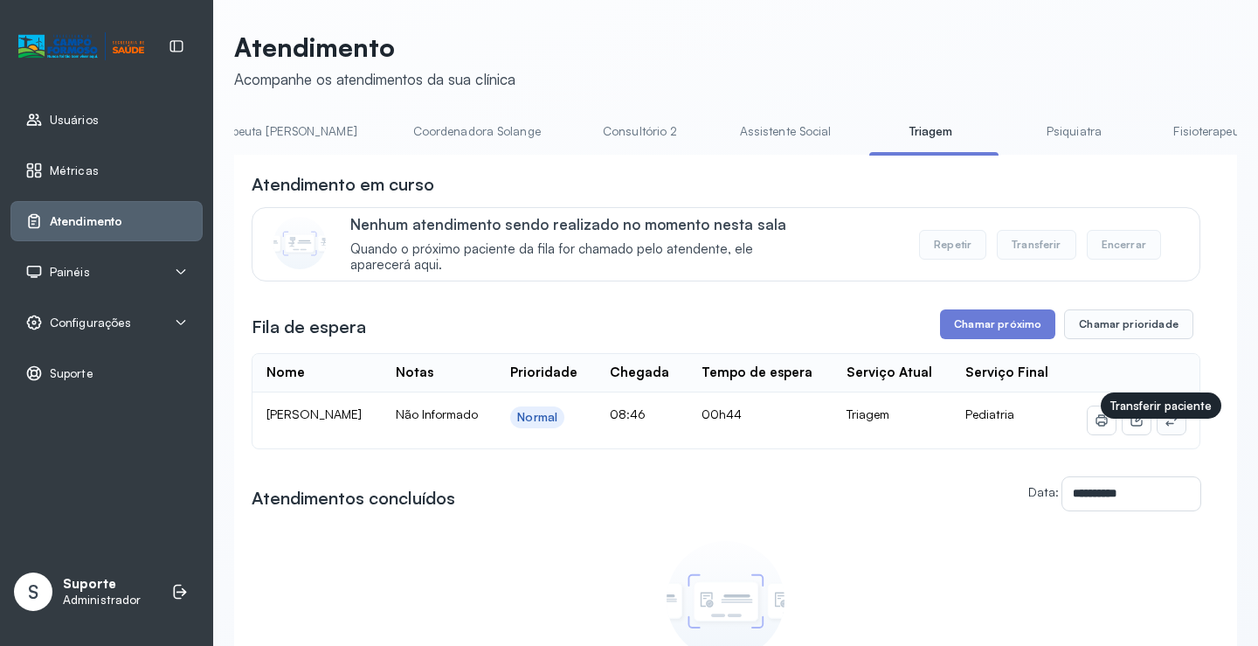
click at [1165, 427] on icon at bounding box center [1172, 420] width 14 height 14
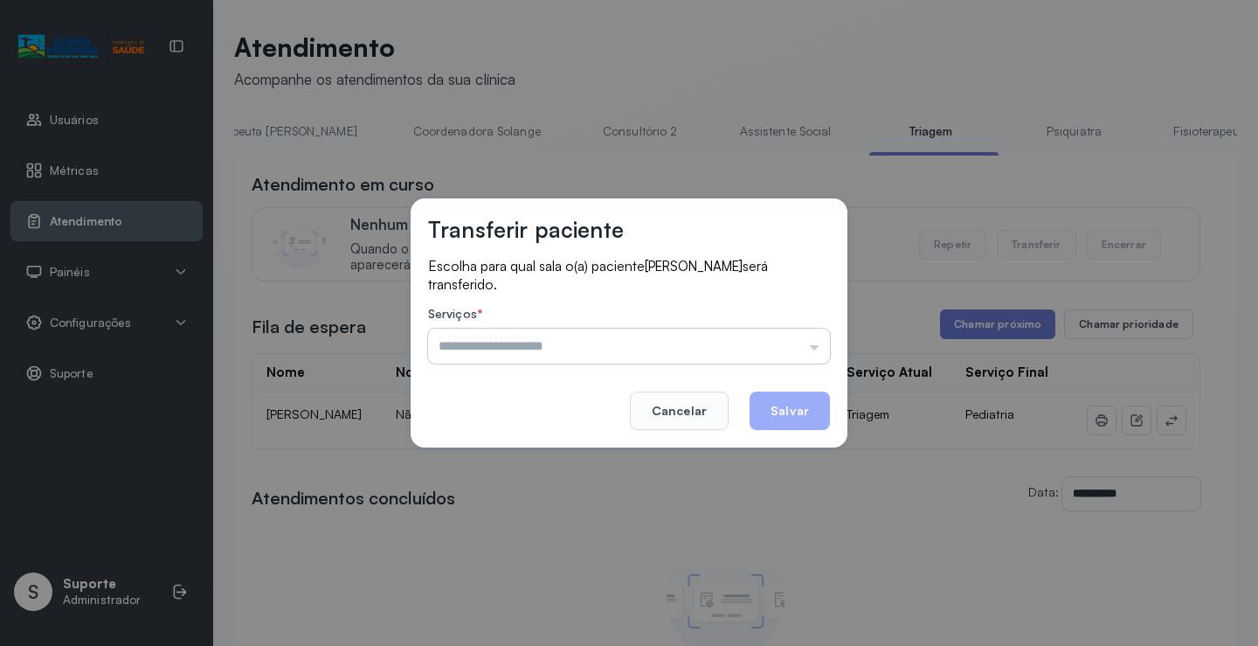
click at [817, 349] on input "text" at bounding box center [629, 346] width 402 height 35
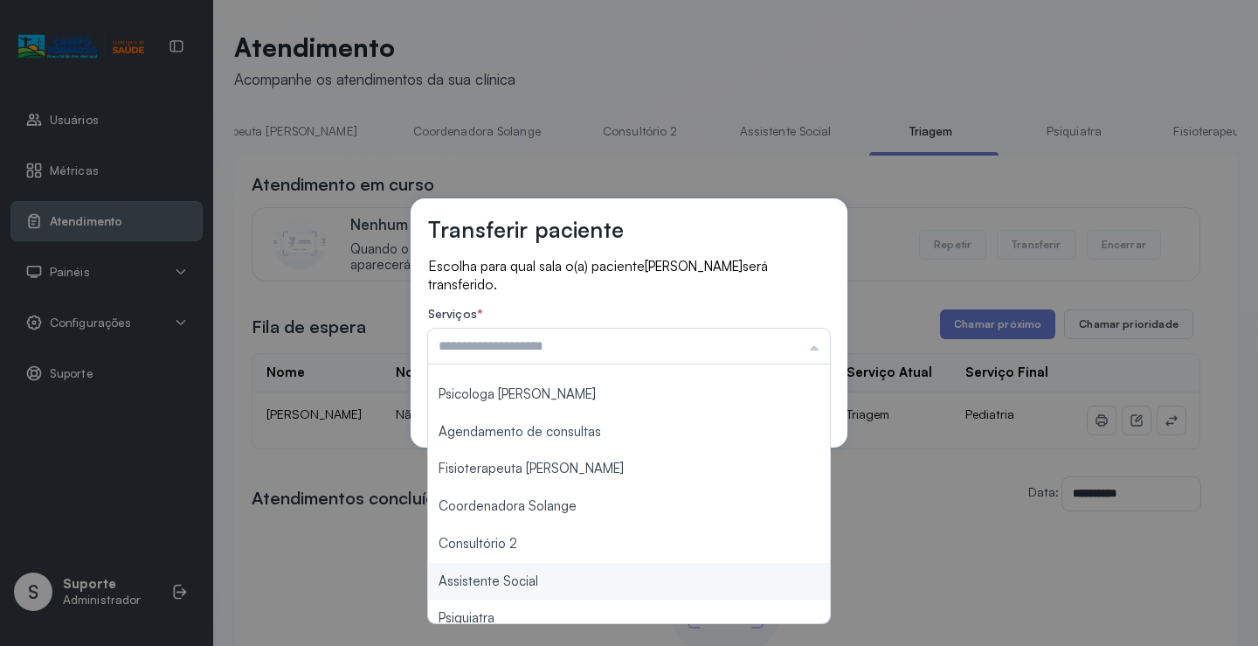
scroll to position [0, 0]
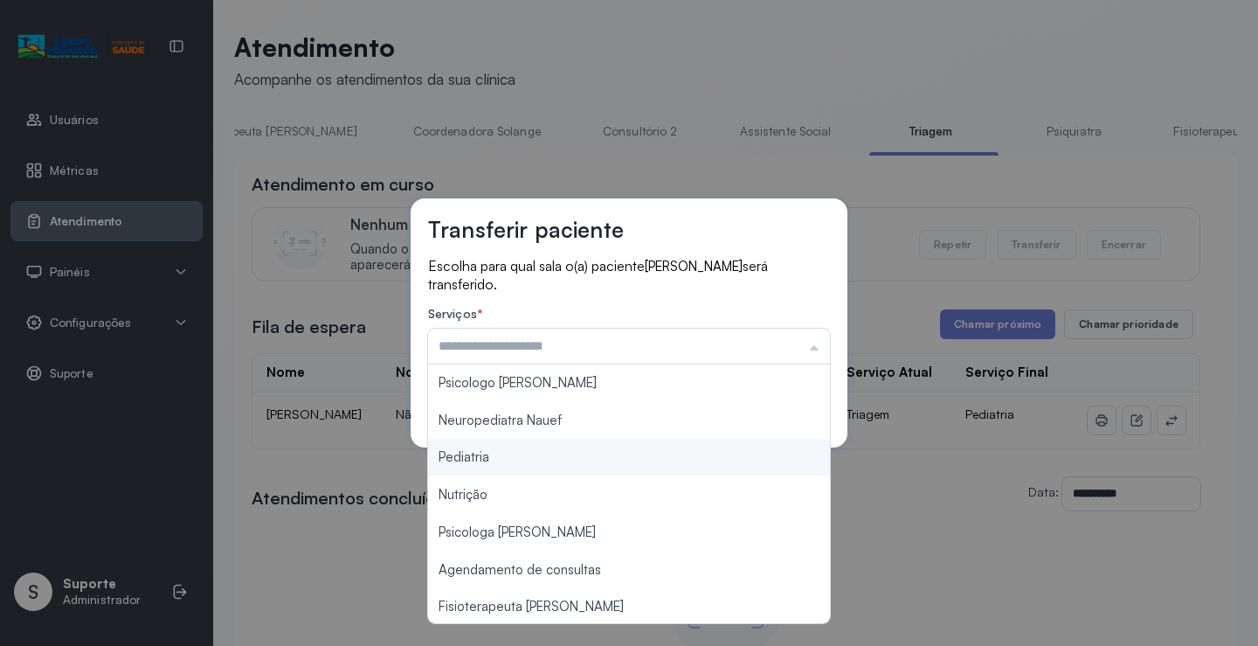
type input "*********"
click at [615, 456] on div "Transferir paciente Escolha para qual sala o(a) paciente EDUARDA HELENA FERREIR…" at bounding box center [629, 323] width 1258 height 646
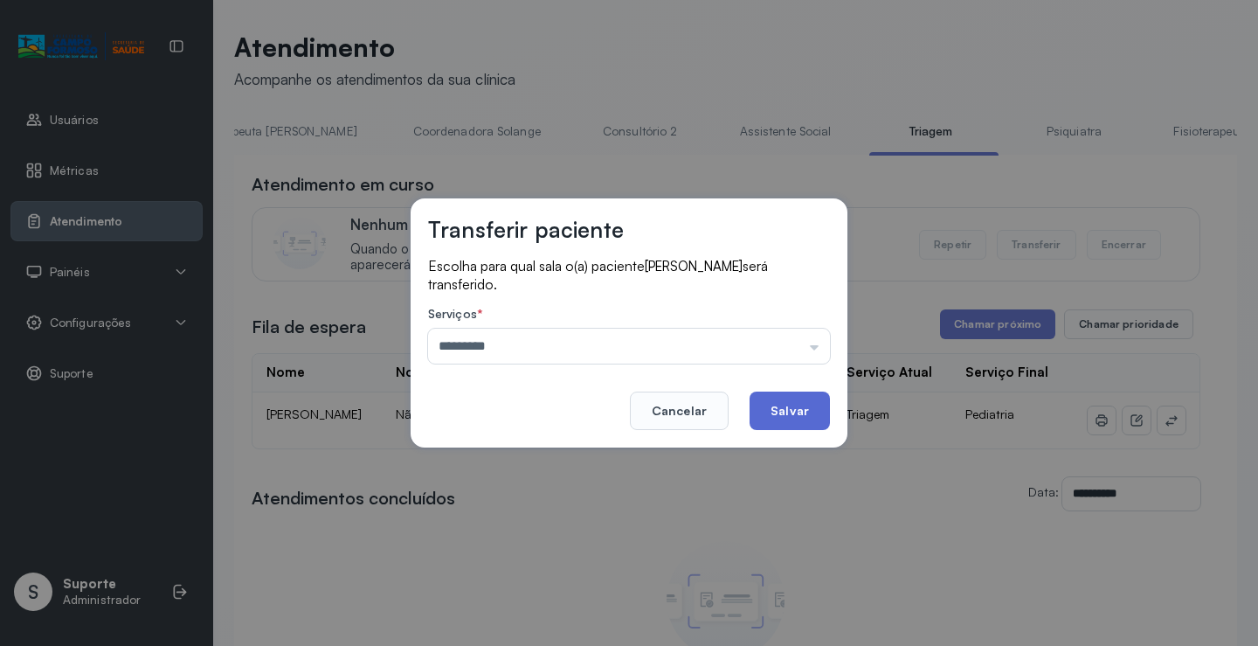
click at [777, 396] on button "Salvar" at bounding box center [790, 411] width 80 height 38
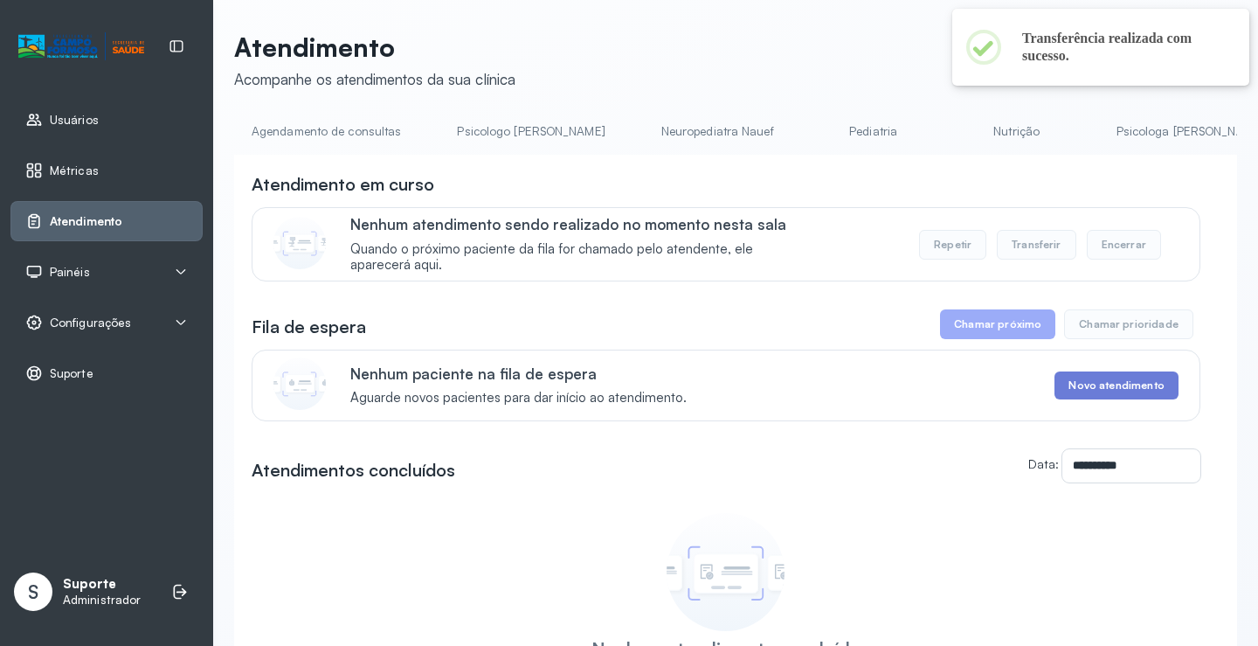
click at [814, 132] on link "Pediatria" at bounding box center [874, 131] width 122 height 29
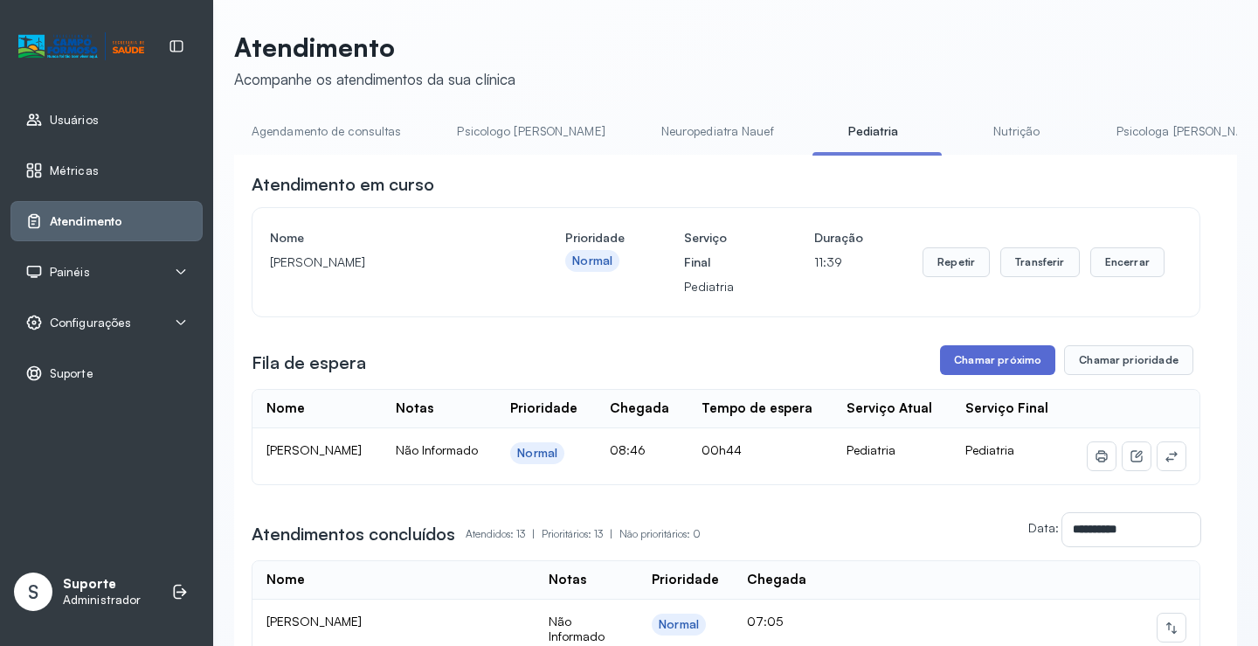
click at [981, 365] on button "Chamar próximo" at bounding box center [997, 360] width 115 height 30
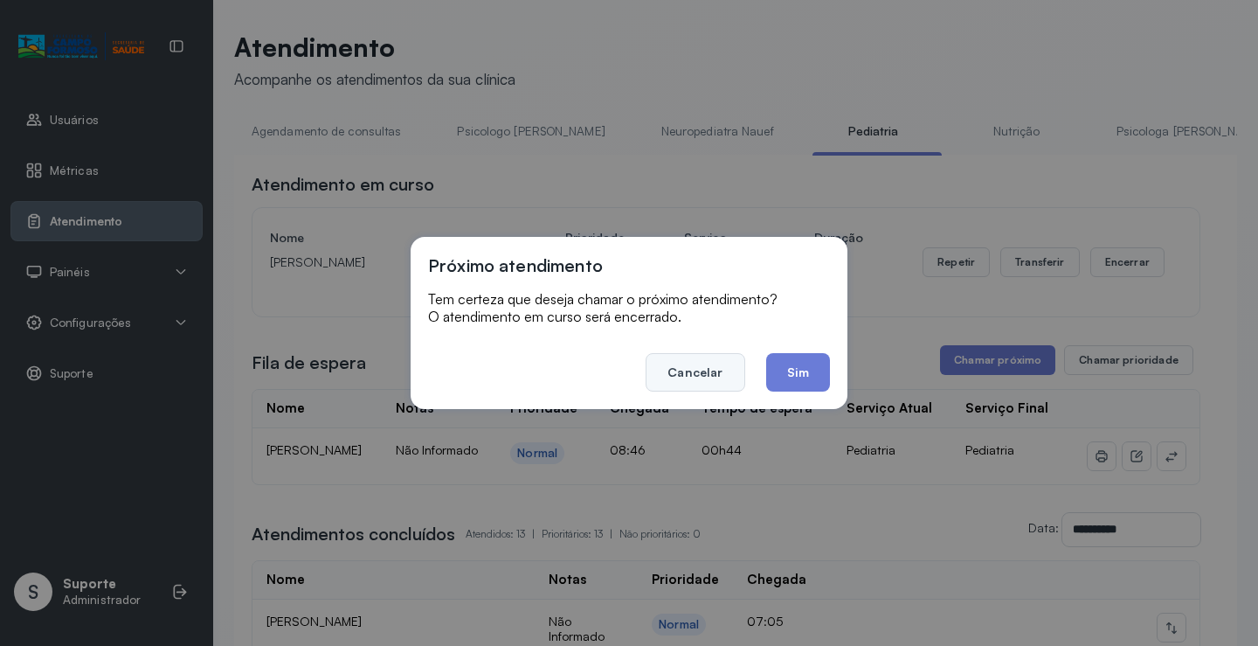
click at [704, 372] on button "Cancelar" at bounding box center [695, 372] width 99 height 38
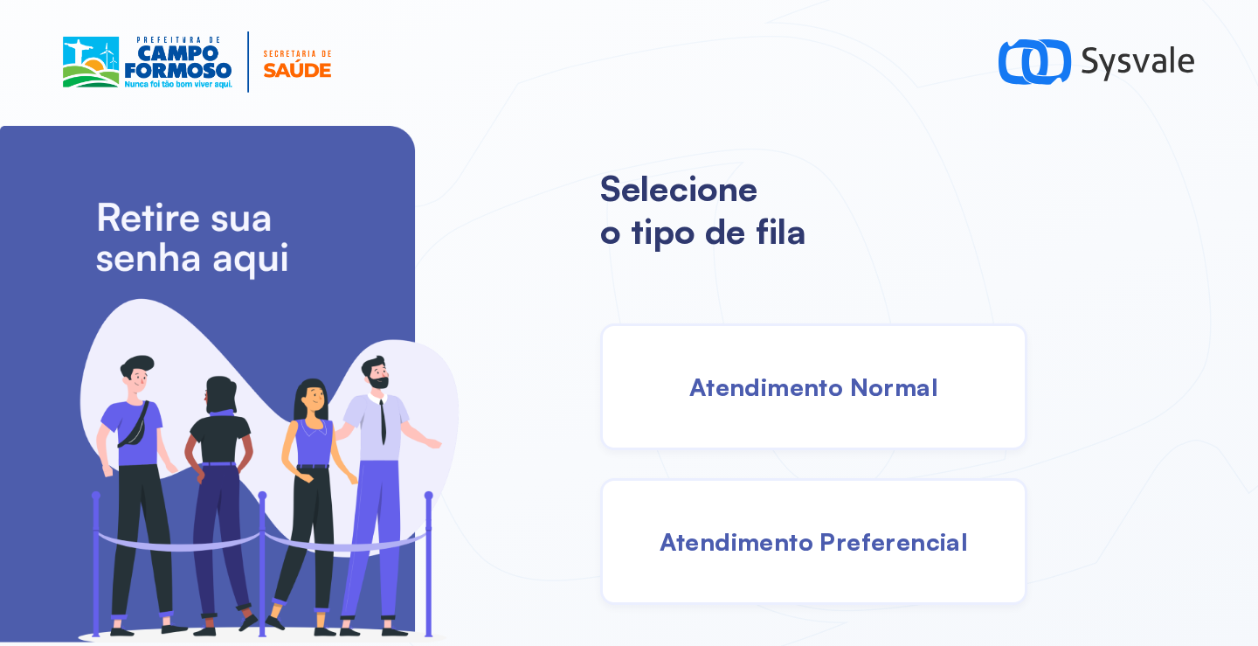
click at [760, 366] on div "Atendimento Normal" at bounding box center [813, 386] width 427 height 127
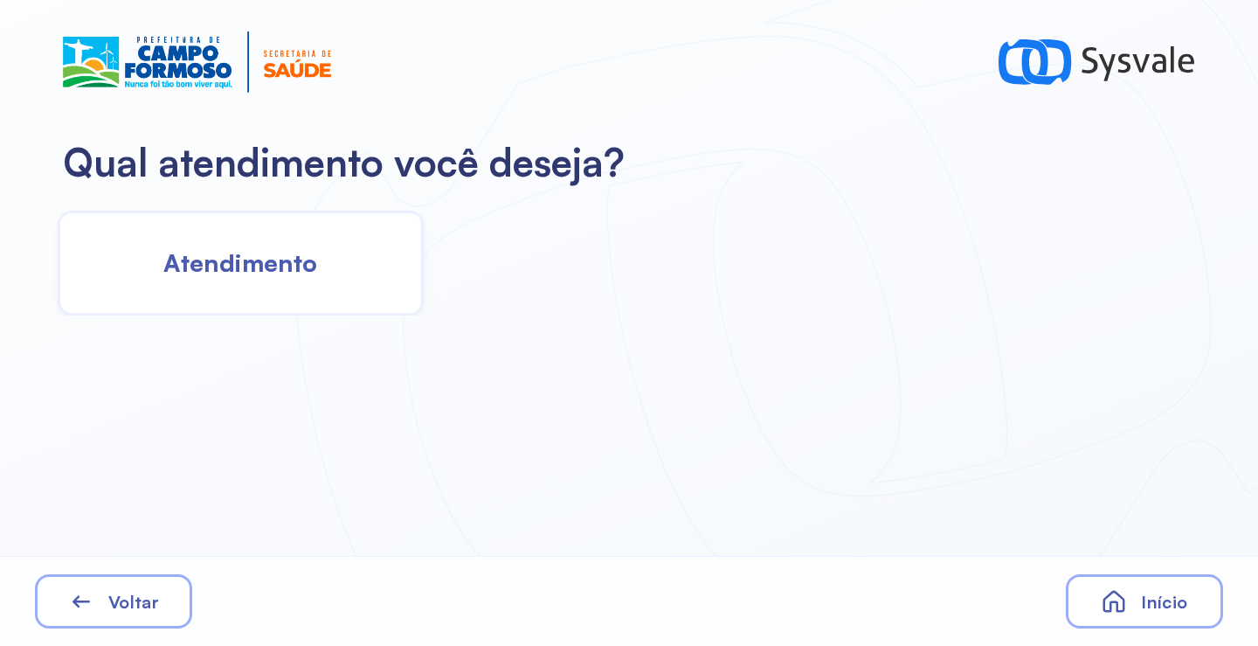
click at [329, 276] on div "Atendimento" at bounding box center [241, 263] width 366 height 105
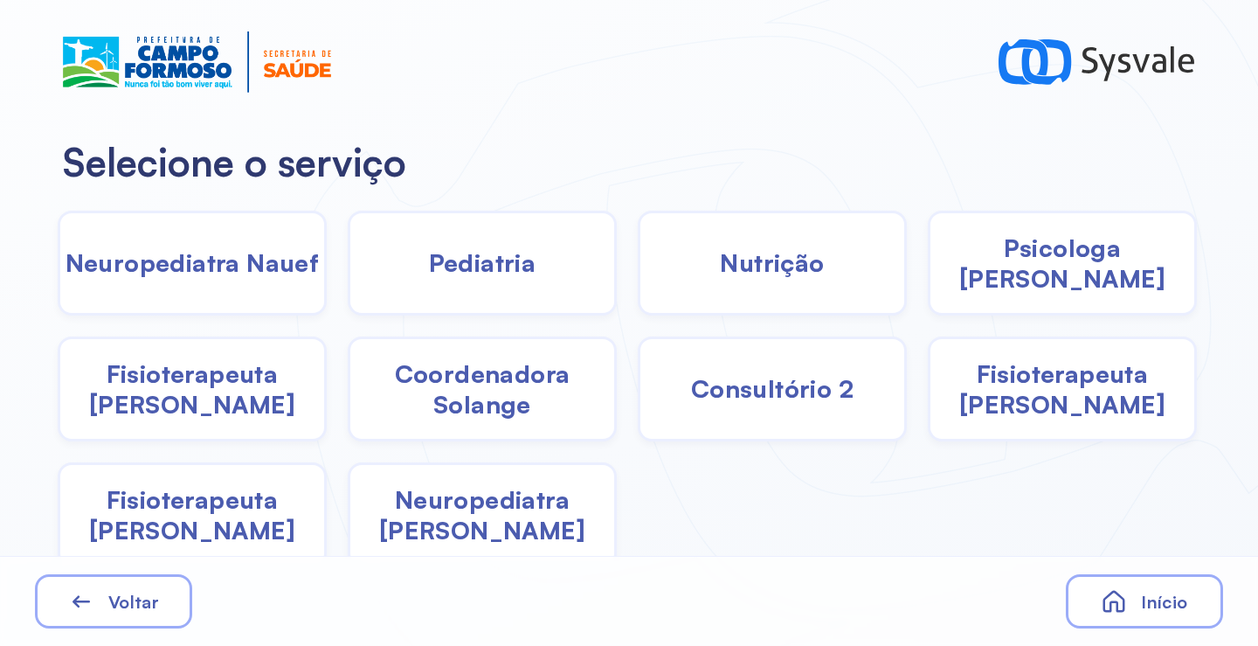
drag, startPoint x: 516, startPoint y: 250, endPoint x: 506, endPoint y: 253, distance: 10.0
click at [506, 253] on span "Pediatria" at bounding box center [482, 262] width 107 height 31
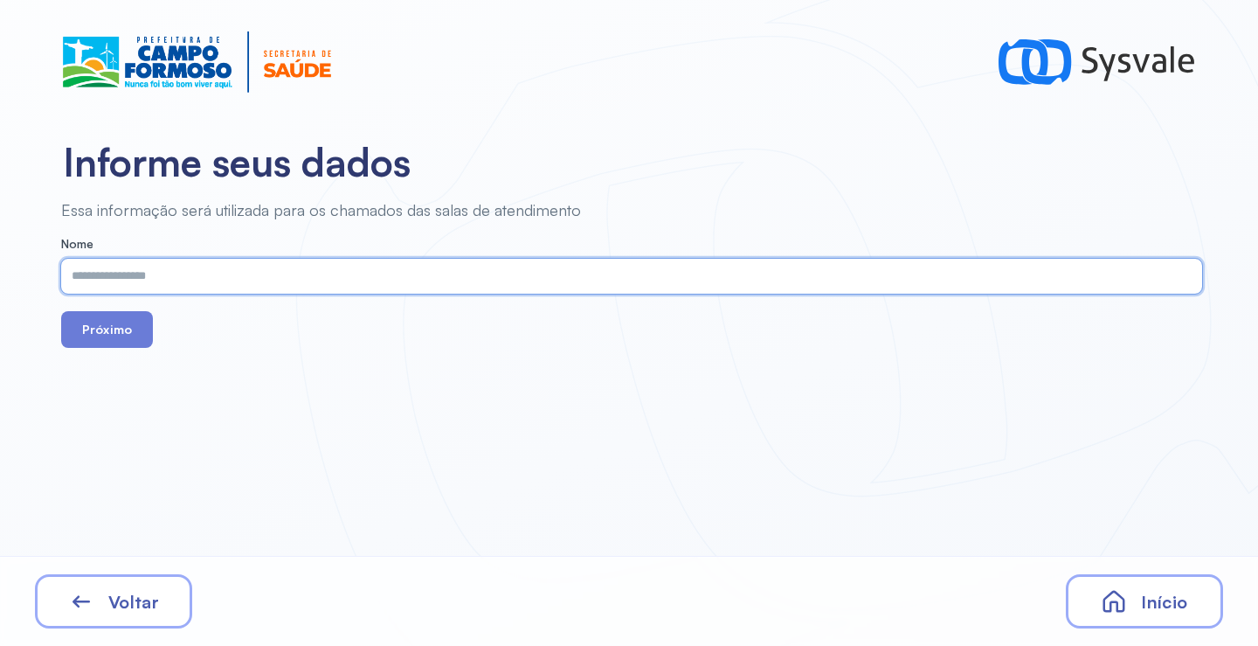
paste input "**********"
type input "**********"
click at [121, 327] on button "Próximo" at bounding box center [107, 329] width 92 height 37
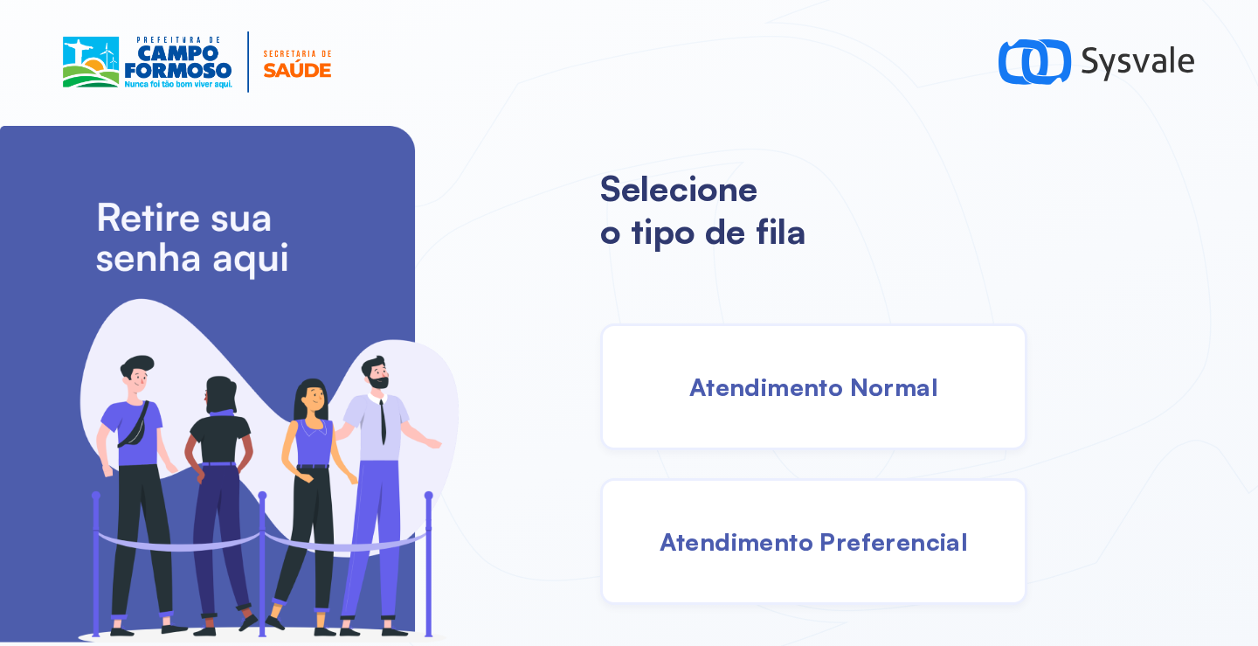
click at [792, 397] on span "Atendimento Normal" at bounding box center [813, 386] width 249 height 31
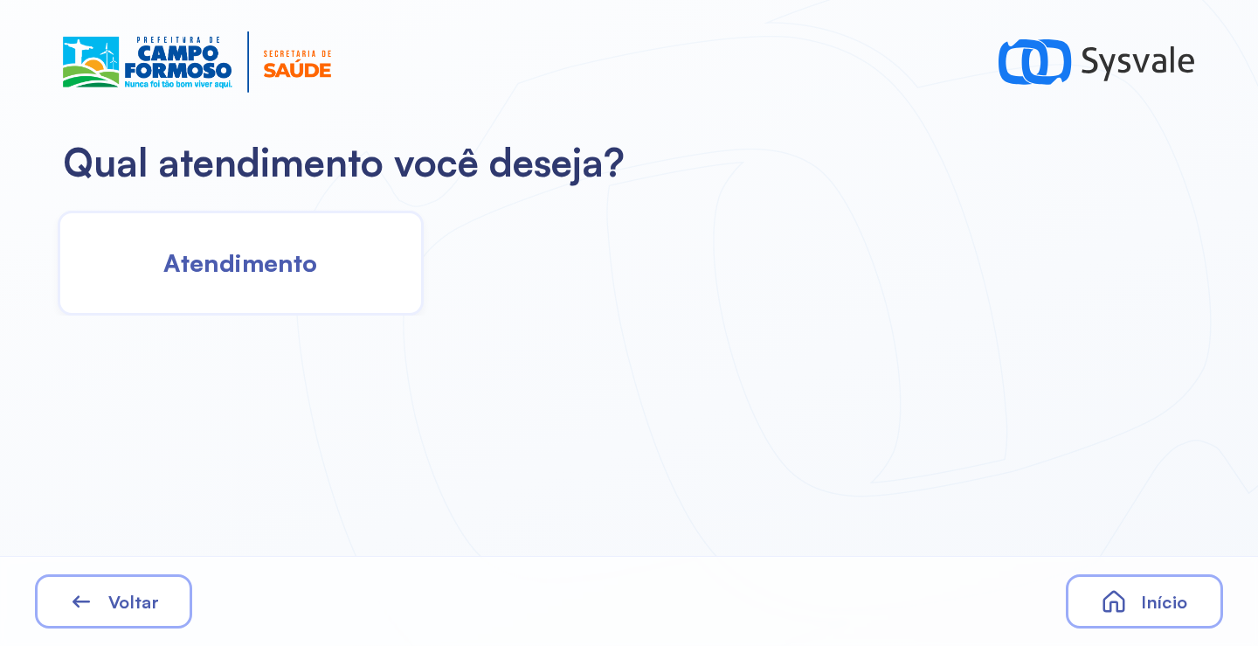
click at [1111, 593] on icon at bounding box center [1114, 601] width 26 height 26
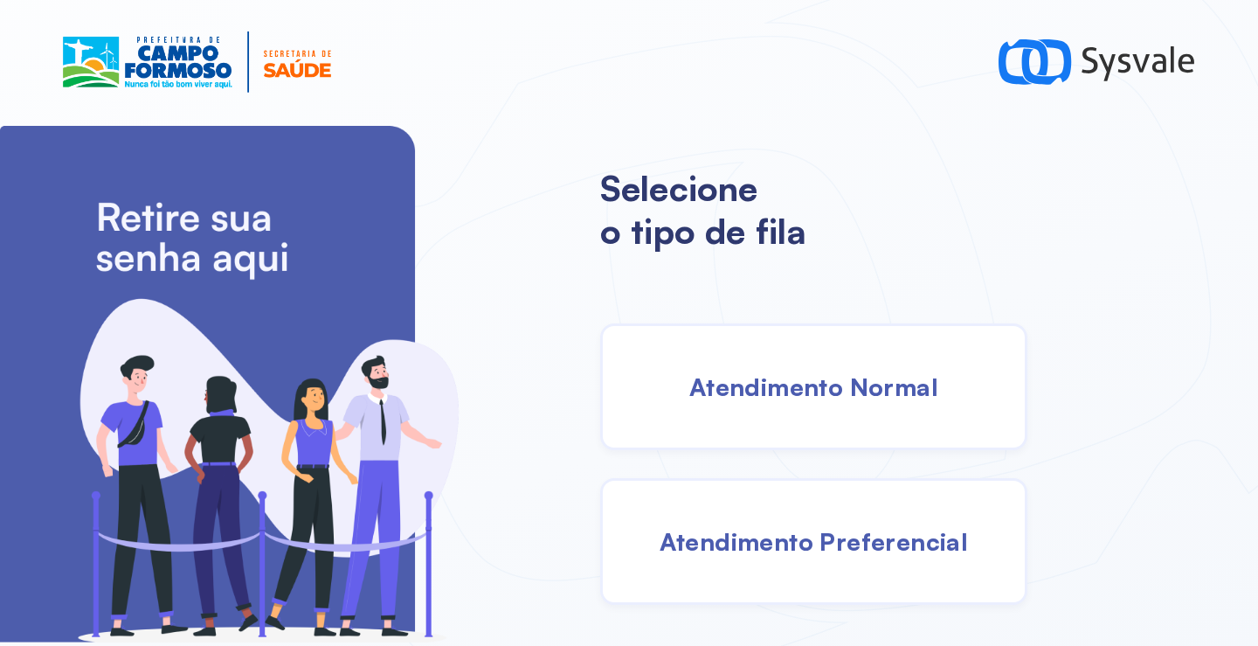
click at [864, 379] on span "Atendimento Normal" at bounding box center [813, 386] width 249 height 31
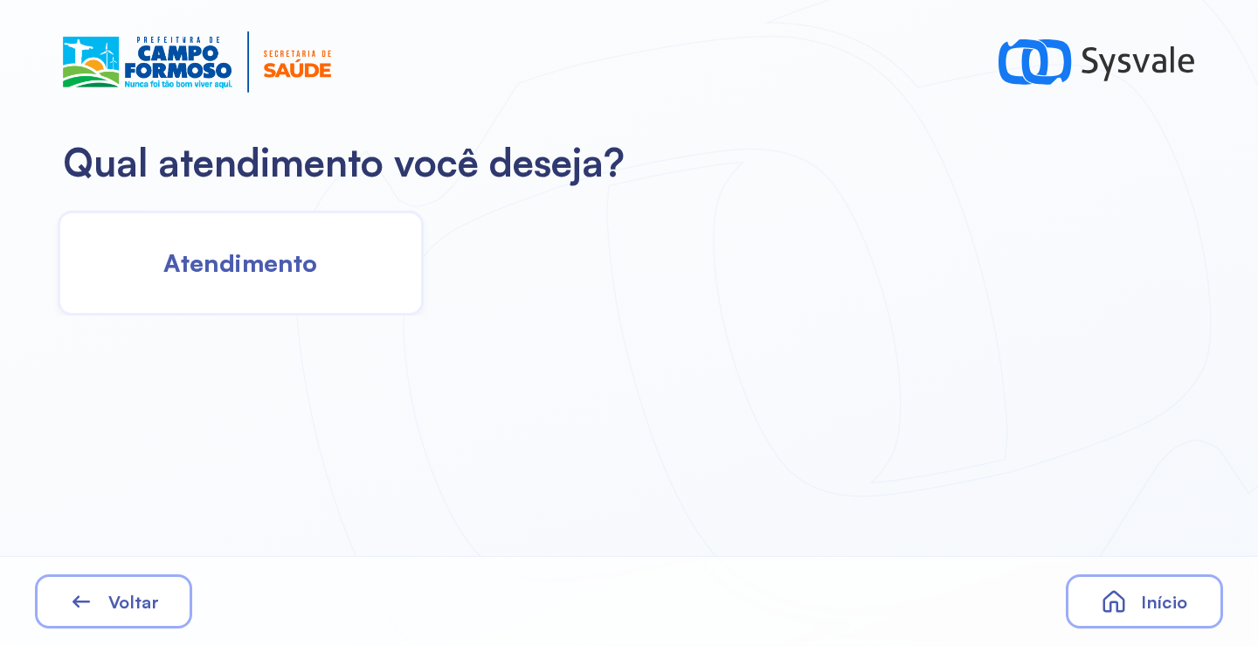
click at [261, 295] on div "Atendimento" at bounding box center [241, 263] width 366 height 105
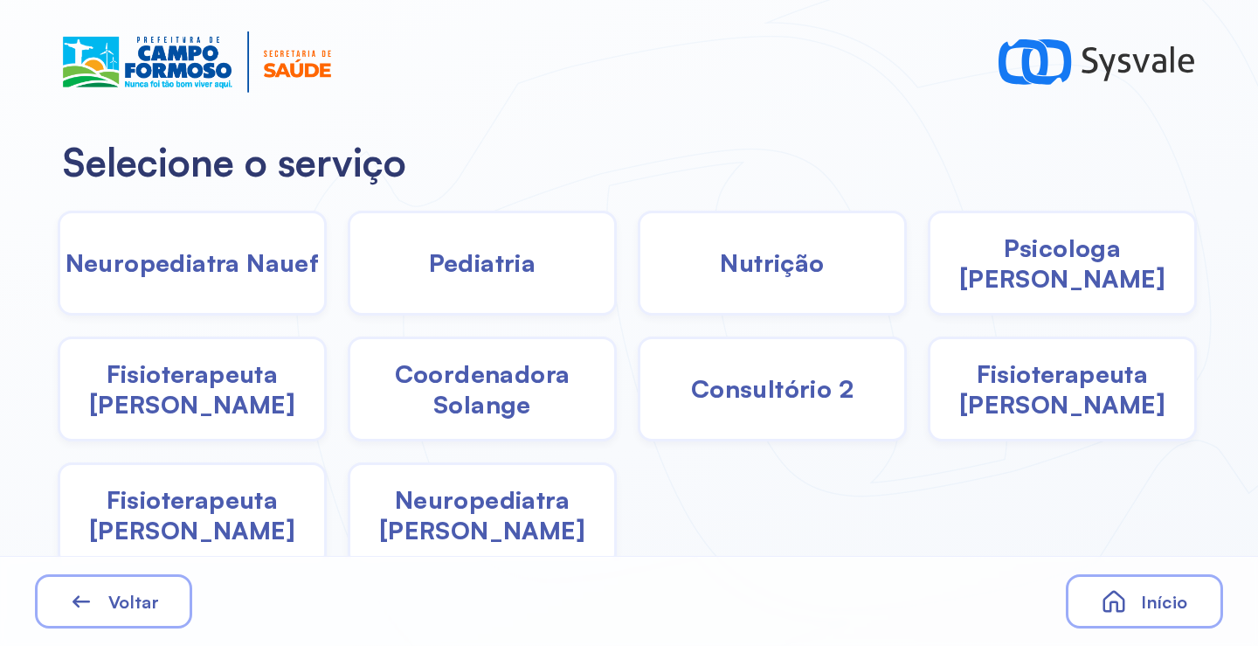
click at [556, 292] on div "Pediatria" at bounding box center [482, 263] width 269 height 105
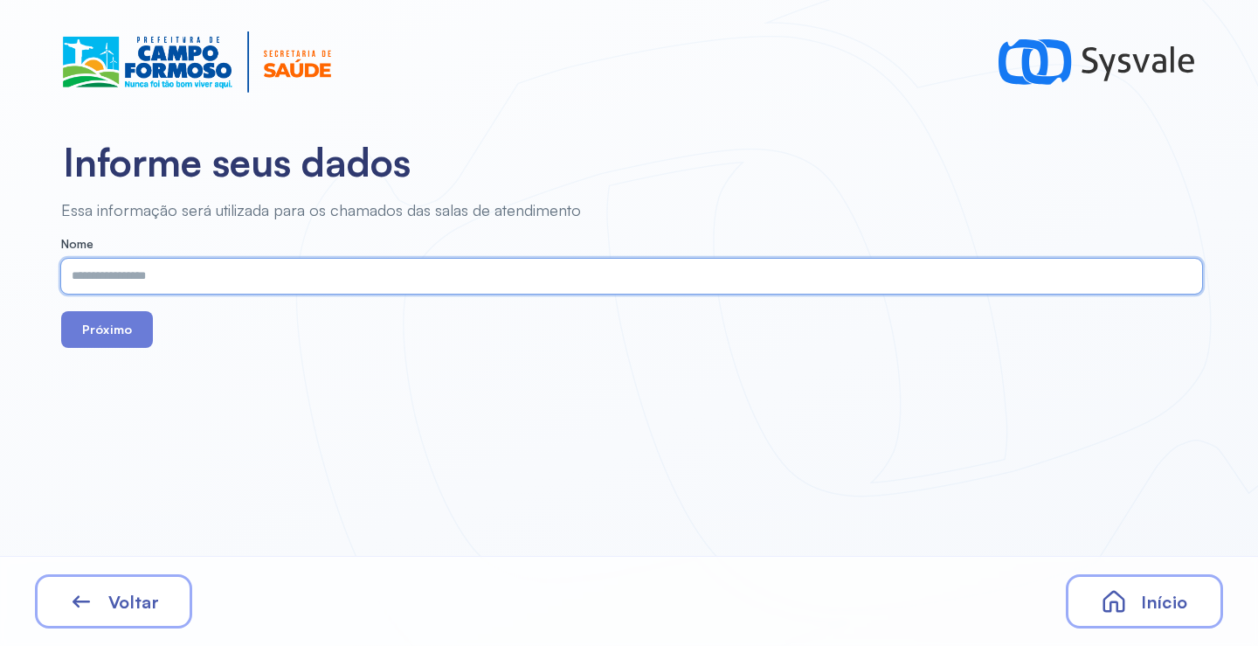
paste input "**********"
type input "**********"
click at [121, 329] on button "Próximo" at bounding box center [107, 329] width 92 height 37
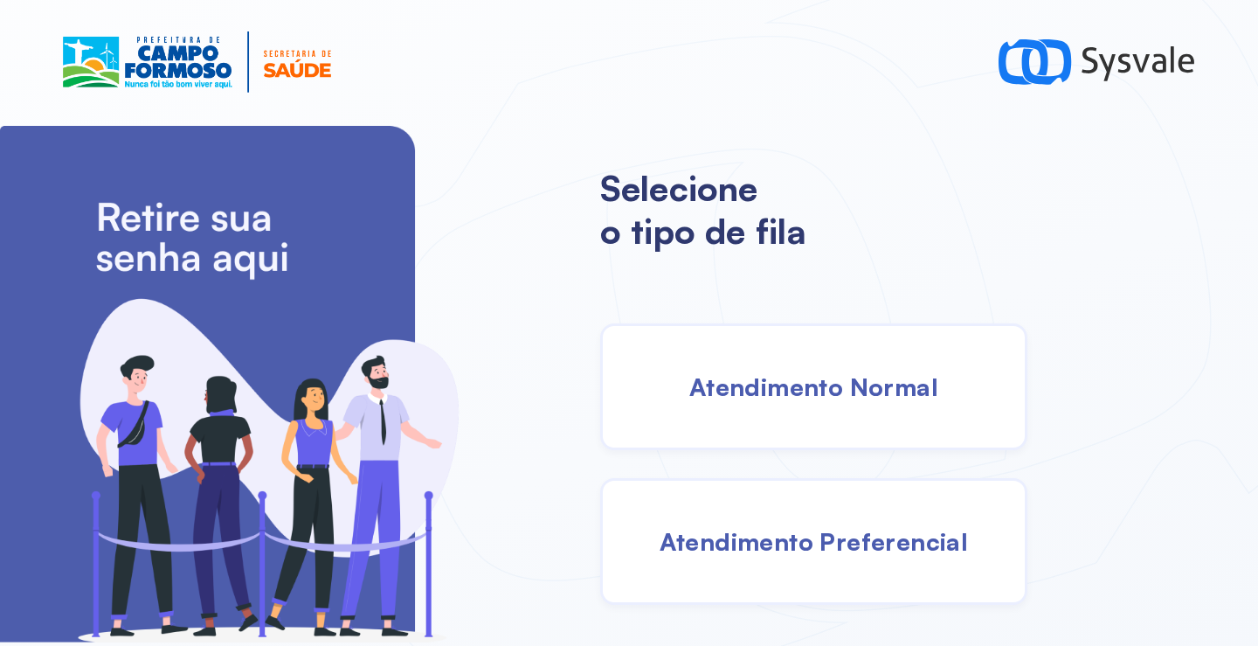
click at [800, 364] on div "Atendimento Normal" at bounding box center [813, 386] width 427 height 127
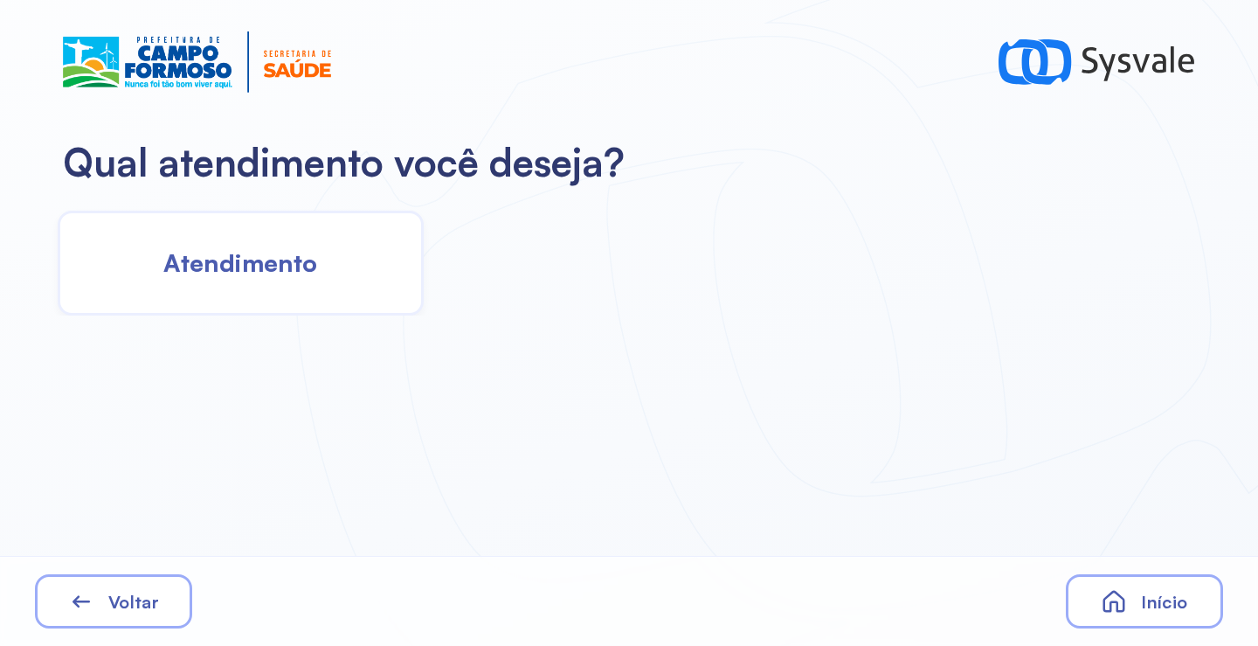
click at [379, 273] on div "Atendimento" at bounding box center [241, 263] width 366 height 105
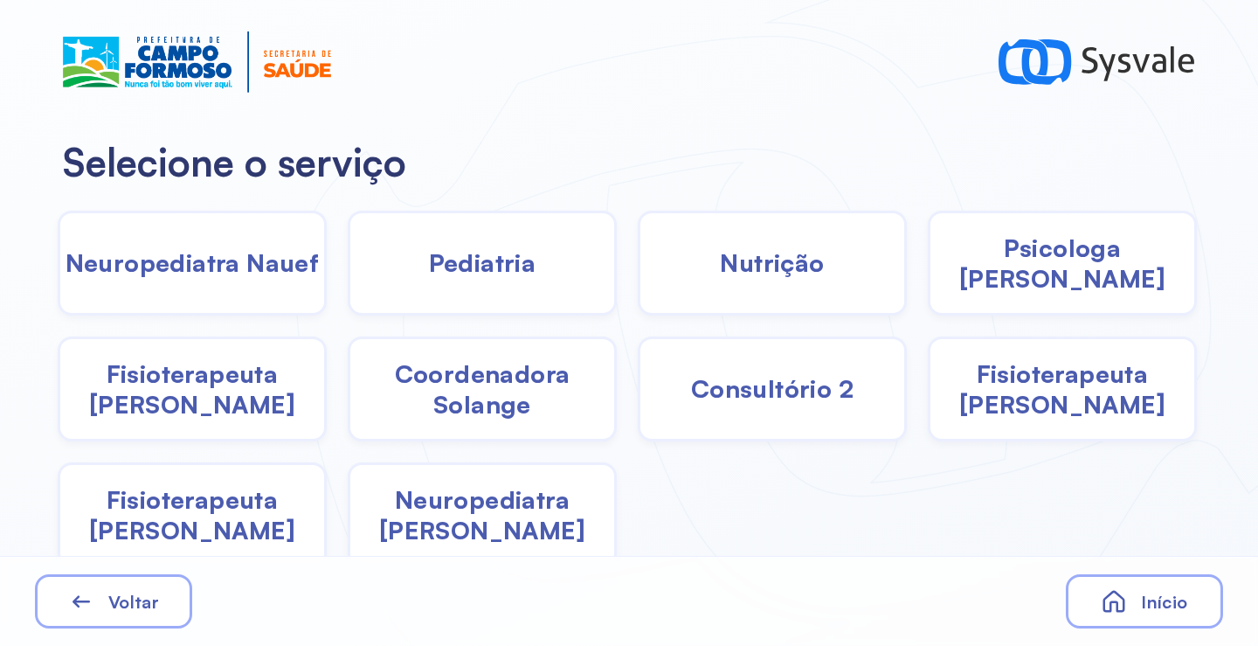
click at [534, 274] on div "Pediatria" at bounding box center [482, 263] width 269 height 105
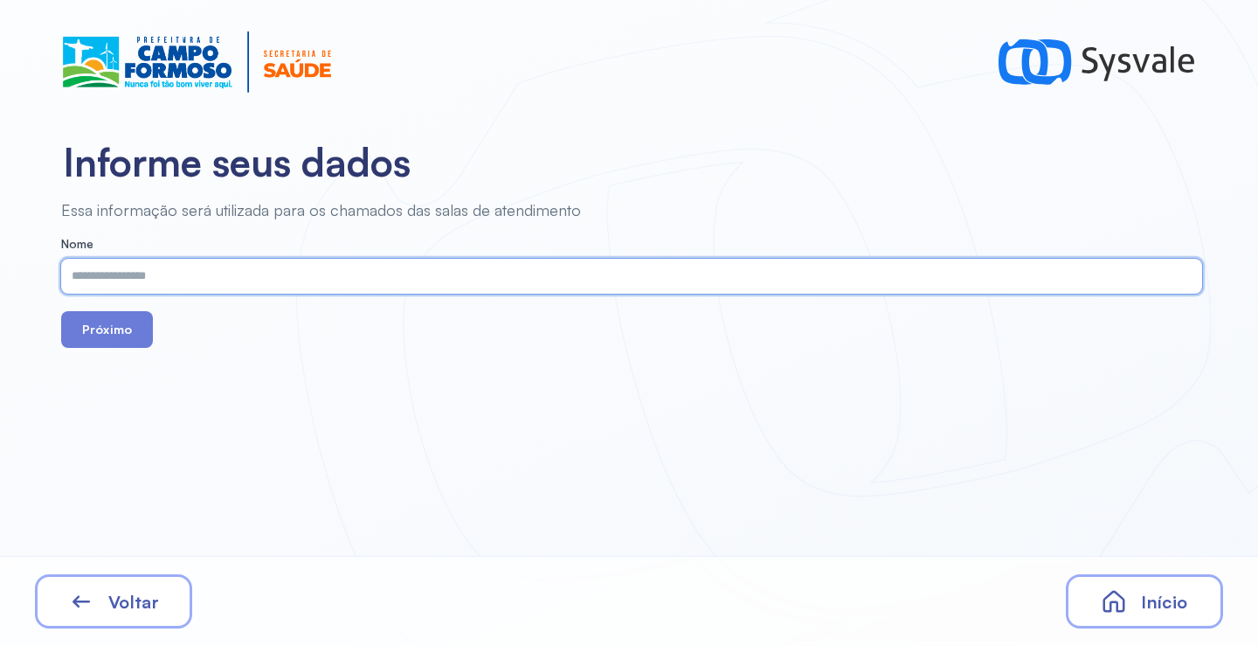
paste input "**********"
type input "**********"
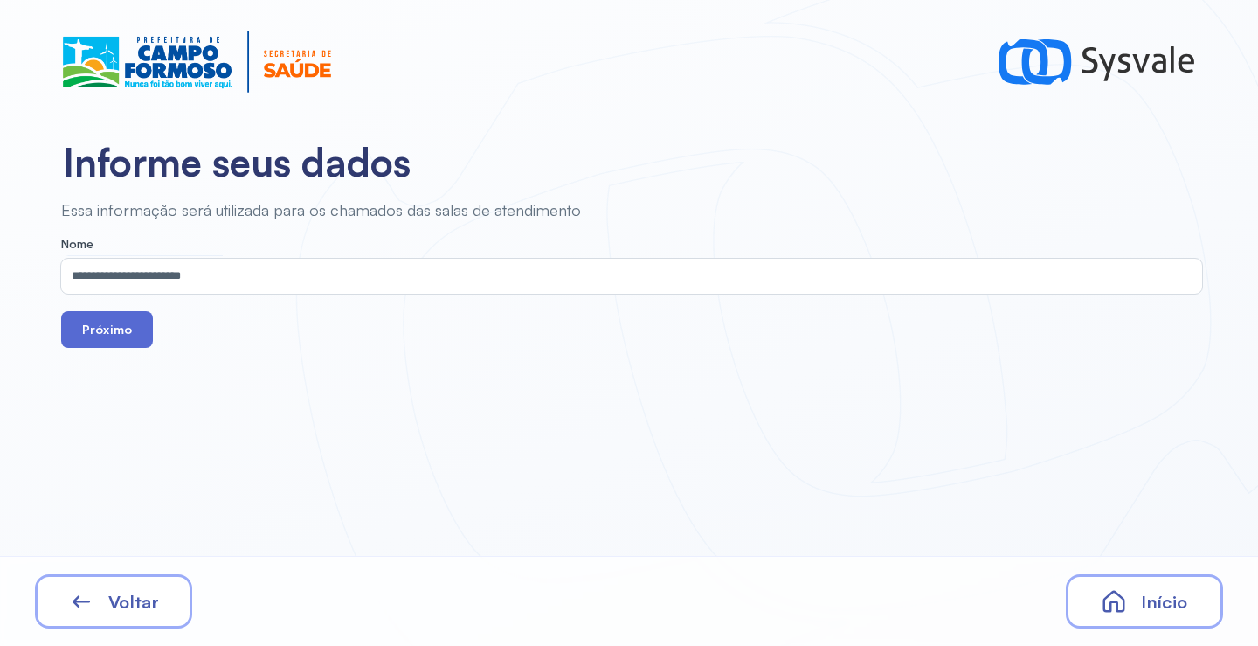
click at [116, 319] on button "Próximo" at bounding box center [107, 329] width 92 height 37
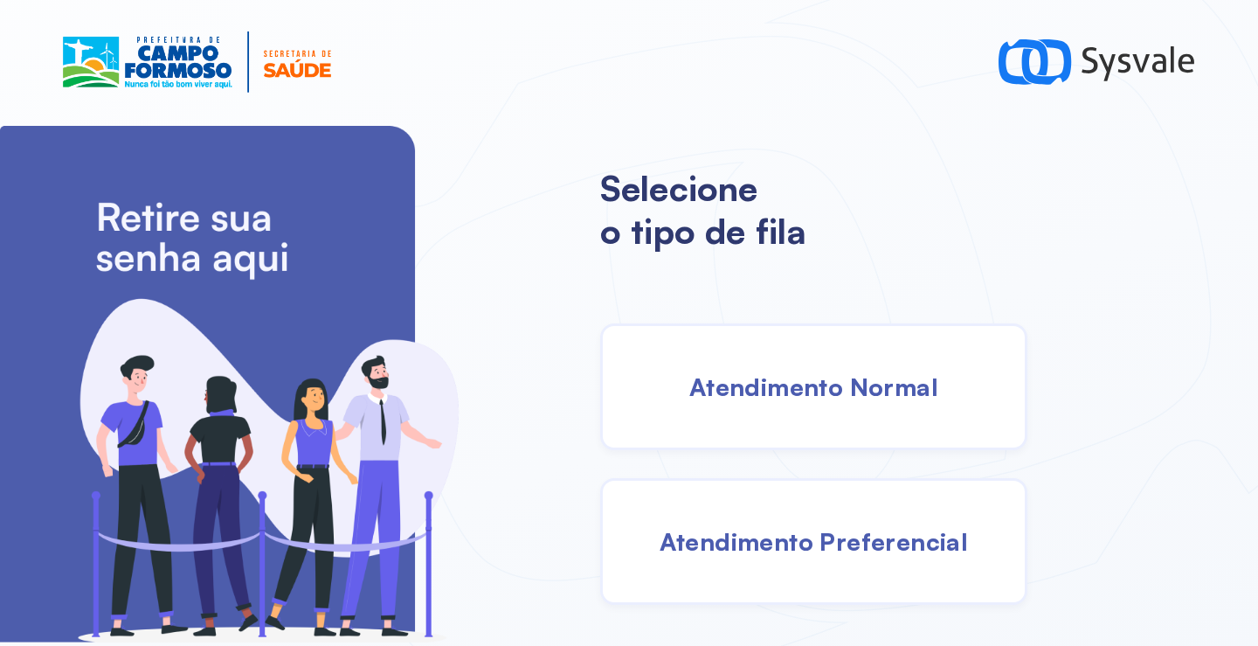
click at [756, 388] on span "Atendimento Normal" at bounding box center [813, 386] width 249 height 31
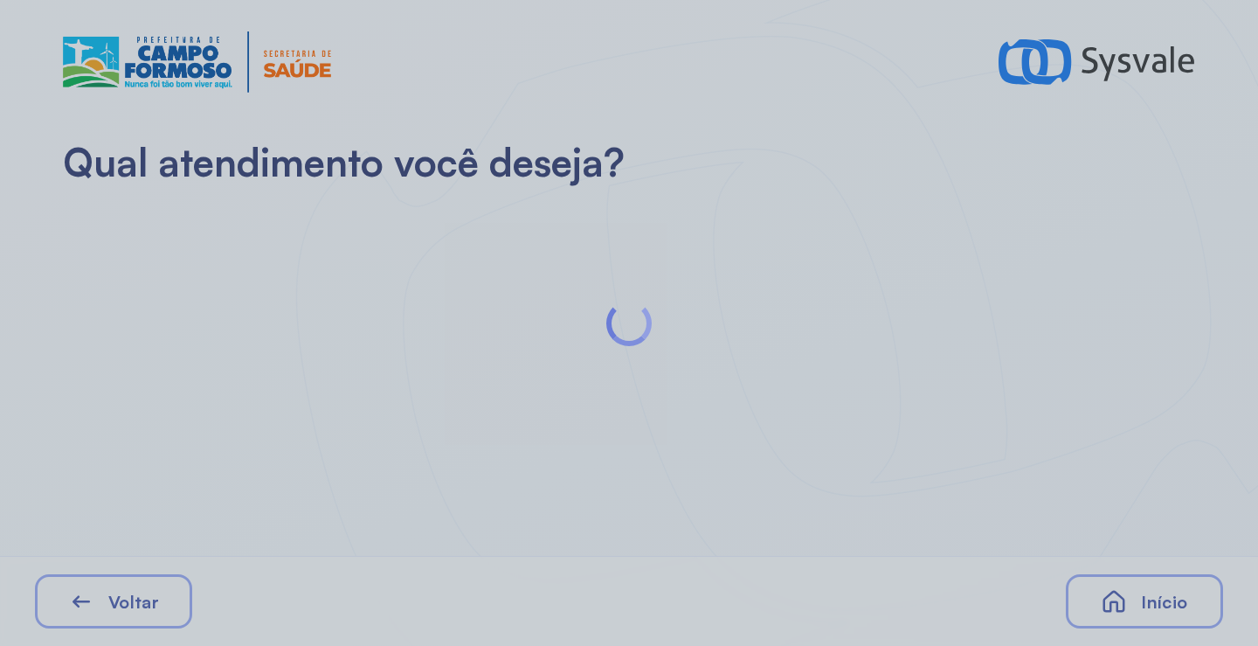
click at [210, 239] on div at bounding box center [629, 323] width 1258 height 646
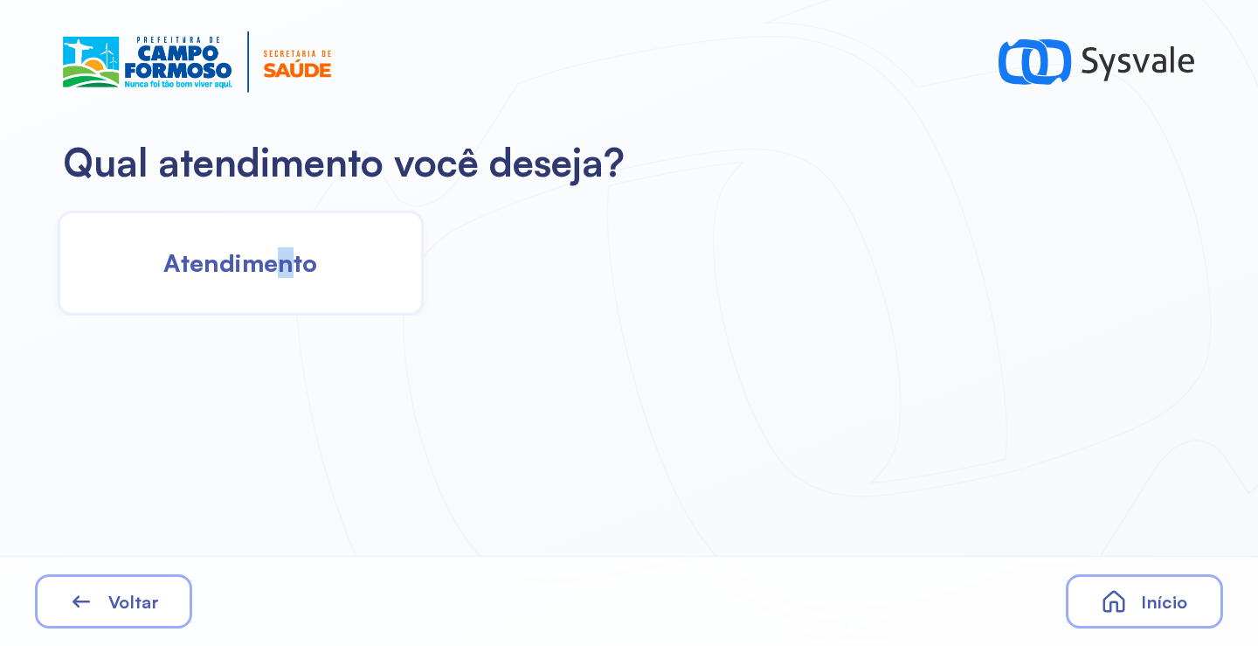
drag, startPoint x: 279, startPoint y: 265, endPoint x: 306, endPoint y: 265, distance: 27.1
click at [306, 265] on span "Atendimento" at bounding box center [240, 262] width 154 height 31
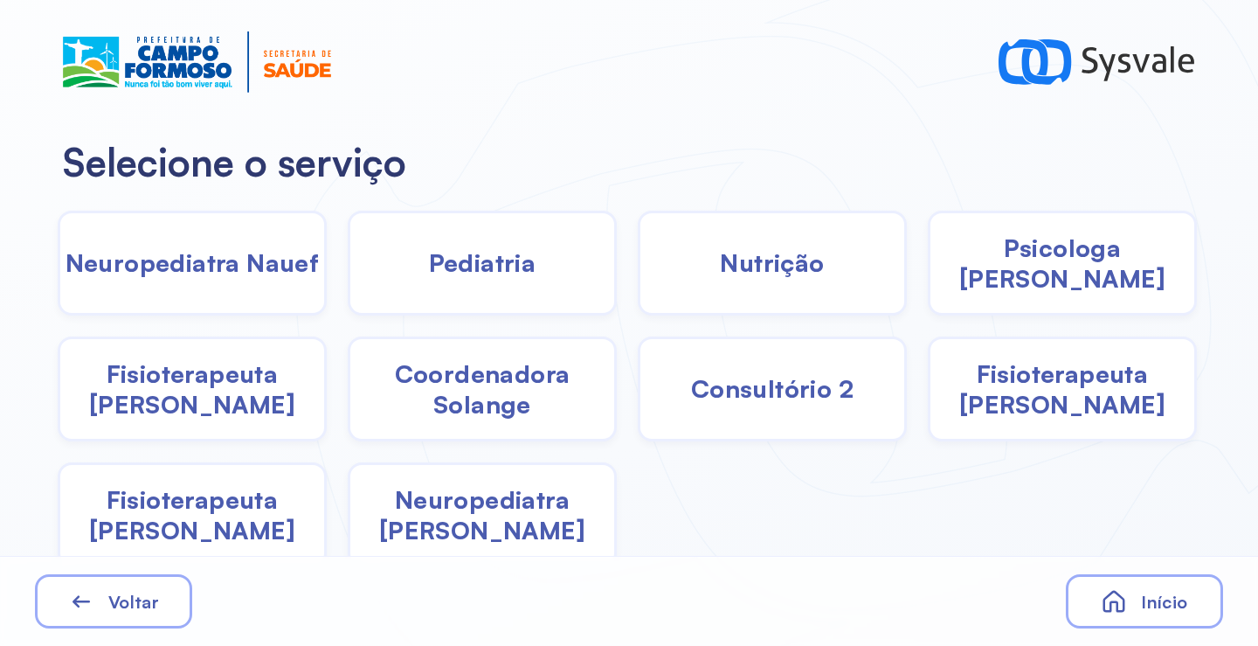
click at [1001, 275] on span "Psicologa Alana" at bounding box center [1063, 262] width 264 height 61
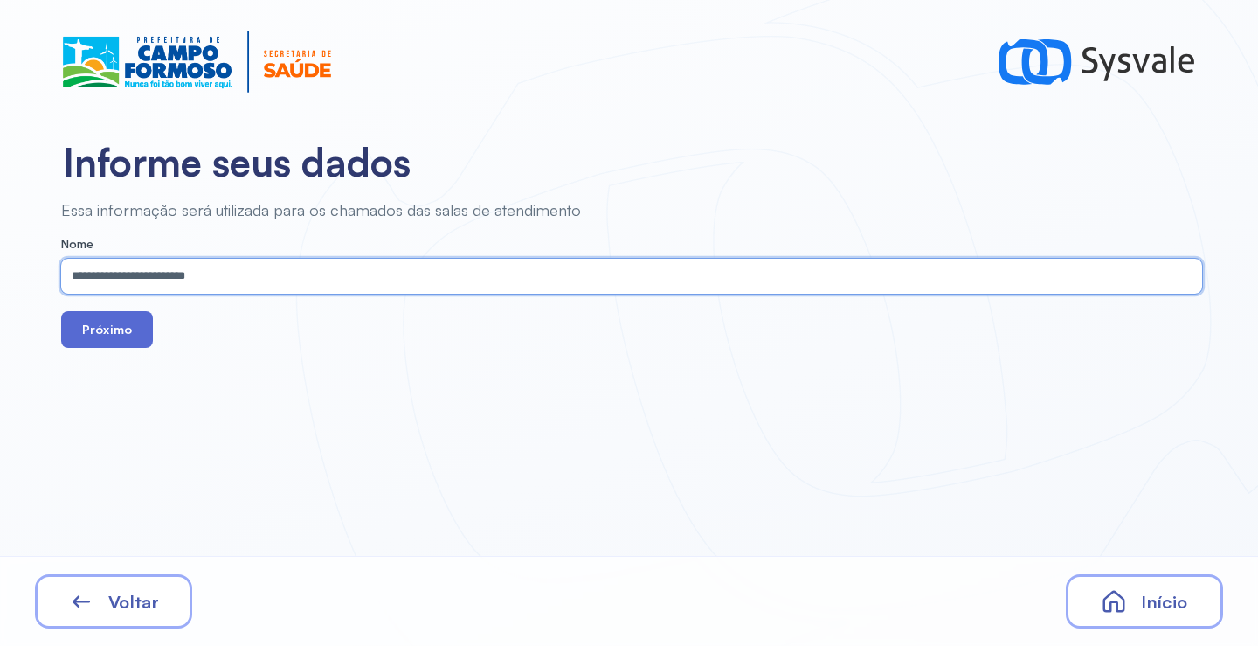
type input "**********"
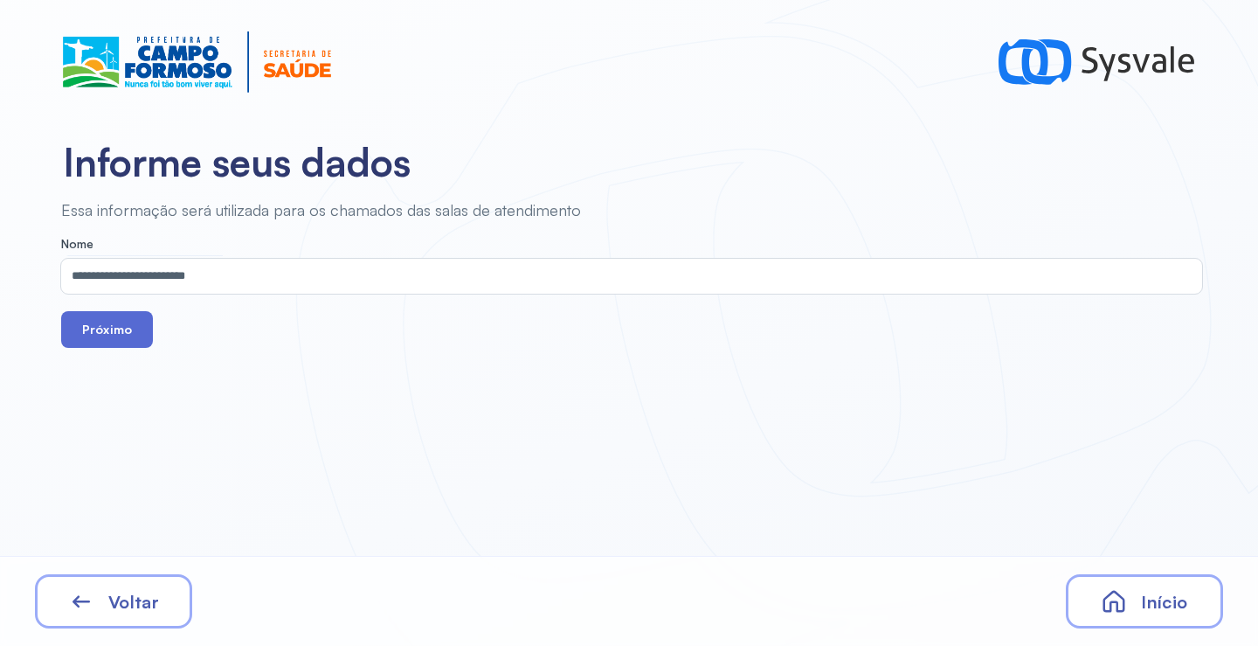
click at [89, 321] on button "Próximo" at bounding box center [107, 329] width 92 height 37
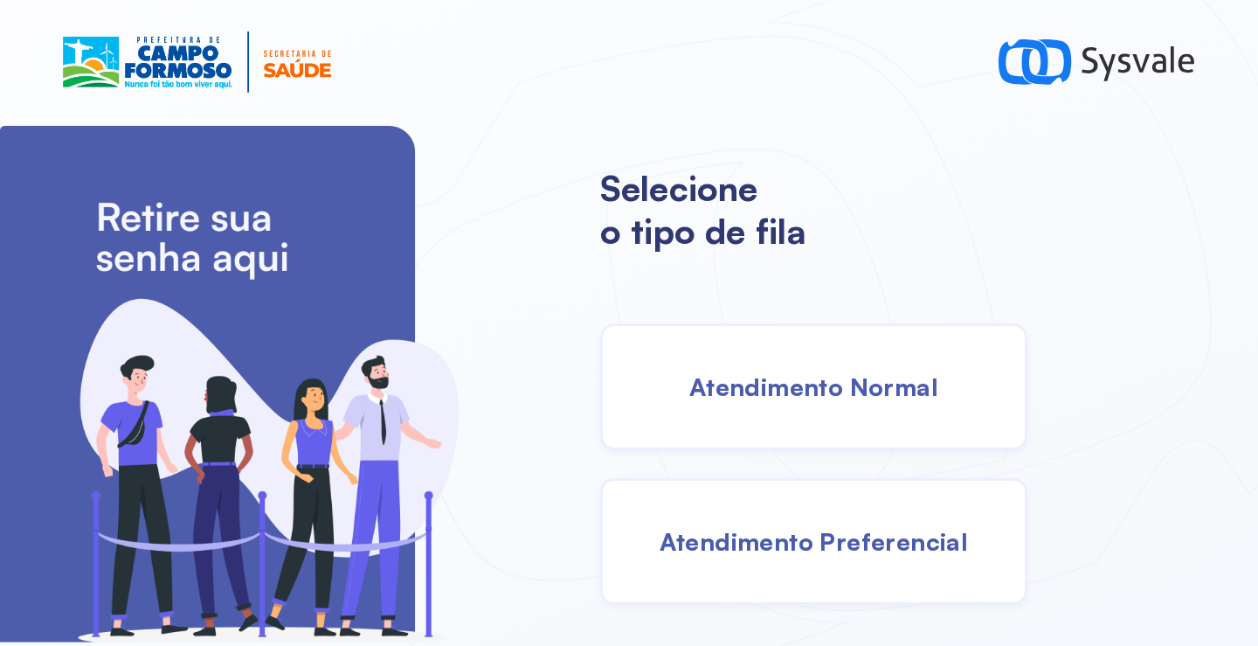
click at [790, 375] on span "Atendimento Normal" at bounding box center [813, 386] width 249 height 31
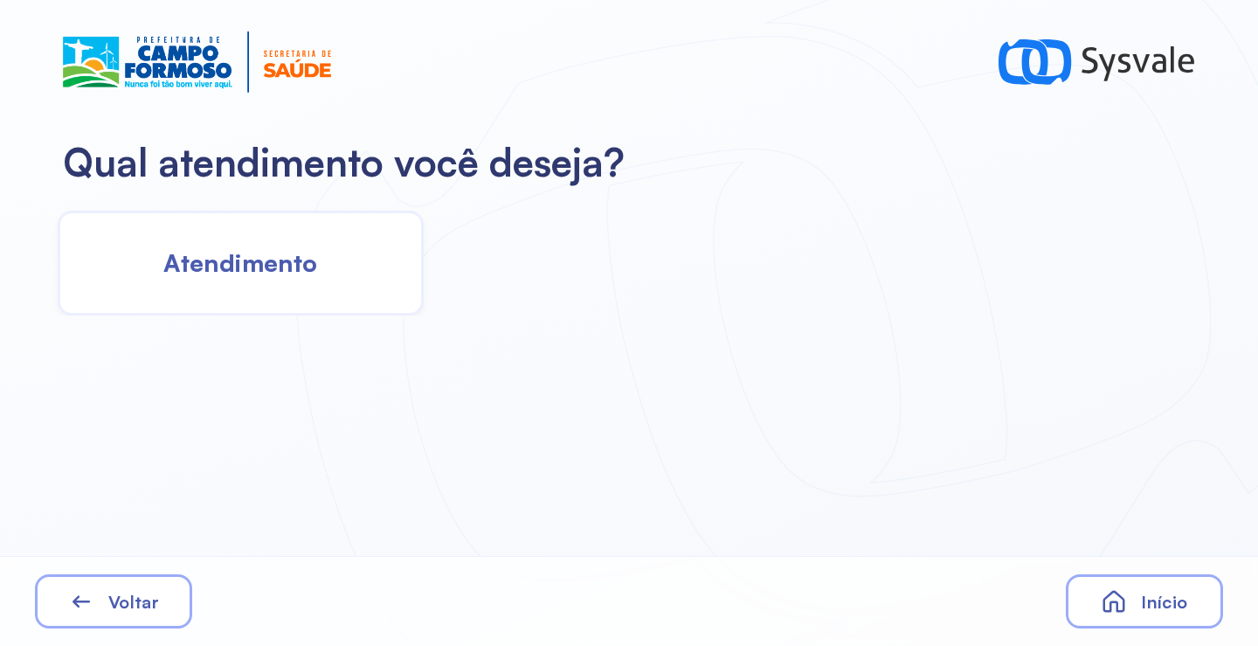
click at [227, 248] on span "Atendimento" at bounding box center [240, 262] width 154 height 31
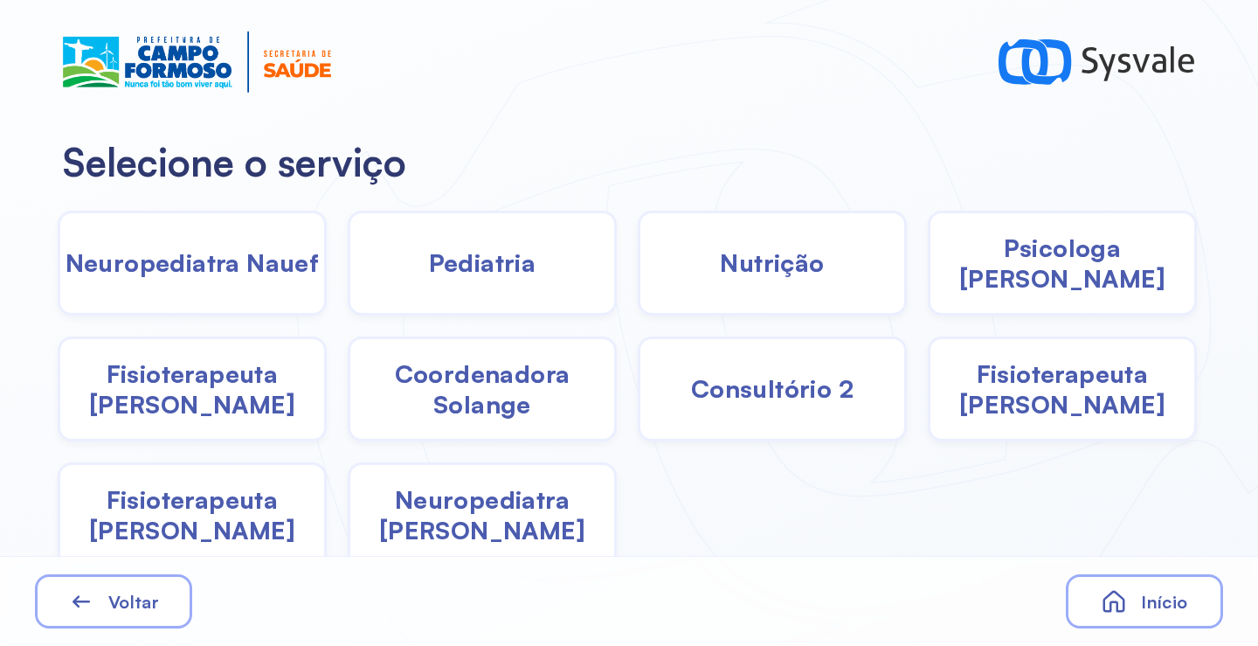
click at [475, 273] on span "Pediatria" at bounding box center [482, 262] width 107 height 31
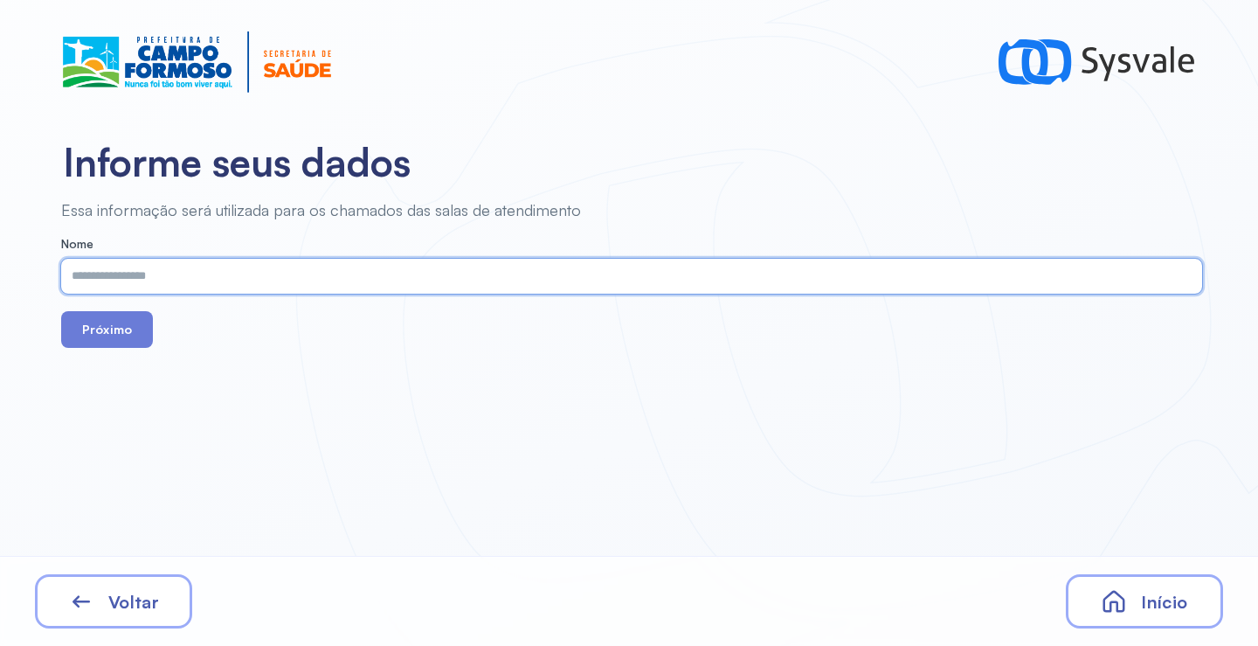
paste input "**********"
type input "**********"
click at [114, 334] on button "Próximo" at bounding box center [107, 329] width 92 height 37
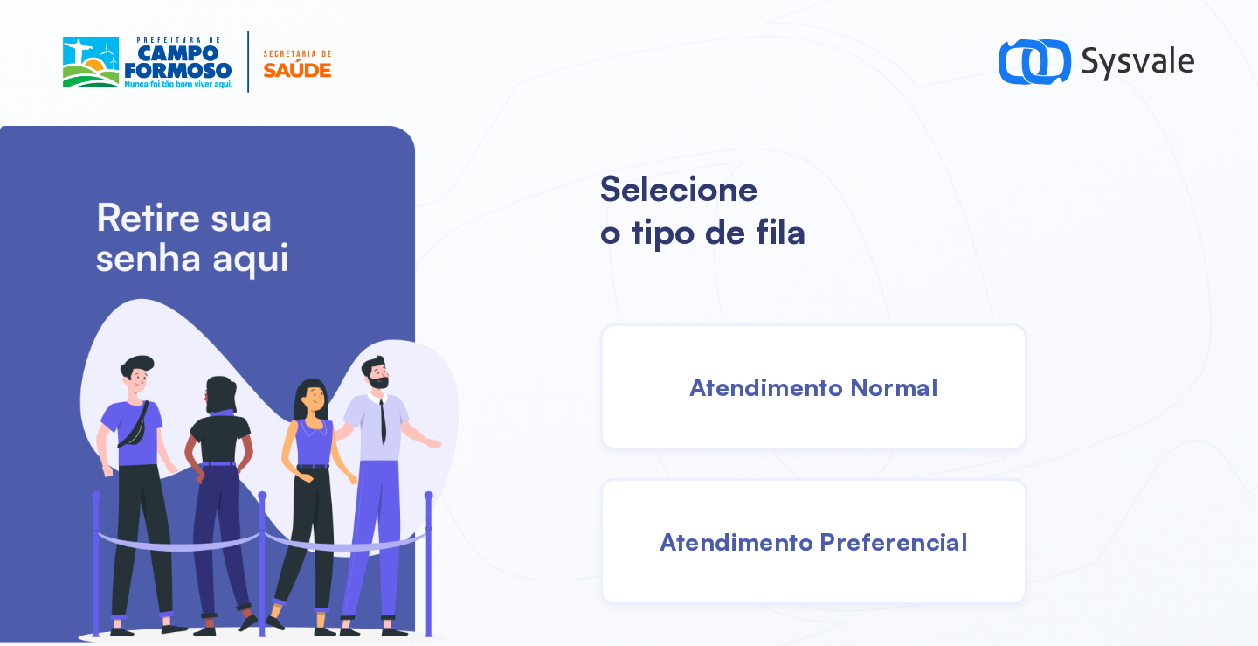
click at [759, 415] on div "Atendimento Normal" at bounding box center [813, 386] width 427 height 127
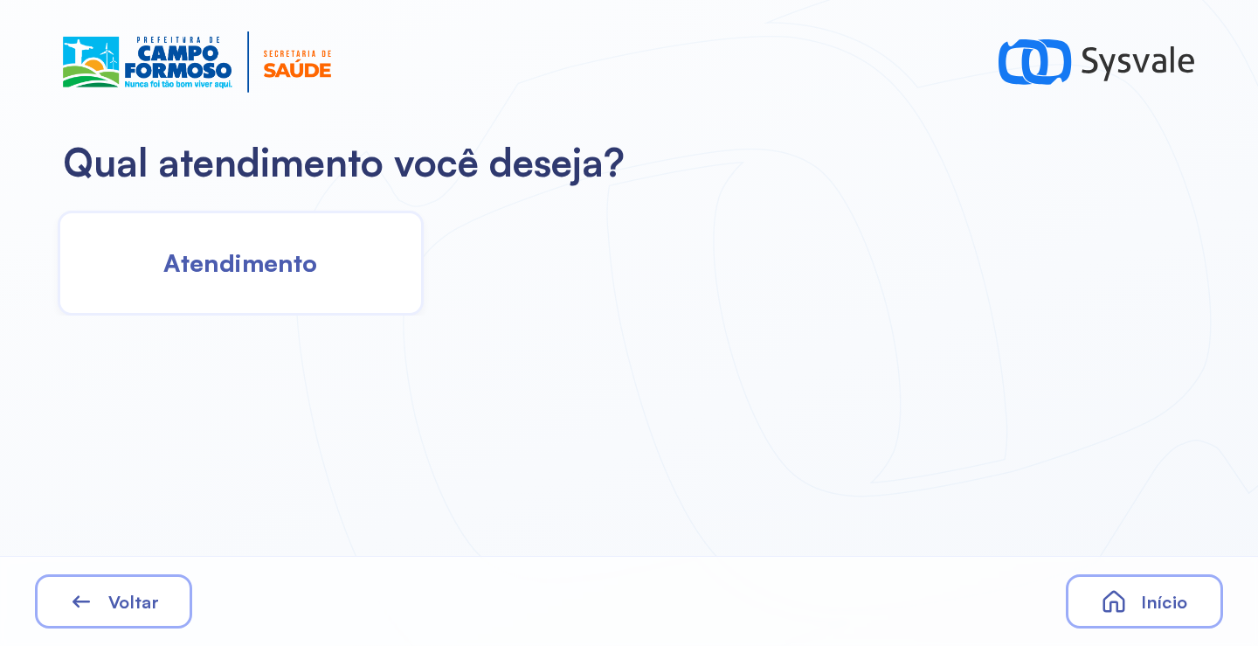
click at [375, 300] on div "Atendimento" at bounding box center [241, 263] width 366 height 105
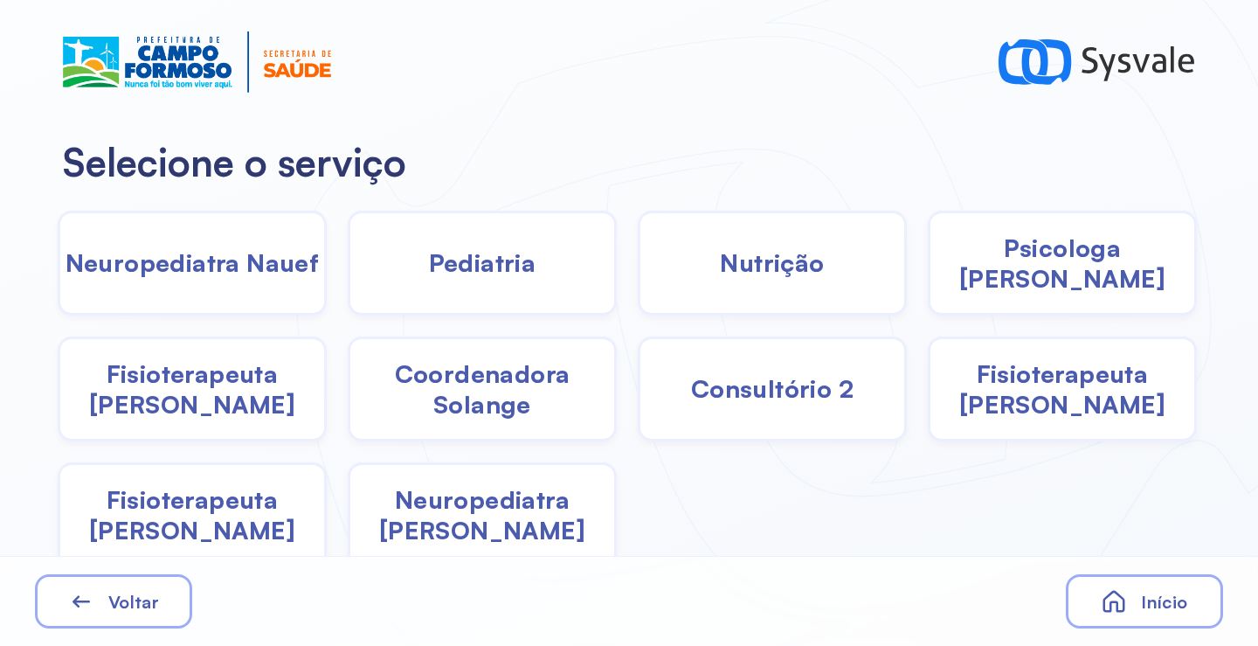
click at [494, 261] on span "Pediatria" at bounding box center [482, 262] width 107 height 31
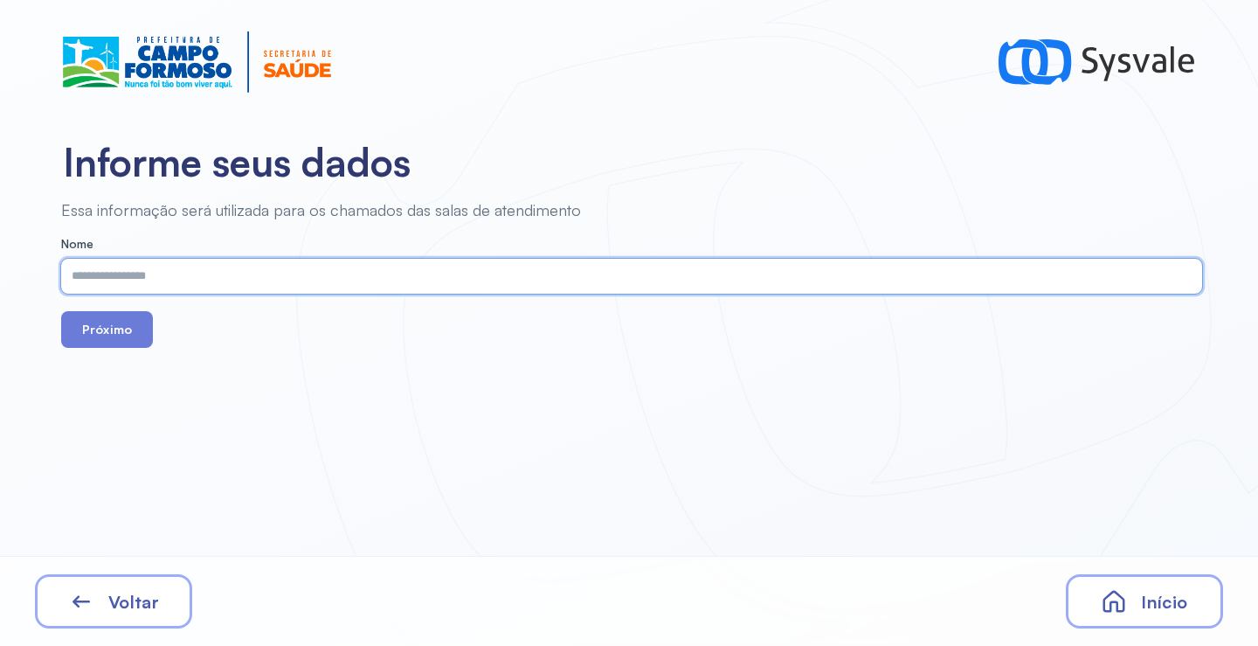
paste input "**********"
type input "**********"
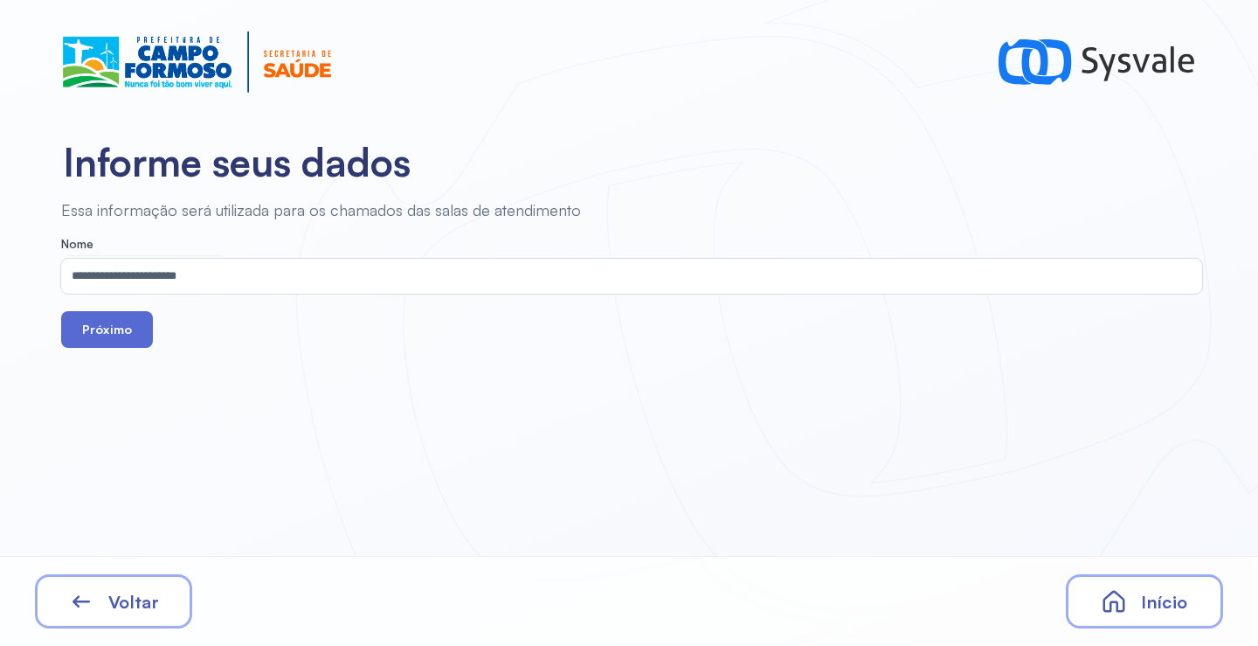
click at [121, 322] on button "Próximo" at bounding box center [107, 329] width 92 height 37
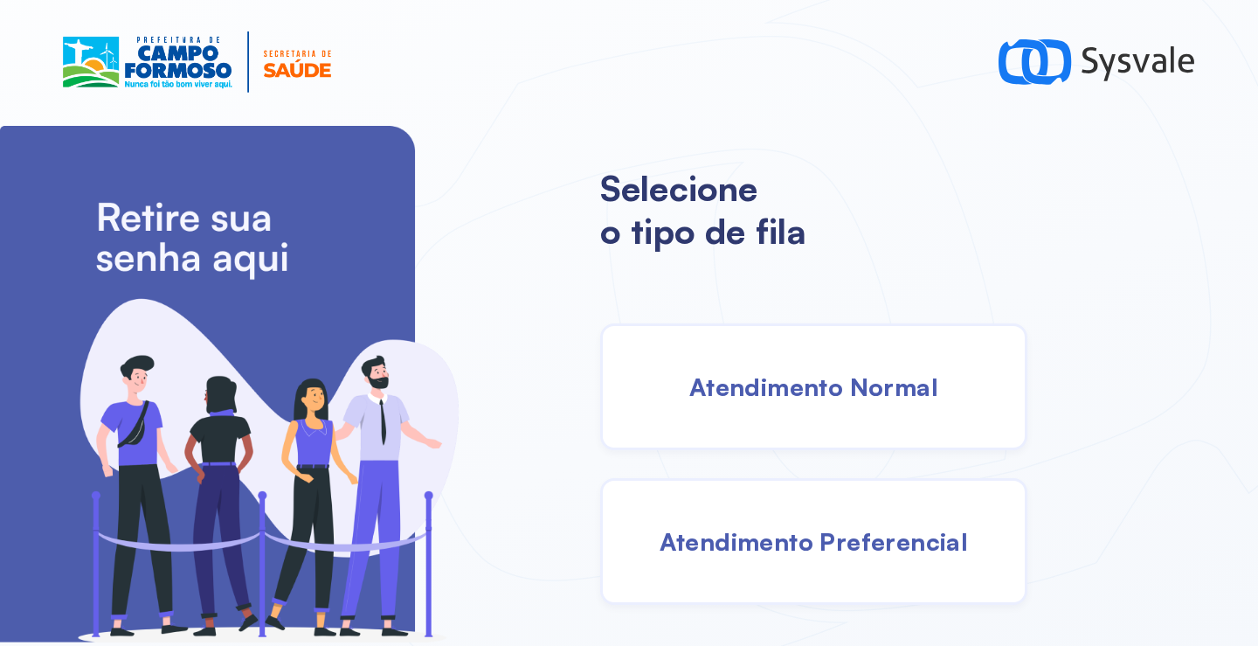
click at [825, 417] on div "Atendimento Normal" at bounding box center [813, 386] width 427 height 127
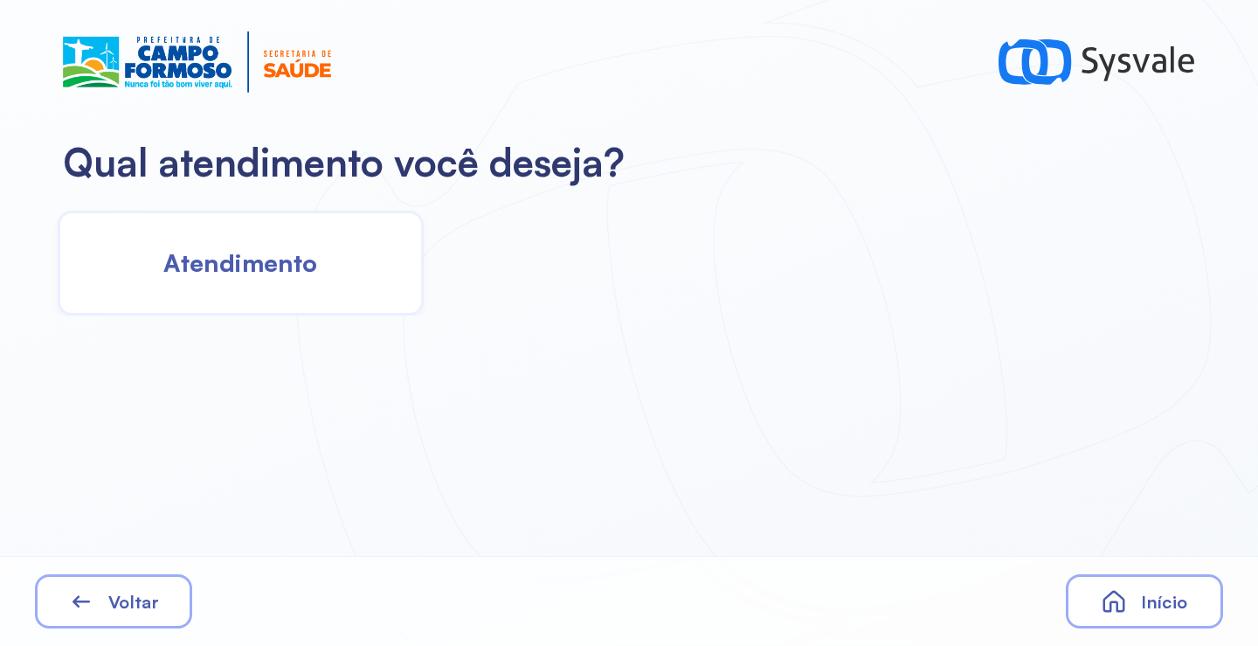
click at [305, 283] on div "Atendimento" at bounding box center [241, 263] width 366 height 105
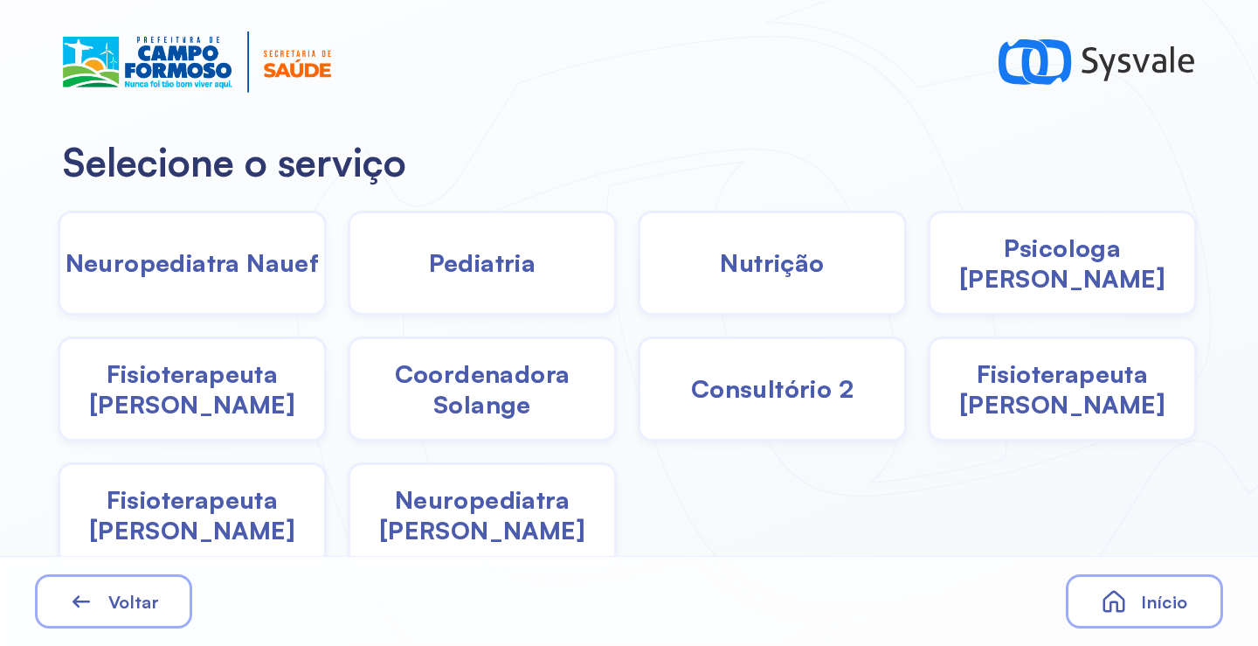
click at [443, 269] on span "Pediatria" at bounding box center [482, 262] width 107 height 31
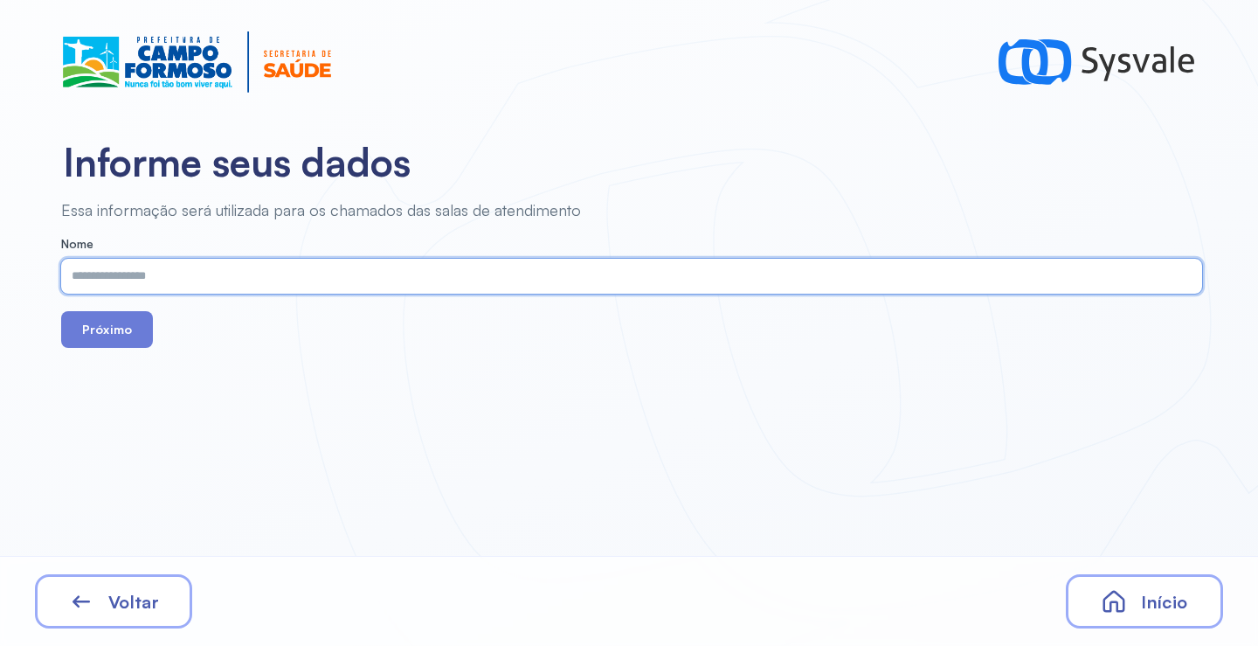
paste input "**********"
type input "**********"
click at [128, 328] on button "Próximo" at bounding box center [107, 329] width 92 height 37
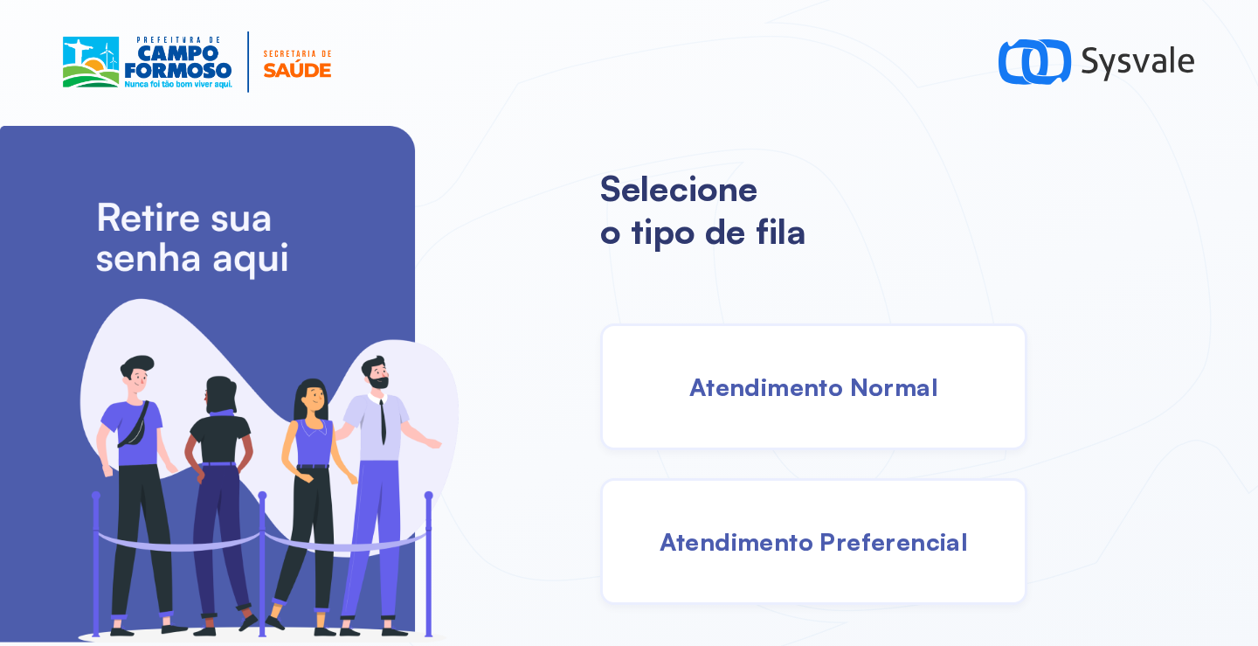
click at [853, 420] on div "Atendimento Normal" at bounding box center [813, 386] width 427 height 127
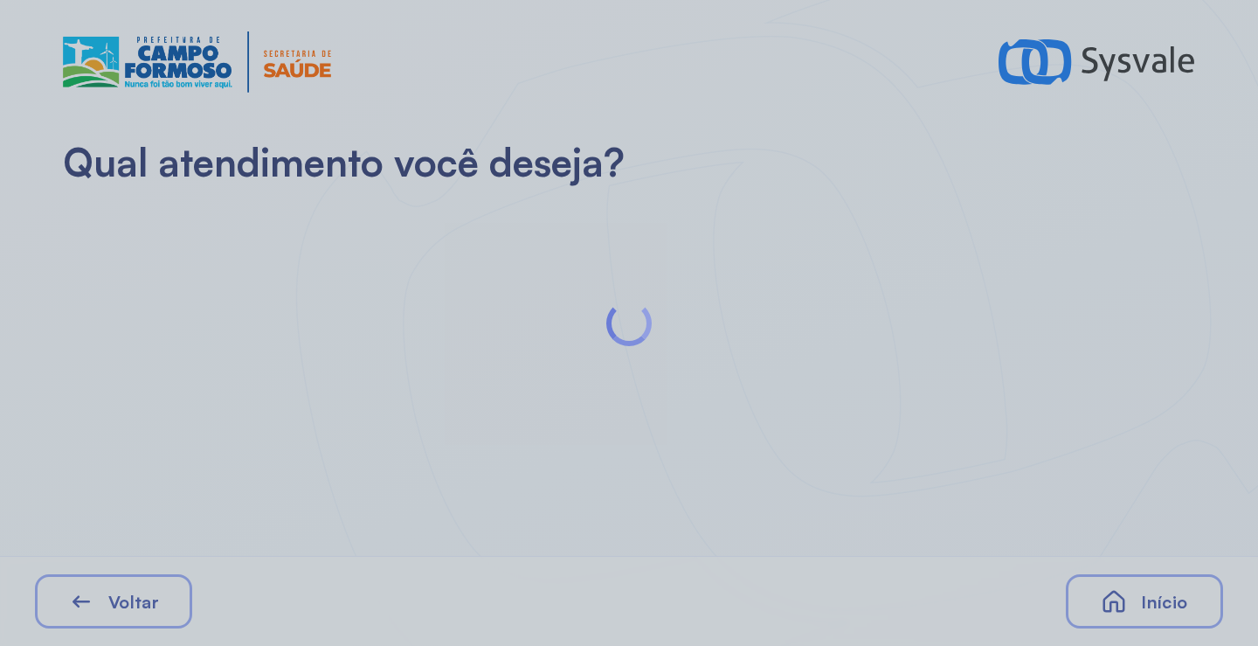
click at [244, 251] on div at bounding box center [629, 323] width 1258 height 646
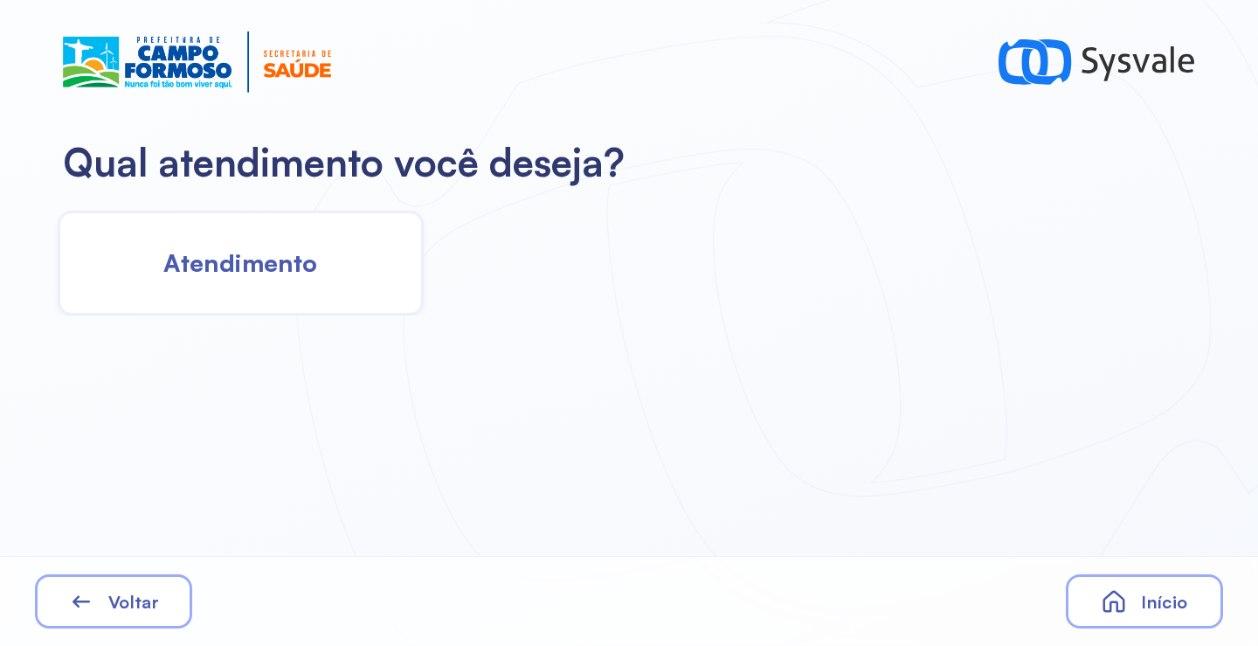
click at [268, 245] on div "Atendimento" at bounding box center [241, 263] width 366 height 105
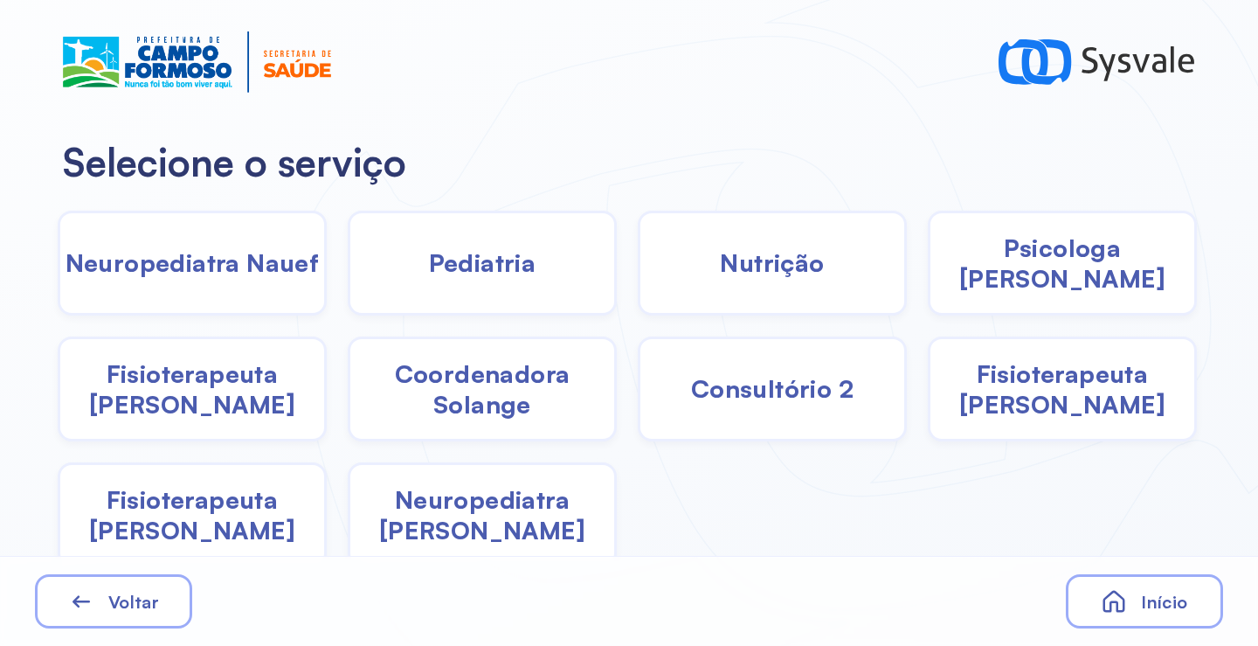
click at [535, 271] on div "Pediatria" at bounding box center [482, 263] width 269 height 105
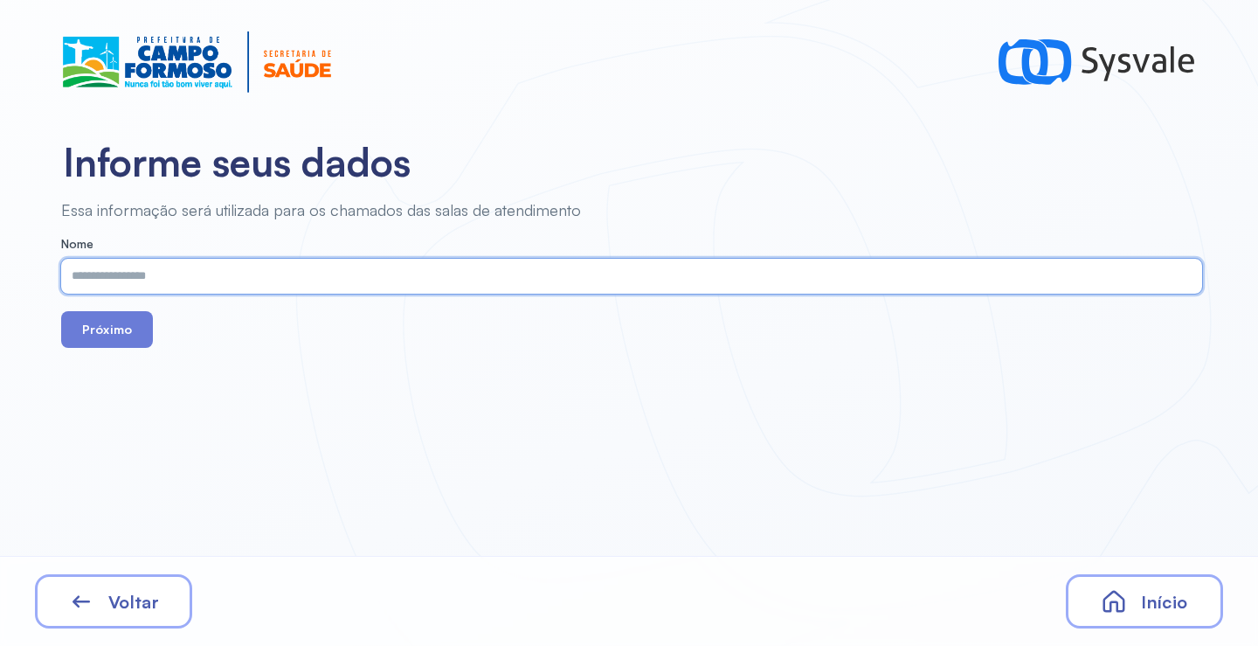
drag, startPoint x: 535, startPoint y: 271, endPoint x: 448, endPoint y: 280, distance: 87.0
type input "**********"
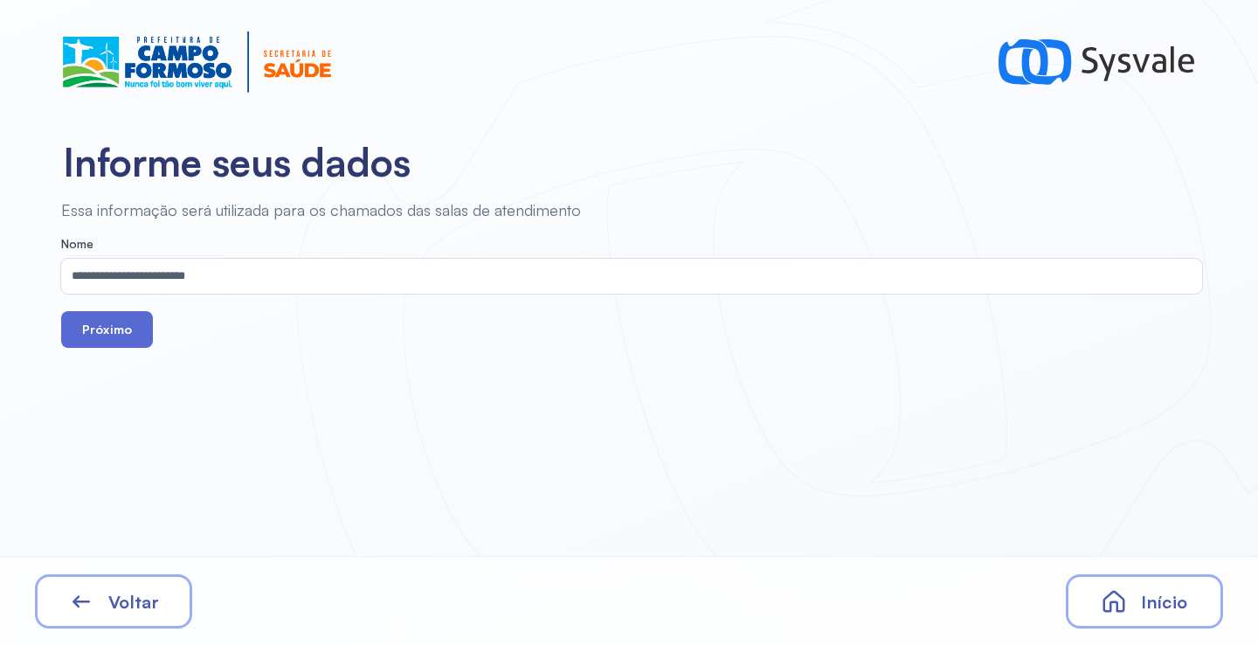
click at [94, 321] on button "Próximo" at bounding box center [107, 329] width 92 height 37
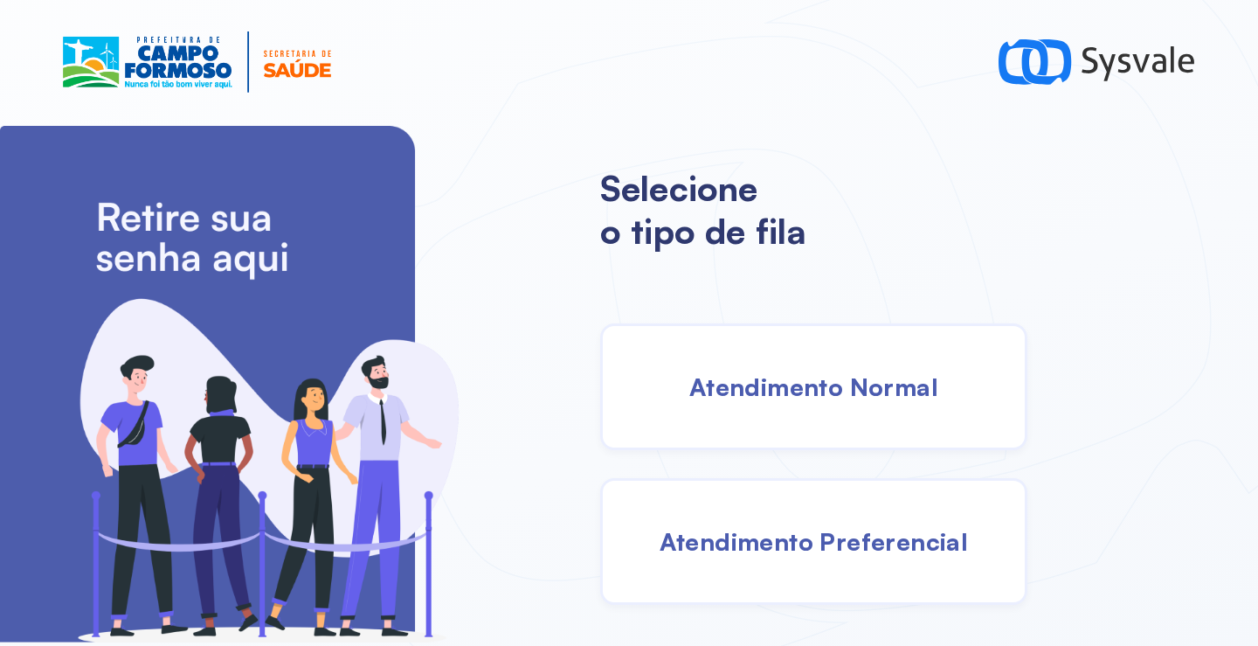
click at [821, 340] on div "Atendimento Normal" at bounding box center [813, 386] width 427 height 127
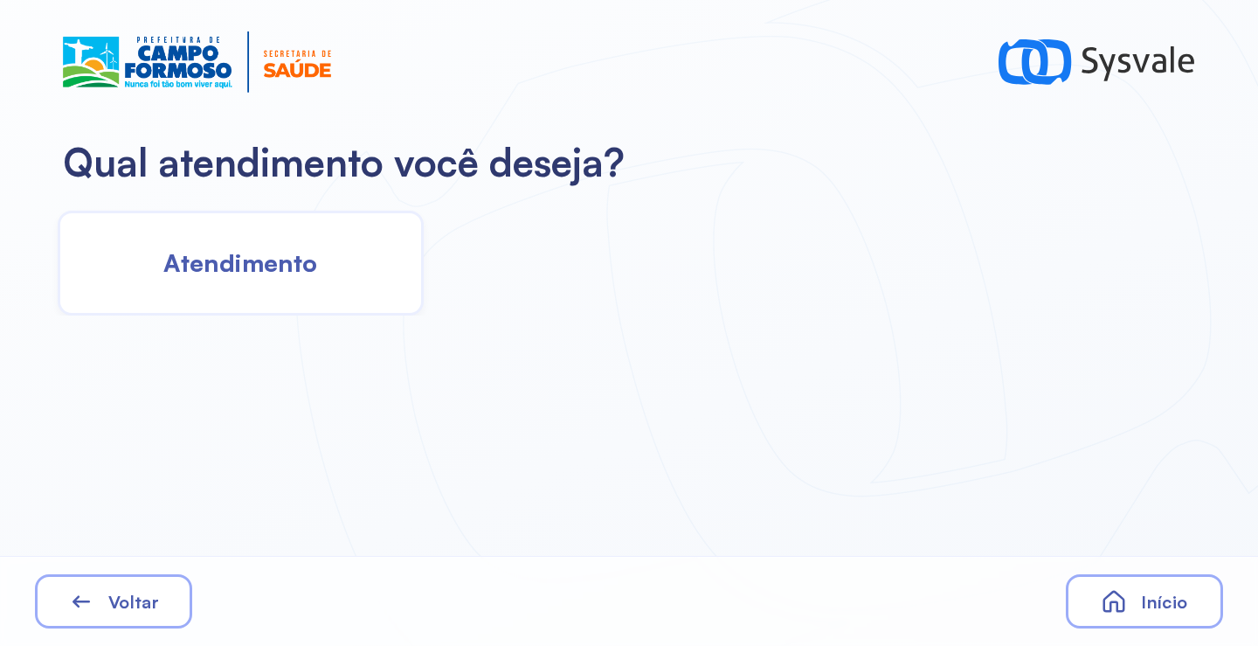
click at [354, 272] on div "Atendimento" at bounding box center [241, 263] width 366 height 105
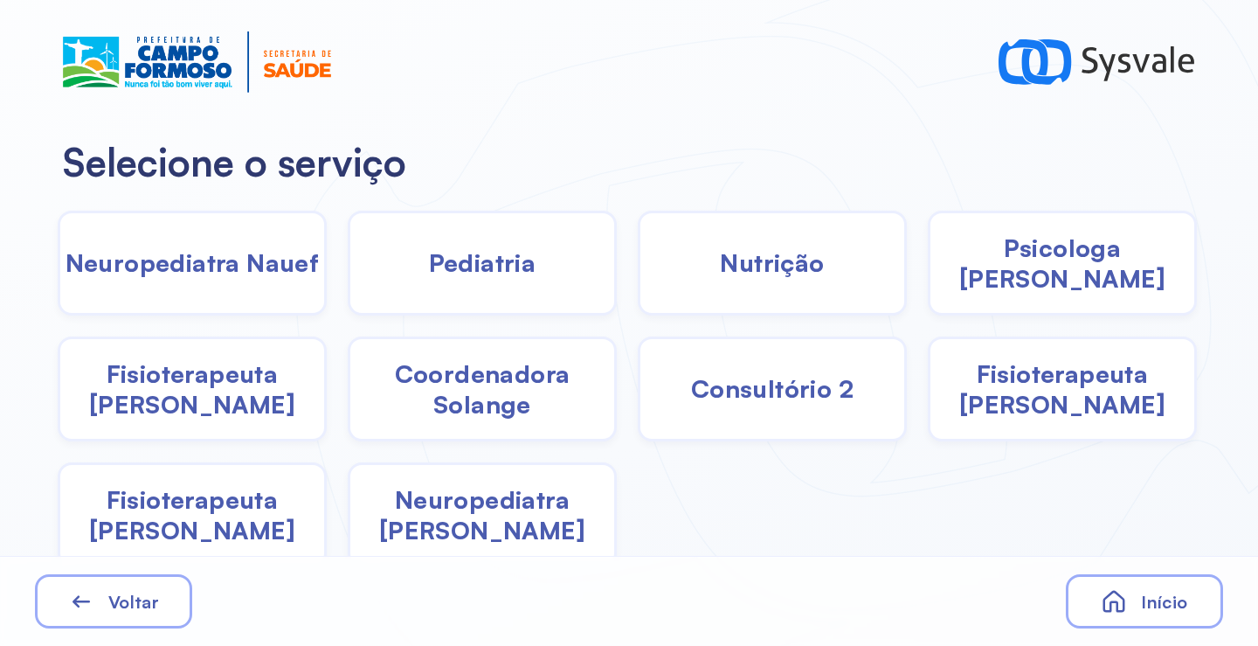
click at [501, 266] on span "Pediatria" at bounding box center [482, 262] width 107 height 31
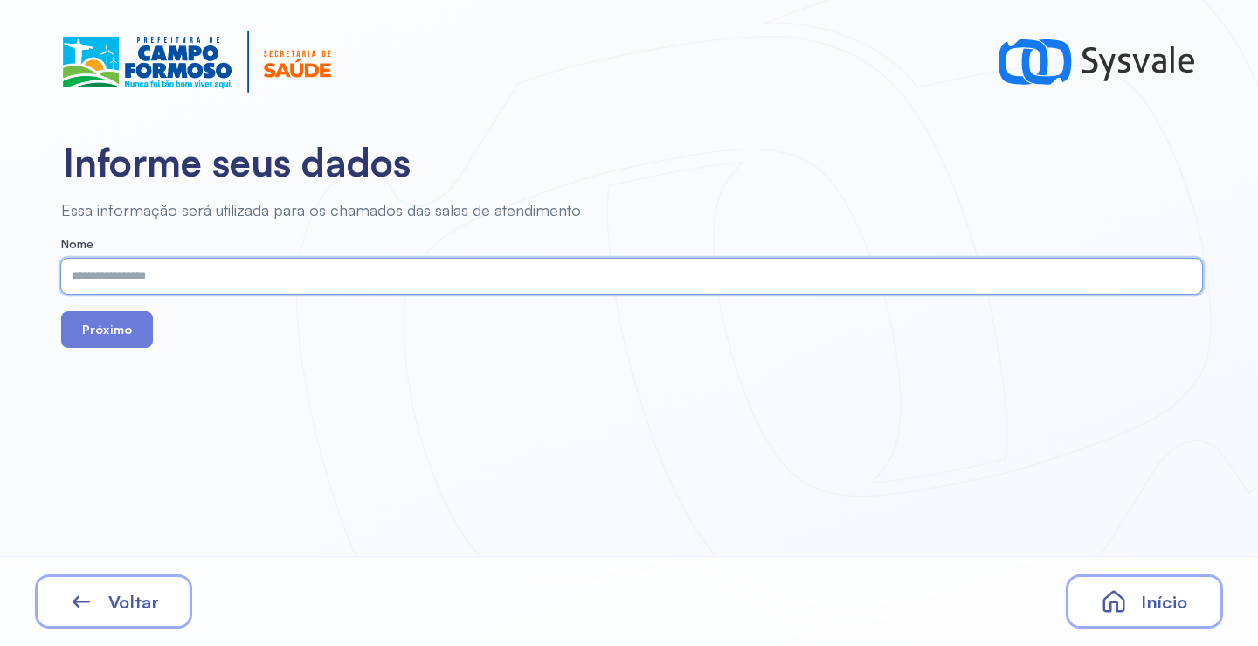
paste input "**********"
type input "**********"
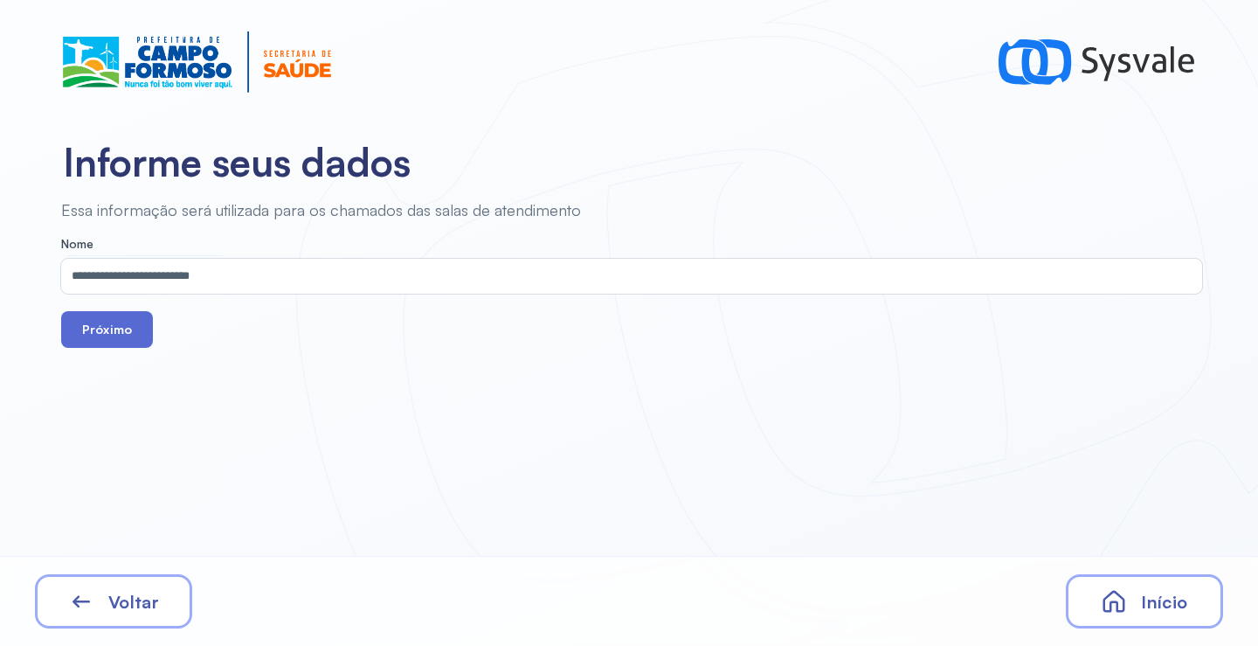
click at [108, 342] on button "Próximo" at bounding box center [107, 329] width 92 height 37
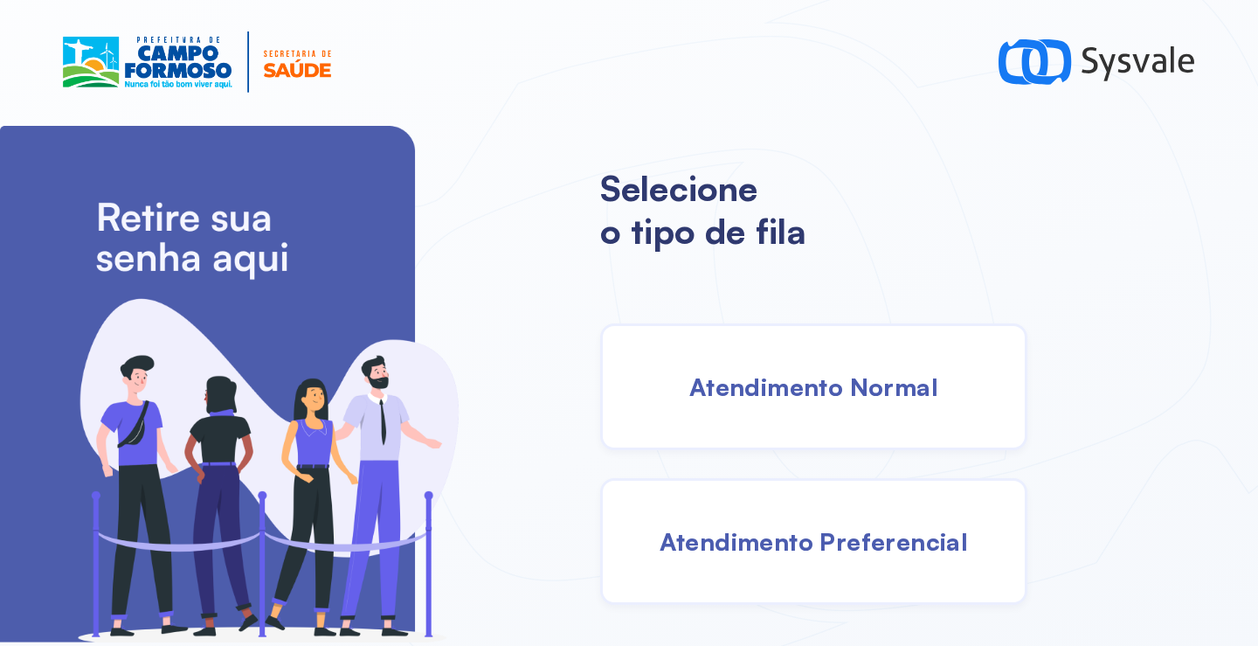
drag, startPoint x: 835, startPoint y: 387, endPoint x: 798, endPoint y: 380, distance: 37.4
click at [798, 380] on span "Atendimento Normal" at bounding box center [813, 386] width 249 height 31
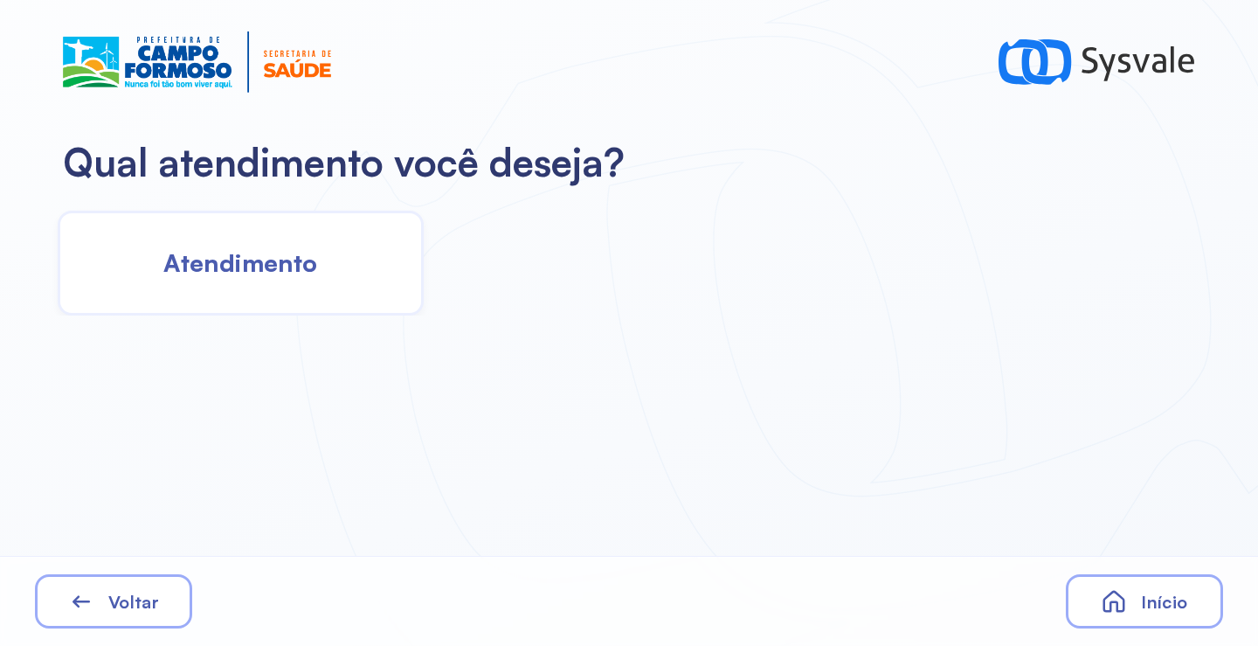
click at [315, 253] on span "Atendimento" at bounding box center [240, 262] width 154 height 31
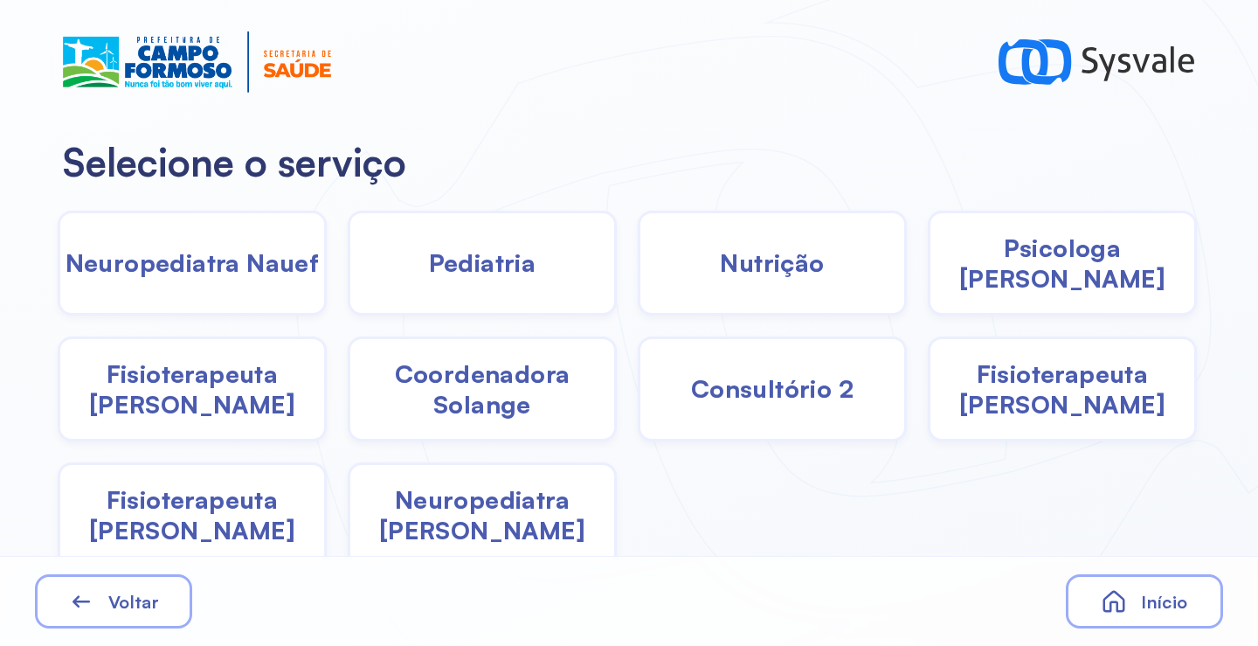
click at [440, 254] on span "Pediatria" at bounding box center [482, 262] width 107 height 31
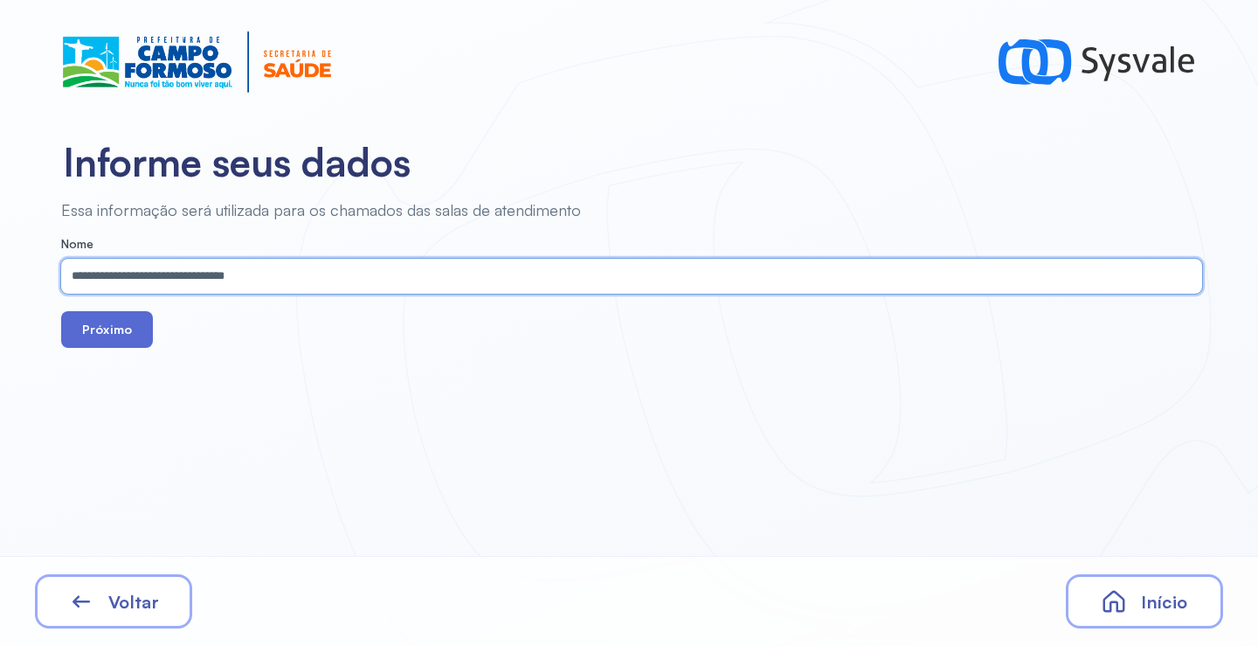
type input "**********"
click at [127, 317] on button "Próximo" at bounding box center [107, 329] width 92 height 37
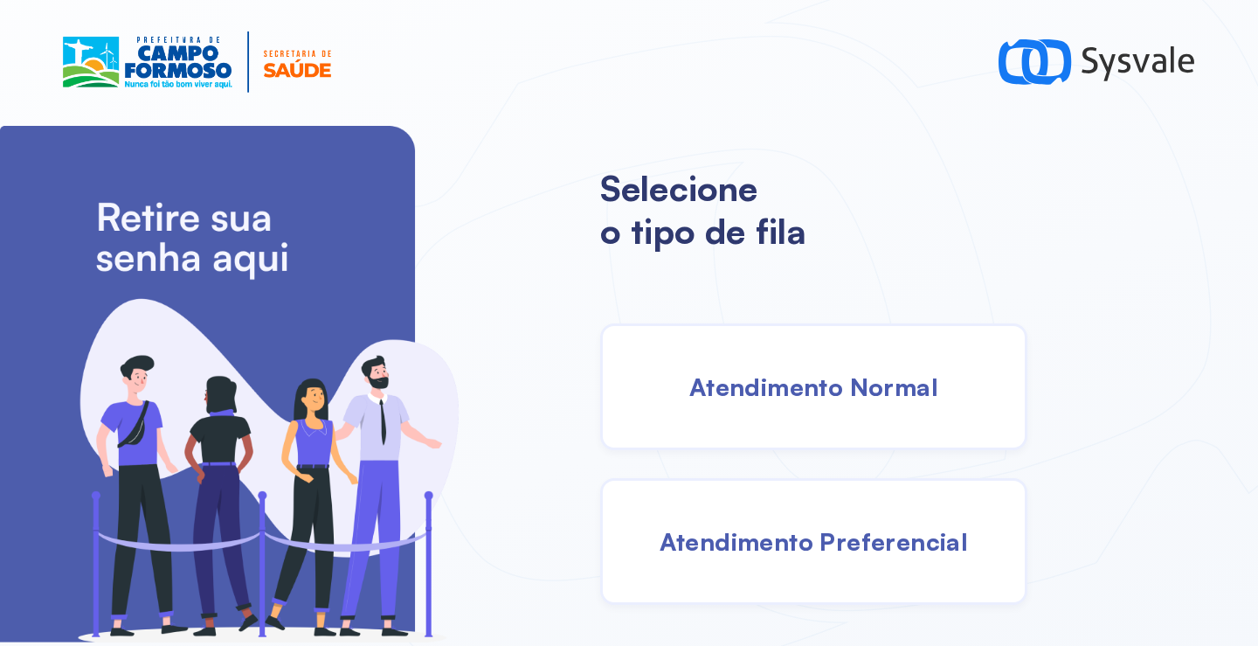
drag, startPoint x: 836, startPoint y: 414, endPoint x: 826, endPoint y: 412, distance: 10.6
click at [826, 412] on div "Atendimento Normal" at bounding box center [813, 386] width 427 height 127
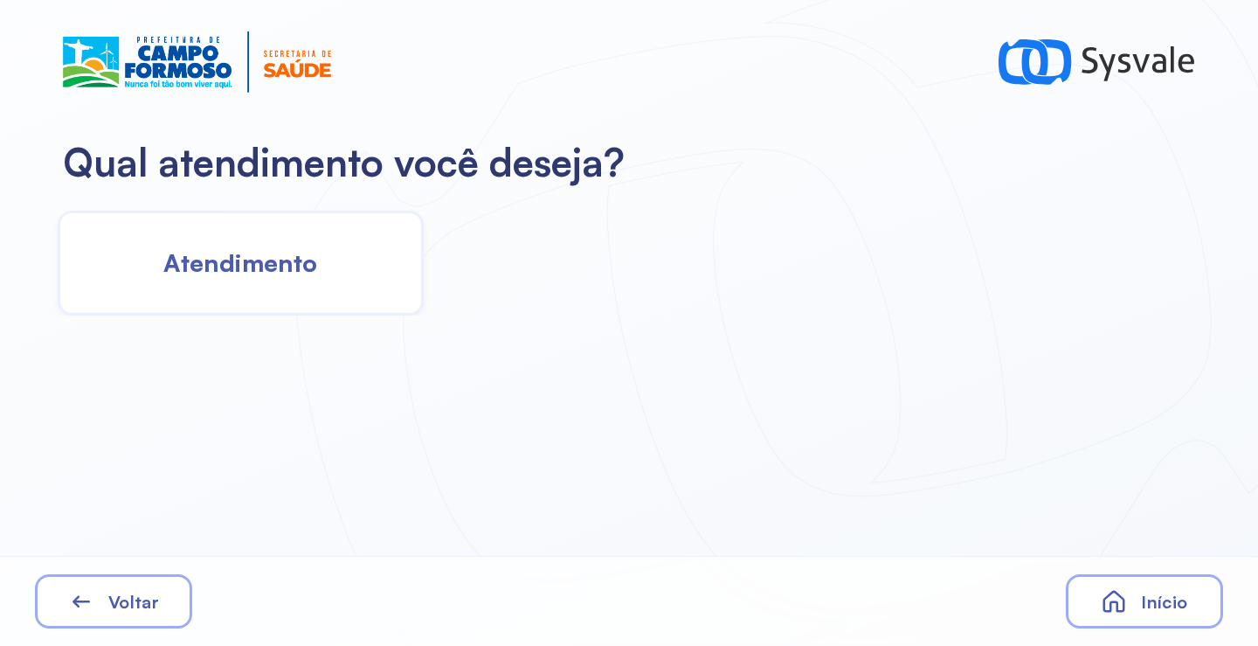
click at [350, 274] on div "Atendimento" at bounding box center [241, 263] width 366 height 105
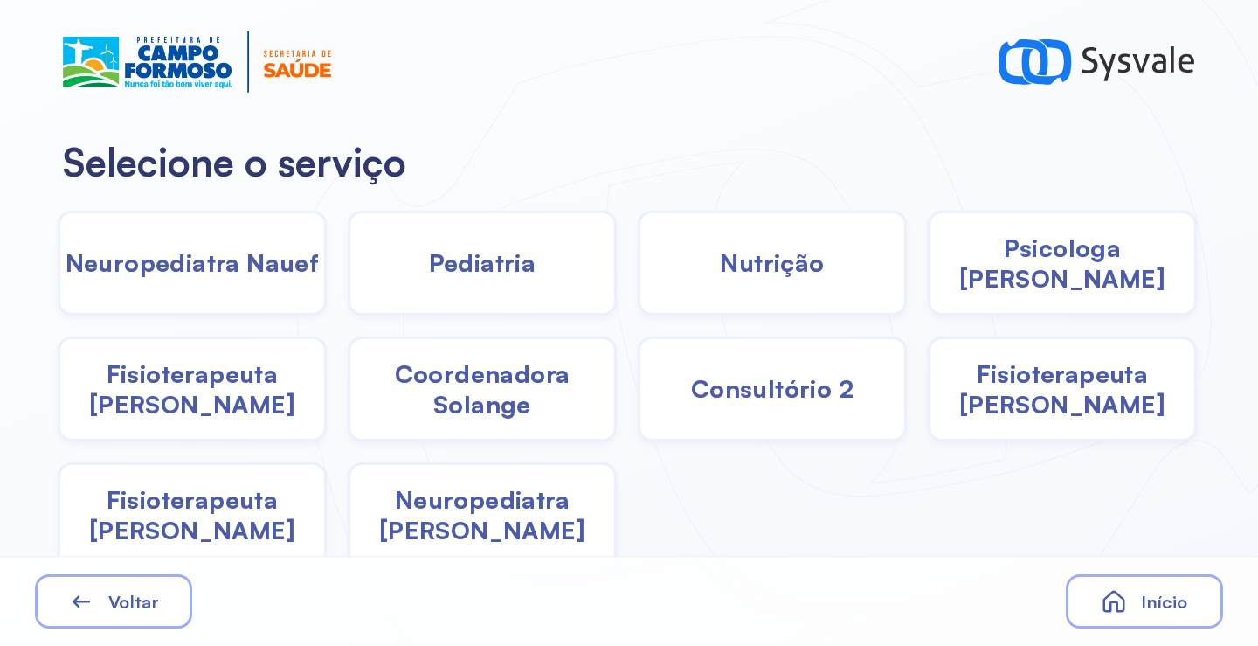
click at [489, 273] on span "Pediatria" at bounding box center [482, 262] width 107 height 31
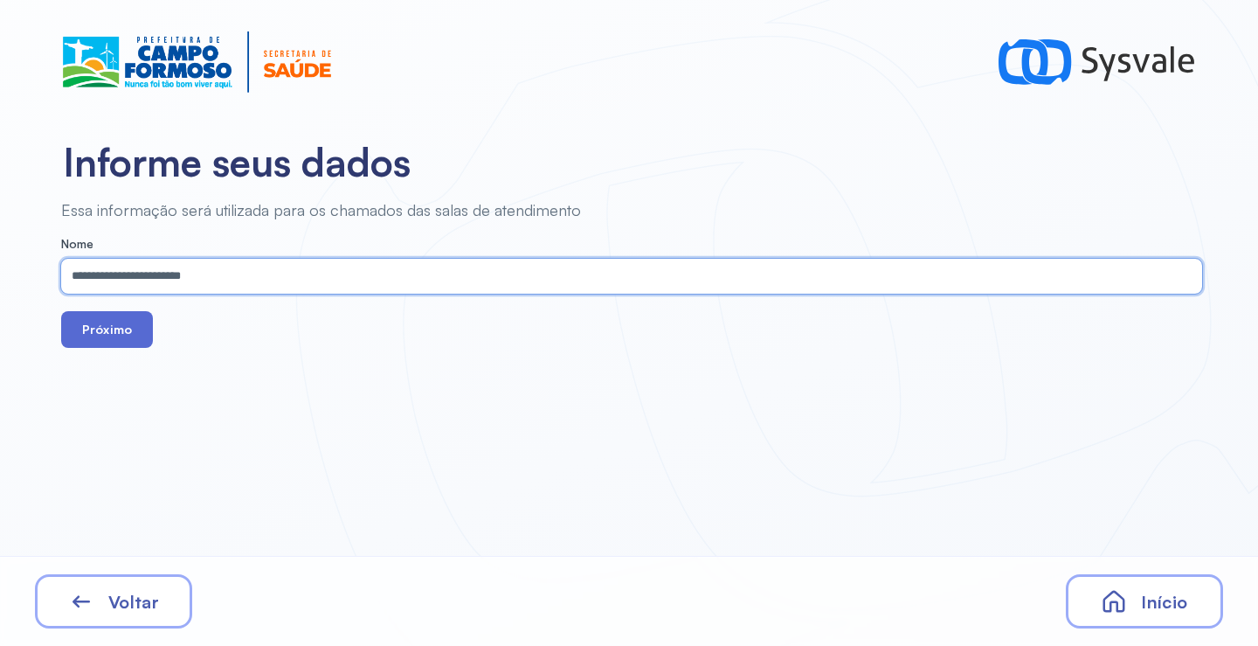
type input "**********"
click at [128, 324] on button "Próximo" at bounding box center [107, 329] width 92 height 37
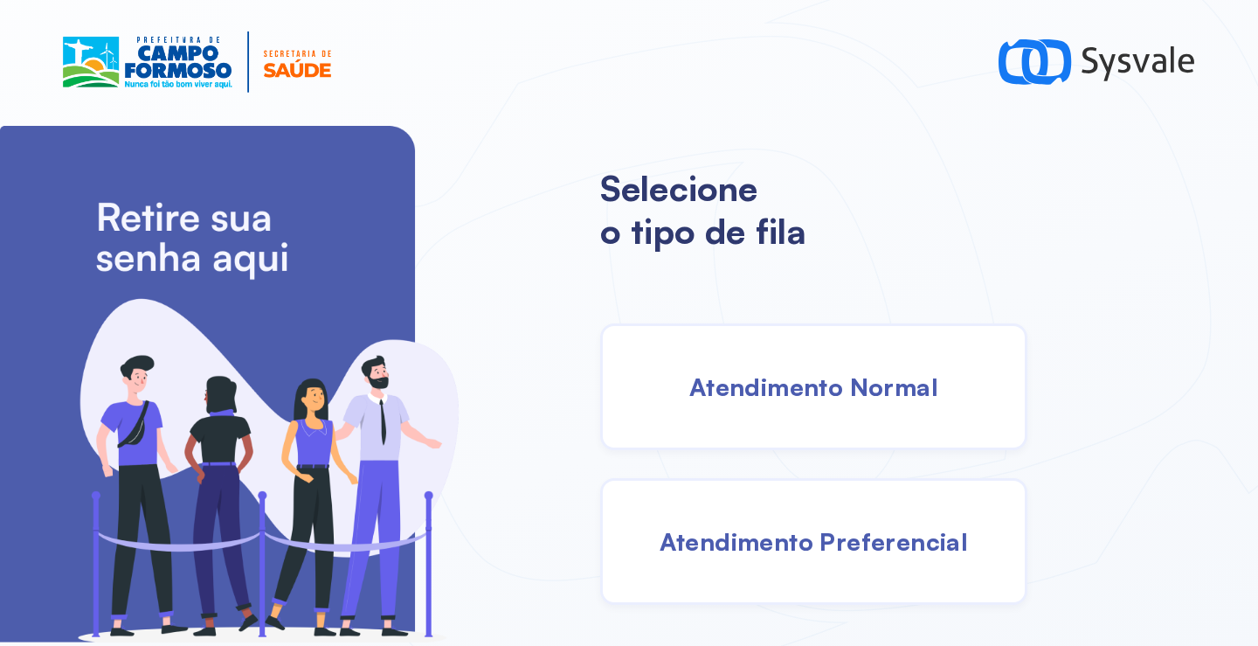
click at [813, 393] on span "Atendimento Normal" at bounding box center [813, 386] width 249 height 31
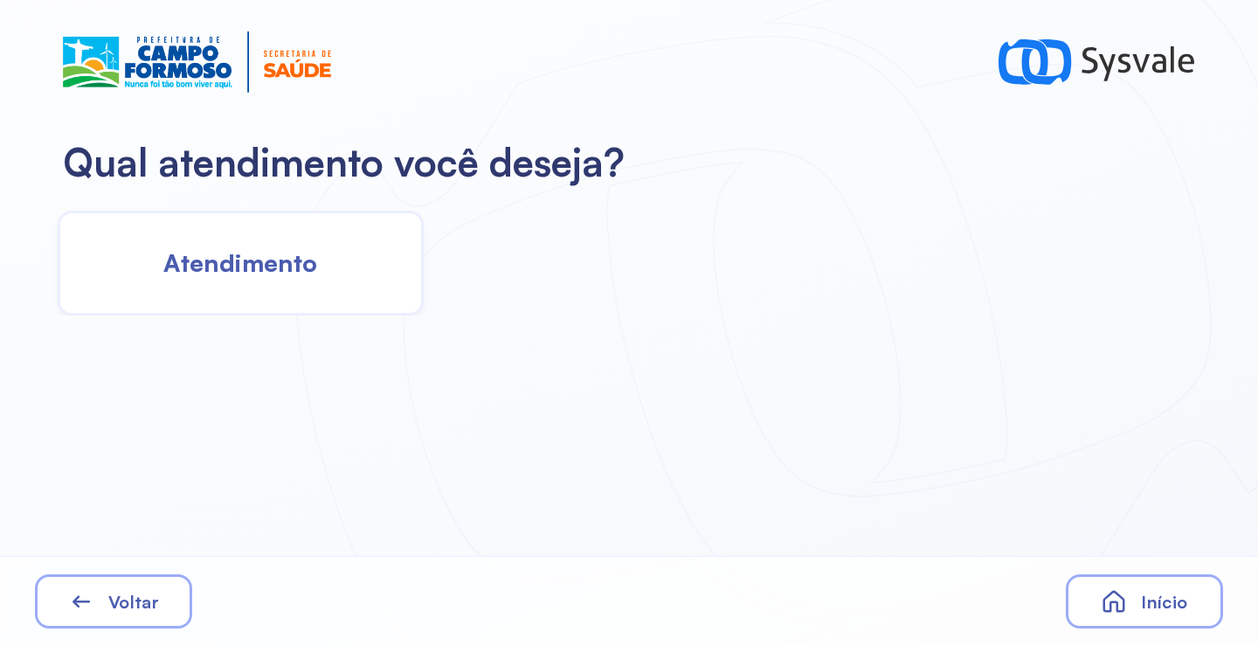
click at [261, 253] on span "Atendimento" at bounding box center [240, 262] width 154 height 31
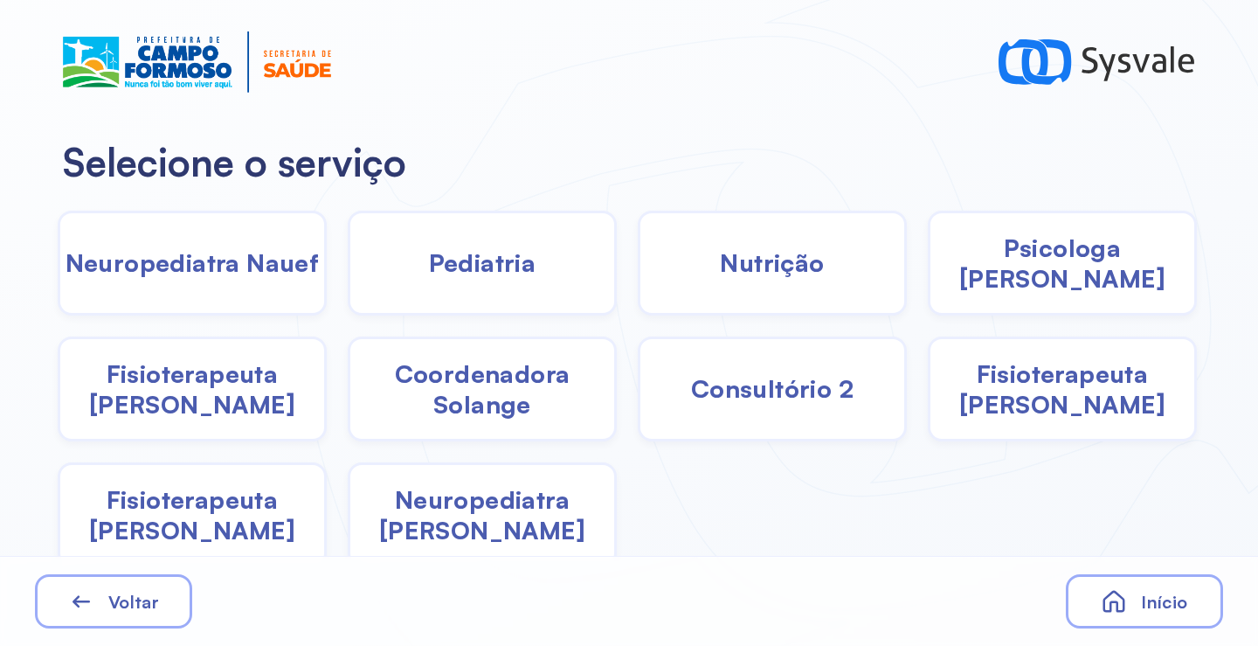
click at [510, 273] on span "Pediatria" at bounding box center [482, 262] width 107 height 31
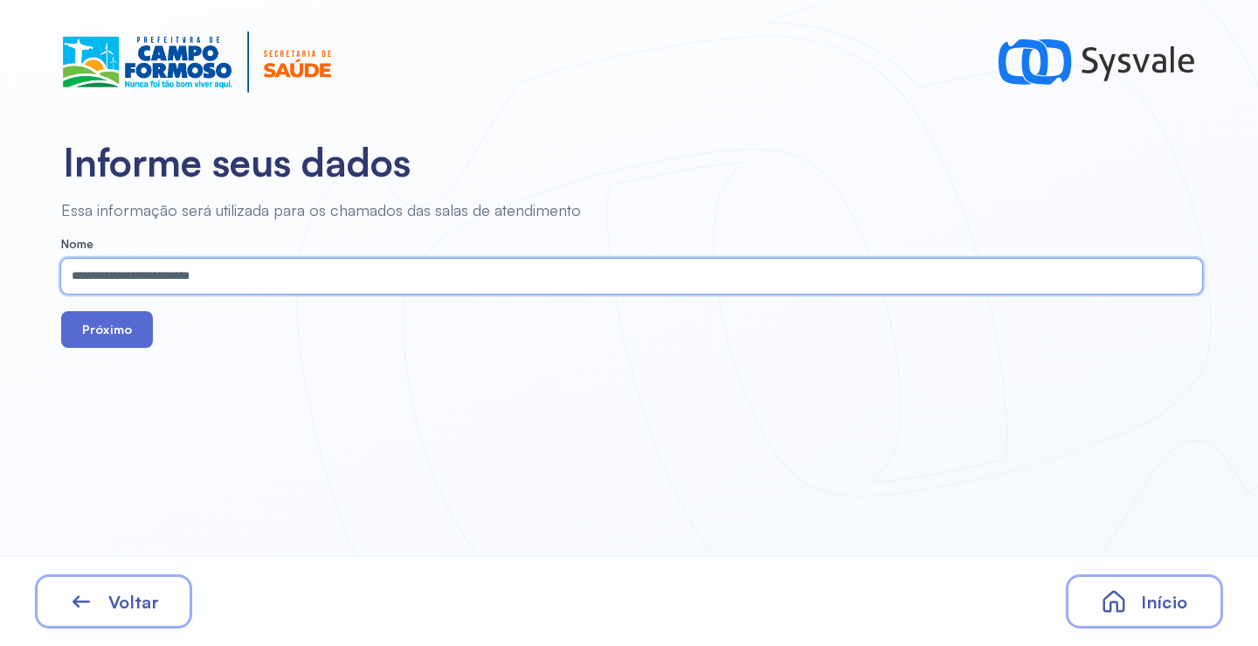
type input "**********"
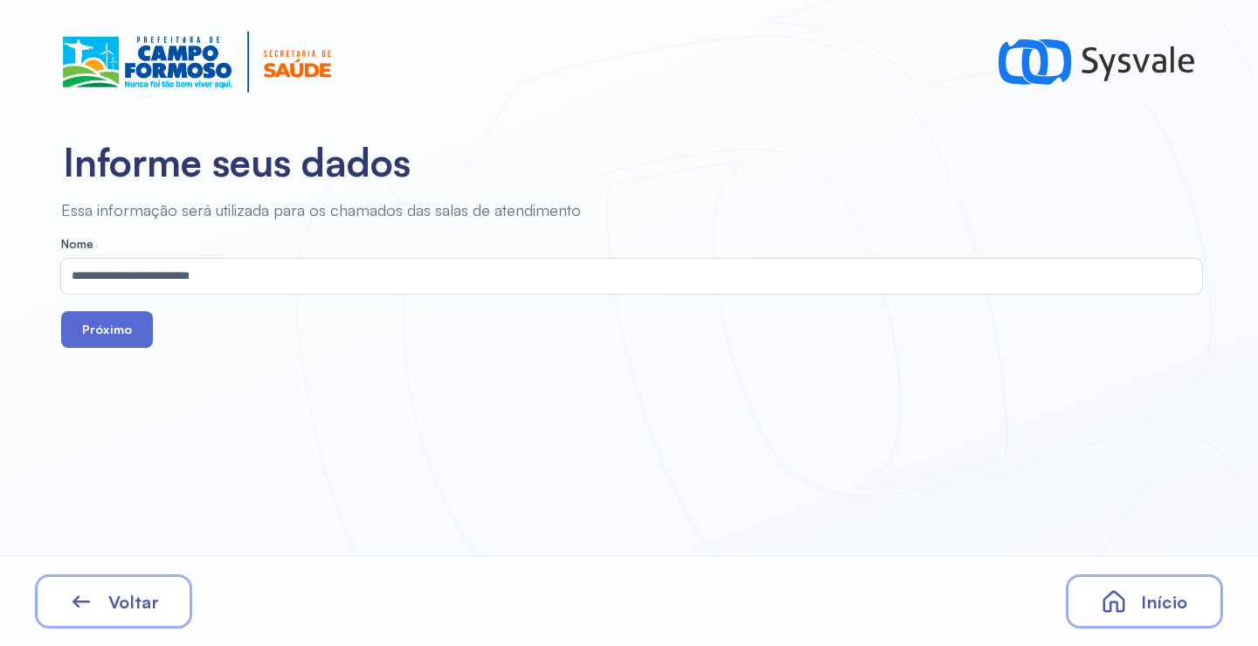
click at [117, 330] on button "Próximo" at bounding box center [107, 329] width 92 height 37
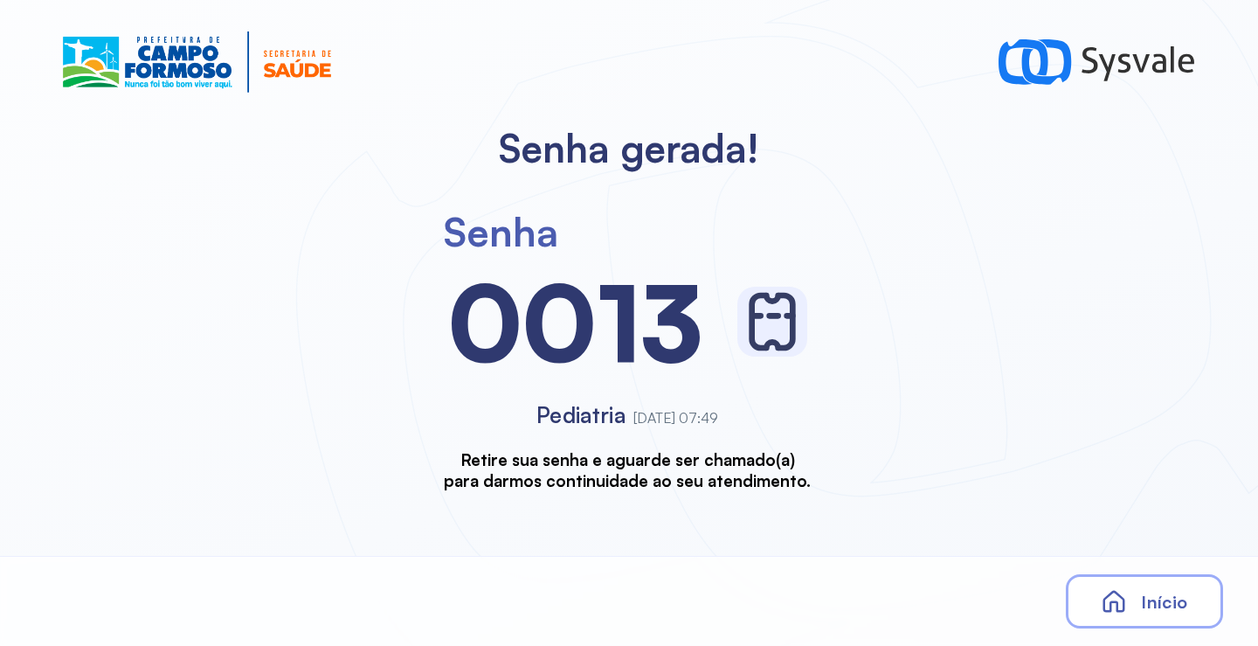
click at [1116, 599] on icon at bounding box center [1114, 601] width 26 height 26
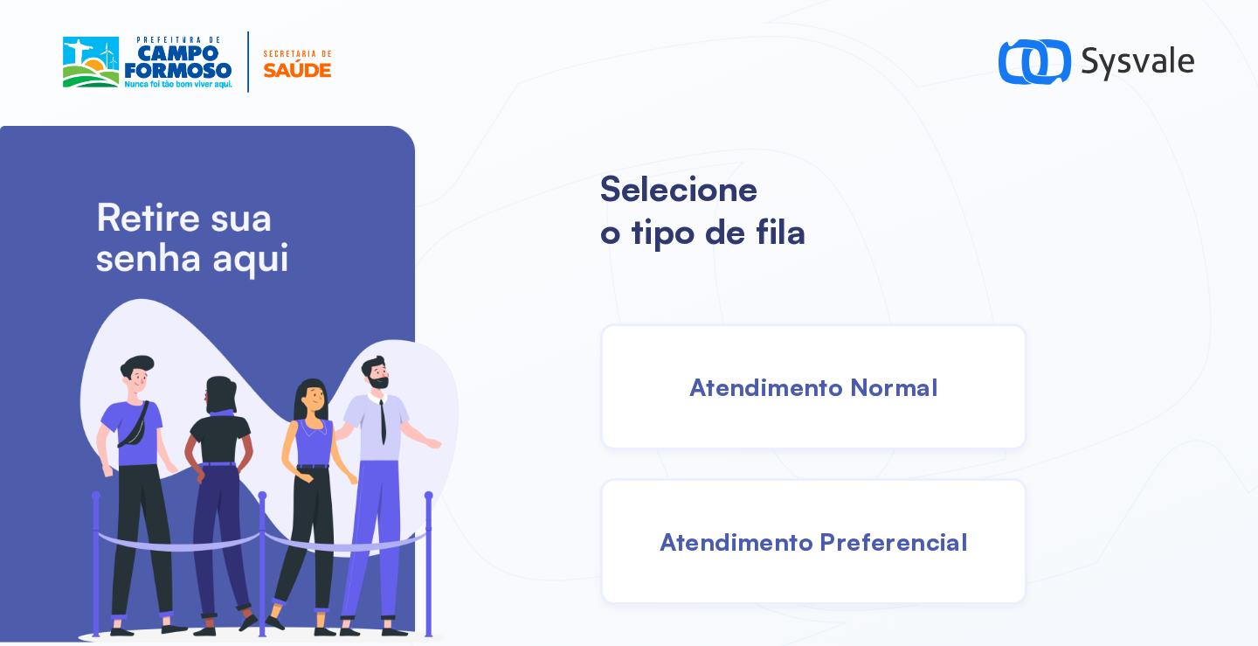
click at [673, 390] on div "Atendimento Normal" at bounding box center [813, 386] width 427 height 127
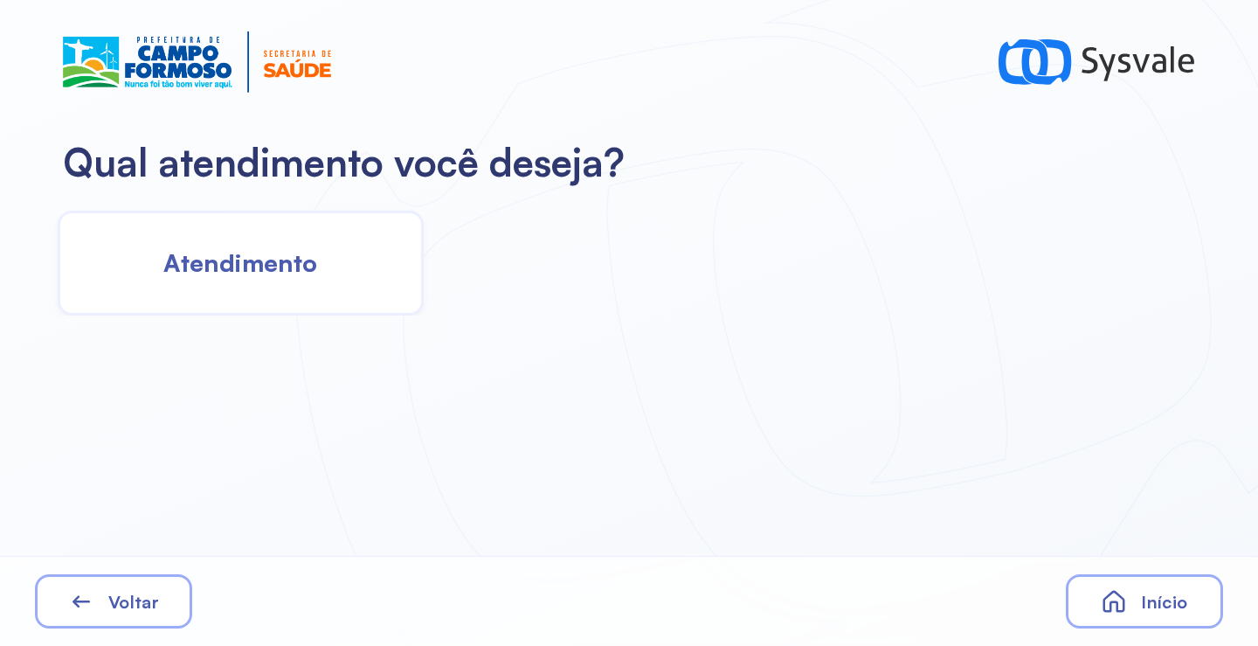
click at [350, 289] on div "Atendimento" at bounding box center [241, 263] width 366 height 105
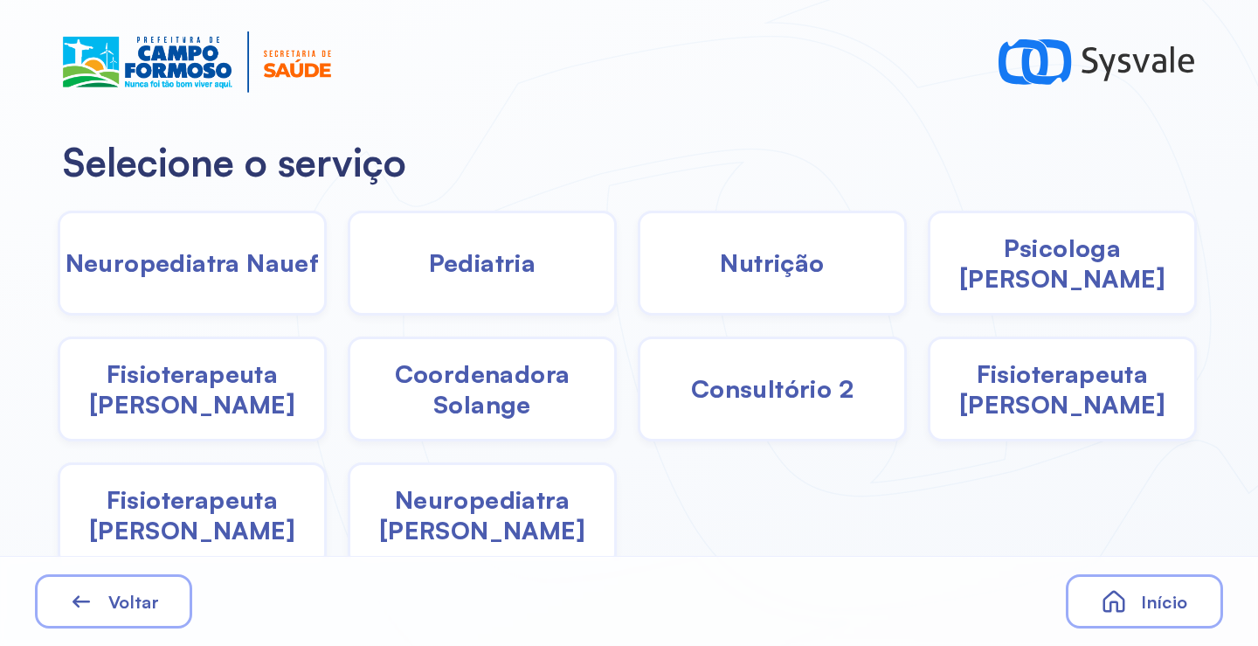
click at [458, 294] on div "Pediatria" at bounding box center [482, 263] width 269 height 105
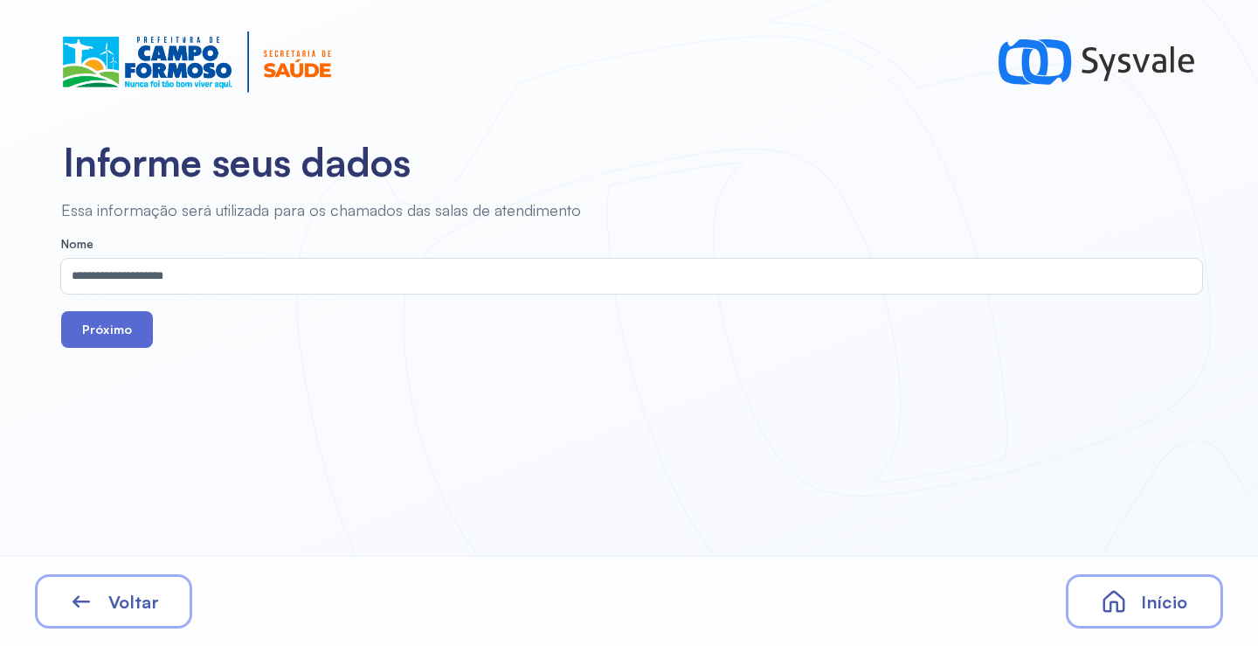
click at [107, 337] on button "Próximo" at bounding box center [107, 329] width 92 height 37
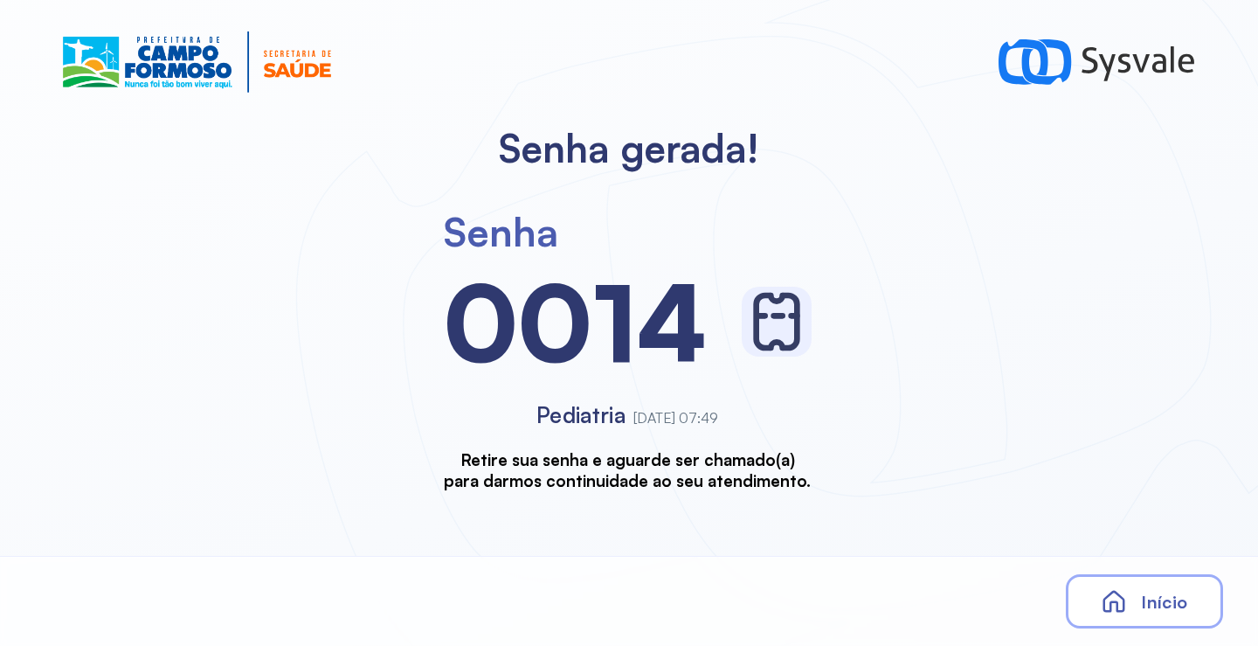
click at [1111, 592] on icon at bounding box center [1114, 601] width 26 height 26
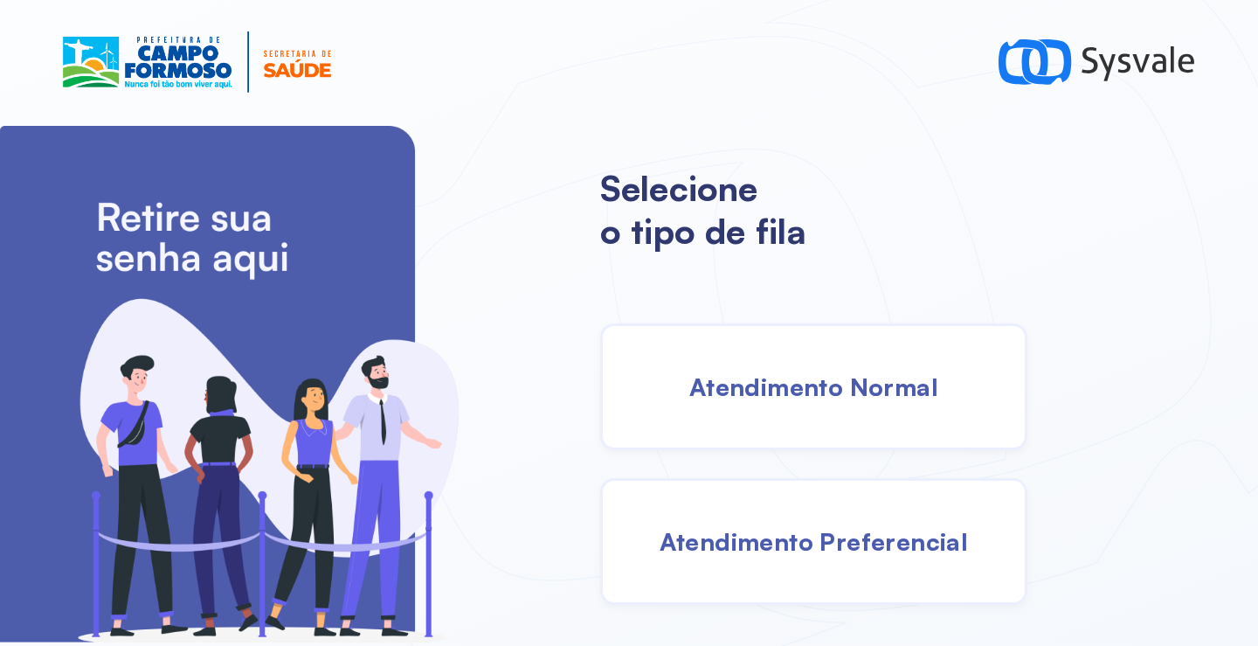
click at [824, 419] on div "Atendimento Normal" at bounding box center [813, 386] width 427 height 127
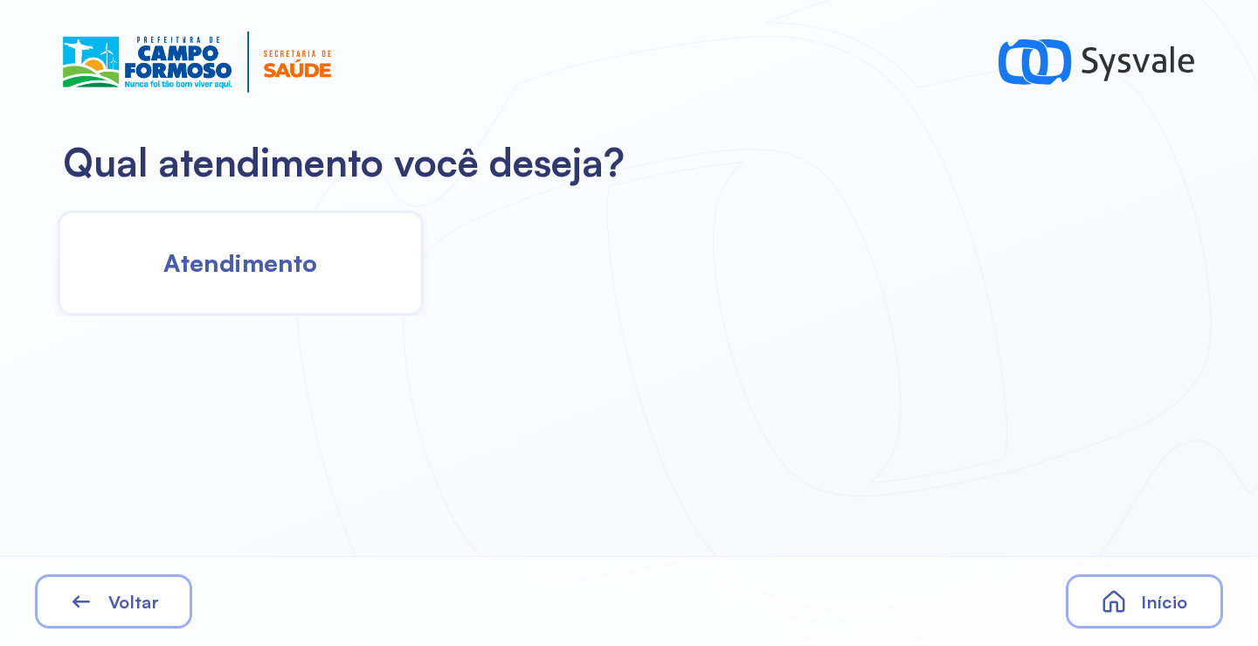
click at [279, 260] on span "Atendimento" at bounding box center [240, 262] width 154 height 31
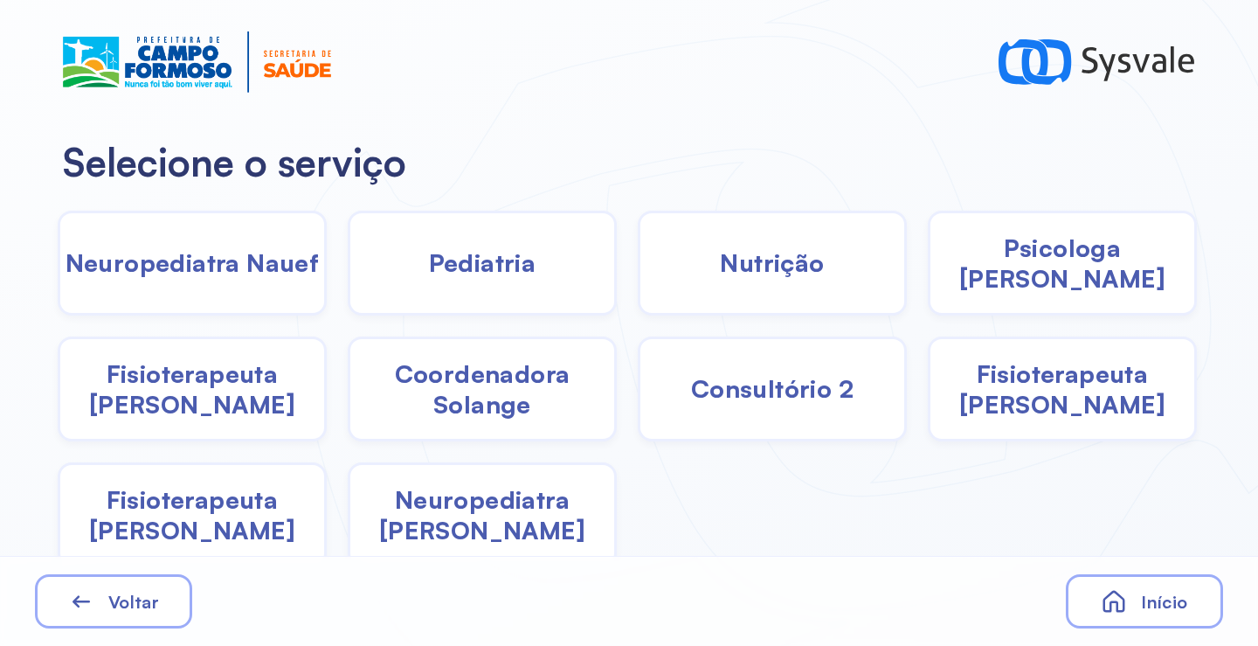
click at [380, 269] on div "Pediatria" at bounding box center [482, 263] width 269 height 105
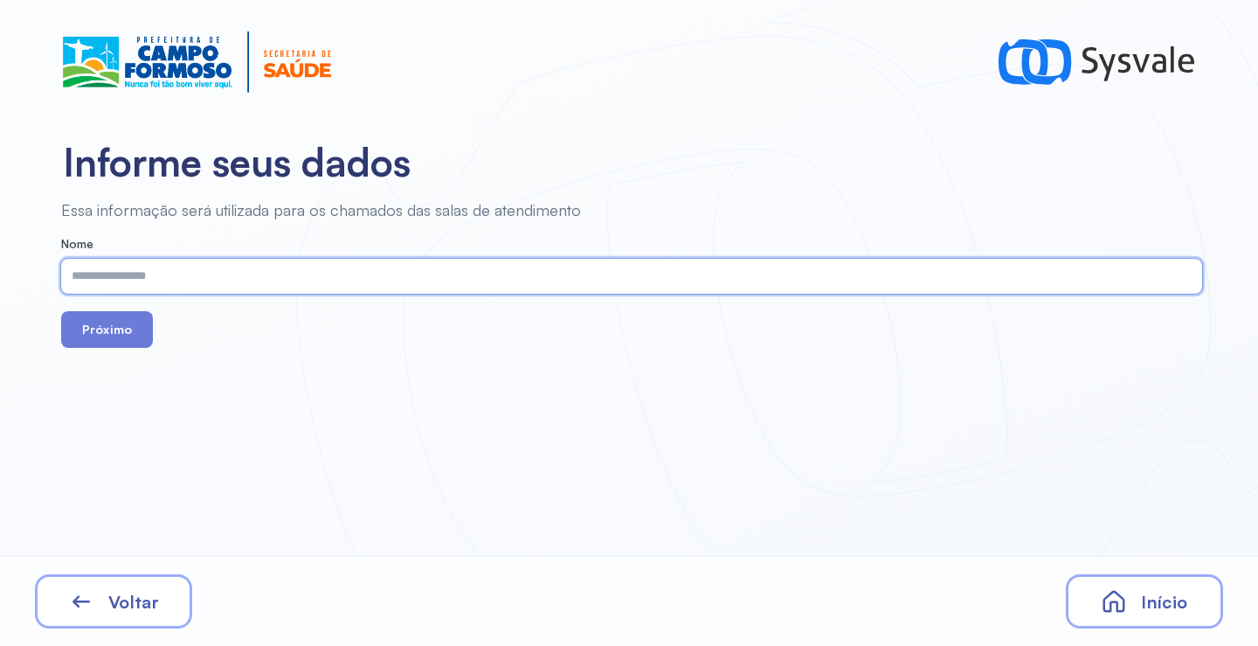
paste input "**********"
type input "**********"
click at [125, 315] on button "Próximo" at bounding box center [107, 329] width 92 height 37
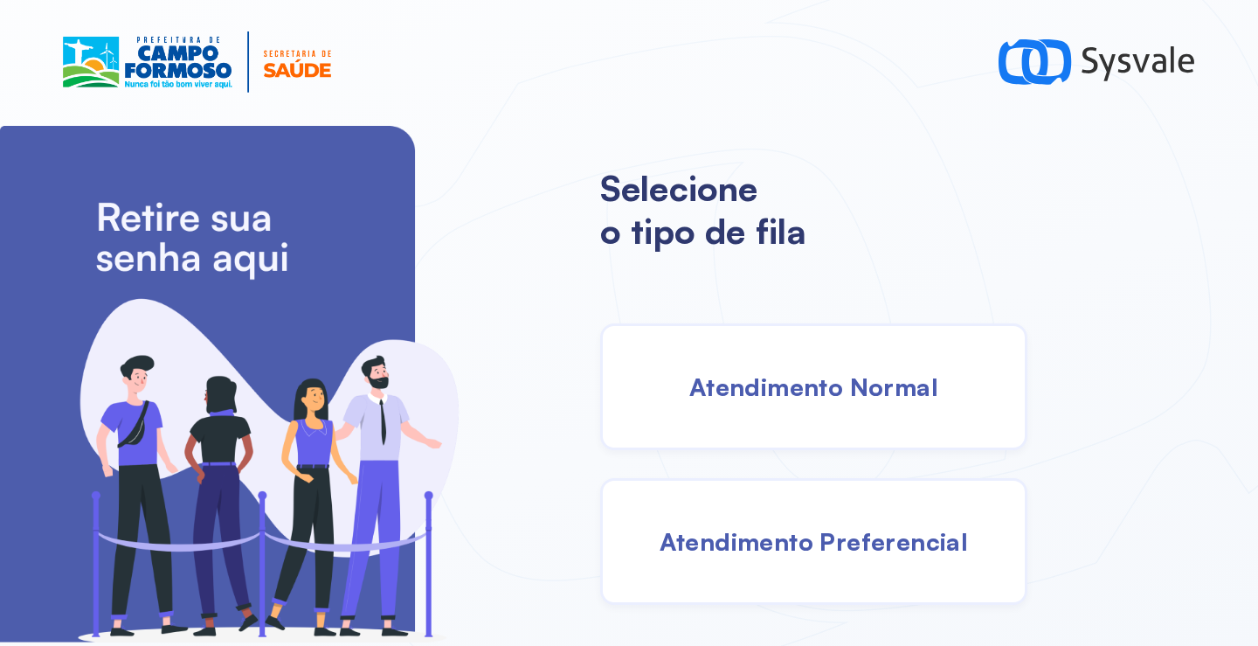
click at [792, 364] on div "Atendimento Normal" at bounding box center [813, 386] width 427 height 127
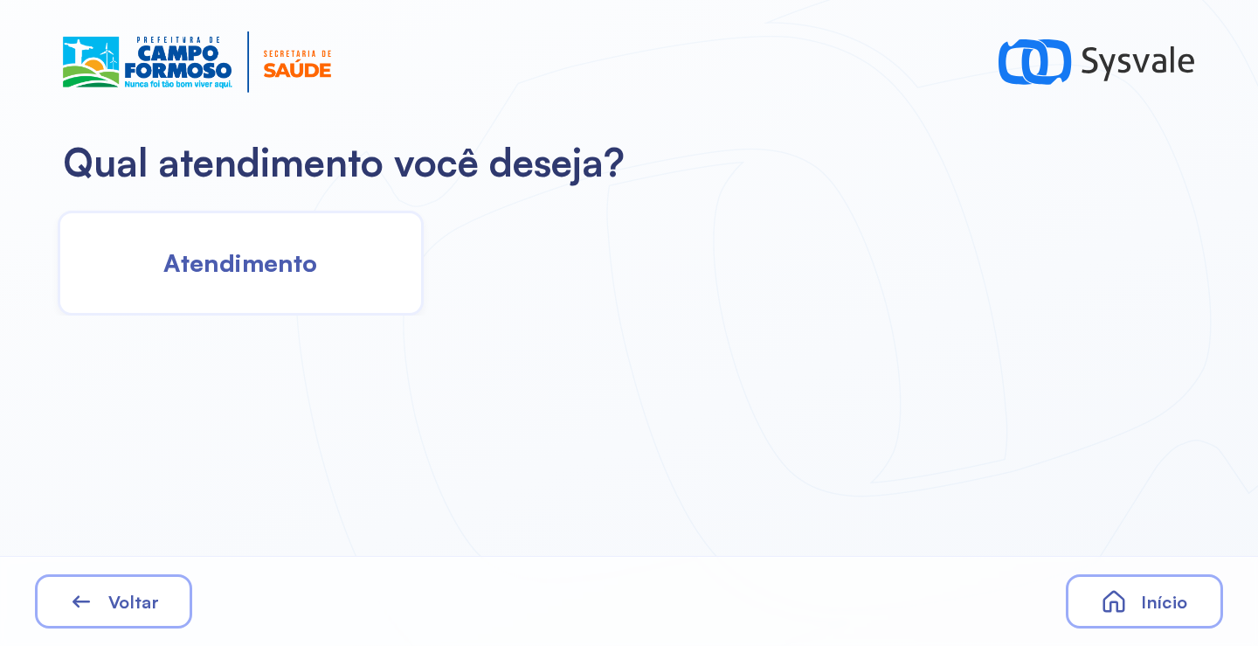
click at [329, 246] on div "Atendimento" at bounding box center [241, 263] width 366 height 105
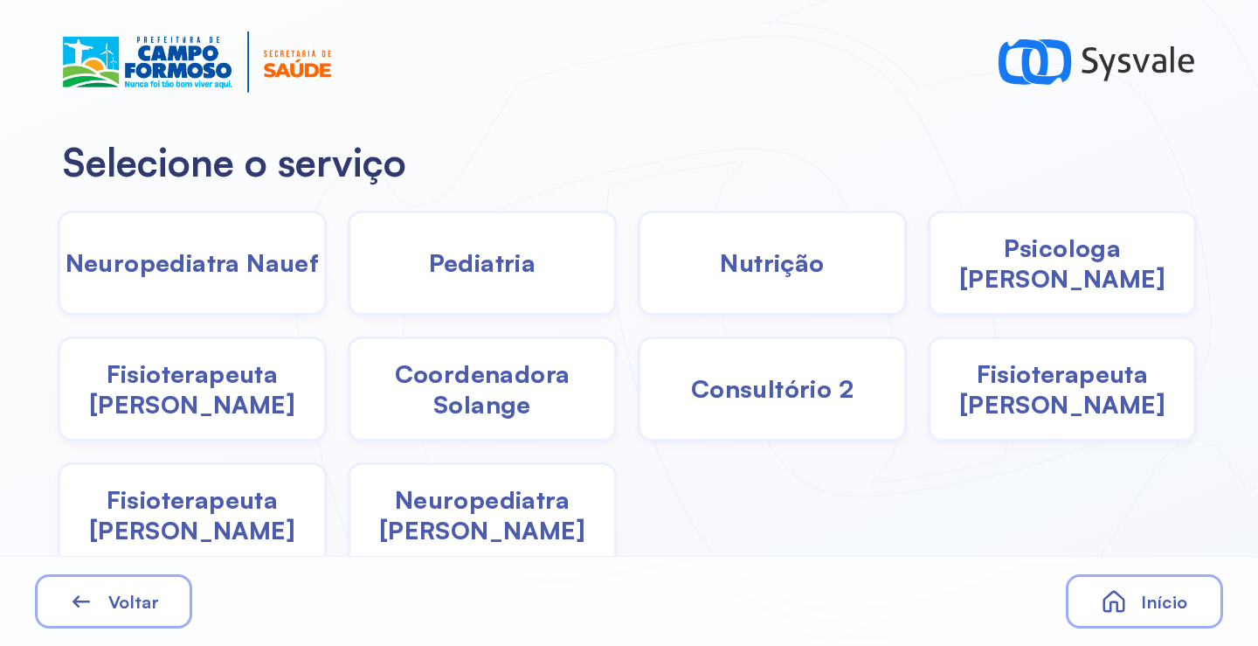
click at [471, 272] on span "Pediatria" at bounding box center [482, 262] width 107 height 31
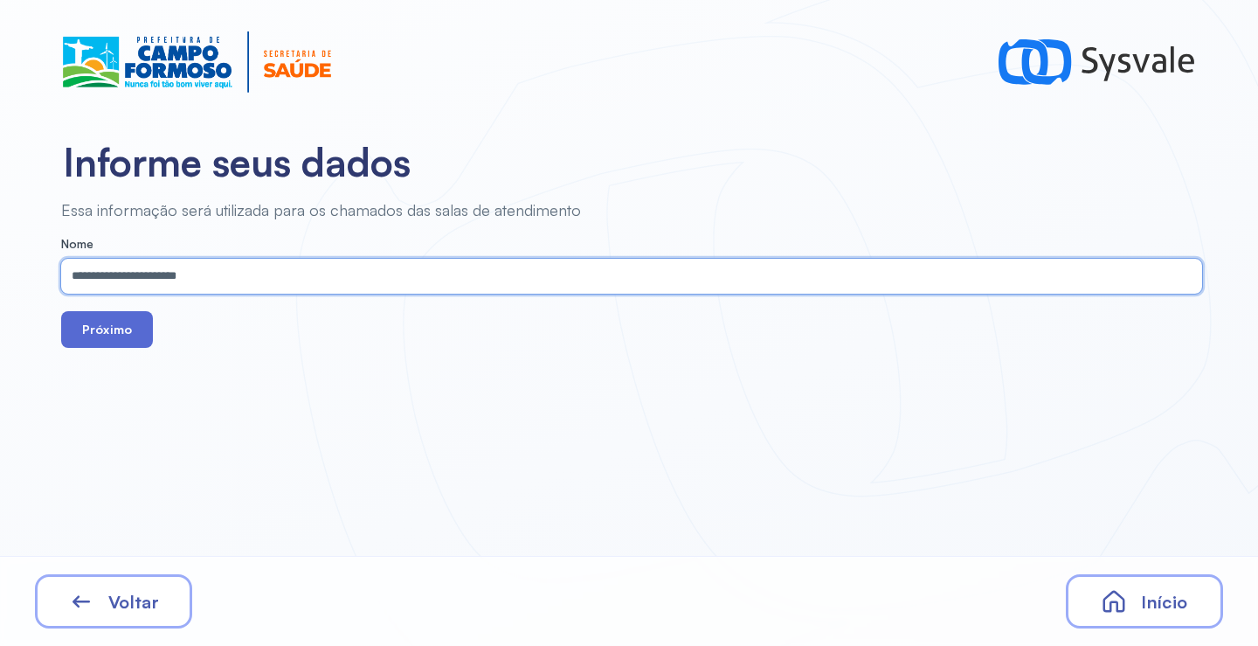
type input "**********"
click at [134, 336] on button "Próximo" at bounding box center [107, 329] width 92 height 37
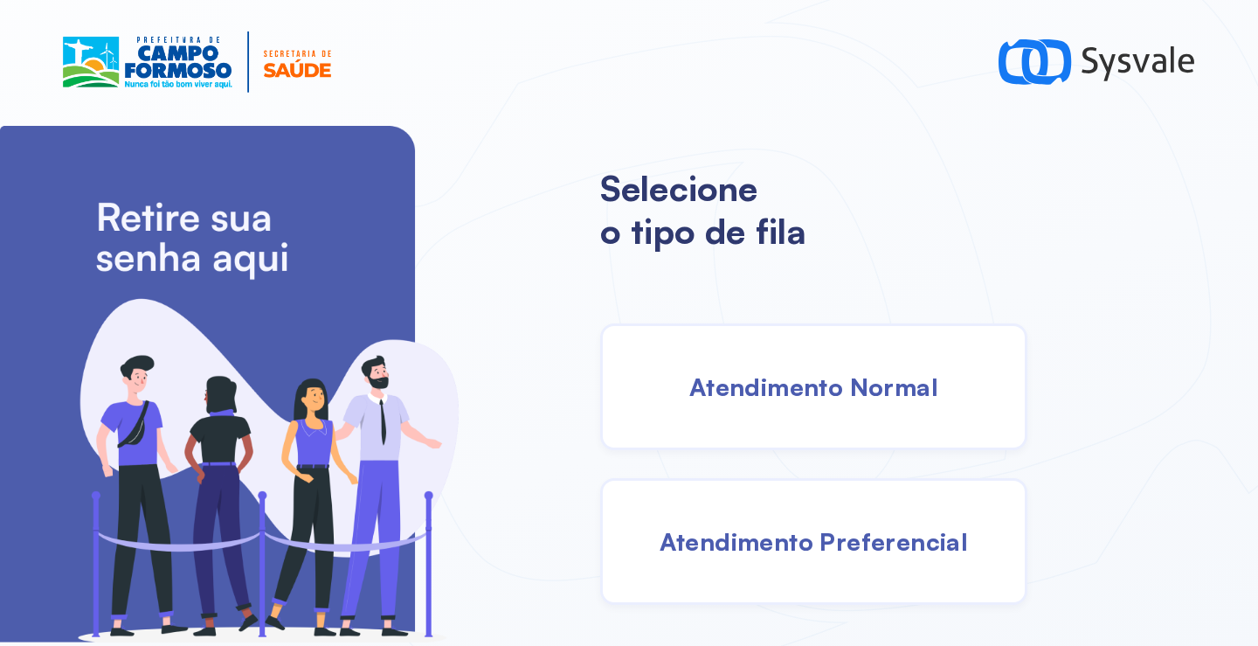
drag, startPoint x: 816, startPoint y: 420, endPoint x: 795, endPoint y: 412, distance: 22.4
click at [795, 412] on div "Atendimento Normal" at bounding box center [813, 386] width 427 height 127
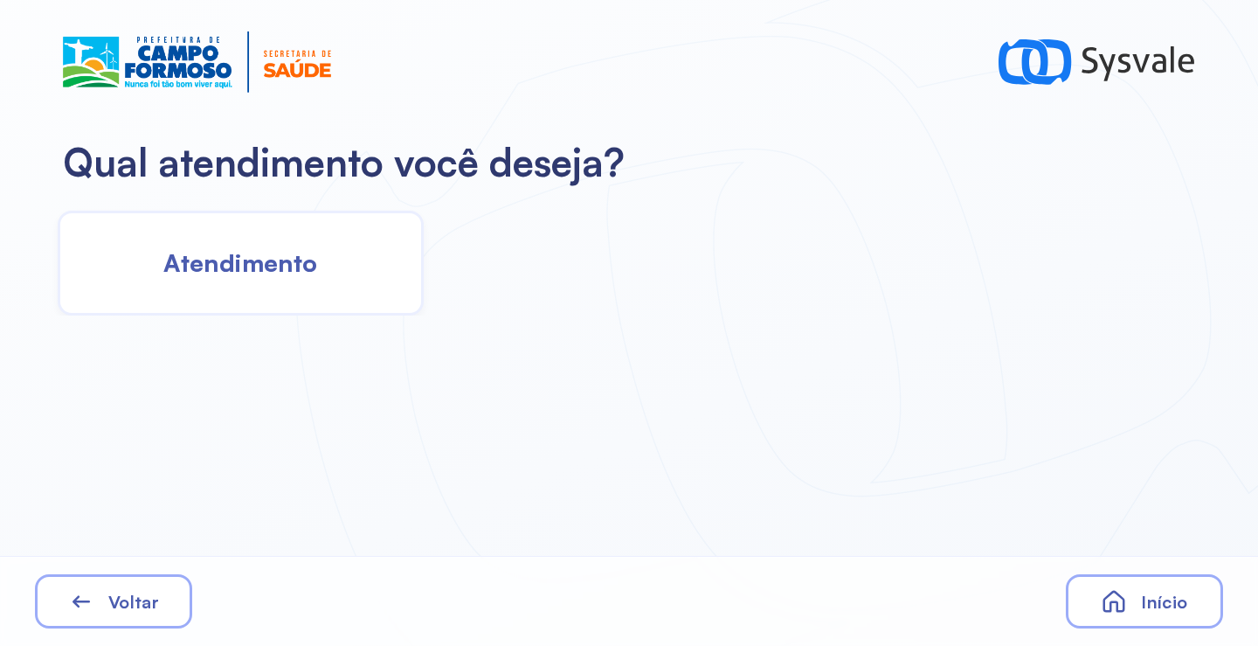
click at [247, 253] on span "Atendimento" at bounding box center [240, 262] width 154 height 31
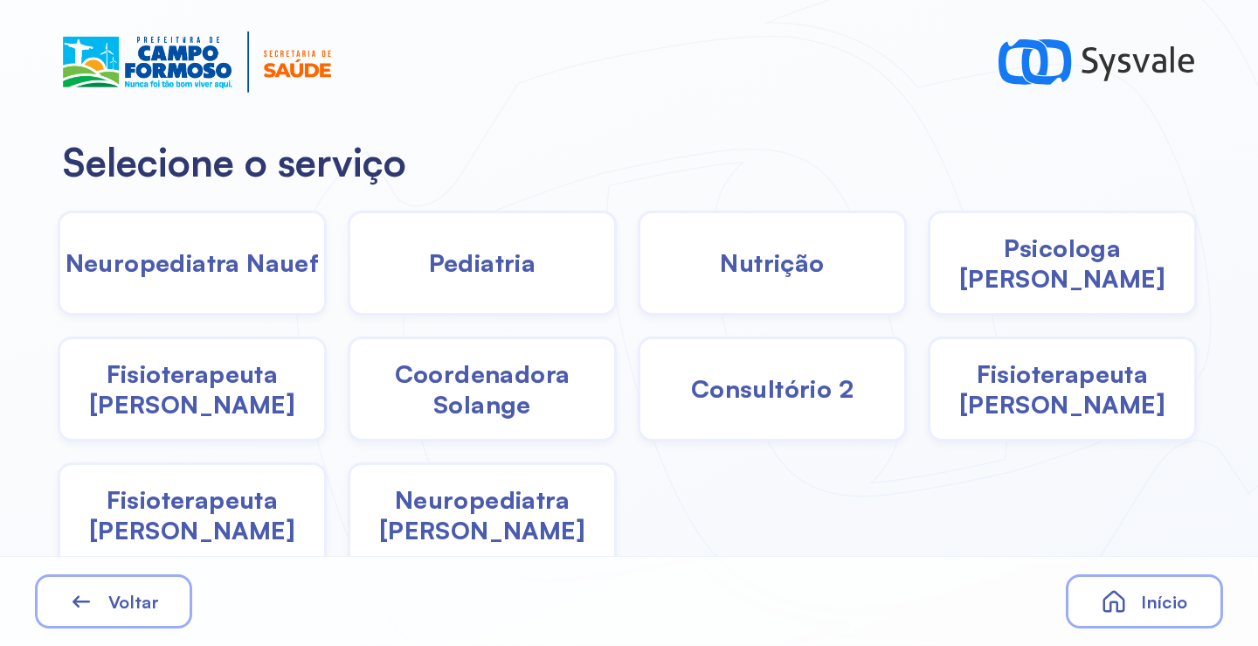
click at [1026, 260] on span "Psicologa Alana" at bounding box center [1063, 262] width 264 height 61
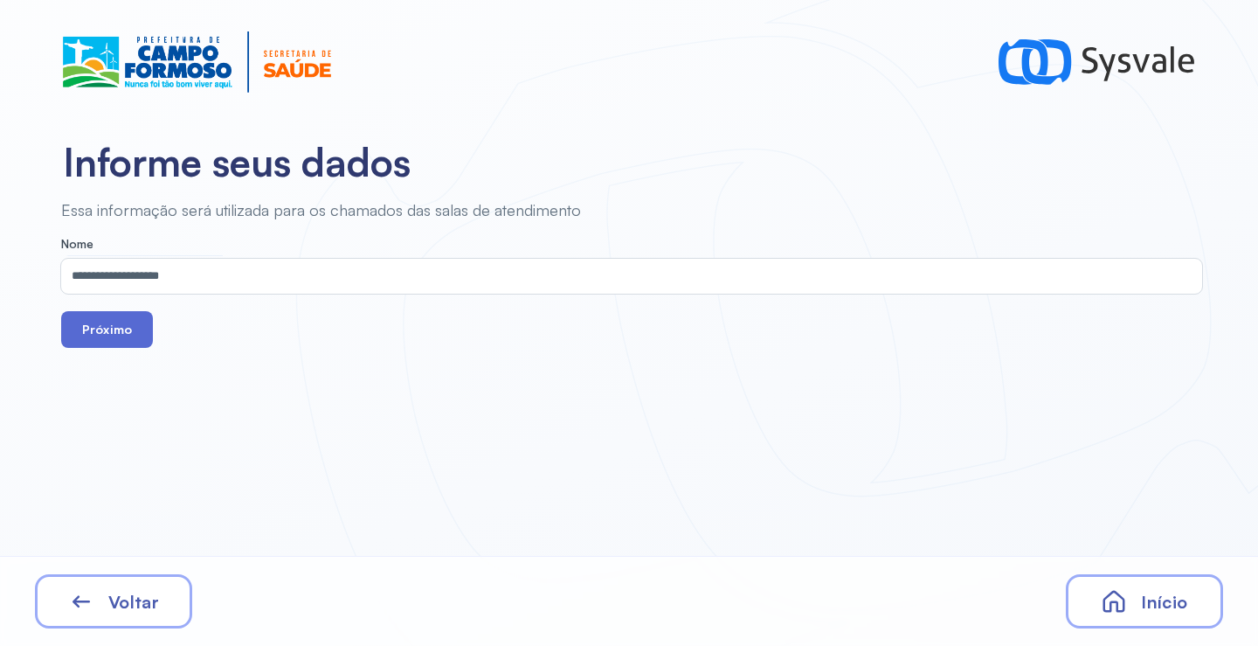
click at [109, 315] on button "Próximo" at bounding box center [107, 329] width 92 height 37
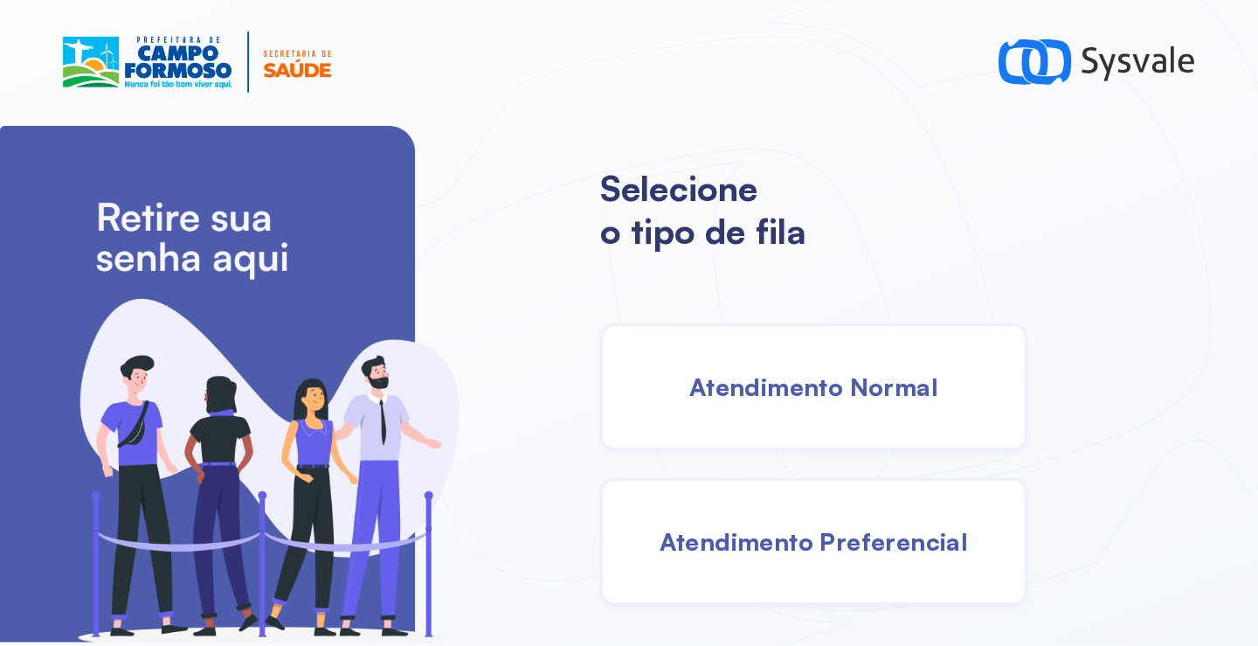
click at [834, 373] on span "Atendimento Normal" at bounding box center [813, 386] width 249 height 31
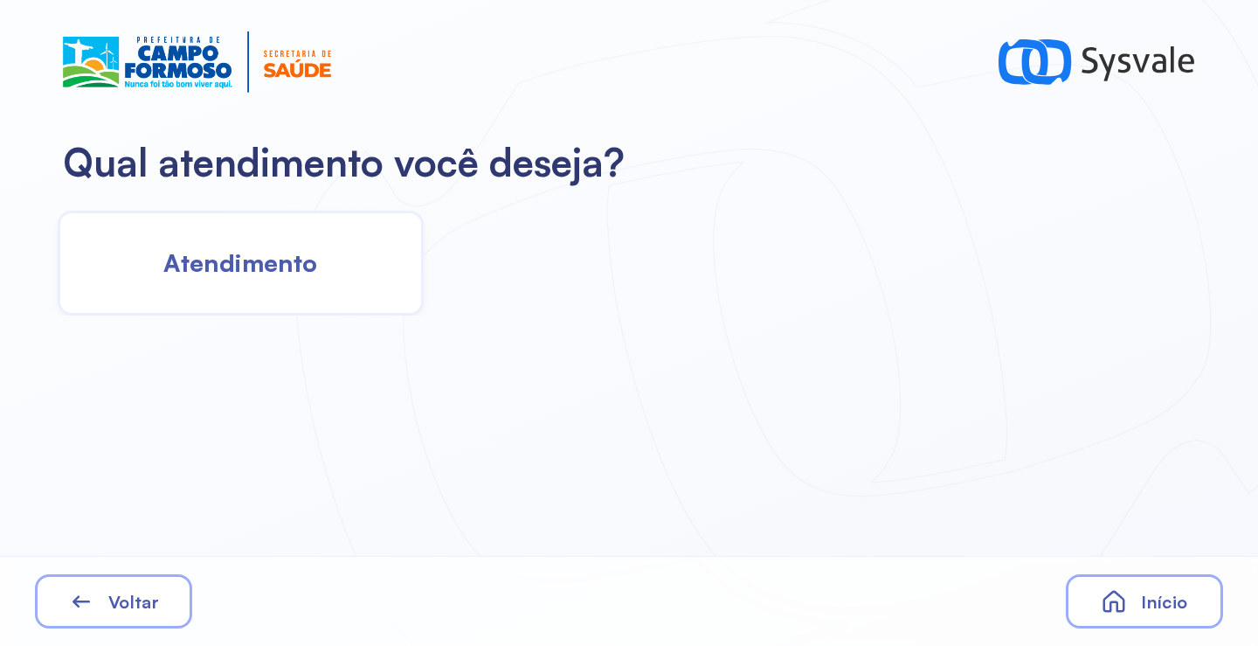
click at [326, 302] on div "Atendimento" at bounding box center [241, 263] width 366 height 105
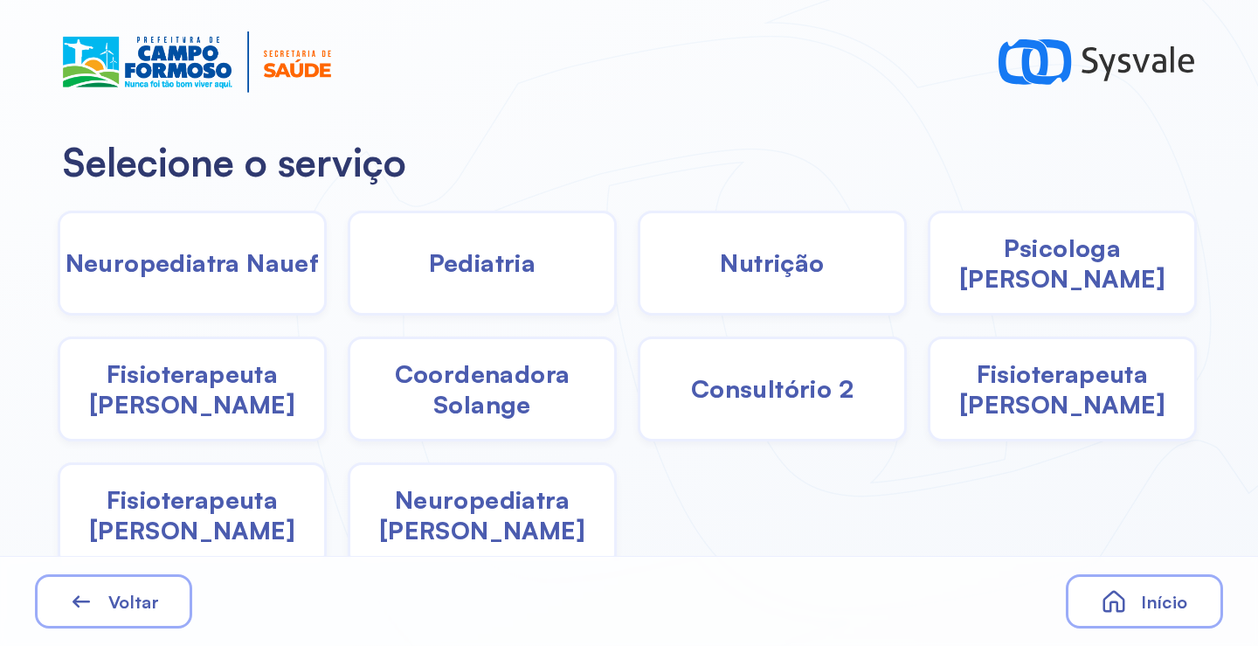
click at [1043, 401] on span "Fisioterapeuta Francyne" at bounding box center [1063, 388] width 264 height 61
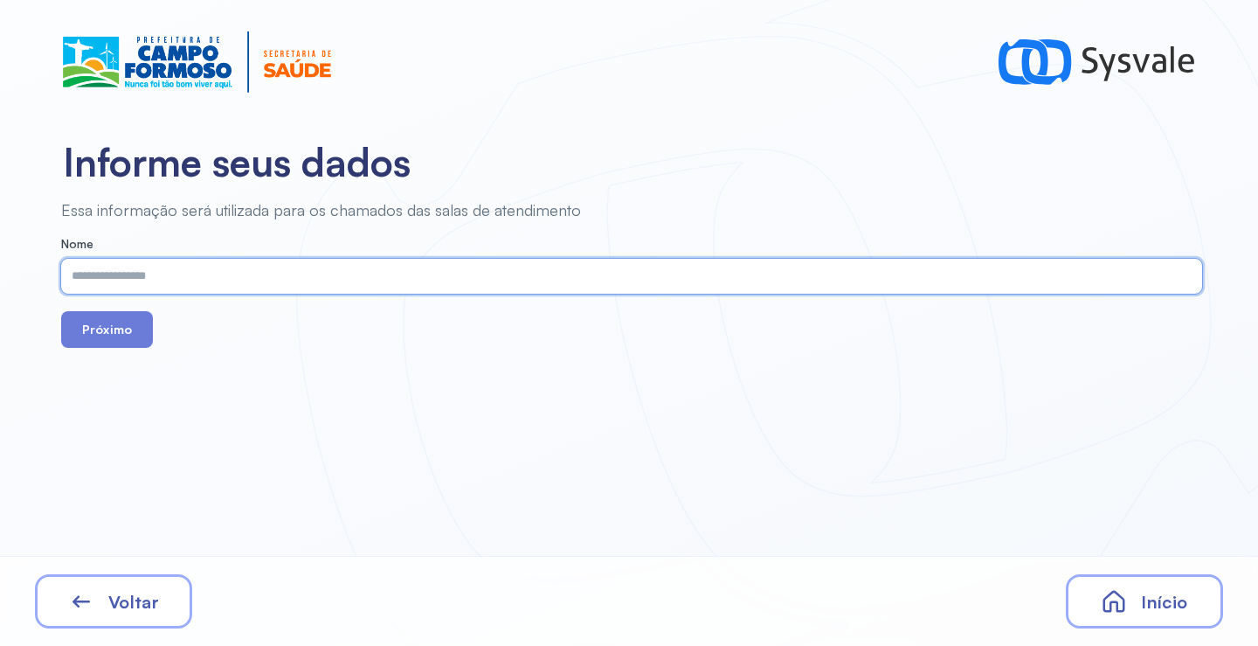
paste input "**********"
type input "**********"
click at [119, 333] on button "Próximo" at bounding box center [107, 329] width 92 height 37
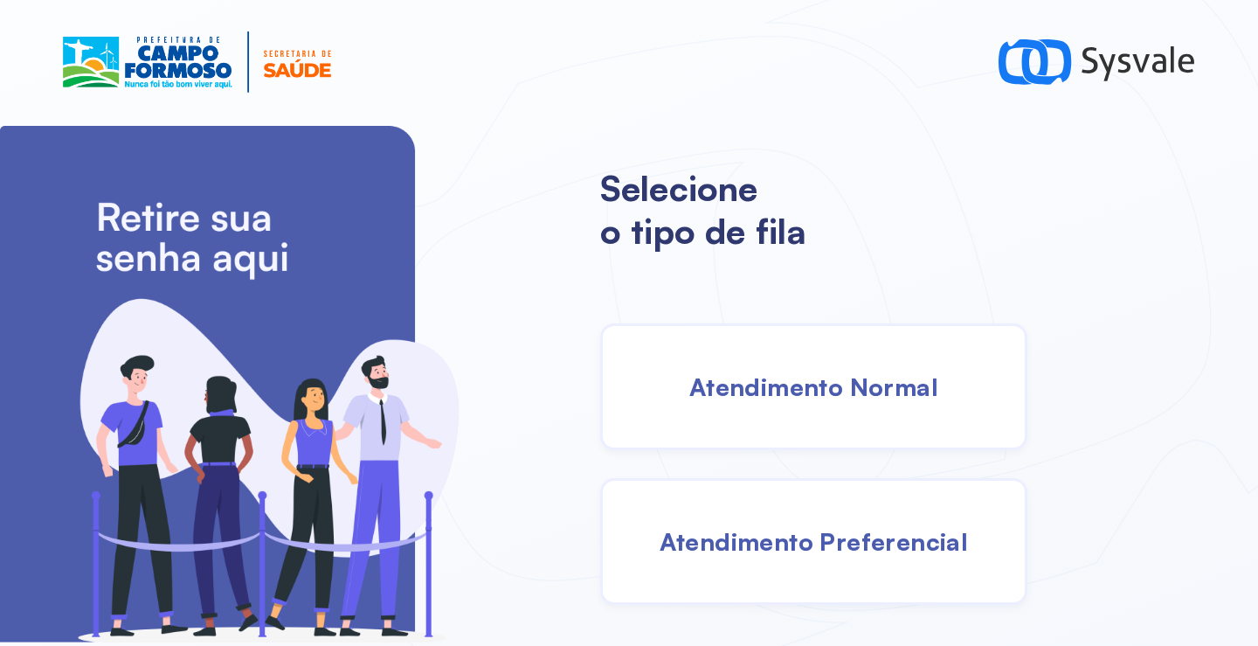
click at [850, 385] on span "Atendimento Normal" at bounding box center [813, 386] width 249 height 31
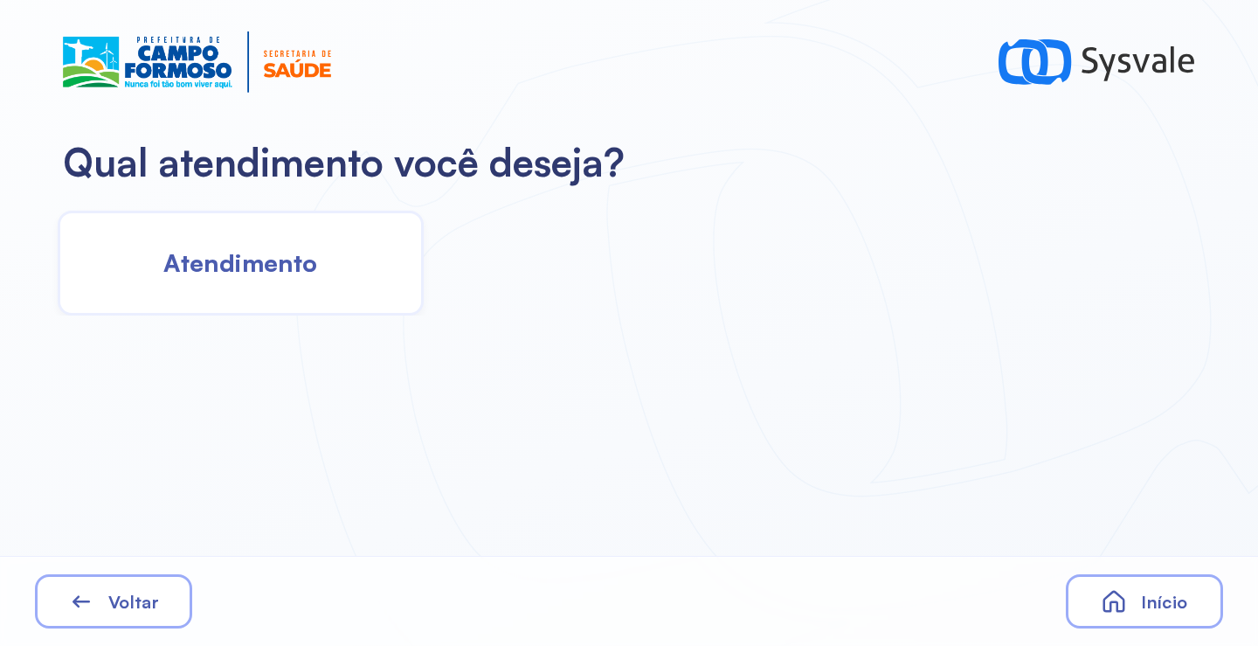
click at [297, 261] on span "Atendimento" at bounding box center [240, 262] width 154 height 31
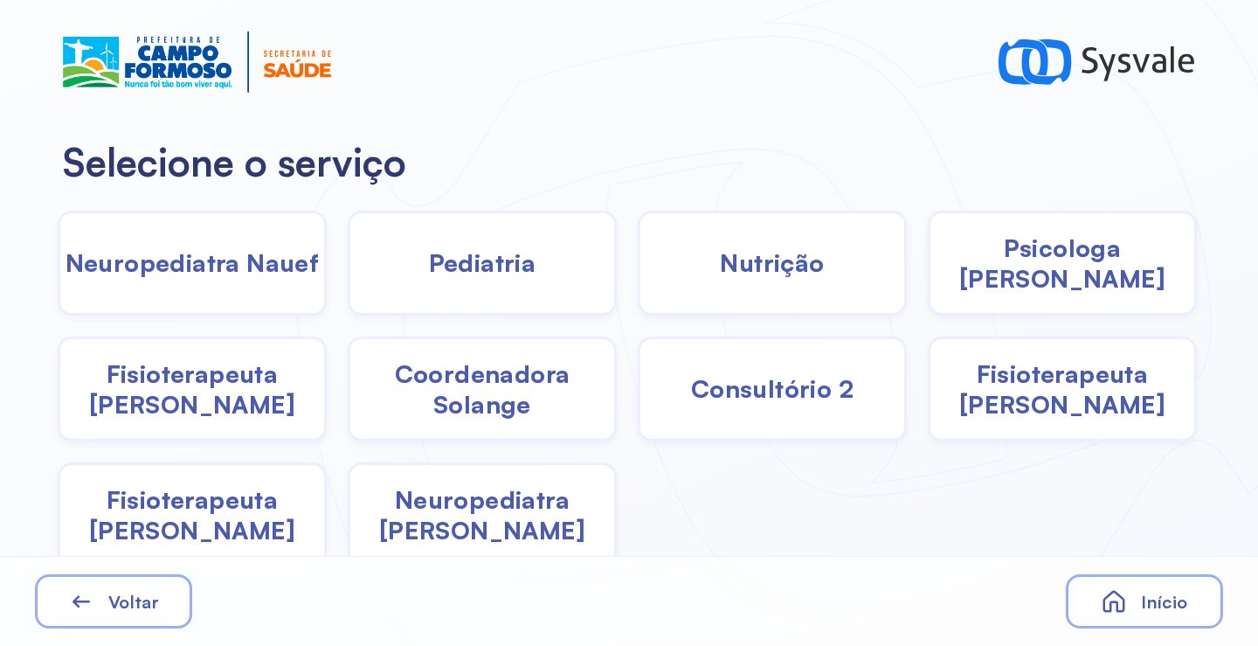
click at [513, 267] on span "Pediatria" at bounding box center [482, 262] width 107 height 31
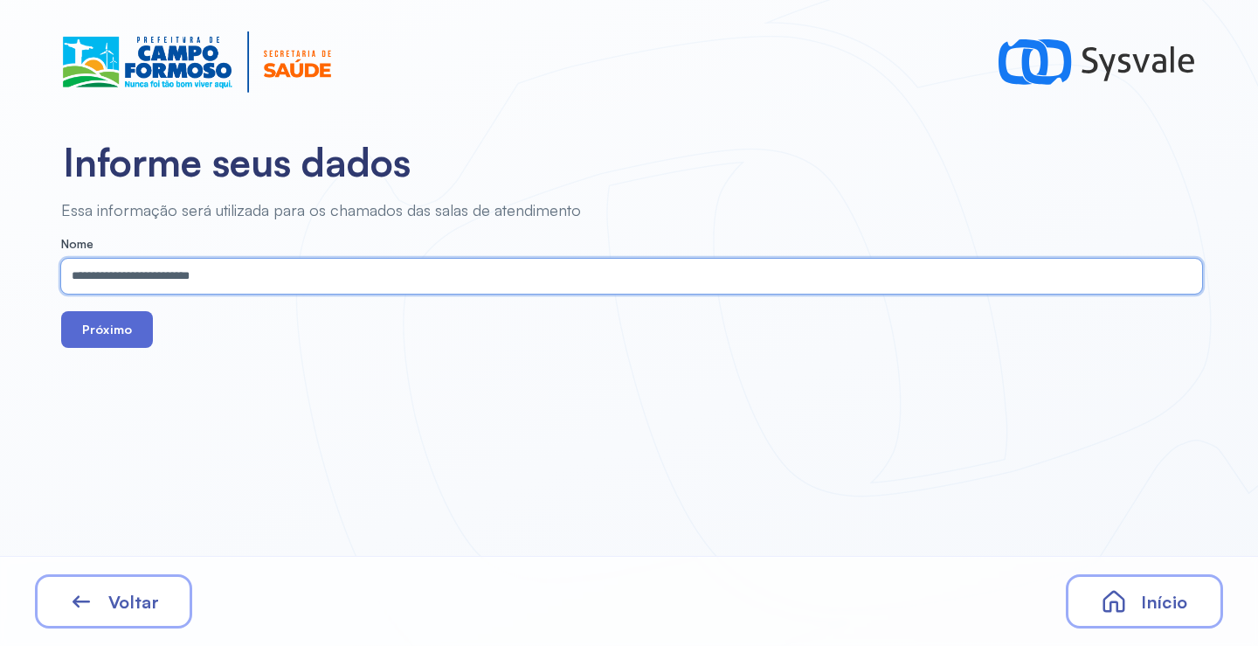
type input "**********"
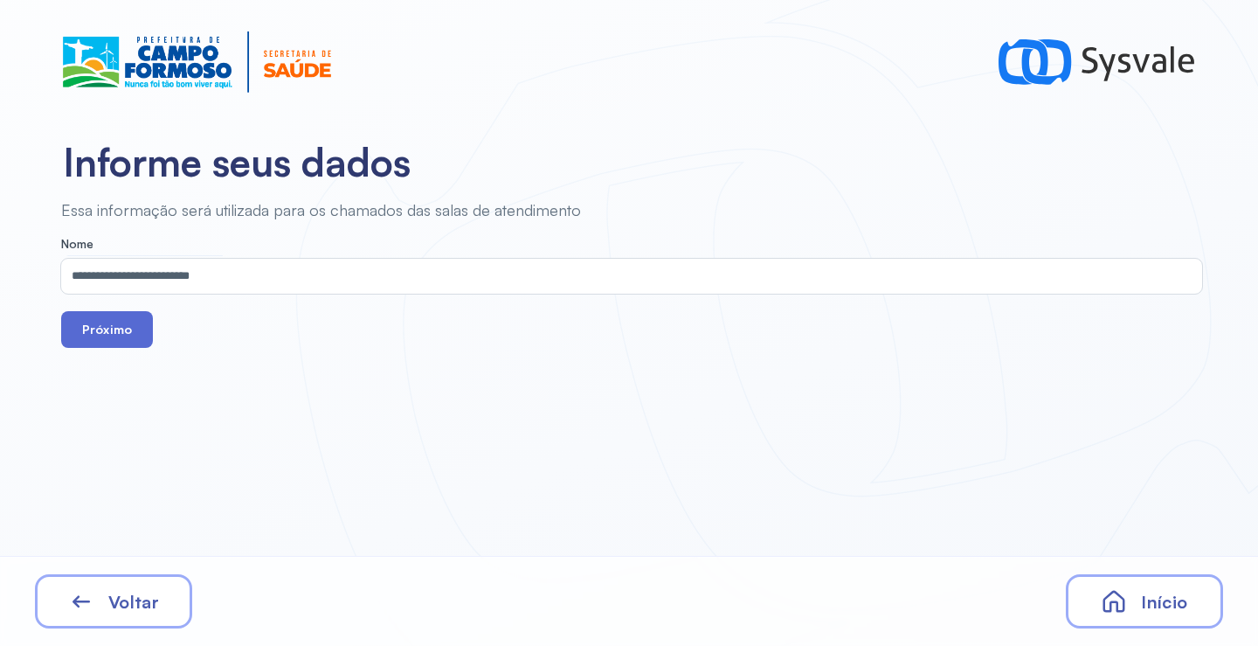
click at [95, 324] on button "Próximo" at bounding box center [107, 329] width 92 height 37
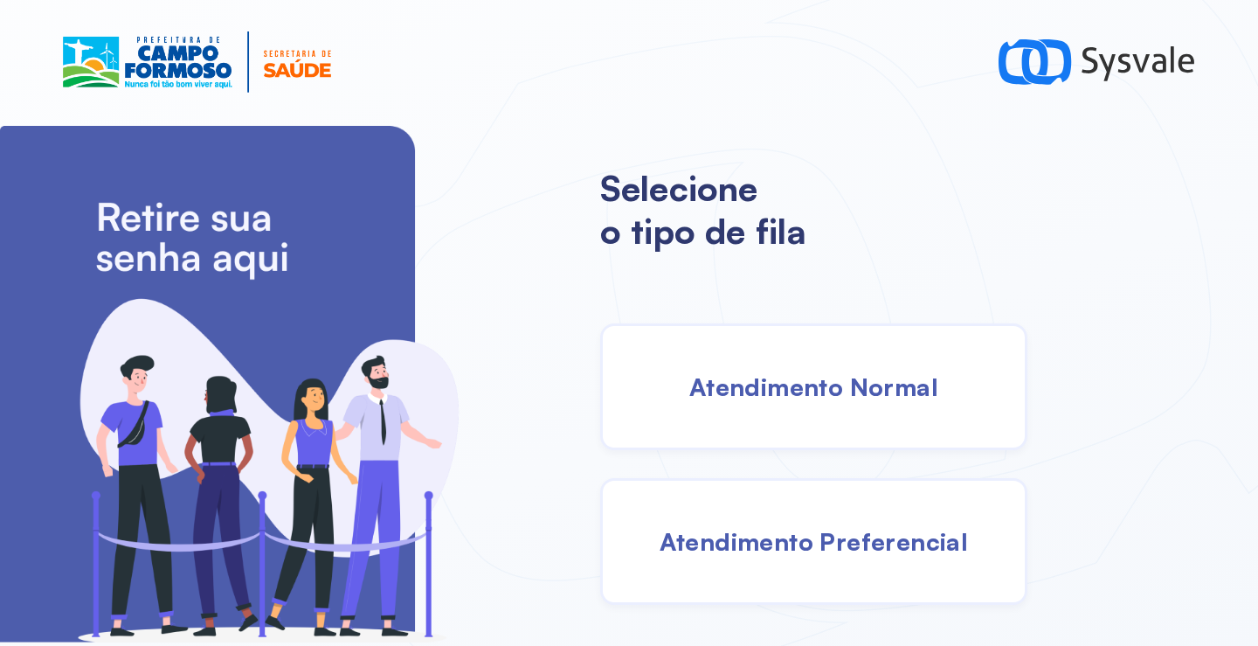
drag, startPoint x: 787, startPoint y: 398, endPoint x: 775, endPoint y: 393, distance: 12.2
click at [775, 393] on span "Atendimento Normal" at bounding box center [813, 386] width 249 height 31
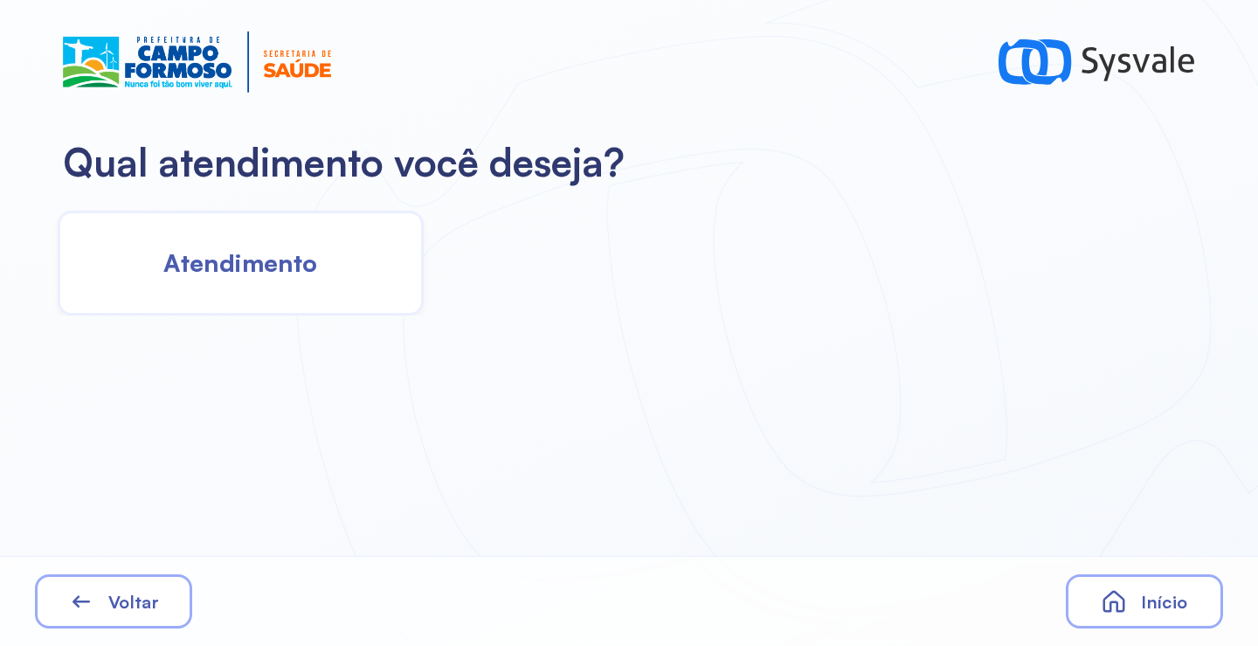
click at [268, 288] on div "Atendimento" at bounding box center [241, 263] width 366 height 105
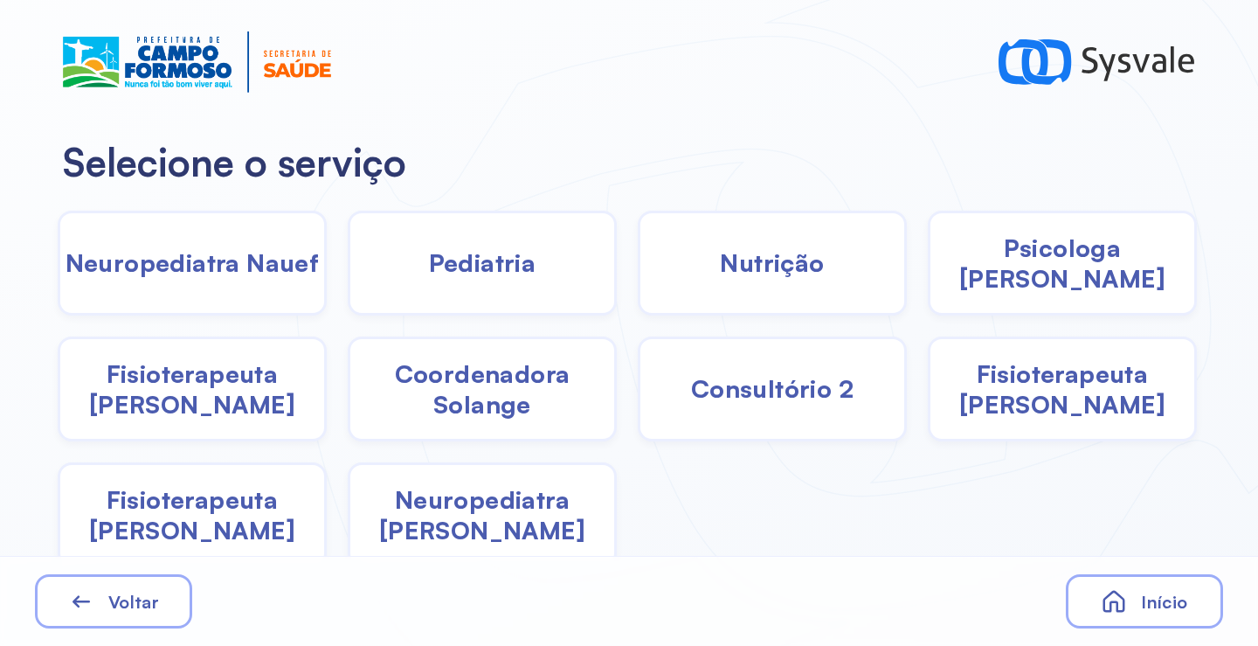
click at [512, 277] on span "Pediatria" at bounding box center [482, 262] width 107 height 31
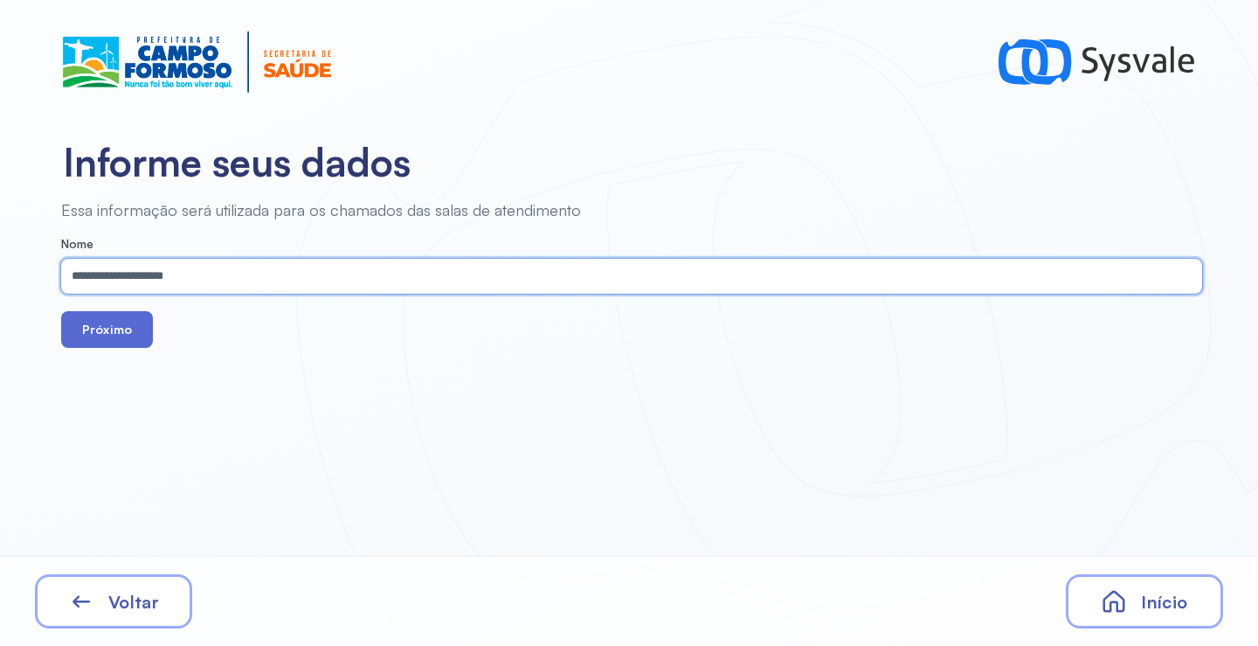
type input "**********"
click at [124, 329] on button "Próximo" at bounding box center [107, 329] width 92 height 37
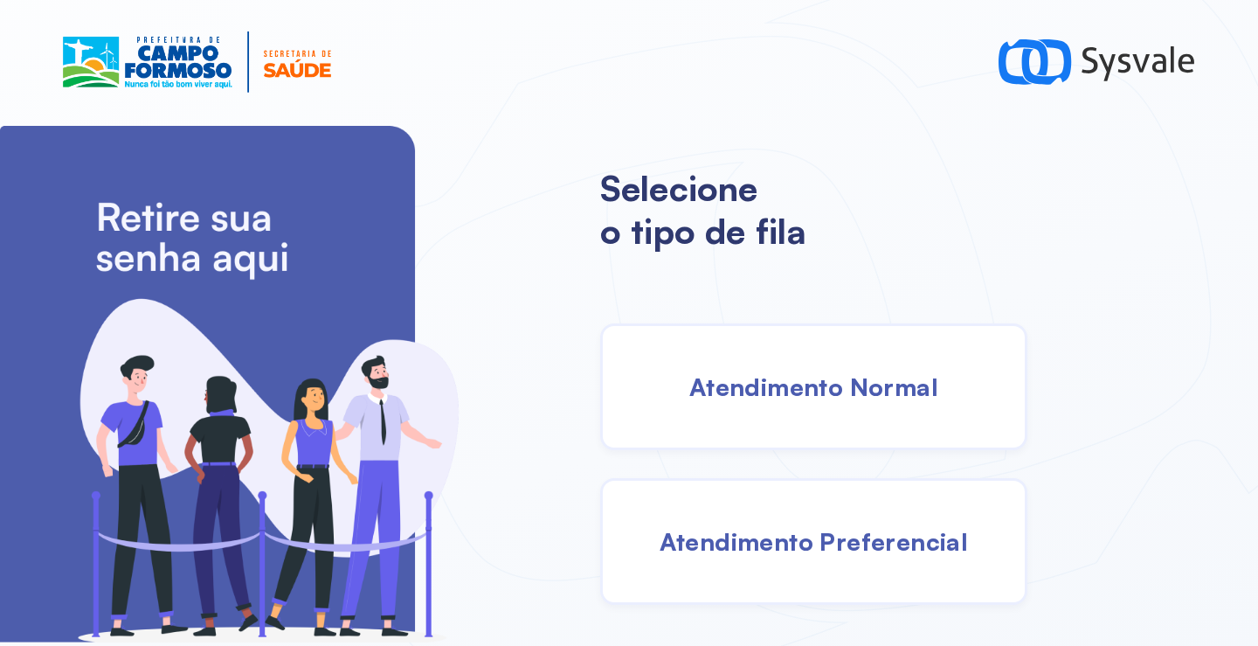
click at [844, 378] on span "Atendimento Normal" at bounding box center [813, 386] width 249 height 31
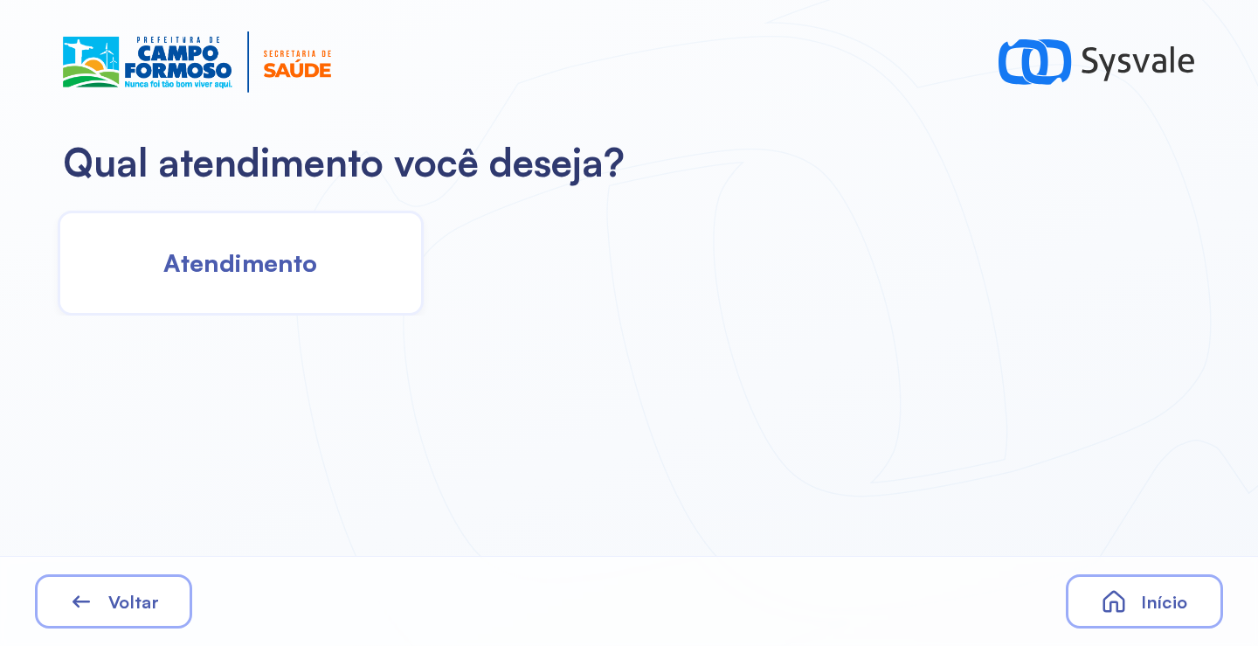
click at [264, 279] on div "Atendimento" at bounding box center [241, 263] width 366 height 105
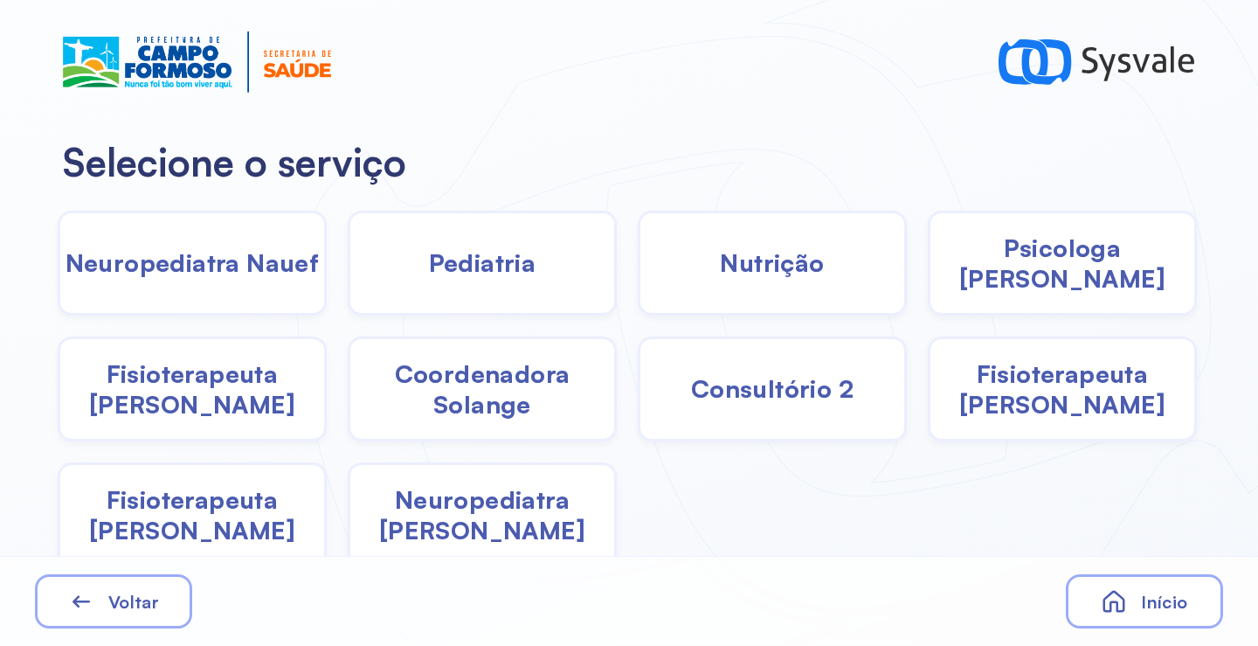
click at [217, 385] on span "Fisioterapeuta Janusia" at bounding box center [192, 388] width 264 height 61
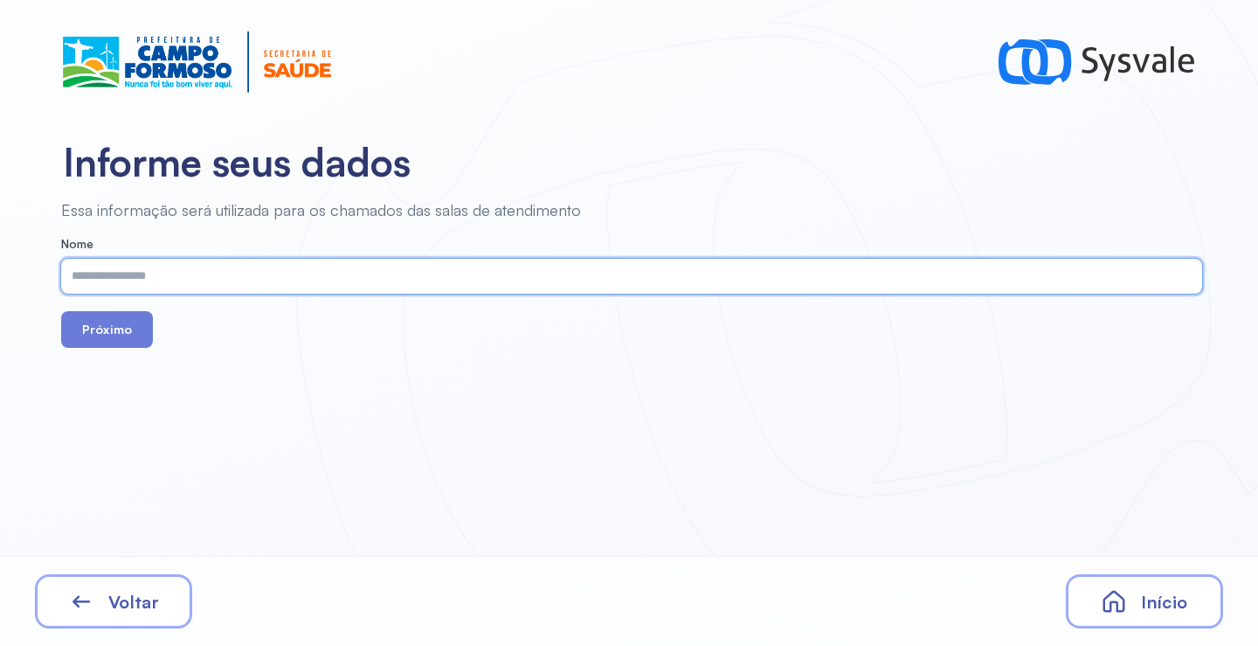
paste input "**********"
type input "**********"
click at [136, 341] on button "Próximo" at bounding box center [107, 329] width 92 height 37
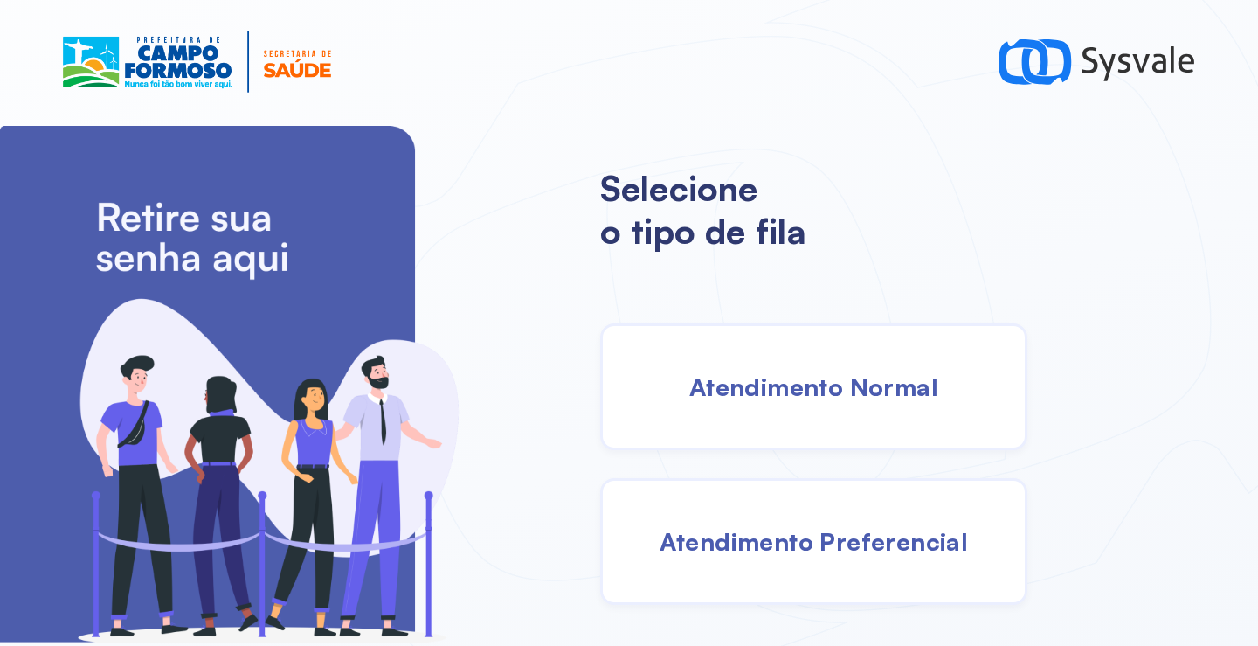
click at [814, 387] on span "Atendimento Normal" at bounding box center [813, 386] width 249 height 31
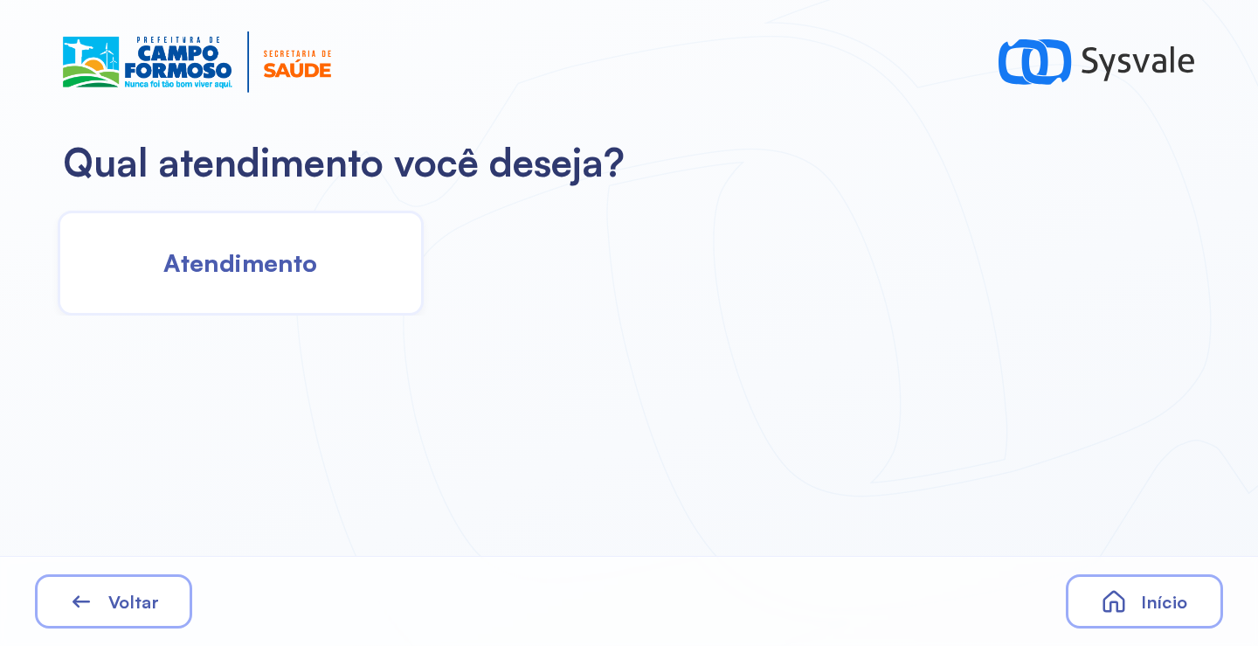
click at [218, 255] on span "Atendimento" at bounding box center [240, 262] width 154 height 31
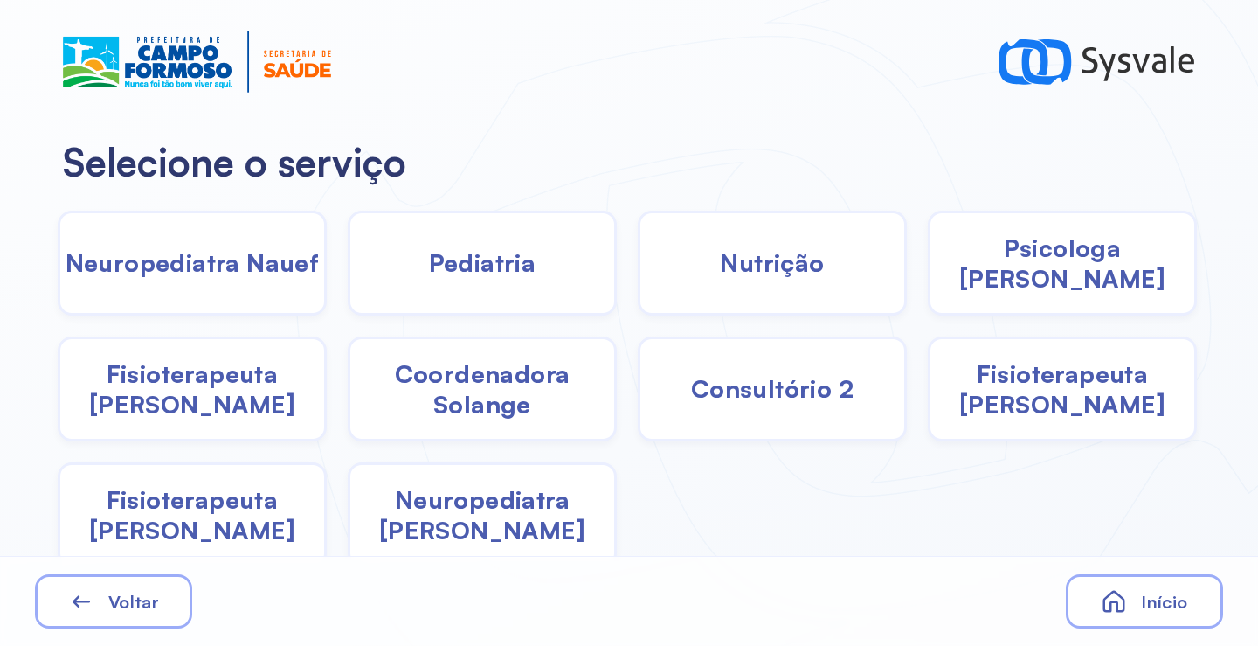
click at [1054, 404] on span "Fisioterapeuta Francyne" at bounding box center [1063, 388] width 264 height 61
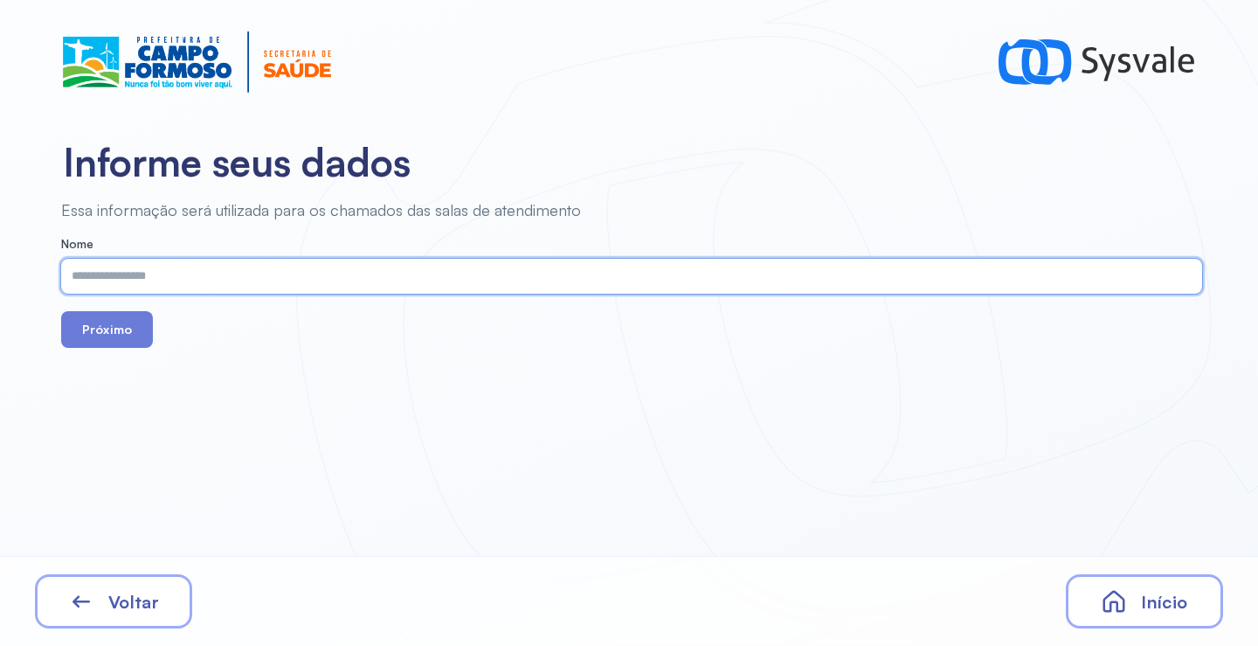
paste input "**********"
type input "**********"
click at [107, 322] on button "Próximo" at bounding box center [107, 329] width 92 height 37
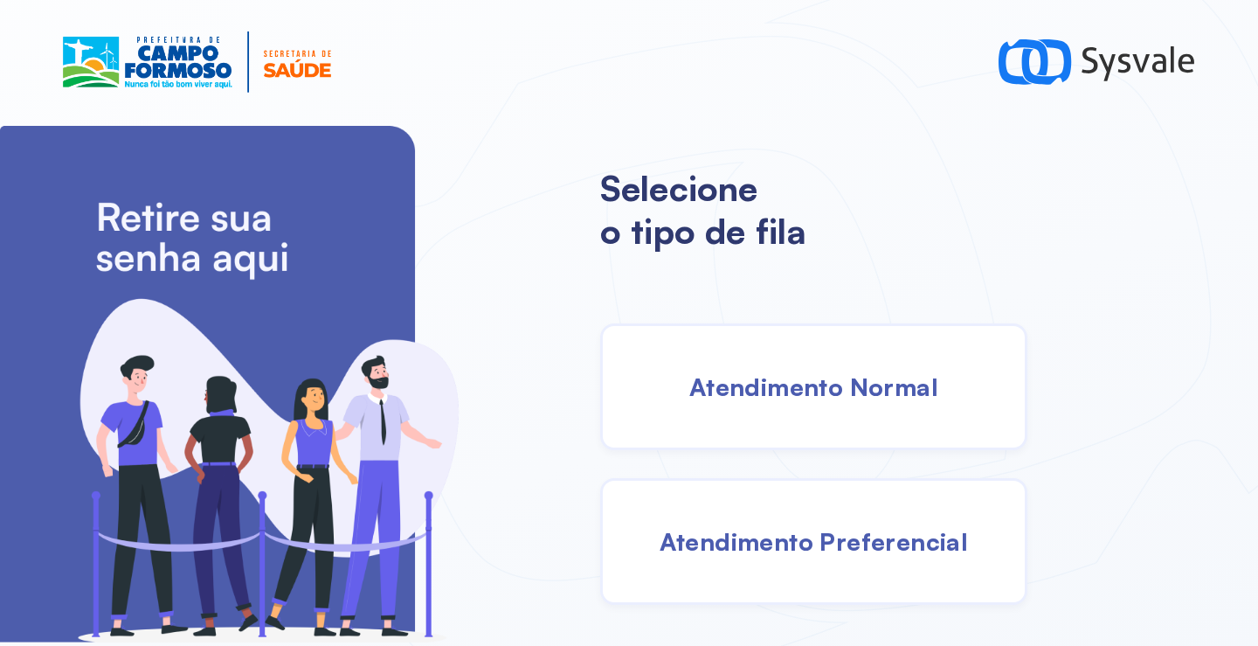
click at [825, 375] on span "Atendimento Normal" at bounding box center [813, 386] width 249 height 31
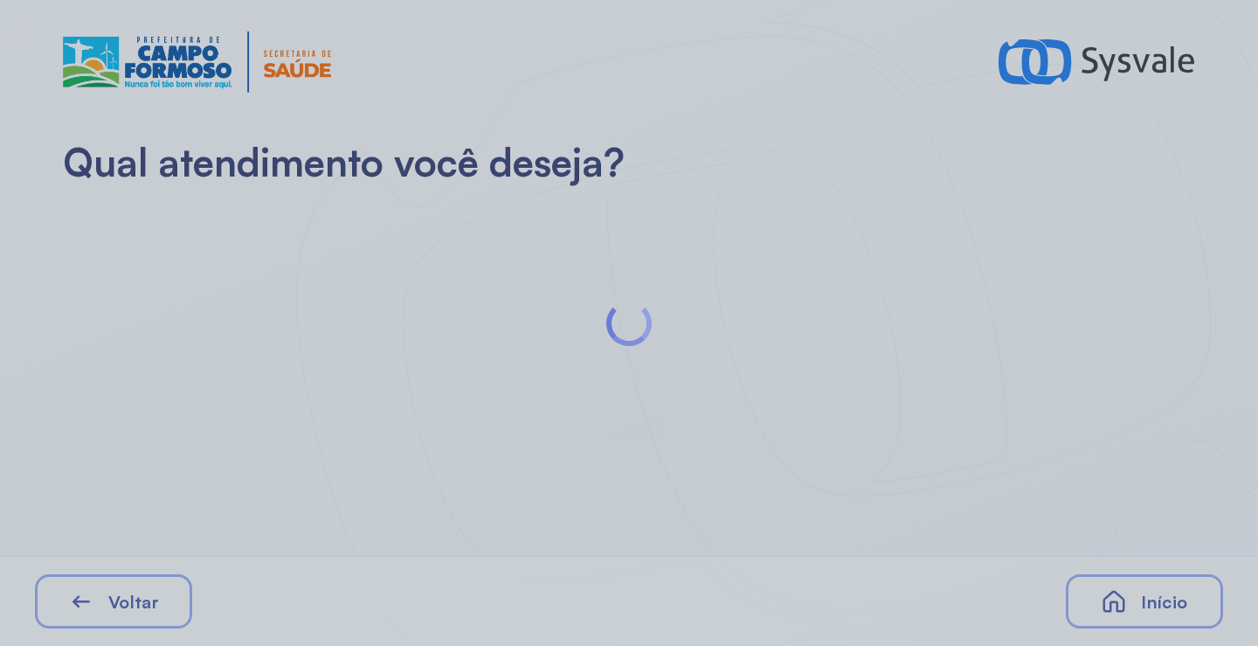
click at [260, 281] on div at bounding box center [629, 323] width 1258 height 646
click at [267, 276] on div at bounding box center [629, 323] width 1258 height 646
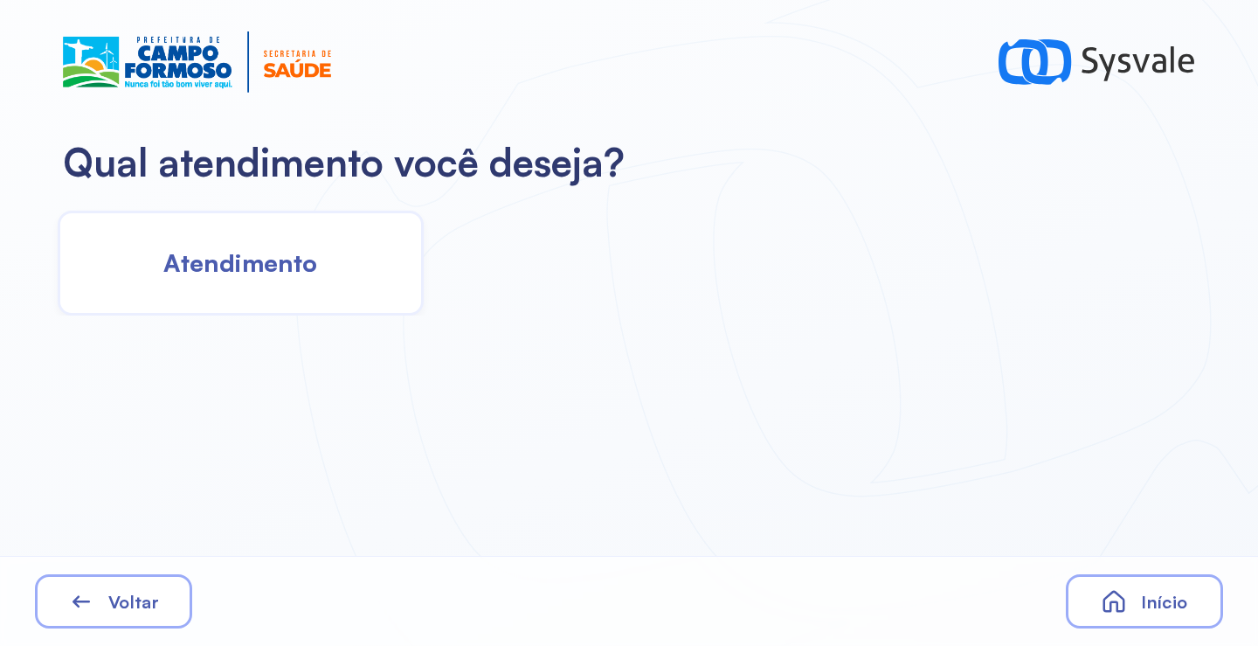
click at [267, 276] on span "Atendimento" at bounding box center [240, 262] width 154 height 31
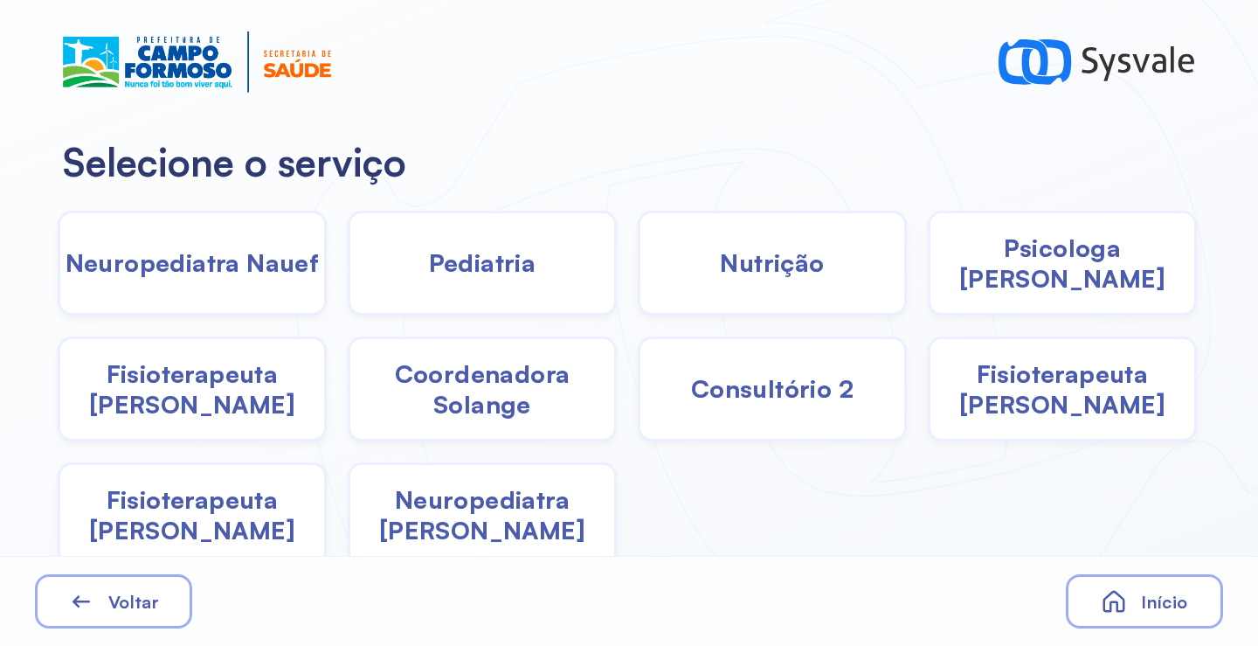
click at [543, 274] on div "Pediatria" at bounding box center [482, 263] width 269 height 105
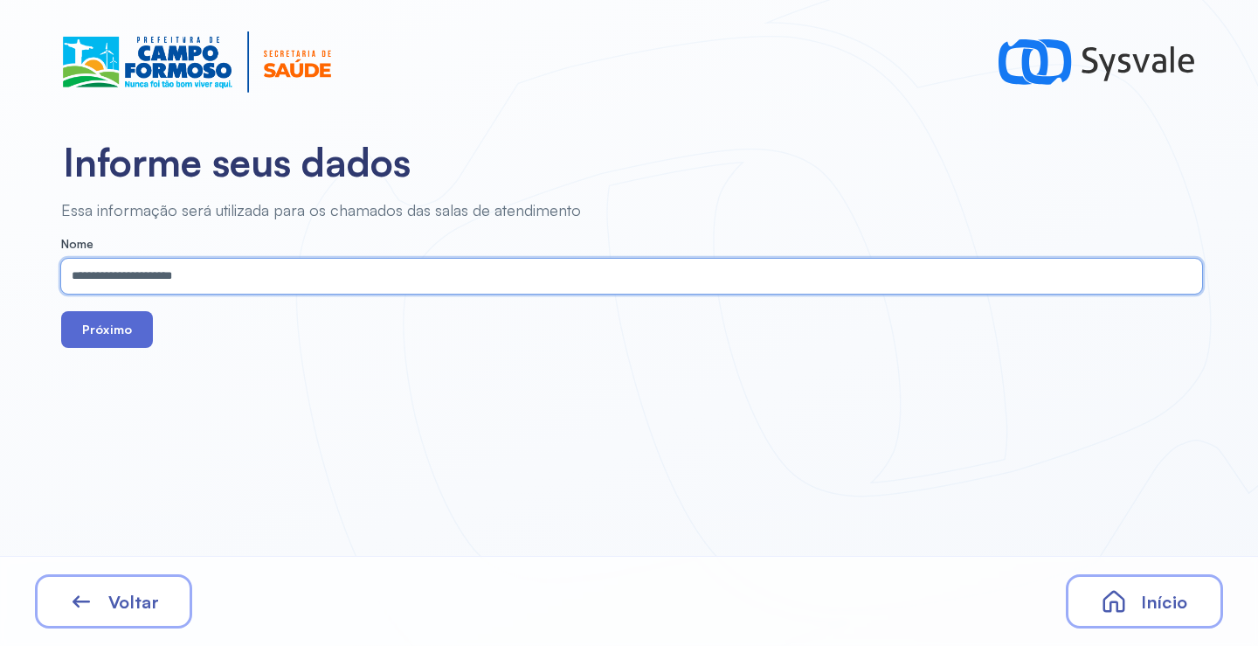
type input "**********"
click at [100, 343] on button "Próximo" at bounding box center [107, 329] width 92 height 37
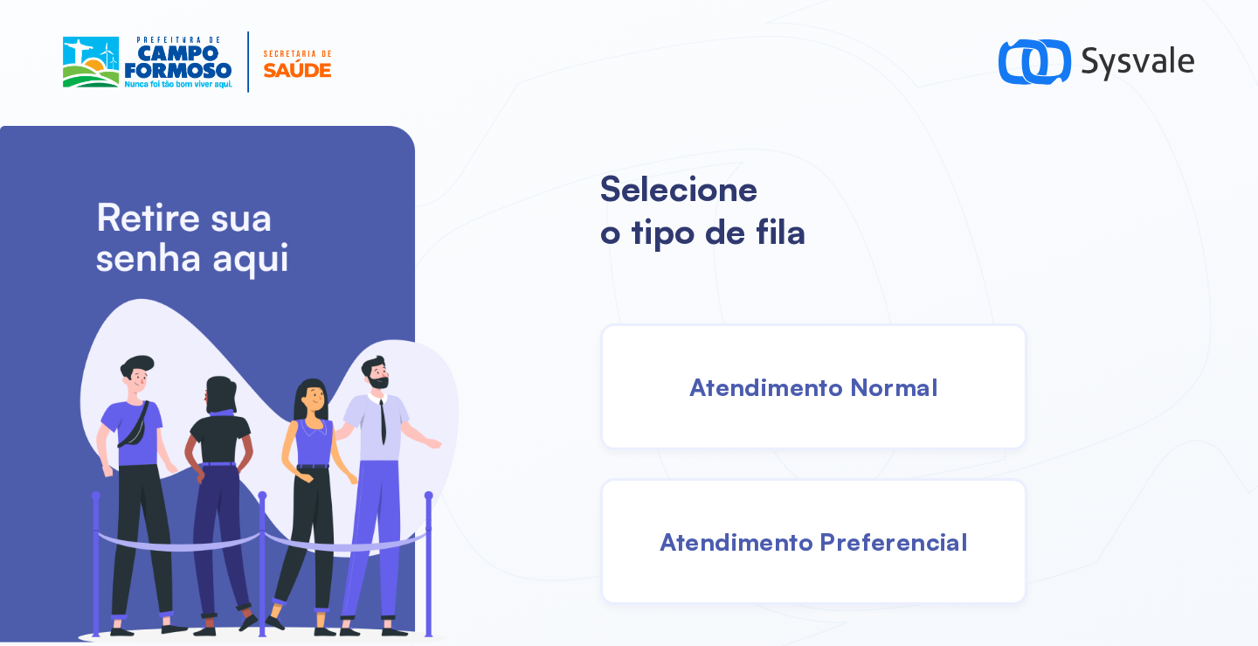
drag, startPoint x: 914, startPoint y: 397, endPoint x: 891, endPoint y: 391, distance: 23.5
click at [891, 391] on span "Atendimento Normal" at bounding box center [813, 386] width 249 height 31
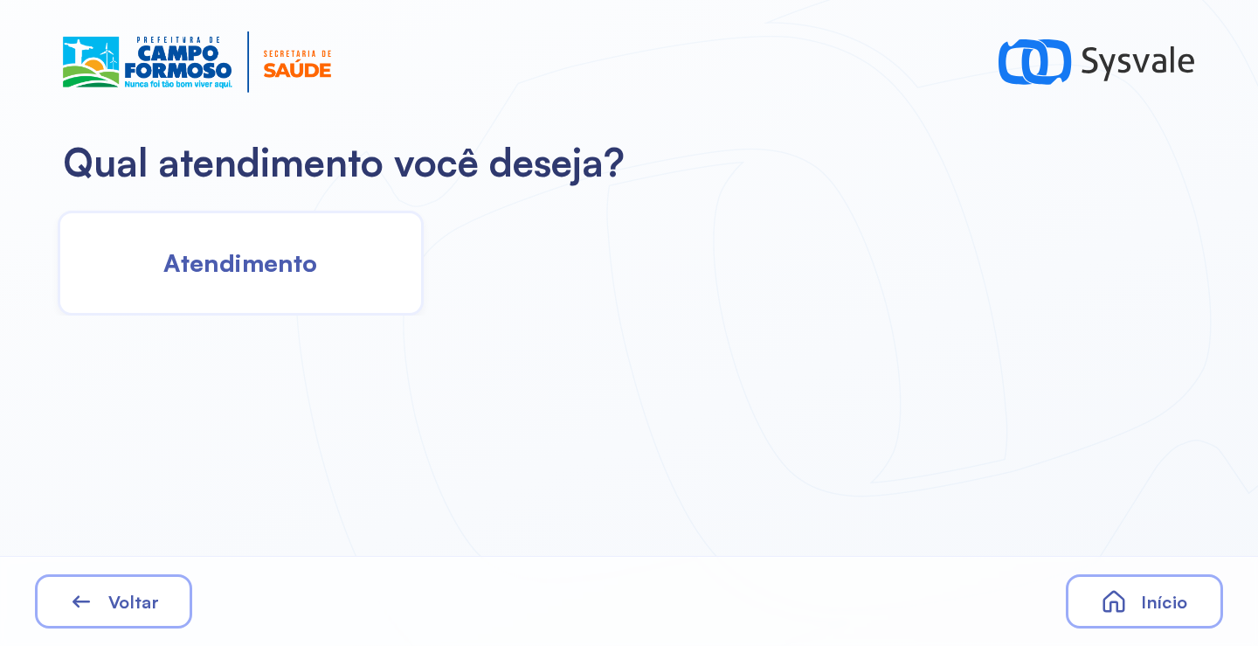
click at [285, 267] on span "Atendimento" at bounding box center [240, 262] width 154 height 31
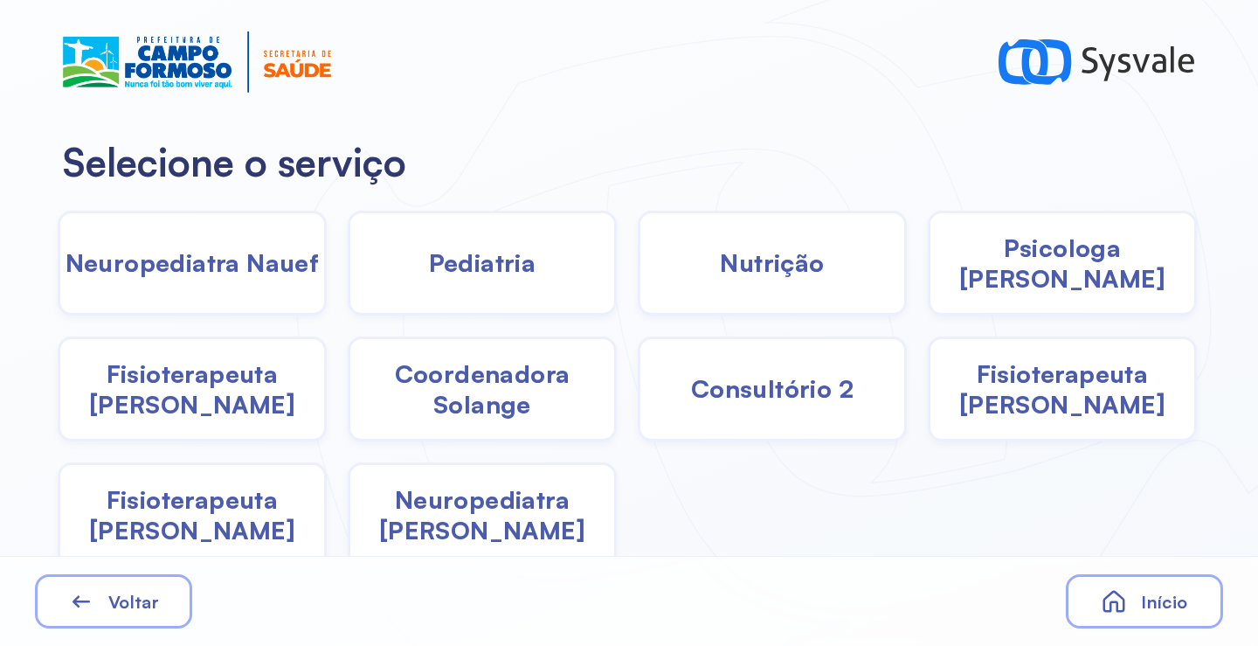
click at [1053, 281] on div "Psicologa Alana" at bounding box center [1062, 263] width 269 height 105
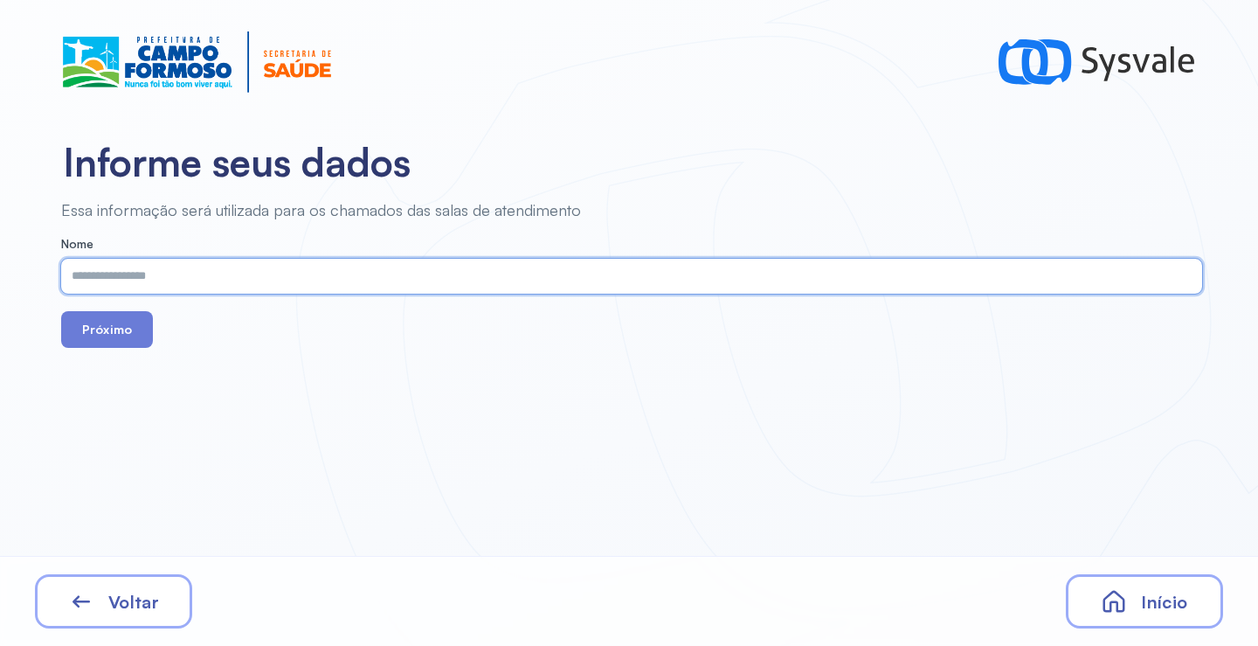
paste input "**********"
type input "**********"
click at [128, 344] on button "Próximo" at bounding box center [107, 329] width 92 height 37
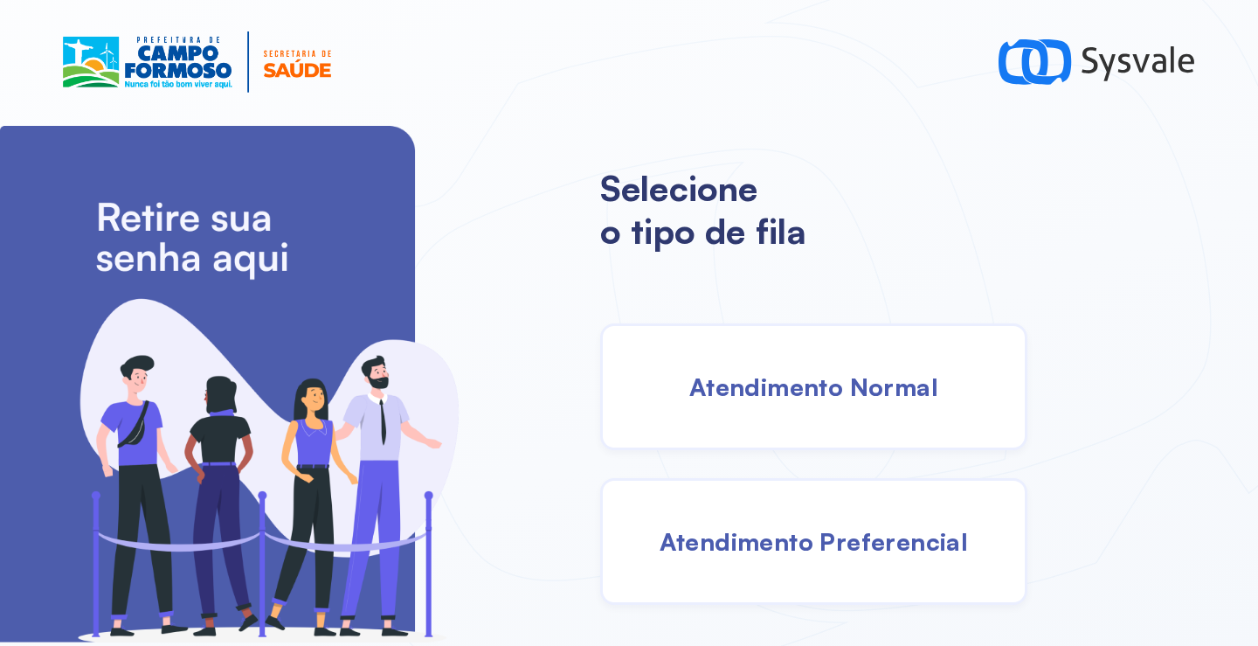
click at [807, 386] on span "Atendimento Normal" at bounding box center [813, 386] width 249 height 31
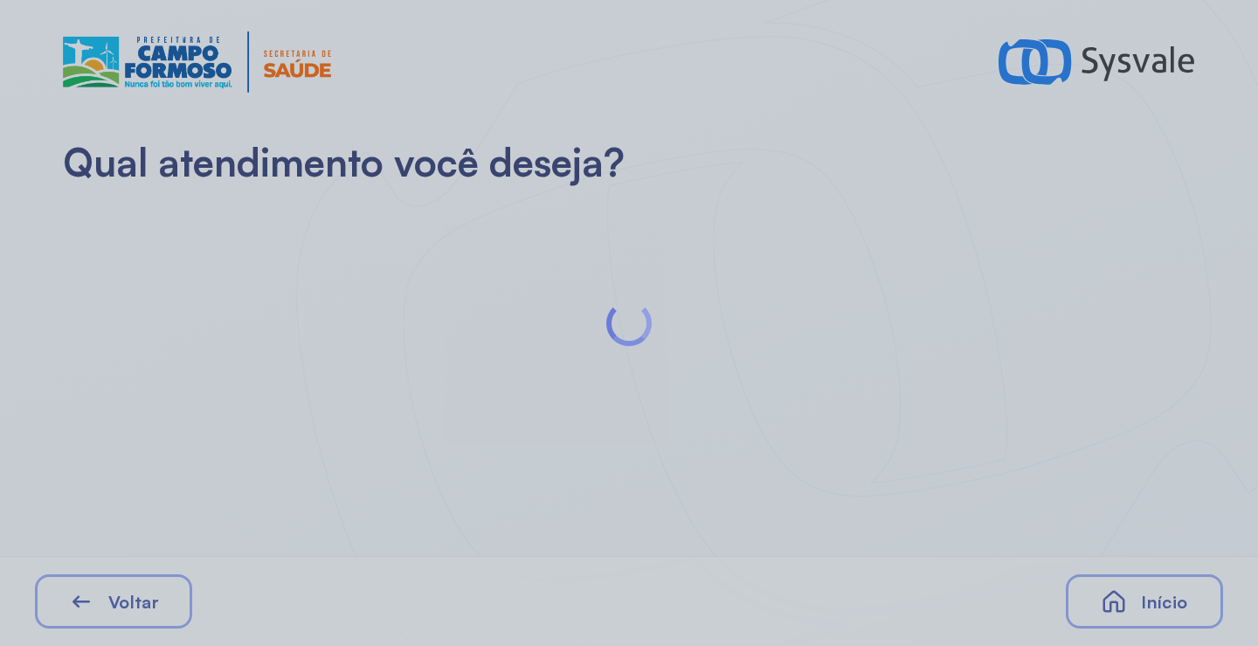
click at [300, 260] on div at bounding box center [629, 323] width 1258 height 646
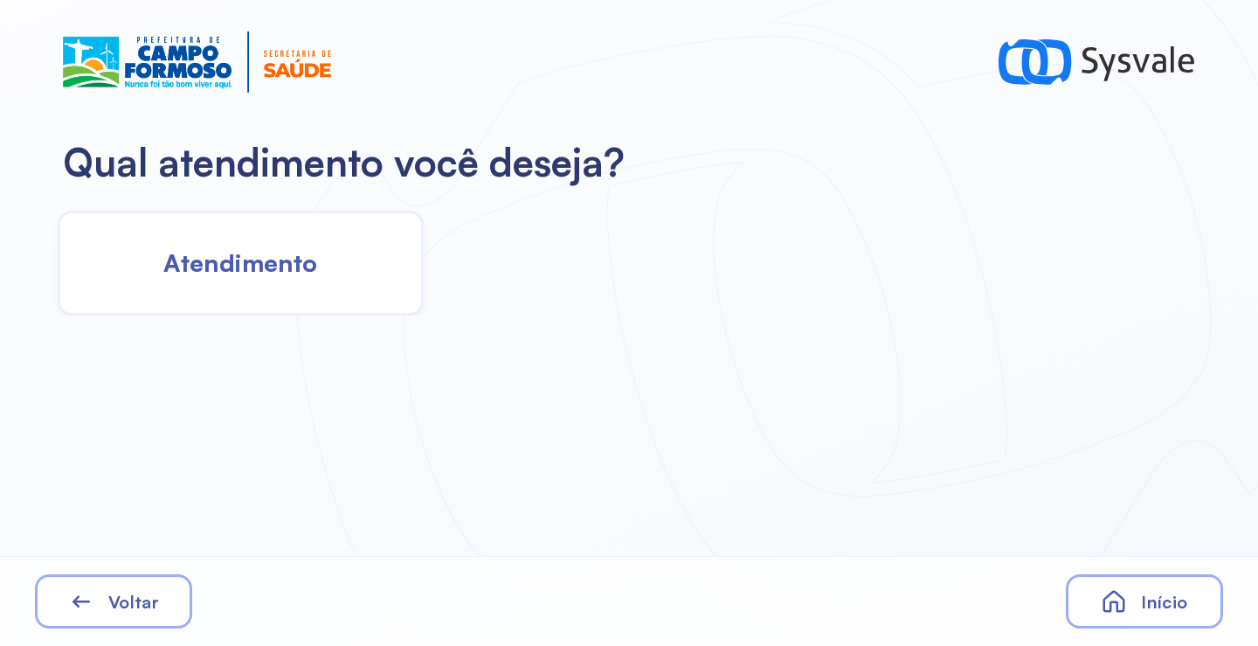
click at [300, 260] on span "Atendimento" at bounding box center [240, 262] width 154 height 31
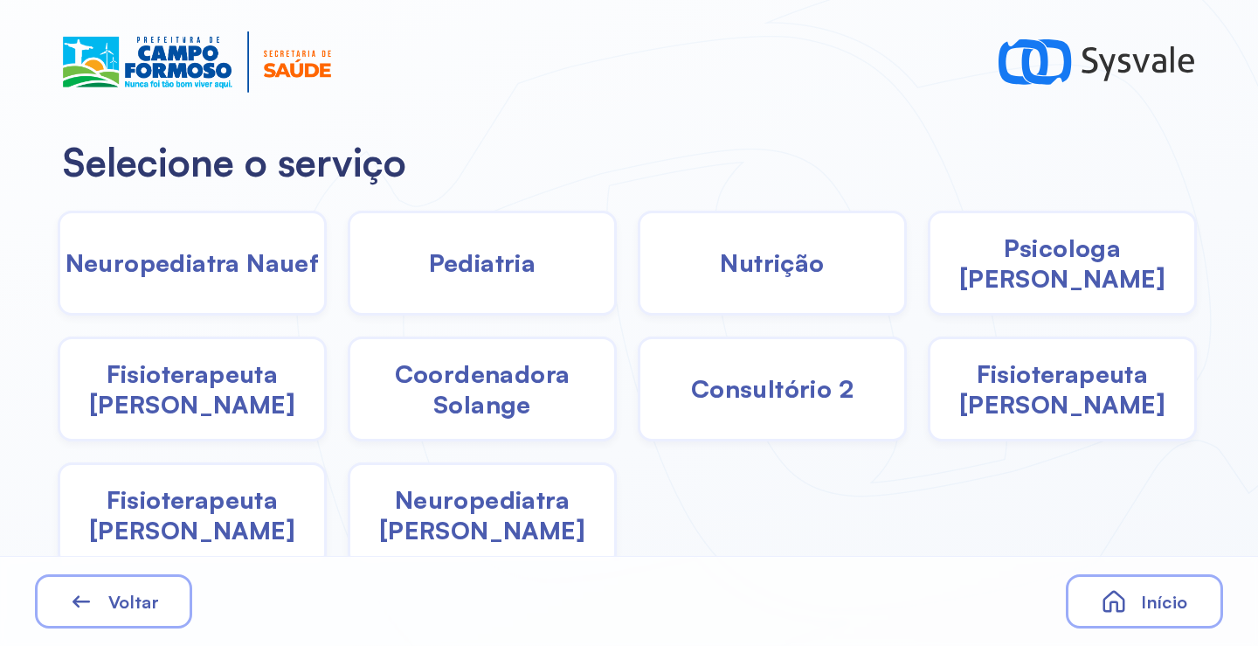
click at [786, 259] on span "Nutrição" at bounding box center [772, 262] width 104 height 31
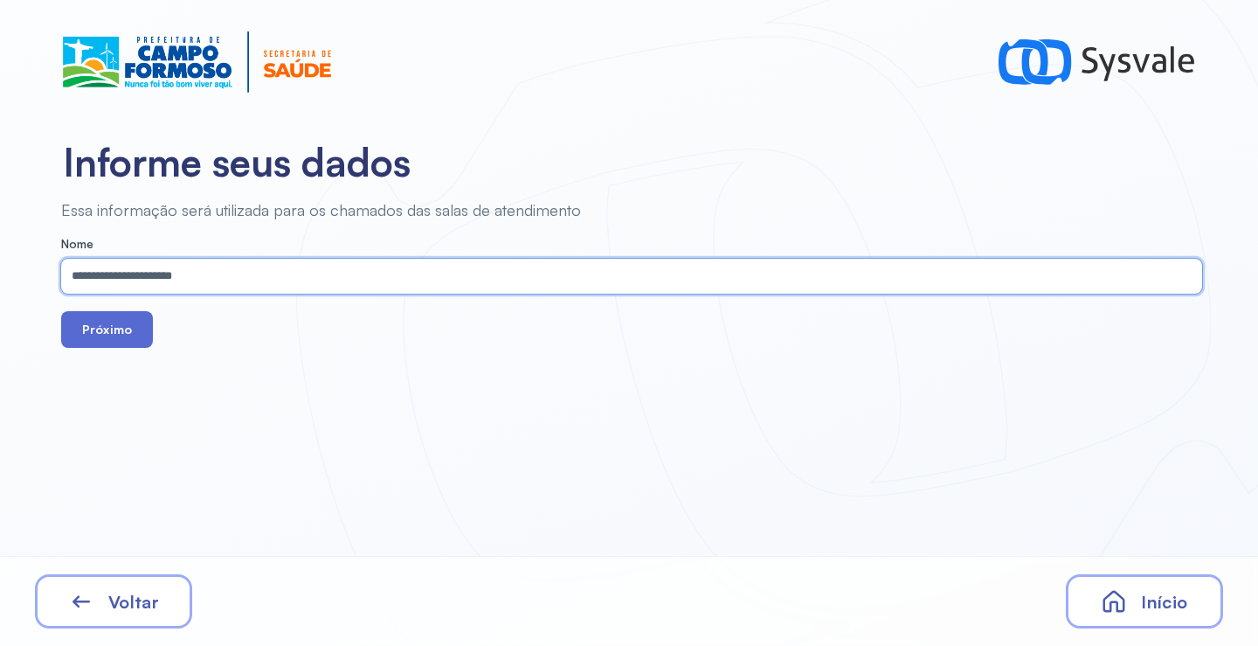
type input "**********"
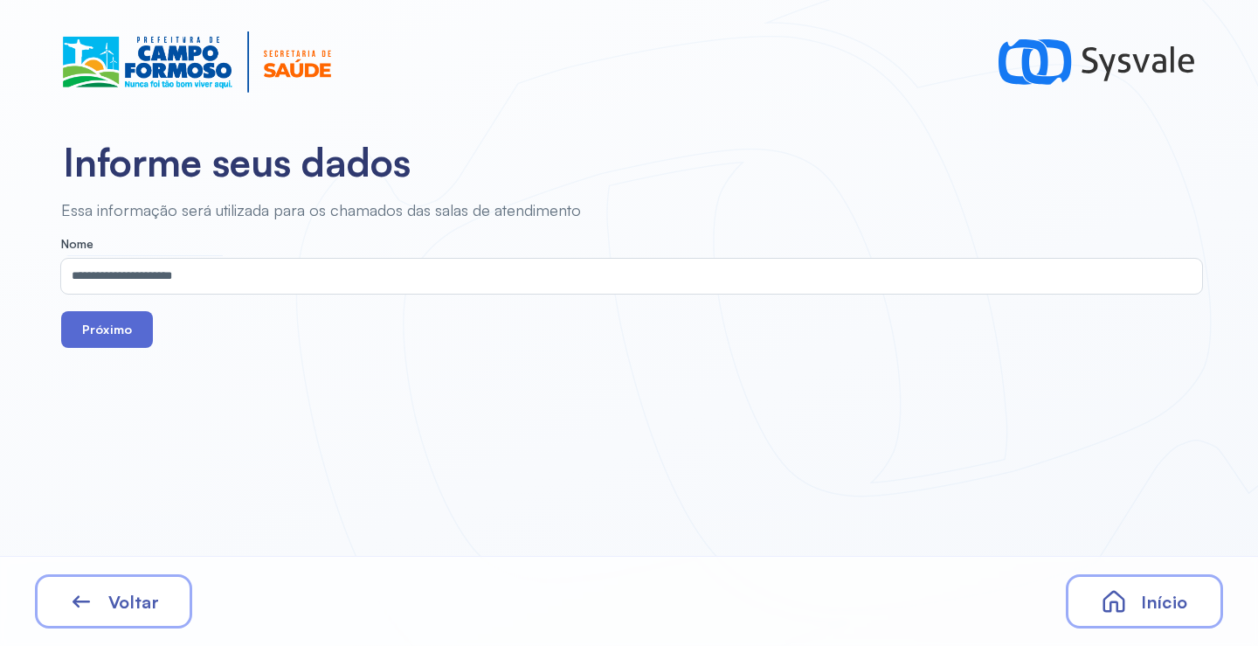
click at [99, 332] on button "Próximo" at bounding box center [107, 329] width 92 height 37
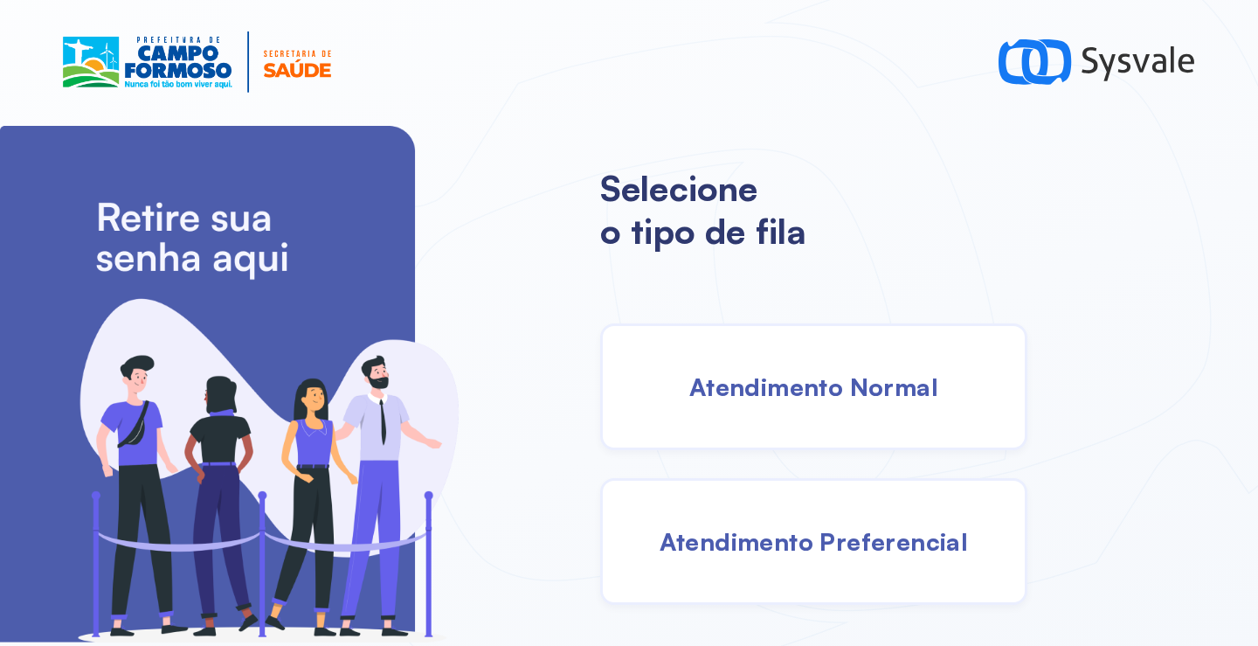
click at [851, 382] on span "Atendimento Normal" at bounding box center [813, 386] width 249 height 31
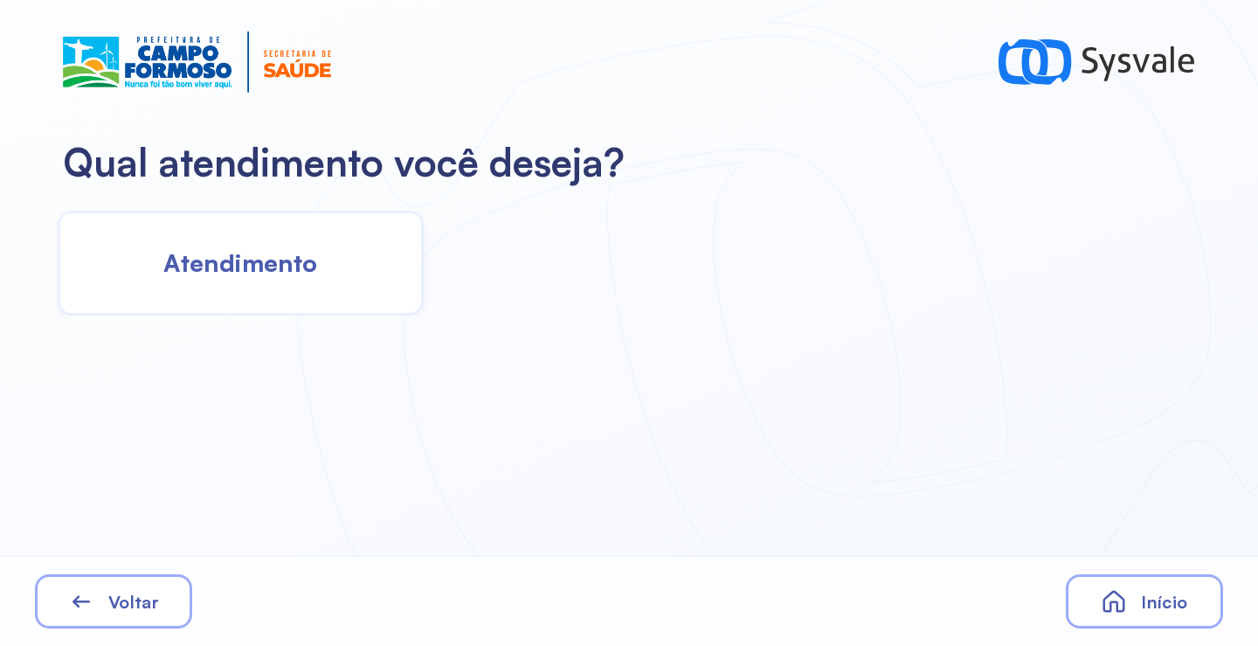
click at [285, 249] on span "Atendimento" at bounding box center [240, 262] width 154 height 31
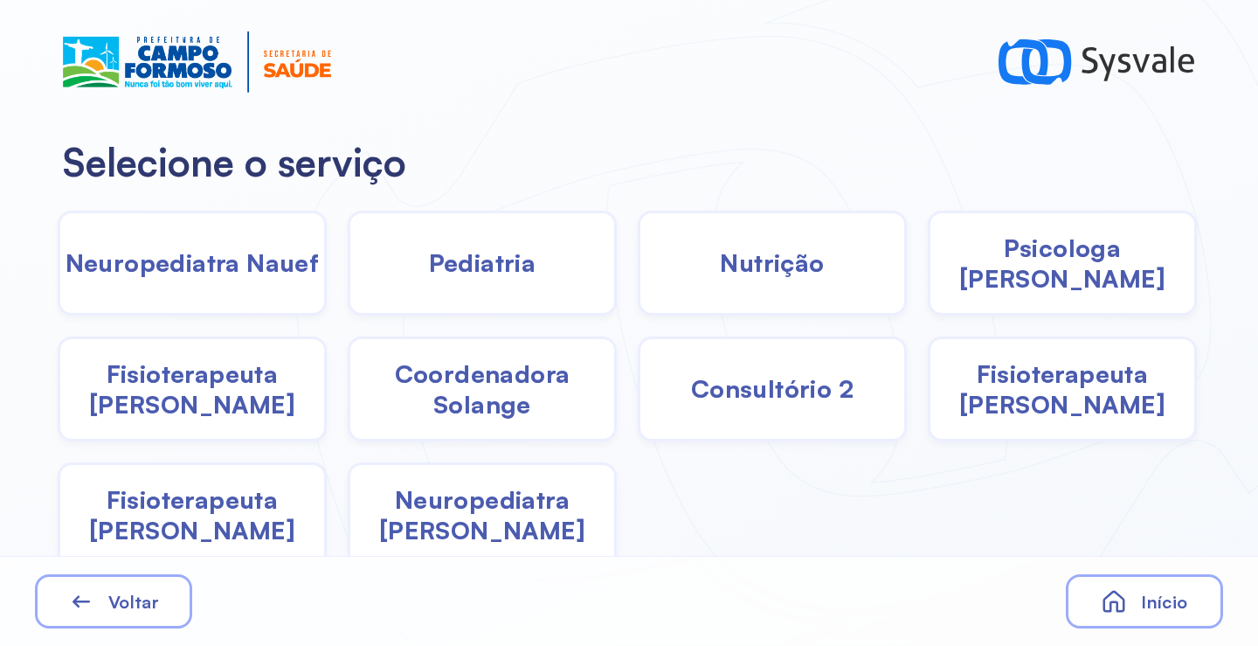
click at [1018, 426] on div "Fisioterapeuta Francyne" at bounding box center [1062, 388] width 269 height 105
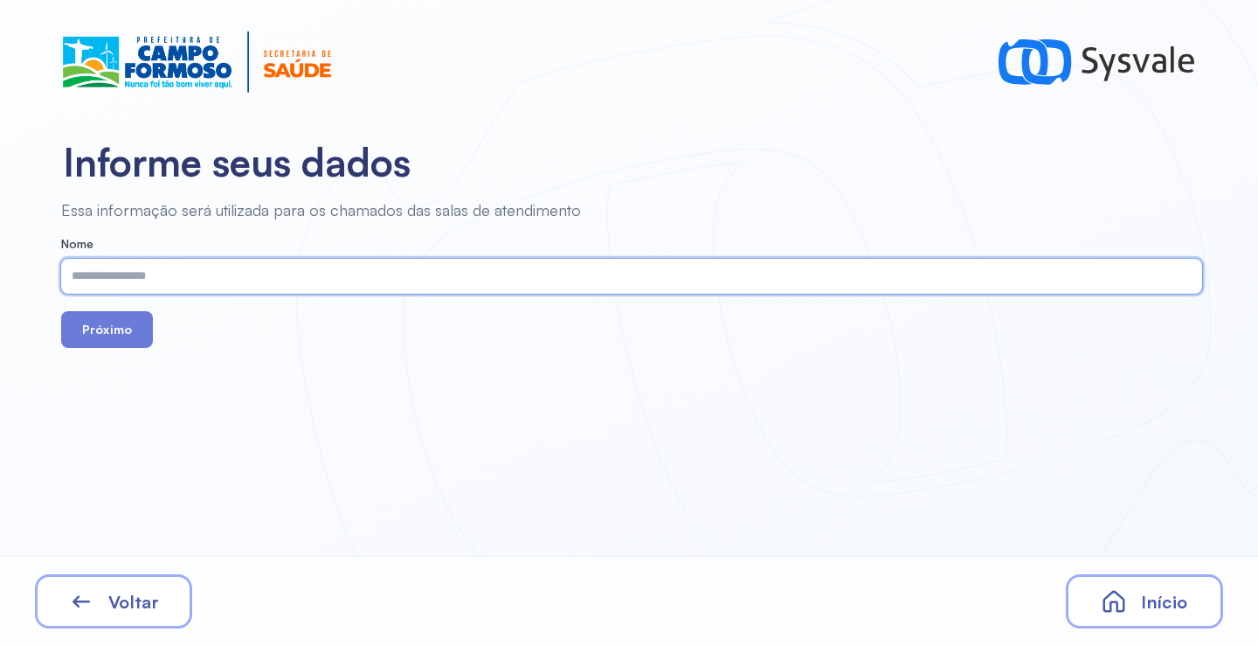
paste input "**********"
type input "**********"
click at [115, 323] on button "Próximo" at bounding box center [107, 329] width 92 height 37
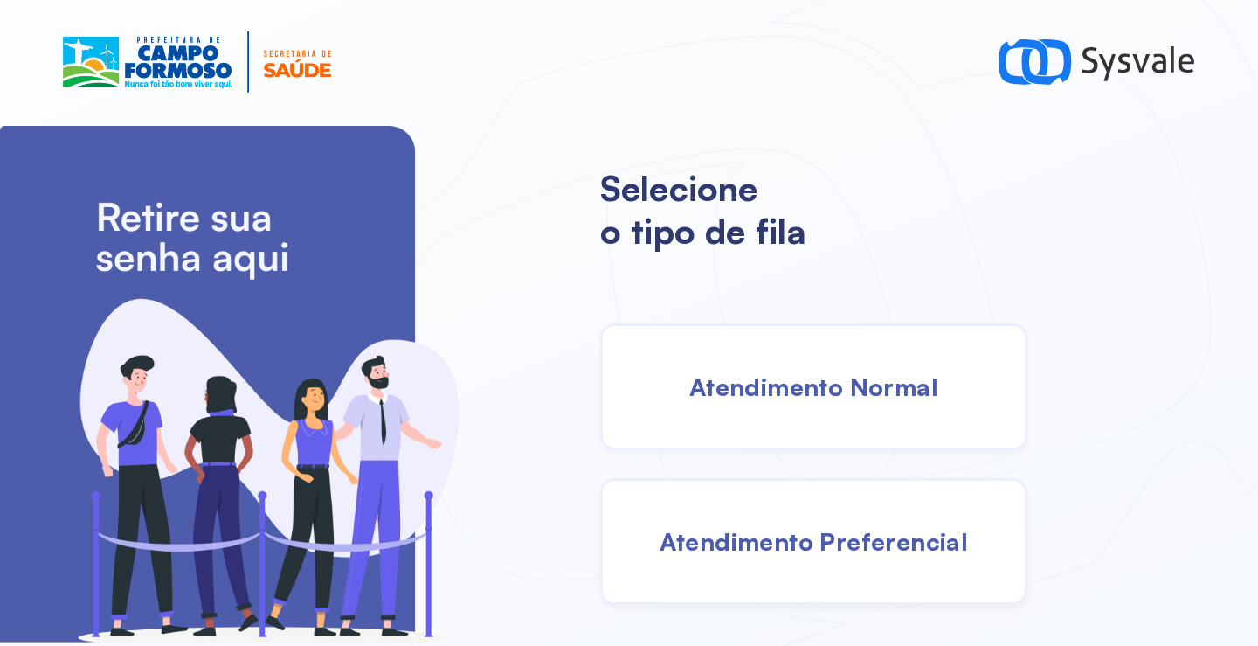
click at [847, 387] on span "Atendimento Normal" at bounding box center [813, 386] width 249 height 31
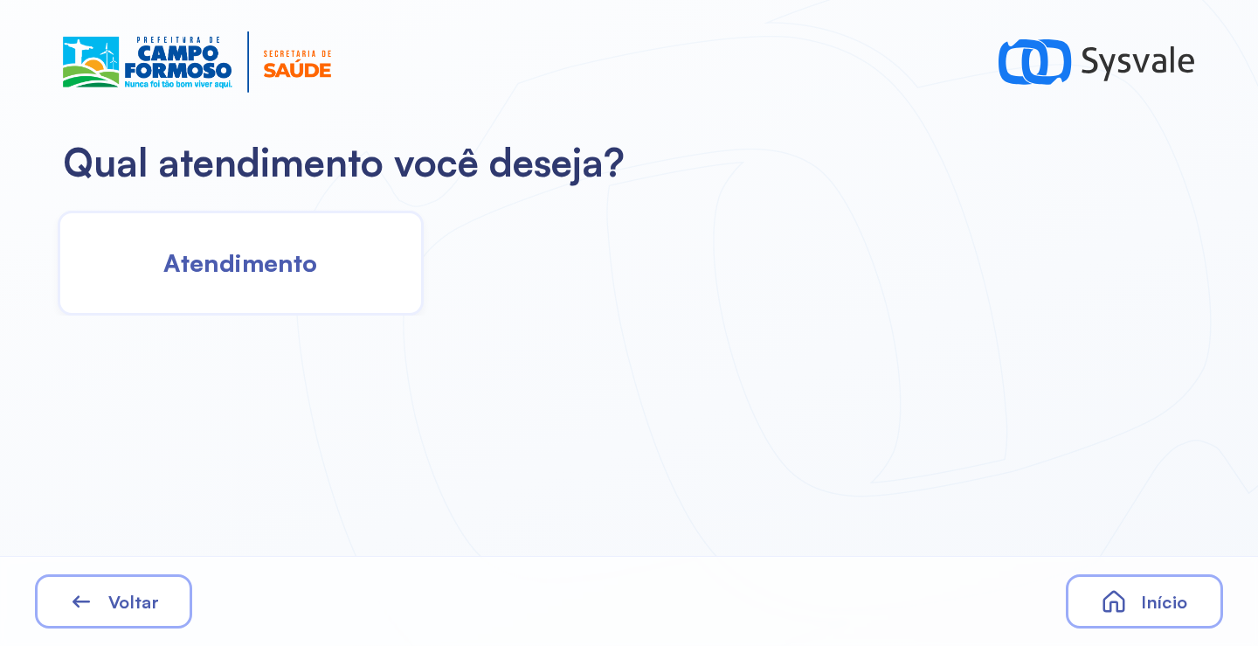
click at [343, 267] on div "Atendimento" at bounding box center [241, 263] width 366 height 105
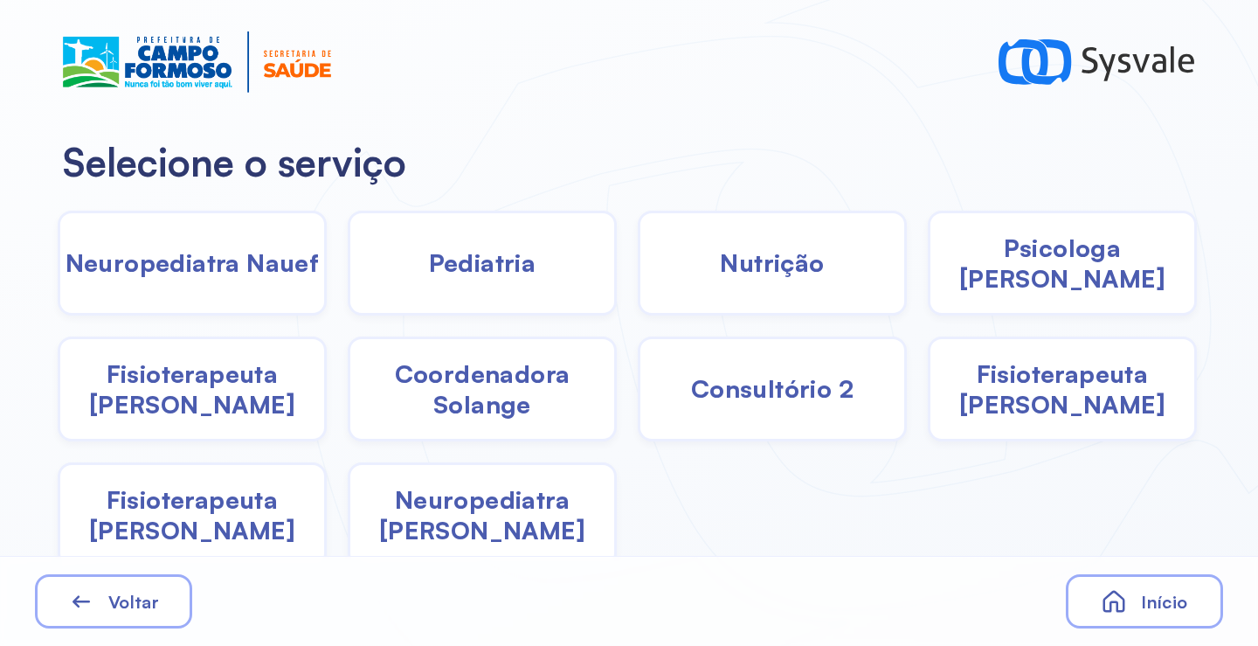
click at [1071, 278] on span "Psicologa Alana" at bounding box center [1063, 262] width 264 height 61
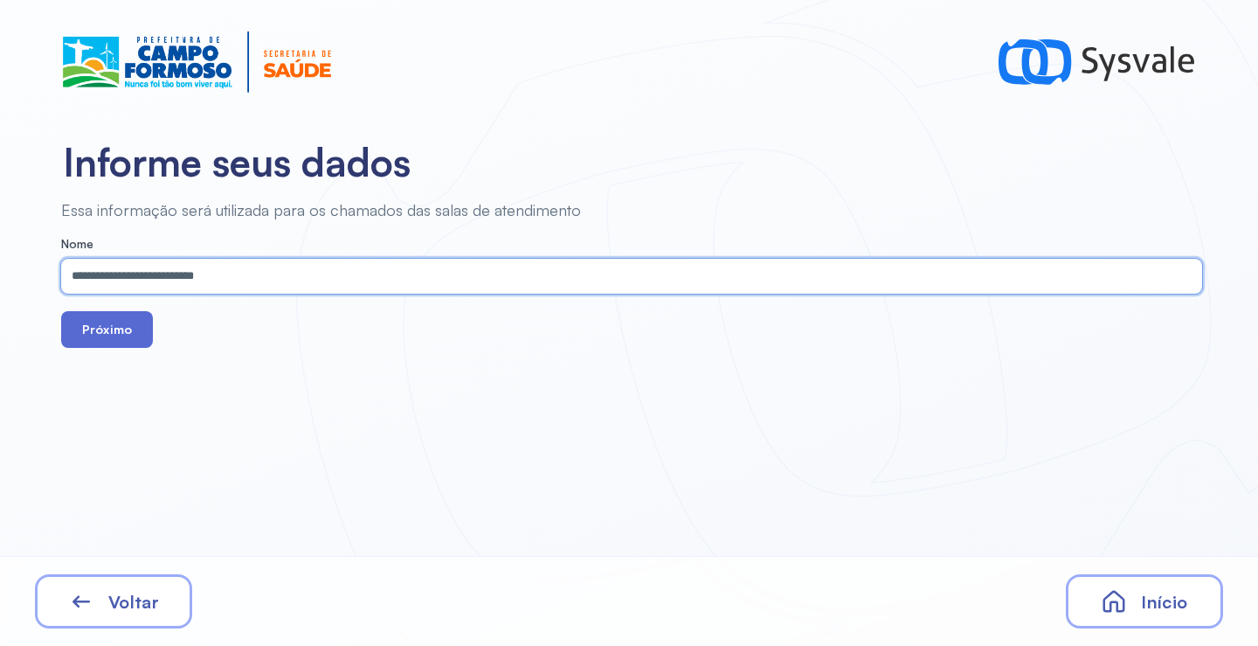
type input "**********"
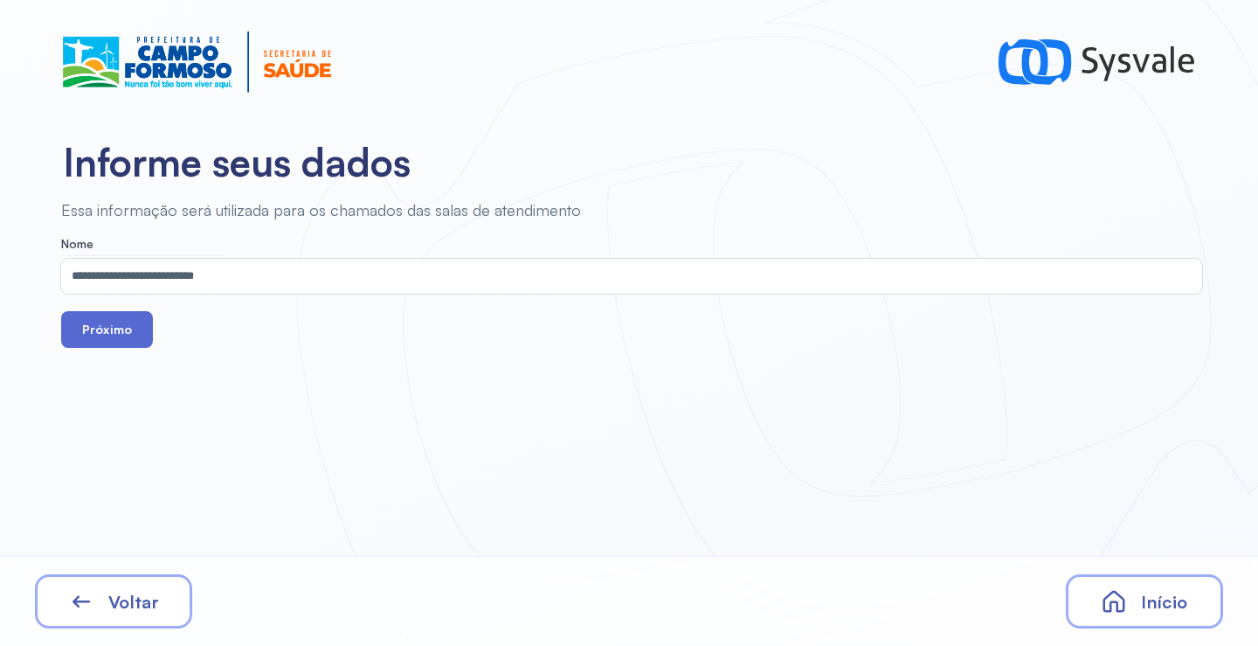
click at [95, 337] on button "Próximo" at bounding box center [107, 329] width 92 height 37
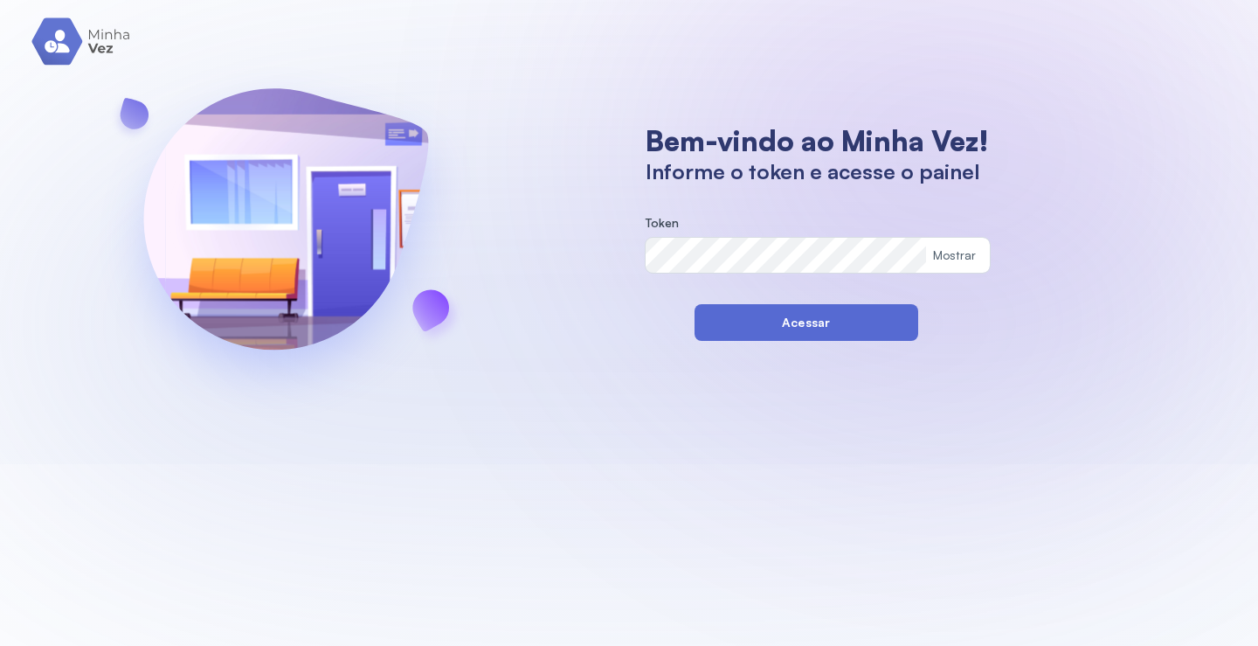
click at [702, 326] on button "Acessar" at bounding box center [807, 322] width 224 height 37
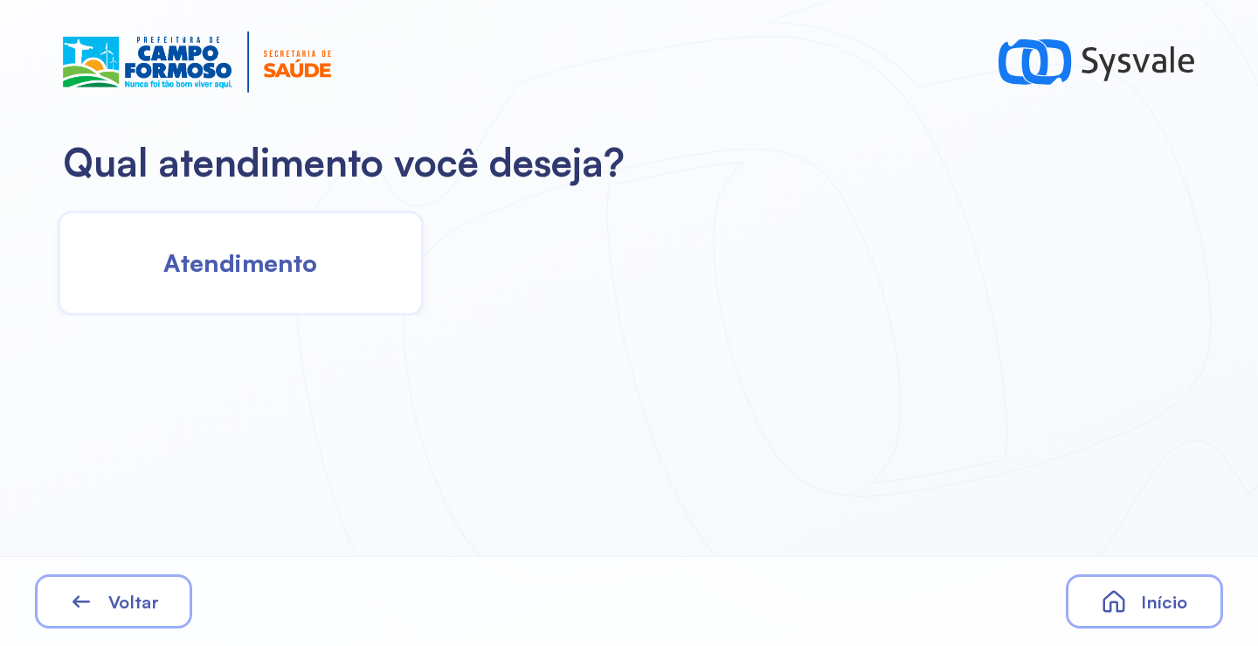
click at [303, 251] on span "Atendimento" at bounding box center [240, 262] width 154 height 31
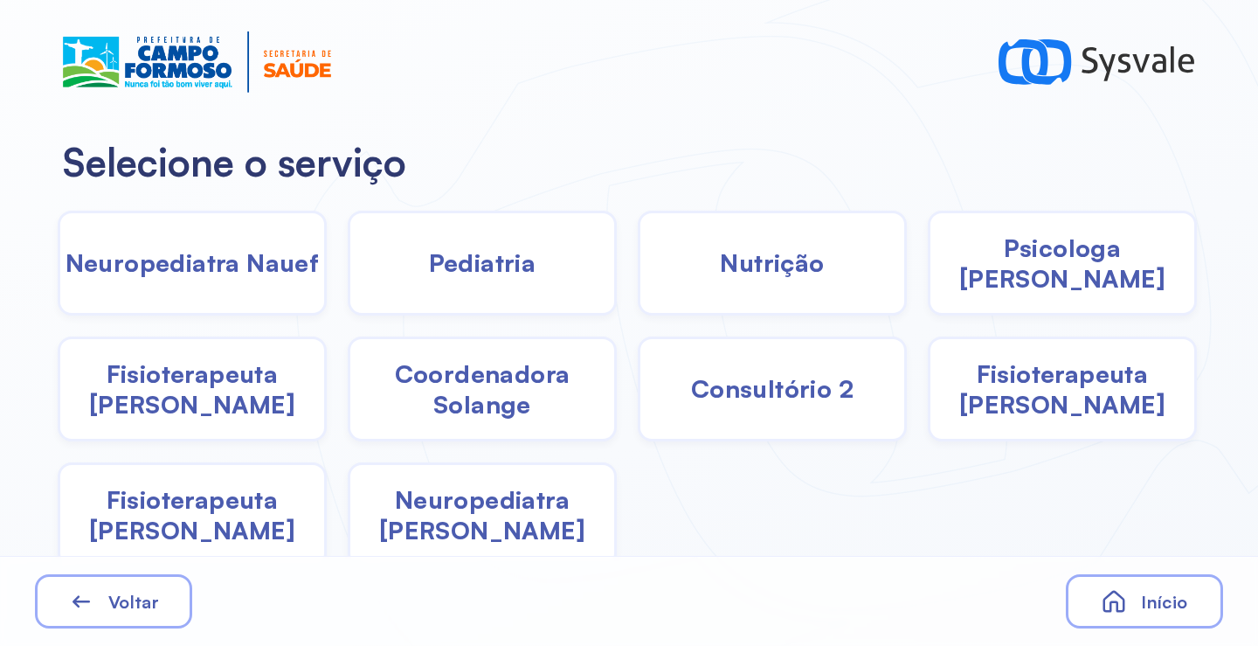
drag, startPoint x: 717, startPoint y: 274, endPoint x: 710, endPoint y: 266, distance: 11.2
click at [710, 266] on div "Nutrição" at bounding box center [772, 263] width 269 height 105
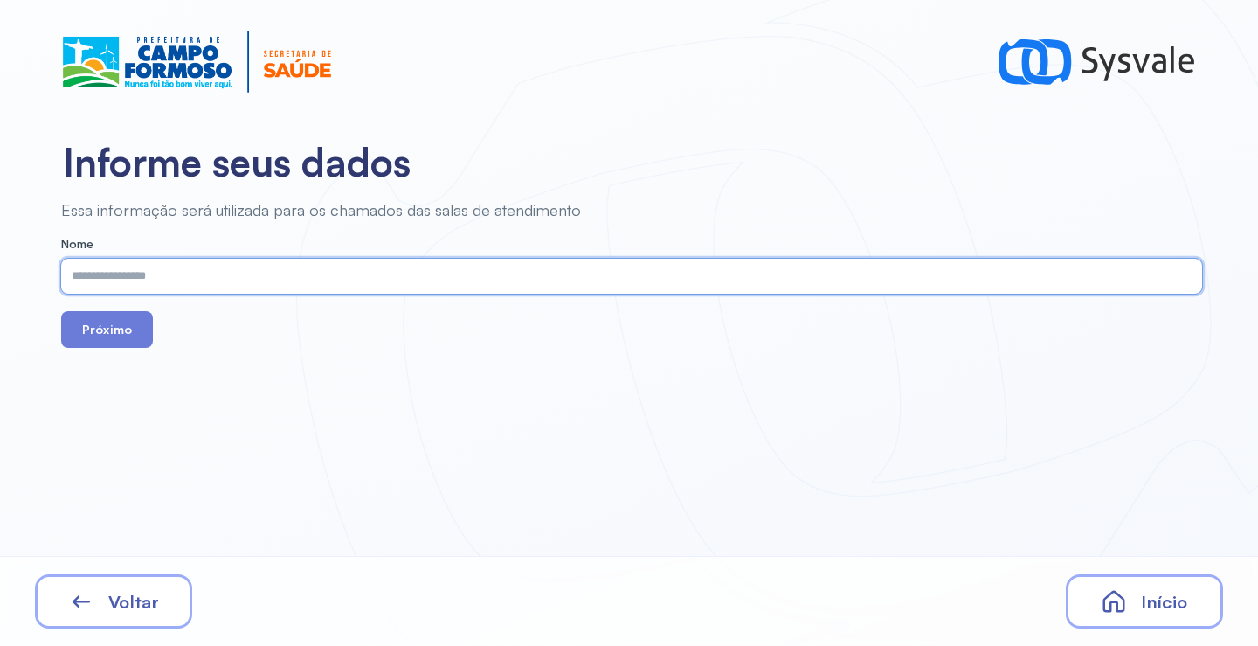
paste input "**********"
type input "**********"
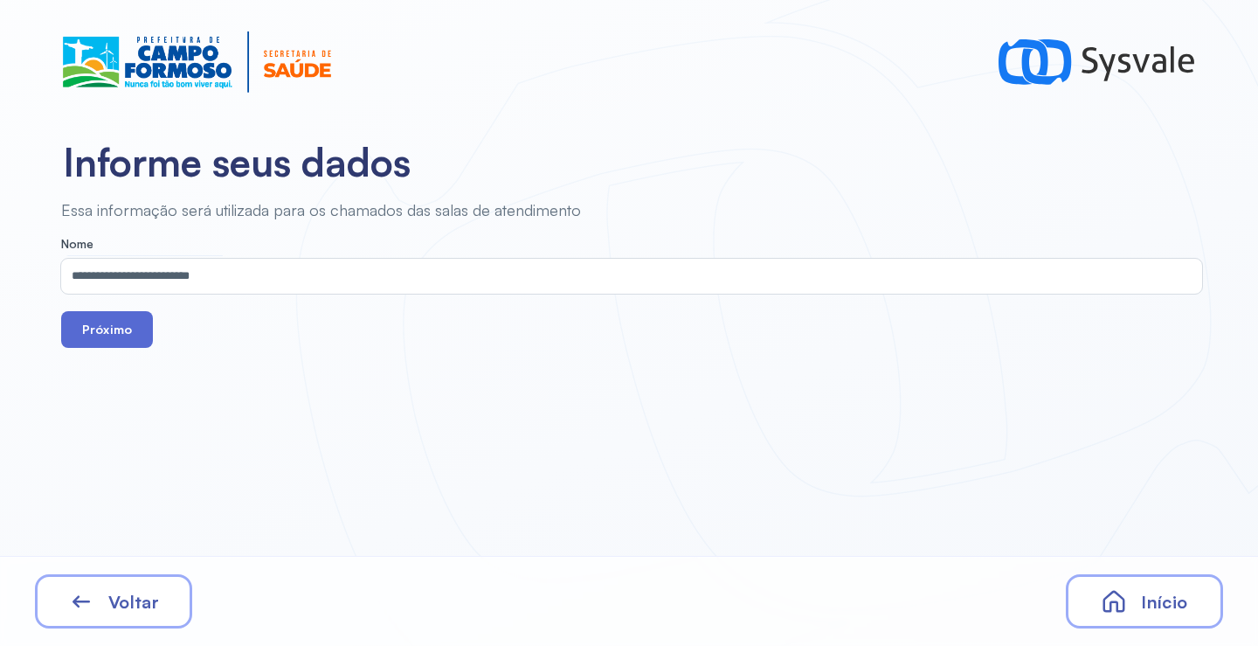
click at [66, 327] on button "Próximo" at bounding box center [107, 329] width 92 height 37
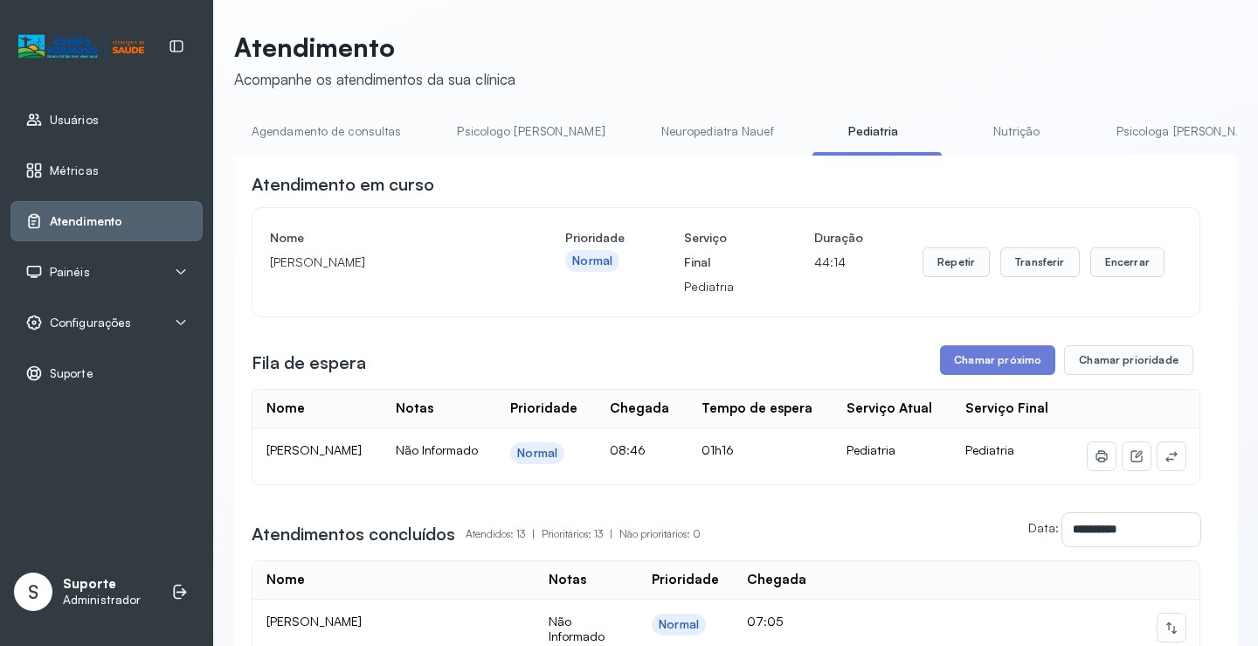
click at [348, 131] on link "Agendamento de consultas" at bounding box center [326, 131] width 184 height 29
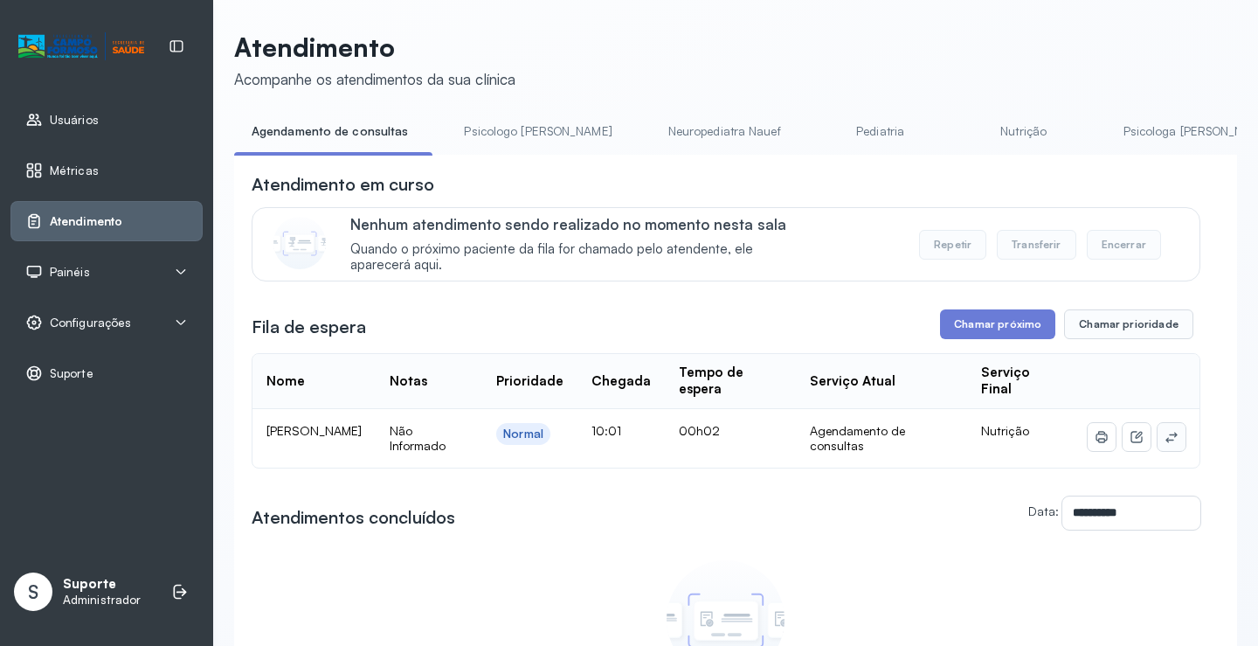
click at [1158, 440] on button at bounding box center [1172, 437] width 28 height 28
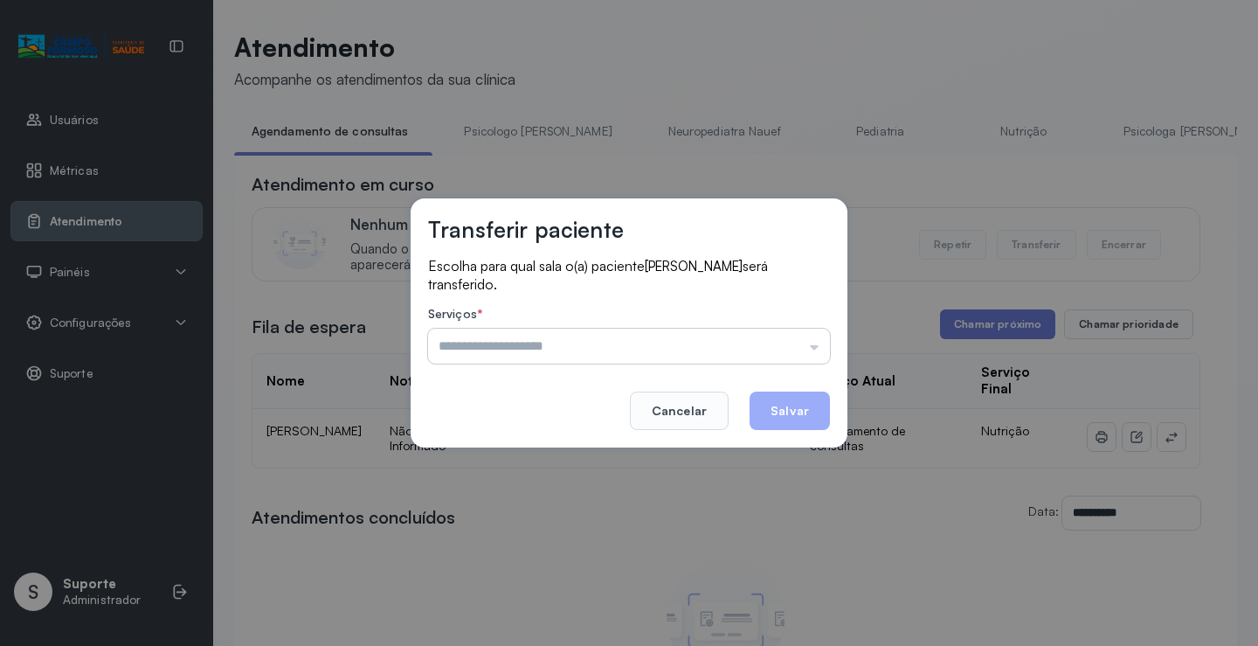
click at [789, 342] on input "text" at bounding box center [629, 346] width 402 height 35
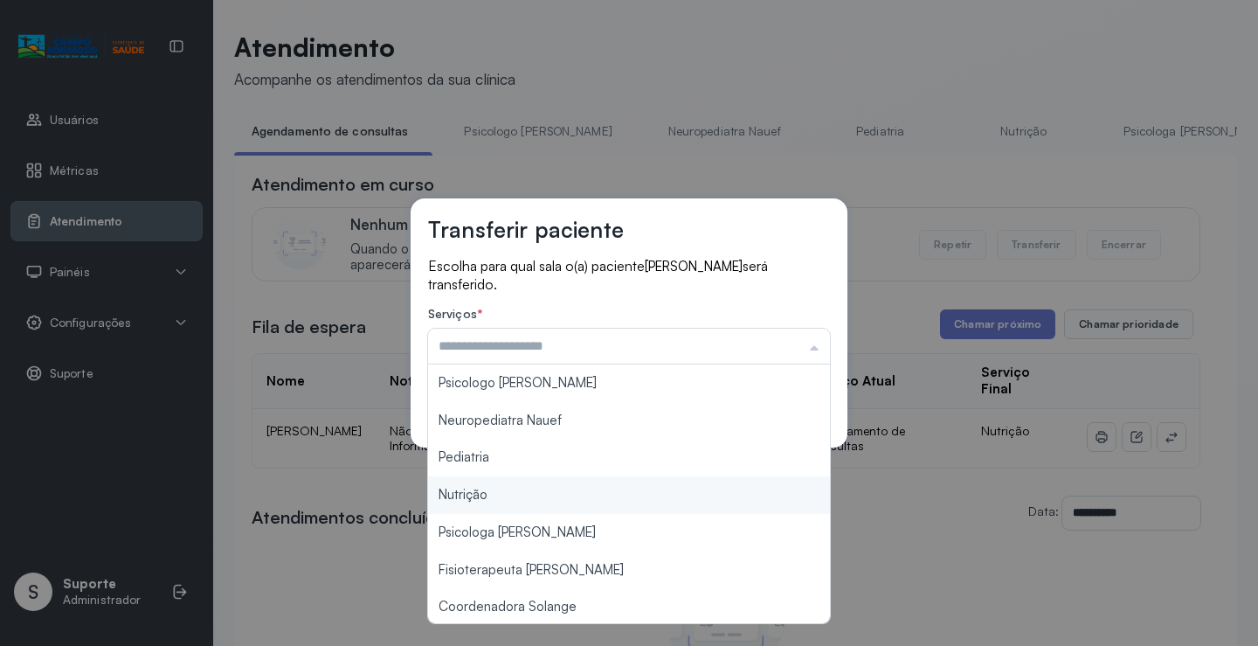
type input "********"
drag, startPoint x: 567, startPoint y: 498, endPoint x: 812, endPoint y: 398, distance: 264.2
click at [569, 497] on div "Transferir paciente Escolha para qual sala o(a) paciente Luna Cecilia Santos Ri…" at bounding box center [629, 323] width 1258 height 646
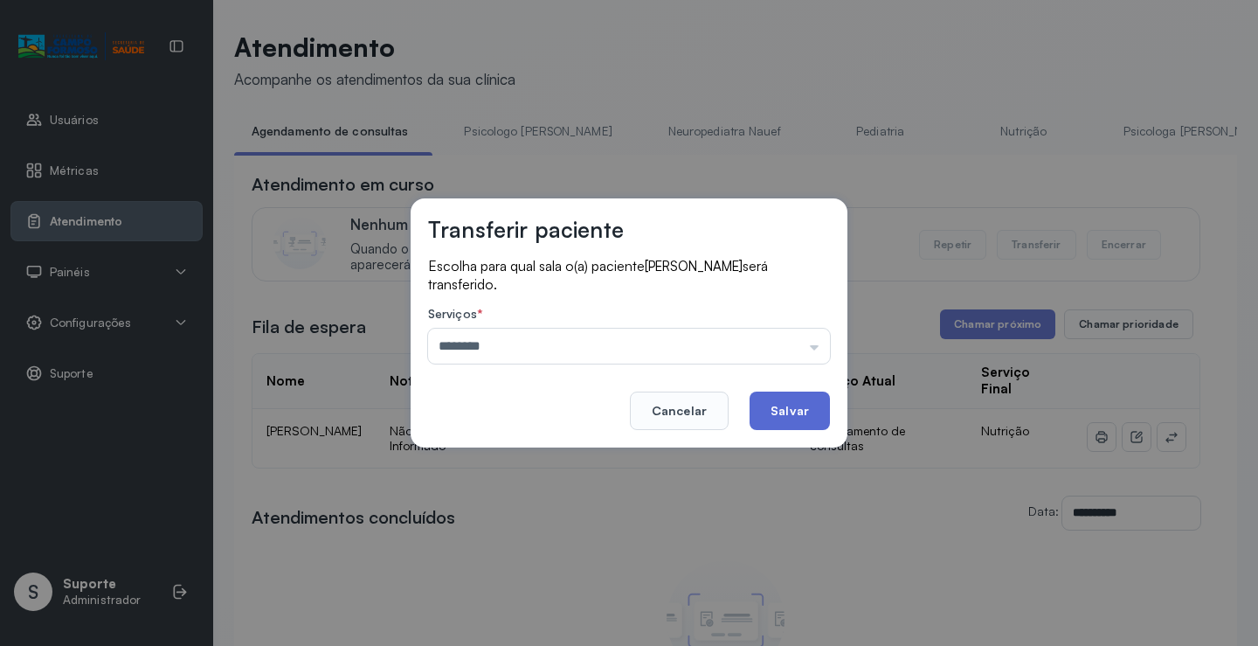
click at [808, 398] on button "Salvar" at bounding box center [790, 411] width 80 height 38
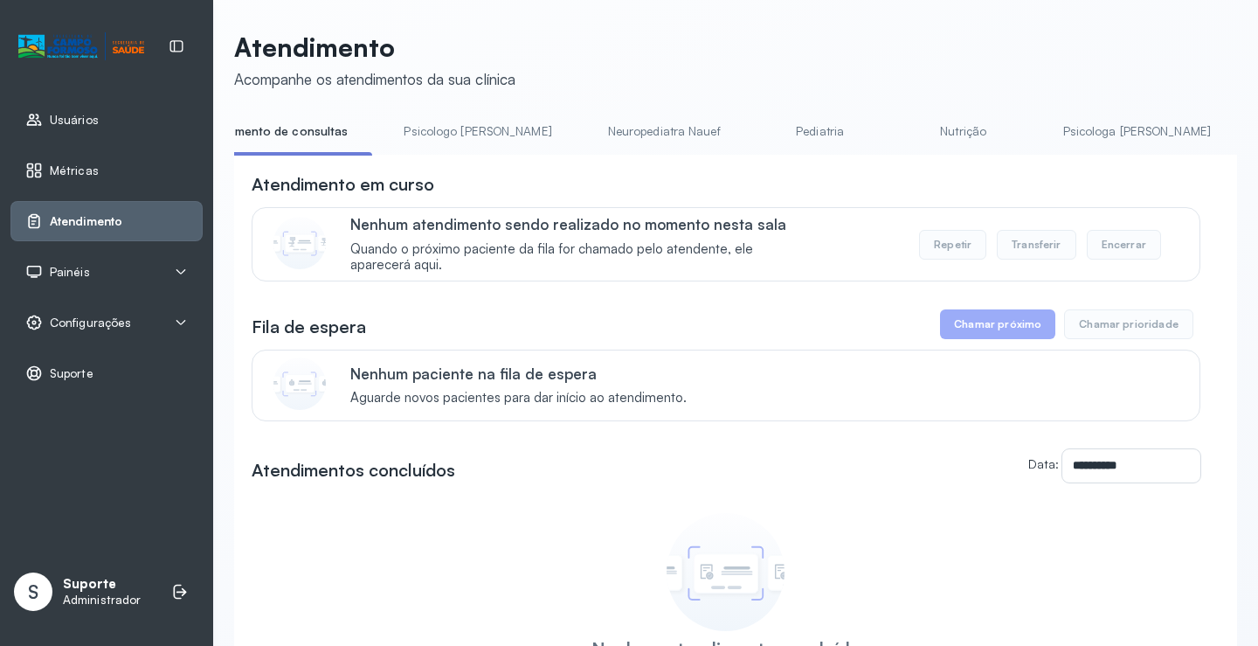
scroll to position [0, 70]
click at [893, 128] on link "Nutrição" at bounding box center [954, 131] width 122 height 29
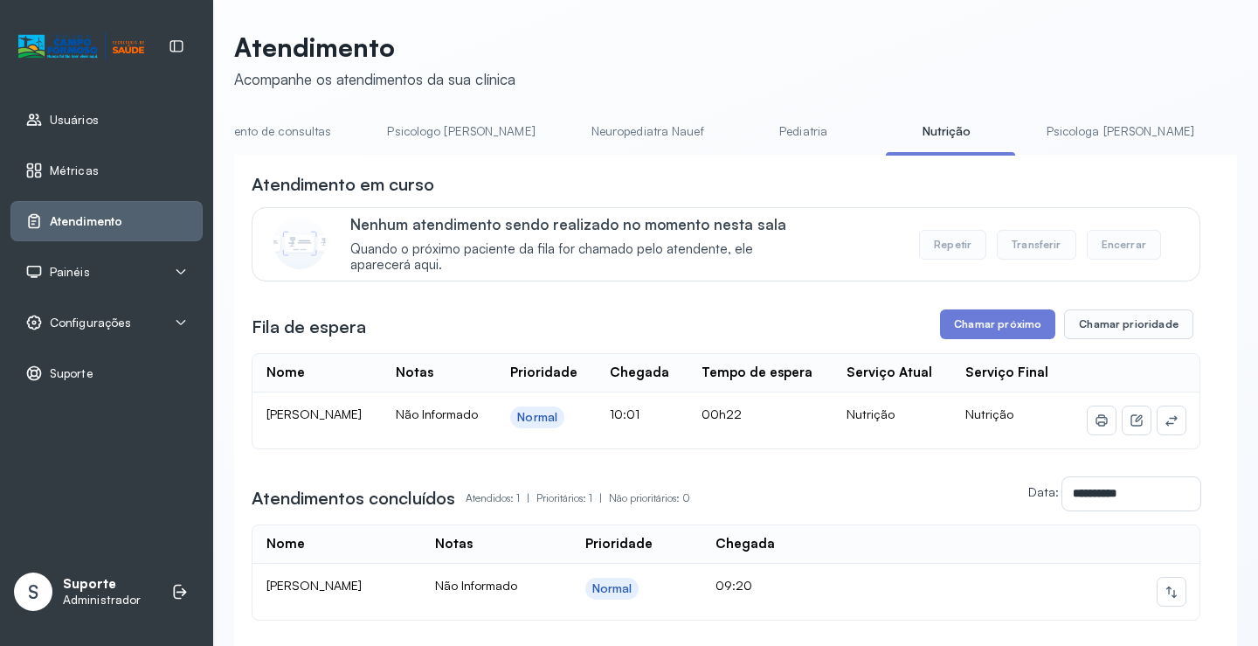
click at [267, 118] on link "Agendamento de consultas" at bounding box center [256, 131] width 184 height 29
